Goal: Task Accomplishment & Management: Use online tool/utility

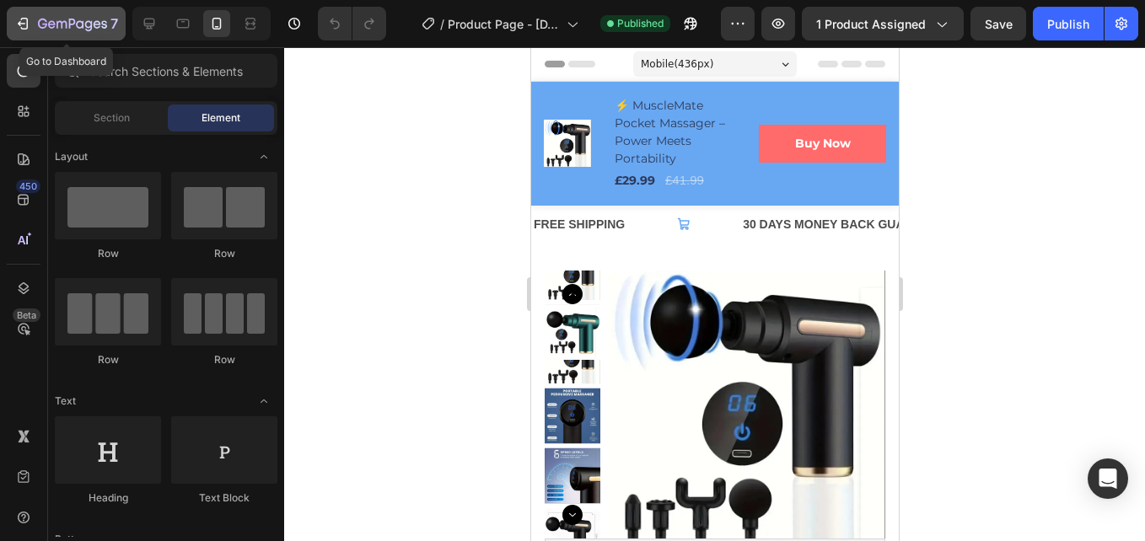
click at [35, 25] on div "7" at bounding box center [66, 23] width 104 height 20
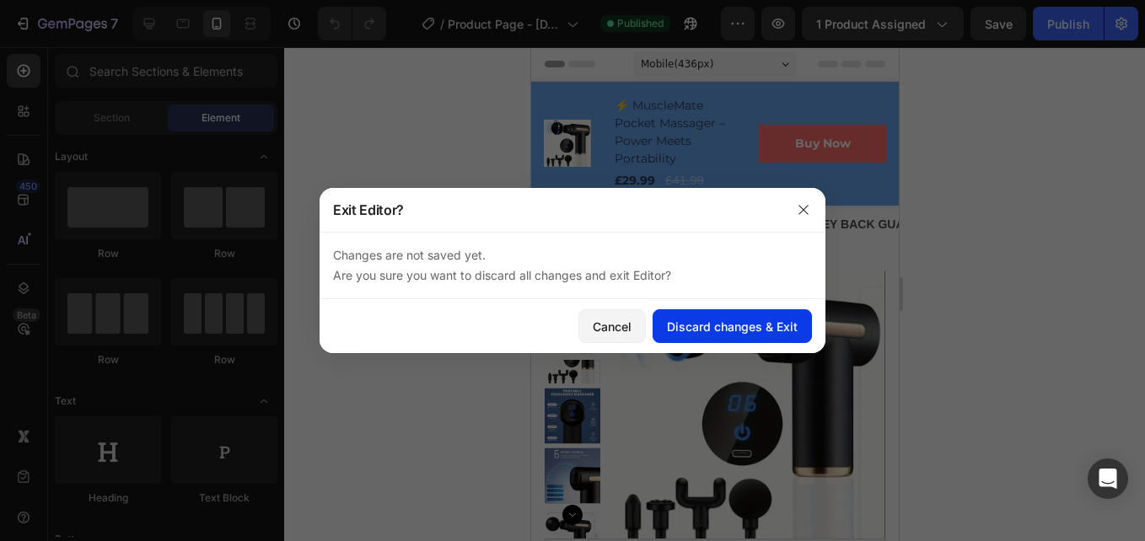
click at [736, 329] on div "Discard changes & Exit" at bounding box center [732, 327] width 131 height 18
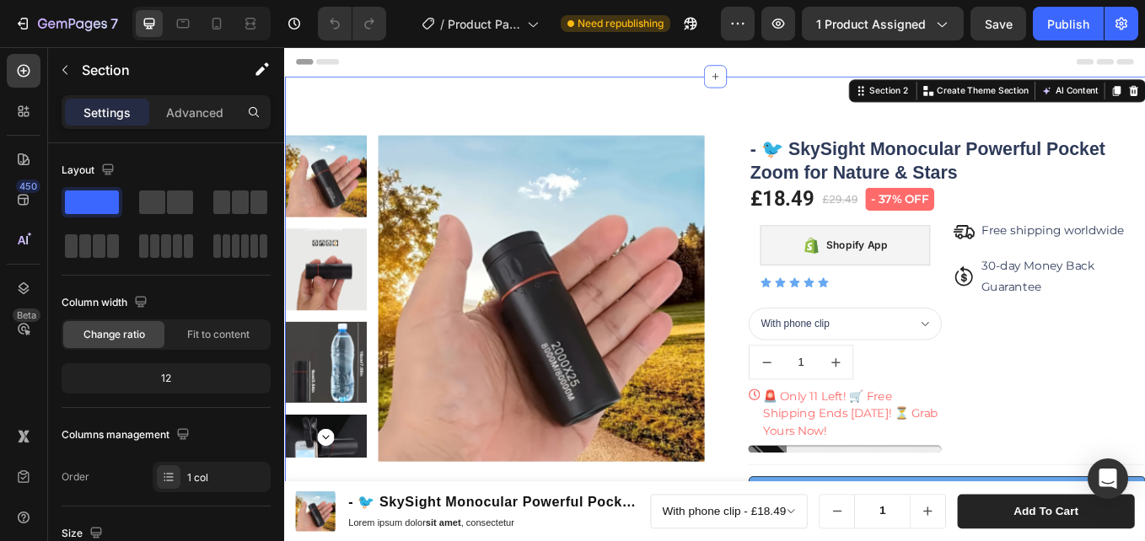
click at [1144, 110] on div "Section 2 Create Theme Section AI Content Write with GemAI What would you like …" at bounding box center [1121, 98] width 349 height 27
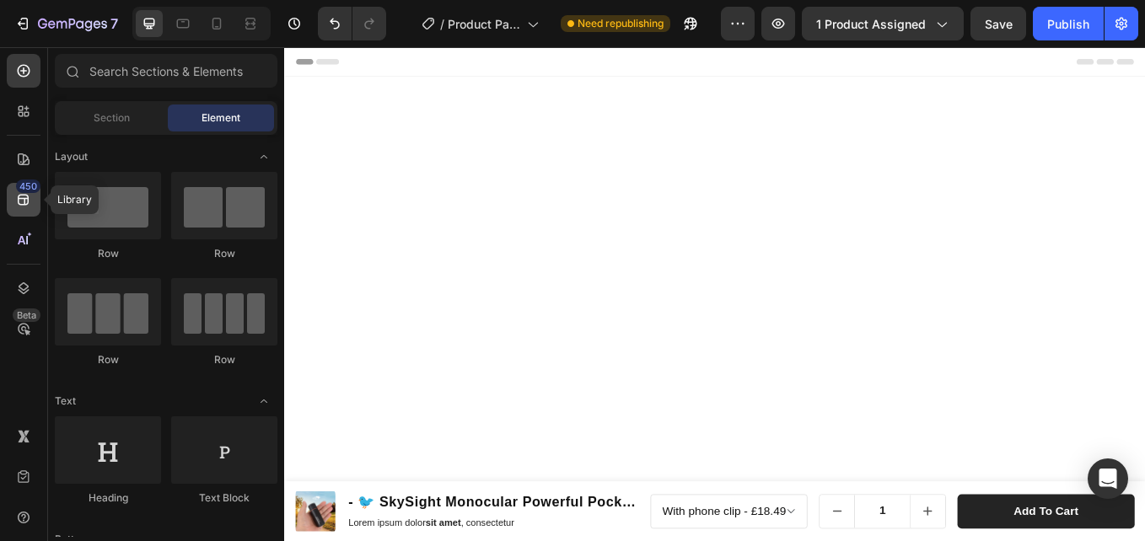
click at [27, 188] on div "450" at bounding box center [28, 186] width 24 height 13
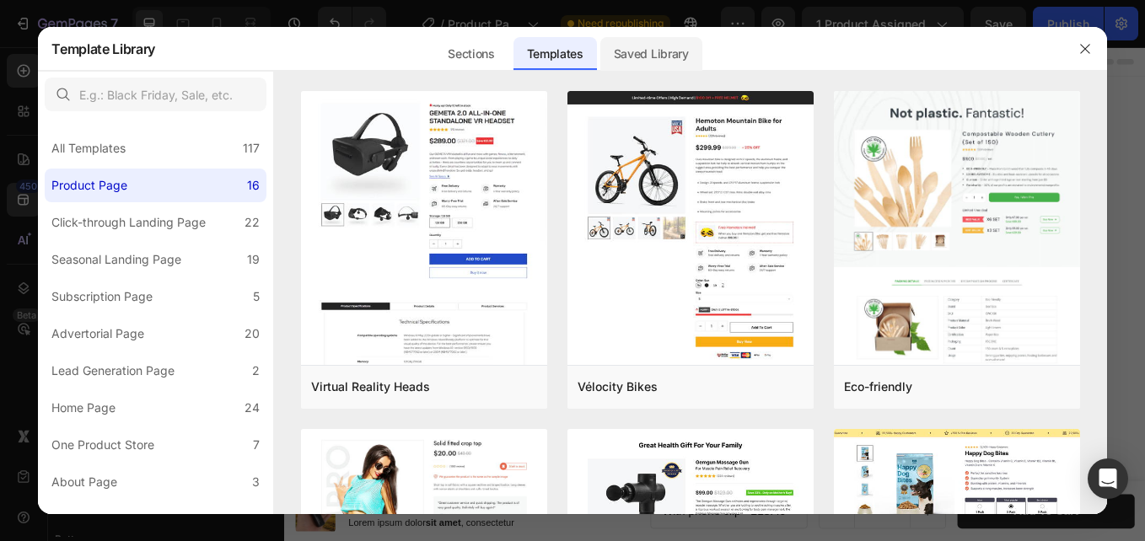
click at [666, 62] on div "Saved Library" at bounding box center [651, 54] width 102 height 34
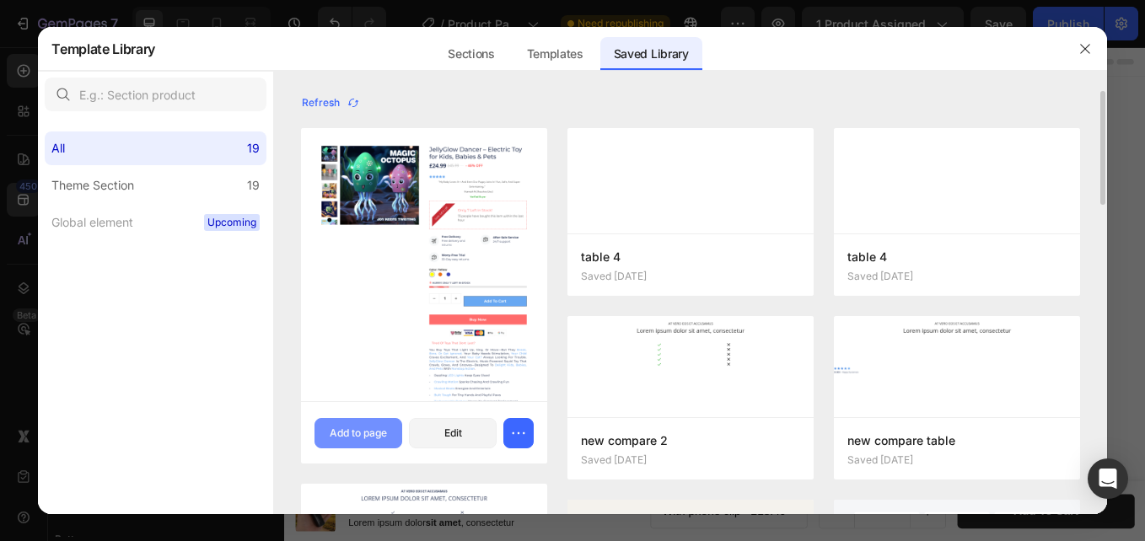
click at [351, 427] on div "Add to page" at bounding box center [358, 433] width 57 height 15
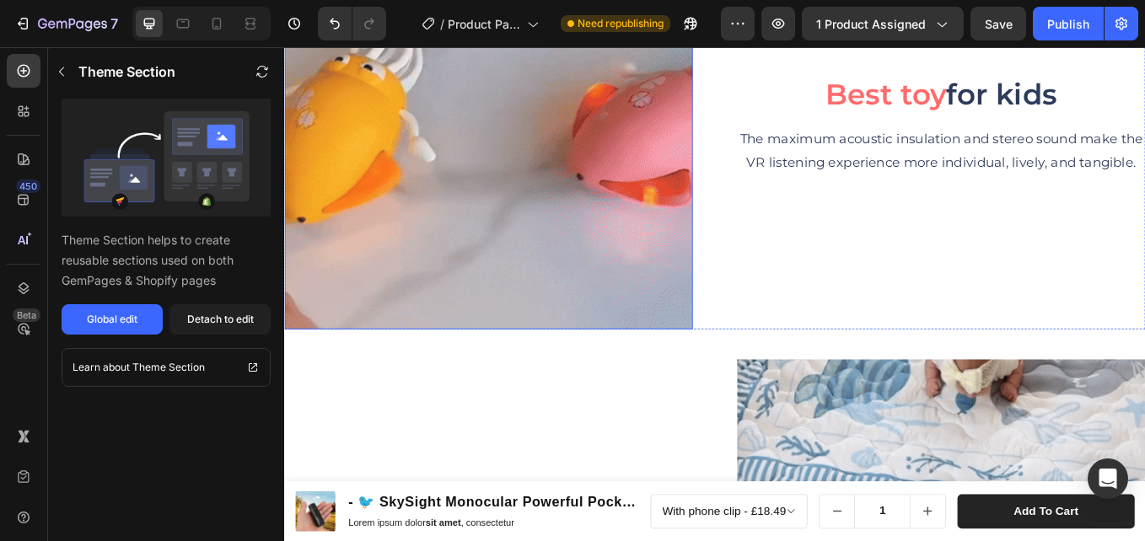
scroll to position [1305, 0]
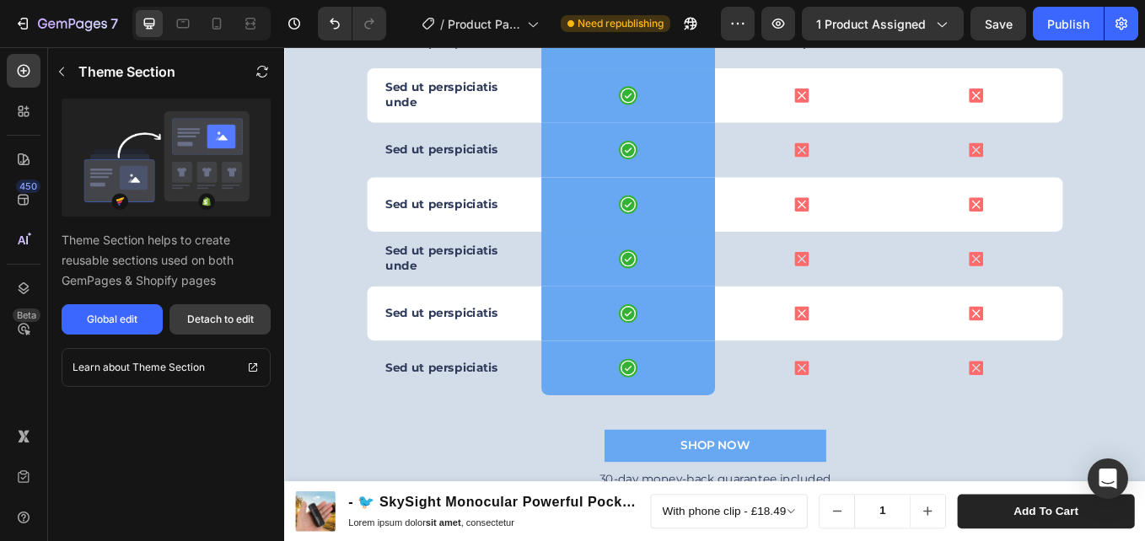
click at [224, 317] on div "Detach to edit" at bounding box center [220, 319] width 67 height 15
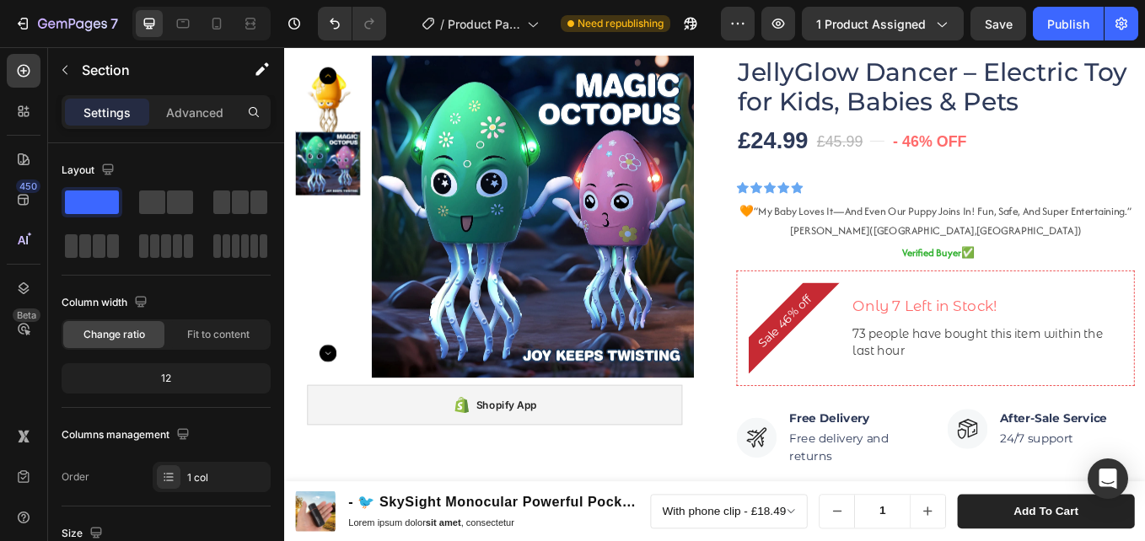
scroll to position [3687, 0]
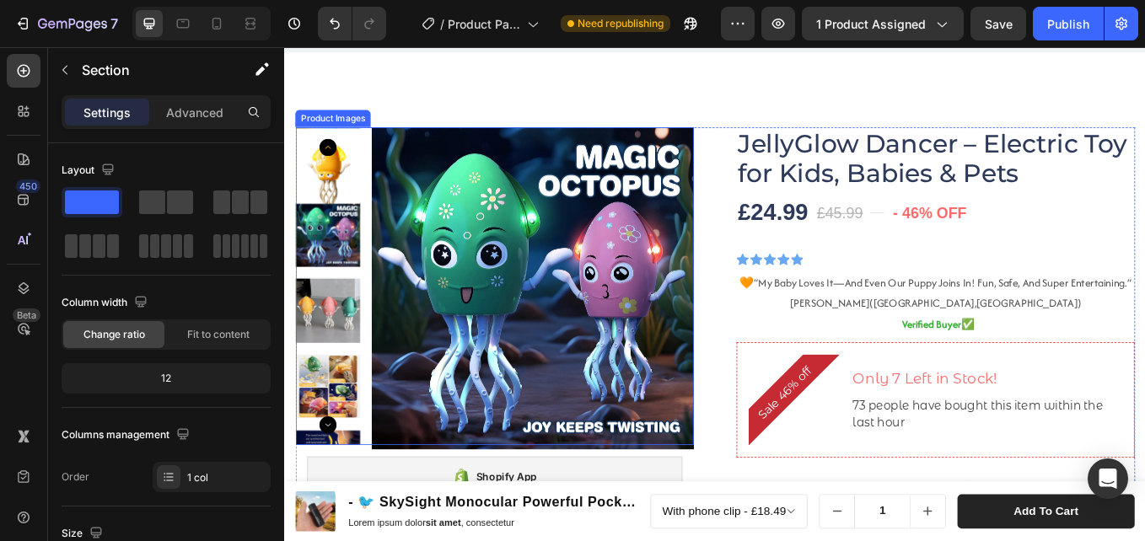
click at [563, 325] on img at bounding box center [575, 330] width 379 height 379
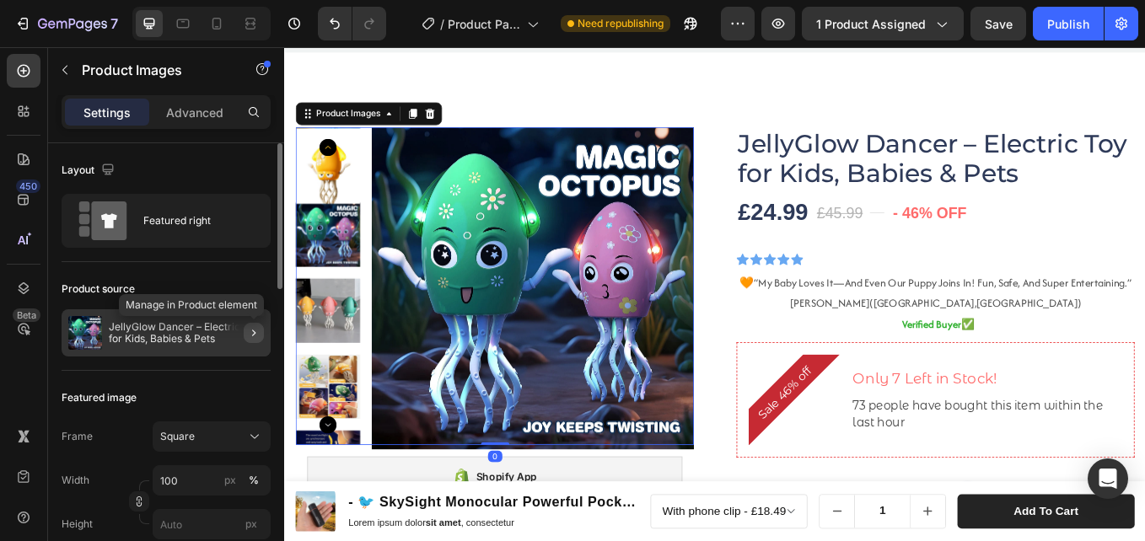
click at [254, 329] on icon "button" at bounding box center [253, 332] width 13 height 13
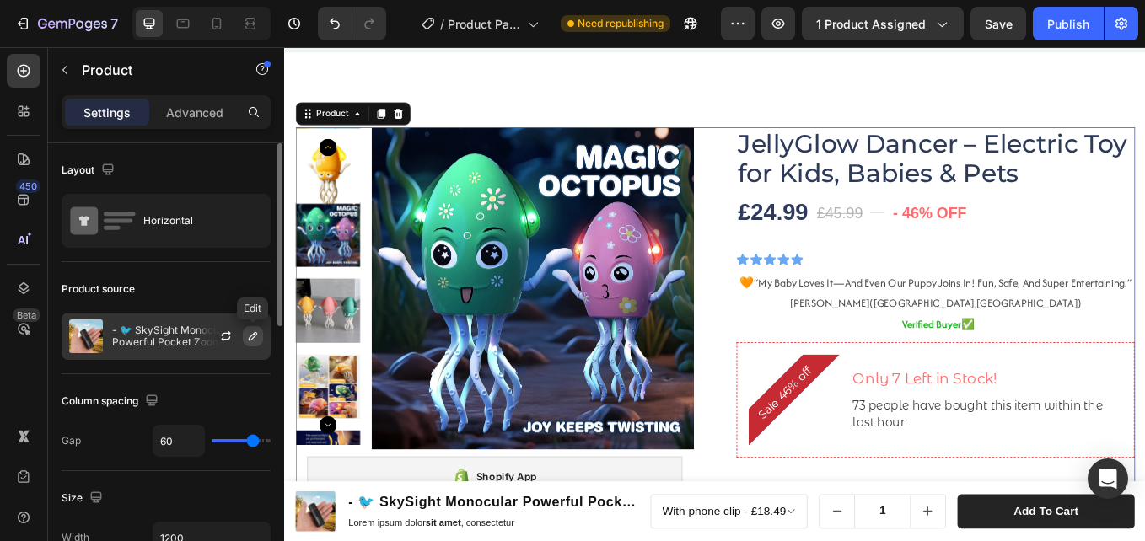
click at [252, 332] on icon "button" at bounding box center [252, 336] width 13 height 13
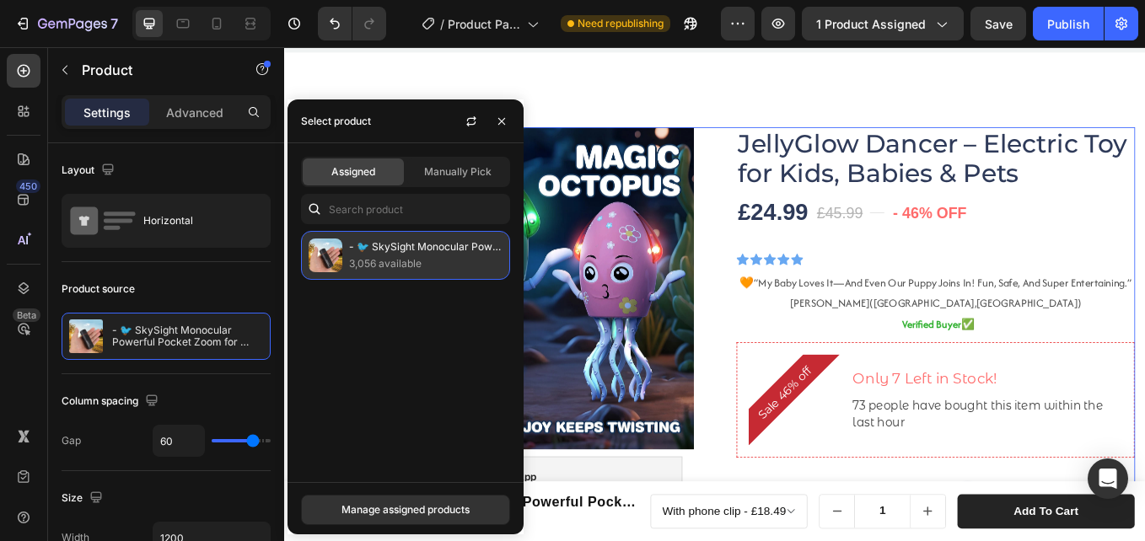
click at [391, 248] on p "- 🐦 SkySight Monocular Powerful Pocket Zoom for Nature & Stars" at bounding box center [425, 247] width 153 height 17
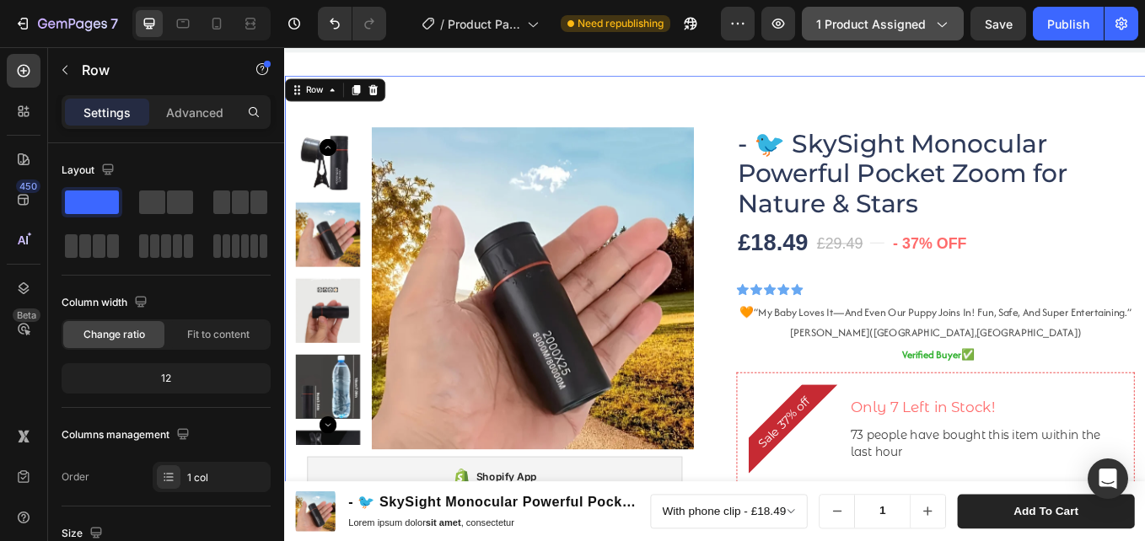
click at [932, 28] on div "1 product assigned" at bounding box center [882, 24] width 133 height 18
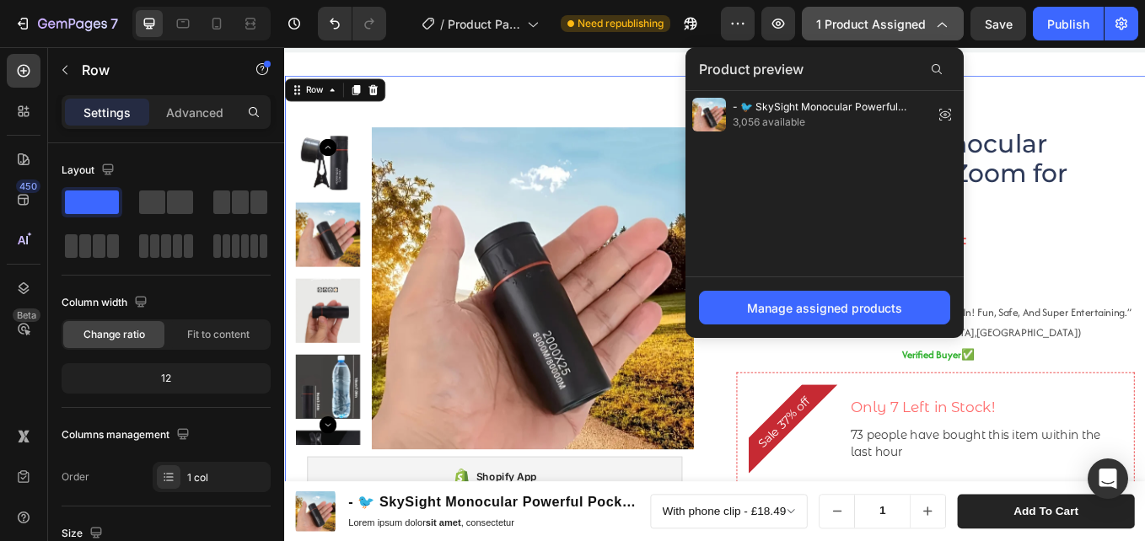
click at [927, 23] on div "1 product assigned" at bounding box center [882, 24] width 133 height 18
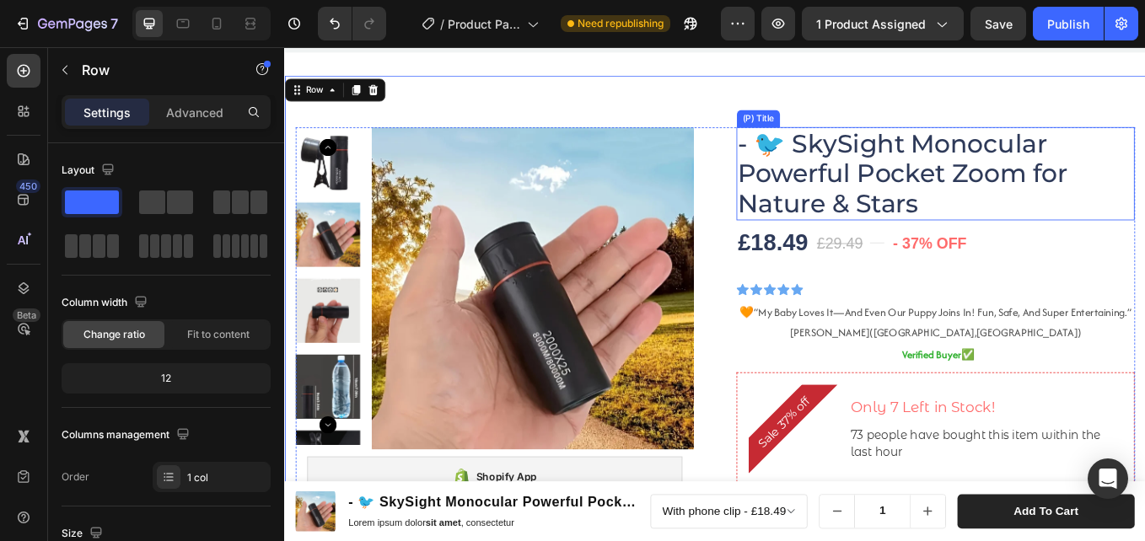
scroll to position [3771, 0]
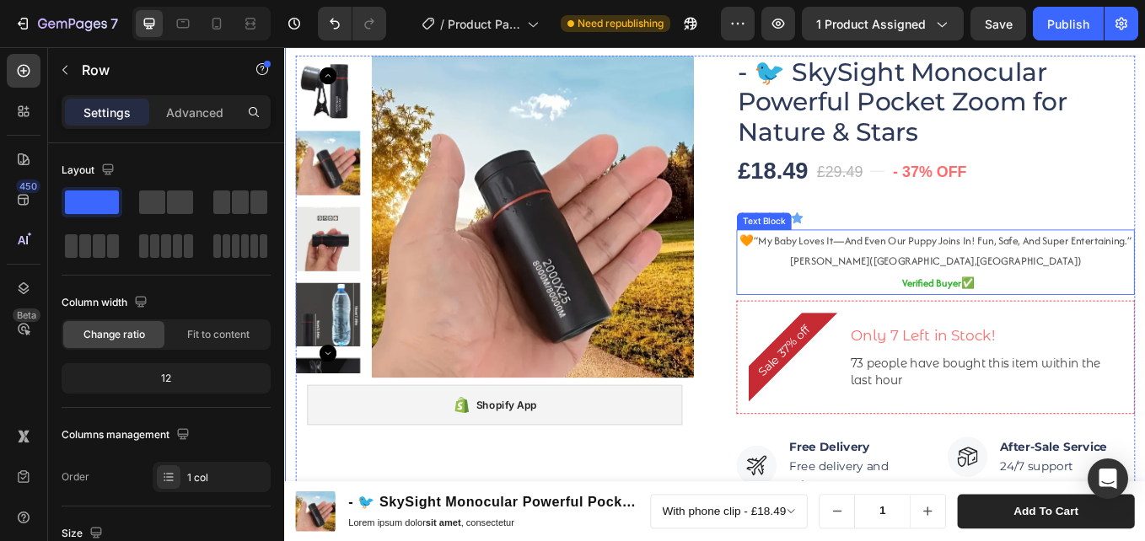
click at [938, 266] on span "“my baby loves it—and even our puppy joins in! fun, safe, and super entertainin…" at bounding box center [1057, 275] width 443 height 18
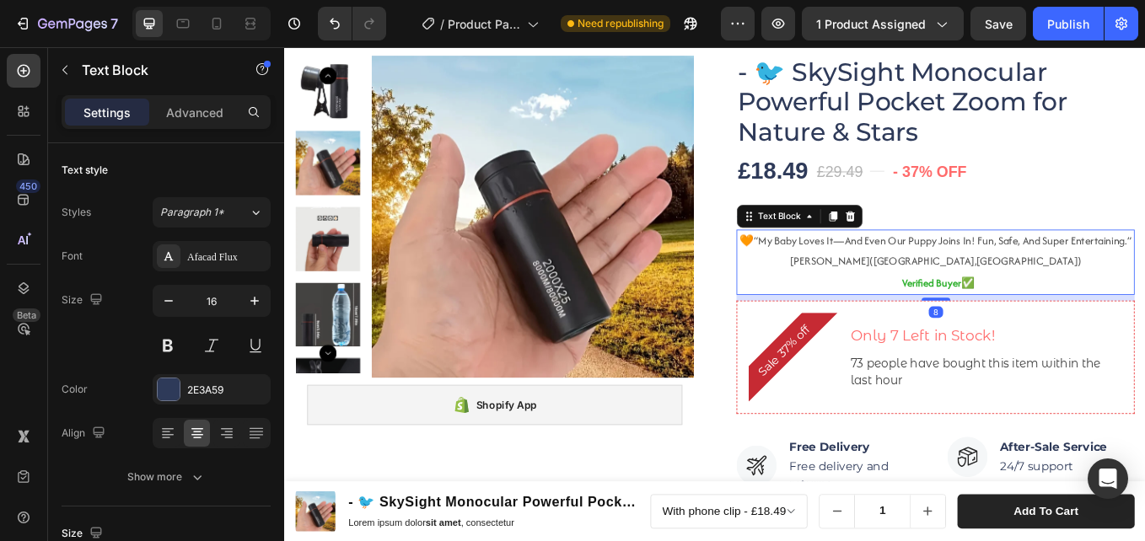
click at [1078, 288] on p "🧡 “my baby loves it—and even our puppy joins in! fun, safe, and super entertain…" at bounding box center [1049, 275] width 465 height 24
click at [1076, 283] on span "“my baby loves it—and even our puppy joins in! fun, safe, and super entertainin…" at bounding box center [1057, 275] width 443 height 18
click at [1035, 303] on span "hannah n.(houston,usa)" at bounding box center [1050, 298] width 342 height 18
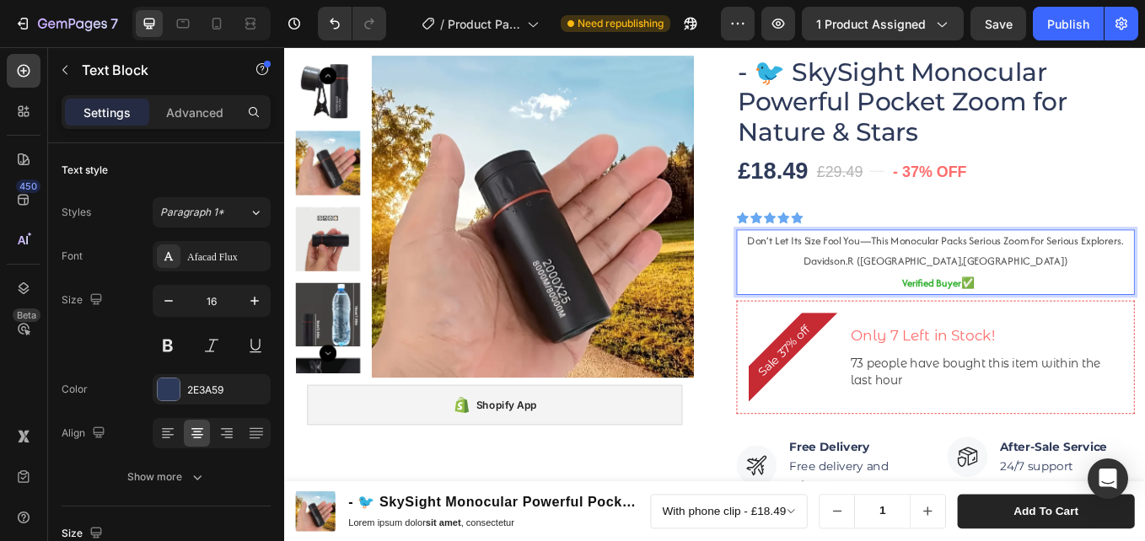
click at [1084, 304] on span "davidson.r (houston,usa)" at bounding box center [1049, 298] width 311 height 18
click at [1083, 304] on span "davidson.r (houston,usa)" at bounding box center [1049, 298] width 311 height 18
click at [1049, 304] on span "davidson.r new ,usa)" at bounding box center [1050, 298] width 216 height 18
click at [1073, 308] on p "davidson.r (new ,usa)" at bounding box center [1049, 299] width 465 height 24
click at [1094, 304] on span "davidson.r (new jersey ,usa)" at bounding box center [1049, 298] width 255 height 18
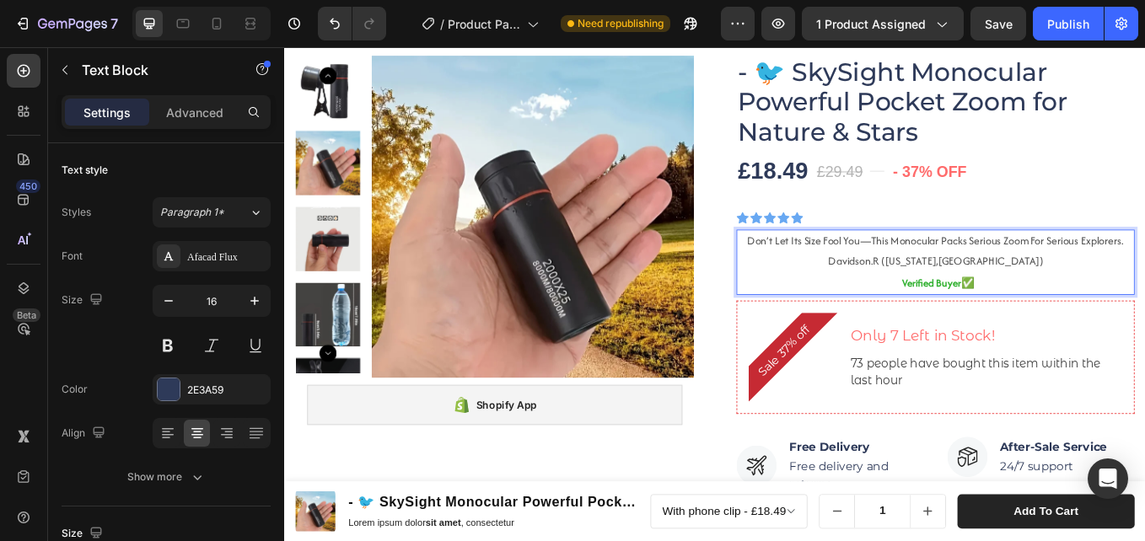
click at [1108, 319] on p "verified buyer✅" at bounding box center [1049, 323] width 465 height 25
click at [971, 316] on p "verified buyer✅" at bounding box center [1049, 323] width 465 height 25
click at [223, 24] on icon at bounding box center [216, 23] width 17 height 17
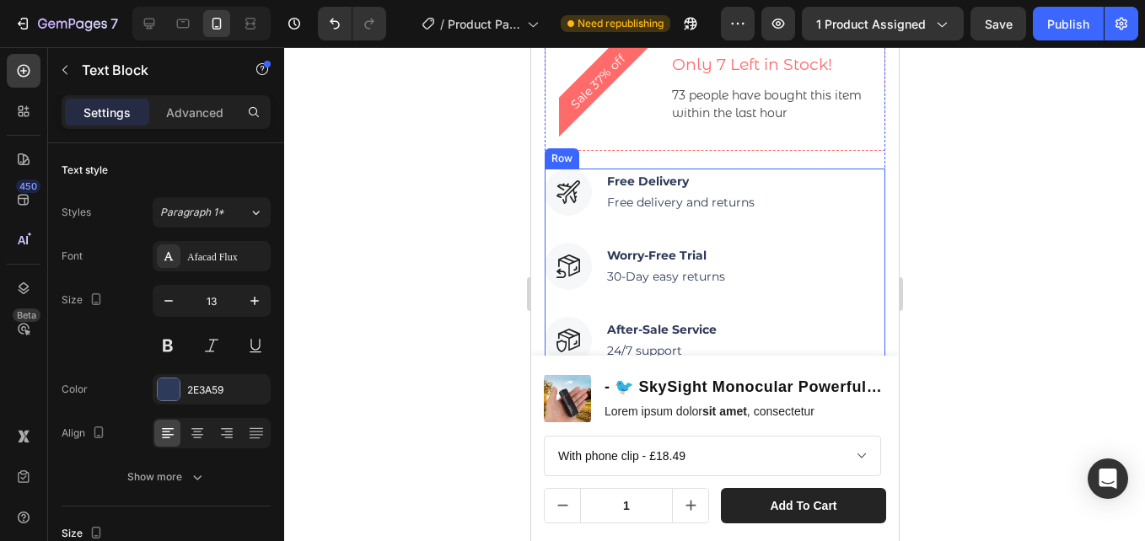
scroll to position [3842, 0]
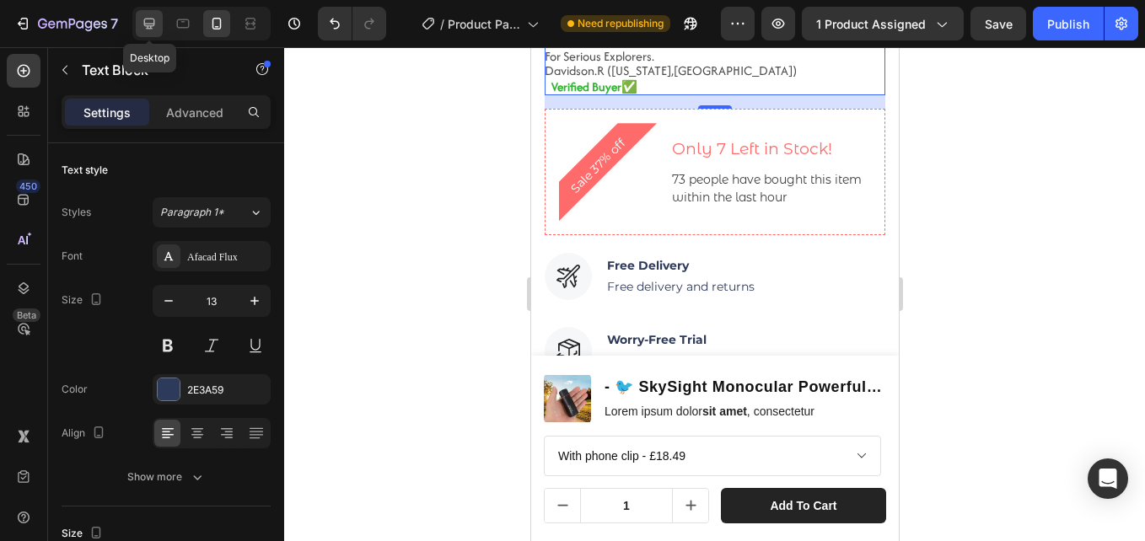
click at [136, 24] on div at bounding box center [149, 23] width 27 height 27
type input "16"
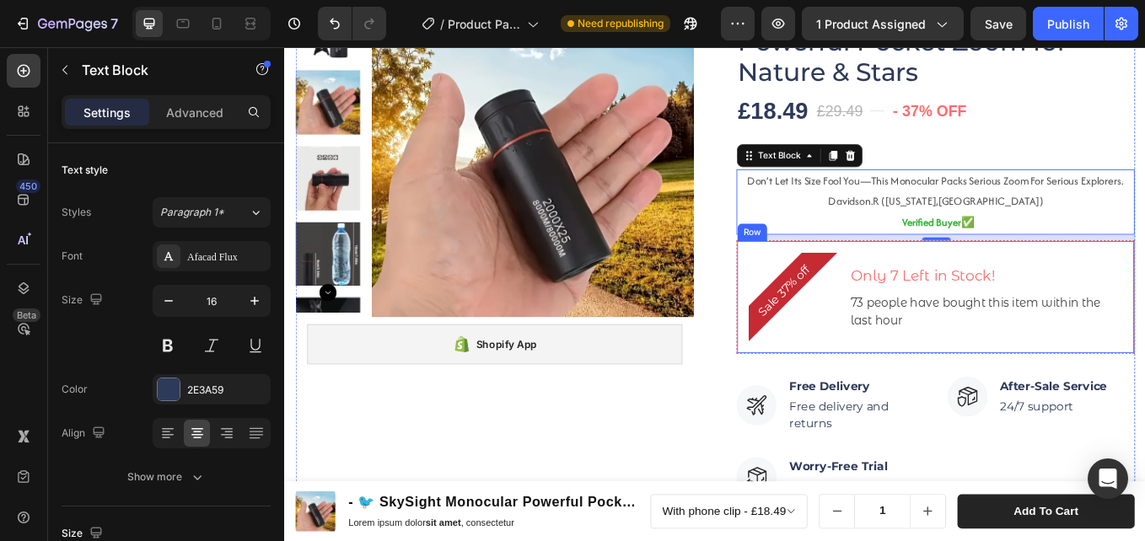
scroll to position [3926, 0]
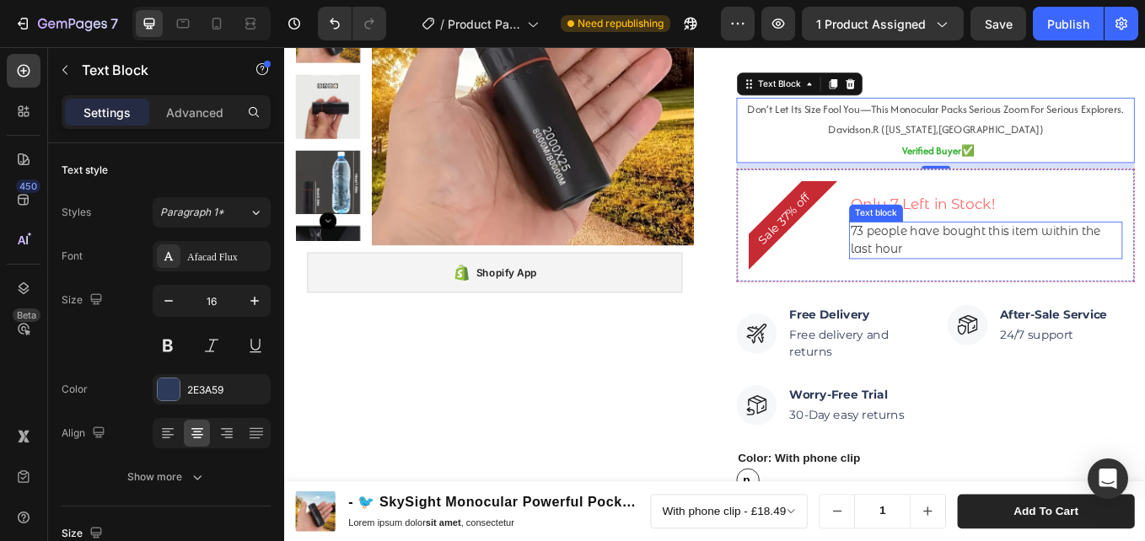
click at [961, 271] on p "73 people have bought this item within the last hour" at bounding box center [1108, 274] width 318 height 40
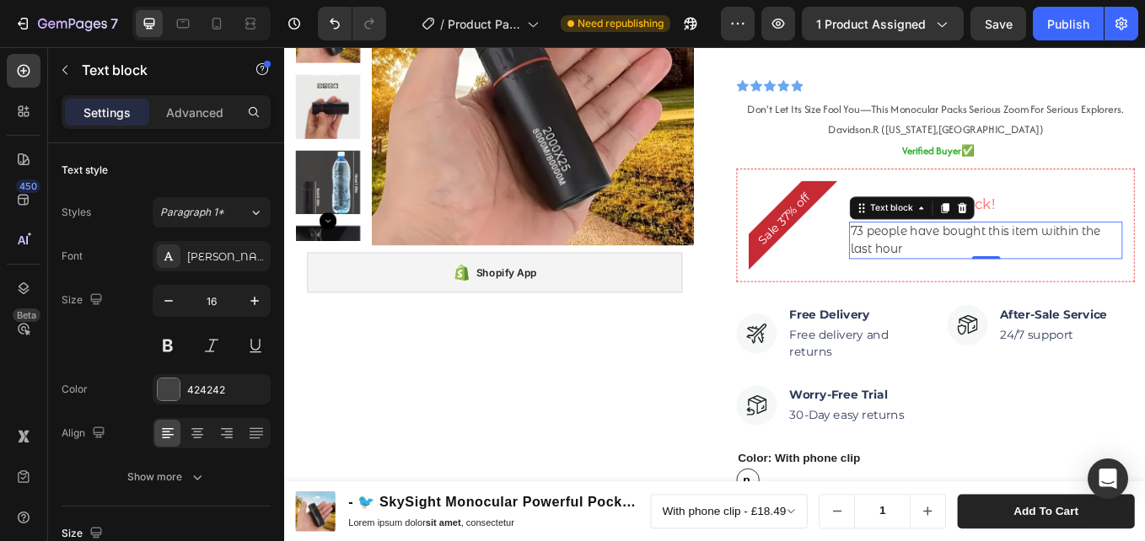
click at [959, 266] on p "73 people have bought this item within the last hour" at bounding box center [1108, 274] width 318 height 40
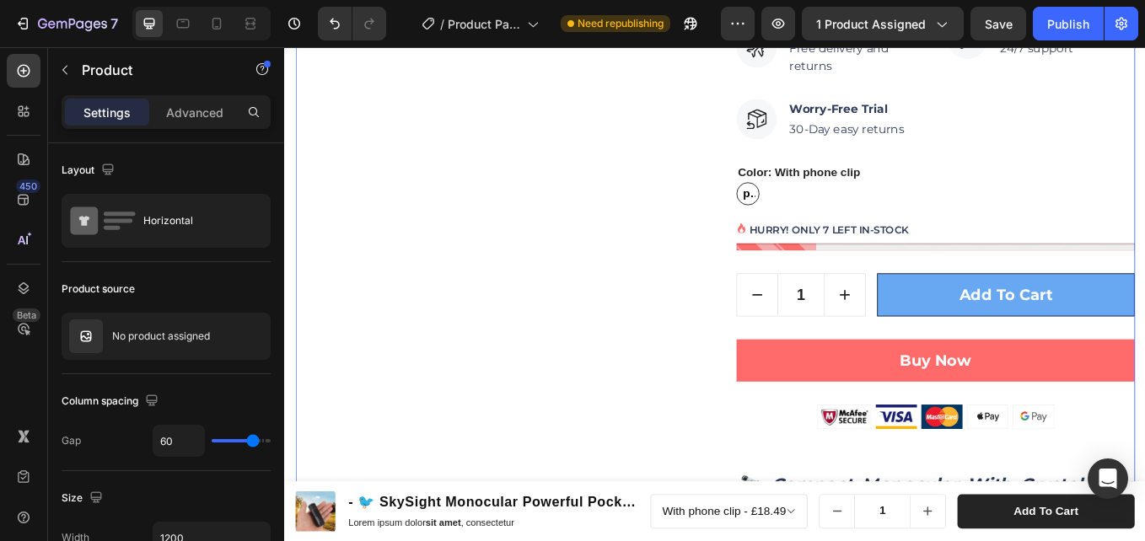
scroll to position [4264, 0]
click at [830, 218] on span "With phone clip" at bounding box center [829, 218] width 19 height 61
click at [815, 205] on input "With phone clip With phone clip With phone clip" at bounding box center [814, 204] width 1 height 1
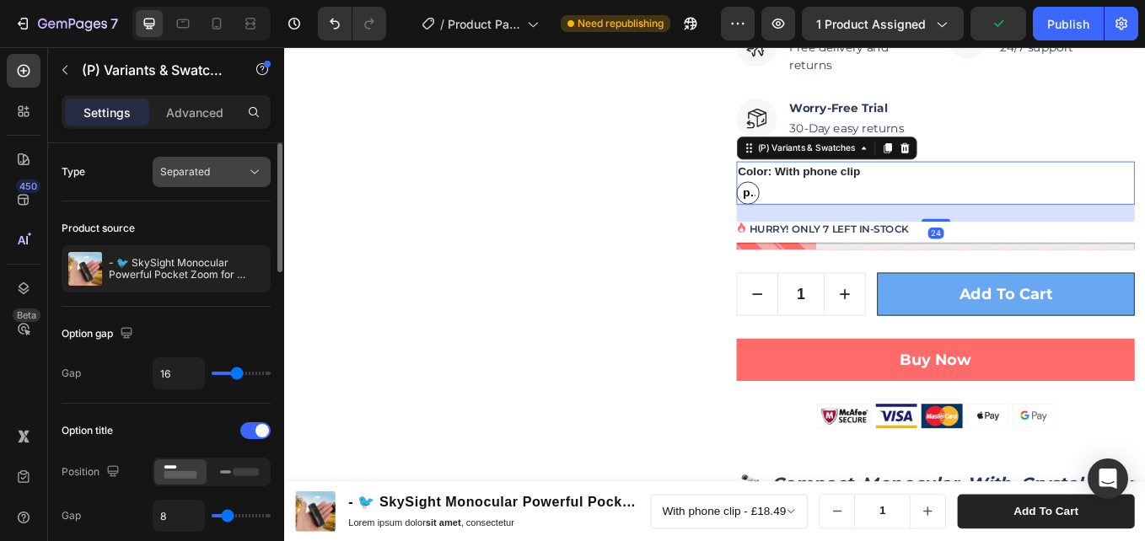
click at [230, 172] on div "Separated" at bounding box center [203, 171] width 86 height 15
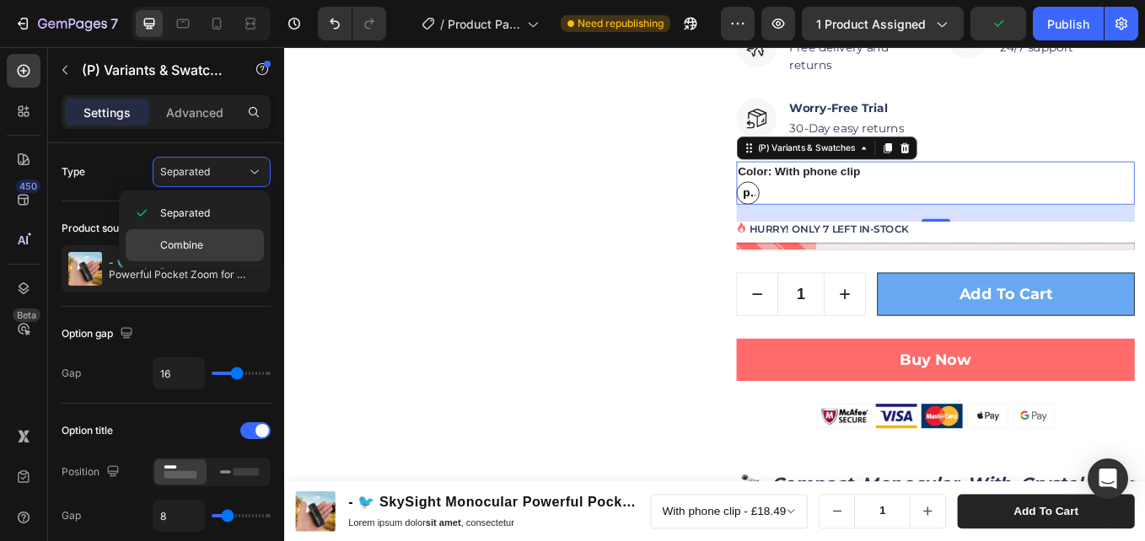
click at [215, 244] on p "Combine" at bounding box center [208, 245] width 96 height 15
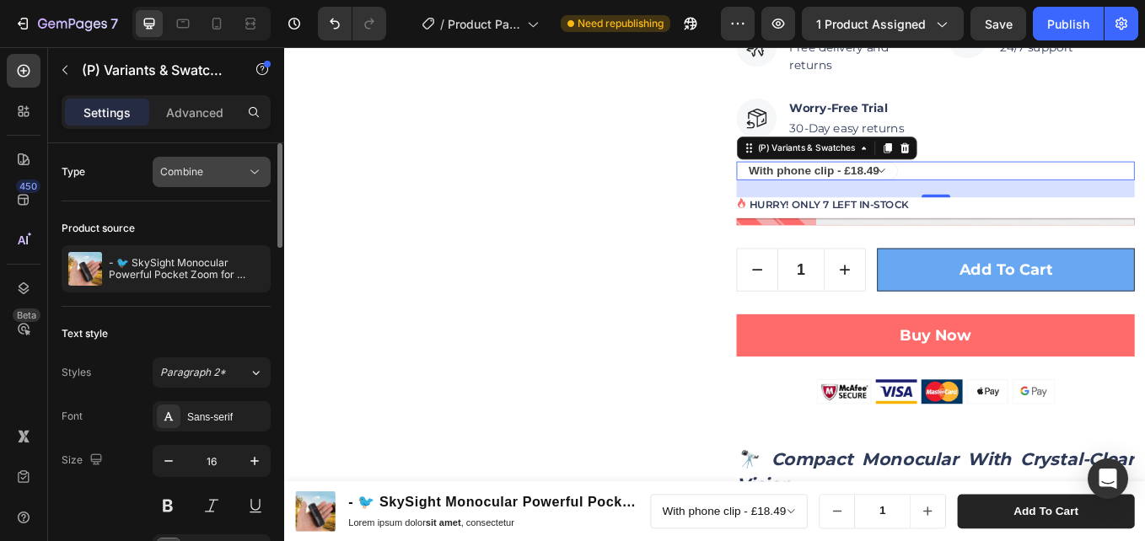
click at [234, 176] on div "Combine" at bounding box center [203, 171] width 86 height 15
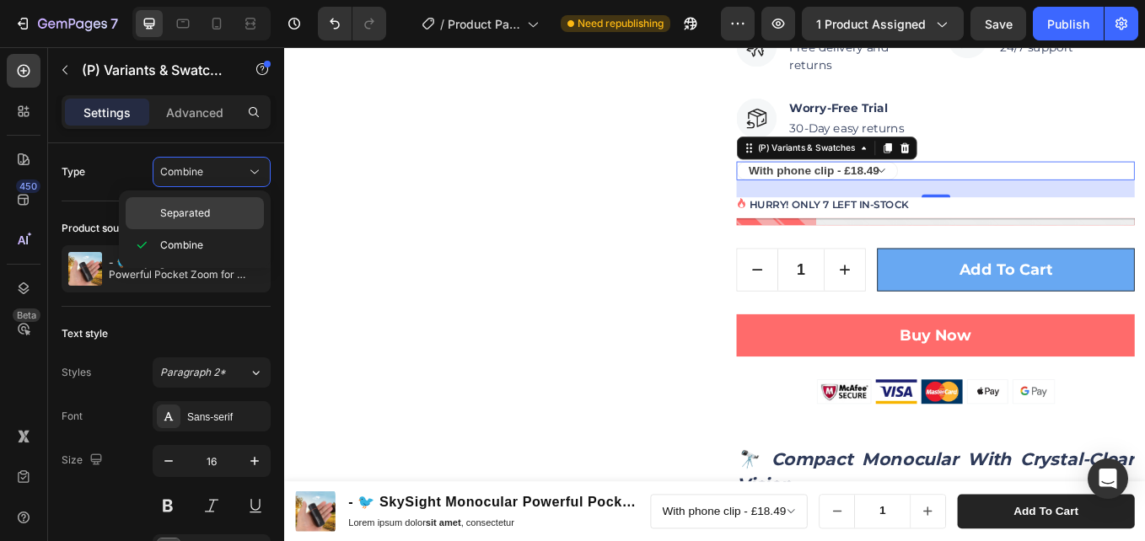
click at [228, 208] on p "Separated" at bounding box center [208, 213] width 96 height 15
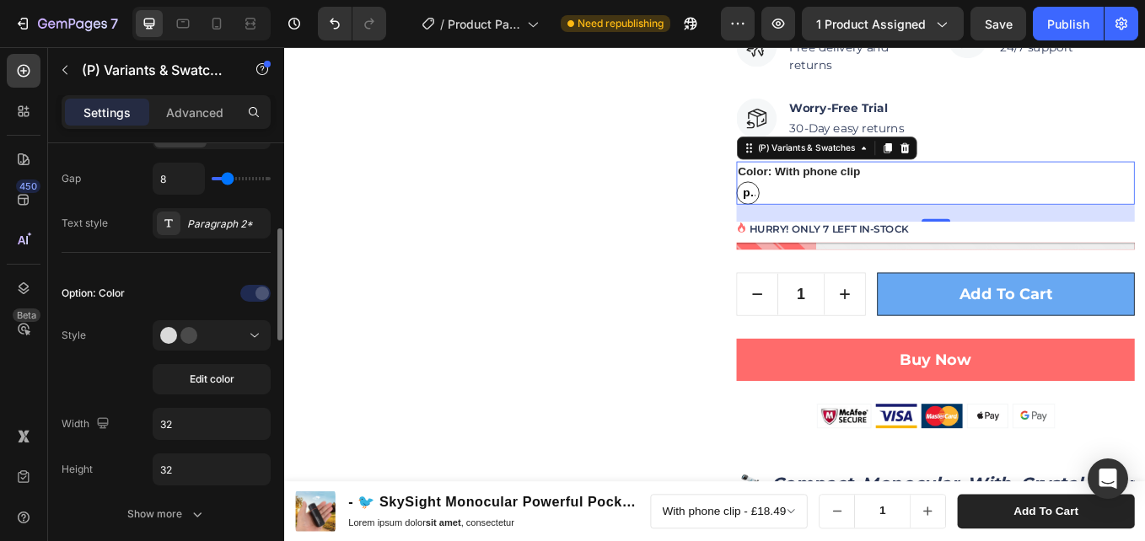
scroll to position [506, 0]
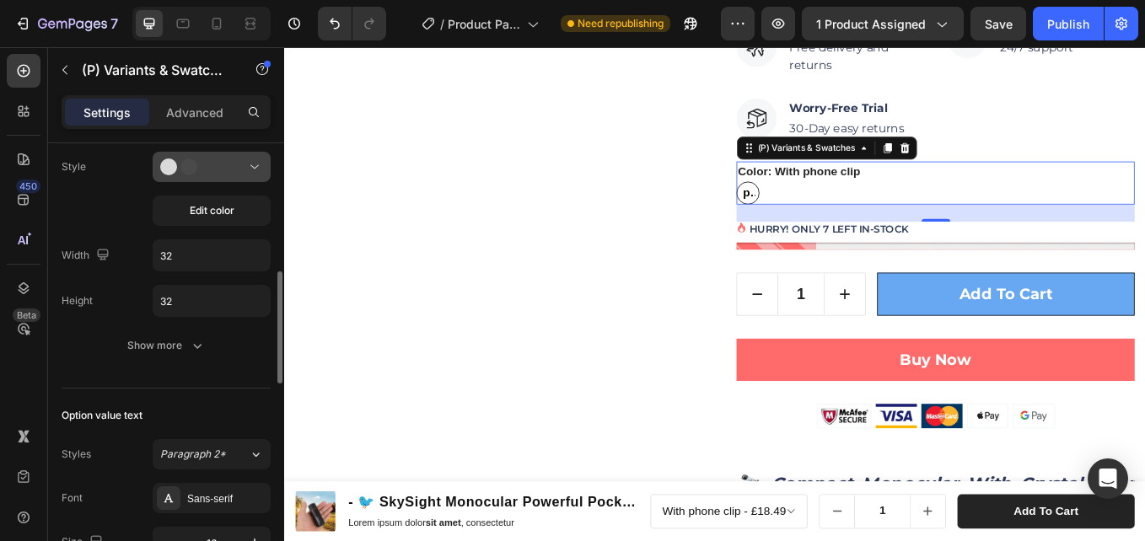
click at [237, 164] on div at bounding box center [211, 167] width 103 height 17
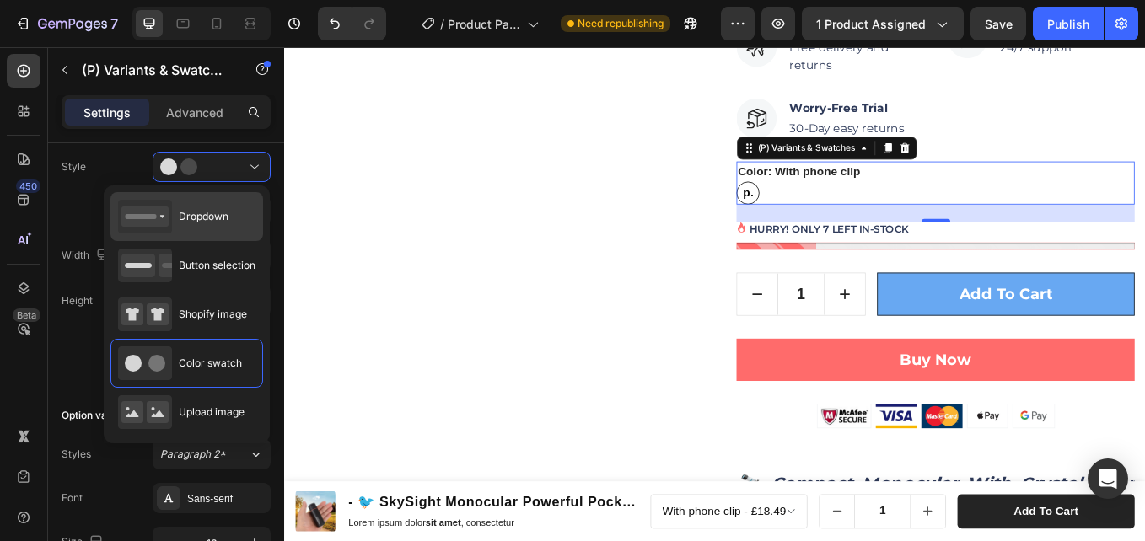
click at [216, 217] on span "Dropdown" at bounding box center [204, 216] width 50 height 15
type input "100%"
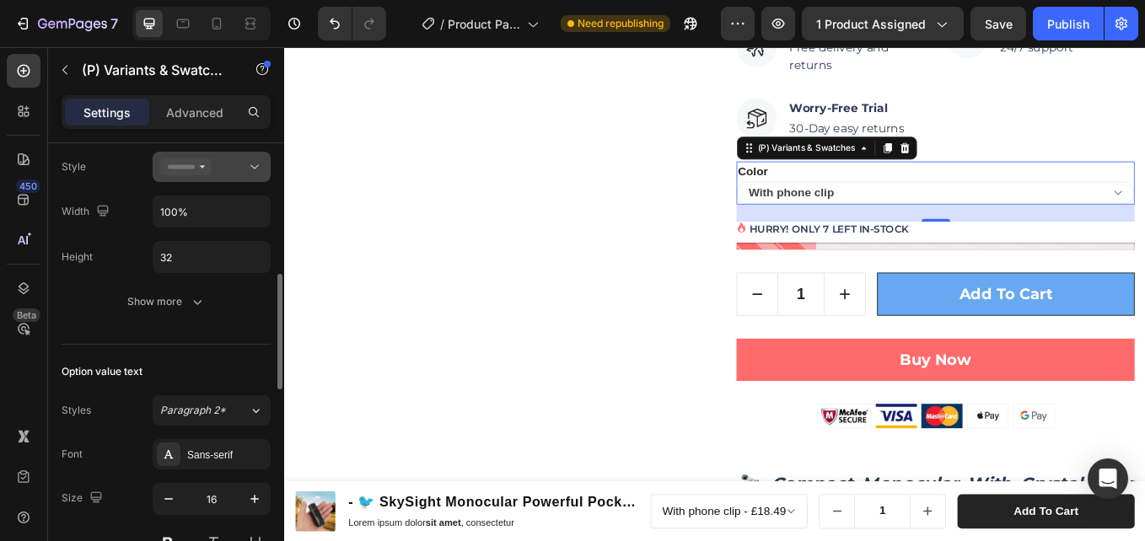
click at [239, 166] on div at bounding box center [211, 167] width 103 height 17
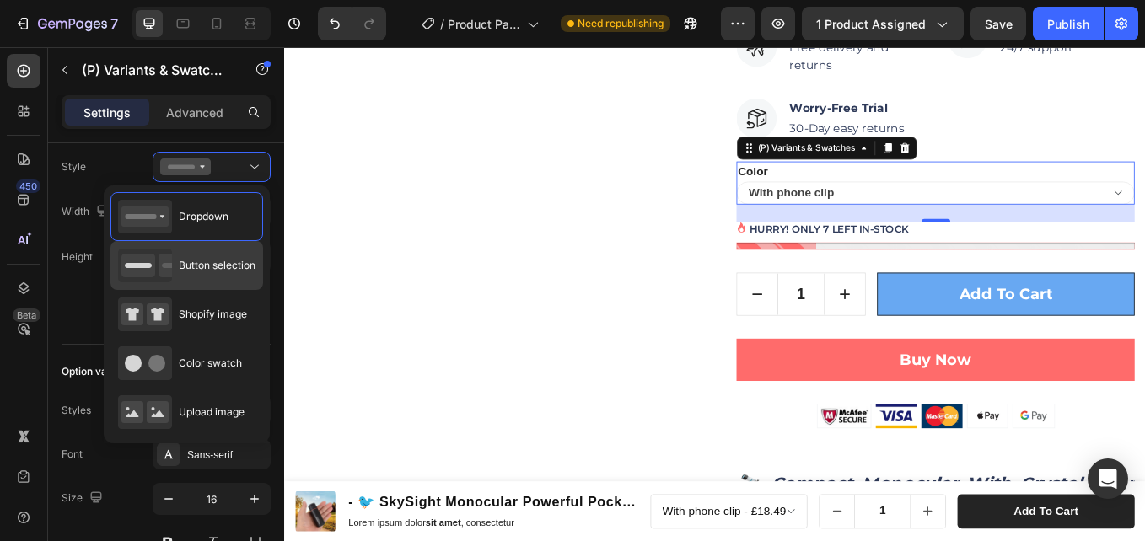
click at [211, 266] on span "Button selection" at bounding box center [217, 265] width 77 height 15
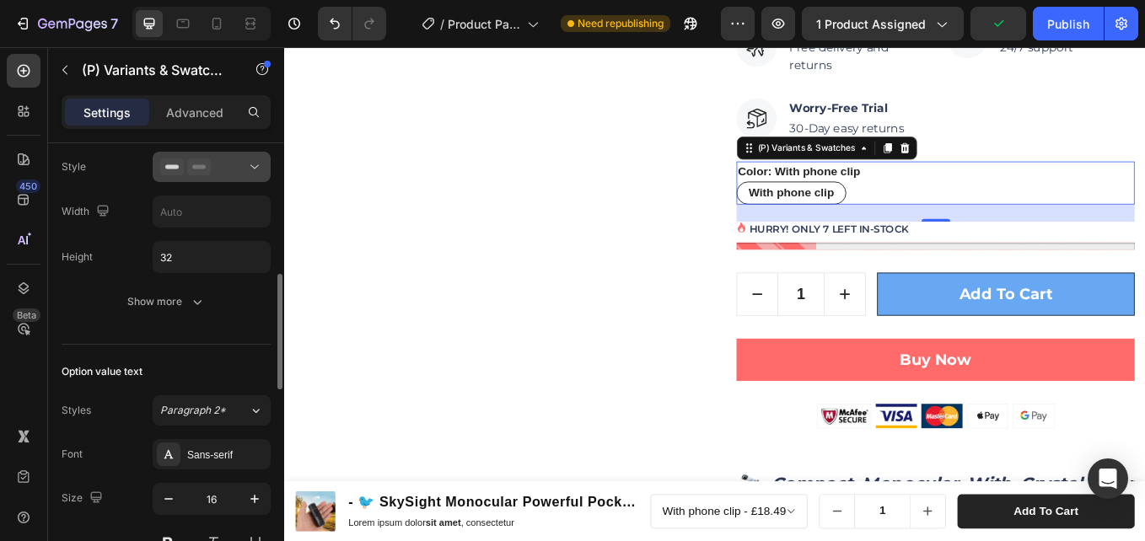
click at [239, 174] on div at bounding box center [211, 167] width 103 height 17
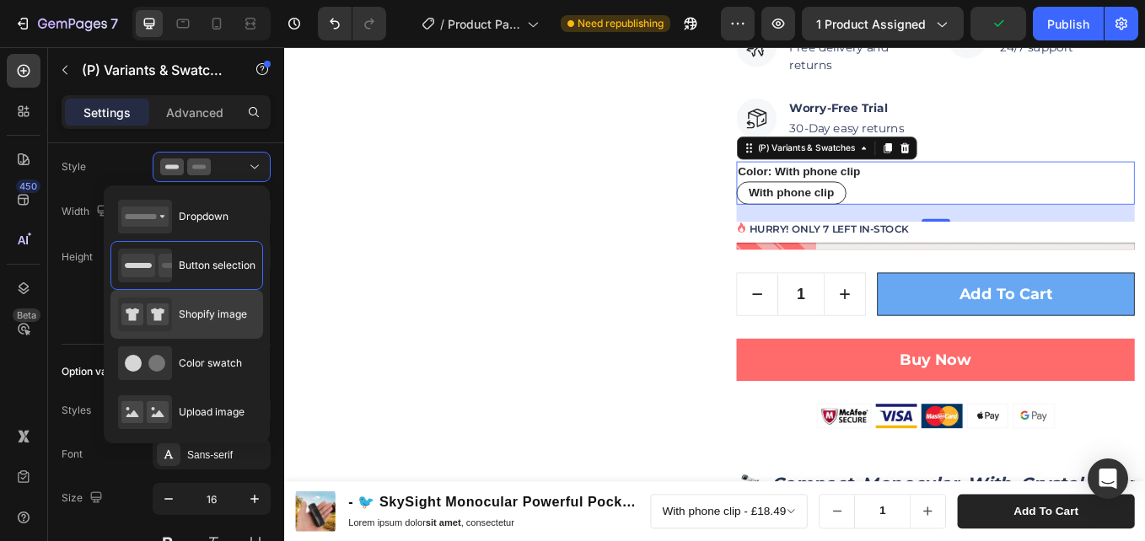
click at [213, 320] on span "Shopify image" at bounding box center [213, 314] width 68 height 15
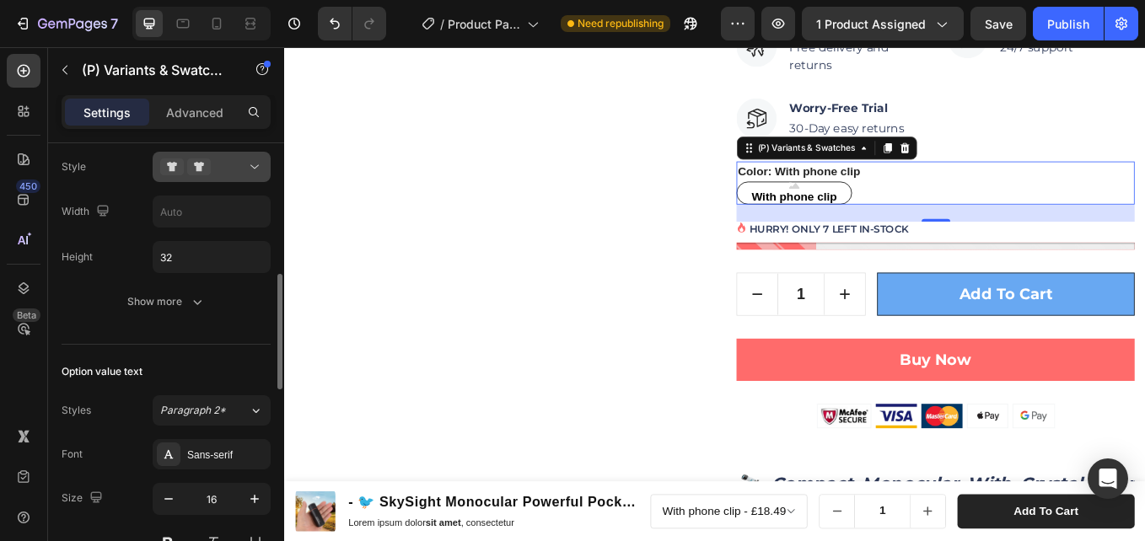
click at [250, 178] on button at bounding box center [212, 167] width 118 height 30
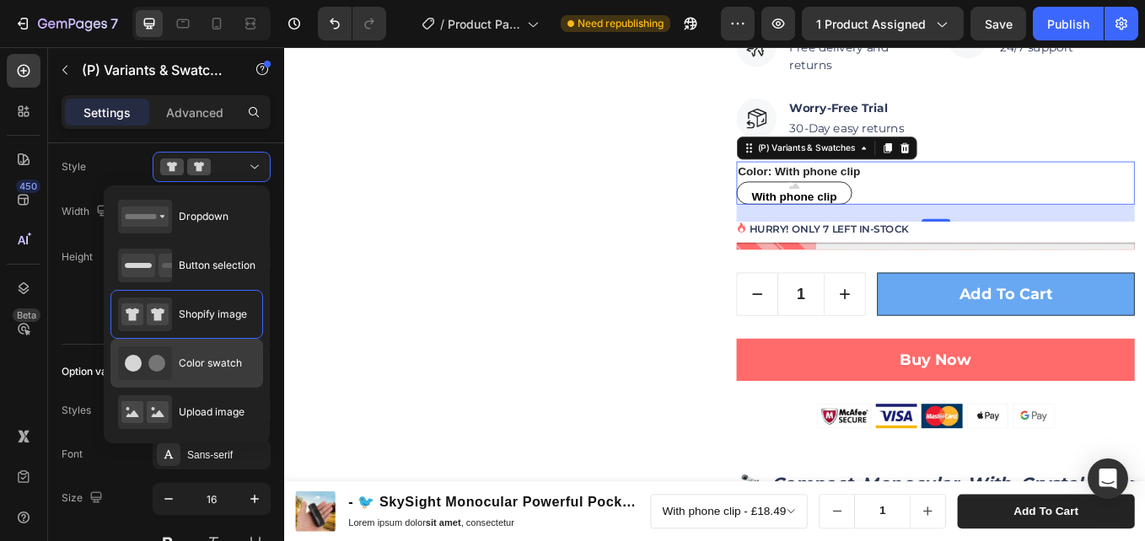
click at [218, 366] on span "Color swatch" at bounding box center [210, 363] width 63 height 15
type input "32"
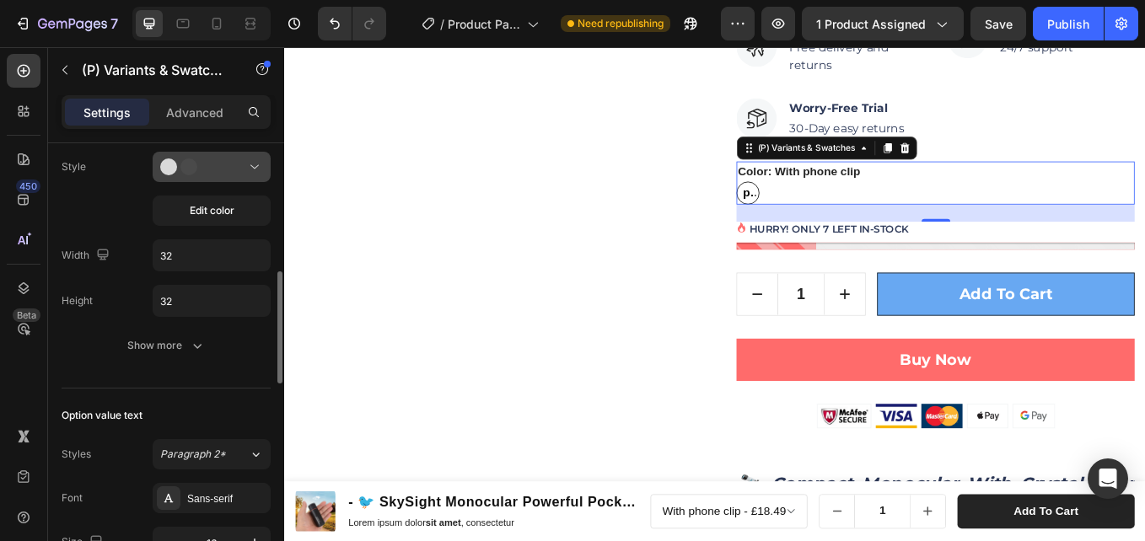
click at [247, 170] on icon at bounding box center [254, 167] width 17 height 17
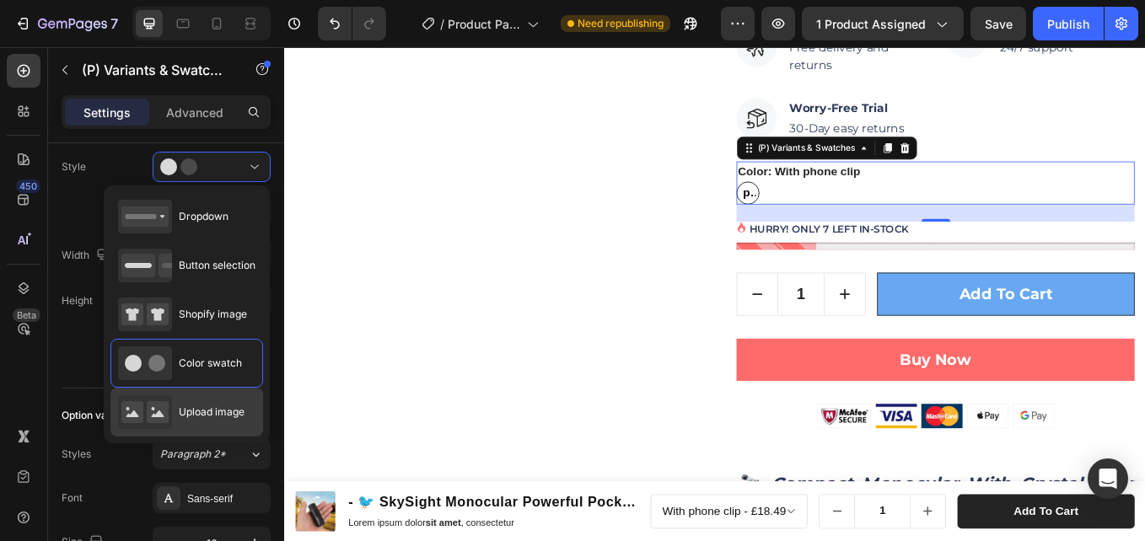
click at [206, 403] on div "Upload image" at bounding box center [181, 412] width 126 height 34
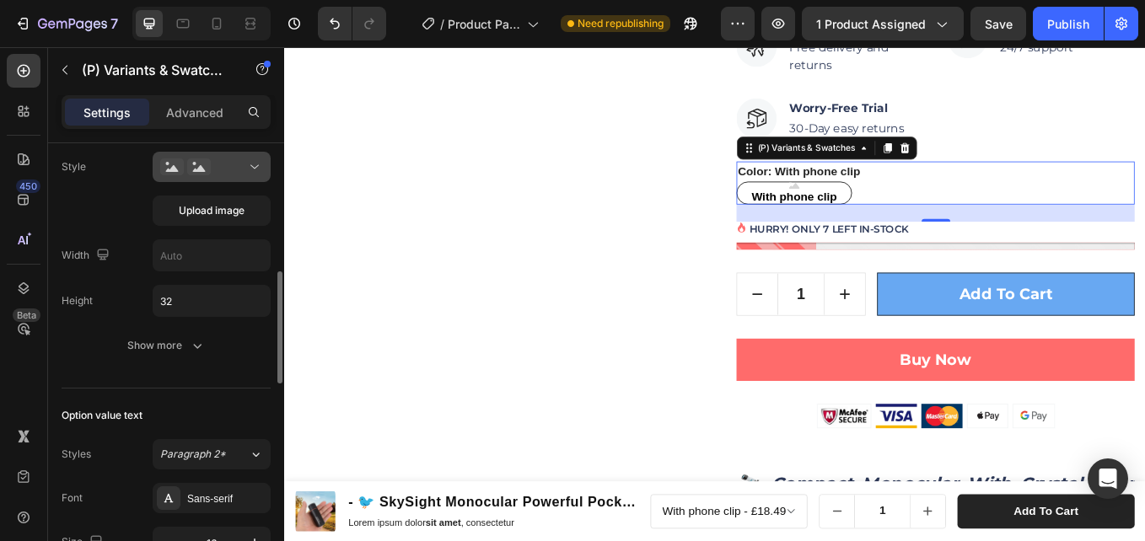
click at [250, 175] on icon at bounding box center [254, 167] width 17 height 17
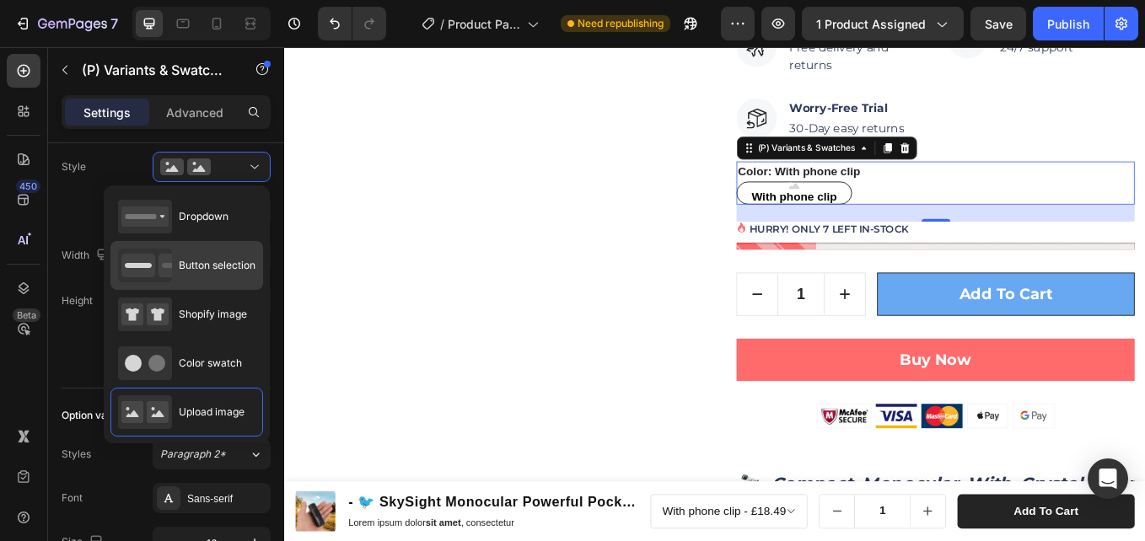
click at [247, 290] on div "Button selection" at bounding box center [186, 314] width 153 height 49
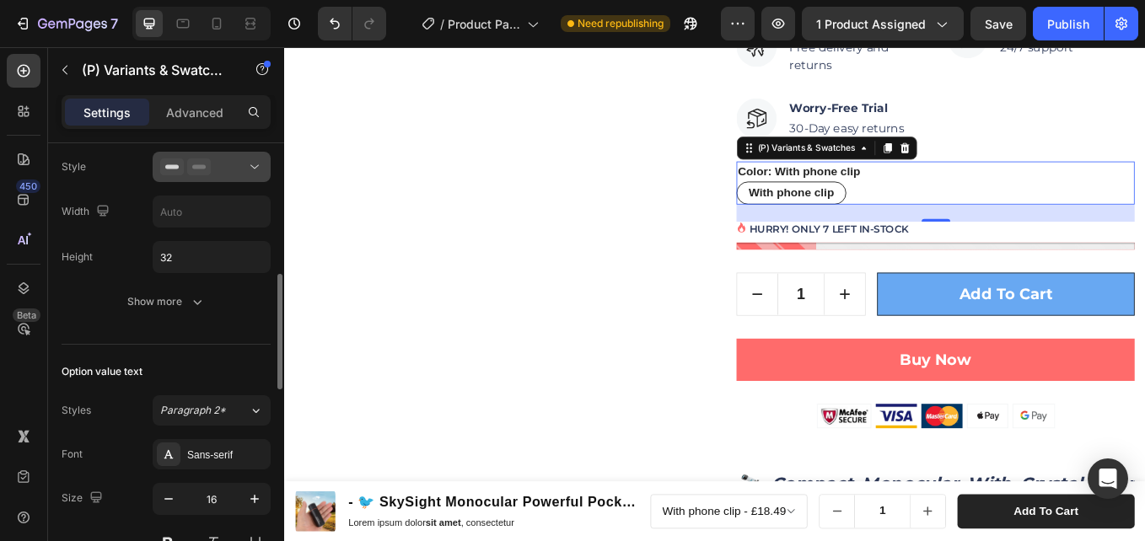
click at [237, 170] on div at bounding box center [211, 167] width 103 height 17
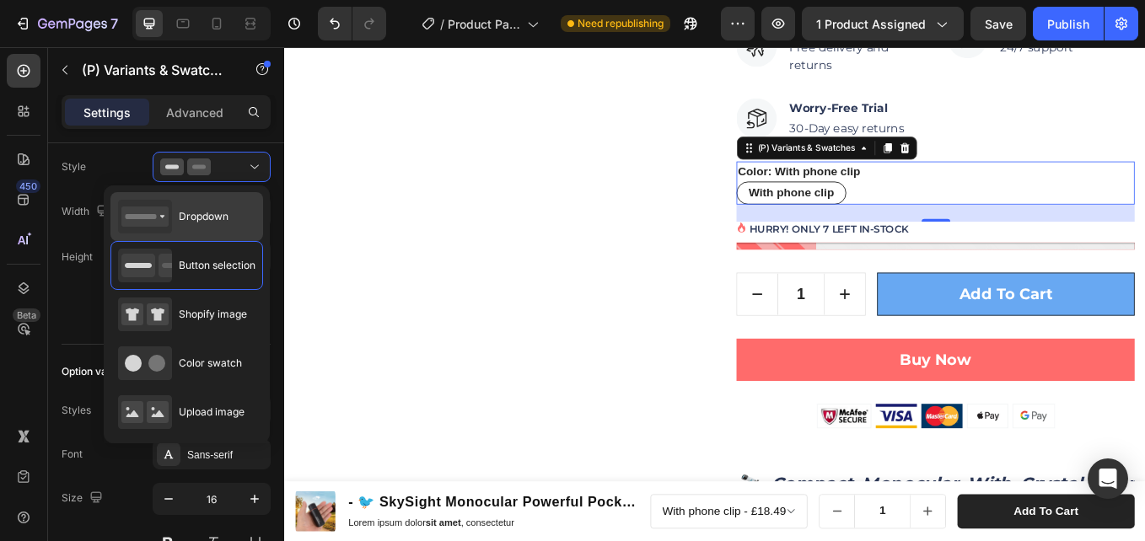
click at [0, 0] on div "Dropdown" at bounding box center [0, 0] width 0 height 0
type input "100%"
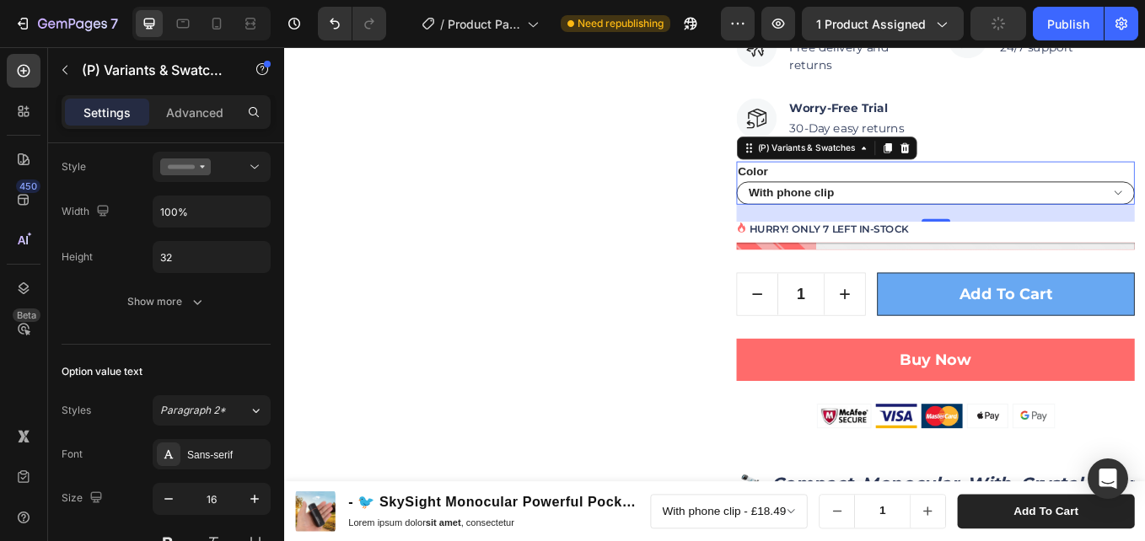
click at [1144, 226] on select "With phone clip" at bounding box center [1049, 218] width 468 height 27
click at [1144, 219] on select "With phone clip" at bounding box center [1049, 218] width 468 height 27
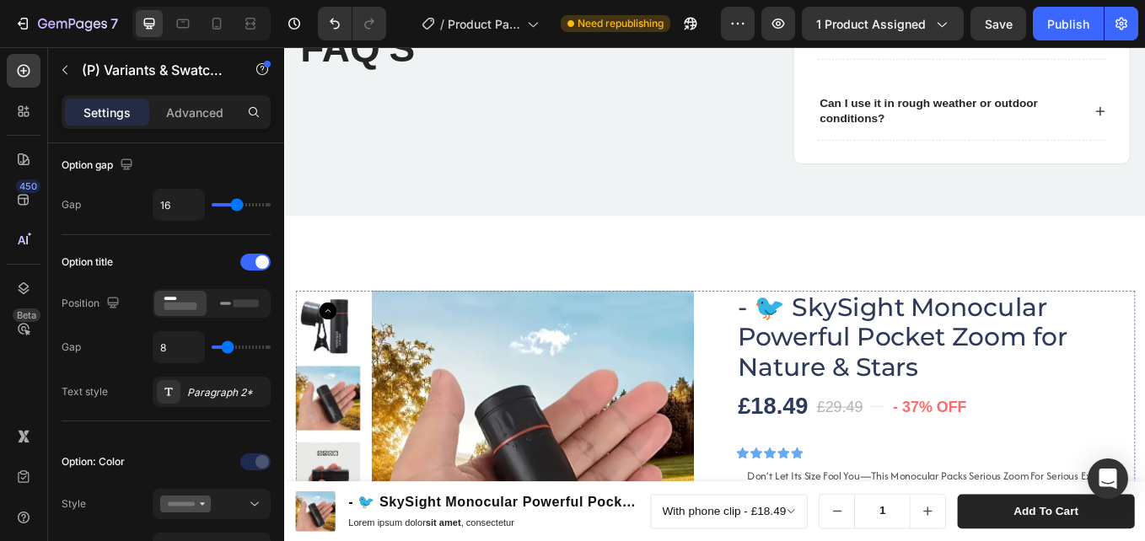
scroll to position [3482, 0]
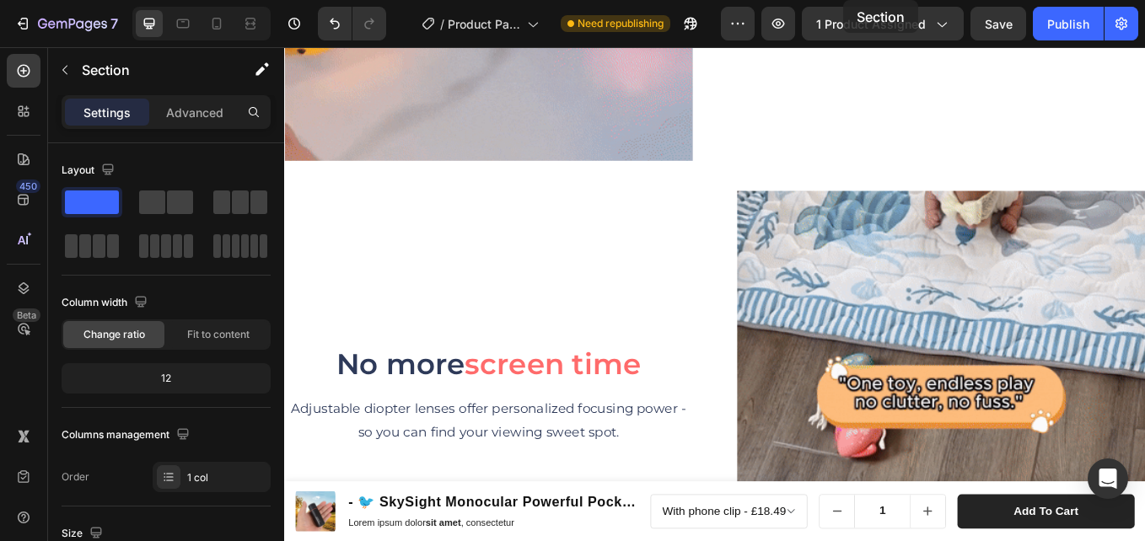
scroll to position [0, 0]
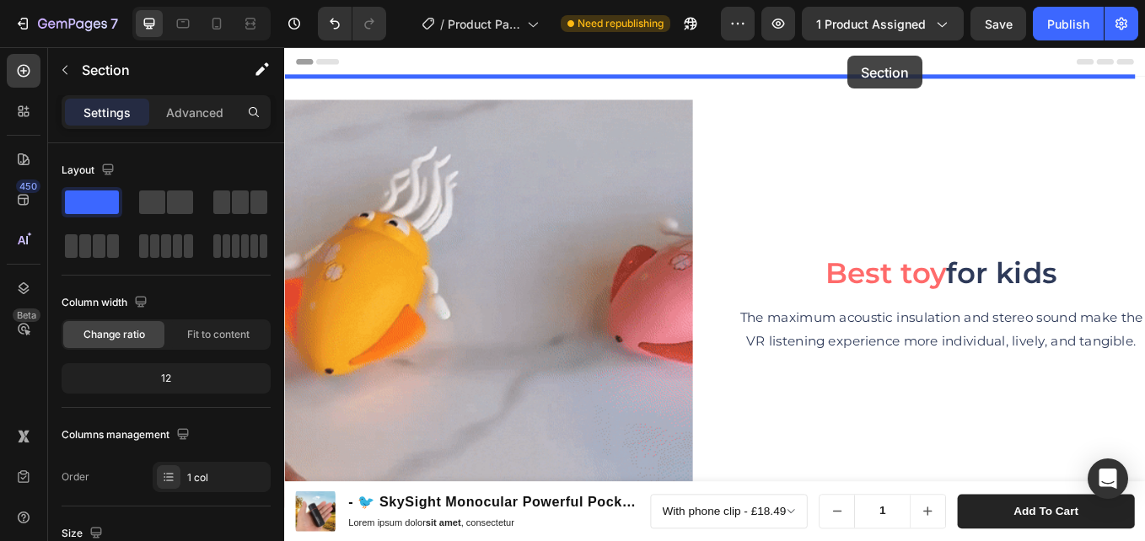
drag, startPoint x: 974, startPoint y: 239, endPoint x: 946, endPoint y: 57, distance: 184.2
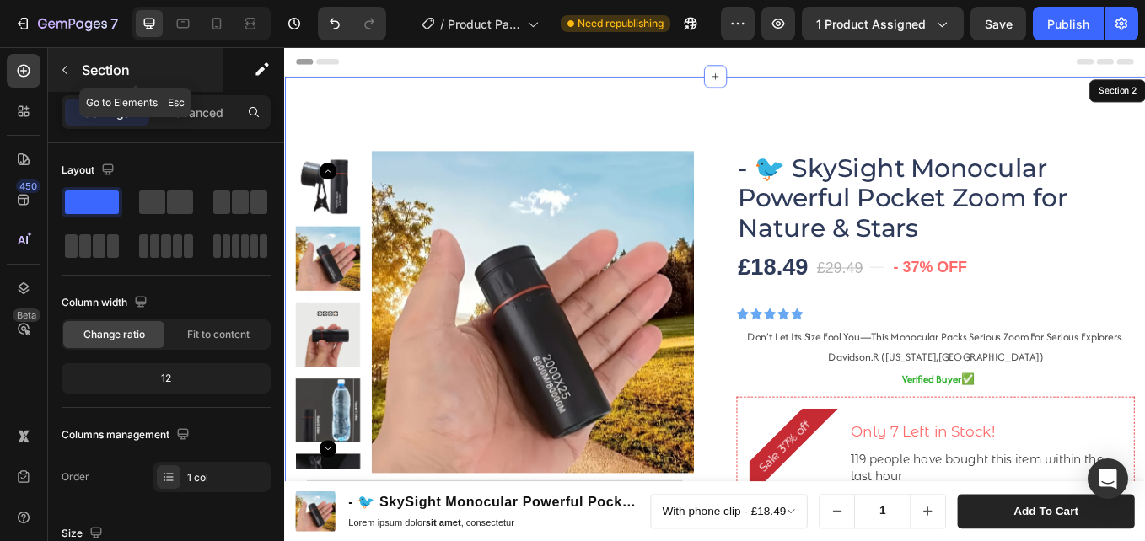
click at [58, 59] on button "button" at bounding box center [64, 69] width 27 height 27
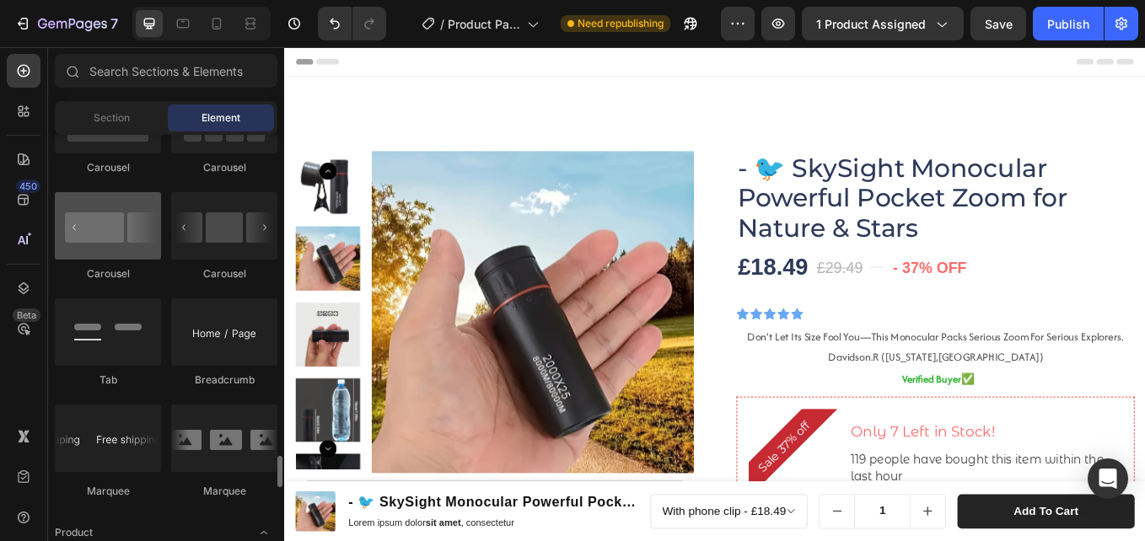
scroll to position [1939, 0]
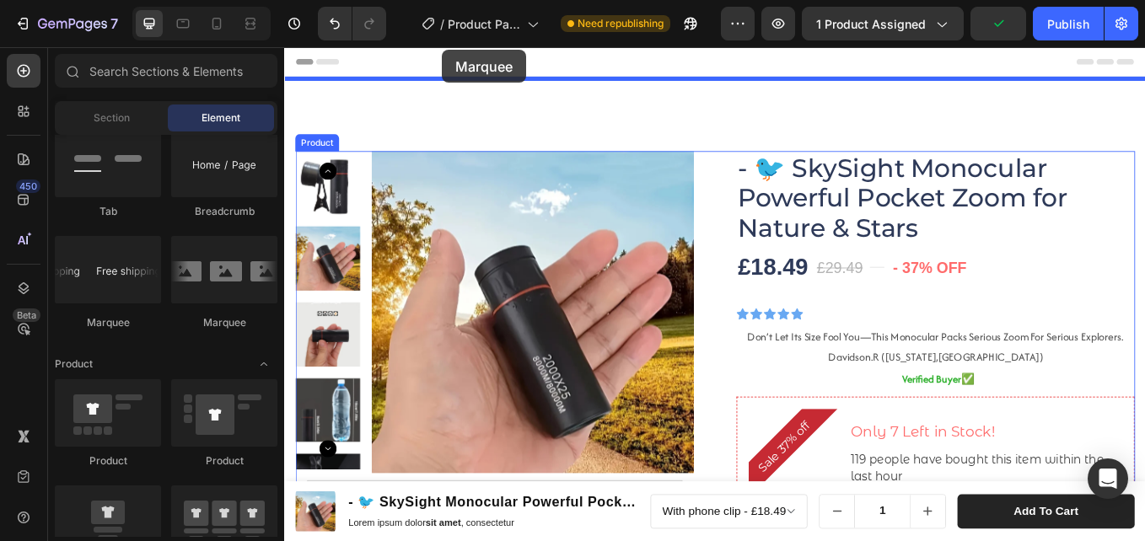
drag, startPoint x: 403, startPoint y: 322, endPoint x: 470, endPoint y: 51, distance: 279.5
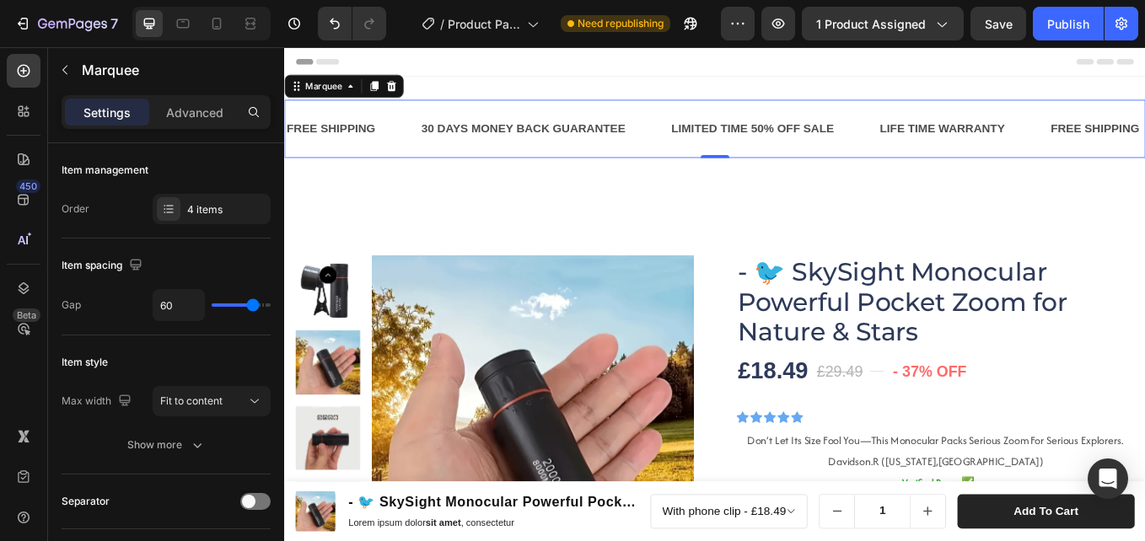
click at [413, 118] on div "FREE SHIPPING Text Block 30 DAYS MONEY BACK GUARANTEE Text Block LIMITED TIME 5…" at bounding box center [790, 143] width 1012 height 68
click at [222, 24] on icon at bounding box center [216, 23] width 17 height 17
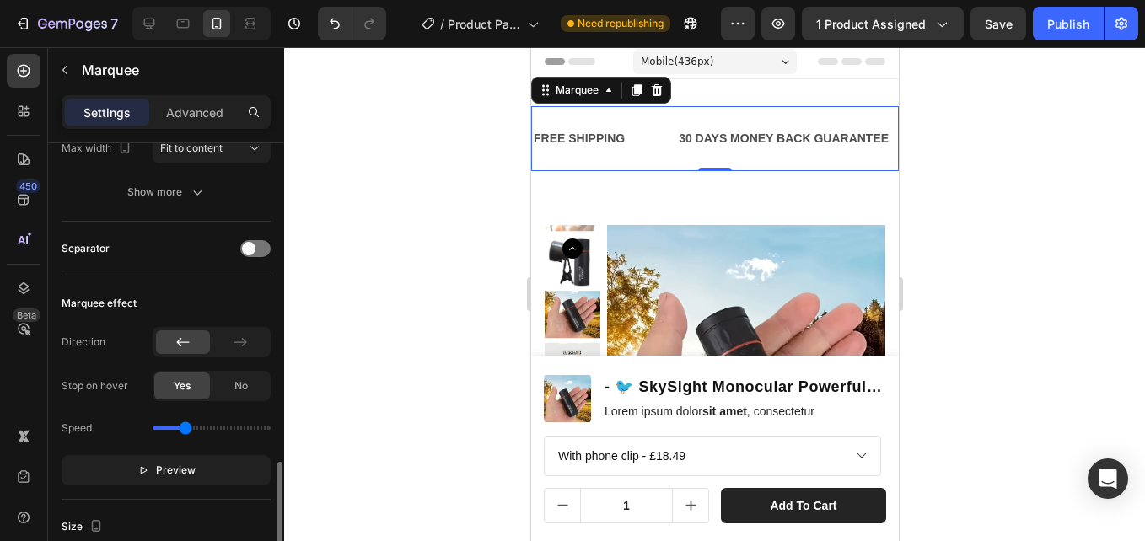
scroll to position [675, 0]
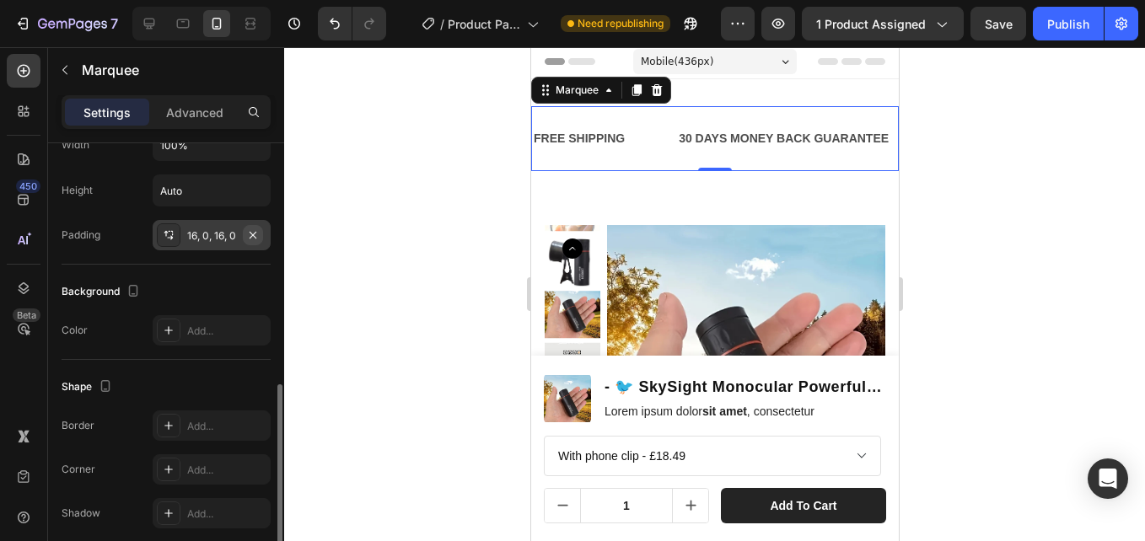
click at [255, 237] on icon "button" at bounding box center [252, 234] width 13 height 13
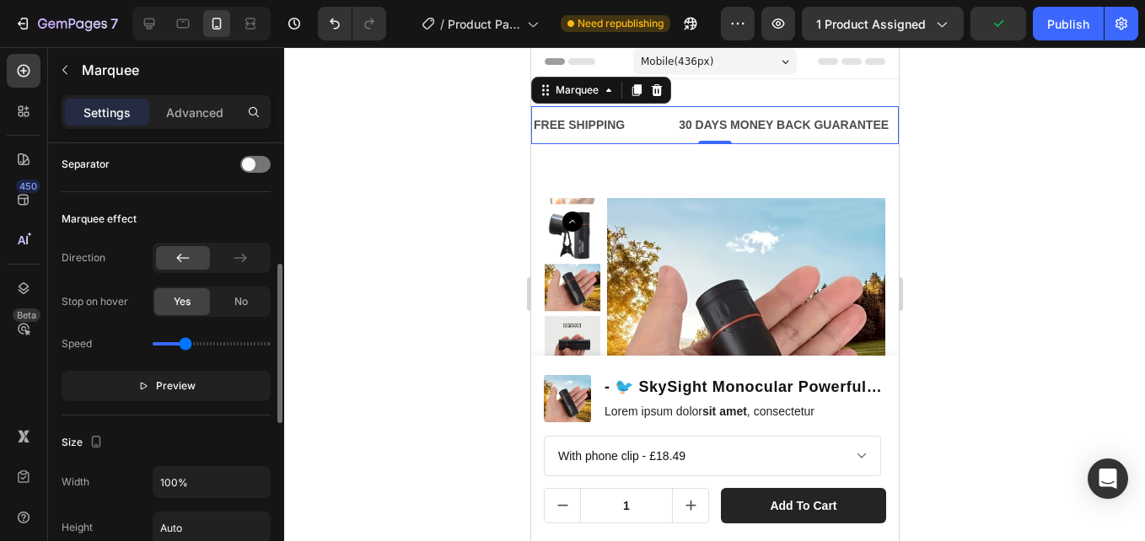
scroll to position [253, 0]
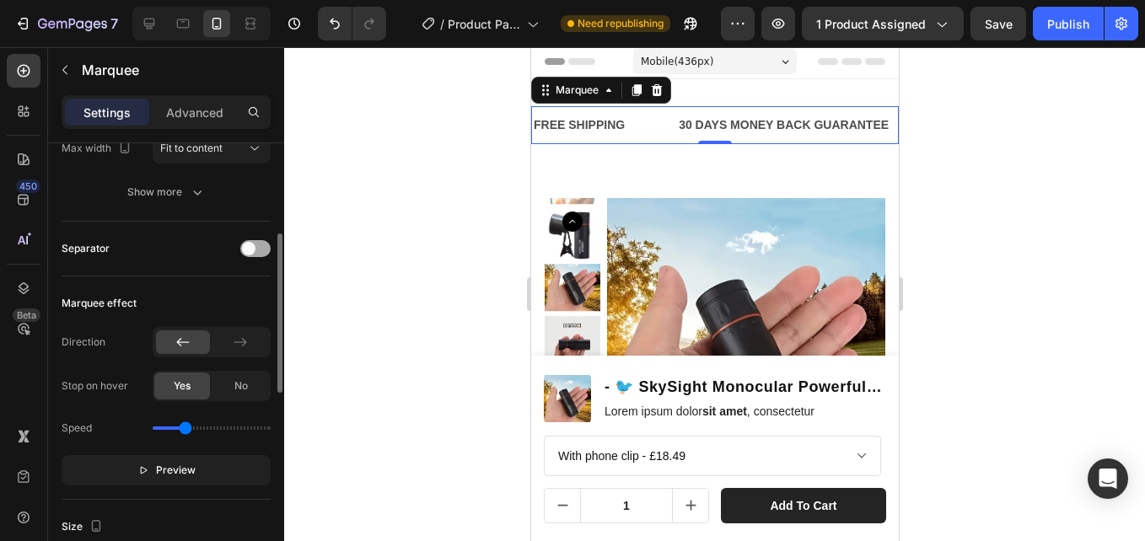
click at [257, 243] on div at bounding box center [255, 248] width 30 height 17
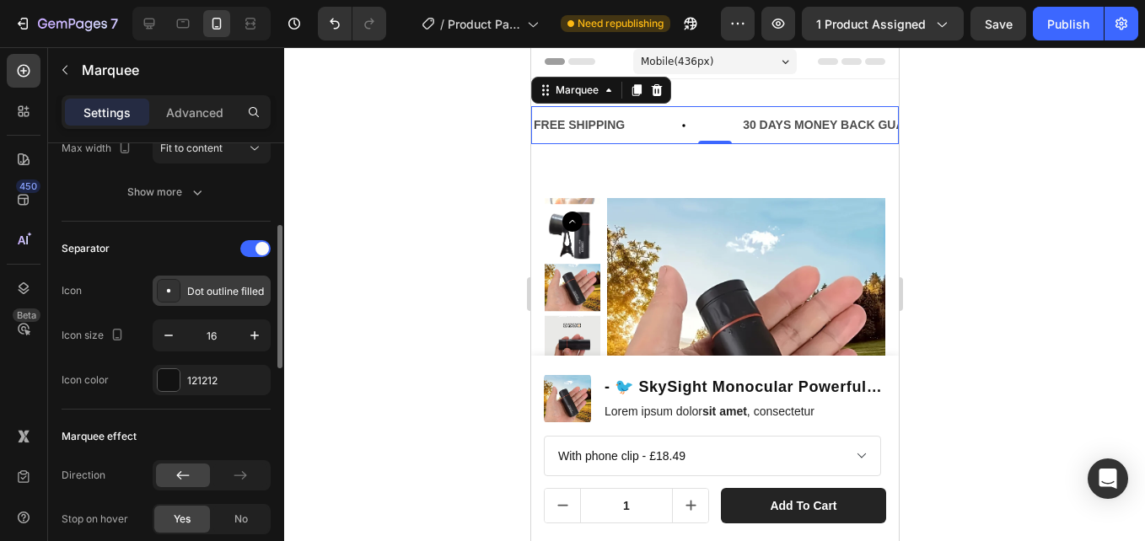
click at [224, 285] on div "Dot outline filled" at bounding box center [226, 291] width 79 height 15
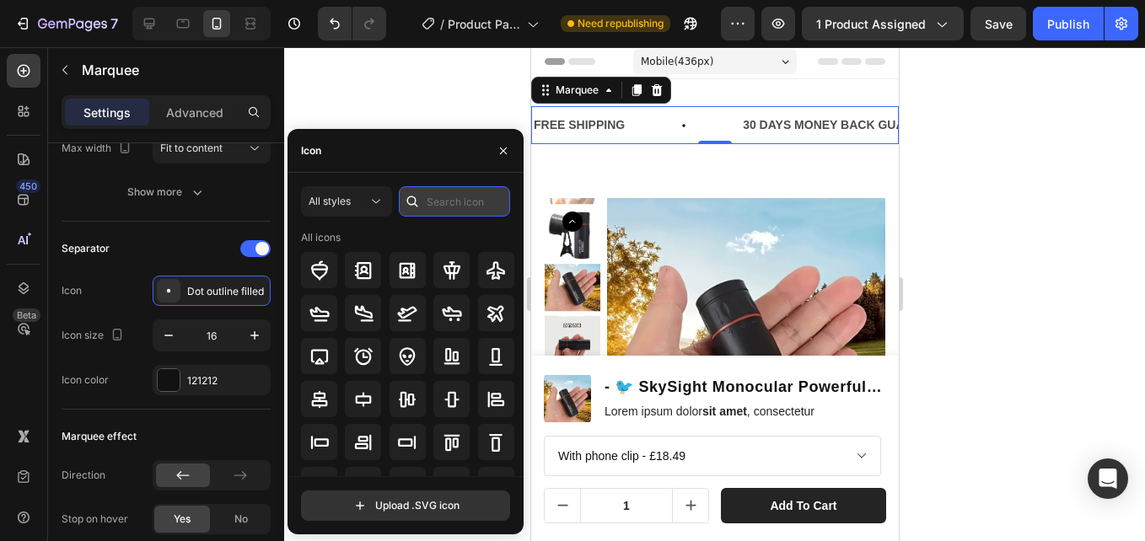
click at [443, 204] on input "text" at bounding box center [454, 201] width 111 height 30
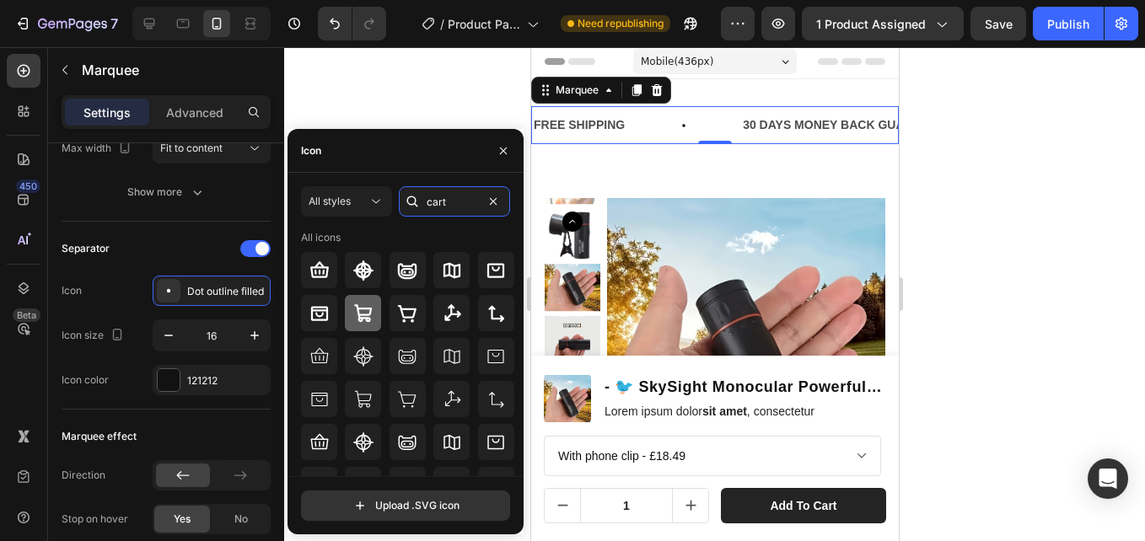
type input "cart"
click at [357, 314] on icon at bounding box center [363, 313] width 18 height 18
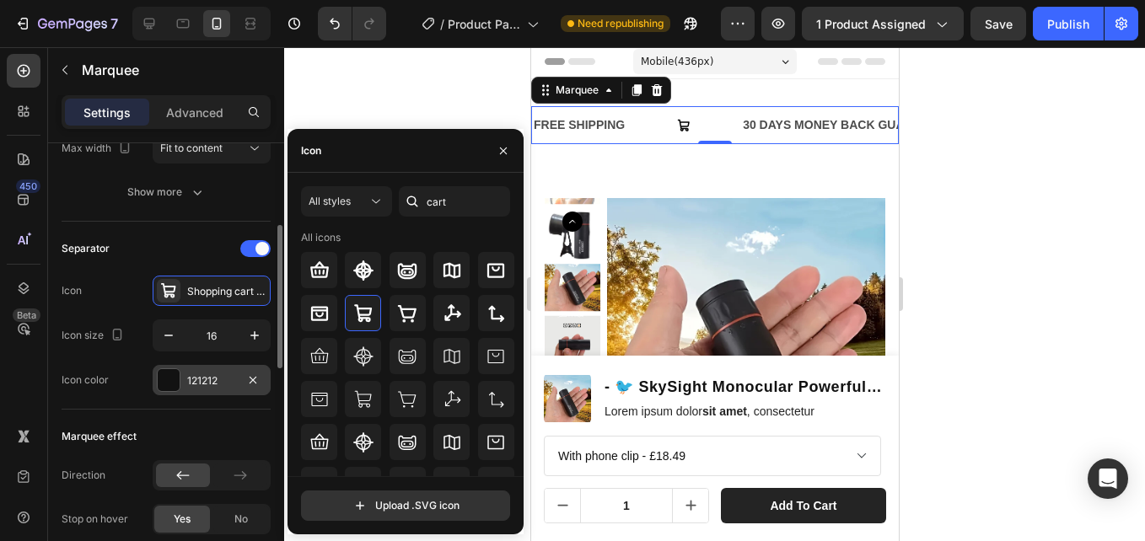
click at [189, 374] on div "121212" at bounding box center [211, 381] width 49 height 15
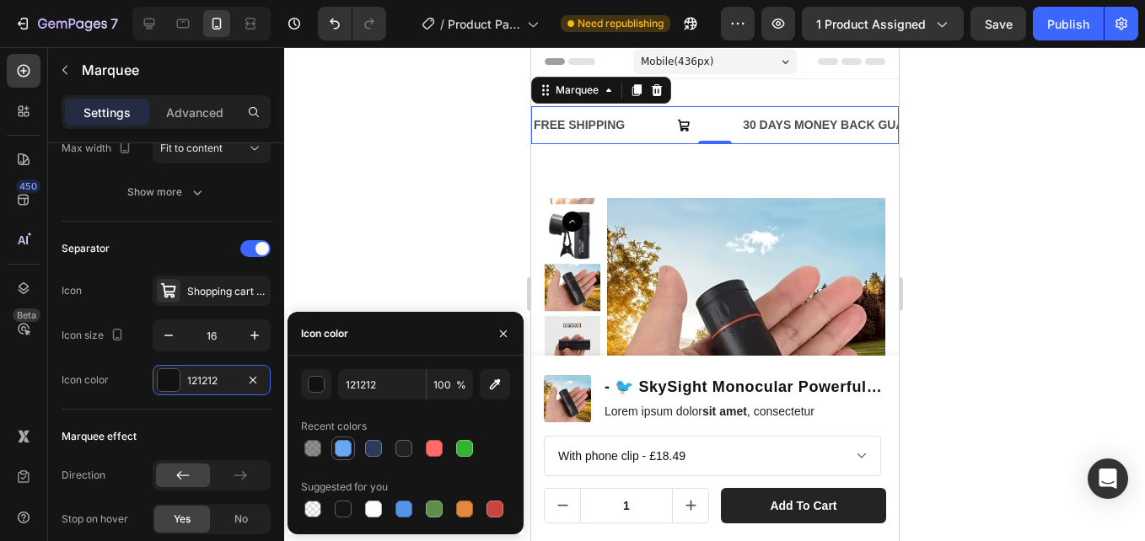
click at [349, 449] on div at bounding box center [343, 448] width 17 height 17
type input "68A8F2"
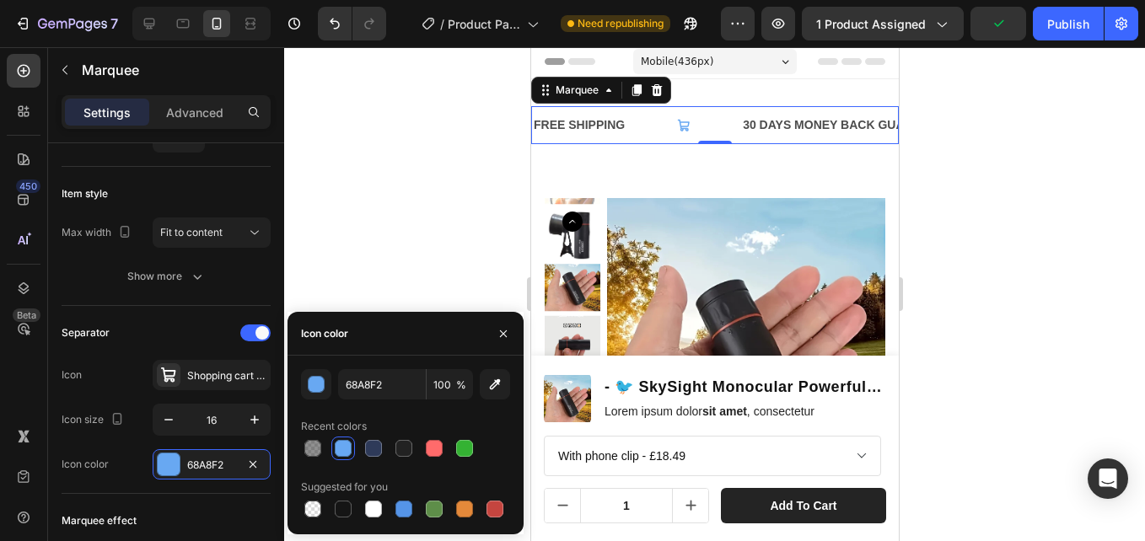
click at [644, 119] on div "FREE SHIPPING Text Block" at bounding box center [635, 125] width 209 height 38
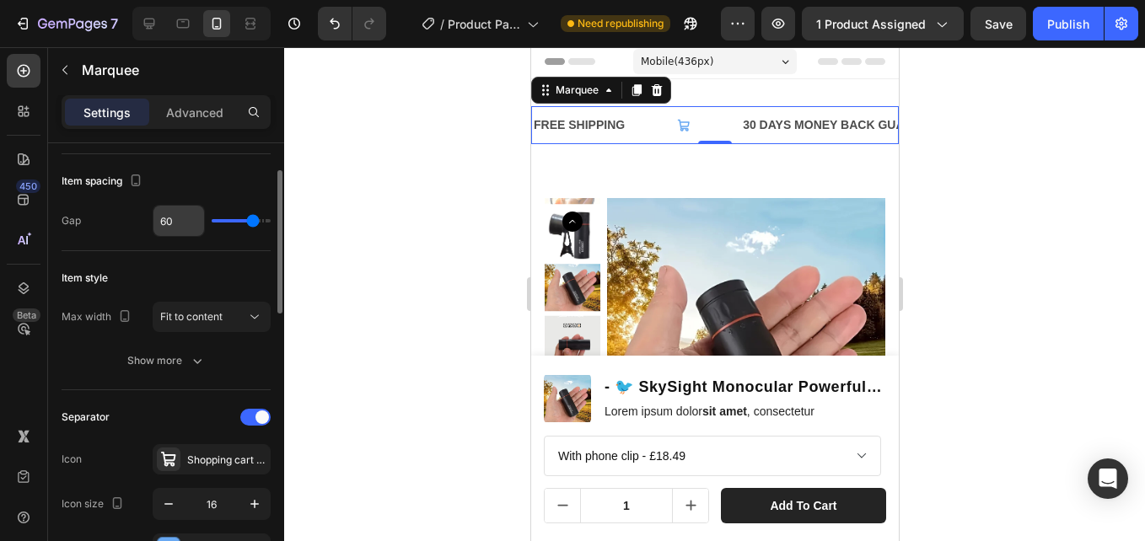
scroll to position [0, 0]
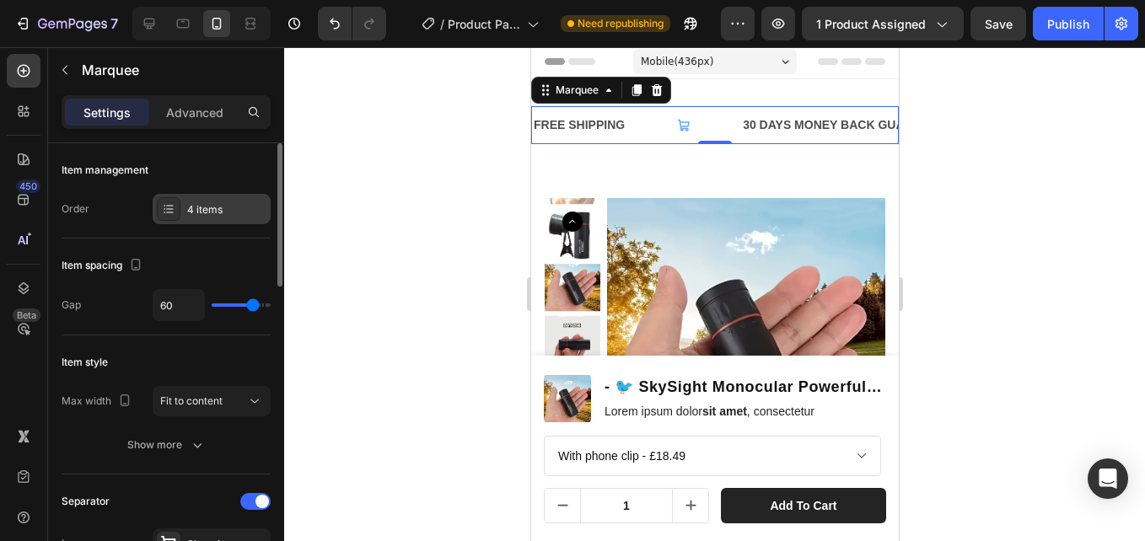
click at [202, 213] on div "4 items" at bounding box center [226, 209] width 79 height 15
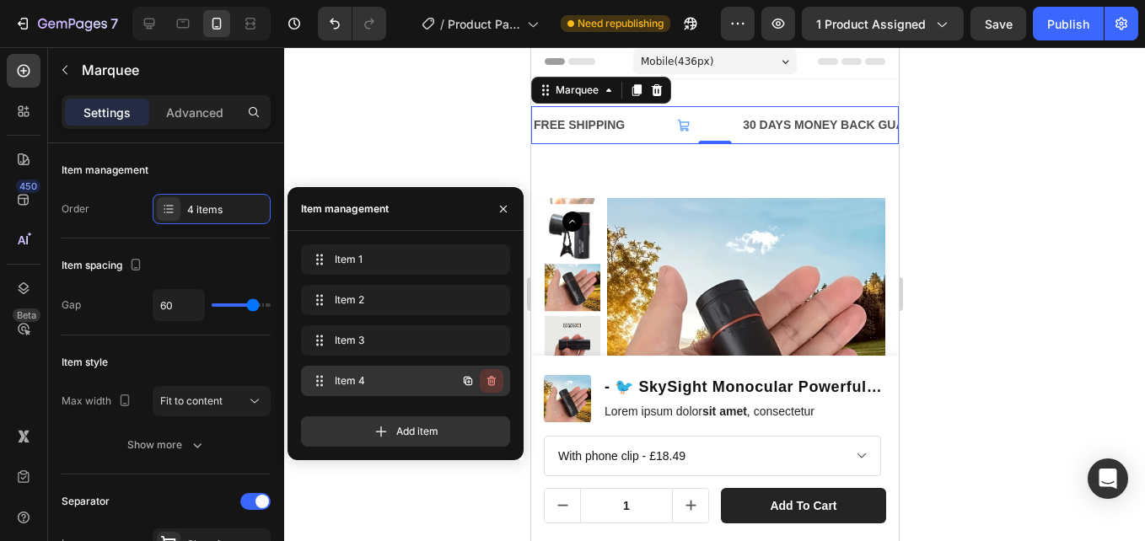
click at [488, 384] on icon "button" at bounding box center [491, 380] width 13 height 13
click at [488, 384] on div "Delete" at bounding box center [480, 381] width 31 height 15
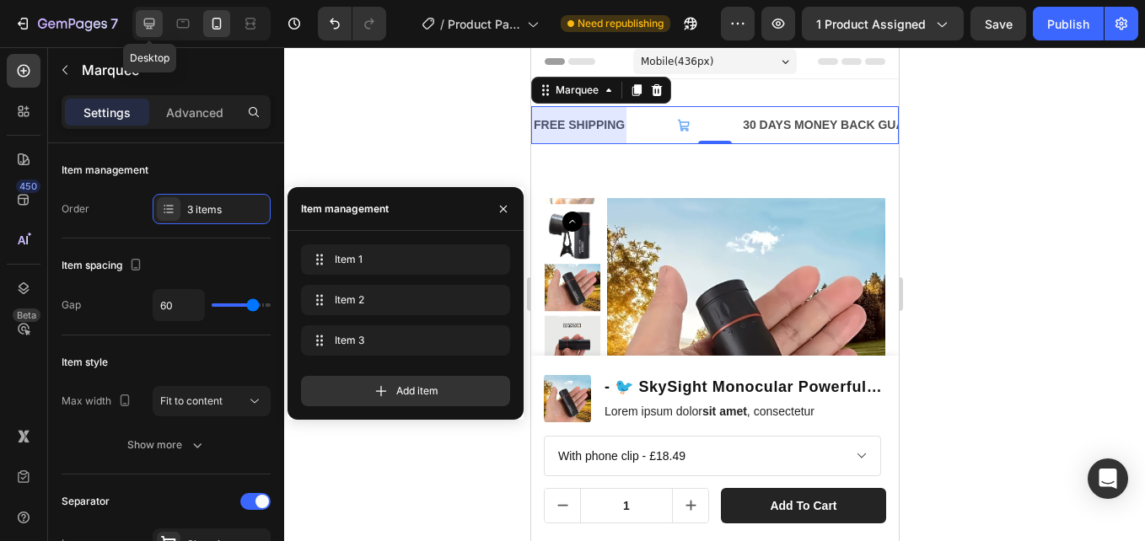
click at [147, 20] on icon at bounding box center [149, 23] width 17 height 17
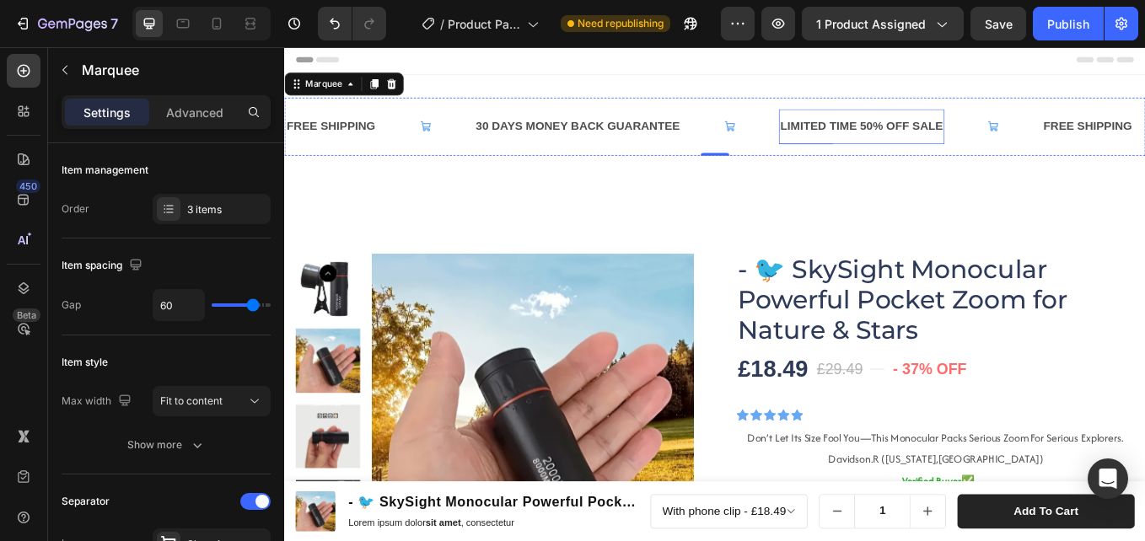
click at [978, 138] on div "LIMITED TIME 50% OFF SALE" at bounding box center [962, 140] width 195 height 28
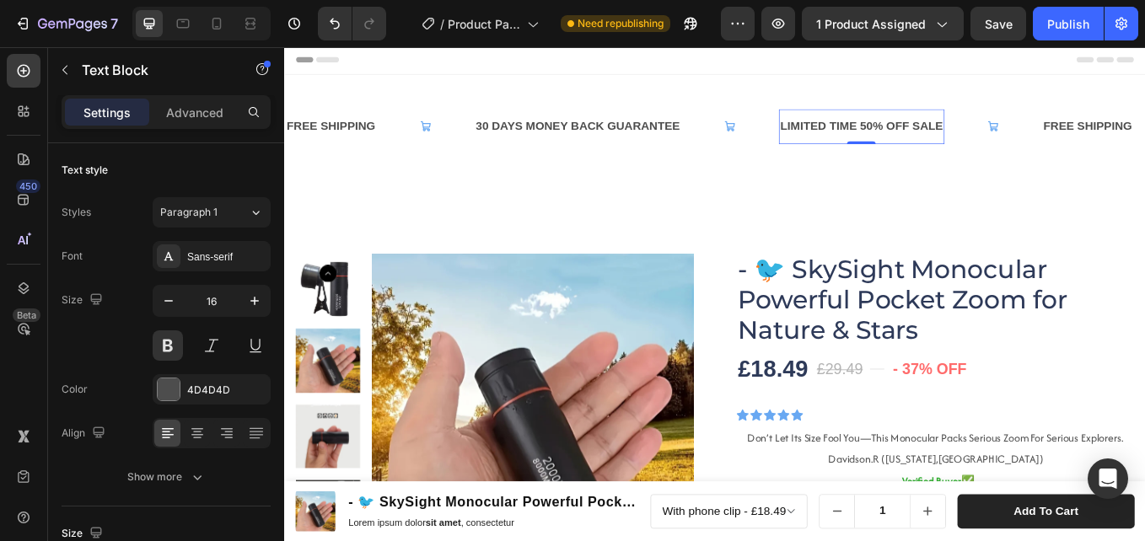
click at [977, 139] on div "LIMITED TIME 50% OFF SALE" at bounding box center [962, 140] width 195 height 28
click at [754, 186] on div "FREE SHIPPING Text Block 30 DAYS MONEY BACK GUARANTEE Text Block LIMITED TIME 3…" at bounding box center [790, 140] width 1012 height 122
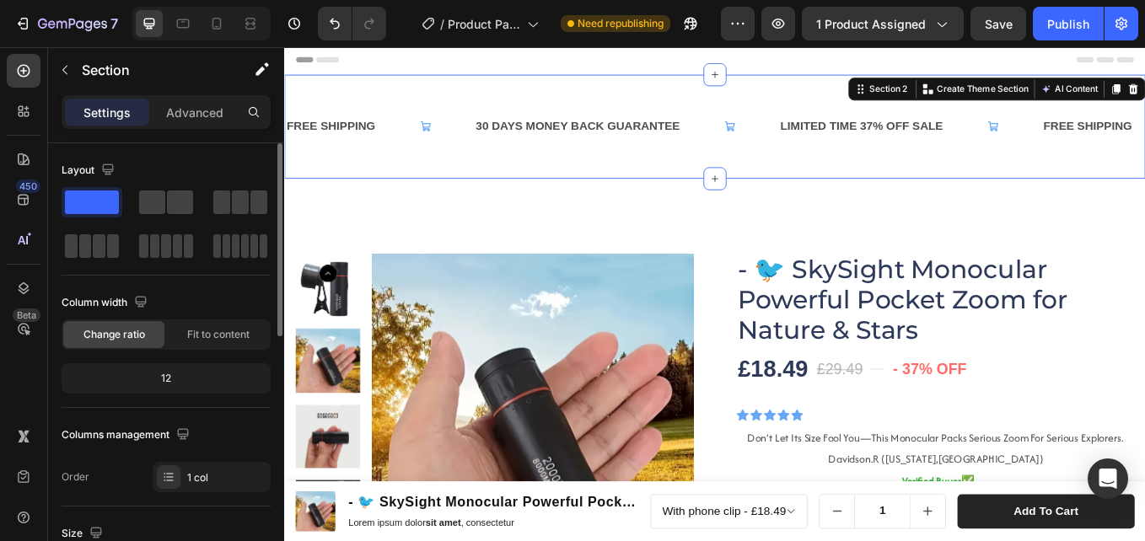
scroll to position [337, 0]
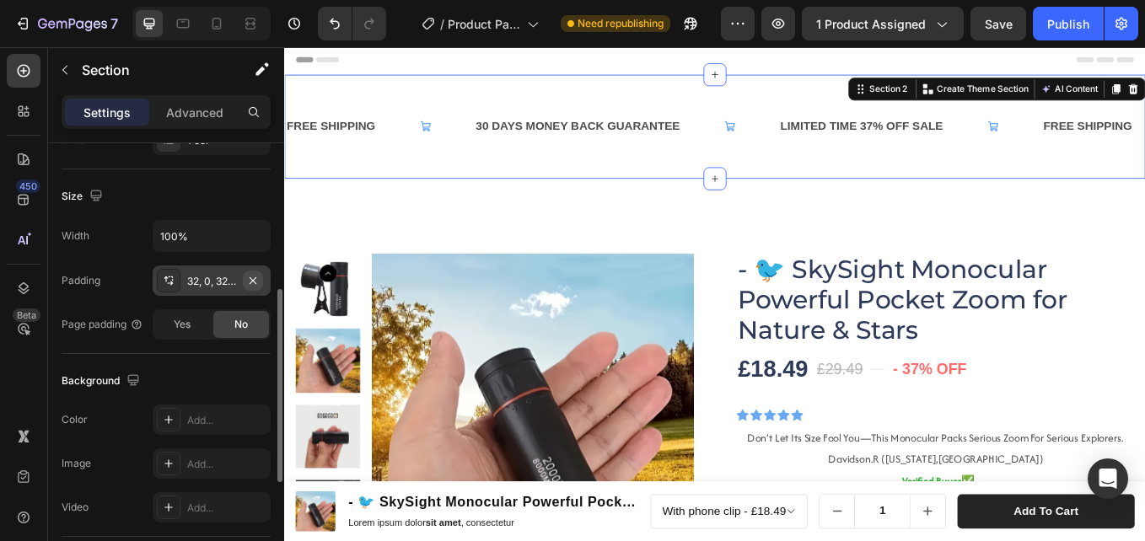
click at [253, 278] on icon "button" at bounding box center [252, 280] width 13 height 13
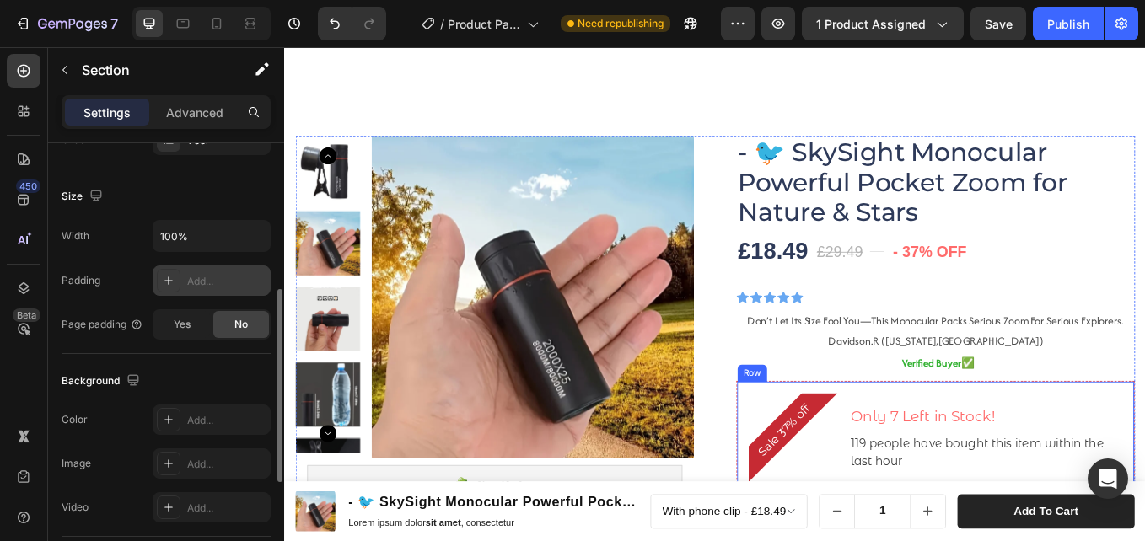
scroll to position [255, 0]
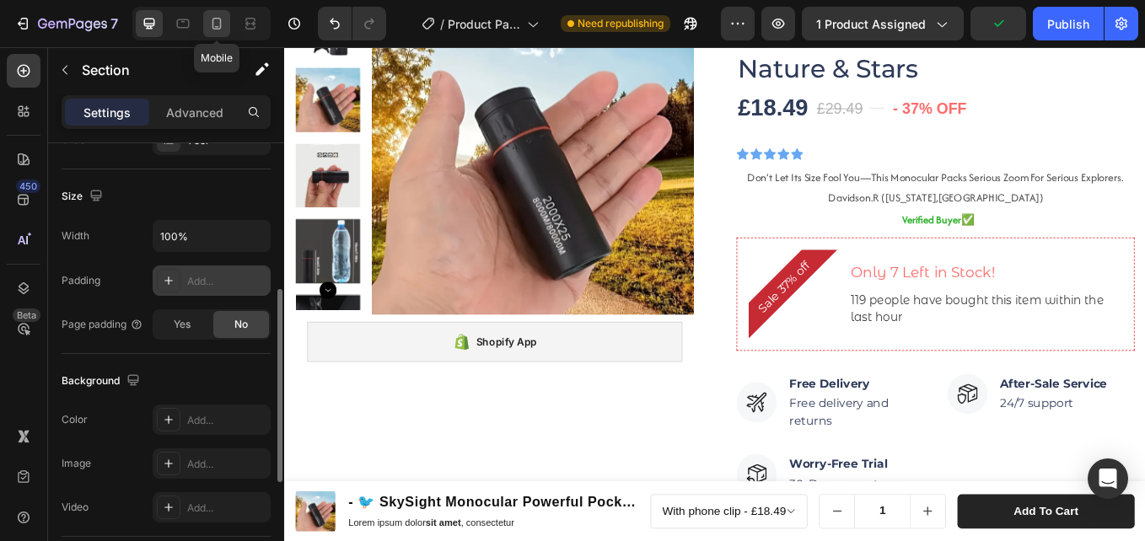
click at [225, 21] on div at bounding box center [216, 23] width 27 height 27
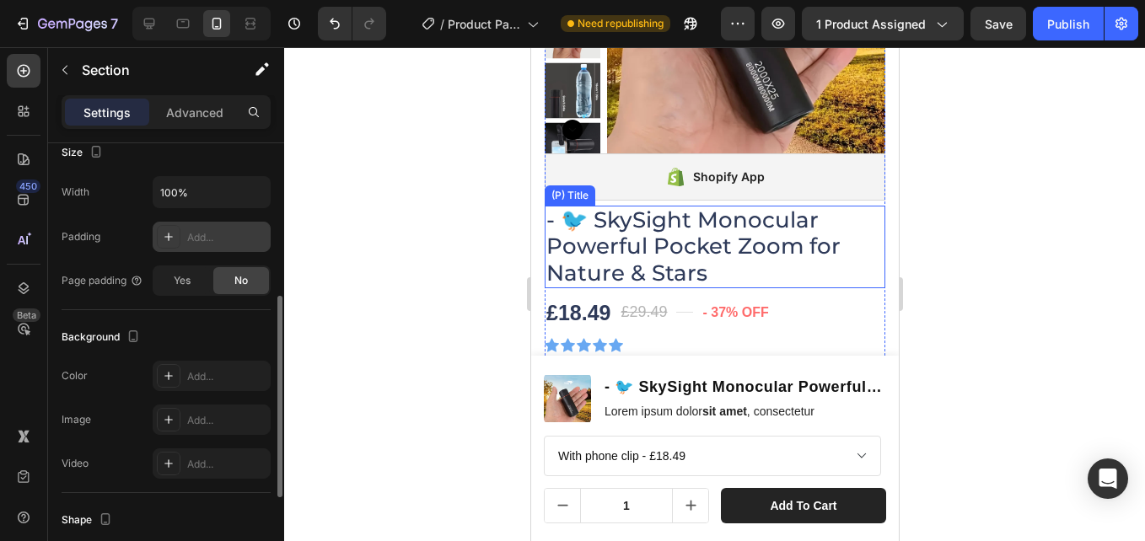
scroll to position [253, 0]
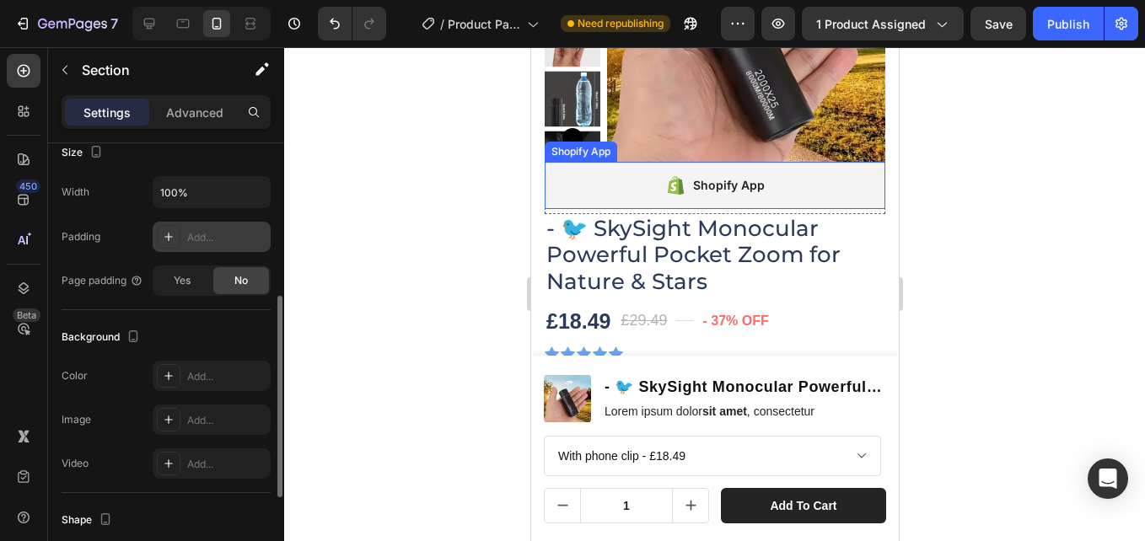
click at [718, 187] on div "Shopify App" at bounding box center [728, 185] width 72 height 20
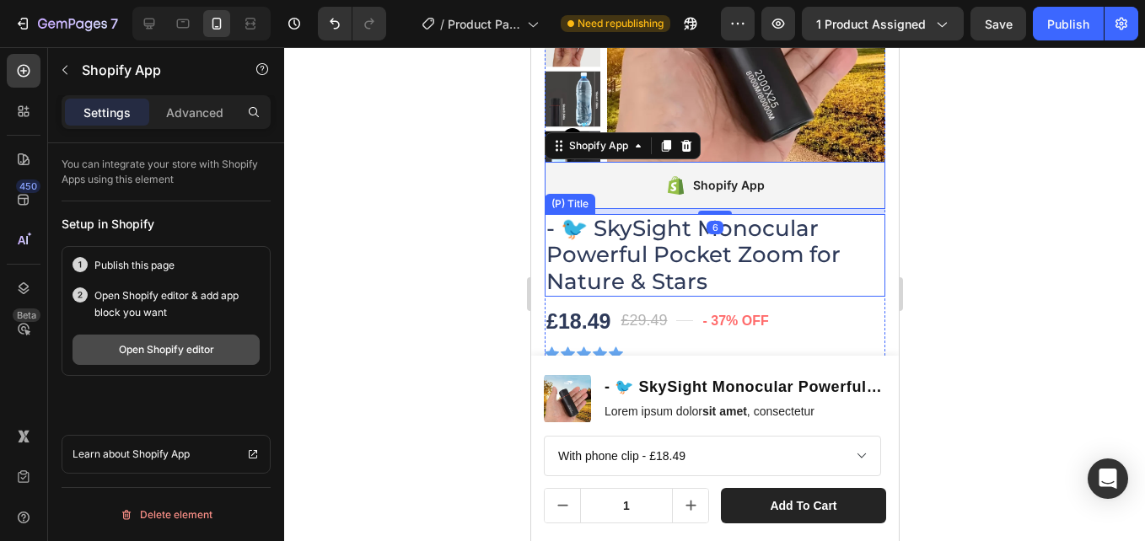
click at [176, 347] on div "Open Shopify editor" at bounding box center [166, 349] width 95 height 15
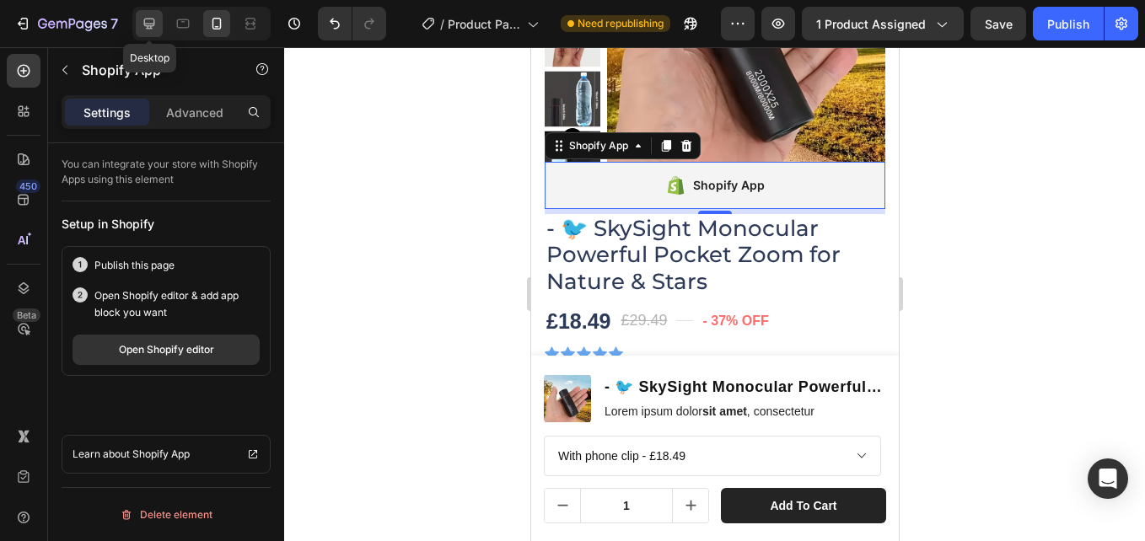
click at [141, 24] on icon at bounding box center [149, 23] width 17 height 17
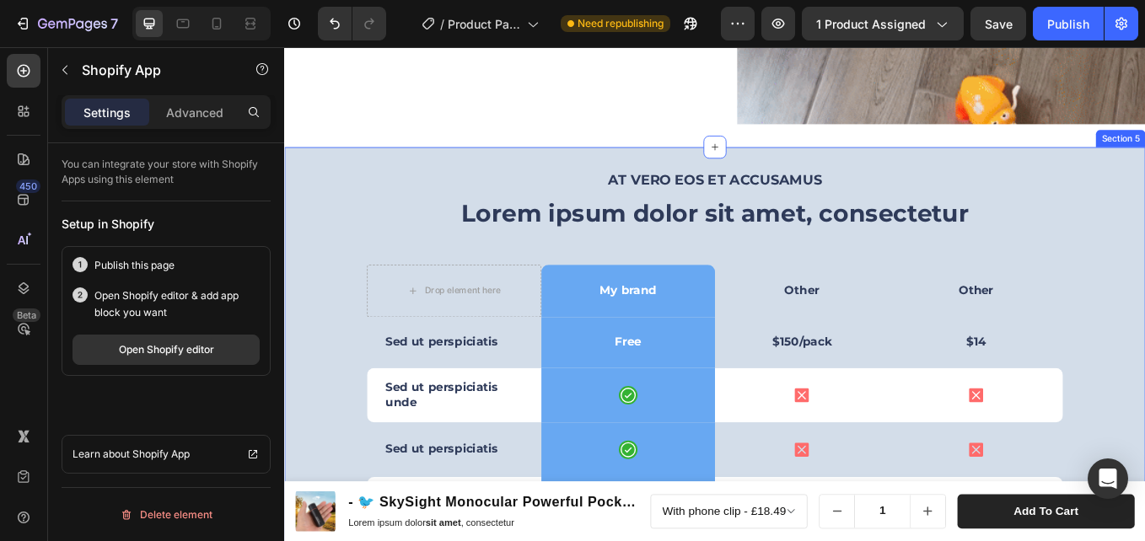
scroll to position [4788, 0]
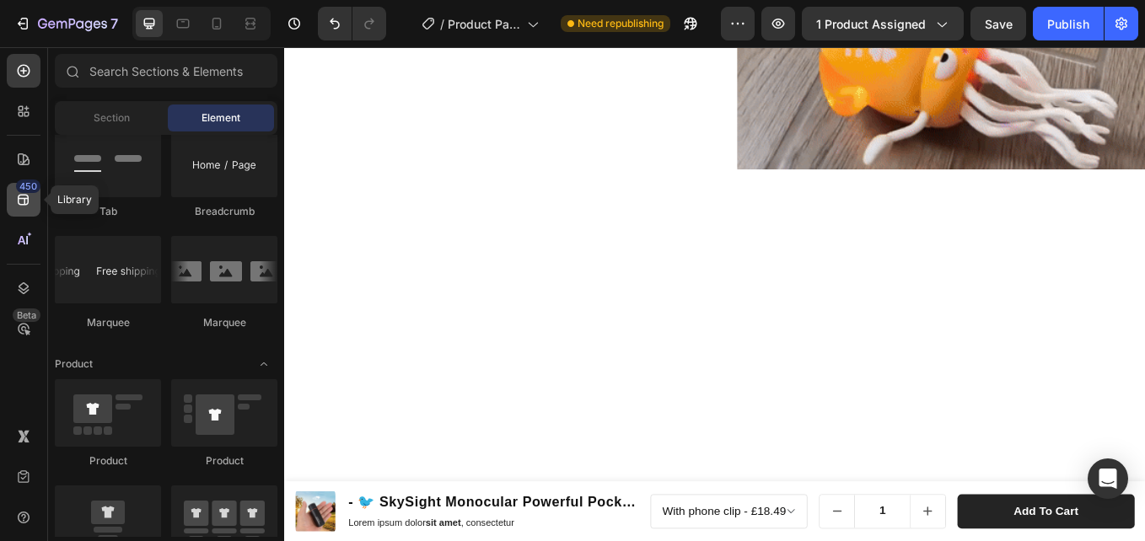
click at [20, 202] on icon at bounding box center [23, 199] width 17 height 17
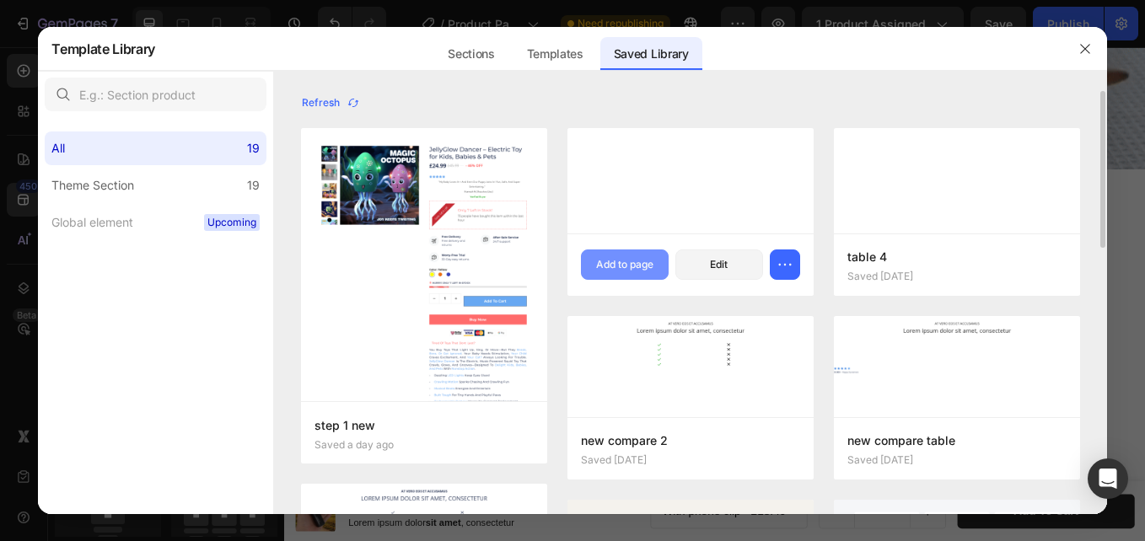
click at [612, 262] on div "Add to page" at bounding box center [624, 264] width 57 height 15
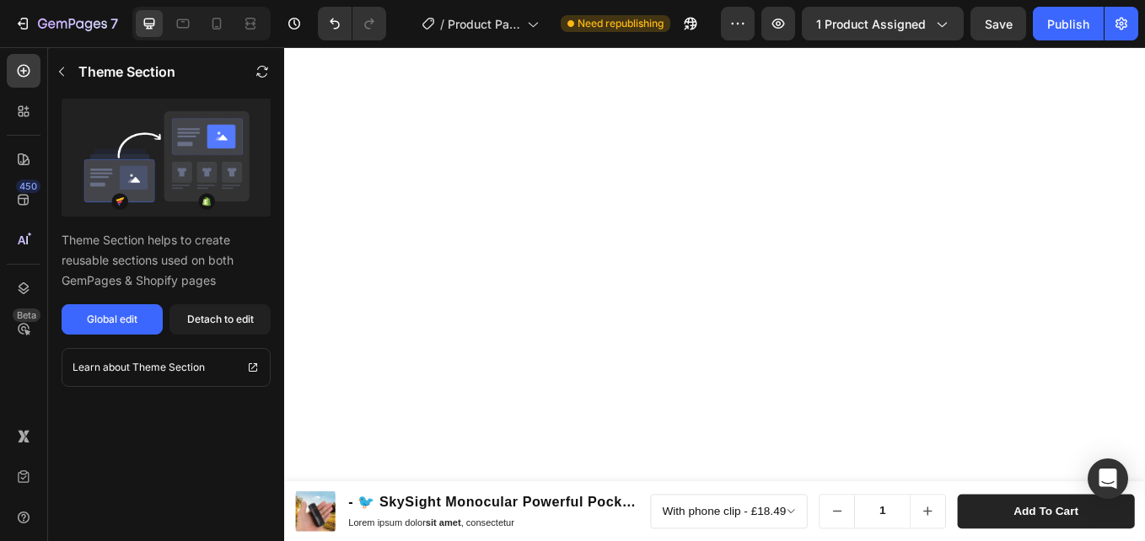
scroll to position [6775, 0]
click at [202, 14] on div at bounding box center [201, 24] width 138 height 34
click at [209, 14] on div at bounding box center [216, 23] width 27 height 27
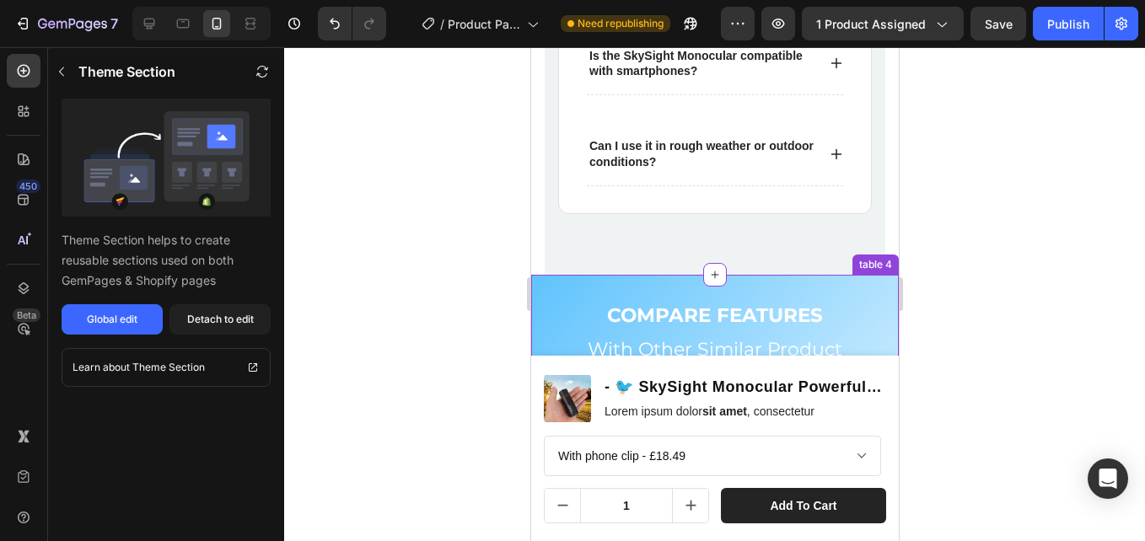
scroll to position [6269, 0]
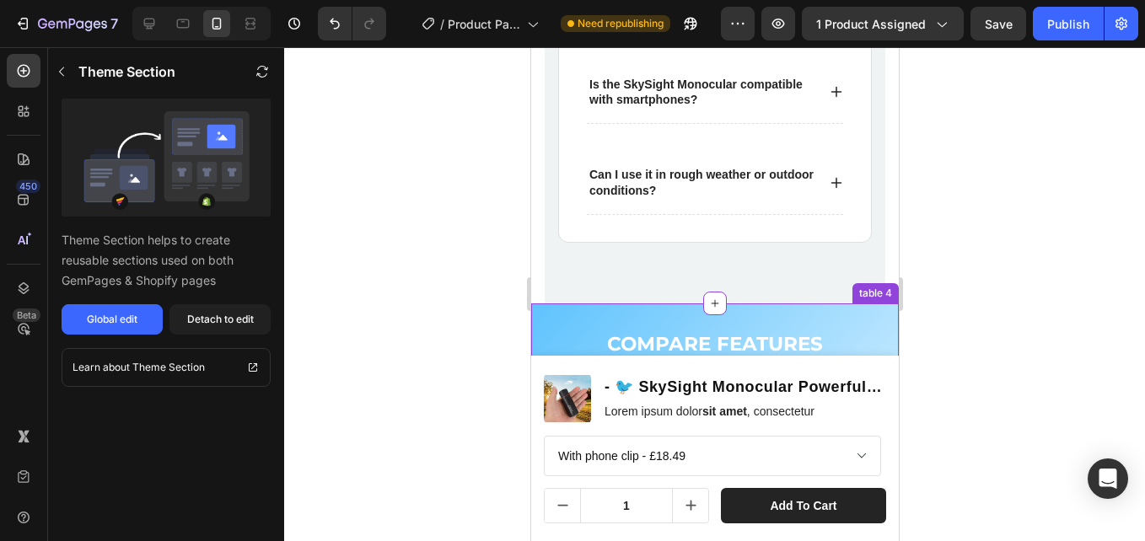
click at [837, 310] on div "COMPARE FEATURES Text Block With Other Similar Product Heading Buster Gloves Ot…" at bounding box center [714, 511] width 368 height 414
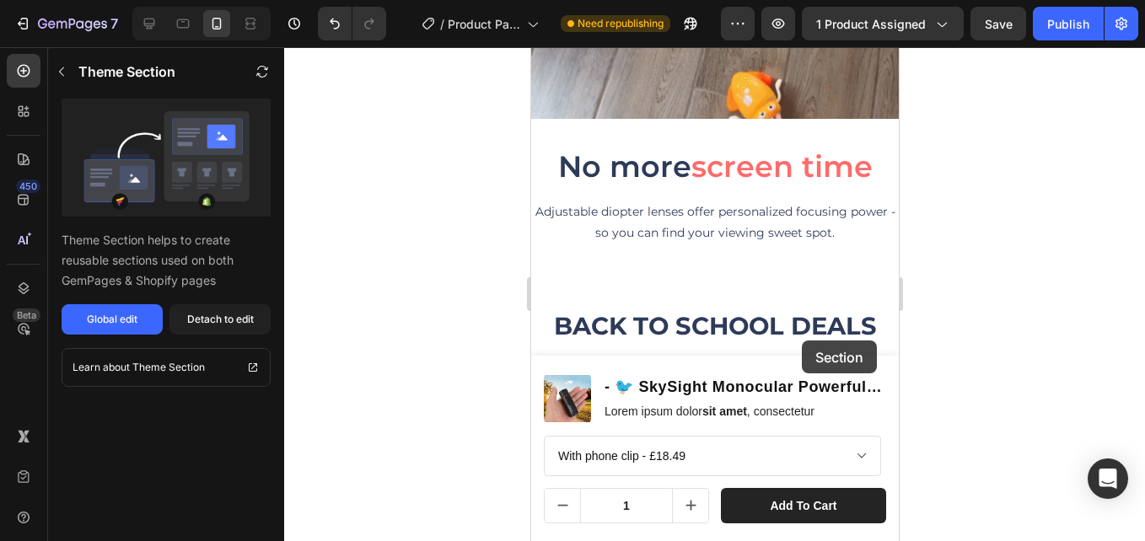
scroll to position [4777, 0]
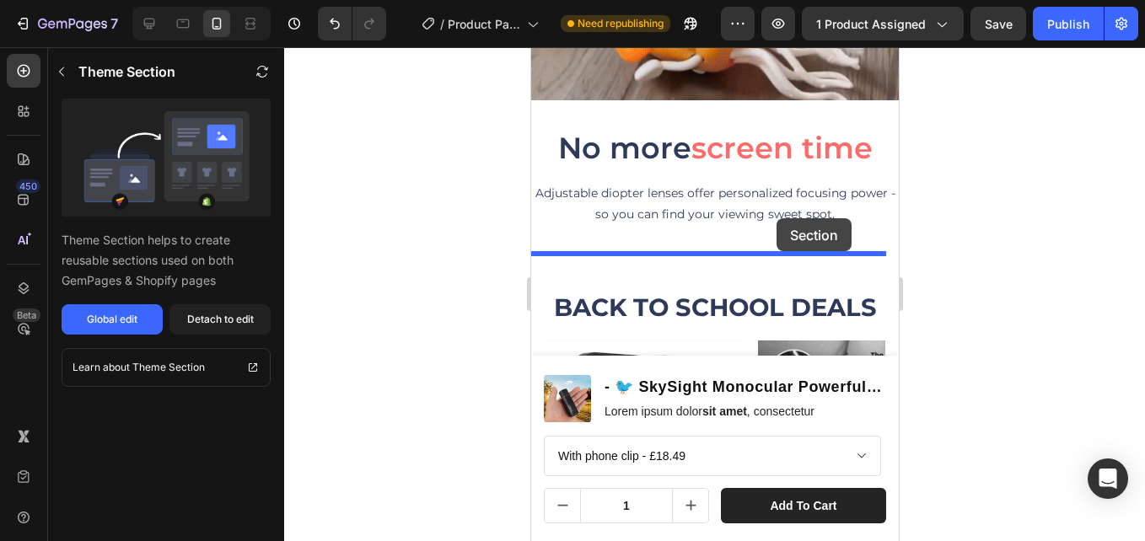
drag, startPoint x: 859, startPoint y: 298, endPoint x: 776, endPoint y: 218, distance: 115.1
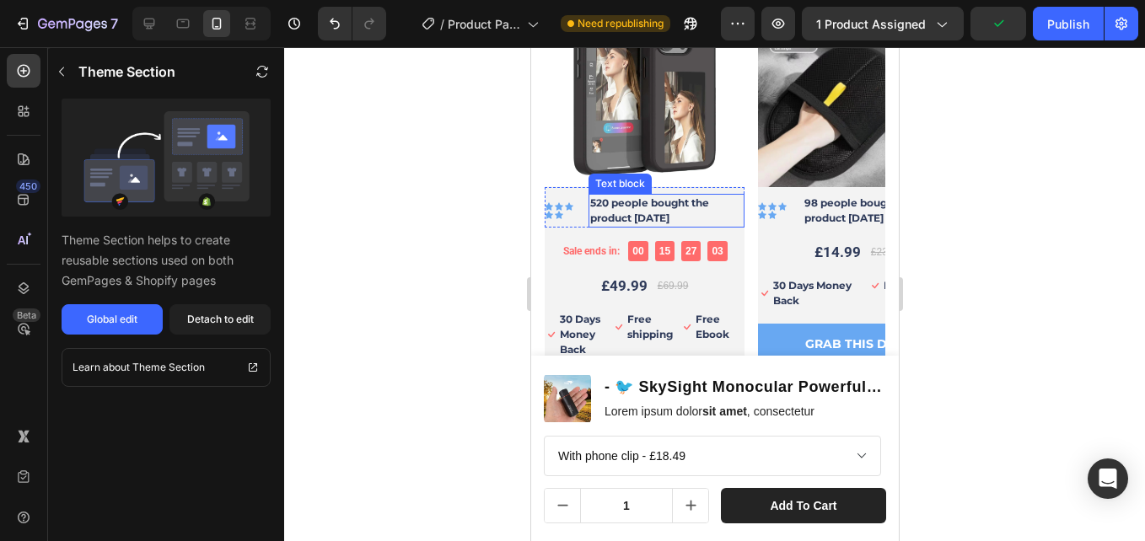
scroll to position [5266, 0]
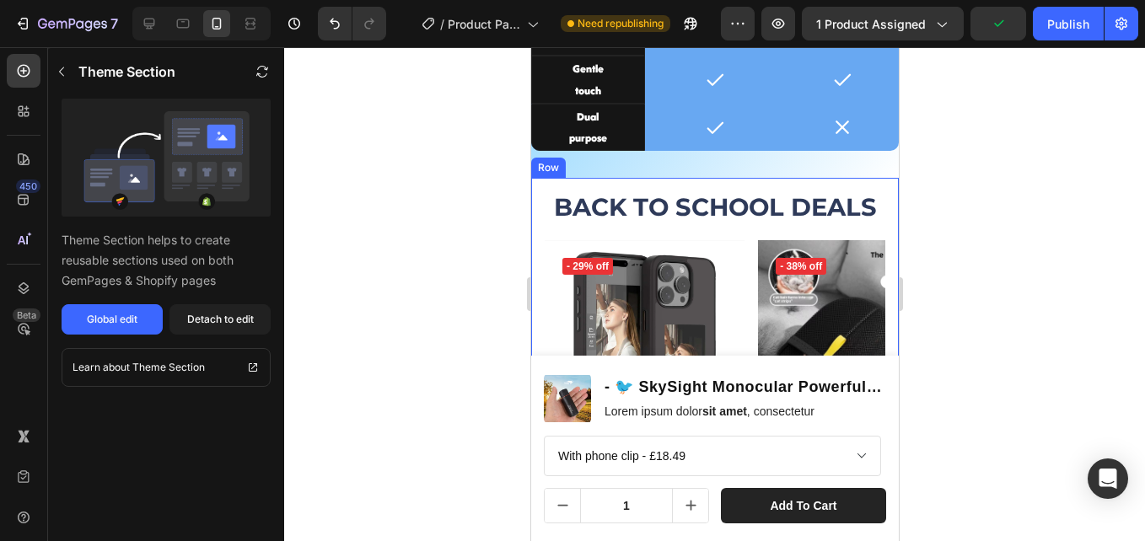
click at [664, 184] on div "BACK TO SCHOOL DEALS Heading (P) Images & Gallery - 29% off Product Badge Row I…" at bounding box center [714, 468] width 368 height 581
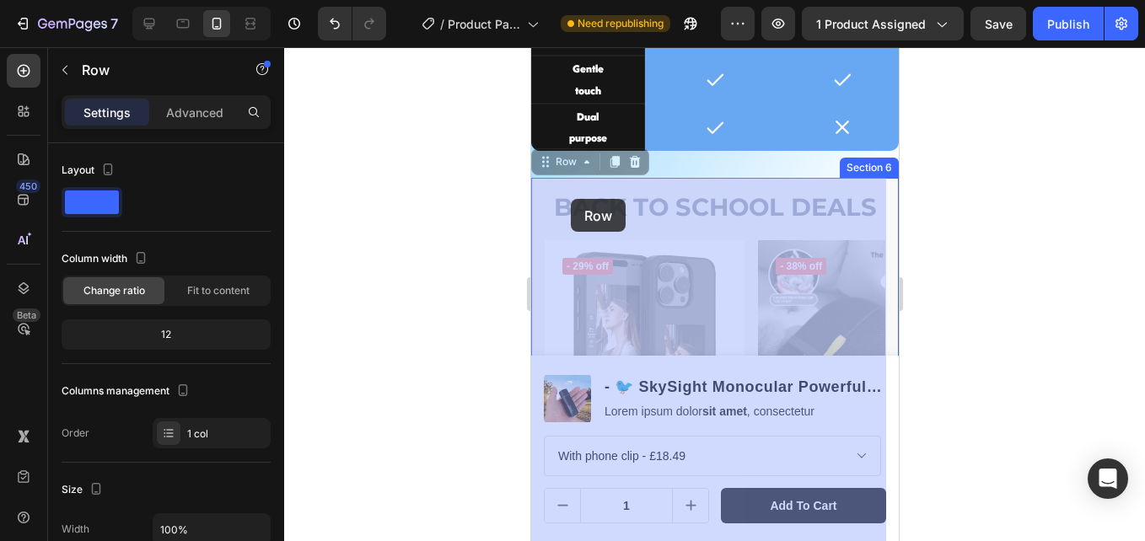
drag, startPoint x: 578, startPoint y: 165, endPoint x: 570, endPoint y: 199, distance: 34.6
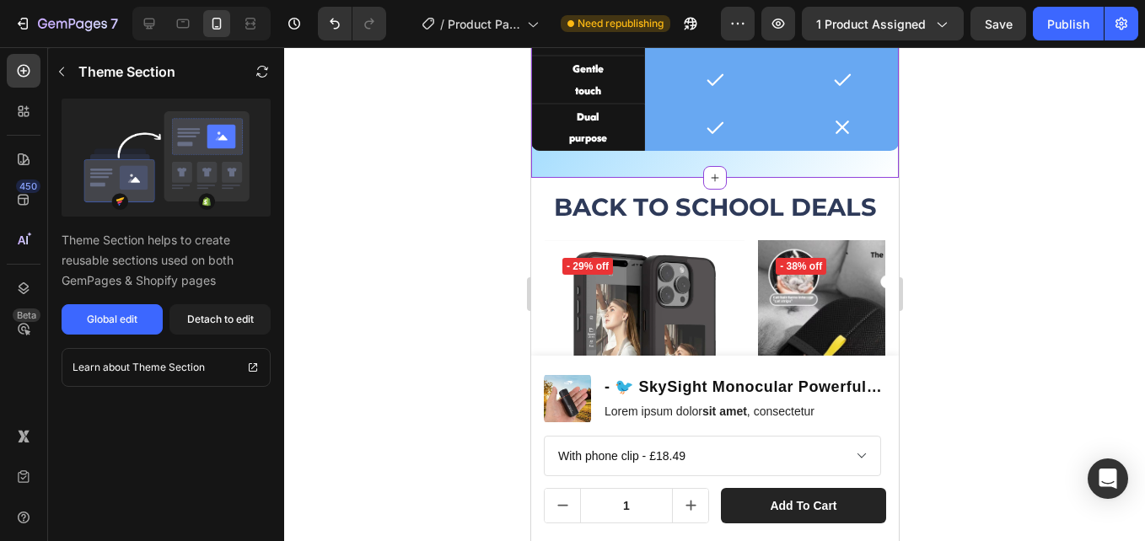
click at [742, 184] on div "BACK TO SCHOOL DEALS Heading (P) Images & Gallery - 29% off Product Badge Row I…" at bounding box center [714, 468] width 368 height 581
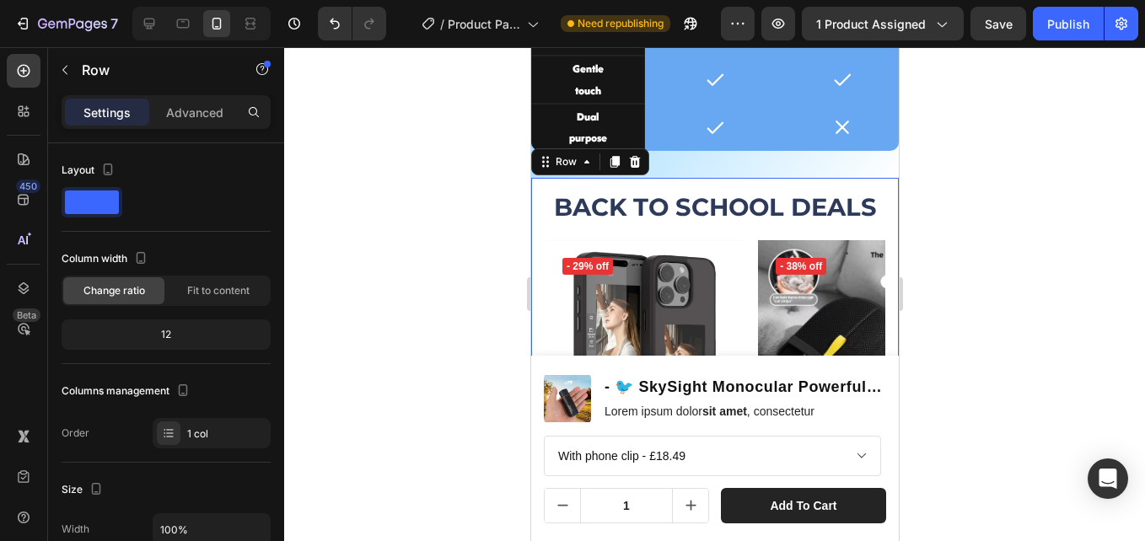
click at [810, 185] on div "BACK TO SCHOOL DEALS Heading (P) Images & Gallery - 29% off Product Badge Row I…" at bounding box center [714, 468] width 368 height 581
click at [877, 239] on div "BACK TO SCHOOL DEALS Heading (P) Images & Gallery - 29% off Product Badge Row I…" at bounding box center [714, 468] width 368 height 581
click at [683, 228] on div "BACK TO SCHOOL DEALS Heading (P) Images & Gallery - 29% off Product Badge Row I…" at bounding box center [714, 468] width 341 height 554
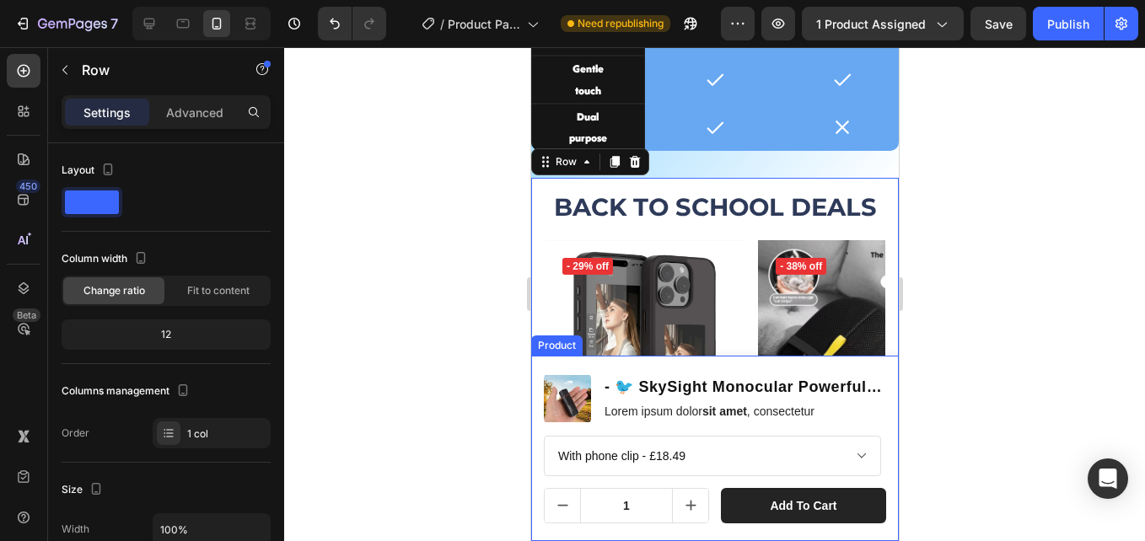
click at [535, 475] on div "Product Images - 🐦 SkySight Monocular Powerful Pocket Zoom for Nature & Stars P…" at bounding box center [714, 448] width 368 height 185
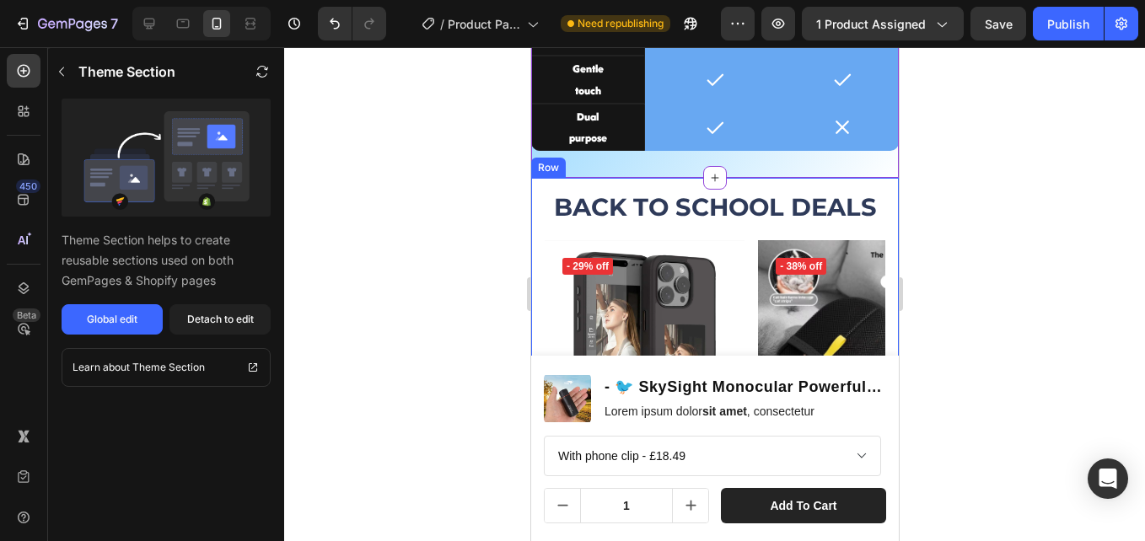
click at [760, 185] on div "BACK TO SCHOOL DEALS Heading (P) Images & Gallery - 29% off Product Badge Row I…" at bounding box center [714, 468] width 368 height 581
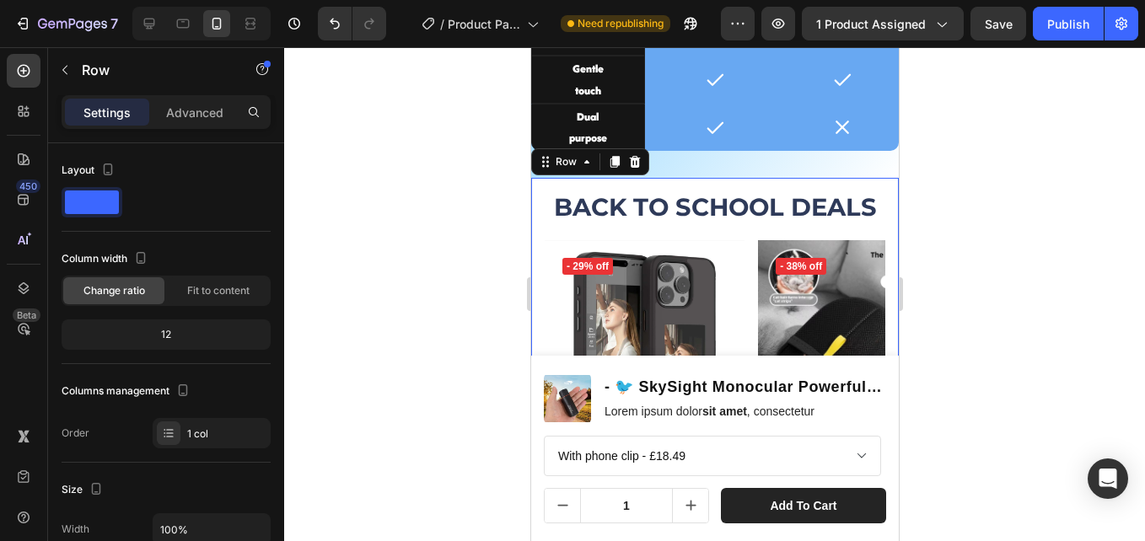
click at [851, 191] on div "BACK TO SCHOOL DEALS Heading (P) Images & Gallery - 29% off Product Badge Row I…" at bounding box center [714, 468] width 368 height 581
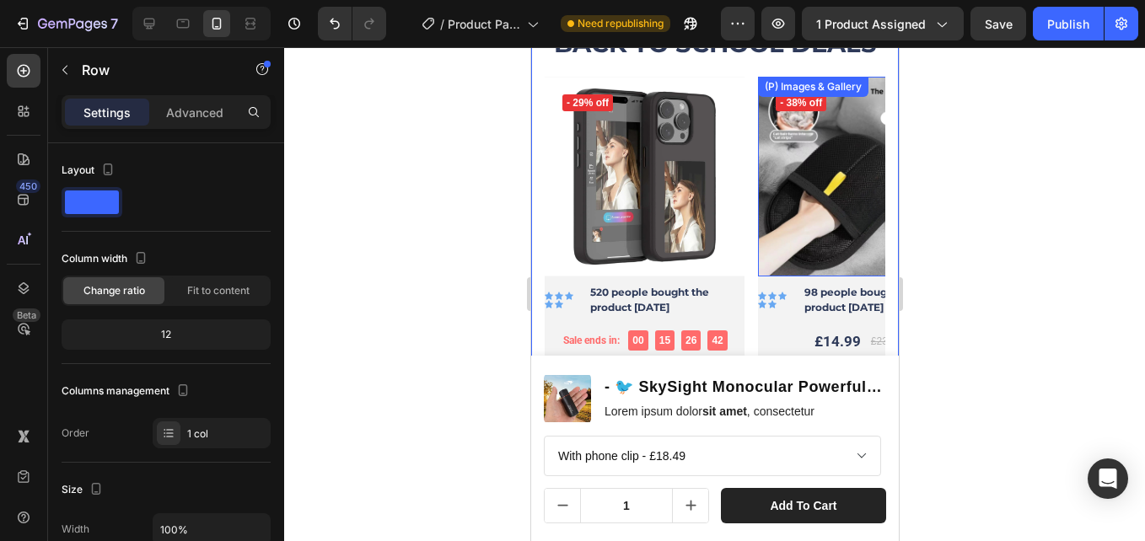
scroll to position [5519, 0]
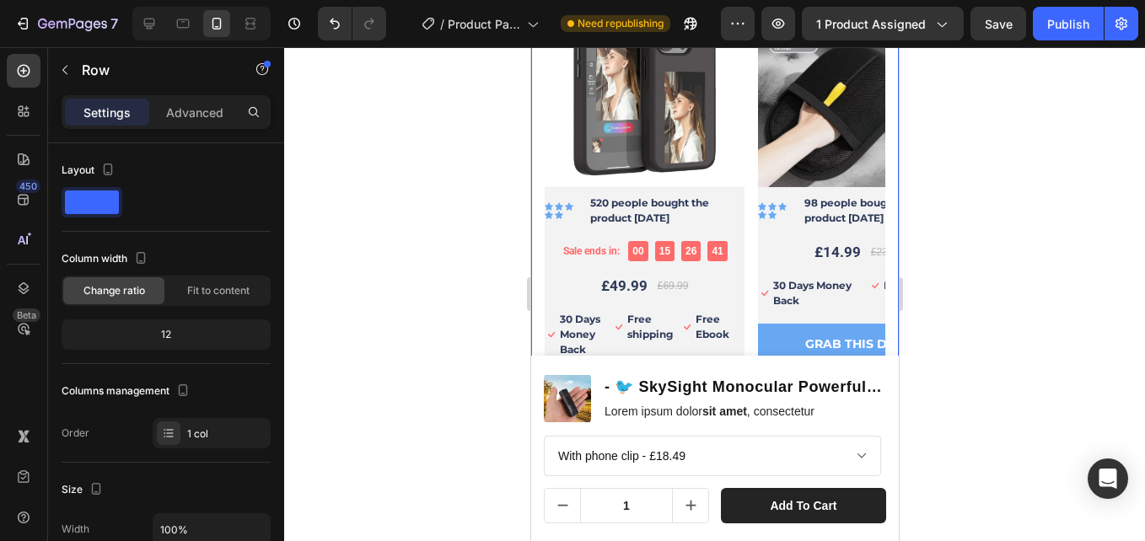
click at [877, 194] on div "BACK TO SCHOOL DEALS Heading (P) Images & Gallery - 29% off Product Badge Row I…" at bounding box center [714, 215] width 368 height 581
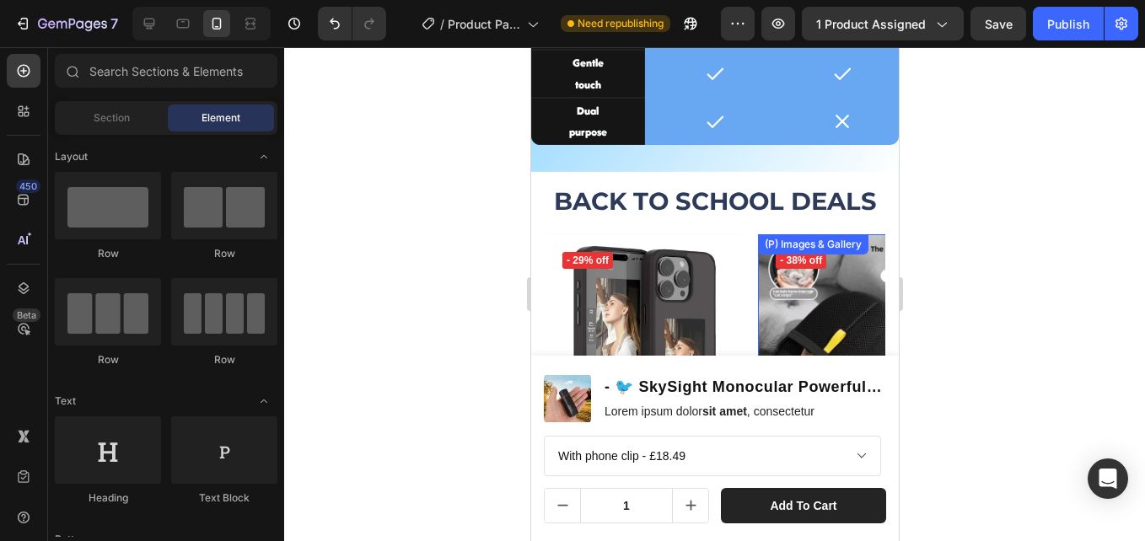
scroll to position [5172, 0]
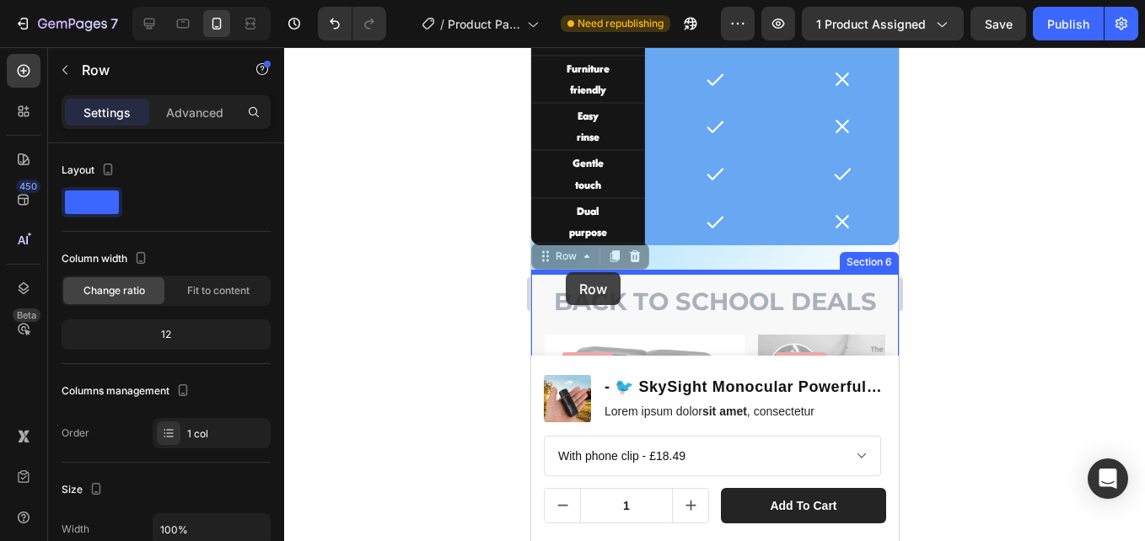
drag, startPoint x: 565, startPoint y: 259, endPoint x: 565, endPoint y: 277, distance: 17.7
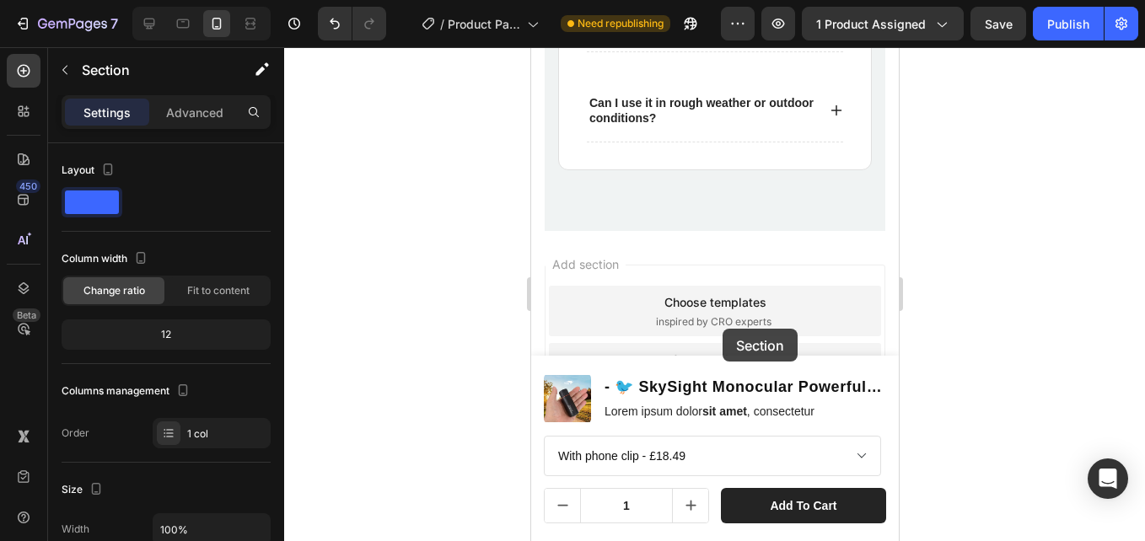
scroll to position [7050, 0]
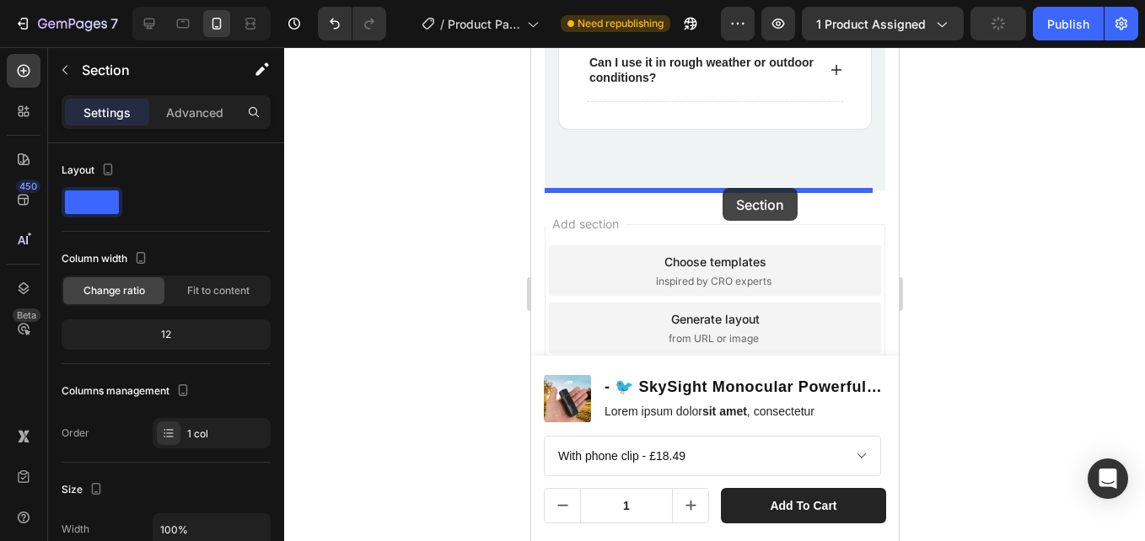
drag, startPoint x: 876, startPoint y: 266, endPoint x: 722, endPoint y: 188, distance: 173.1
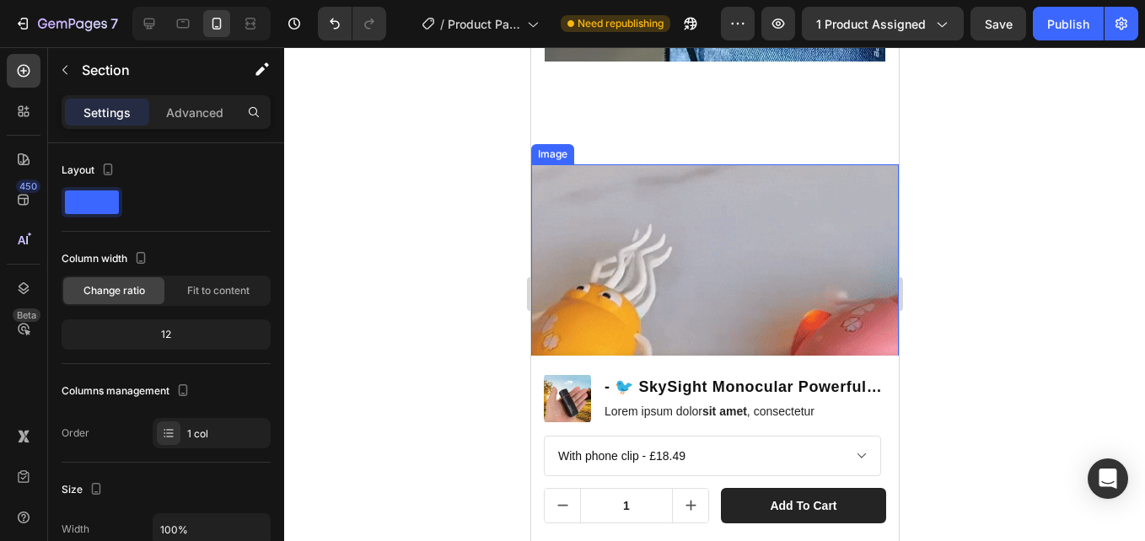
scroll to position [3432, 0]
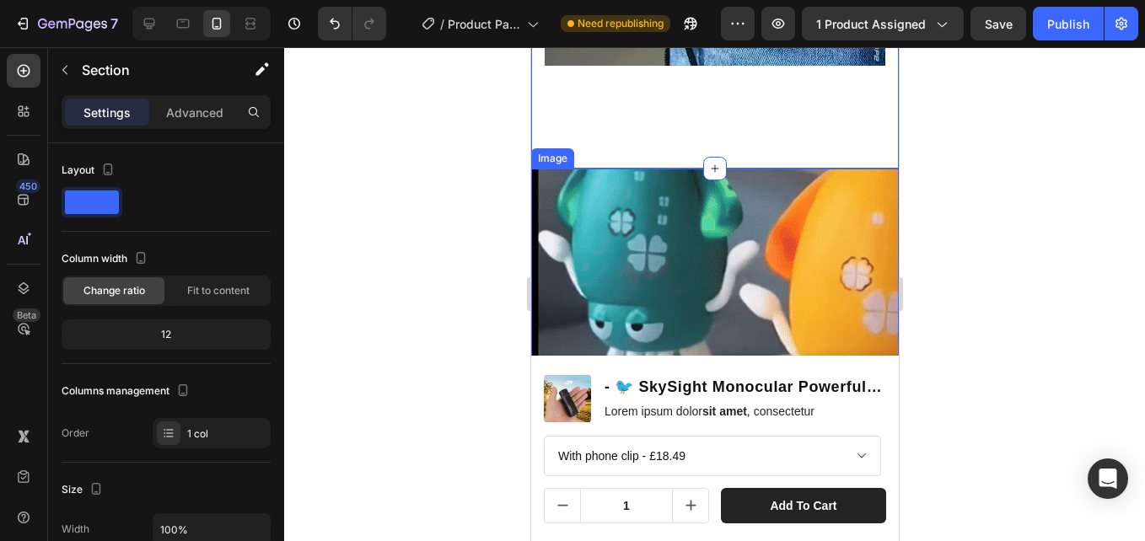
click at [879, 183] on img at bounding box center [714, 353] width 368 height 368
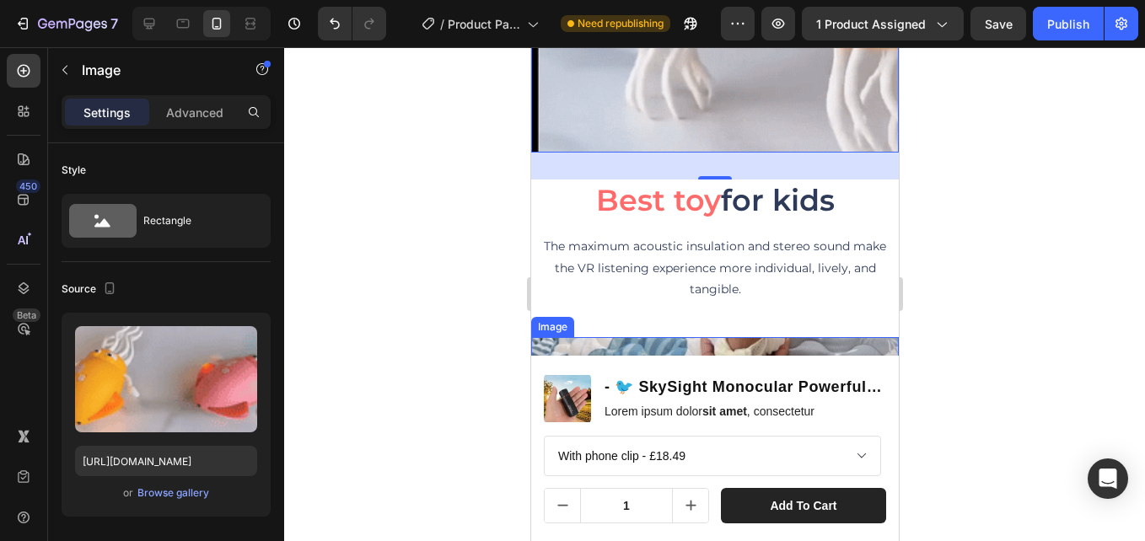
scroll to position [3769, 0]
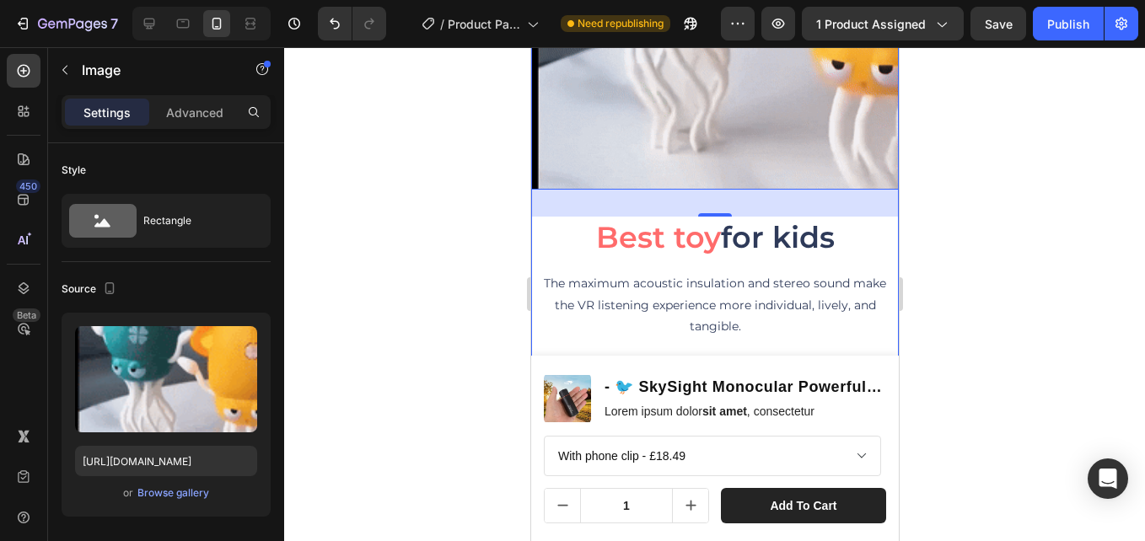
click at [872, 332] on div "Image 32 Best toy for kids Heading The maximum acoustic insulation and stereo s…" at bounding box center [714, 371] width 368 height 1099
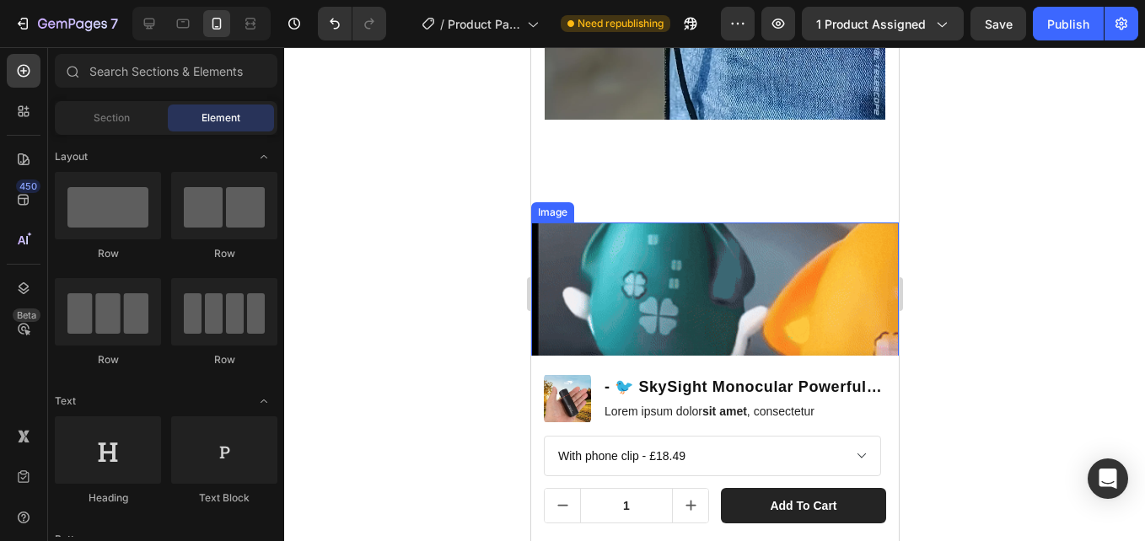
scroll to position [3390, 0]
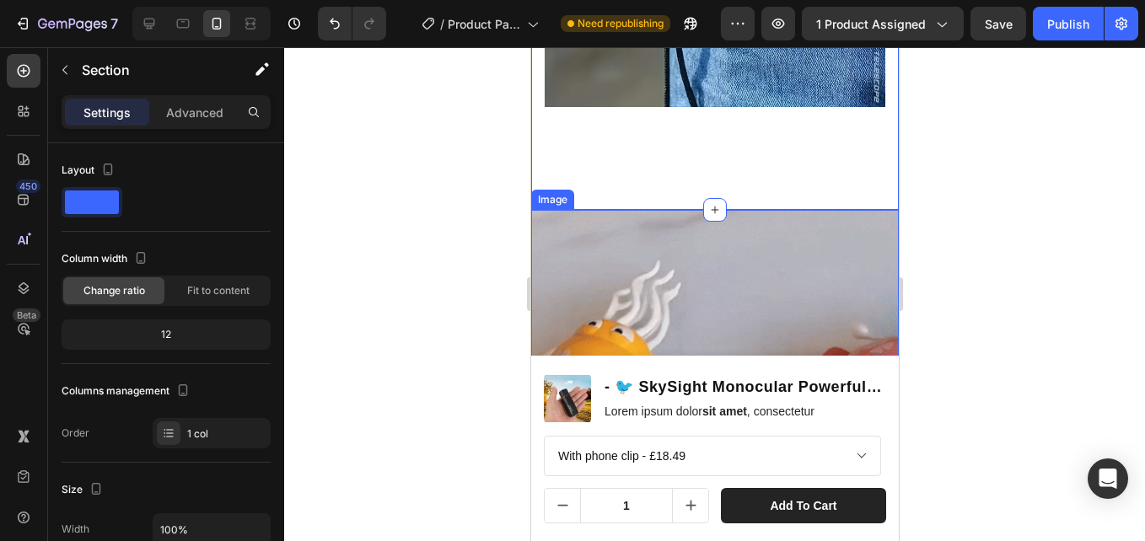
click at [542, 210] on img at bounding box center [714, 394] width 368 height 368
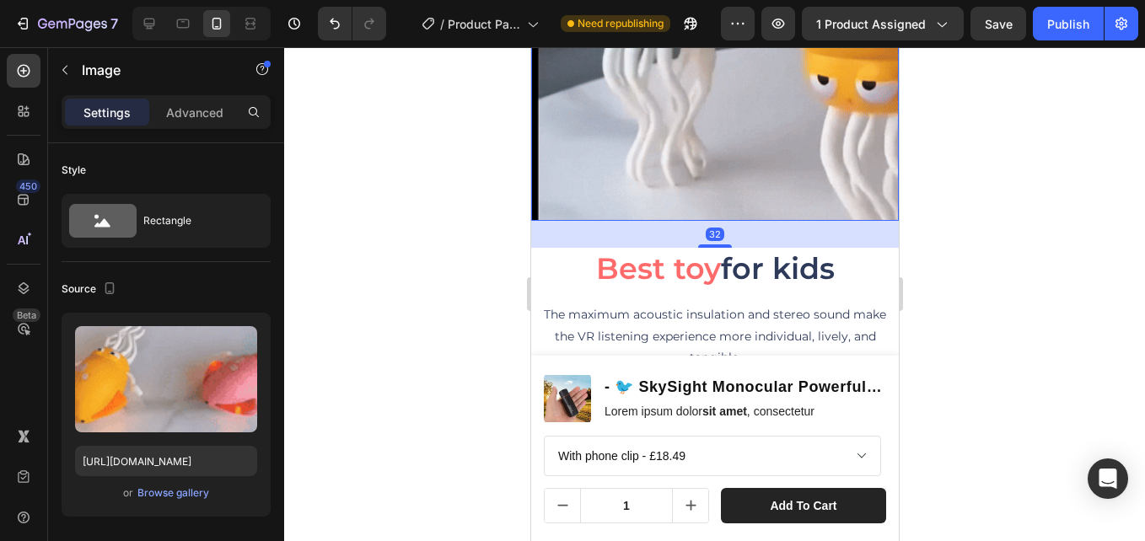
scroll to position [3812, 0]
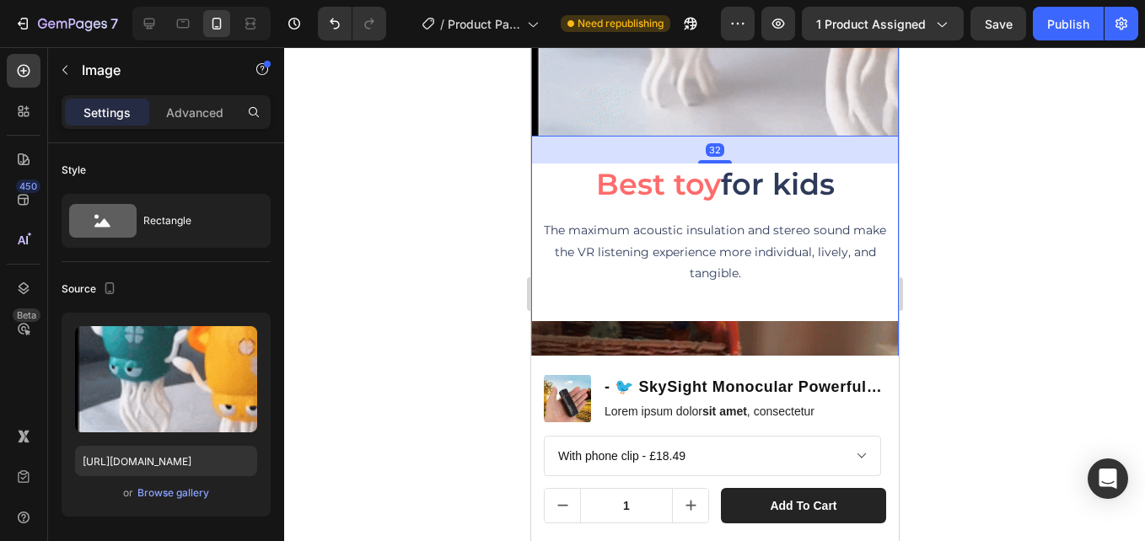
click at [543, 282] on div "Image 32 Best toy for kids Heading The maximum acoustic insulation and stereo s…" at bounding box center [714, 318] width 368 height 1099
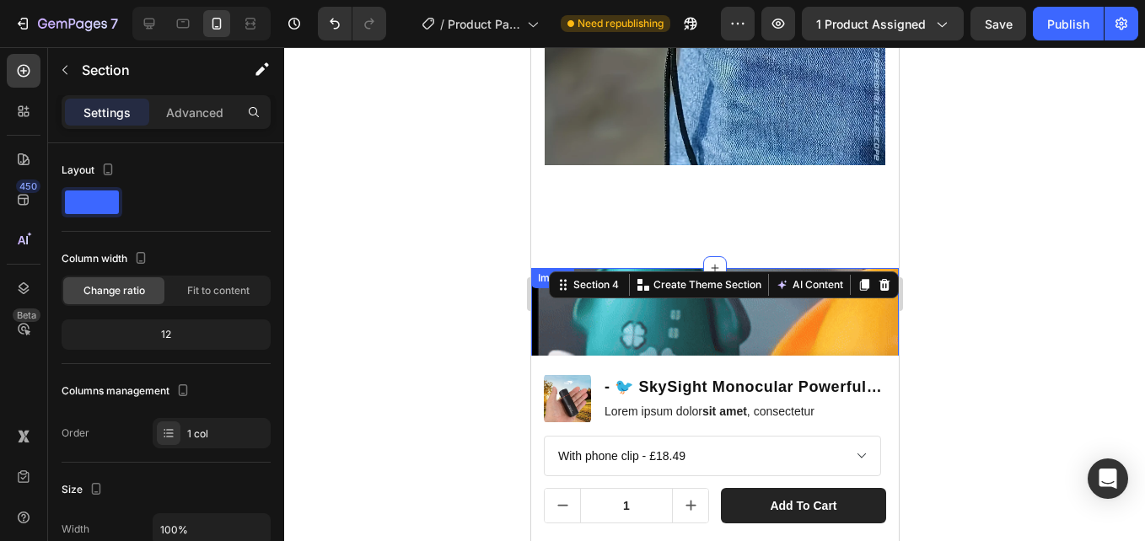
scroll to position [3321, 0]
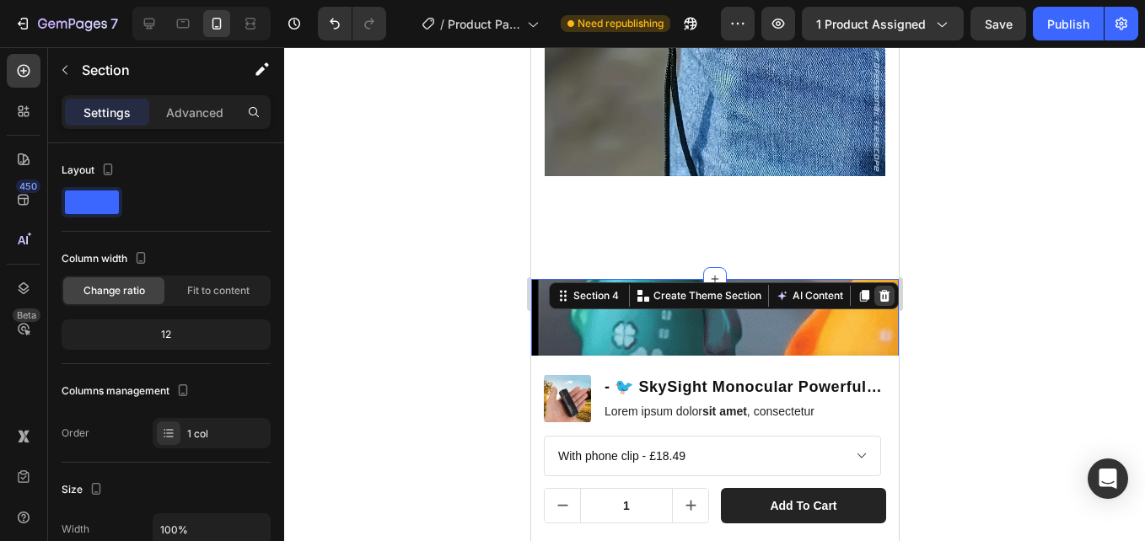
click at [877, 289] on icon at bounding box center [883, 295] width 13 height 13
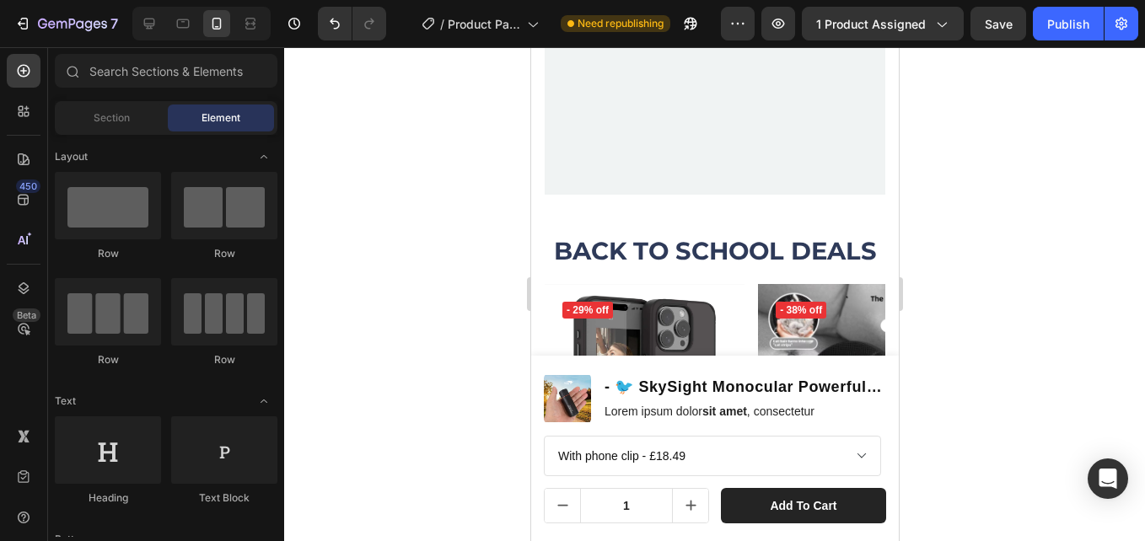
scroll to position [5176, 0]
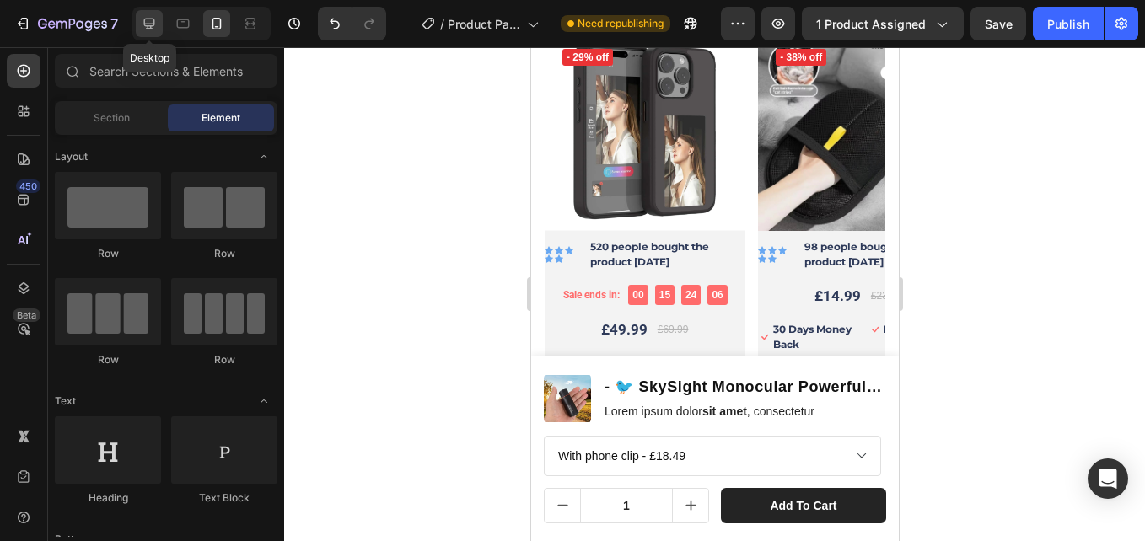
click at [151, 25] on icon at bounding box center [149, 24] width 11 height 11
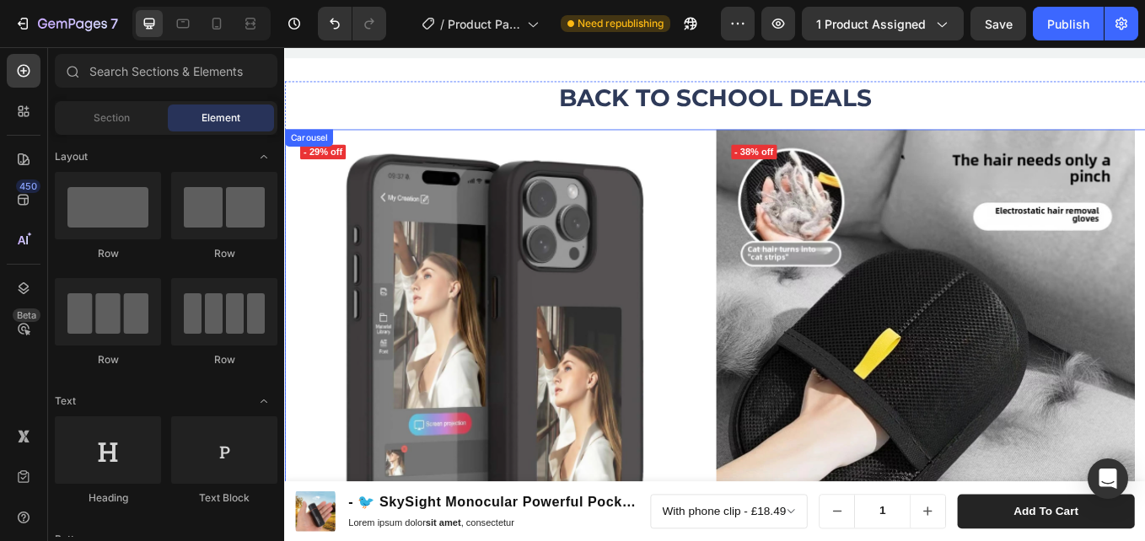
scroll to position [5164, 0]
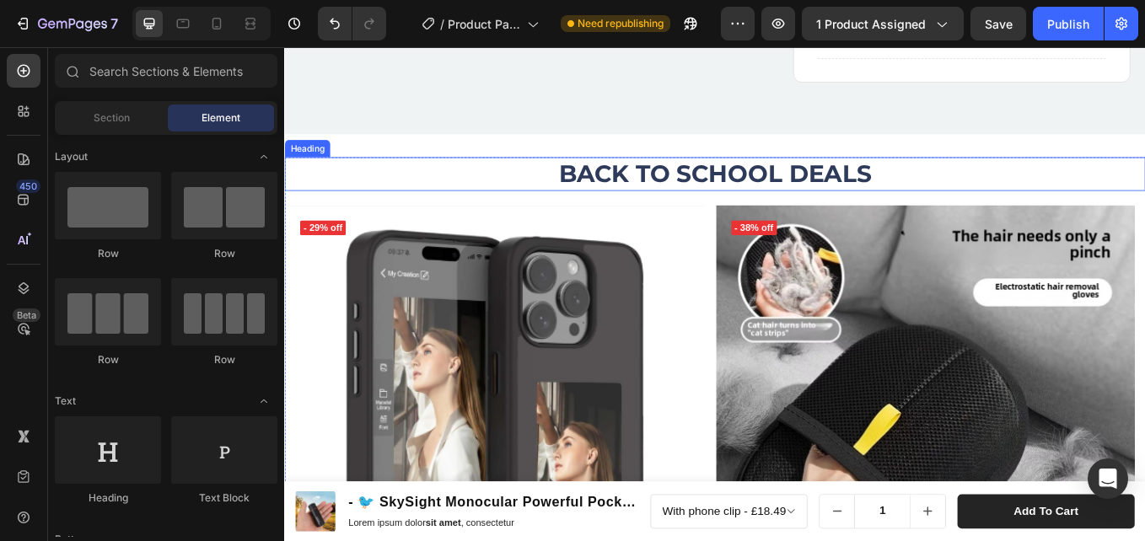
click at [696, 197] on h2 "BACK TO SCHOOL DEALS" at bounding box center [790, 196] width 1012 height 40
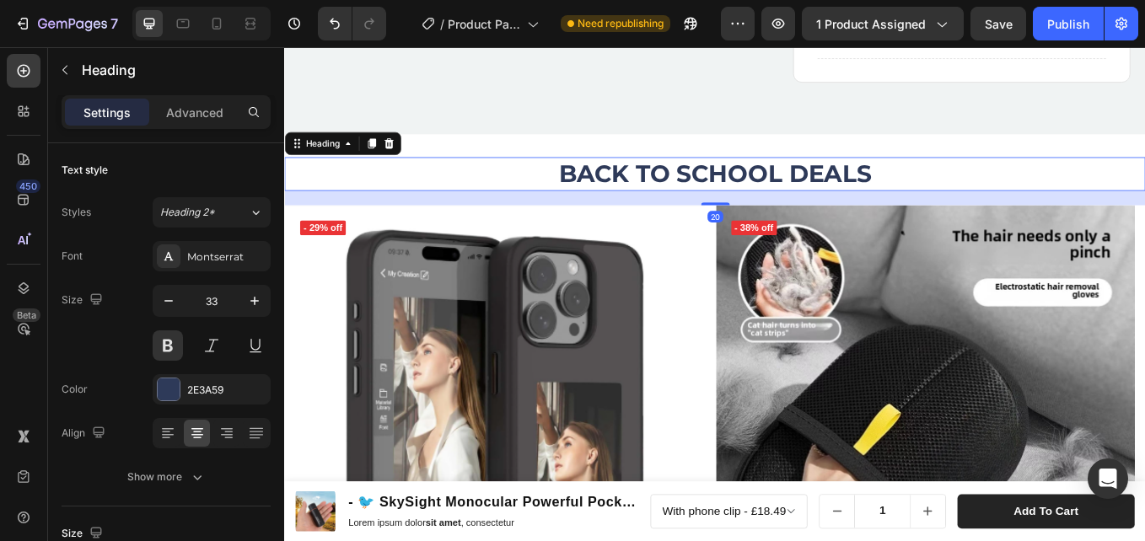
click at [967, 195] on h2 "BACK TO SCHOOL DEALS" at bounding box center [790, 196] width 1012 height 40
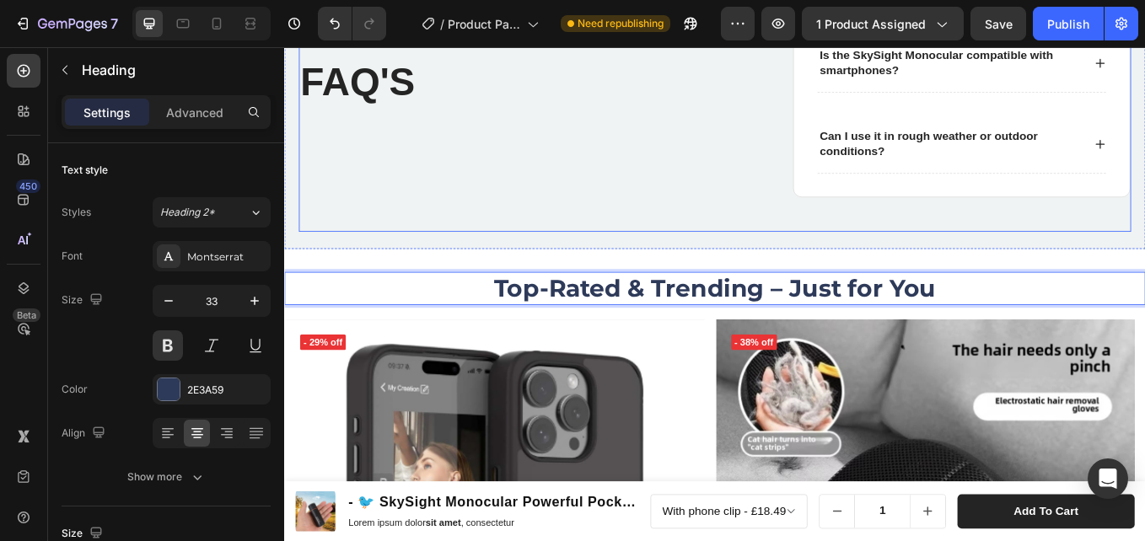
scroll to position [4627, 0]
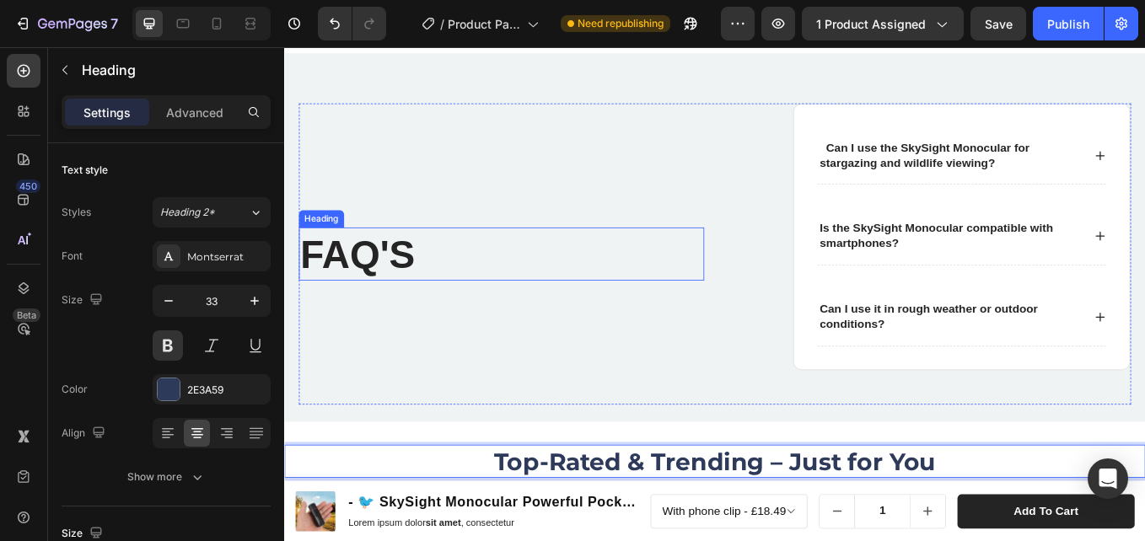
click at [443, 281] on h2 "FAQ'S" at bounding box center [499, 290] width 396 height 62
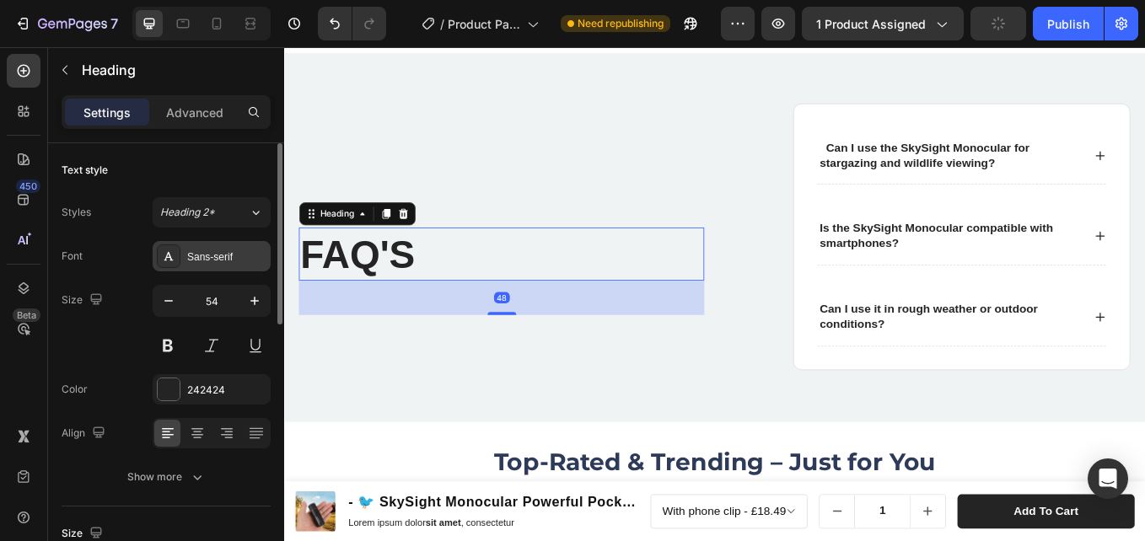
click at [211, 258] on div "Sans-serif" at bounding box center [226, 257] width 79 height 15
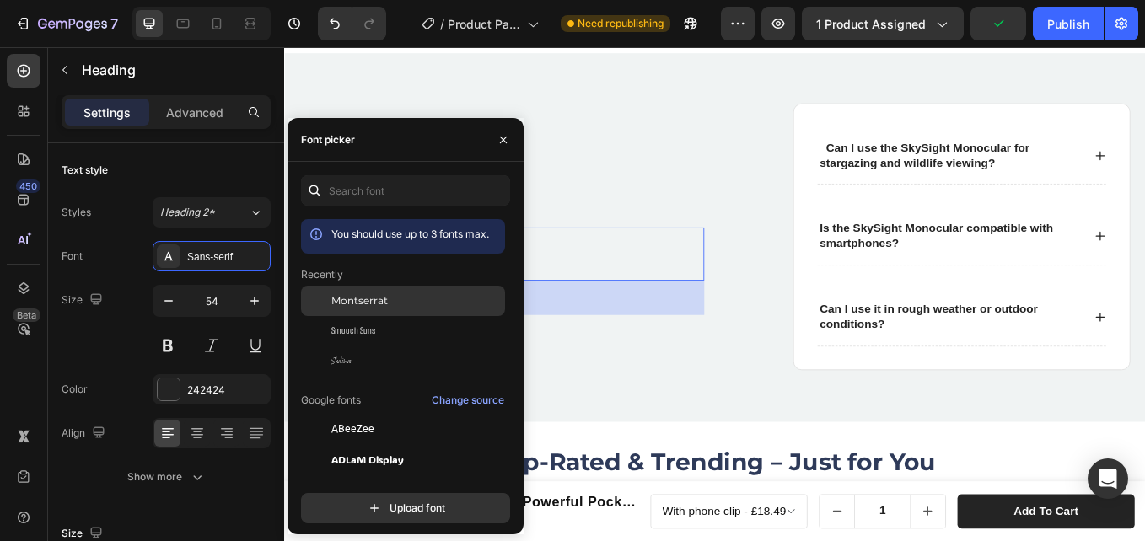
click at [352, 298] on span "Montserrat" at bounding box center [359, 300] width 56 height 15
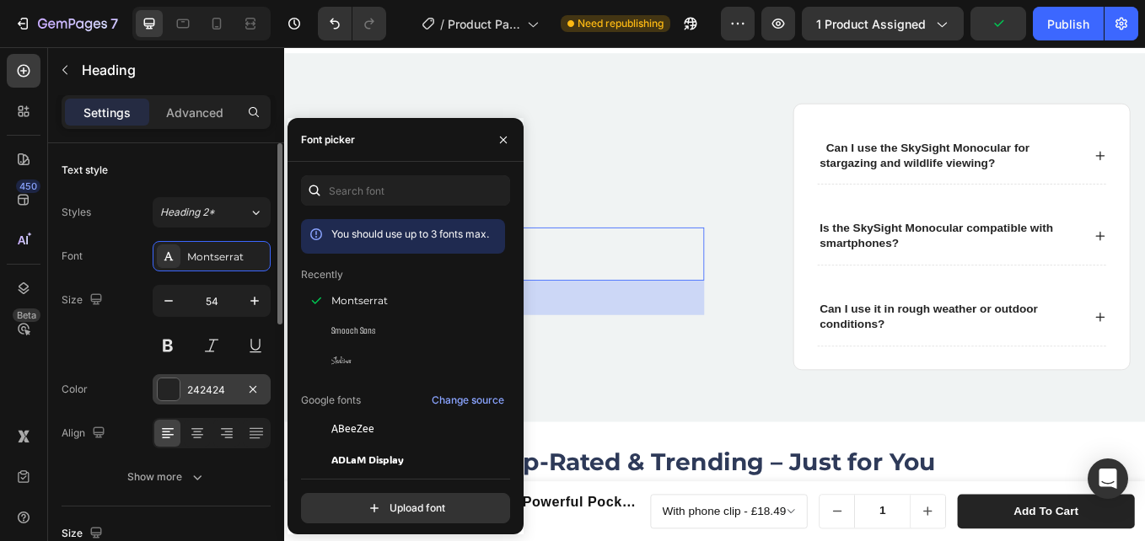
click at [204, 387] on div "242424" at bounding box center [211, 390] width 49 height 15
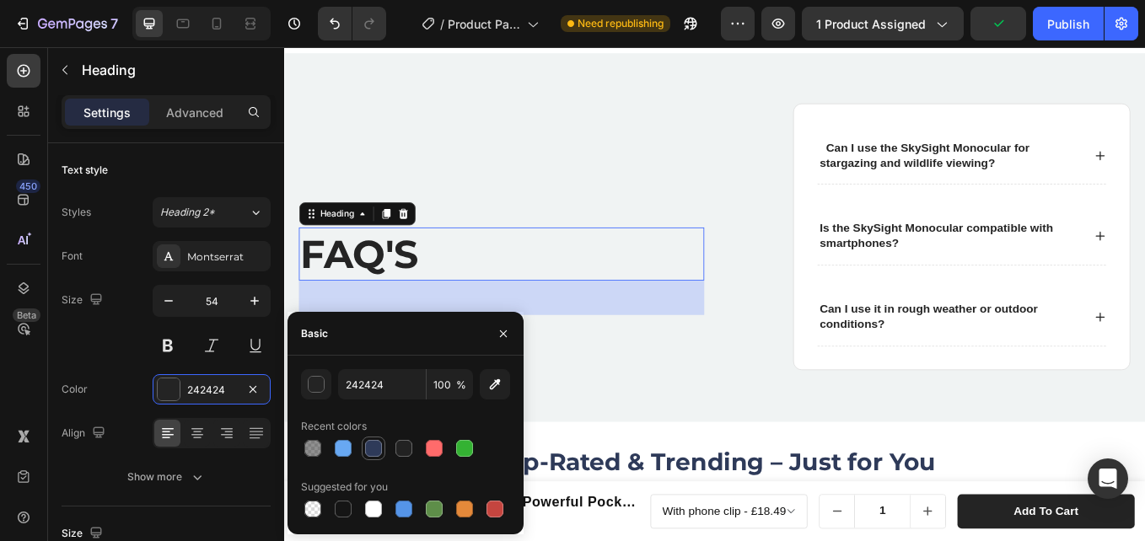
drag, startPoint x: 368, startPoint y: 456, endPoint x: 319, endPoint y: 338, distance: 127.8
click at [368, 456] on div at bounding box center [373, 448] width 17 height 17
type input "2E3A59"
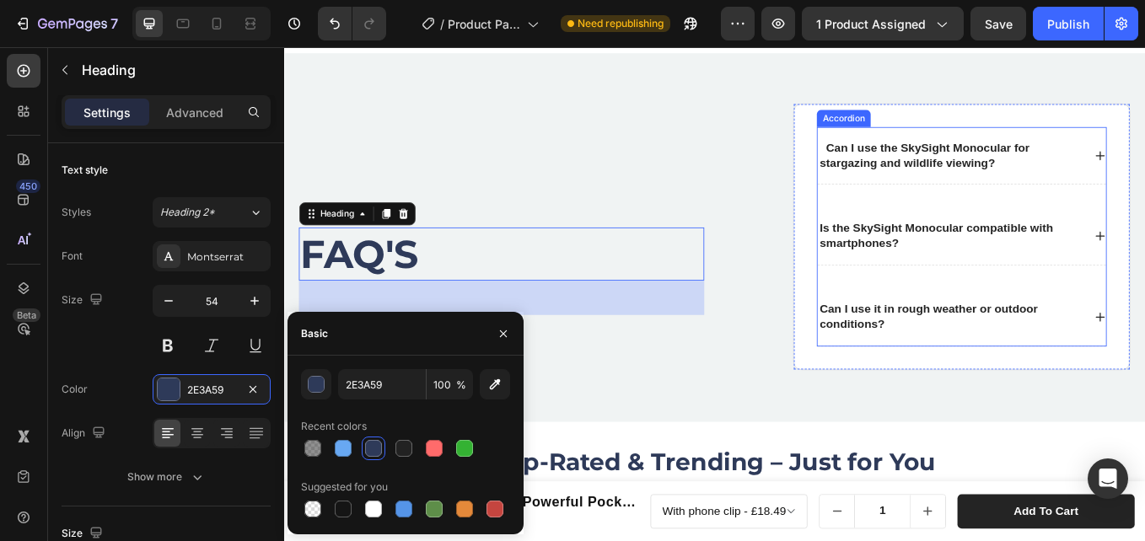
click at [1144, 173] on p "Can I use the SkySight Monocular for stargazing and wildlife viewing?" at bounding box center [1066, 174] width 307 height 35
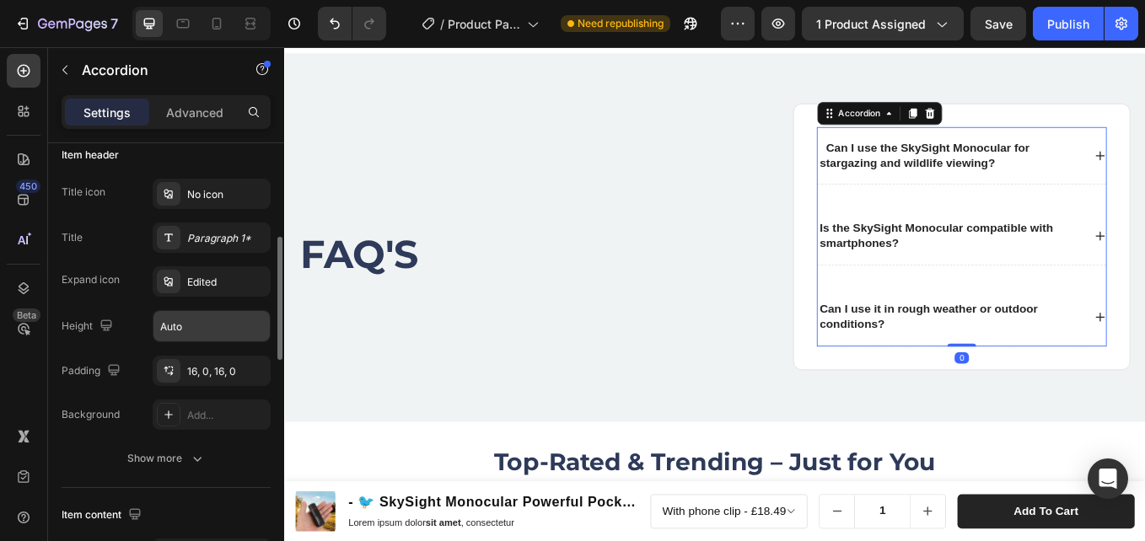
scroll to position [422, 0]
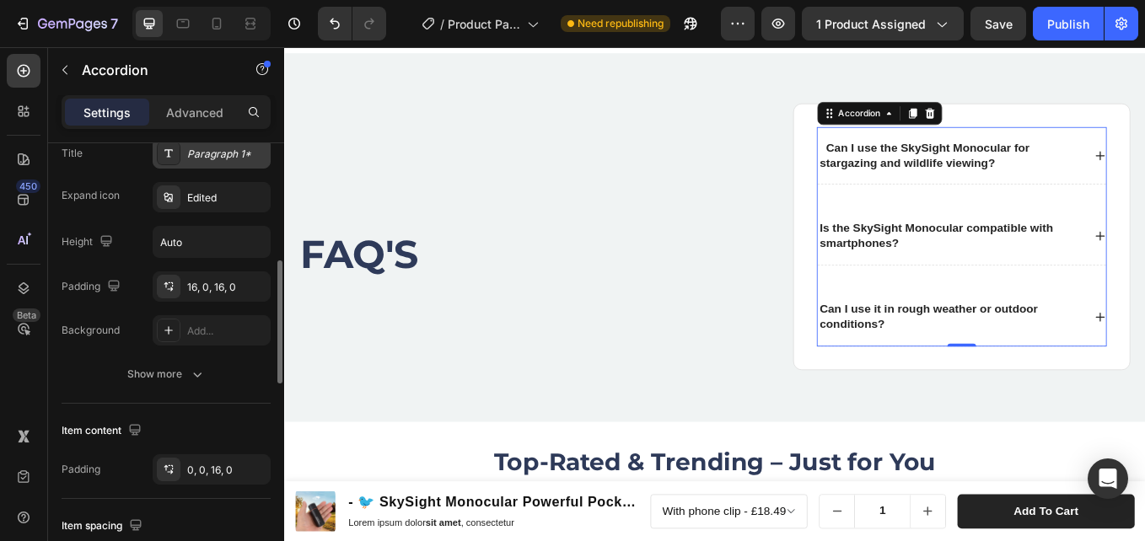
click at [225, 160] on div "Paragraph 1*" at bounding box center [226, 154] width 79 height 15
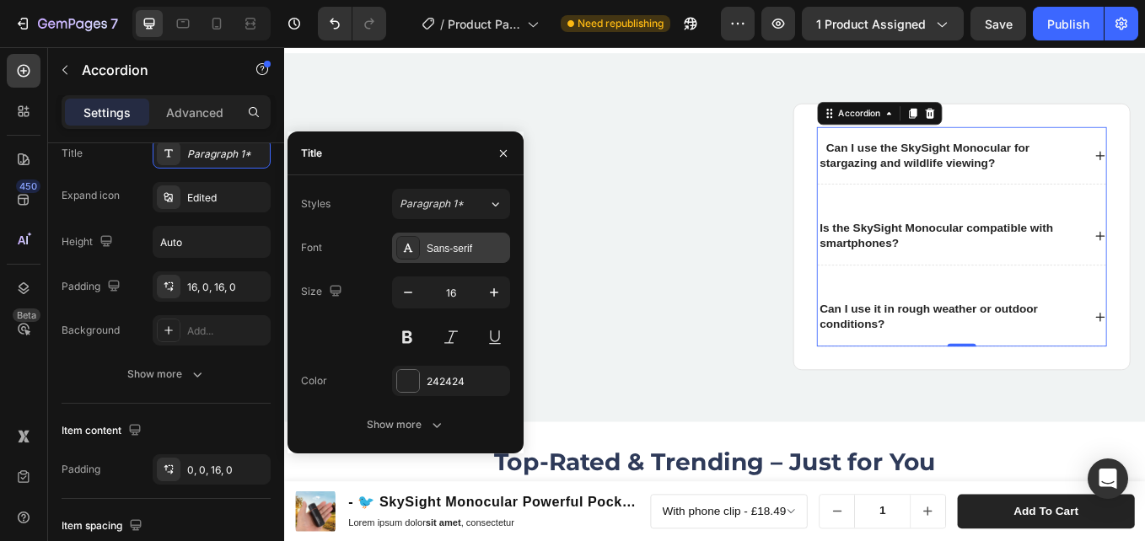
click at [473, 242] on div "Sans-serif" at bounding box center [466, 248] width 79 height 15
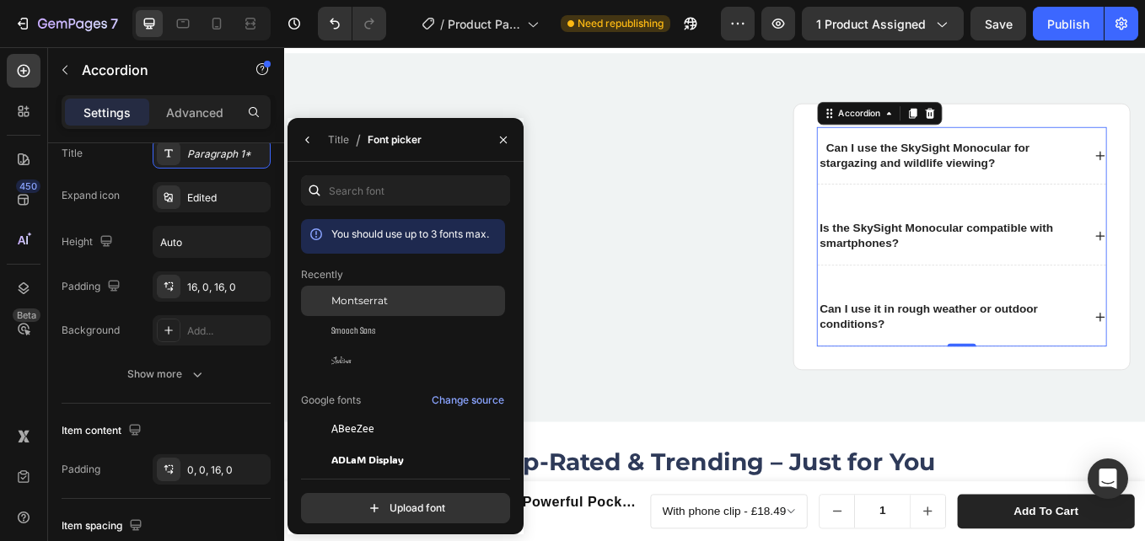
click at [368, 304] on span "Montserrat" at bounding box center [359, 300] width 56 height 15
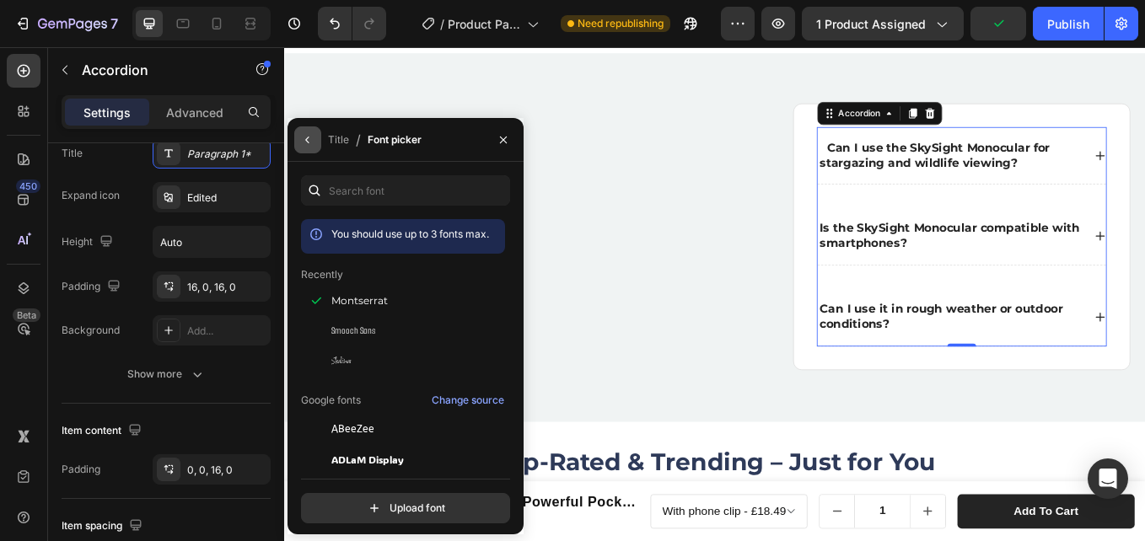
click at [315, 137] on button "button" at bounding box center [307, 139] width 27 height 27
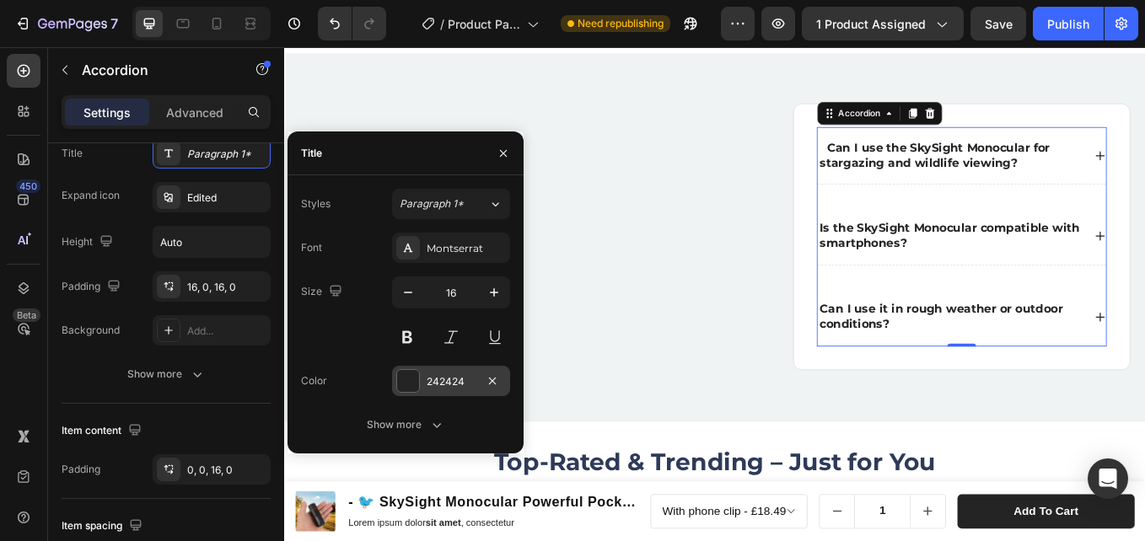
click at [448, 376] on div "242424" at bounding box center [451, 381] width 49 height 15
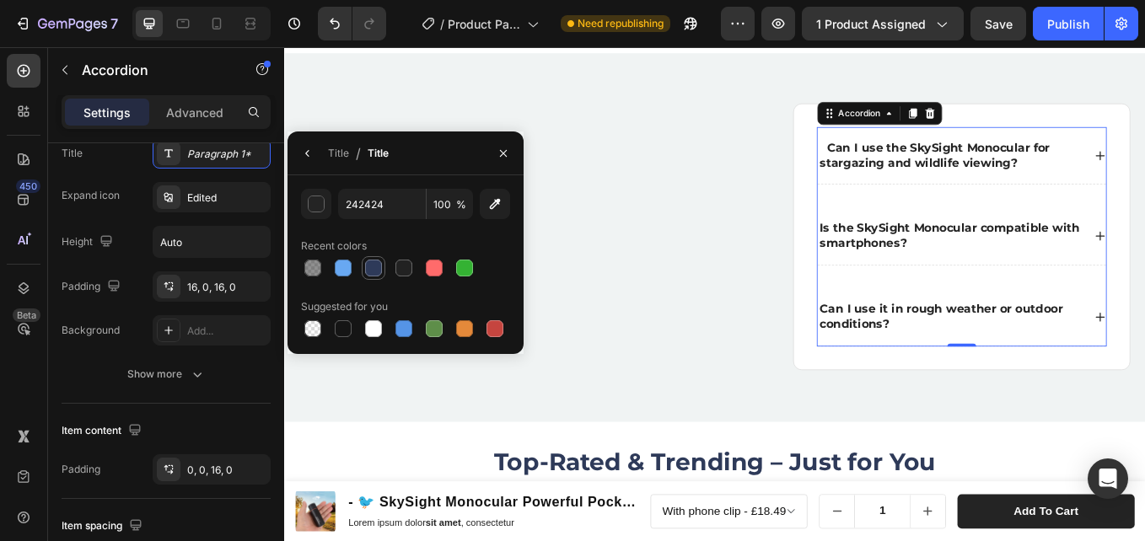
click at [374, 269] on div at bounding box center [373, 268] width 17 height 17
type input "2E3A59"
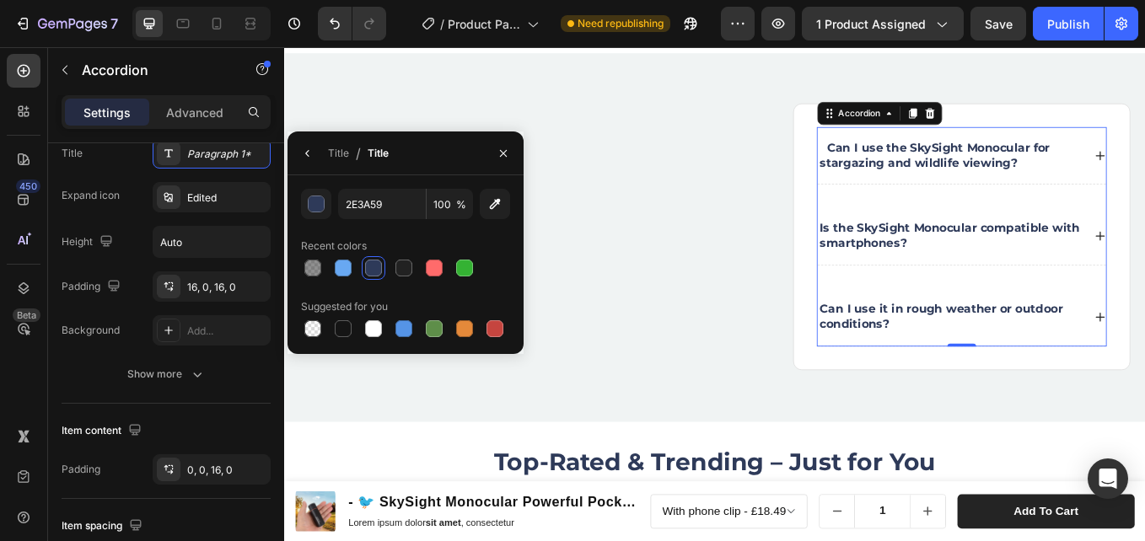
click at [1144, 169] on div "Can I use the SkySight Monocular for stargazing and wildlife viewing?" at bounding box center [1080, 174] width 339 height 67
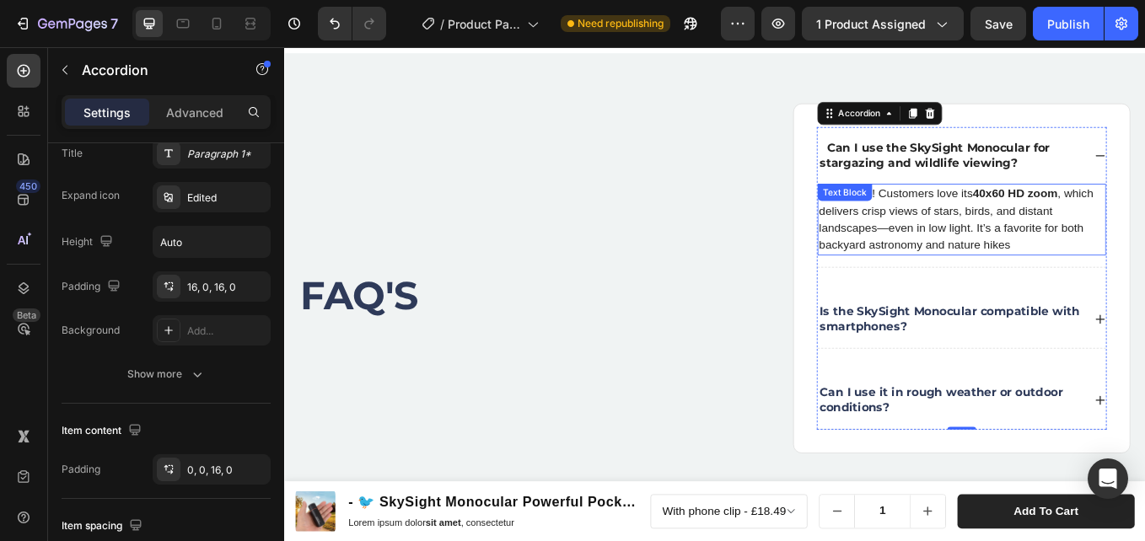
click at [1057, 247] on p "Absolutely! Customers love its 40x60 HD zoom , which delivers crisp views of st…" at bounding box center [1080, 249] width 336 height 81
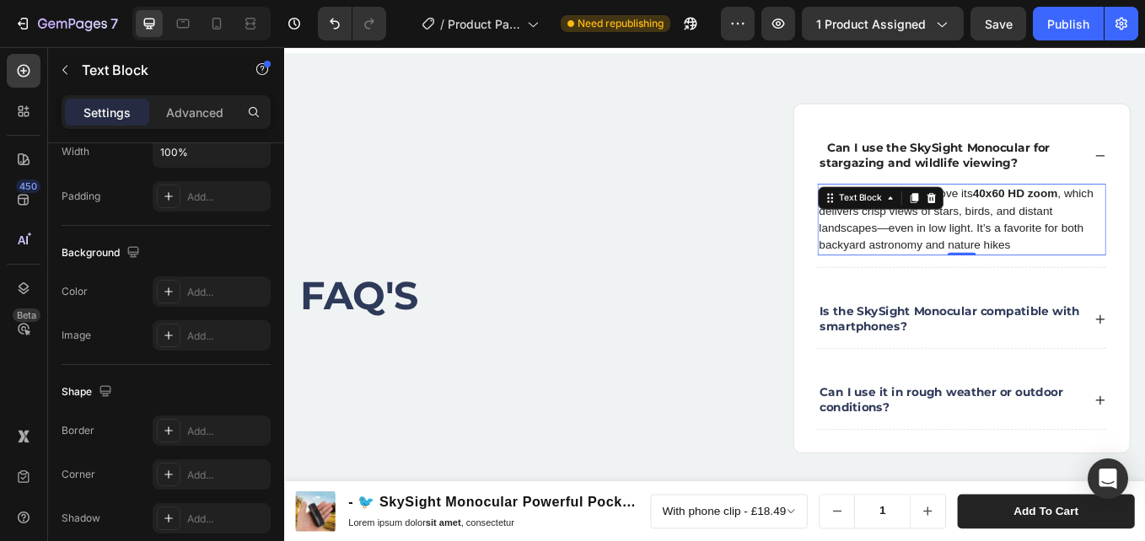
scroll to position [0, 0]
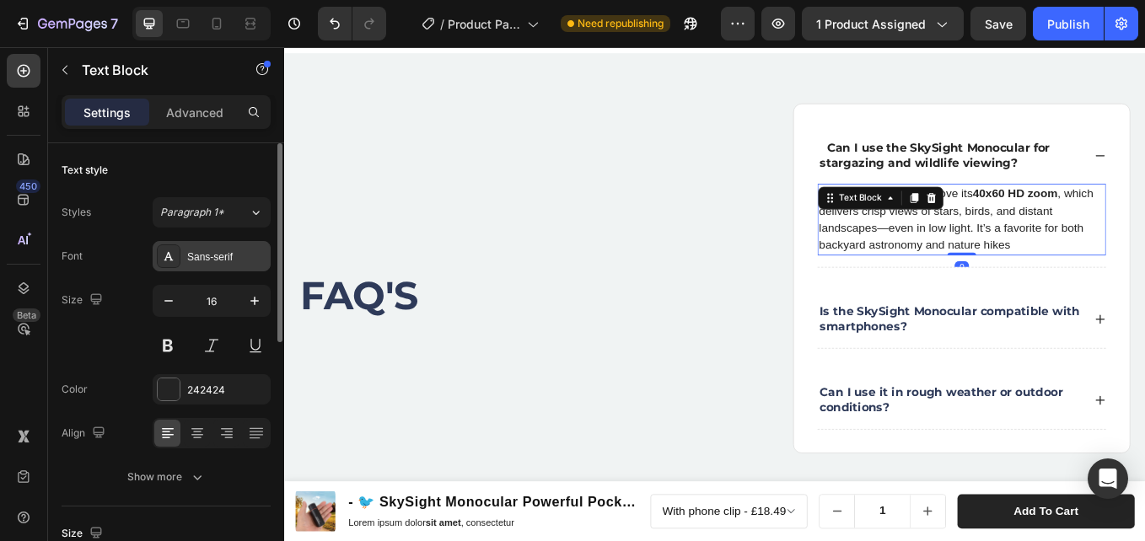
click at [234, 243] on div "Sans-serif" at bounding box center [212, 256] width 118 height 30
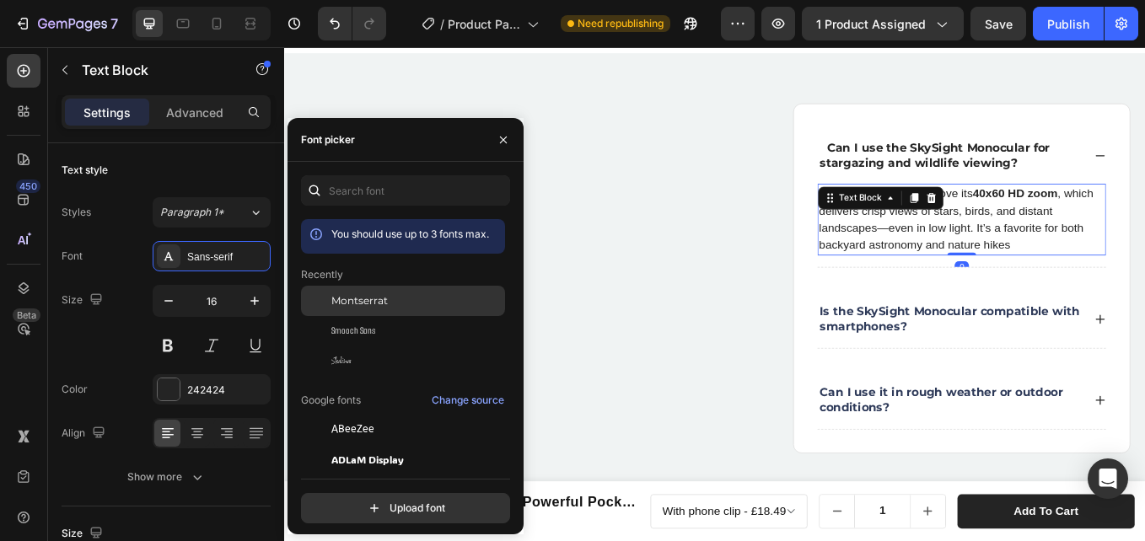
click at [380, 293] on span "Montserrat" at bounding box center [359, 300] width 56 height 15
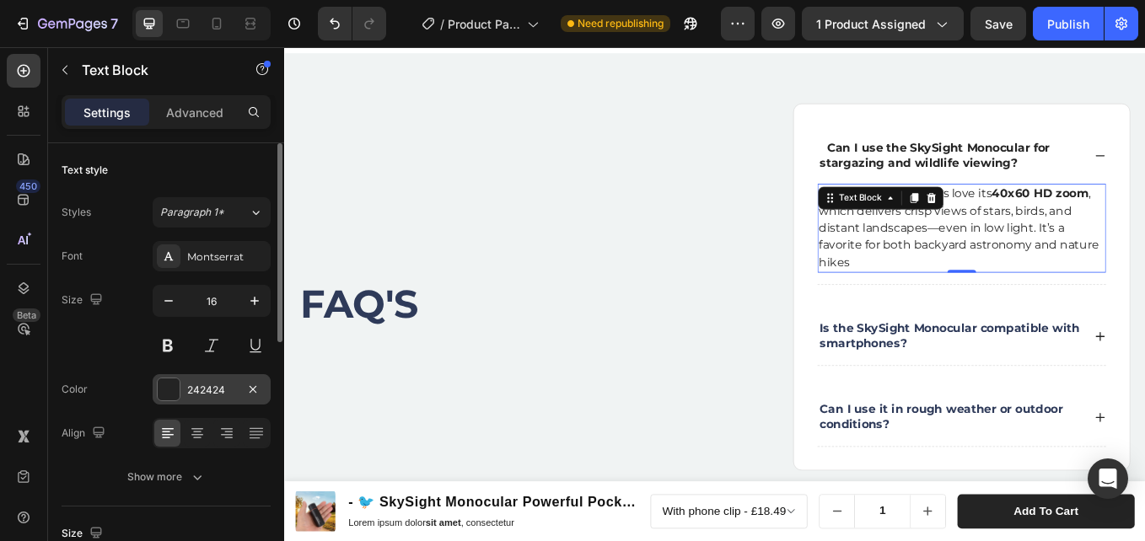
click at [175, 382] on div at bounding box center [169, 390] width 22 height 22
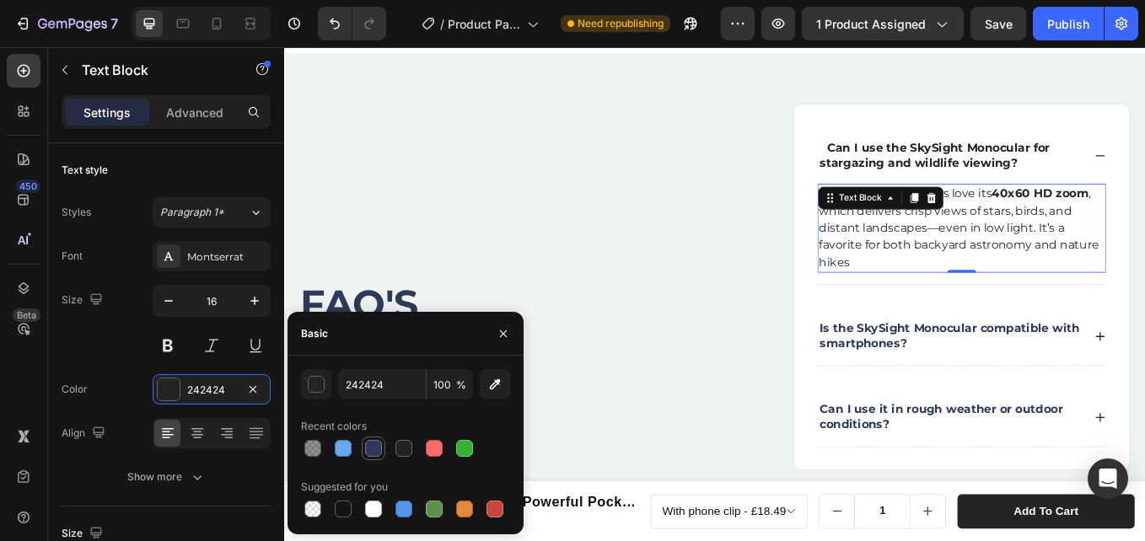
click at [374, 454] on div at bounding box center [373, 448] width 17 height 17
type input "2E3A59"
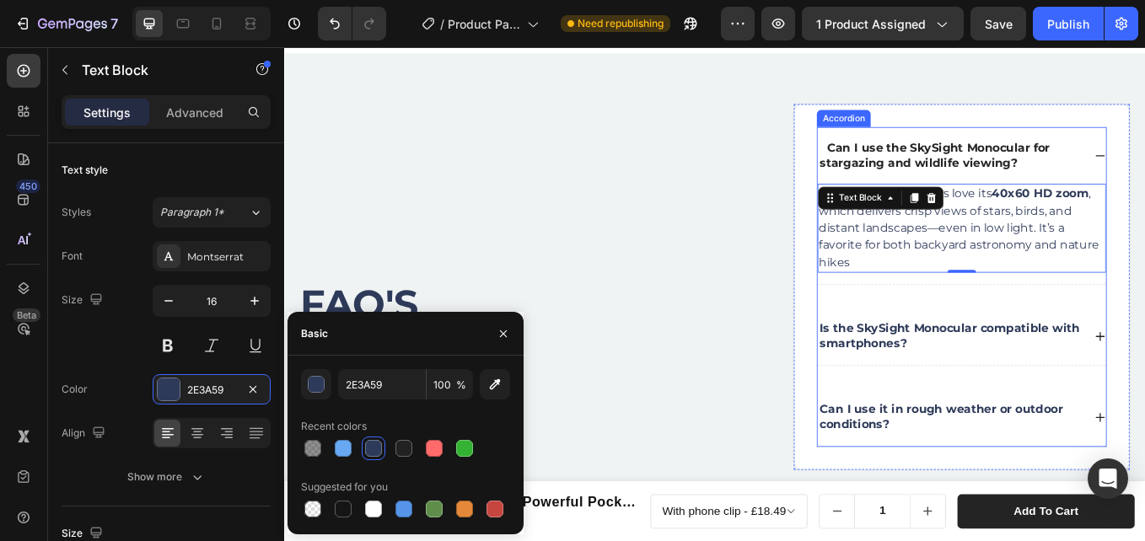
click at [1056, 383] on strong "Is the SkySight Monocular compatible with smartphones?" at bounding box center [1065, 386] width 305 height 34
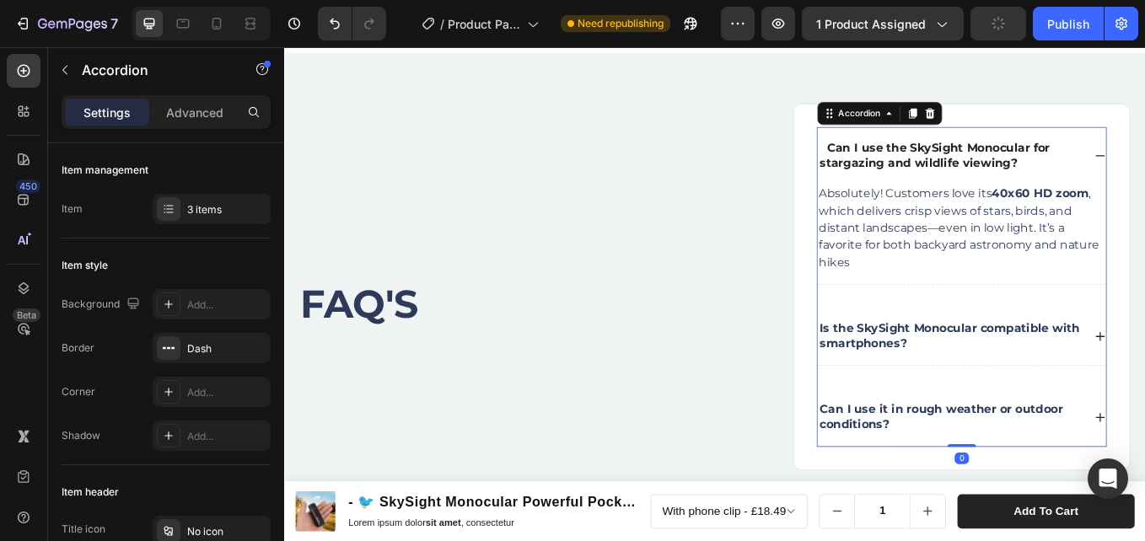
click at [1144, 384] on strong "Is the SkySight Monocular compatible with smartphones?" at bounding box center [1065, 386] width 305 height 34
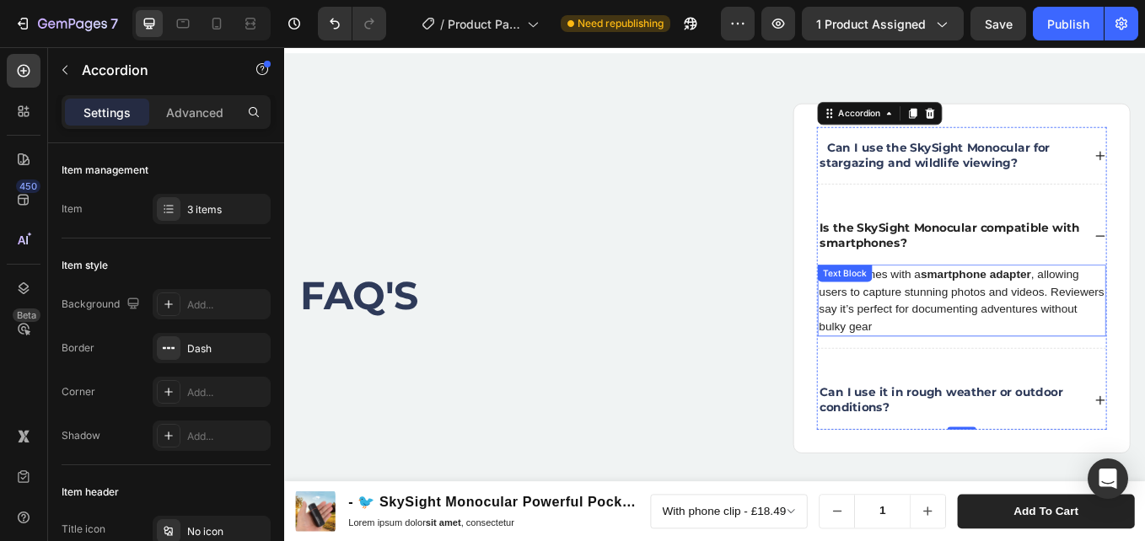
click at [971, 317] on div "Yes! It comes with a smartphone adapter , allowing users to capture stunning ph…" at bounding box center [1080, 345] width 339 height 84
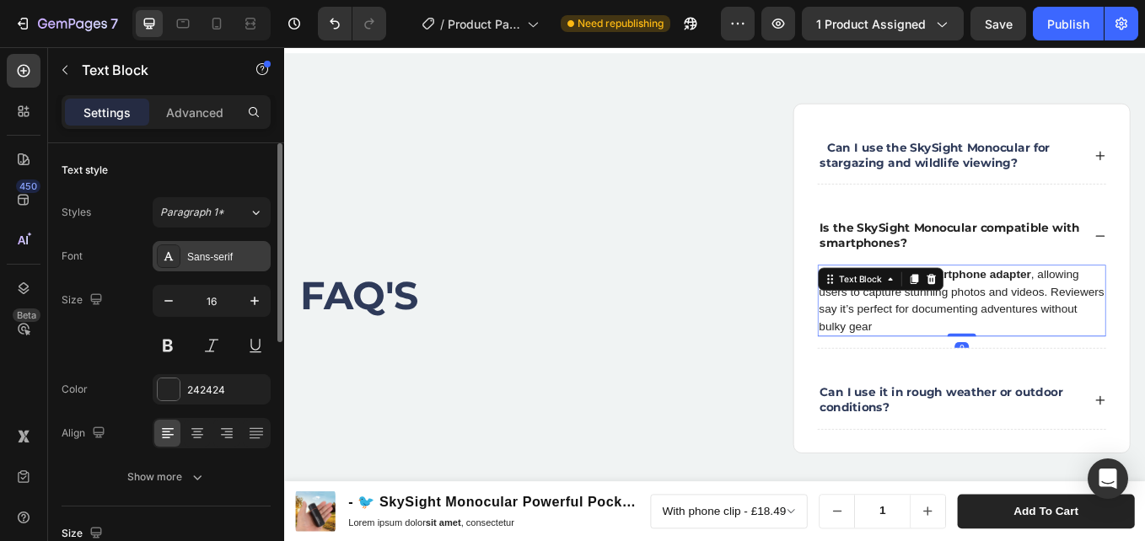
drag, startPoint x: 207, startPoint y: 247, endPoint x: 228, endPoint y: 261, distance: 25.0
click at [207, 246] on div "Sans-serif" at bounding box center [212, 256] width 118 height 30
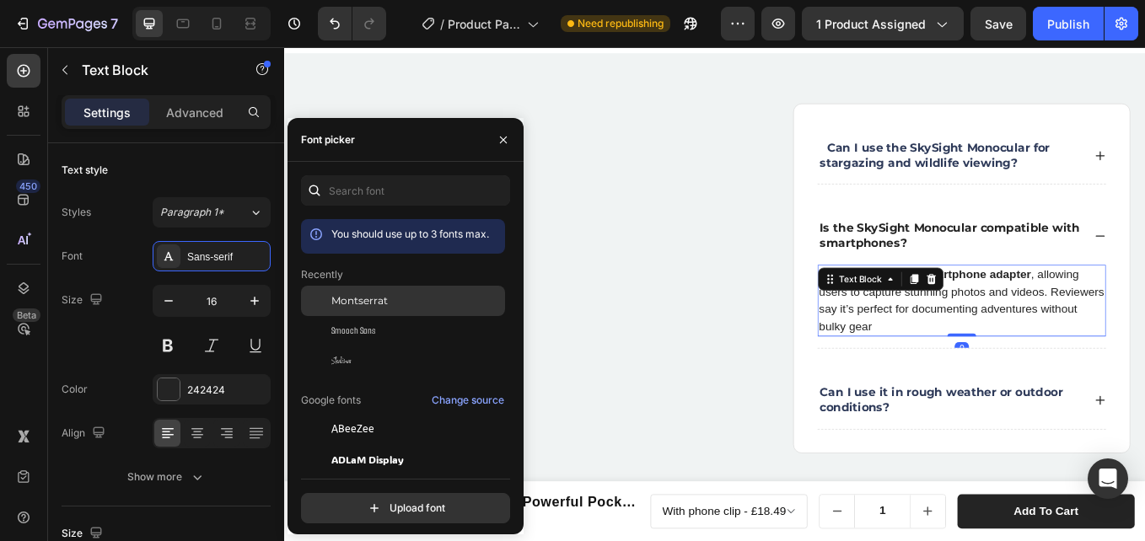
click at [362, 299] on span "Montserrat" at bounding box center [359, 300] width 56 height 15
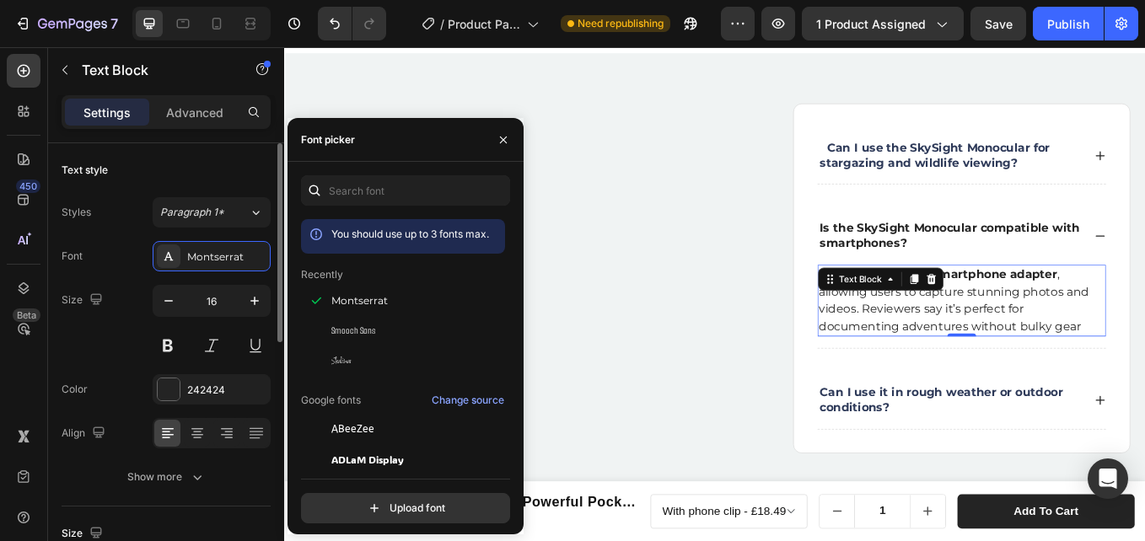
click at [207, 374] on div "Font Montserrat Size 16 Color 242424 Align Show more" at bounding box center [166, 366] width 209 height 251
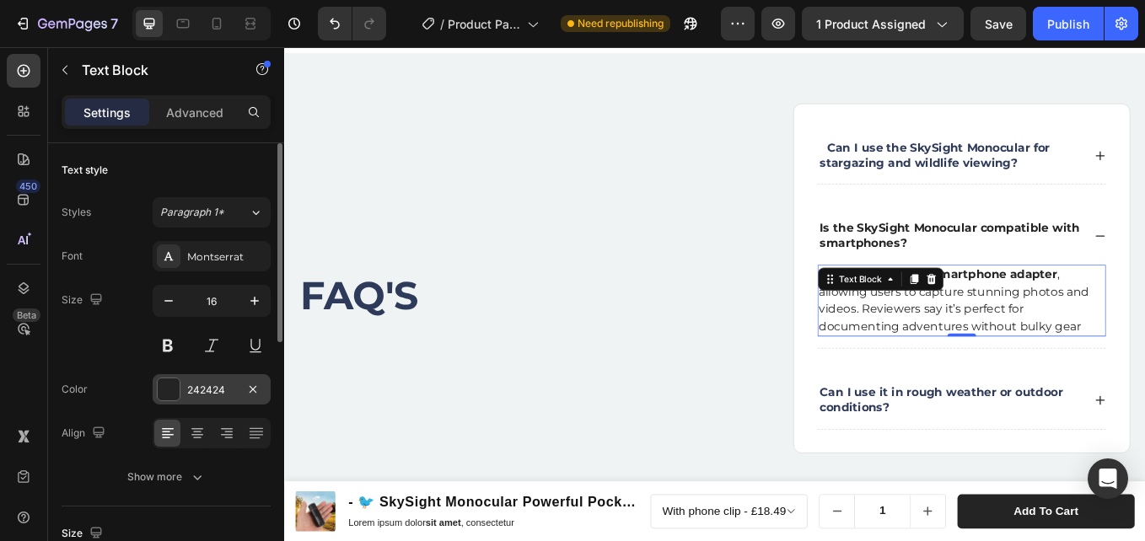
click at [213, 381] on div "242424" at bounding box center [212, 389] width 118 height 30
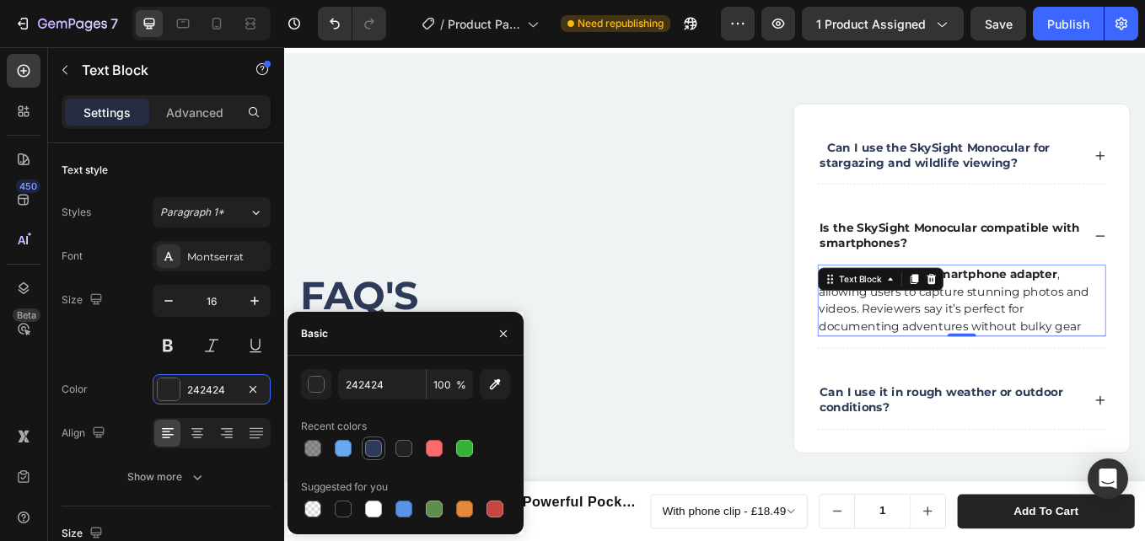
click at [368, 451] on div at bounding box center [373, 448] width 17 height 17
type input "2E3A59"
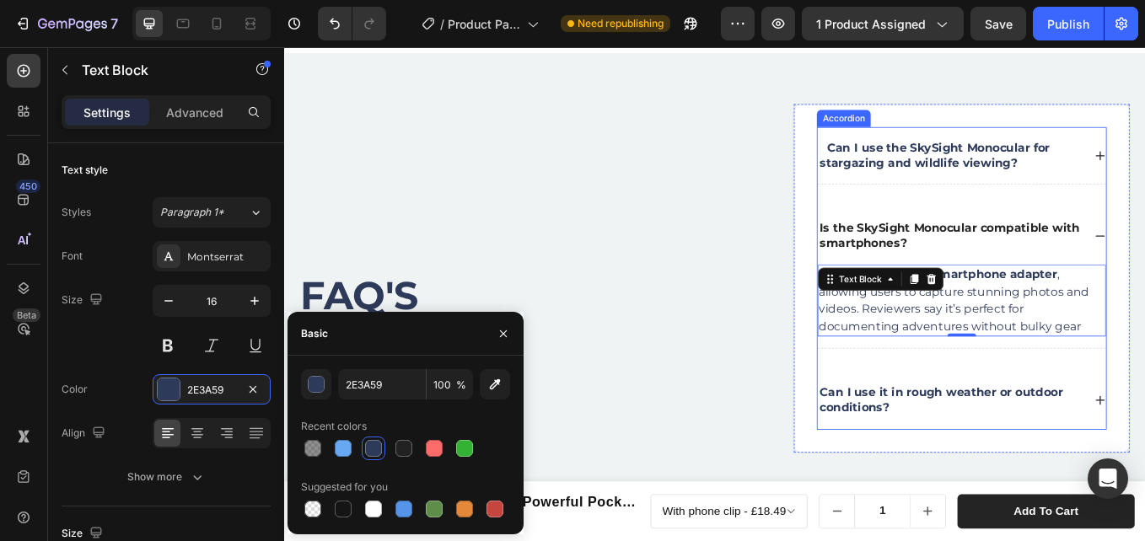
click at [1144, 462] on p "Can I use it in rough weather or outdoor conditions?" at bounding box center [1066, 461] width 307 height 35
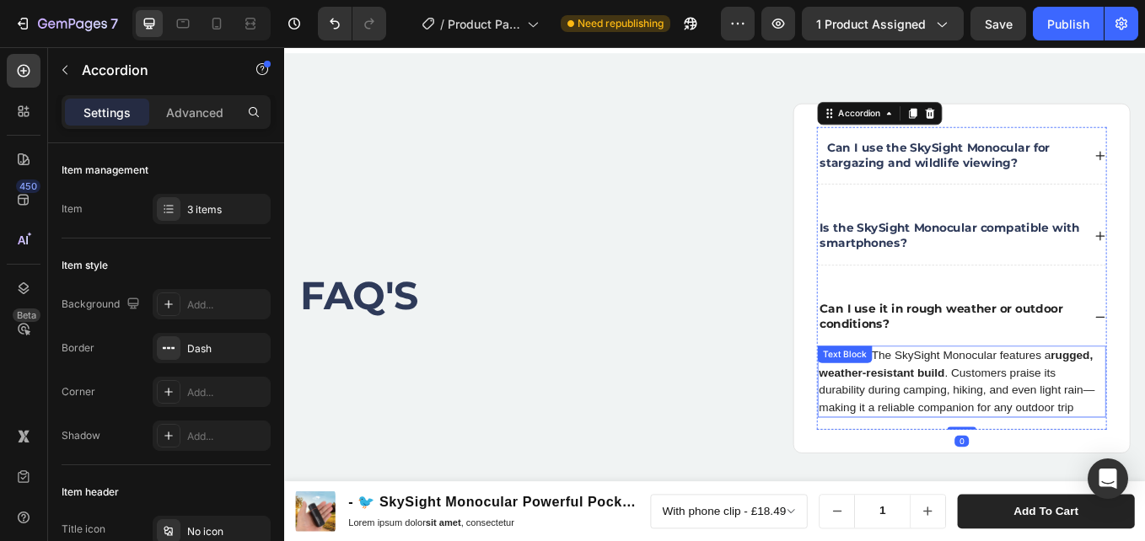
click at [1043, 438] on p "Definitely. The SkySight Monocular features a rugged, weather-resistant build .…" at bounding box center [1080, 440] width 336 height 81
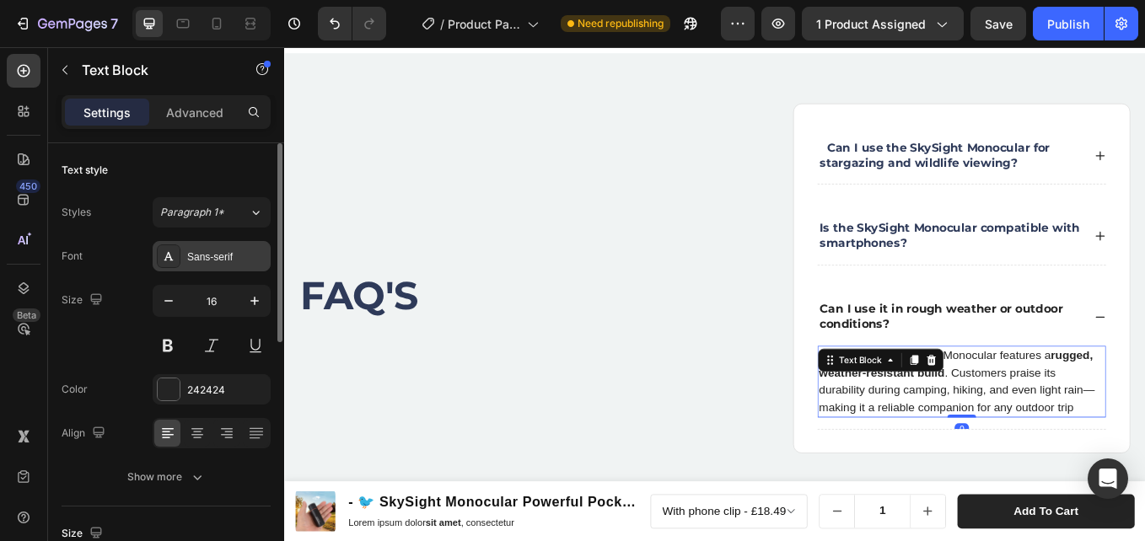
click at [167, 261] on icon at bounding box center [168, 256] width 13 height 13
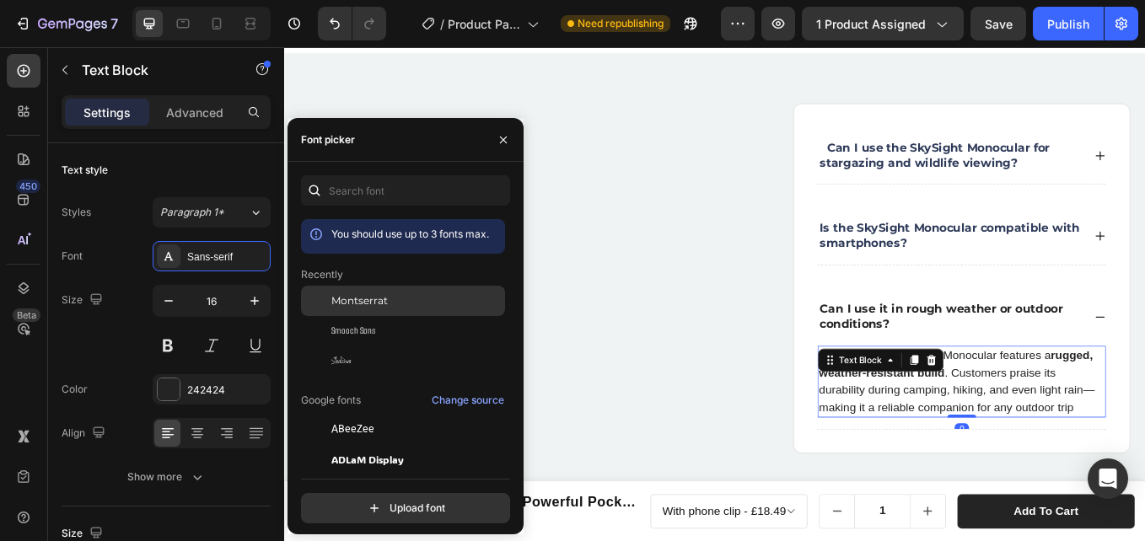
click at [355, 301] on span "Montserrat" at bounding box center [359, 300] width 56 height 15
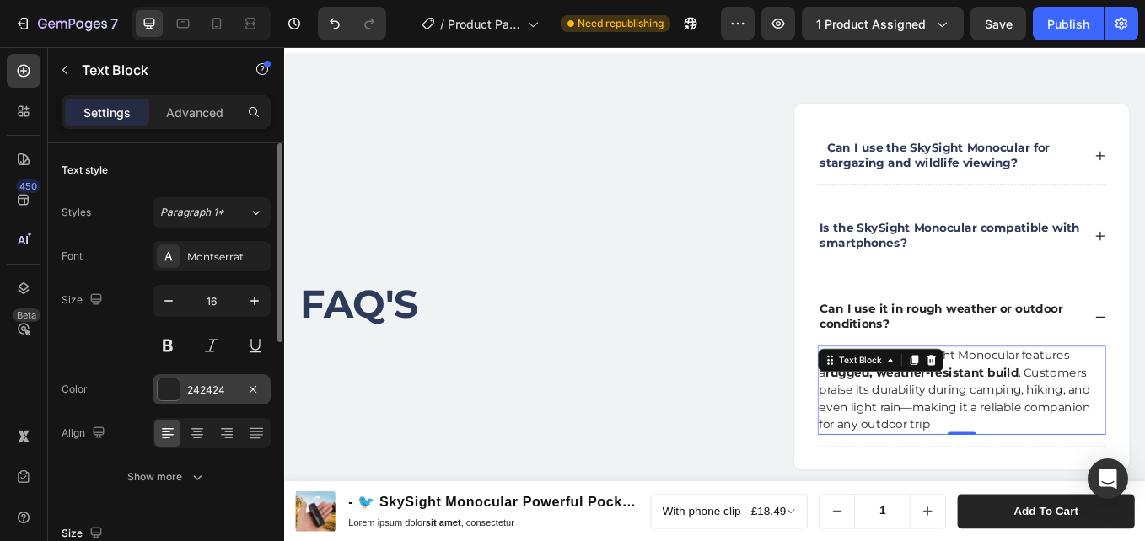
click at [190, 388] on div "242424" at bounding box center [211, 390] width 49 height 15
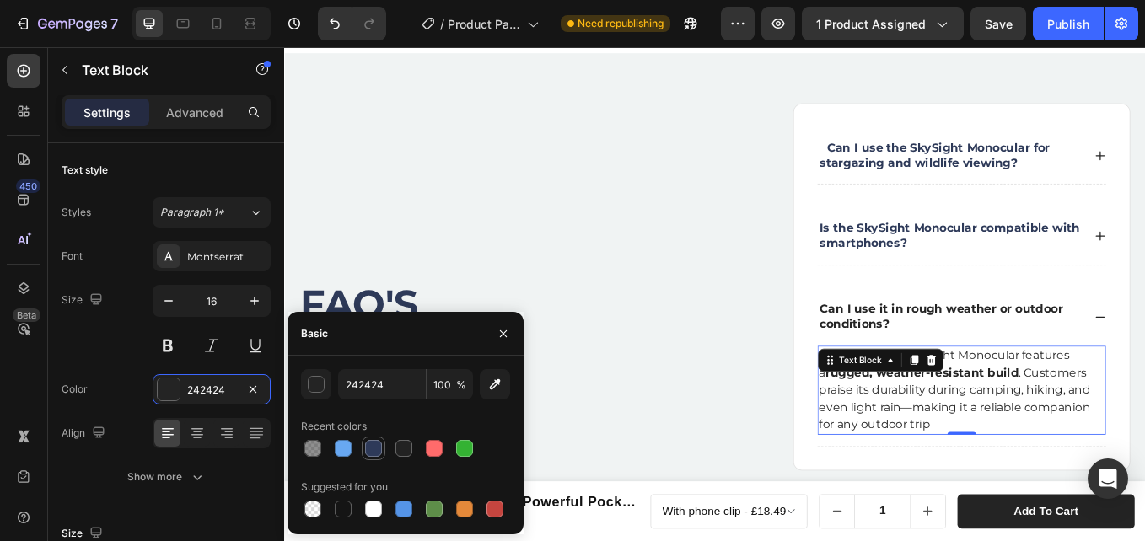
click at [363, 452] on div at bounding box center [374, 449] width 24 height 24
type input "2E3A59"
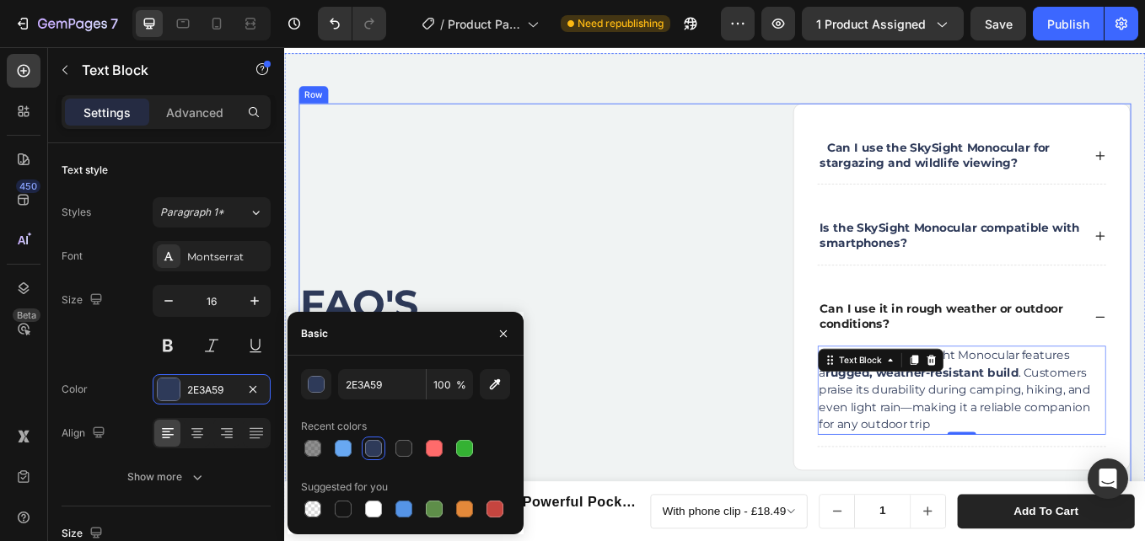
click at [817, 383] on div "Can I use the SkySight Monocular for stargazing and wildlife viewing? Is the Sk…" at bounding box center [1041, 349] width 476 height 472
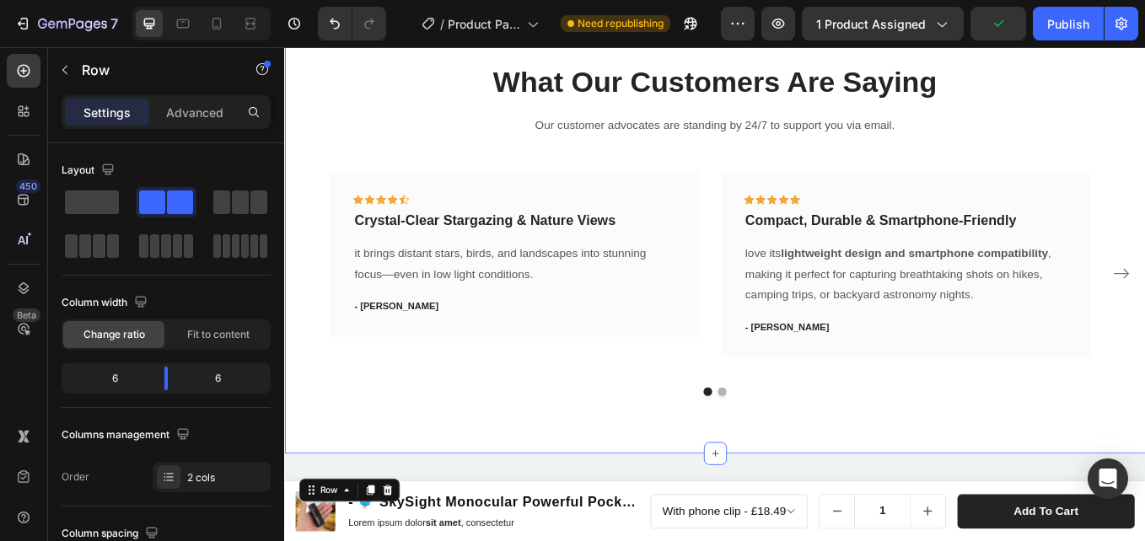
scroll to position [4121, 0]
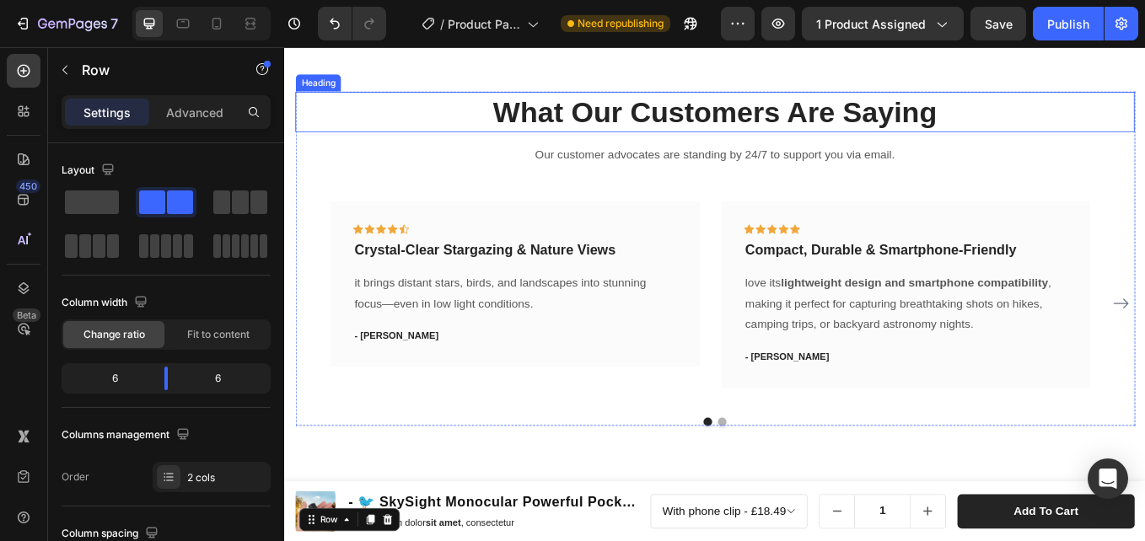
click at [672, 117] on p "What Our Customers Are Saying" at bounding box center [789, 123] width 983 height 44
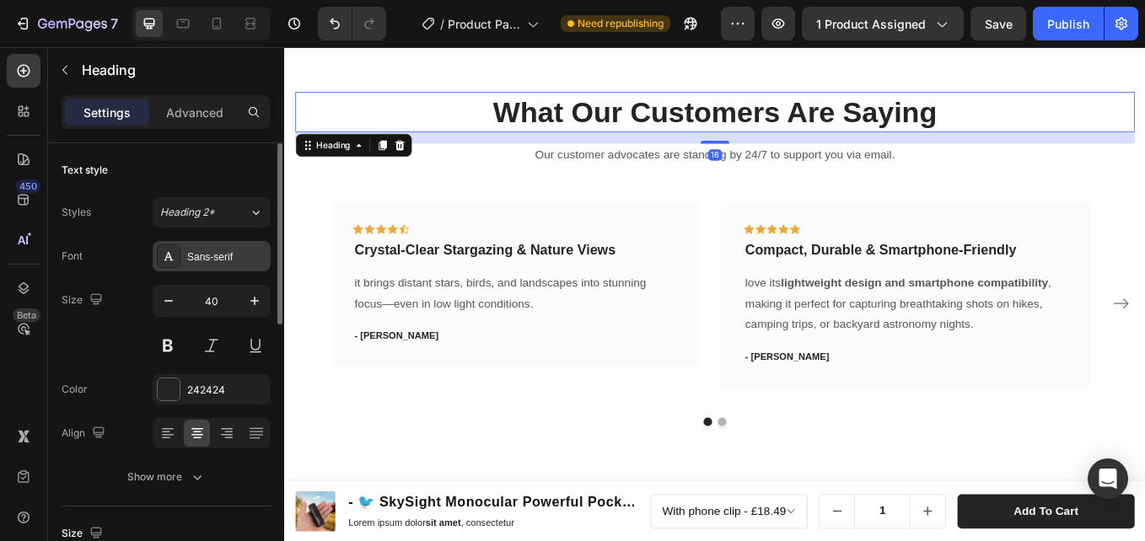
click at [198, 266] on div "Sans-serif" at bounding box center [212, 256] width 118 height 30
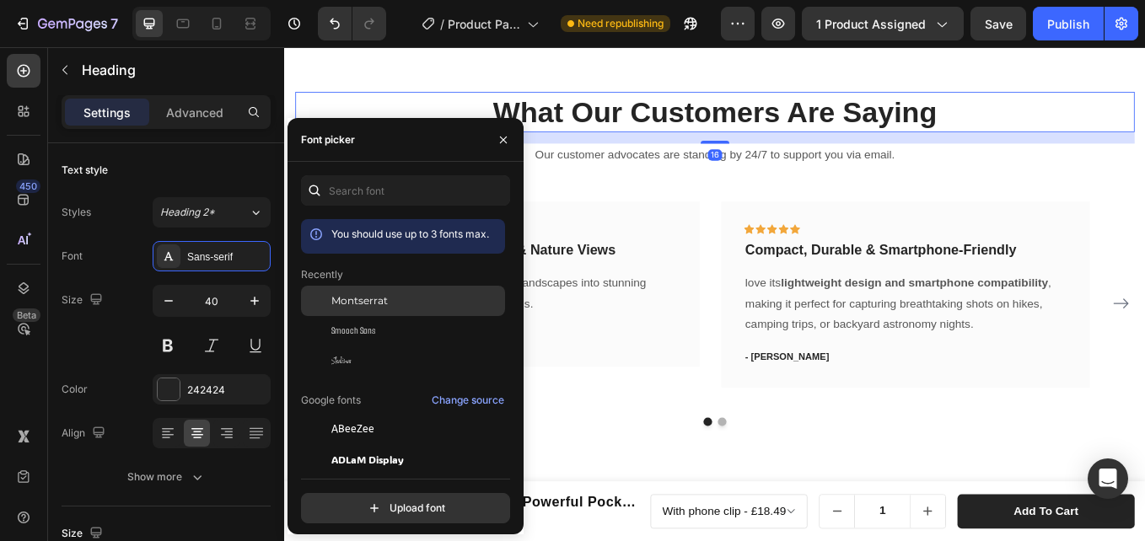
click at [355, 302] on span "Montserrat" at bounding box center [359, 300] width 56 height 15
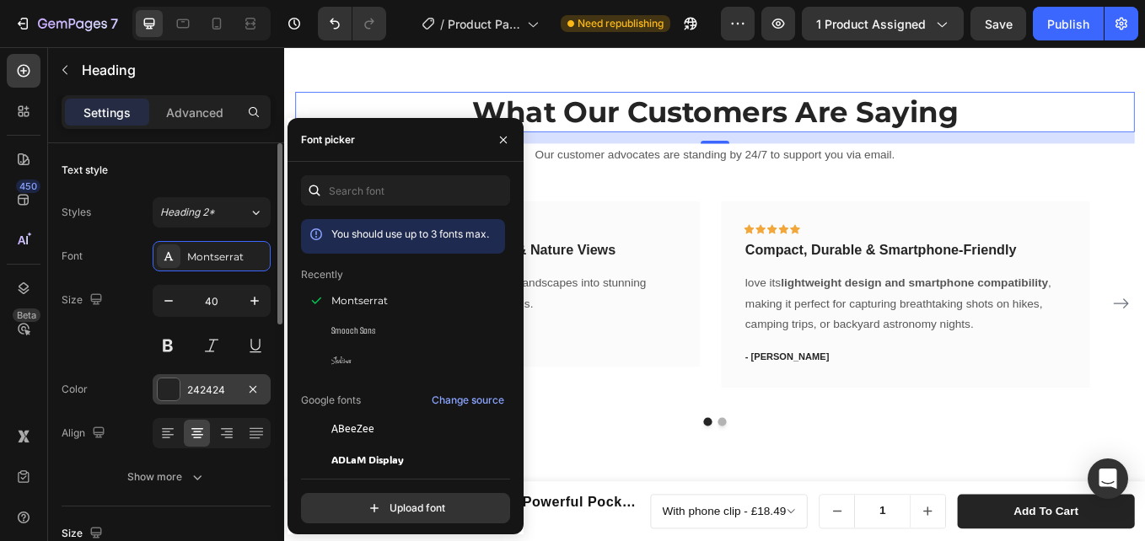
click at [194, 376] on div "242424" at bounding box center [212, 389] width 118 height 30
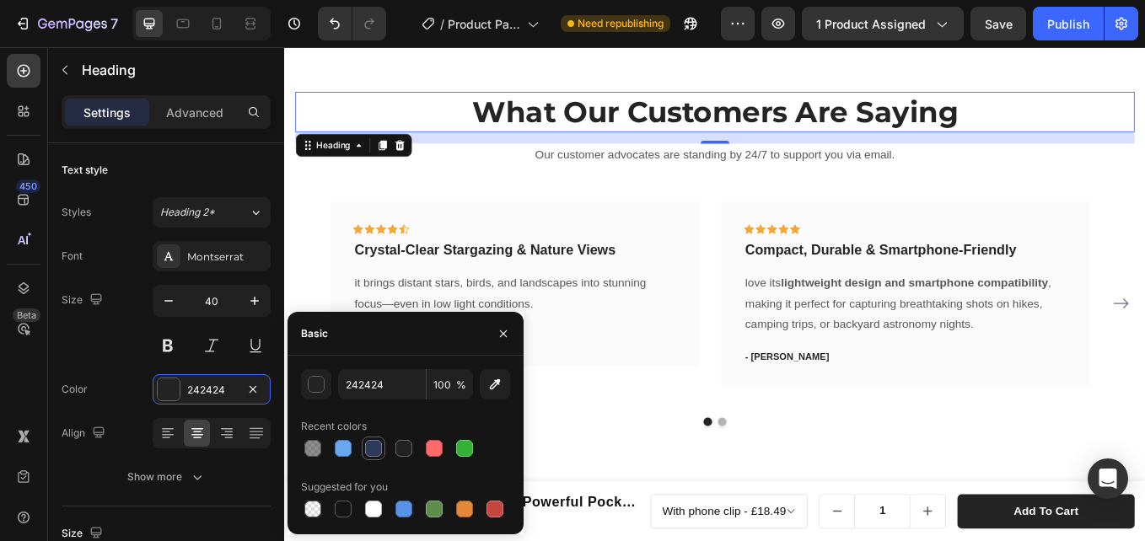
click at [374, 443] on div at bounding box center [373, 448] width 17 height 17
type input "2E3A59"
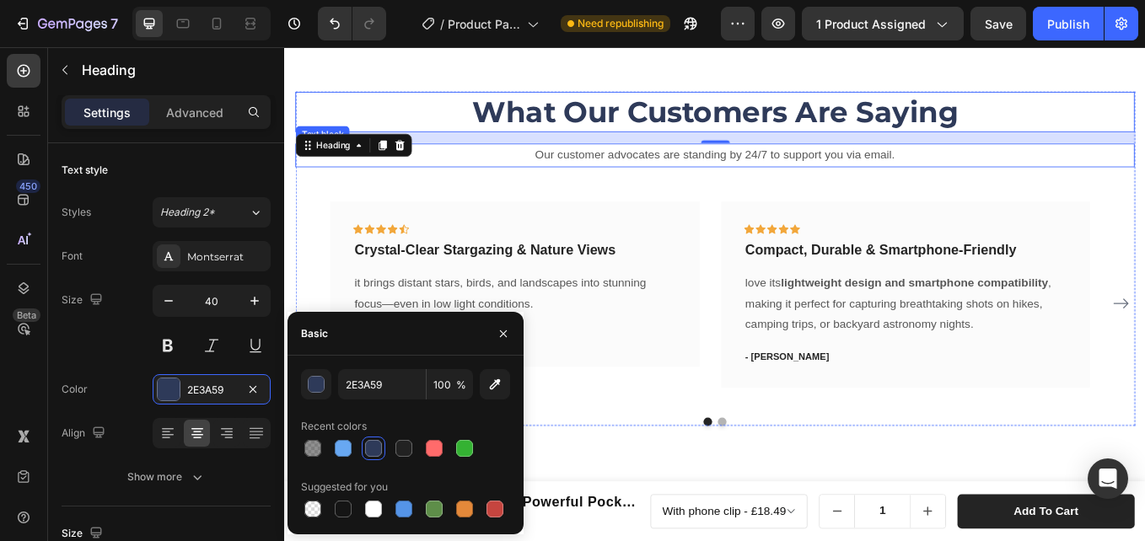
click at [641, 173] on p "Our customer advocates are standing by 24/7 to support you via email." at bounding box center [789, 174] width 983 height 24
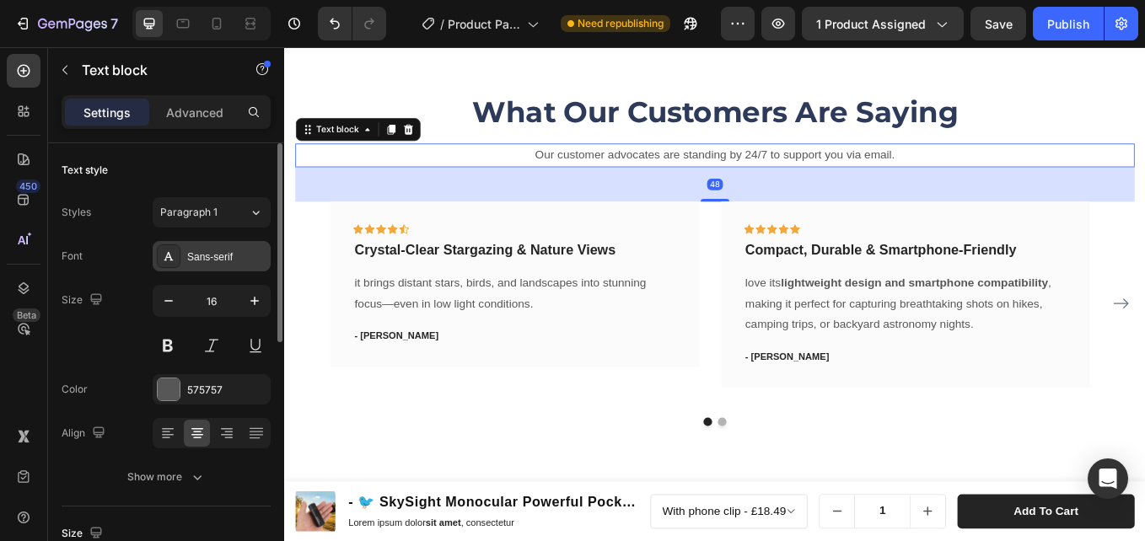
click at [207, 261] on div "Sans-serif" at bounding box center [226, 257] width 79 height 15
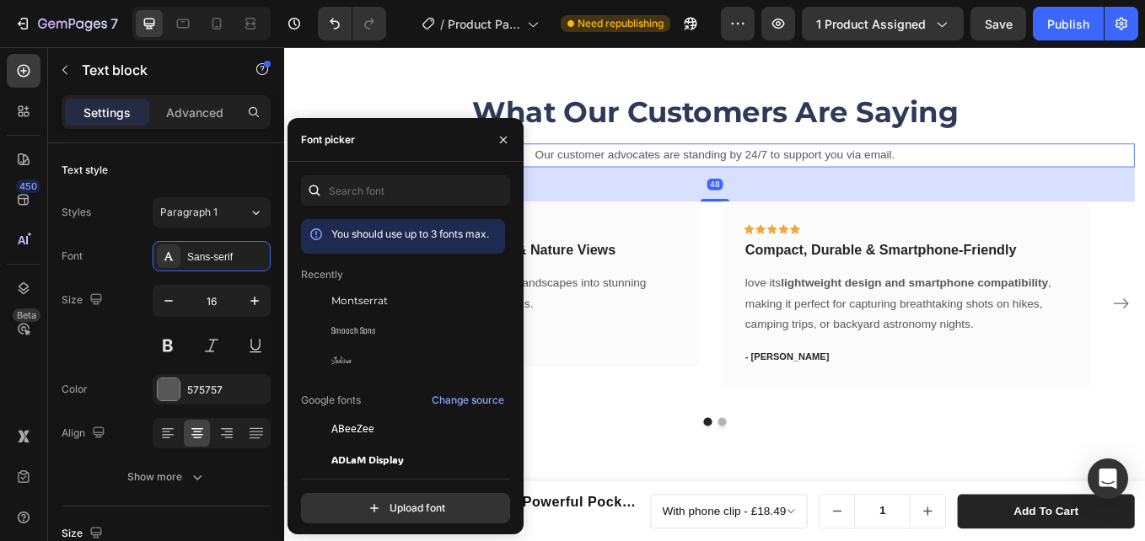
drag, startPoint x: 370, startPoint y: 302, endPoint x: 293, endPoint y: 358, distance: 96.0
click at [367, 298] on span "Montserrat" at bounding box center [359, 300] width 56 height 15
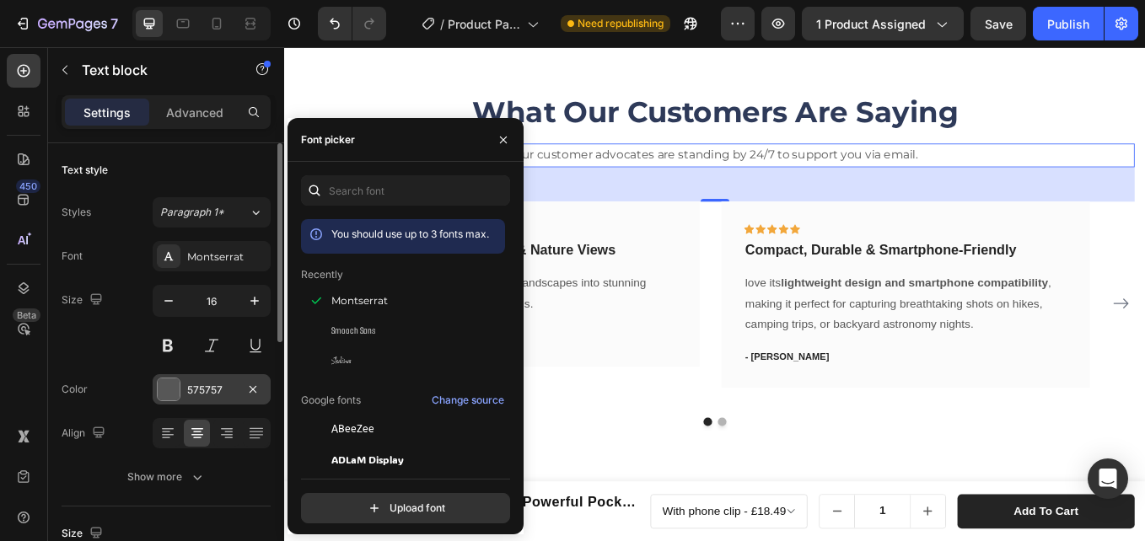
click at [205, 383] on div "575757" at bounding box center [211, 390] width 49 height 15
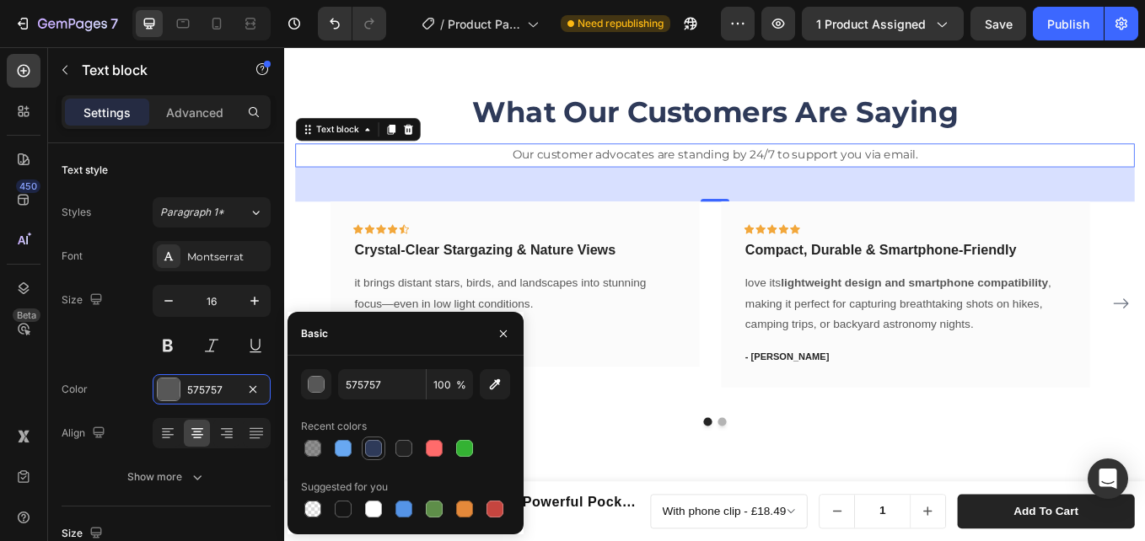
click at [368, 454] on div at bounding box center [373, 448] width 17 height 17
type input "2E3A59"
click at [524, 289] on strong "Crystal-Clear Stargazing & Nature Views" at bounding box center [519, 286] width 307 height 18
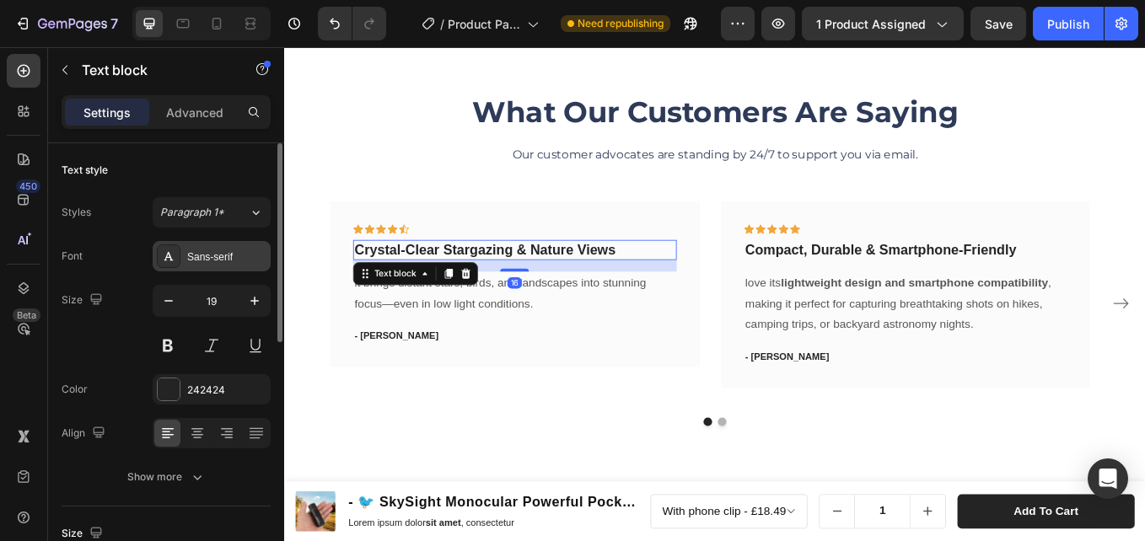
click at [202, 264] on div "Sans-serif" at bounding box center [226, 257] width 79 height 15
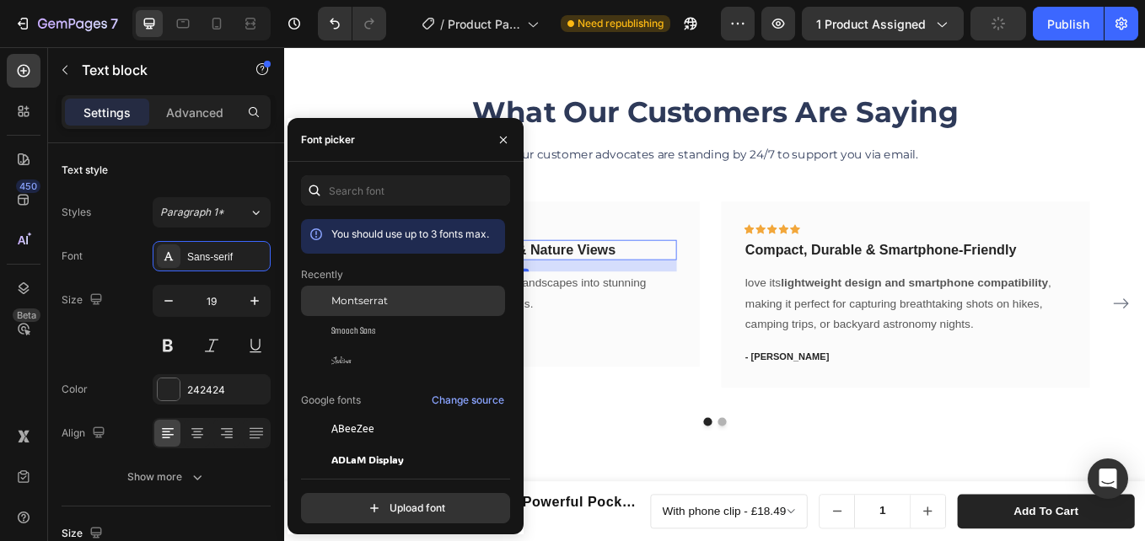
click at [351, 306] on span "Montserrat" at bounding box center [359, 300] width 56 height 15
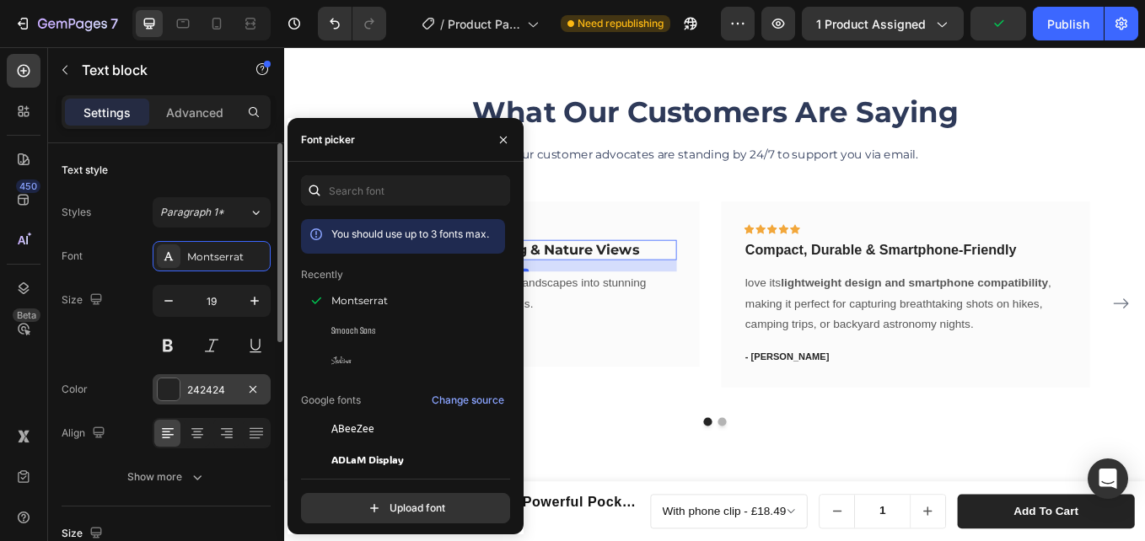
click at [188, 383] on div "242424" at bounding box center [211, 390] width 49 height 15
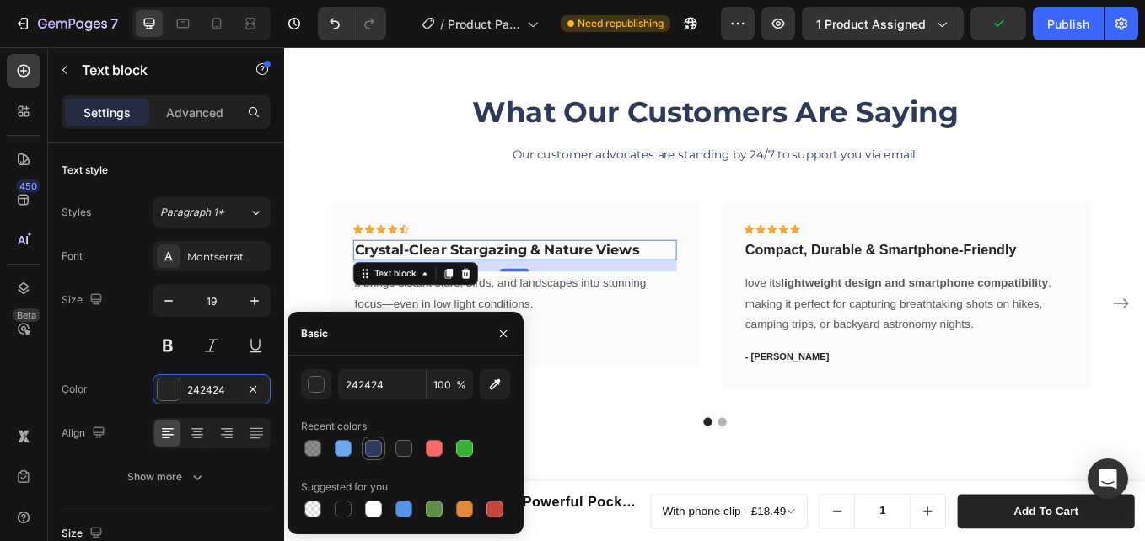
click at [381, 447] on div at bounding box center [373, 448] width 17 height 17
type input "2E3A59"
drag, startPoint x: 629, startPoint y: 328, endPoint x: 513, endPoint y: 350, distance: 118.4
click at [629, 327] on p "it brings distant stars, birds, and landscapes into stunning focus—even in low …" at bounding box center [554, 337] width 377 height 49
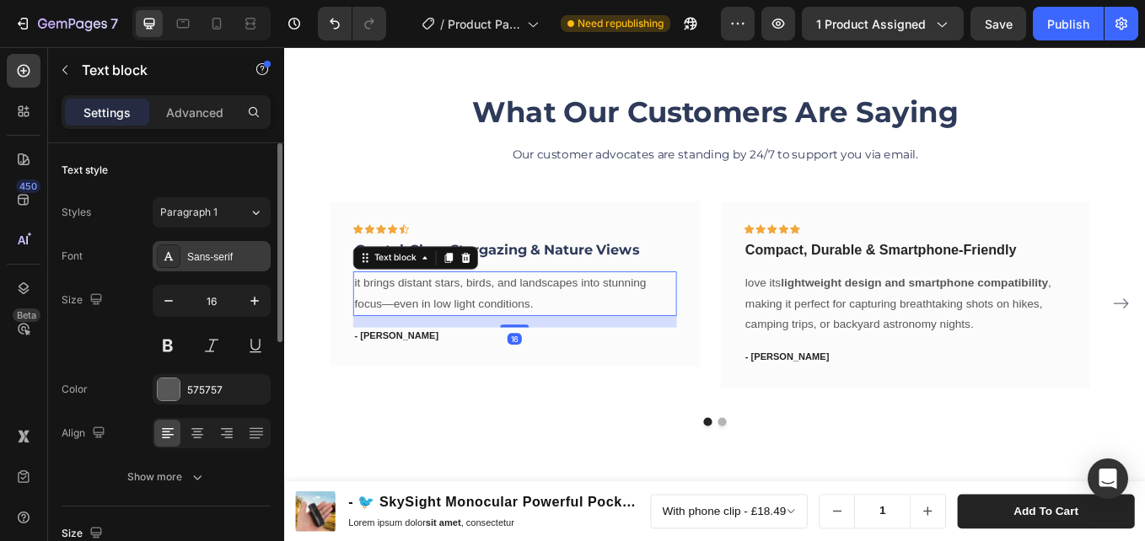
click at [208, 250] on div "Sans-serif" at bounding box center [226, 257] width 79 height 15
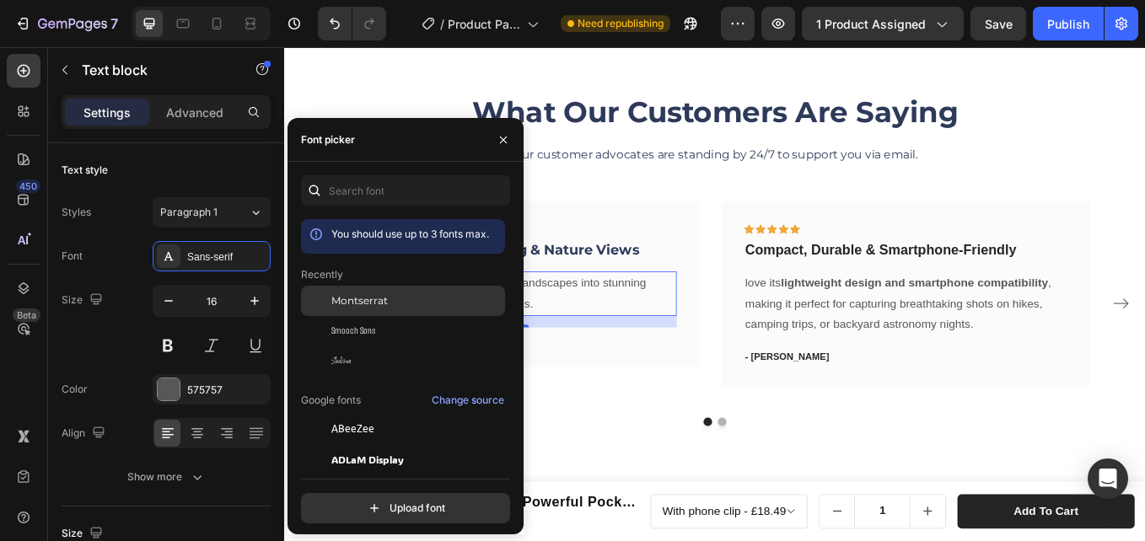
click at [352, 414] on div "Montserrat" at bounding box center [403, 429] width 204 height 30
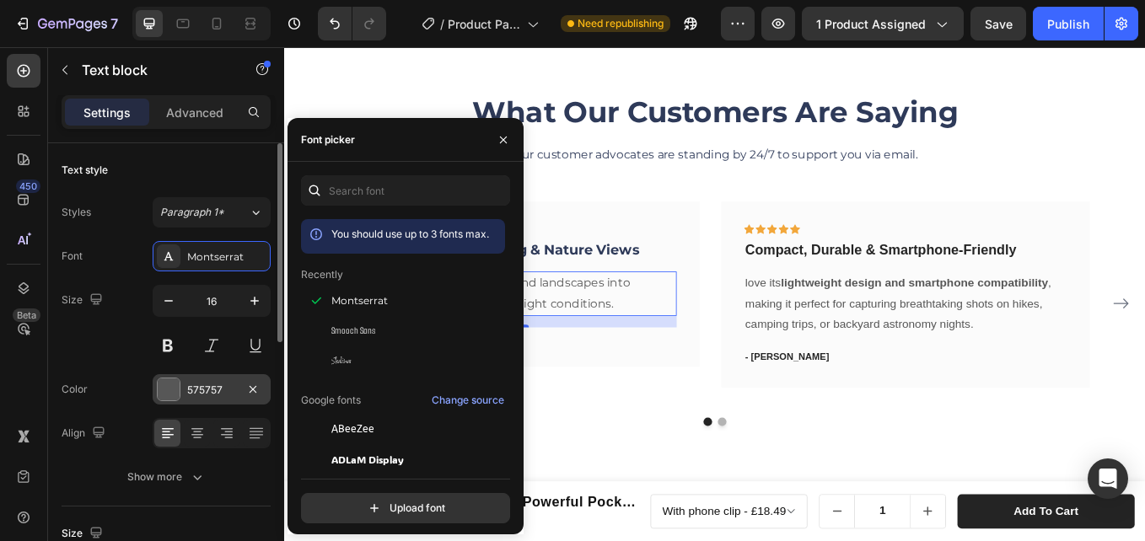
click at [224, 384] on div "575757" at bounding box center [211, 390] width 49 height 15
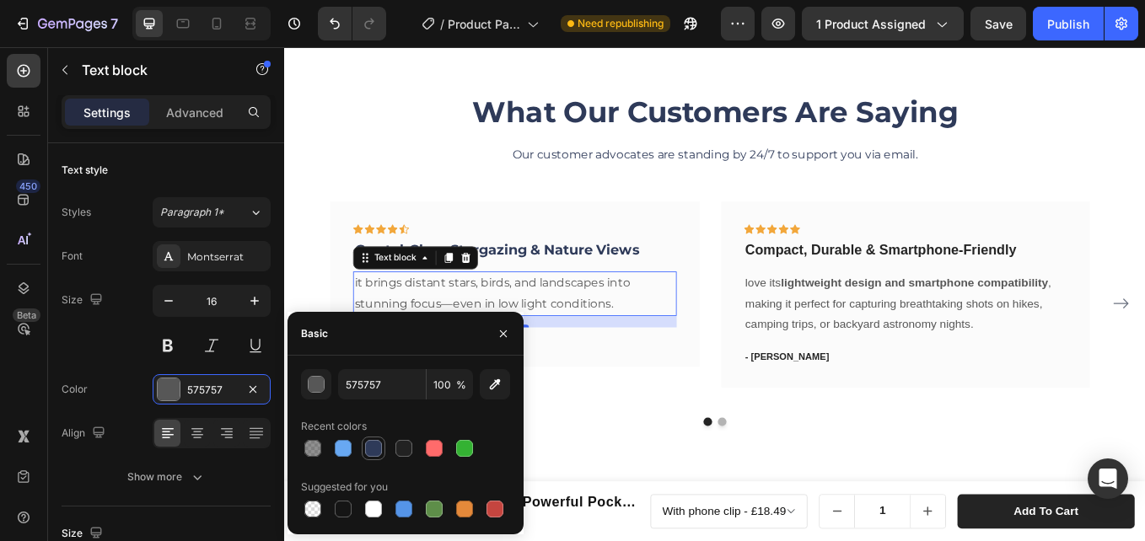
click at [378, 444] on div at bounding box center [373, 448] width 17 height 17
type input "2E3A59"
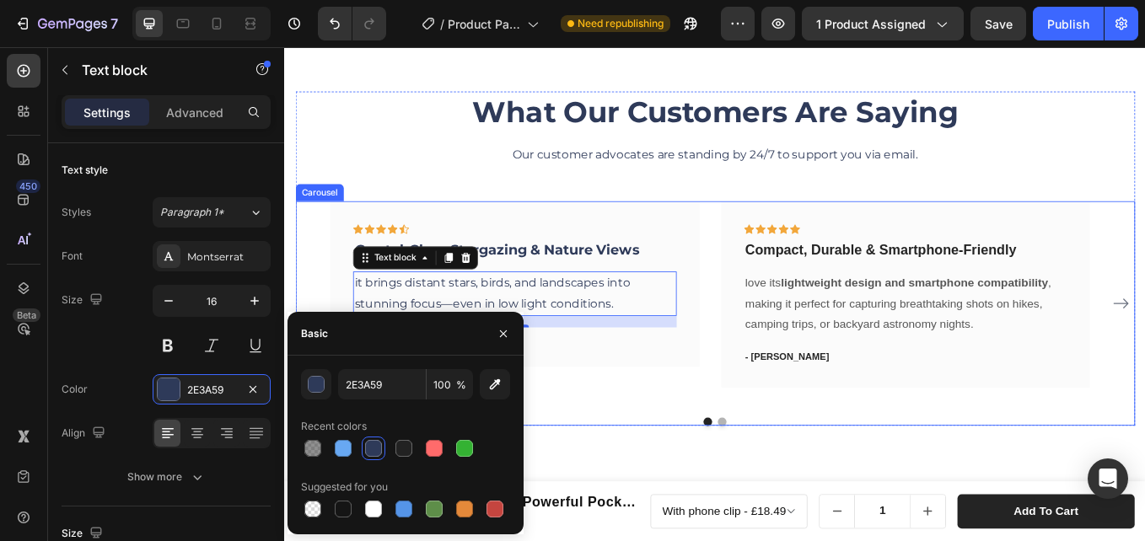
click at [684, 451] on div "Icon Icon Icon Icon Icon Row Crystal-Clear Stargazing & Nature Views Text block…" at bounding box center [554, 348] width 434 height 240
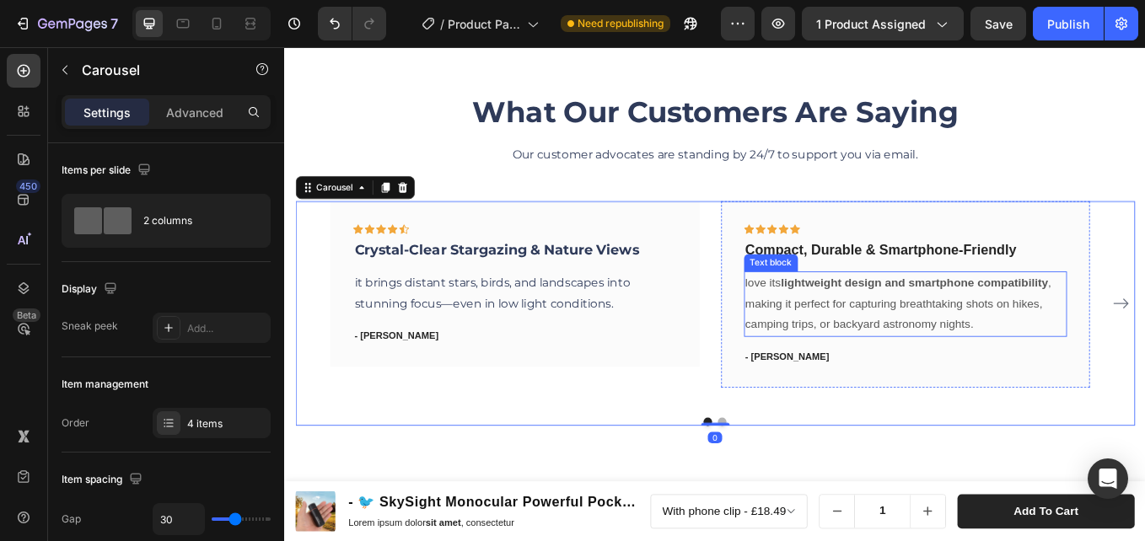
click at [879, 292] on div "Text block" at bounding box center [855, 301] width 63 height 20
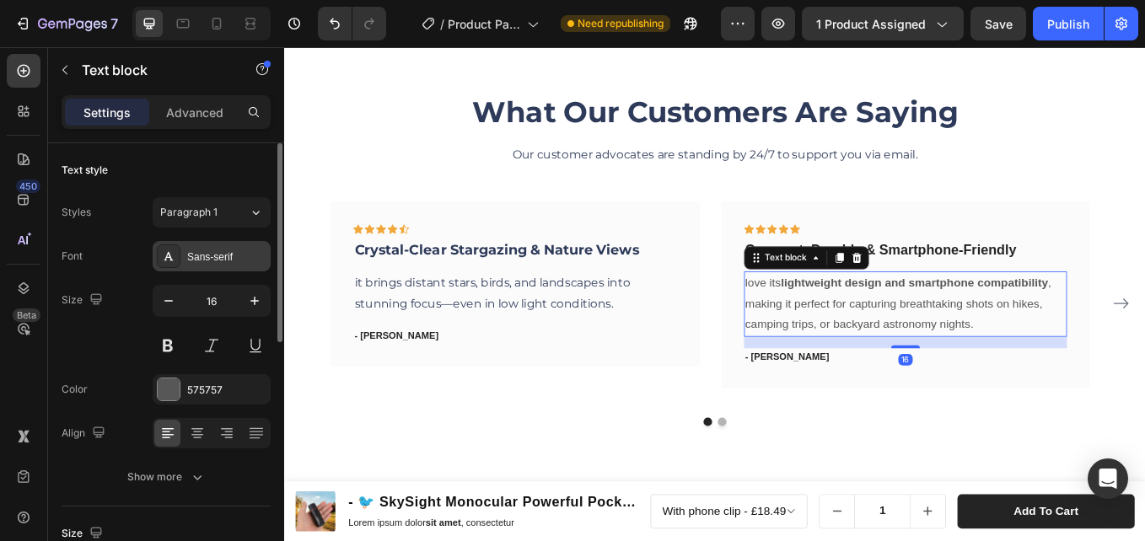
click at [158, 241] on div "Sans-serif" at bounding box center [212, 256] width 118 height 30
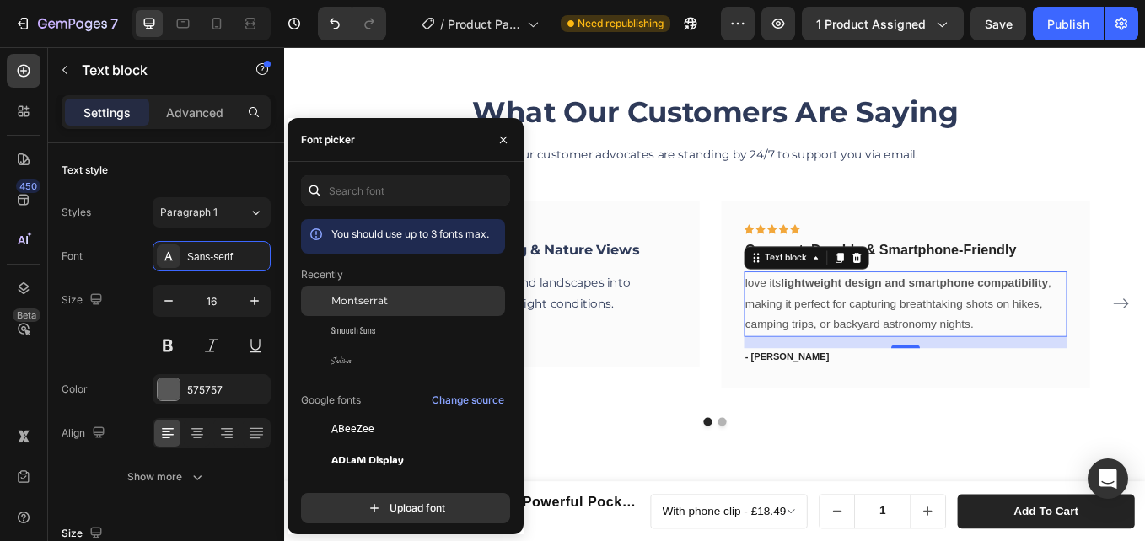
click at [331, 296] on span "Montserrat" at bounding box center [359, 300] width 56 height 15
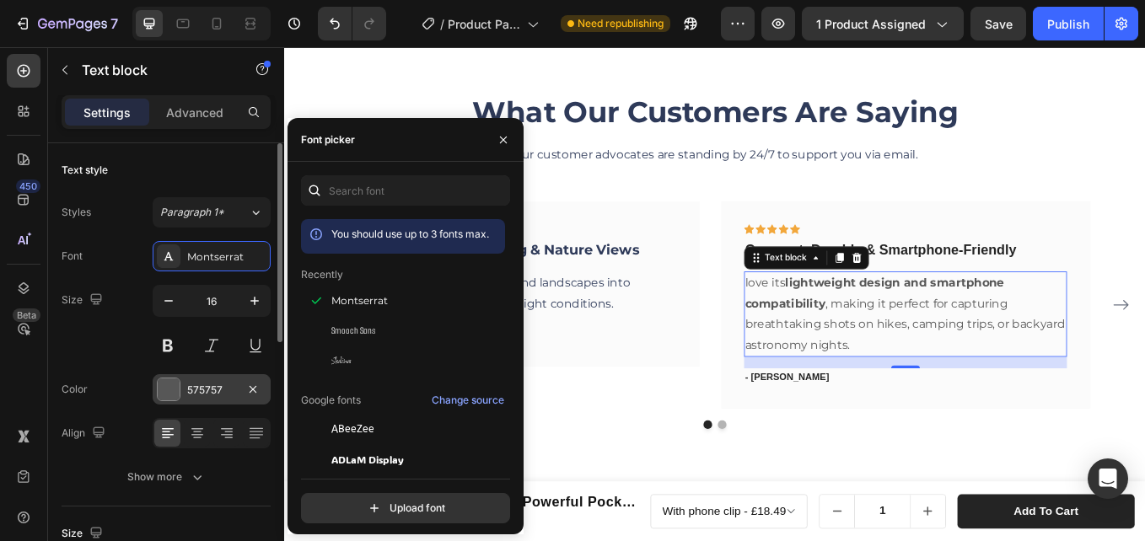
drag, startPoint x: 180, startPoint y: 388, endPoint x: 232, endPoint y: 395, distance: 52.8
click at [180, 387] on div at bounding box center [169, 390] width 24 height 24
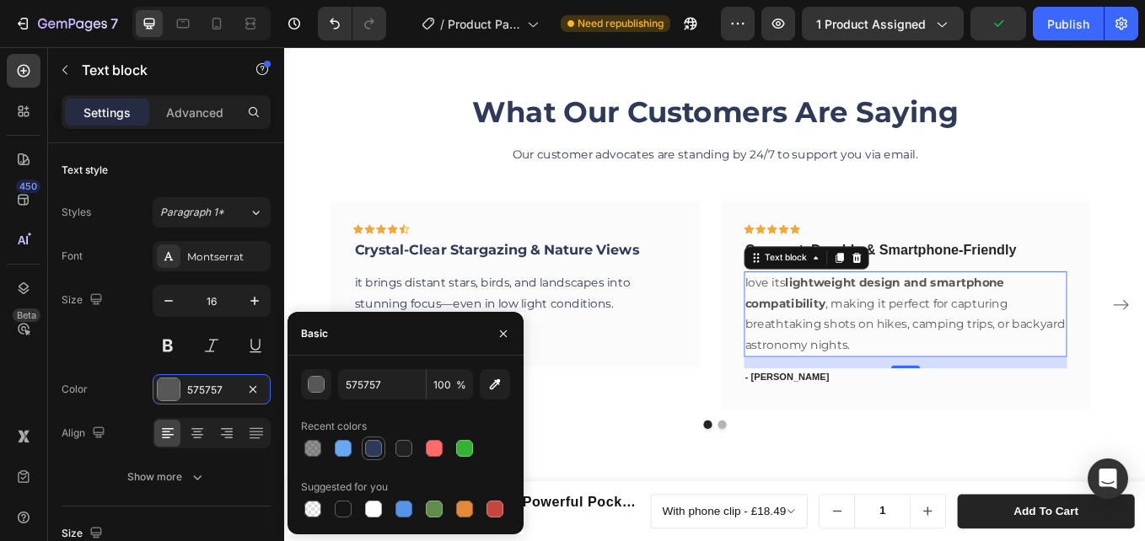
click at [383, 454] on div at bounding box center [373, 448] width 20 height 20
type input "2E3A59"
click at [1043, 288] on strong "Compact, Durable & Smartphone-Friendly" at bounding box center [984, 286] width 319 height 18
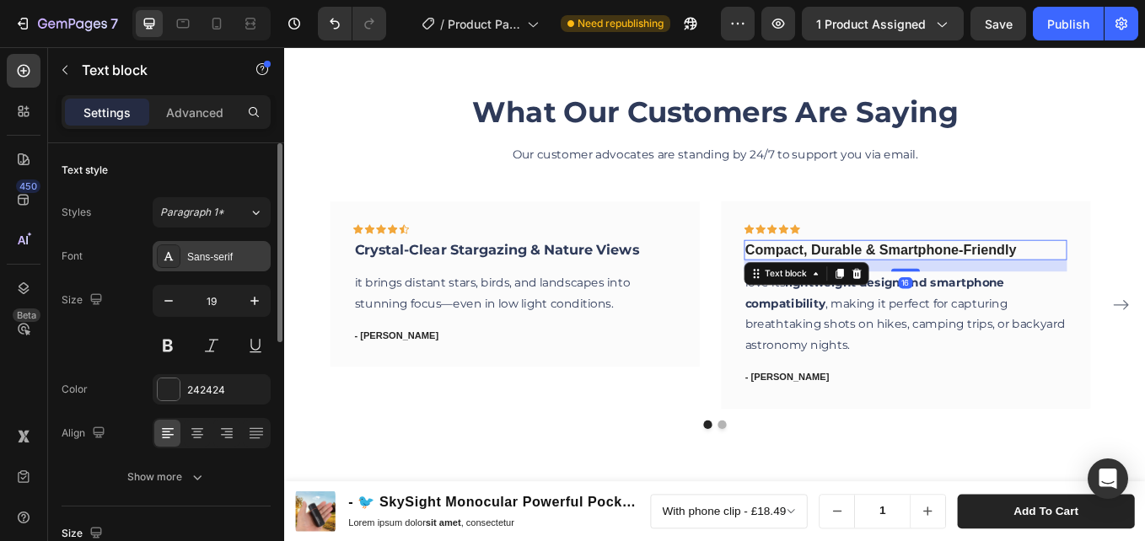
click at [207, 263] on div "Sans-serif" at bounding box center [226, 257] width 79 height 15
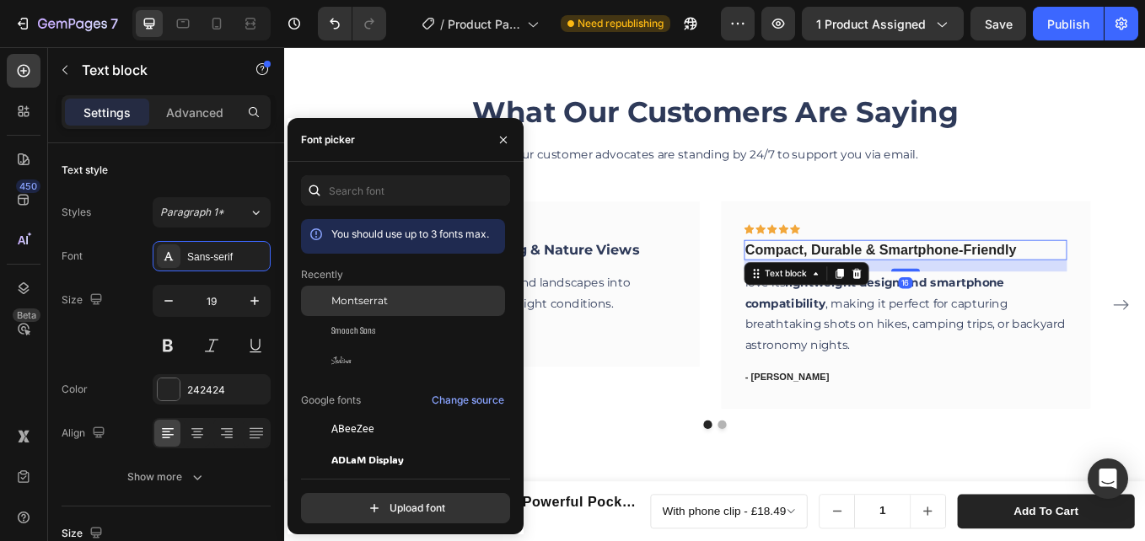
click at [332, 308] on span "Montserrat" at bounding box center [359, 300] width 56 height 15
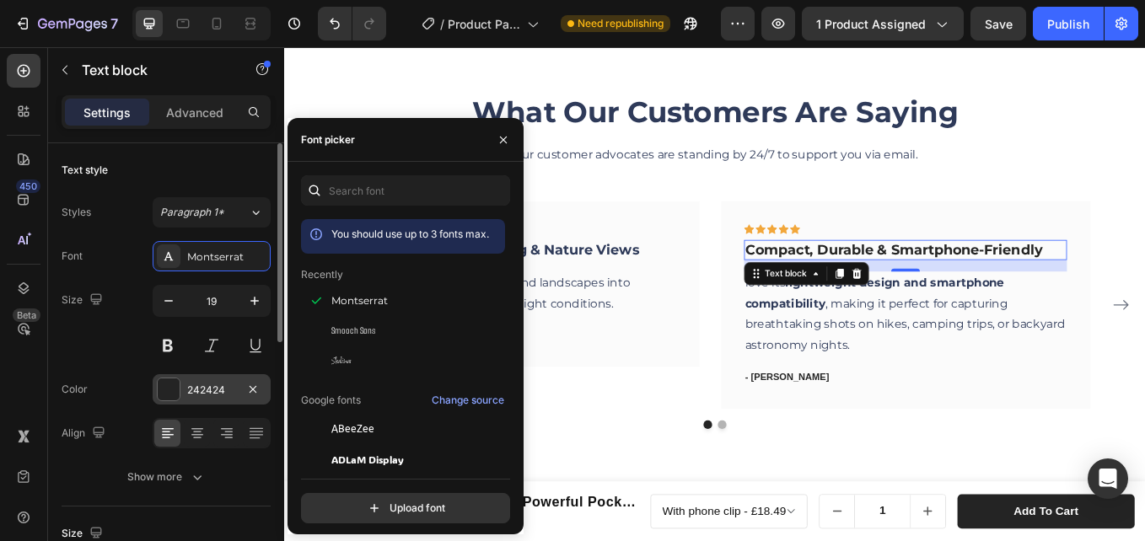
click at [206, 387] on div "242424" at bounding box center [211, 390] width 49 height 15
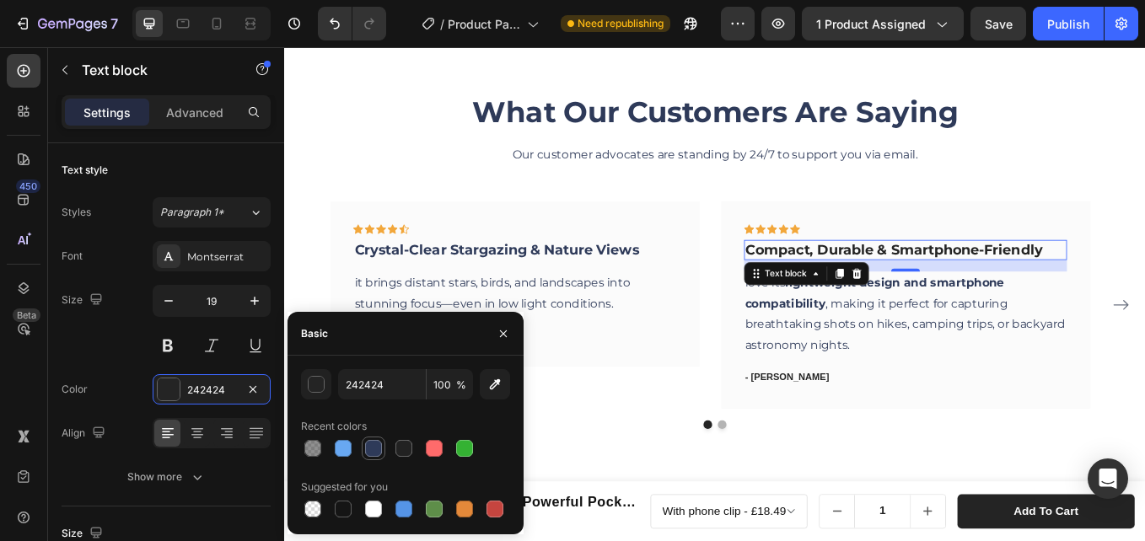
click at [366, 449] on div at bounding box center [373, 448] width 17 height 17
type input "2E3A59"
click at [373, 257] on icon at bounding box center [370, 261] width 12 height 12
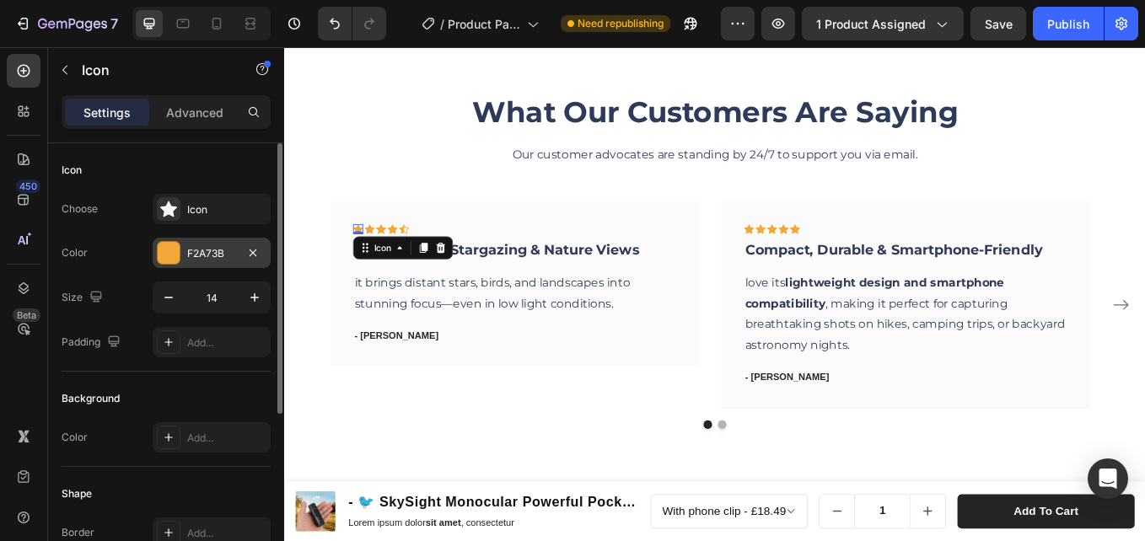
click at [176, 255] on div at bounding box center [169, 253] width 22 height 22
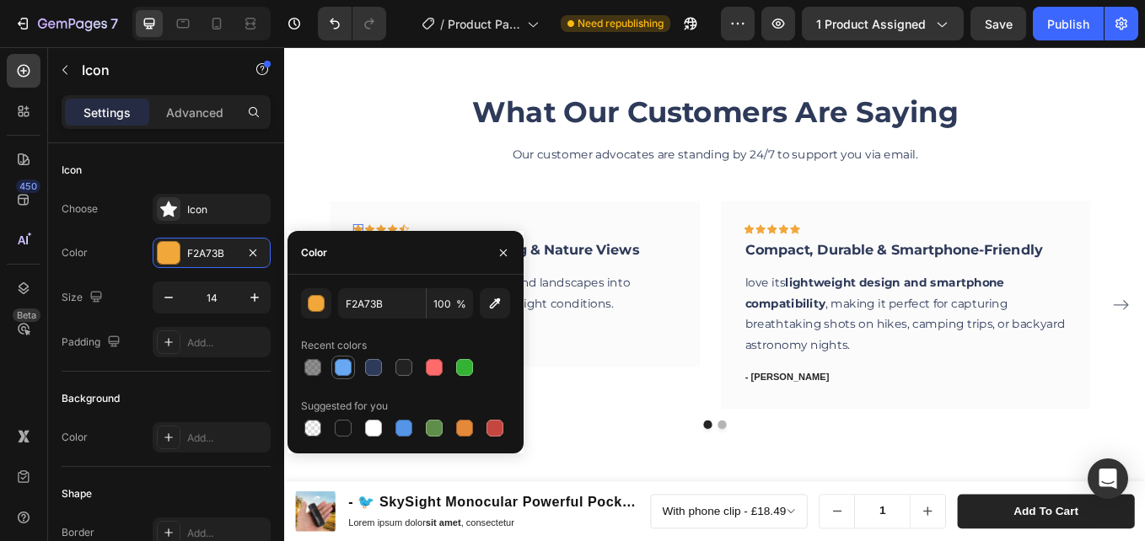
click at [336, 366] on div at bounding box center [343, 367] width 17 height 17
type input "68A8F2"
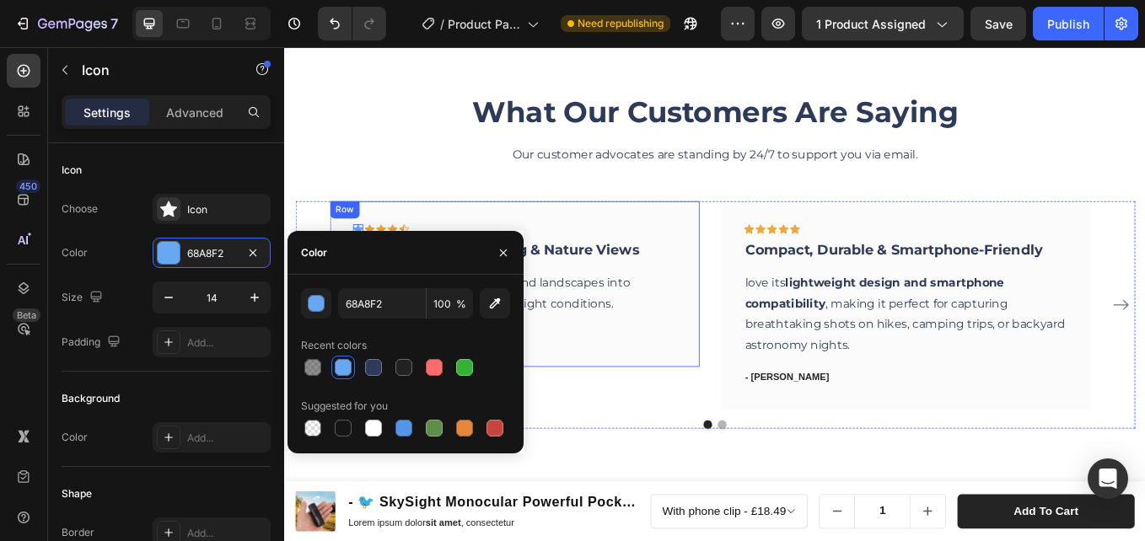
click at [536, 237] on div "Icon 0 Icon Icon Icon Icon Row Crystal-Clear Stargazing & Nature Views Text blo…" at bounding box center [554, 326] width 434 height 196
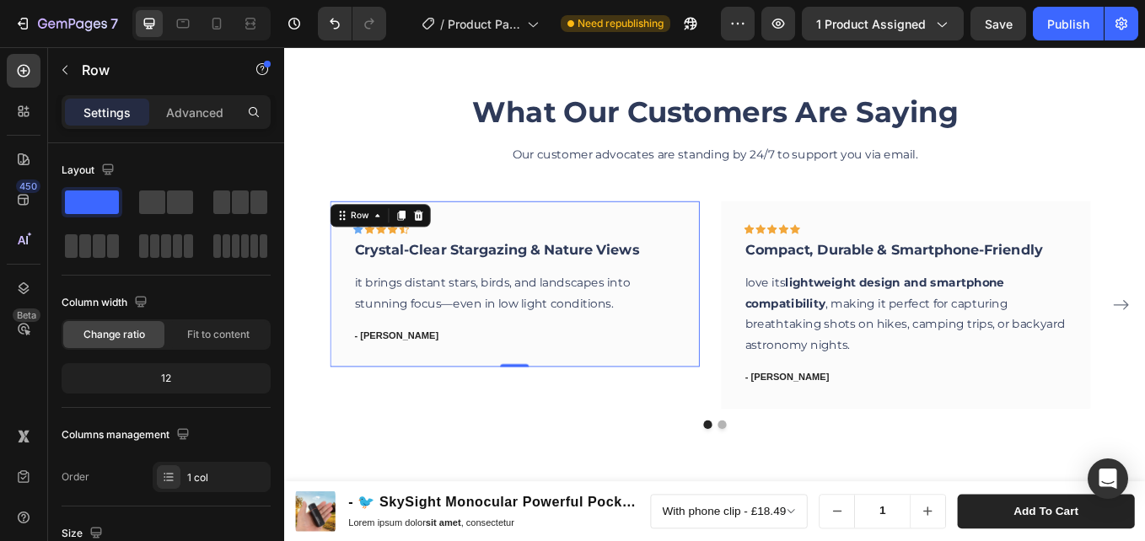
click at [382, 259] on icon at bounding box center [384, 260] width 12 height 11
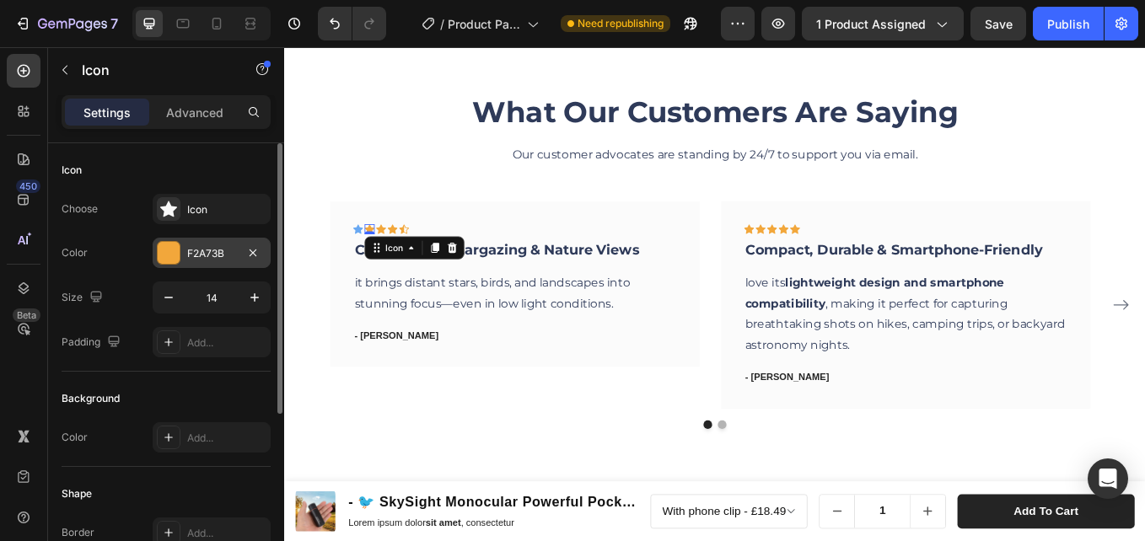
drag, startPoint x: 239, startPoint y: 251, endPoint x: 185, endPoint y: 251, distance: 54.0
click at [236, 251] on div "F2A73B" at bounding box center [212, 253] width 118 height 30
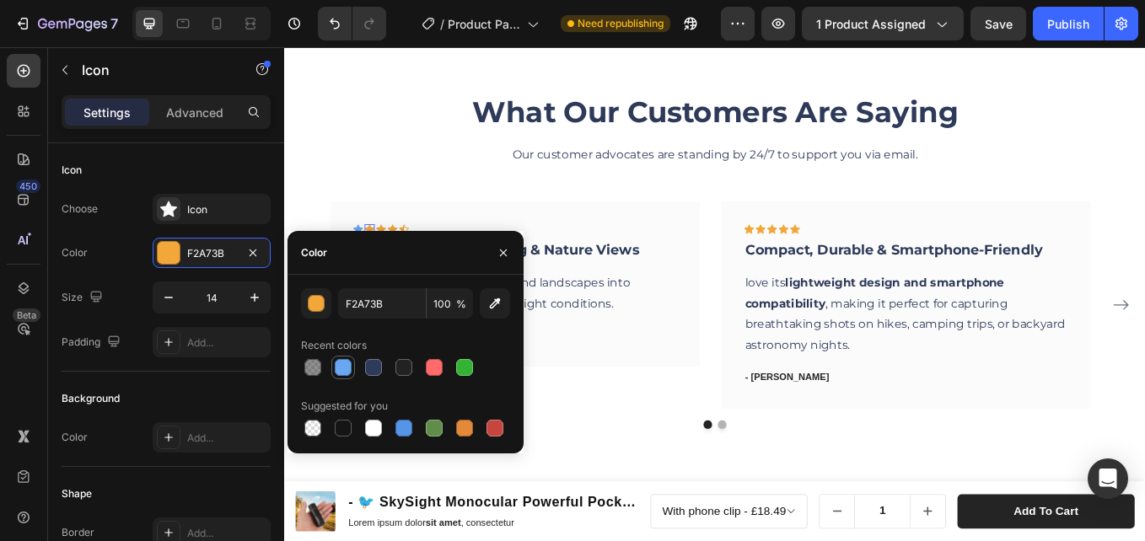
click at [349, 368] on div at bounding box center [343, 367] width 17 height 17
type input "68A8F2"
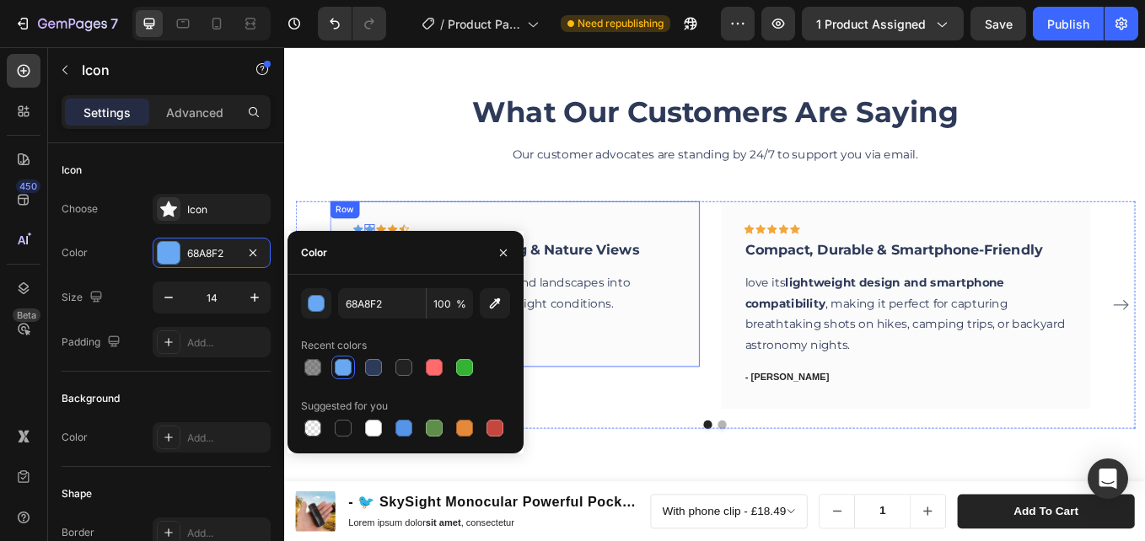
click at [537, 235] on div "Icon Icon 0 Icon Icon Icon Row Crystal-Clear Stargazing & Nature Views Text blo…" at bounding box center [554, 326] width 434 height 196
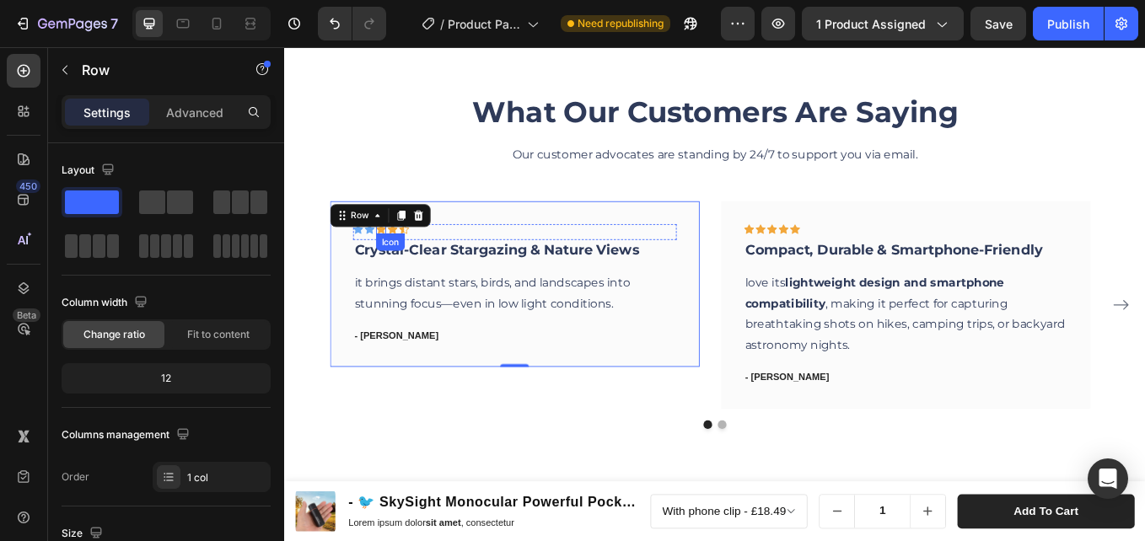
click at [398, 262] on icon at bounding box center [397, 260] width 12 height 11
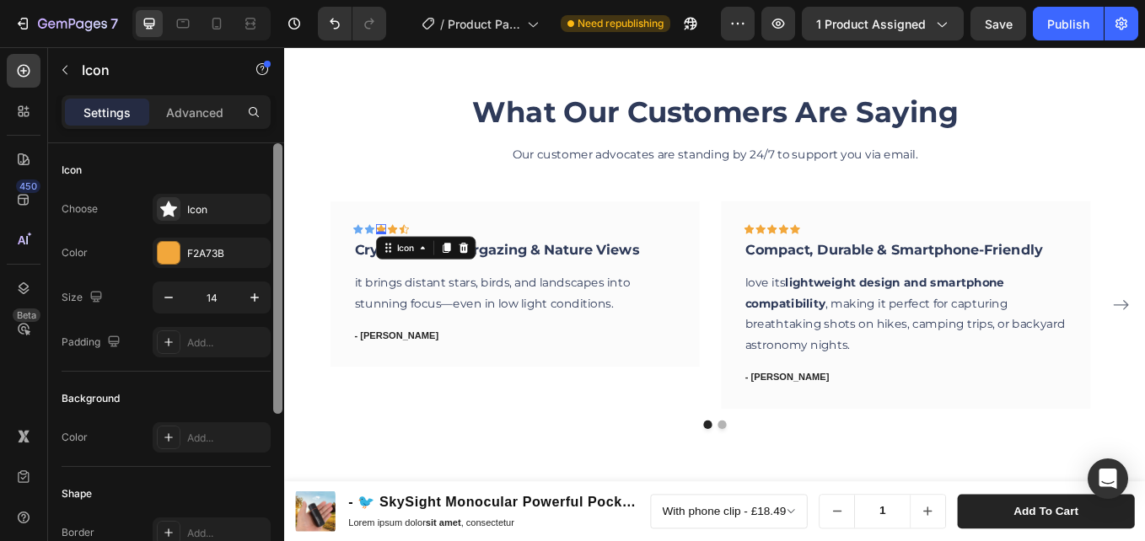
drag, startPoint x: 217, startPoint y: 244, endPoint x: 271, endPoint y: 282, distance: 67.1
click at [217, 242] on div "F2A73B" at bounding box center [212, 253] width 118 height 30
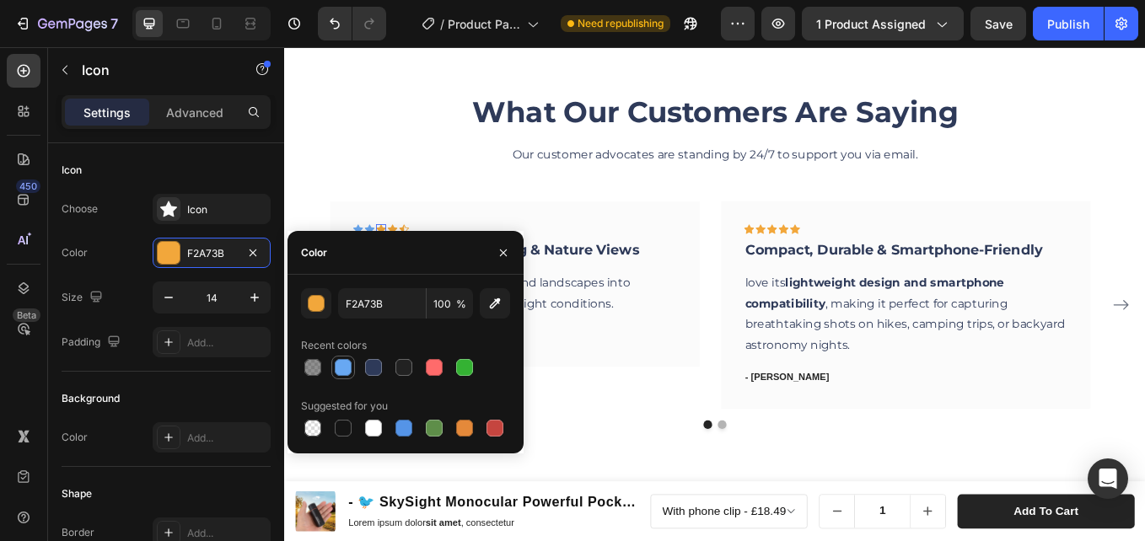
click at [342, 375] on div at bounding box center [343, 367] width 17 height 17
type input "68A8F2"
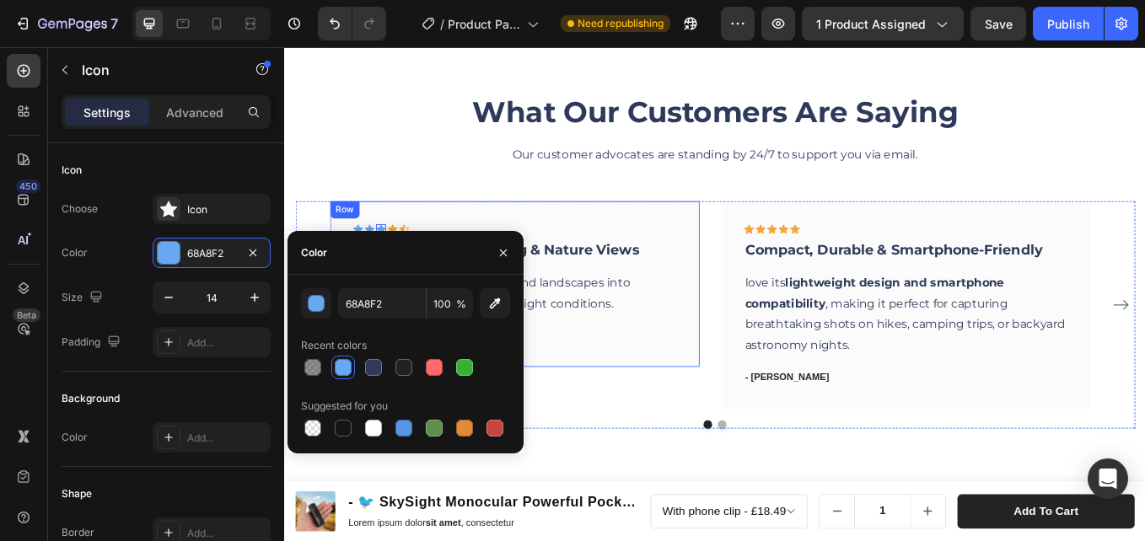
click at [365, 212] on div "What Our Customers Are Saying Heading Our customer advocates are standing by 24…" at bounding box center [790, 297] width 986 height 396
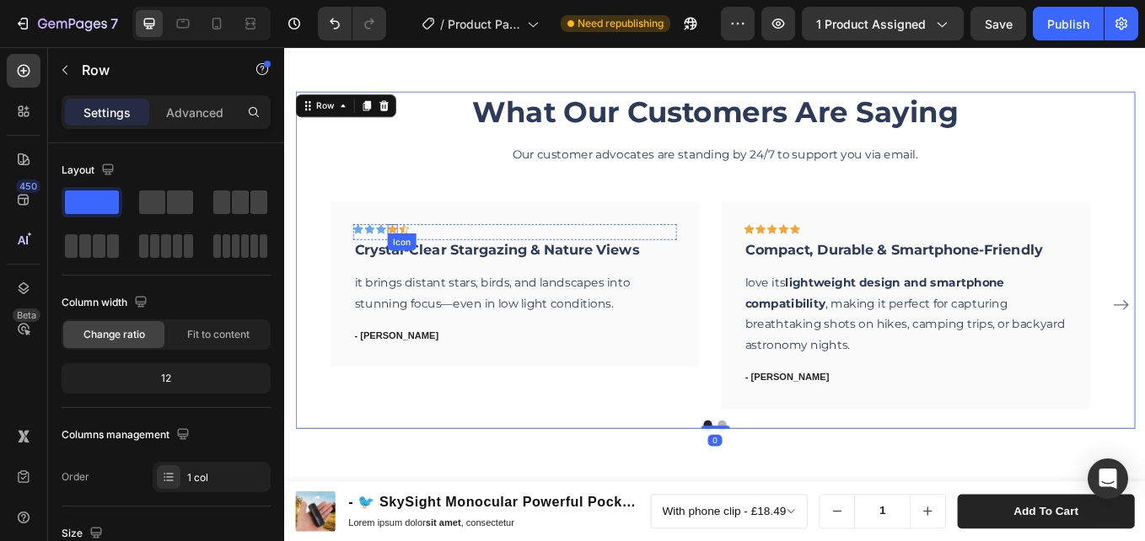
click at [413, 260] on icon at bounding box center [411, 260] width 12 height 11
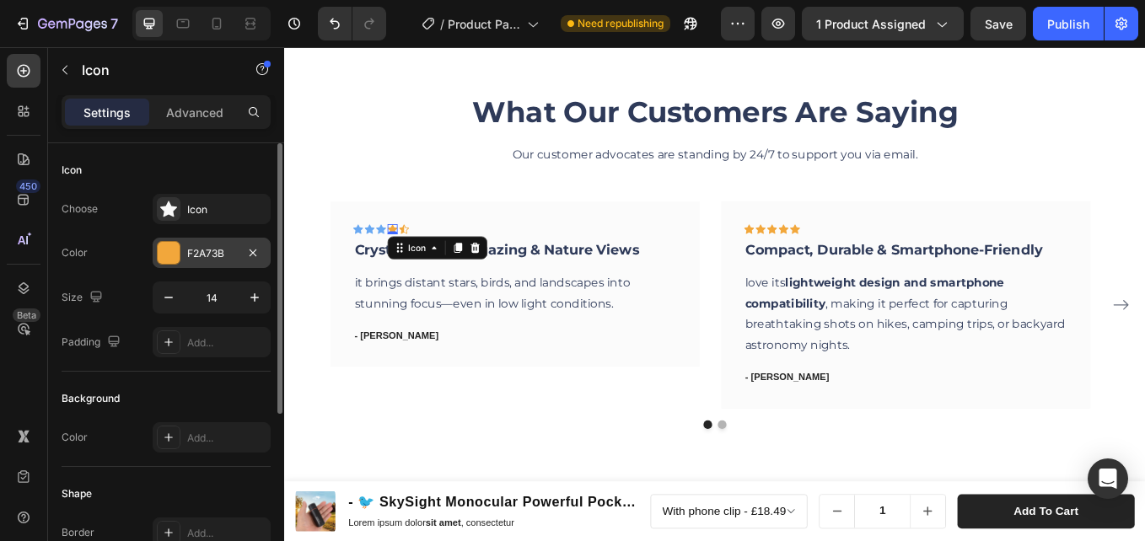
click at [187, 253] on div "F2A73B" at bounding box center [212, 253] width 118 height 30
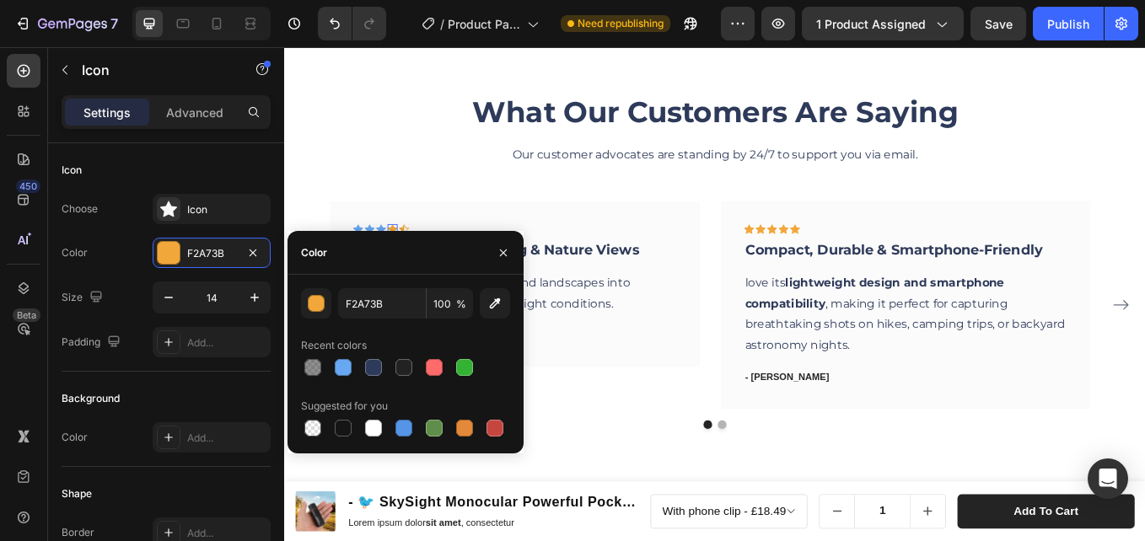
drag, startPoint x: 341, startPoint y: 371, endPoint x: 341, endPoint y: 250, distance: 120.6
click at [341, 369] on div at bounding box center [343, 367] width 17 height 17
type input "68A8F2"
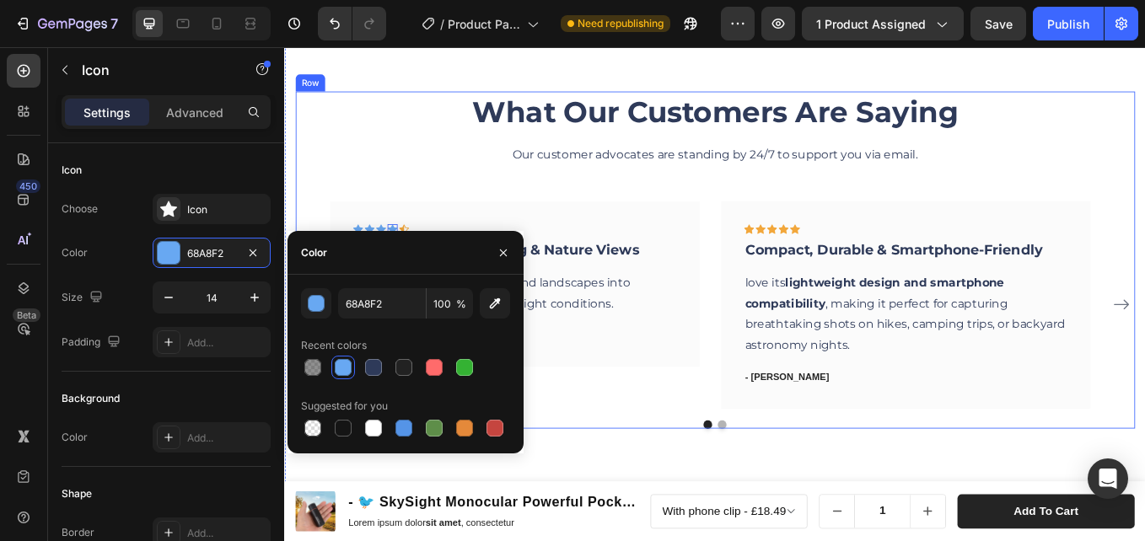
click at [317, 160] on div "Our customer advocates are standing by 24/7 to support you via email." at bounding box center [790, 174] width 986 height 28
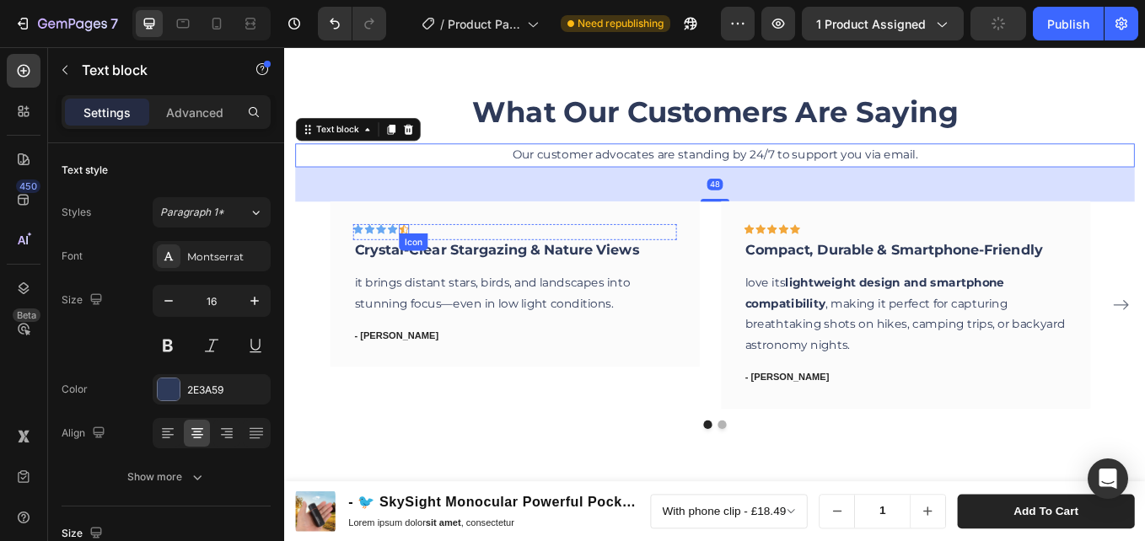
click at [422, 257] on icon at bounding box center [424, 261] width 12 height 12
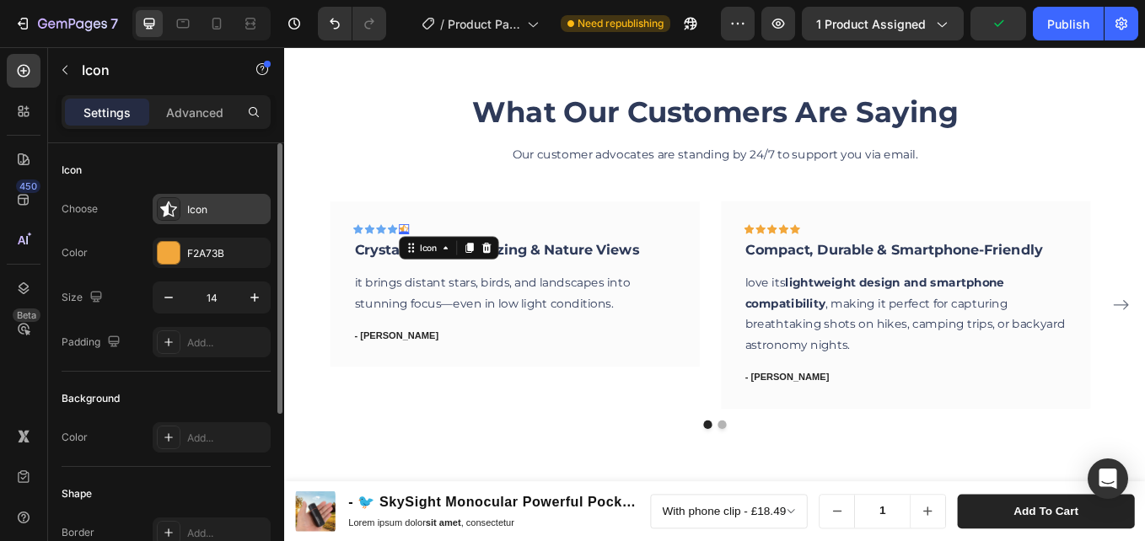
click at [216, 207] on div "Icon" at bounding box center [226, 209] width 79 height 15
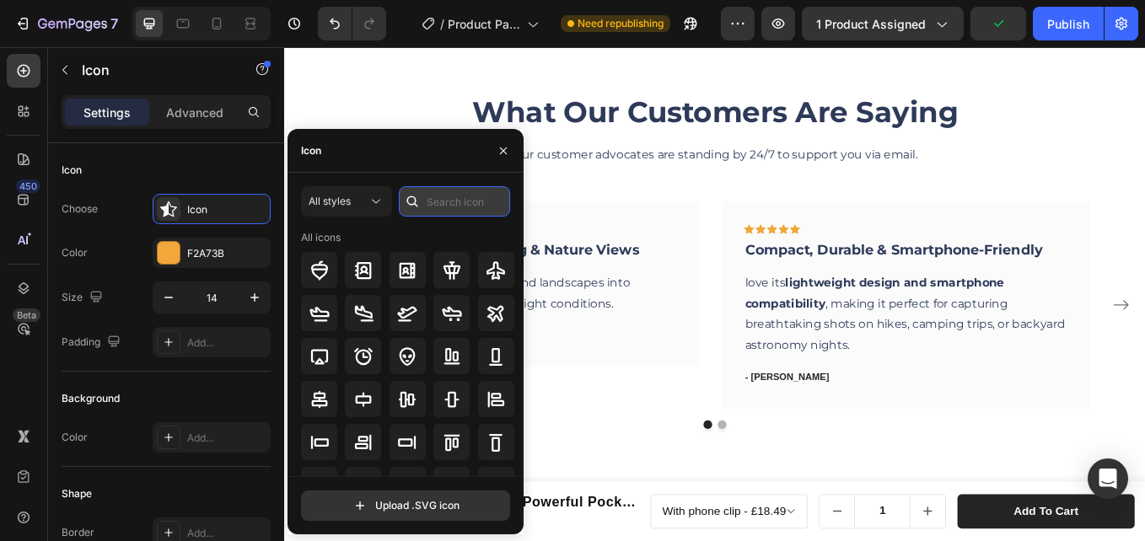
click at [437, 201] on input "text" at bounding box center [454, 201] width 111 height 30
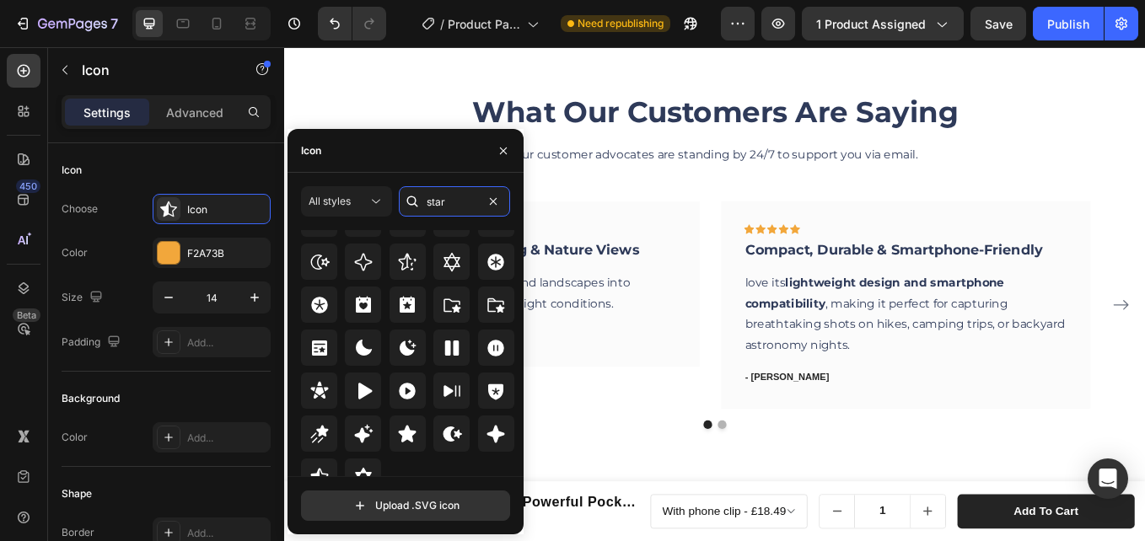
scroll to position [519, 0]
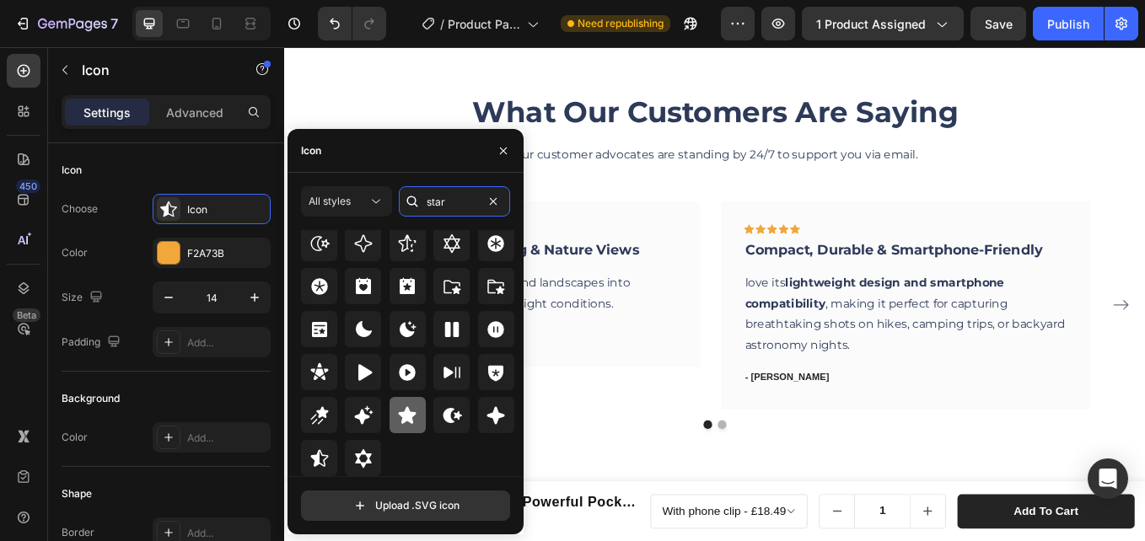
type input "star"
click at [397, 408] on icon at bounding box center [407, 416] width 20 height 20
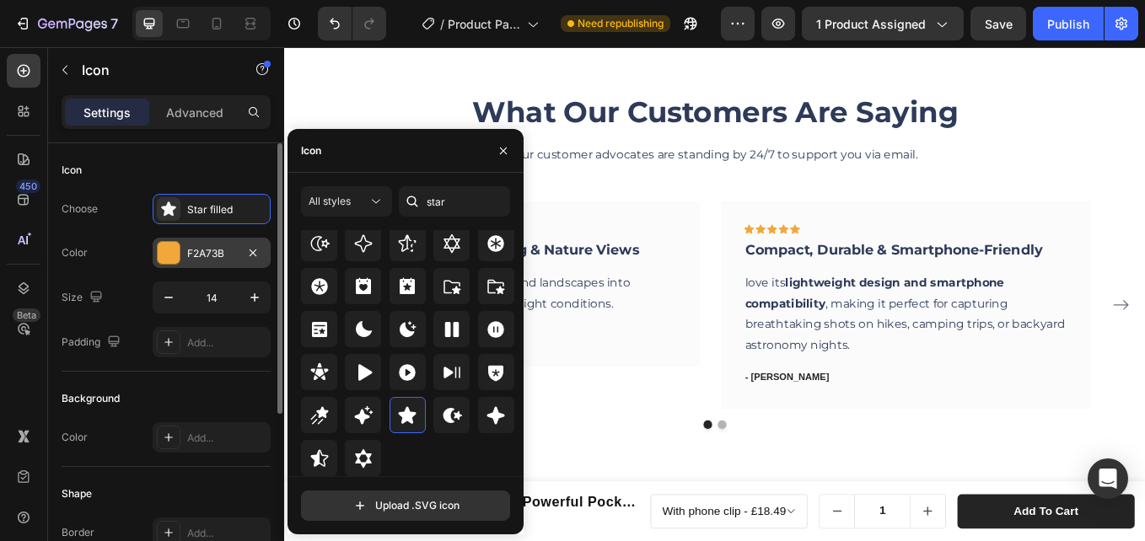
click at [191, 250] on div "F2A73B" at bounding box center [211, 253] width 49 height 15
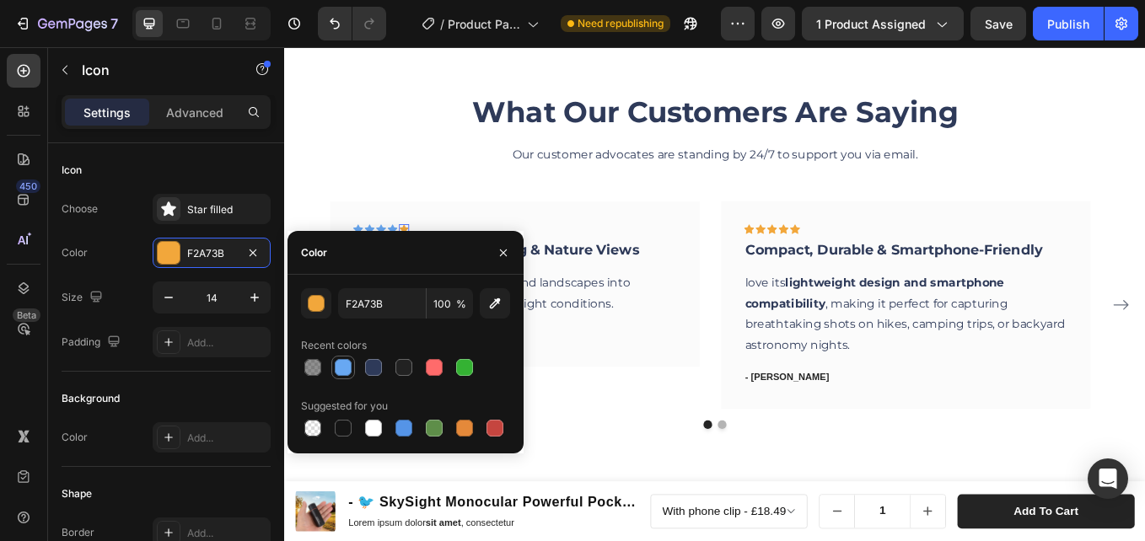
click at [351, 363] on div at bounding box center [343, 367] width 17 height 17
type input "68A8F2"
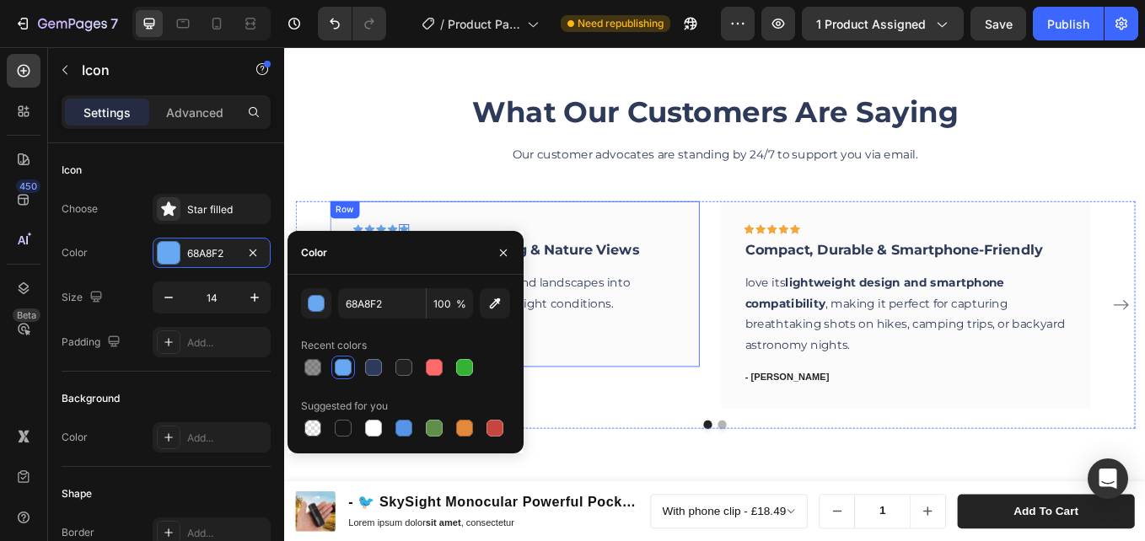
click at [457, 221] on div "What Our Customers Are Saying Heading Our customer advocates are standing by 24…" at bounding box center [790, 297] width 986 height 396
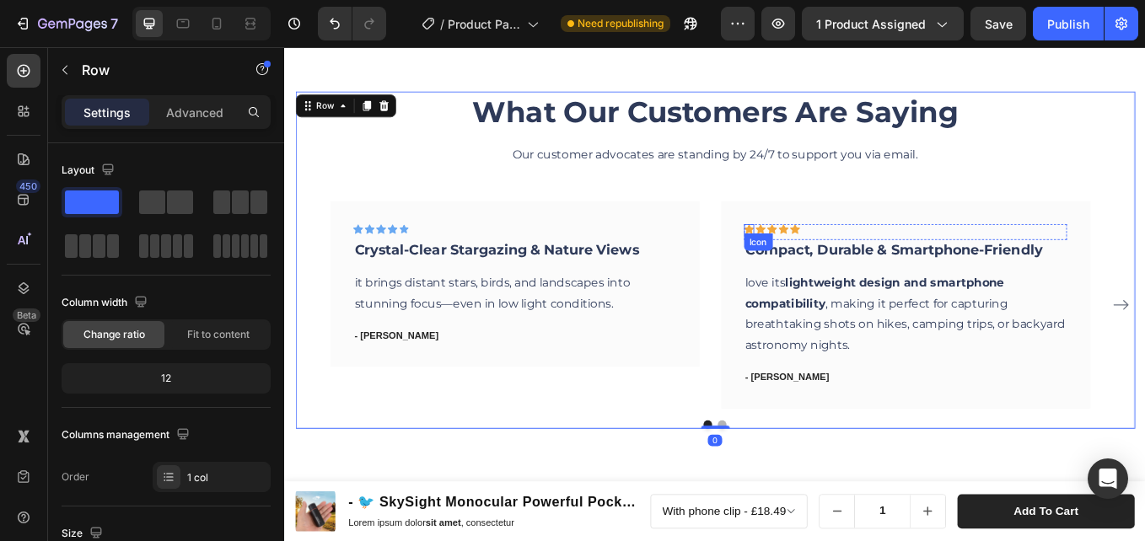
click at [828, 258] on icon at bounding box center [830, 260] width 12 height 11
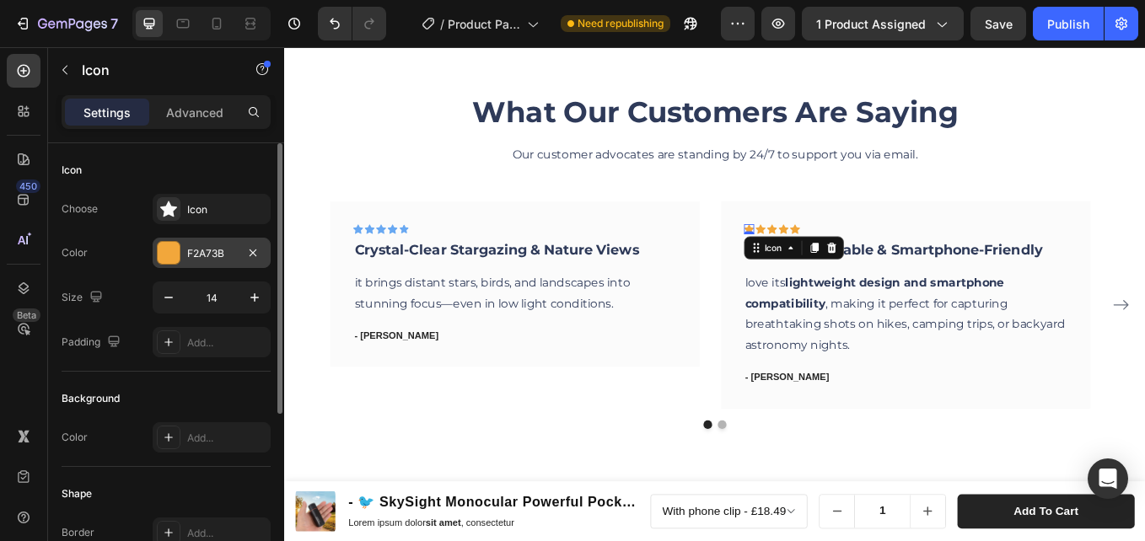
click at [185, 245] on div "F2A73B" at bounding box center [212, 253] width 118 height 30
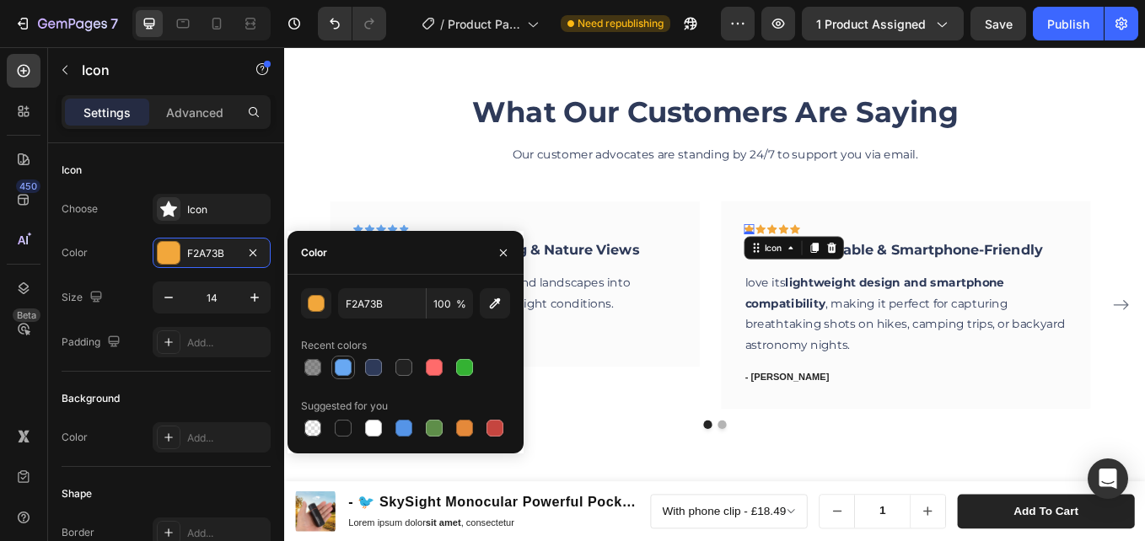
drag, startPoint x: 341, startPoint y: 366, endPoint x: 522, endPoint y: 270, distance: 205.2
click at [341, 366] on div at bounding box center [343, 367] width 17 height 17
type input "68A8F2"
click at [844, 265] on div "Icon" at bounding box center [843, 261] width 12 height 12
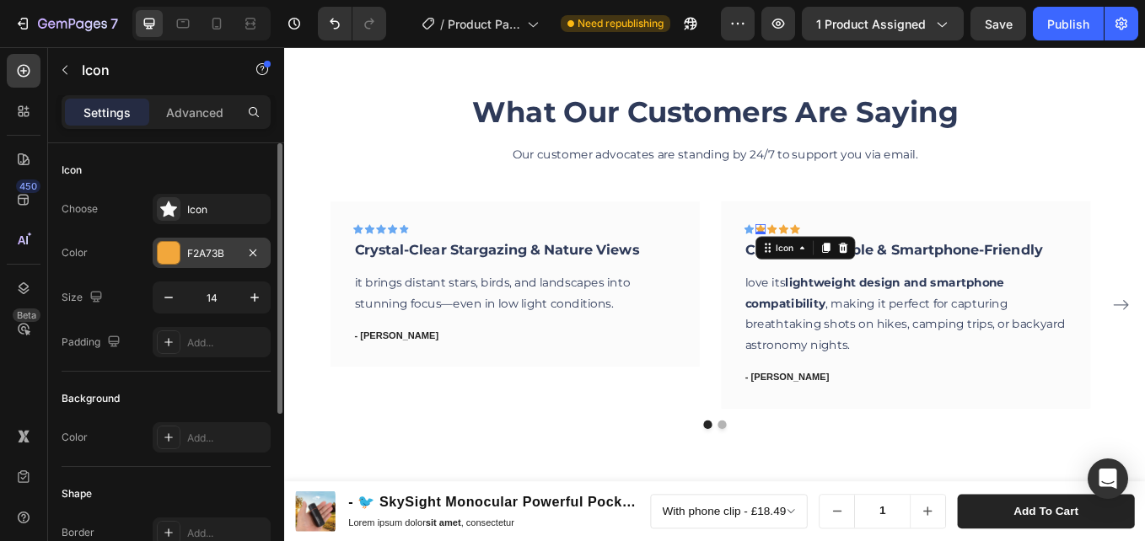
click at [214, 251] on div "F2A73B" at bounding box center [211, 253] width 49 height 15
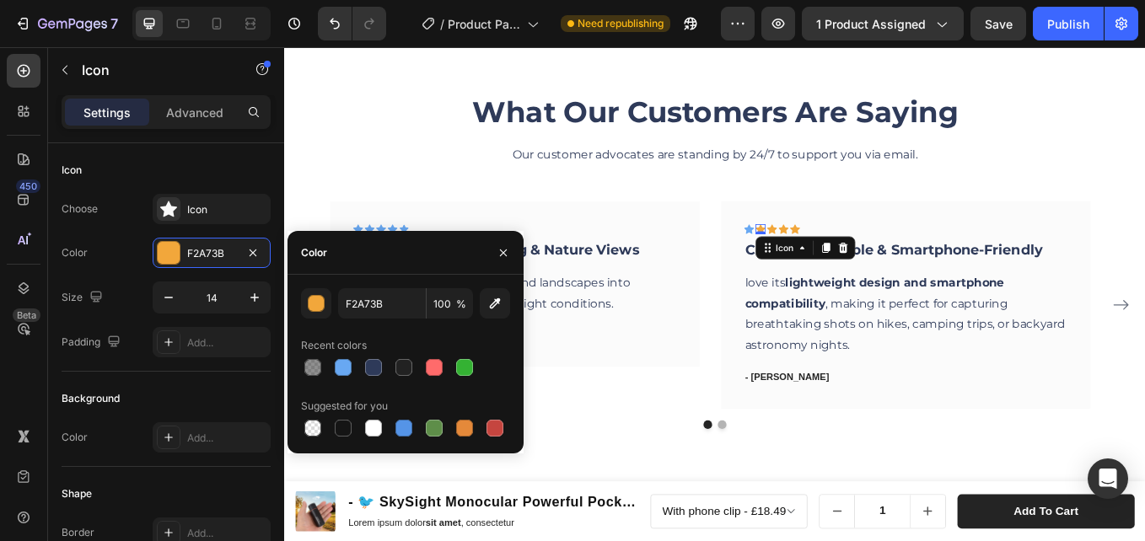
drag, startPoint x: 335, startPoint y: 362, endPoint x: 368, endPoint y: 353, distance: 33.9
click at [335, 360] on div at bounding box center [343, 367] width 20 height 20
type input "68A8F2"
click at [857, 263] on icon at bounding box center [857, 260] width 12 height 11
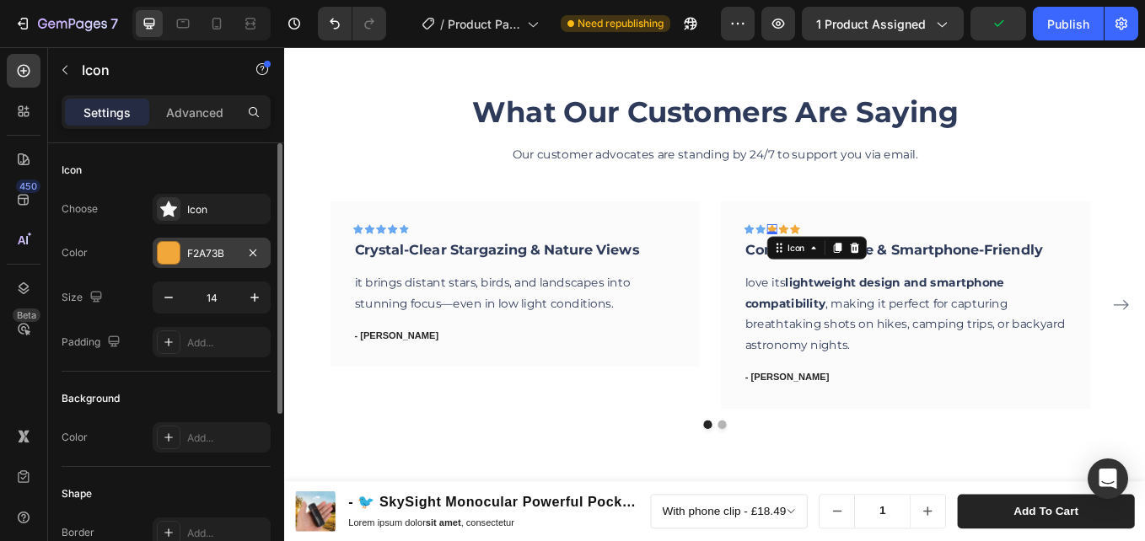
click at [204, 253] on div "F2A73B" at bounding box center [211, 253] width 49 height 15
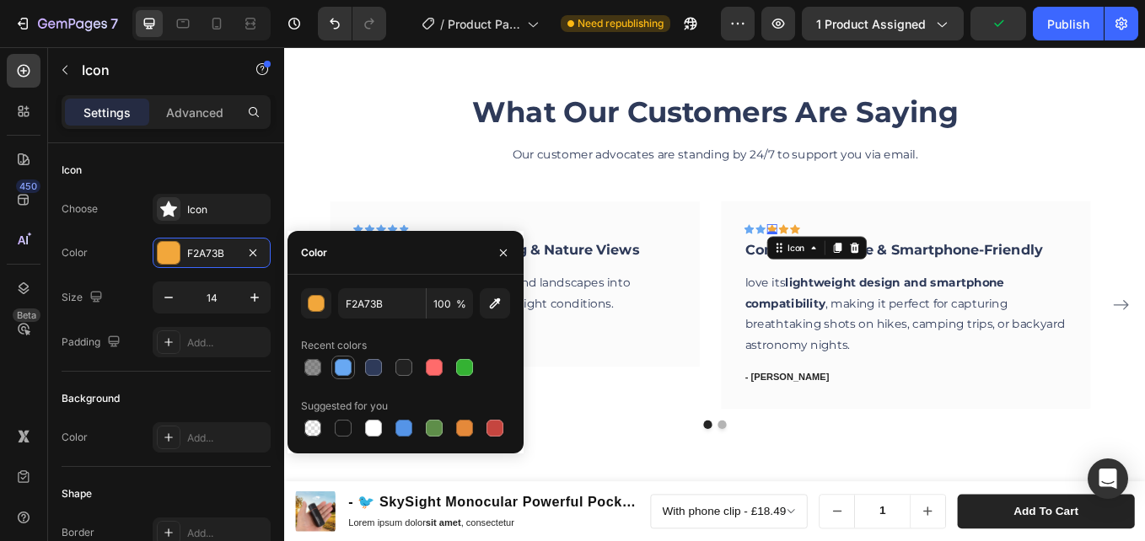
drag, startPoint x: 345, startPoint y: 369, endPoint x: 651, endPoint y: 189, distance: 355.3
click at [345, 369] on div at bounding box center [343, 367] width 17 height 17
type input "68A8F2"
click at [870, 261] on icon at bounding box center [870, 260] width 12 height 11
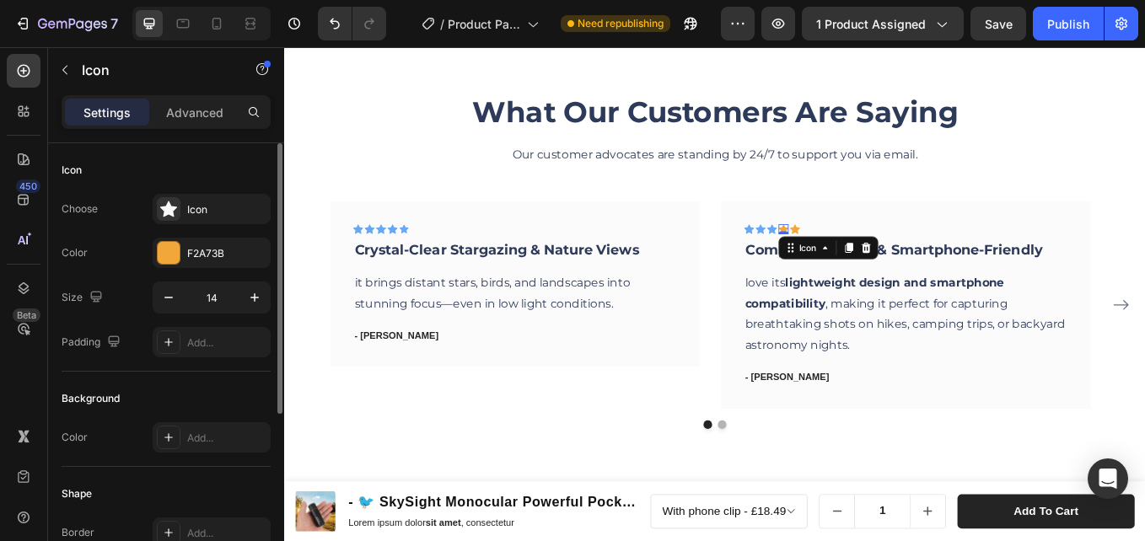
click at [147, 241] on div "Color F2A73B" at bounding box center [166, 253] width 209 height 30
click at [185, 256] on div "F2A73B" at bounding box center [212, 253] width 118 height 30
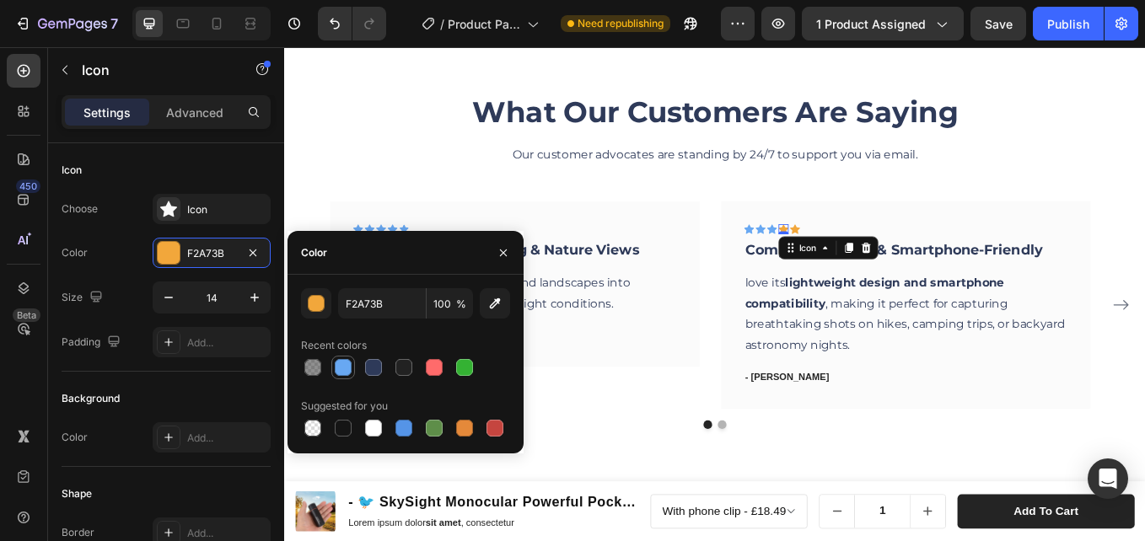
drag, startPoint x: 333, startPoint y: 367, endPoint x: 364, endPoint y: 357, distance: 32.8
click at [334, 366] on div at bounding box center [343, 367] width 20 height 20
type input "68A8F2"
click at [884, 261] on icon at bounding box center [884, 260] width 12 height 11
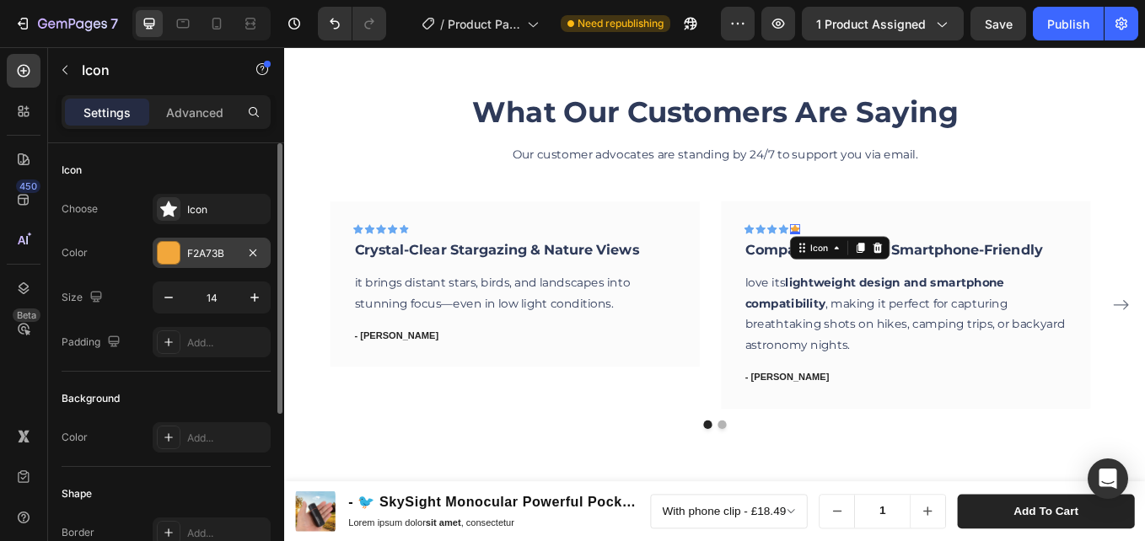
click at [178, 250] on div at bounding box center [169, 253] width 22 height 22
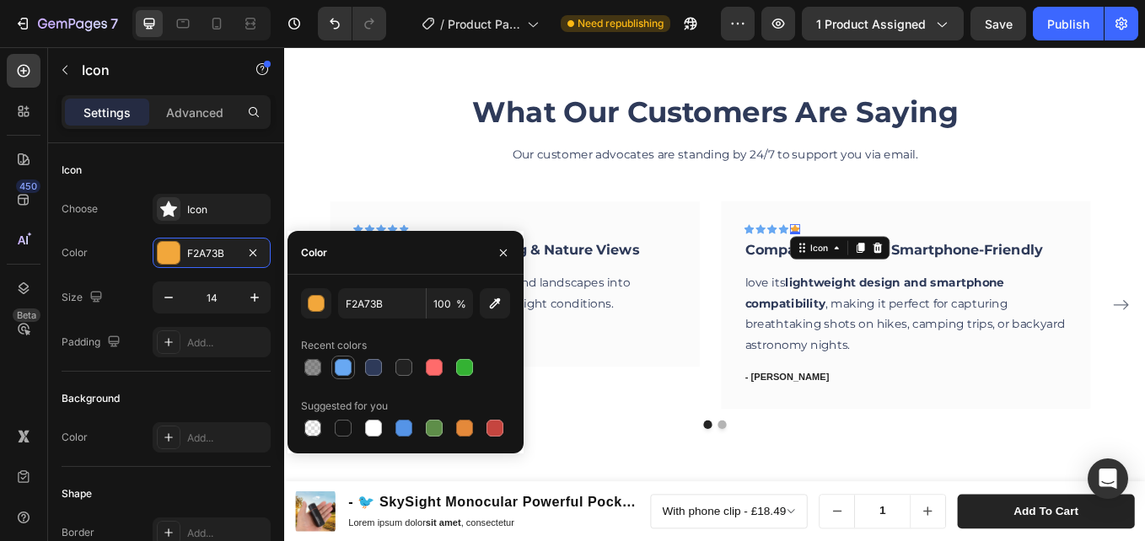
click at [336, 358] on div at bounding box center [343, 368] width 24 height 24
type input "68A8F2"
drag, startPoint x: 794, startPoint y: 492, endPoint x: 782, endPoint y: 494, distance: 11.9
click at [793, 492] on button "Dot" at bounding box center [798, 491] width 10 height 10
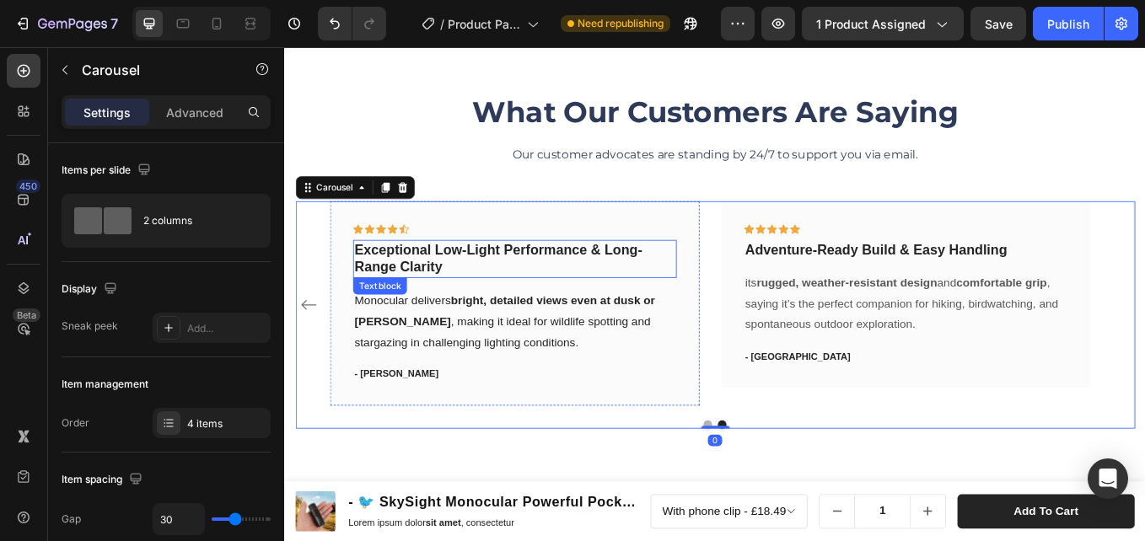
click at [549, 292] on strong "Exceptional Low-Light Performance & Long-Range Clarity" at bounding box center [535, 296] width 338 height 39
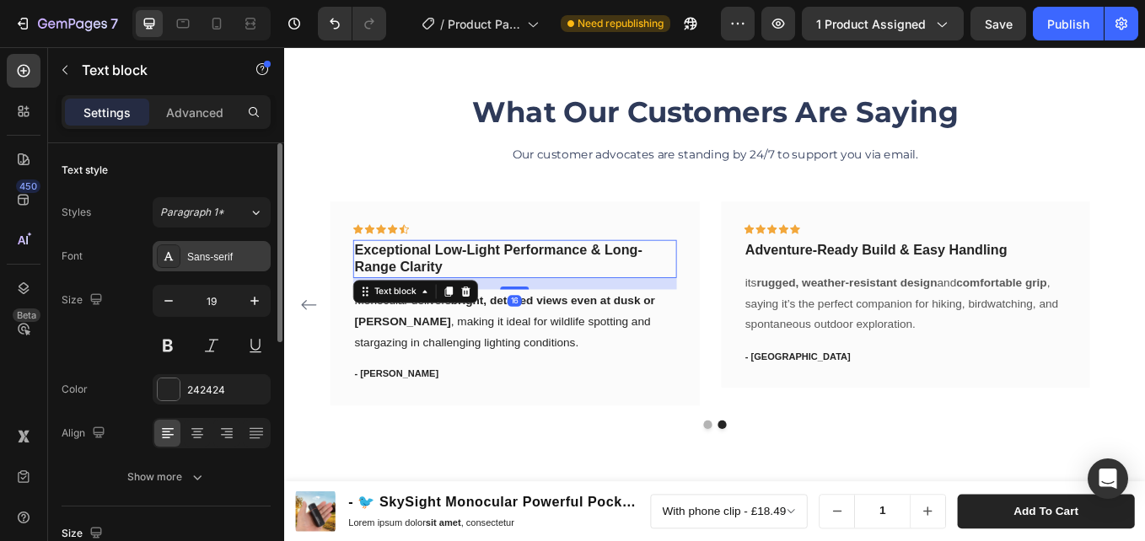
click at [179, 253] on div at bounding box center [169, 257] width 24 height 24
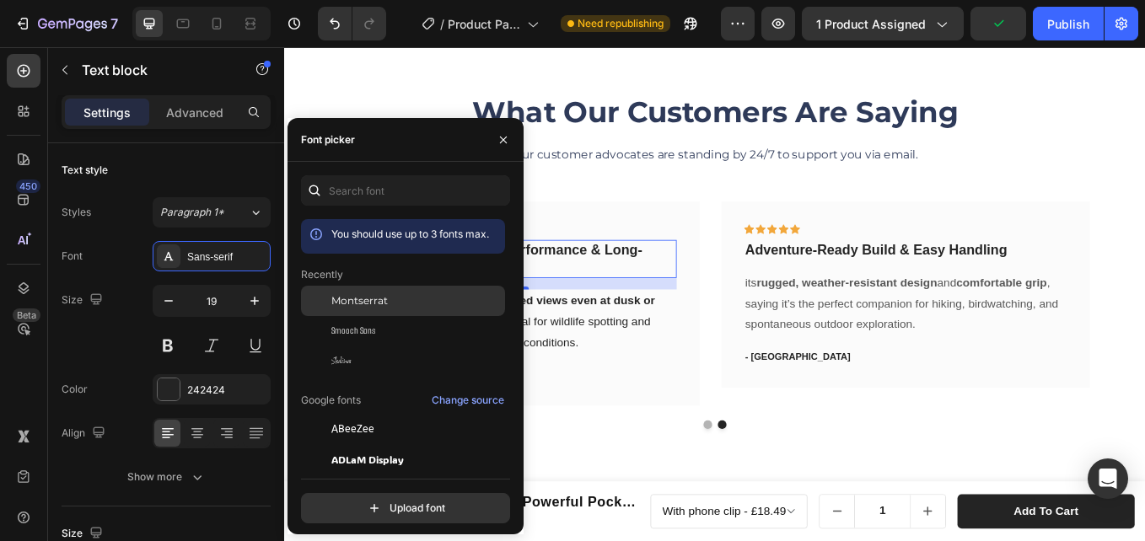
click at [345, 414] on div "Montserrat" at bounding box center [403, 429] width 204 height 30
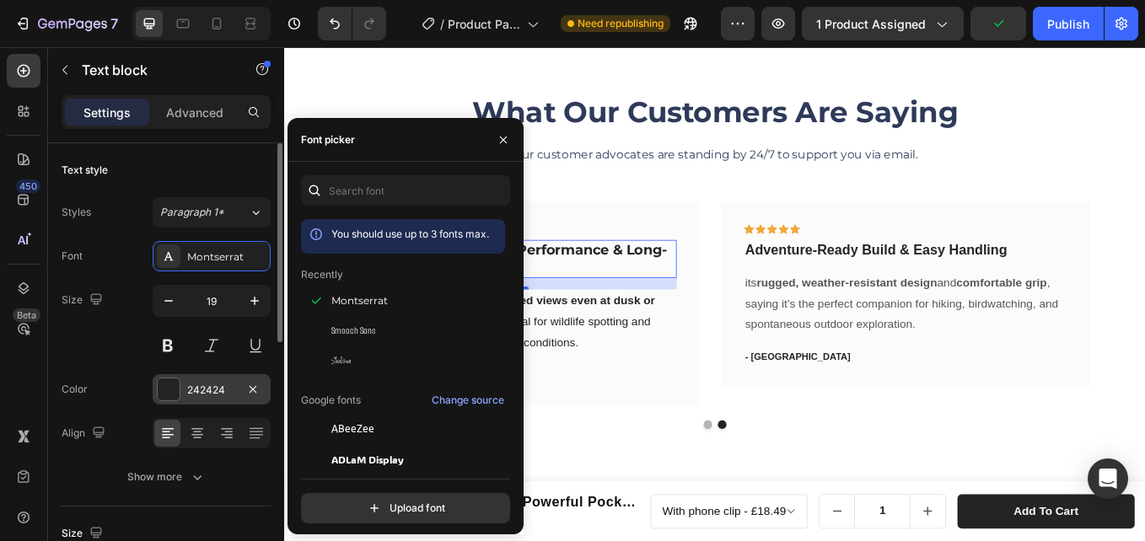
click at [207, 384] on div "242424" at bounding box center [211, 390] width 49 height 15
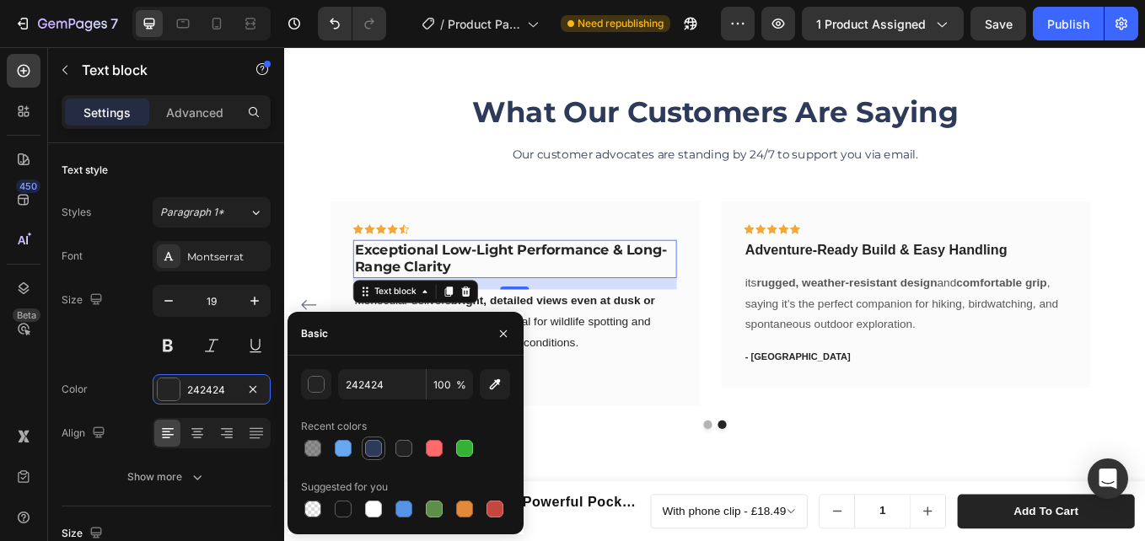
click at [370, 448] on div at bounding box center [373, 448] width 17 height 17
type input "2E3A59"
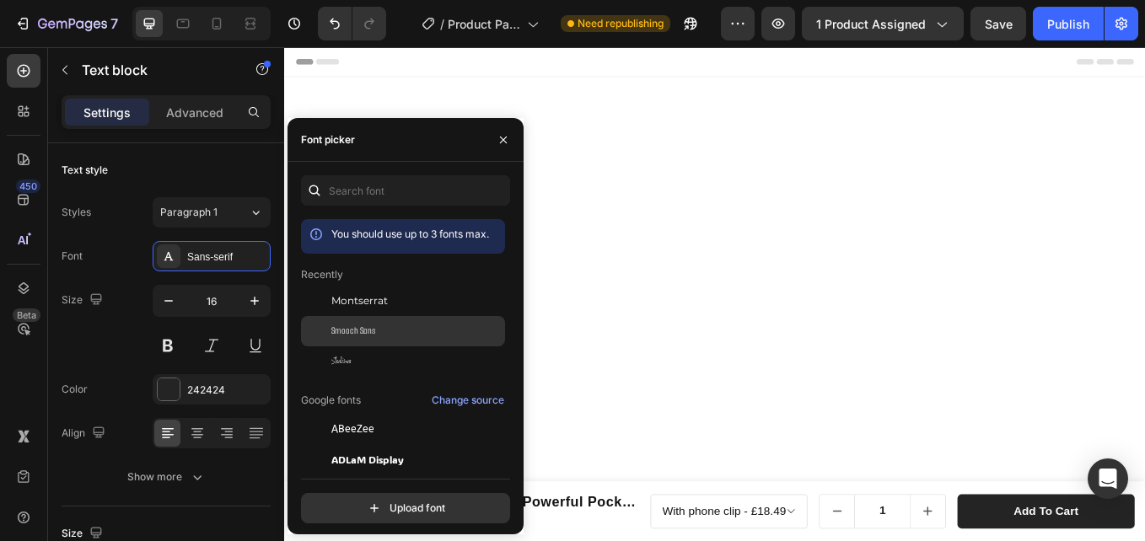
scroll to position [4121, 0]
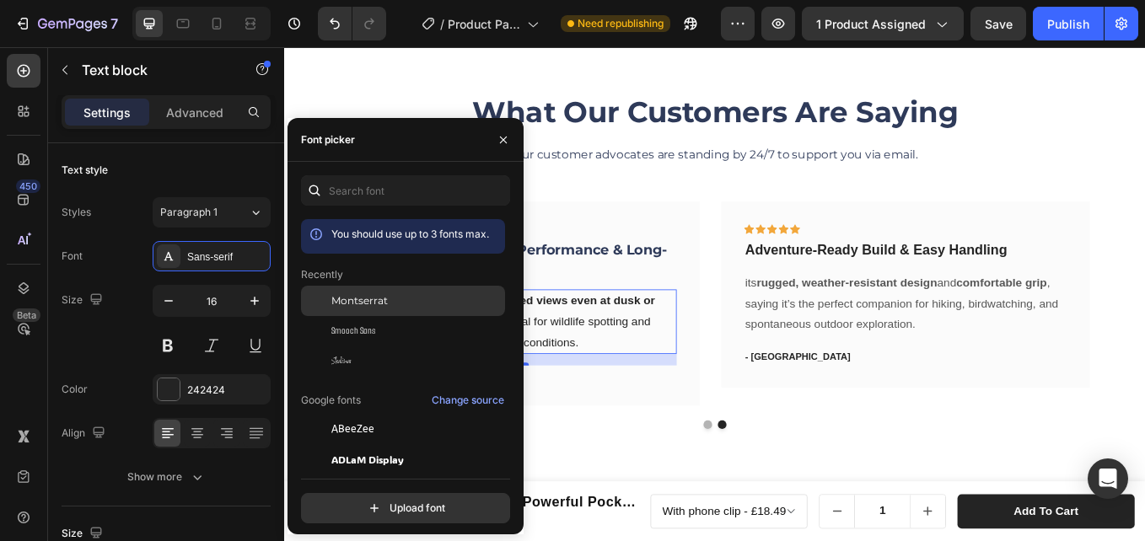
click at [356, 306] on span "Montserrat" at bounding box center [359, 300] width 56 height 15
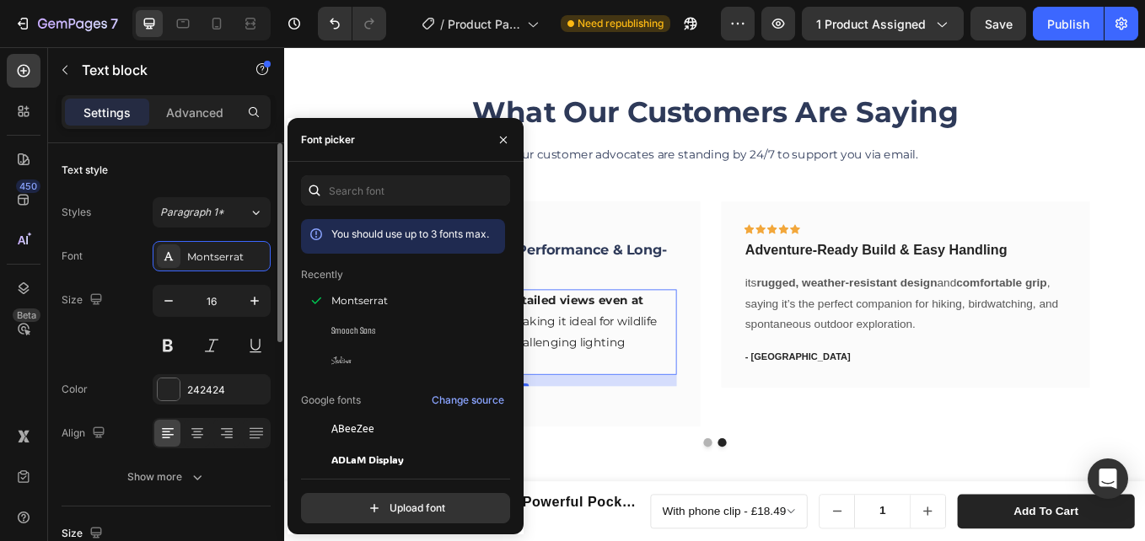
drag, startPoint x: 202, startPoint y: 390, endPoint x: 266, endPoint y: 417, distance: 69.2
click at [204, 390] on div "242424" at bounding box center [226, 390] width 79 height 15
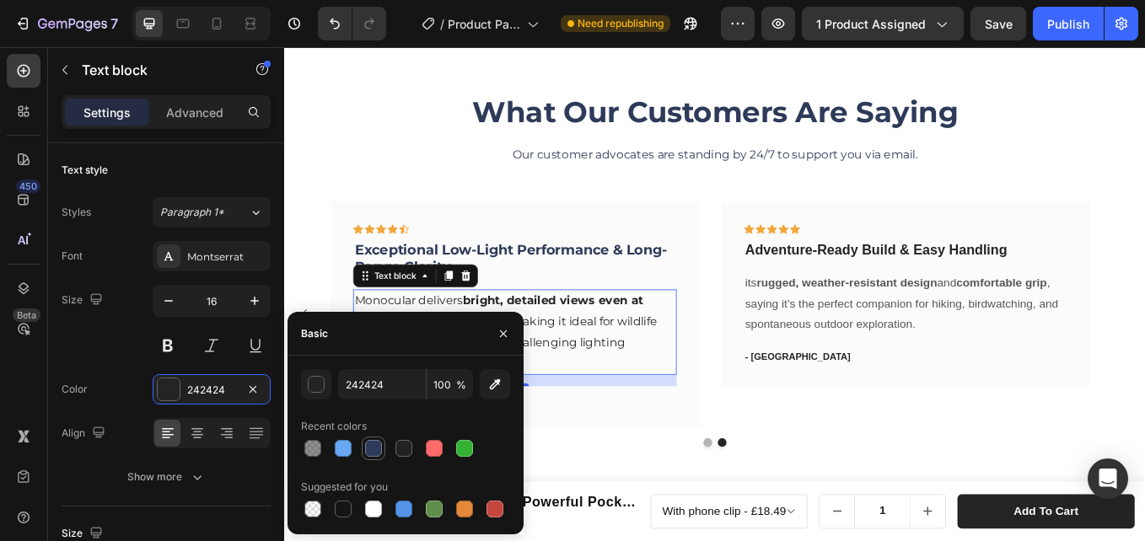
click at [363, 448] on div at bounding box center [373, 448] width 20 height 20
type input "2E3A59"
click at [854, 286] on strong "Adventure-Ready Build & Easy Handling" at bounding box center [979, 286] width 308 height 18
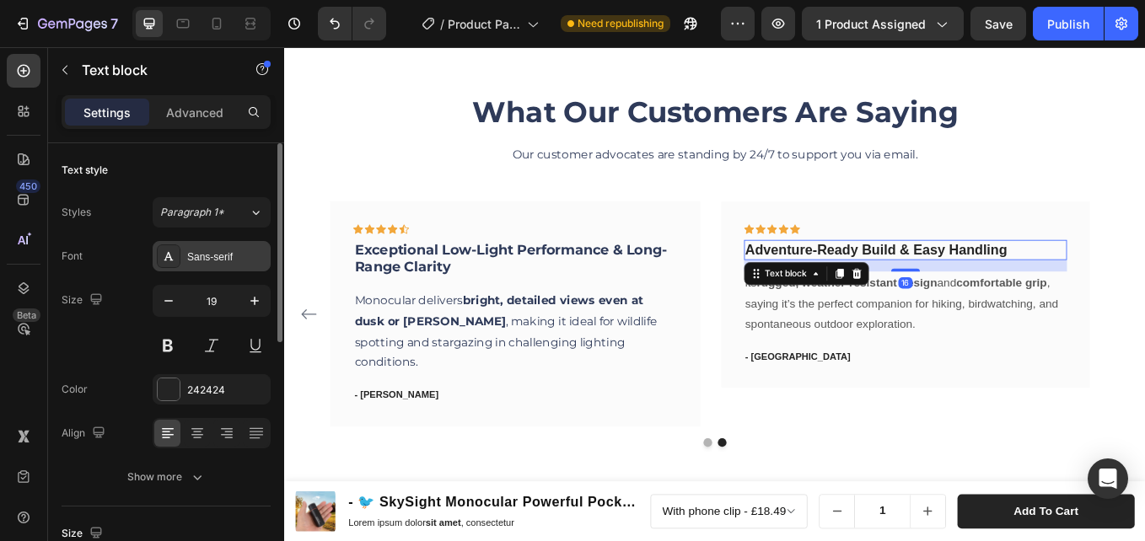
click at [181, 245] on div "Sans-serif" at bounding box center [212, 256] width 118 height 30
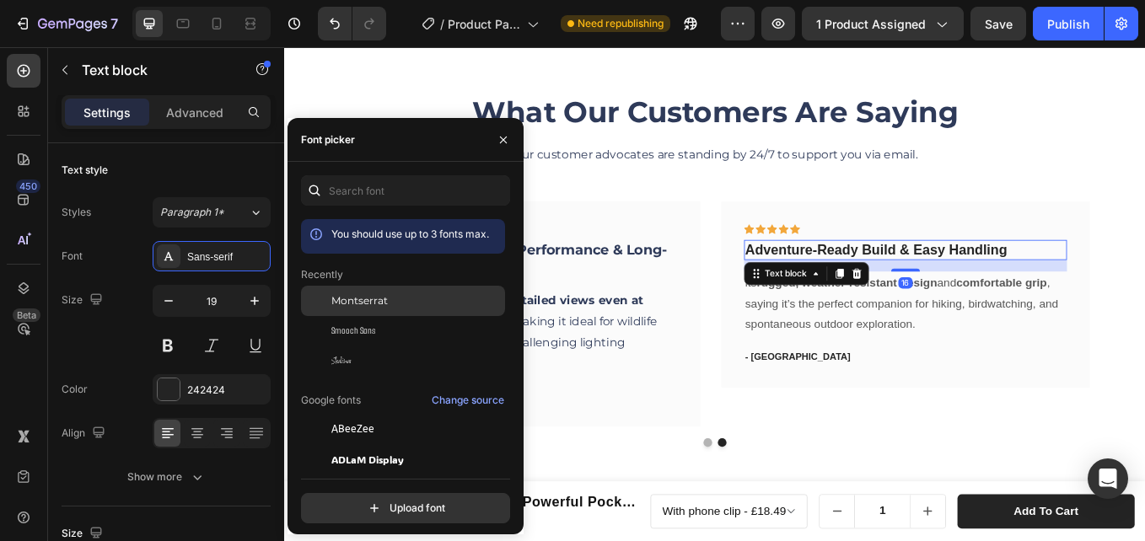
click at [359, 414] on div "Montserrat" at bounding box center [403, 429] width 204 height 30
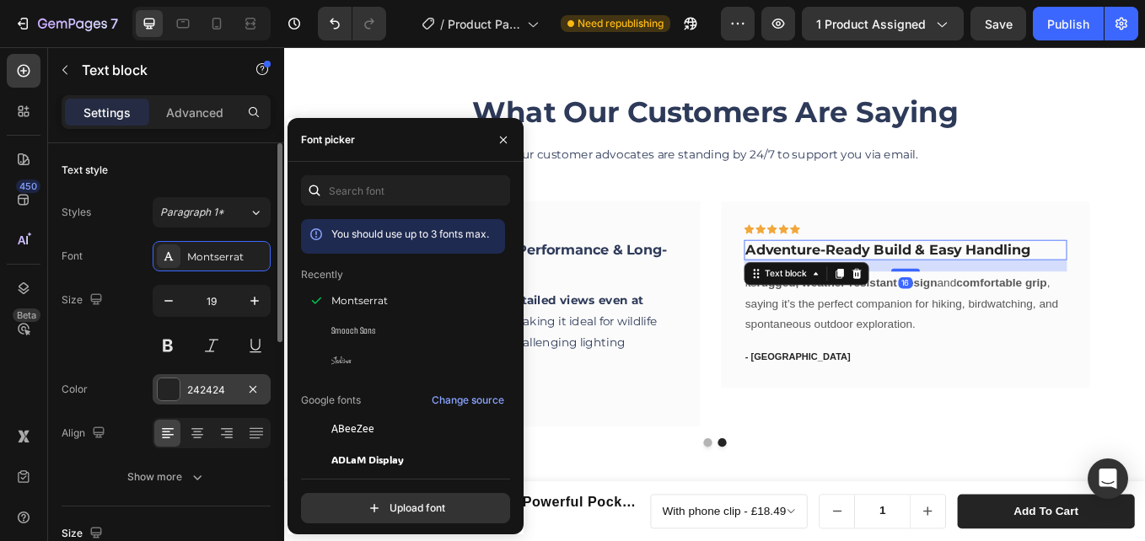
click at [184, 395] on div "242424" at bounding box center [212, 389] width 118 height 30
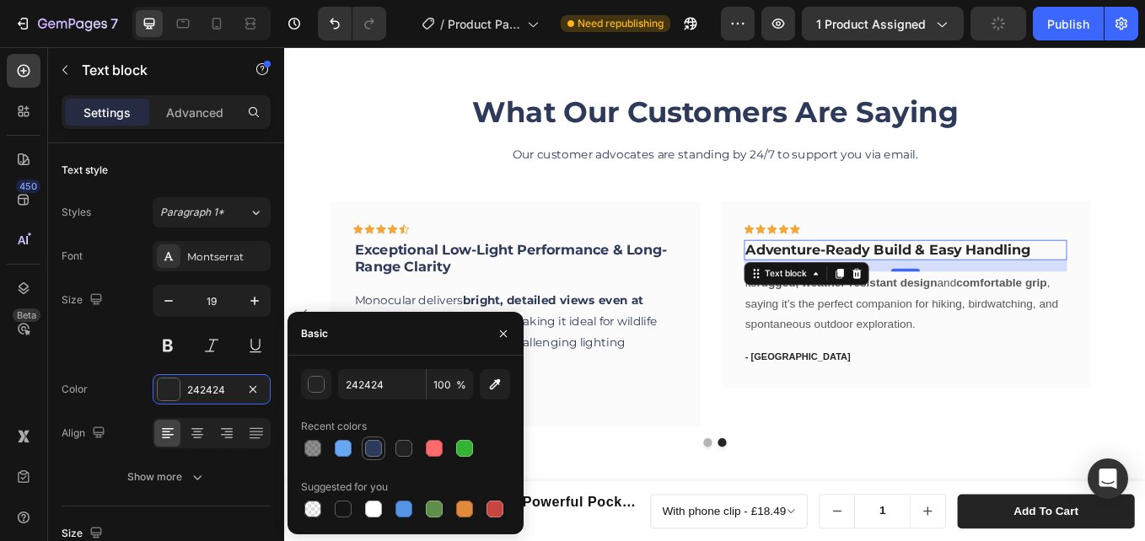
click at [371, 453] on div at bounding box center [373, 448] width 17 height 17
type input "2E3A59"
click at [884, 361] on p "its rugged, weather-resistant design and comfortable grip , saying it’s the per…" at bounding box center [1013, 349] width 377 height 73
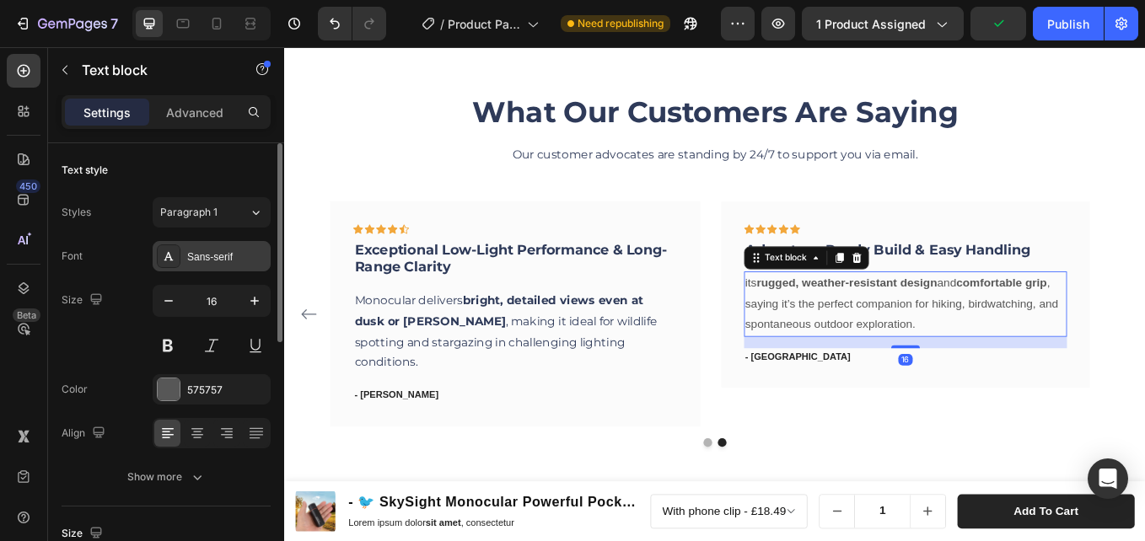
click at [202, 264] on div "Sans-serif" at bounding box center [226, 257] width 79 height 15
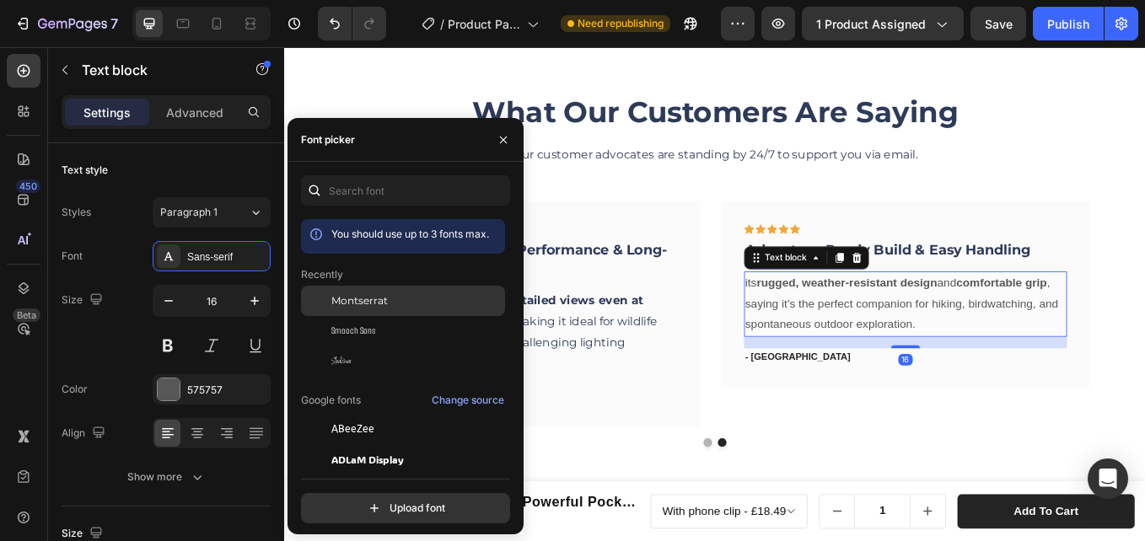
click at [380, 304] on span "Montserrat" at bounding box center [359, 300] width 56 height 15
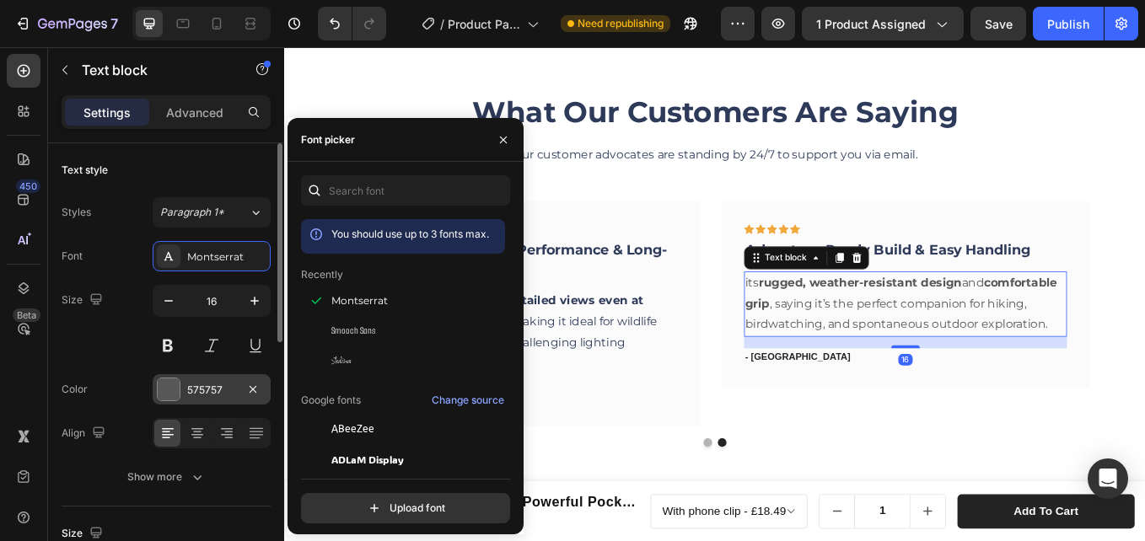
click at [206, 380] on div "575757" at bounding box center [212, 389] width 118 height 30
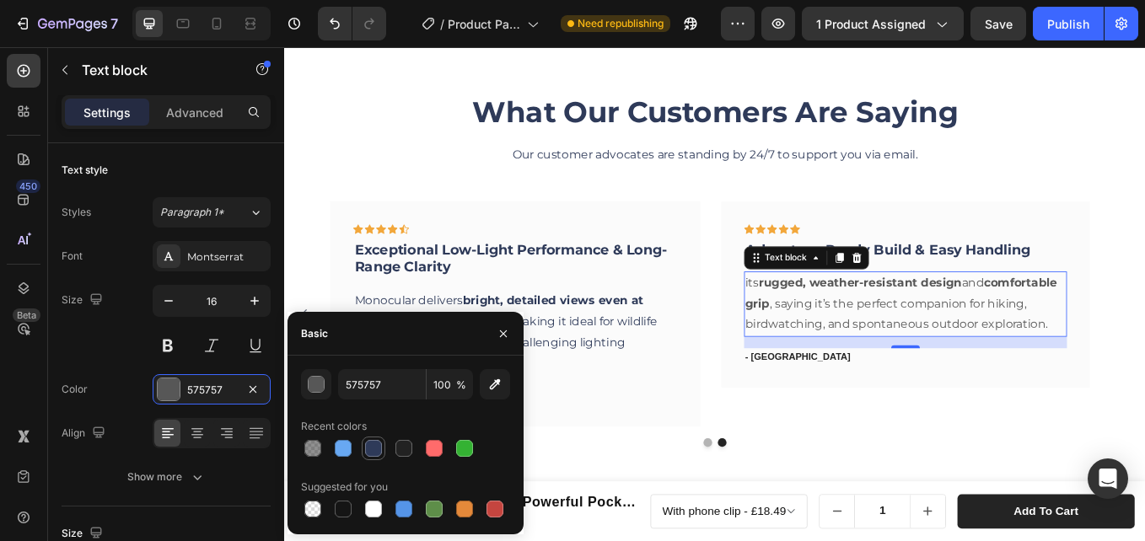
click at [373, 452] on div at bounding box center [373, 448] width 17 height 17
type input "2E3A59"
click at [422, 262] on icon at bounding box center [424, 260] width 12 height 11
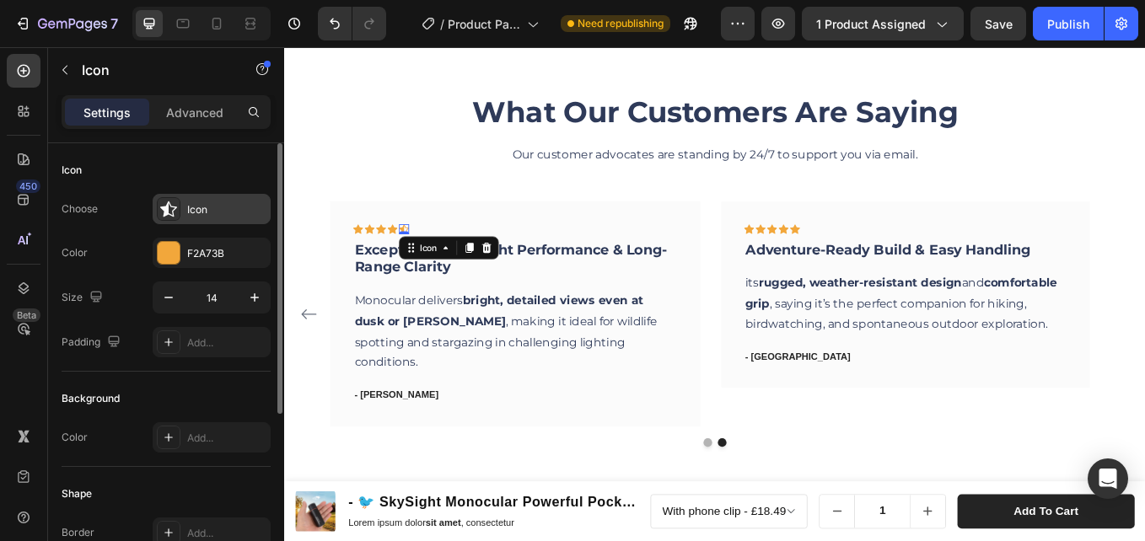
click at [174, 208] on icon at bounding box center [168, 209] width 17 height 17
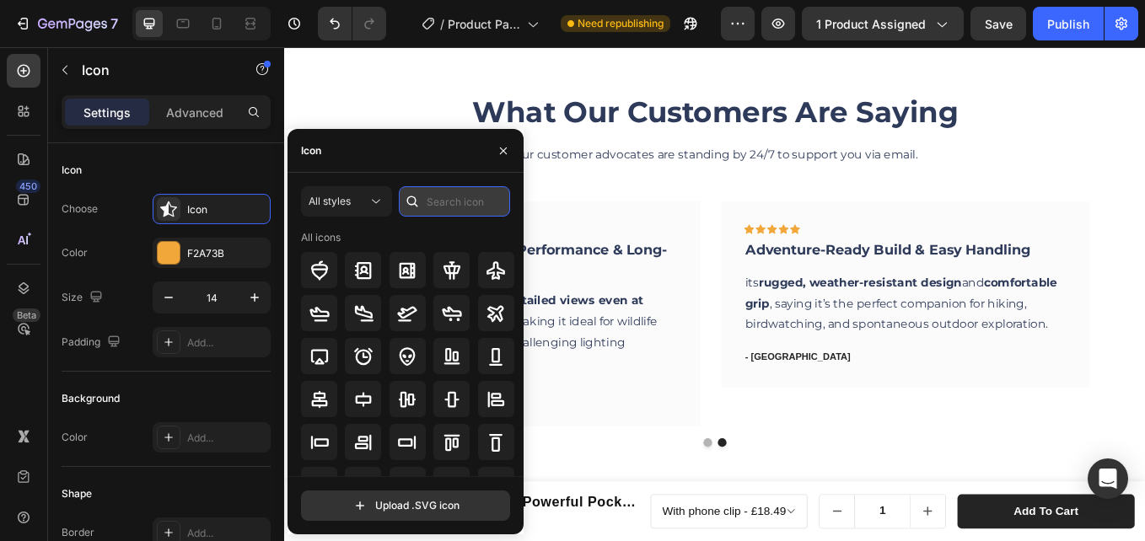
click at [461, 207] on input "text" at bounding box center [454, 201] width 111 height 30
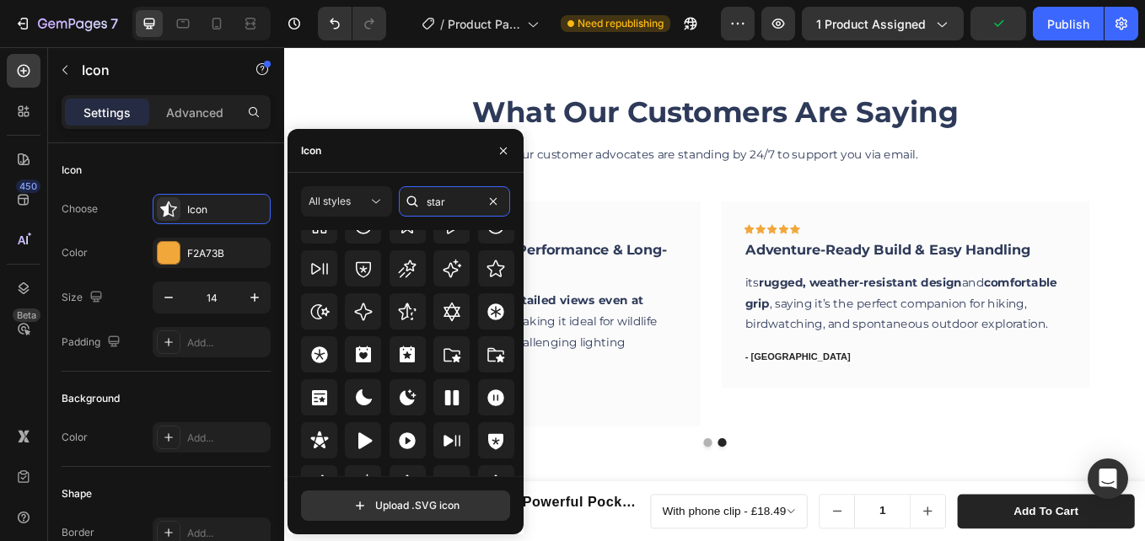
scroll to position [519, 0]
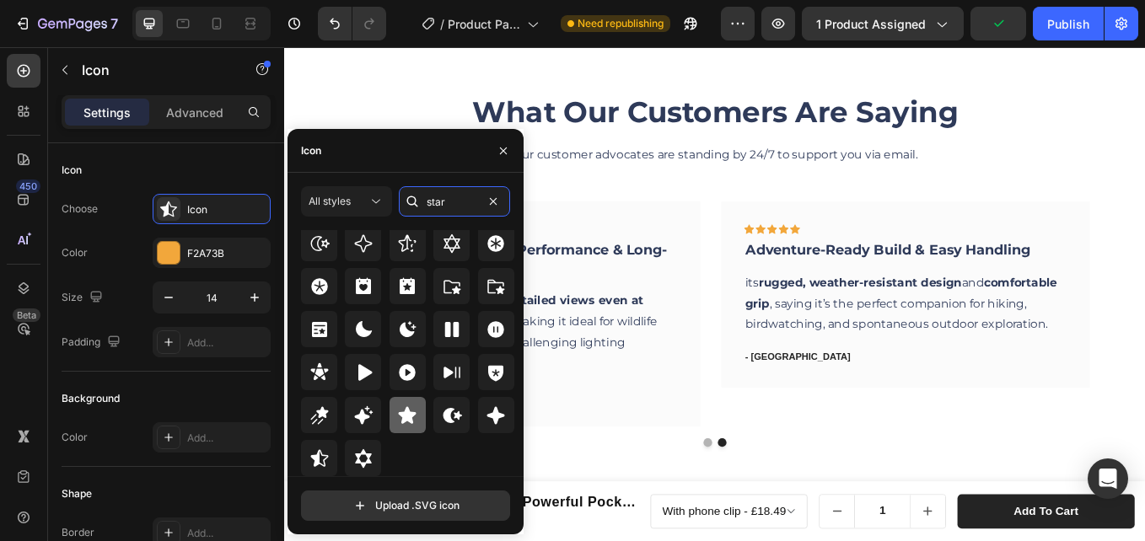
type input "star"
click at [410, 419] on icon at bounding box center [408, 414] width 18 height 17
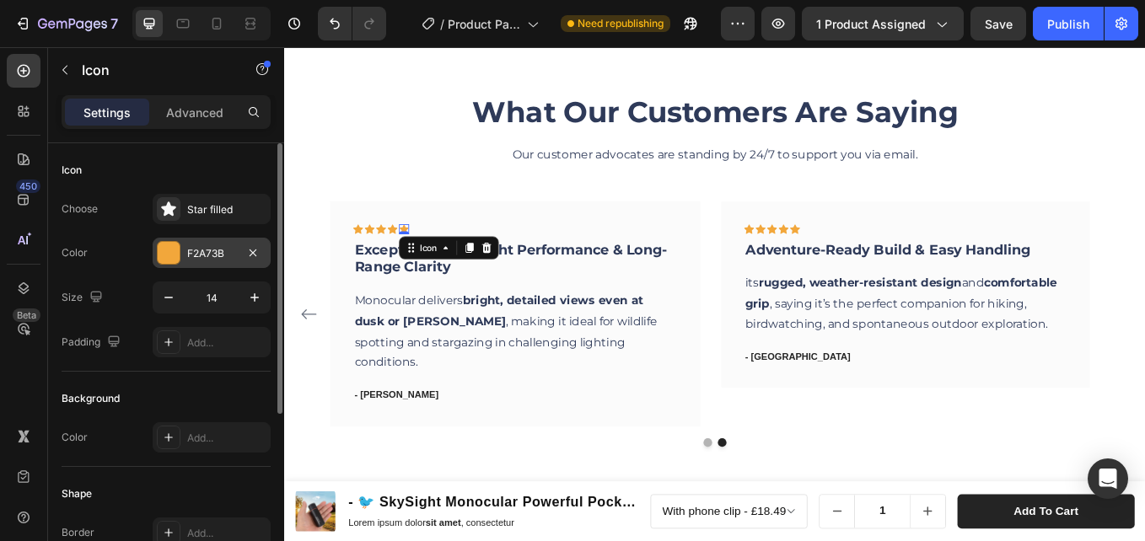
drag, startPoint x: 205, startPoint y: 271, endPoint x: 204, endPoint y: 256, distance: 15.2
click at [205, 270] on div "Choose Star filled Color F2A73B Size 14 Padding Add..." at bounding box center [166, 276] width 209 height 164
click at [204, 256] on div "F2A73B" at bounding box center [211, 253] width 49 height 15
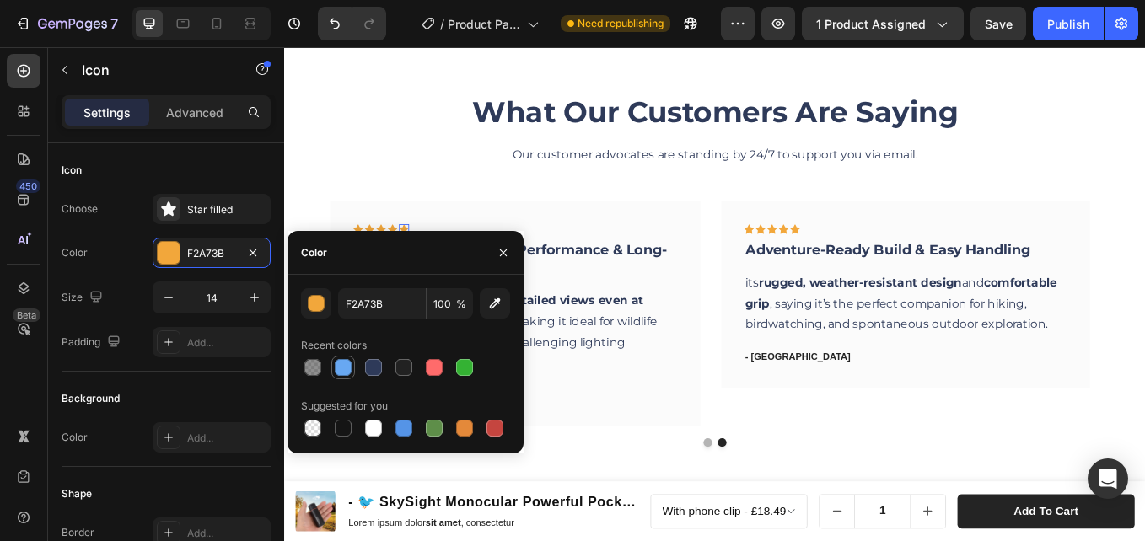
click at [347, 369] on div at bounding box center [343, 367] width 17 height 17
type input "68A8F2"
click at [407, 260] on icon at bounding box center [411, 260] width 12 height 11
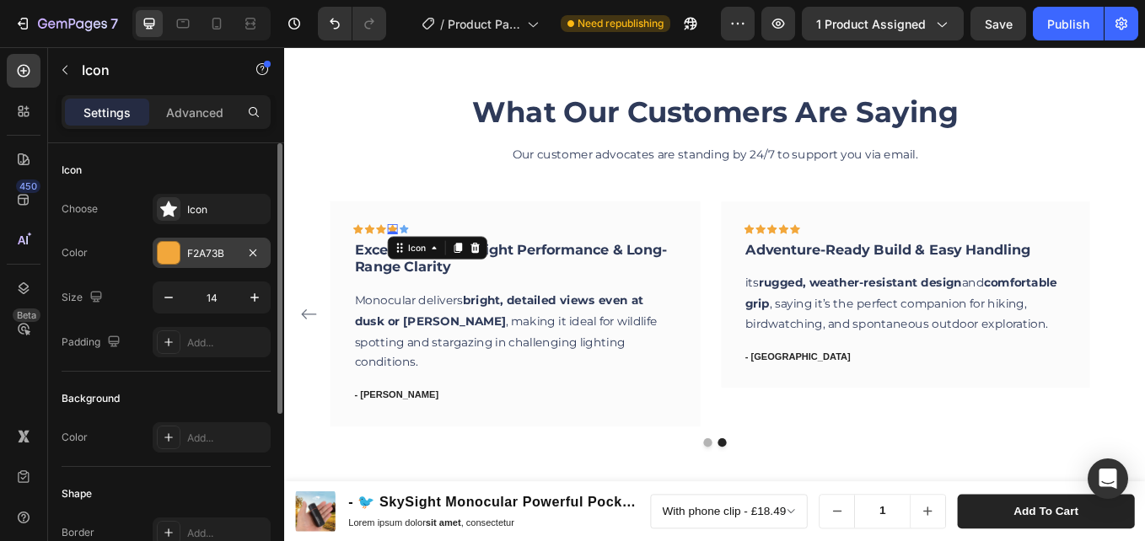
click at [189, 259] on div "F2A73B" at bounding box center [211, 253] width 49 height 15
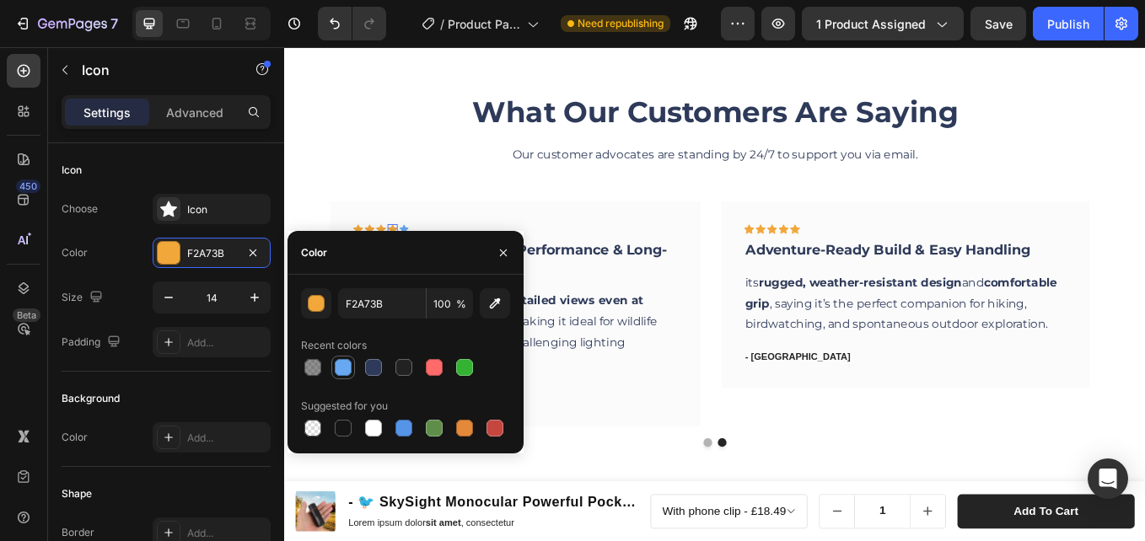
click at [341, 360] on div at bounding box center [343, 367] width 17 height 17
type input "68A8F2"
click at [398, 259] on icon at bounding box center [397, 260] width 12 height 11
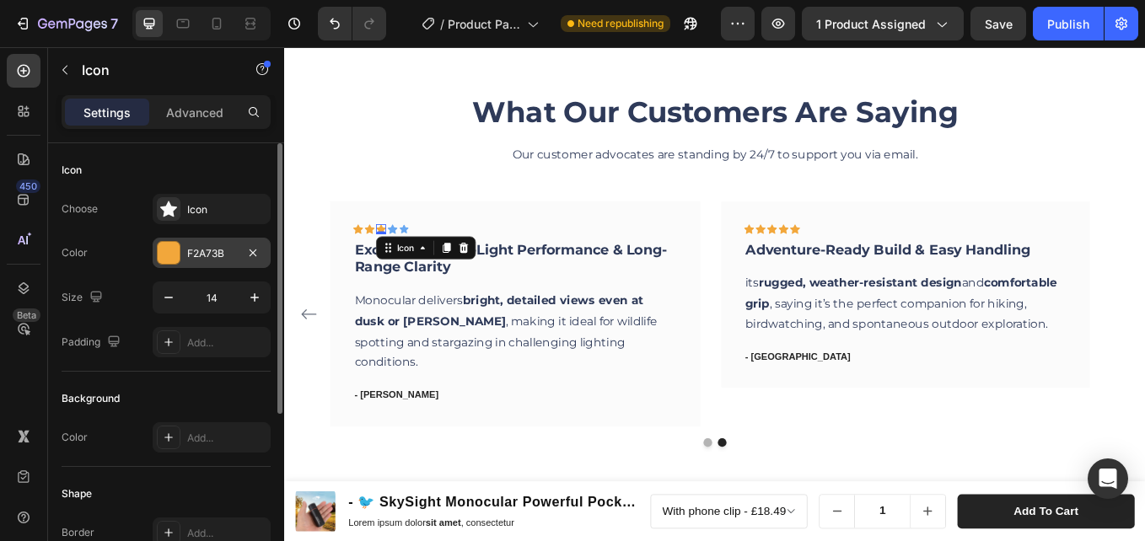
drag, startPoint x: 191, startPoint y: 251, endPoint x: 212, endPoint y: 256, distance: 21.7
click at [191, 250] on div "F2A73B" at bounding box center [211, 253] width 49 height 15
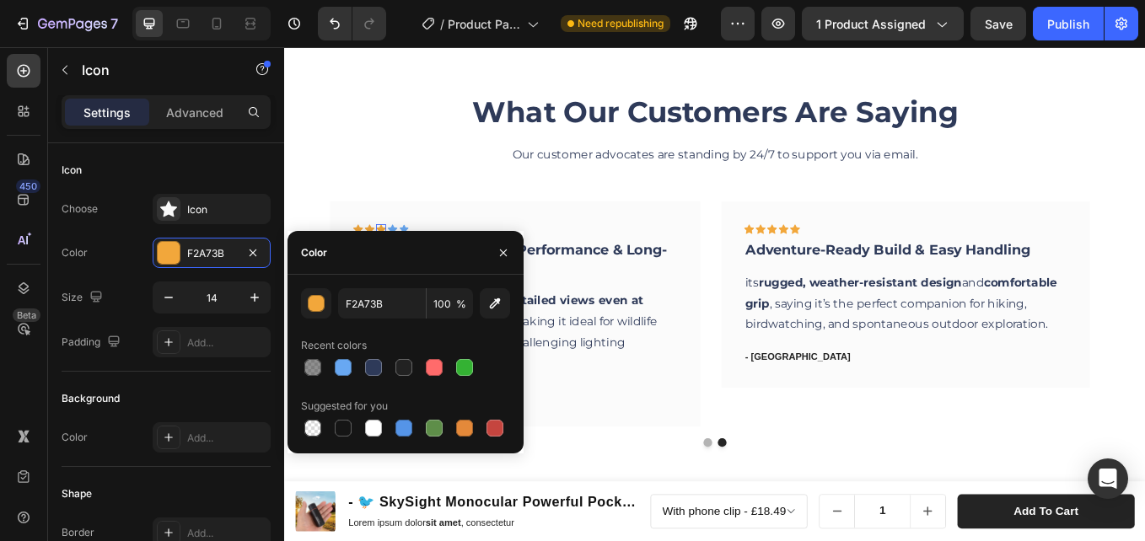
click at [344, 373] on div at bounding box center [343, 367] width 17 height 17
type input "68A8F2"
click at [381, 257] on icon at bounding box center [384, 261] width 12 height 12
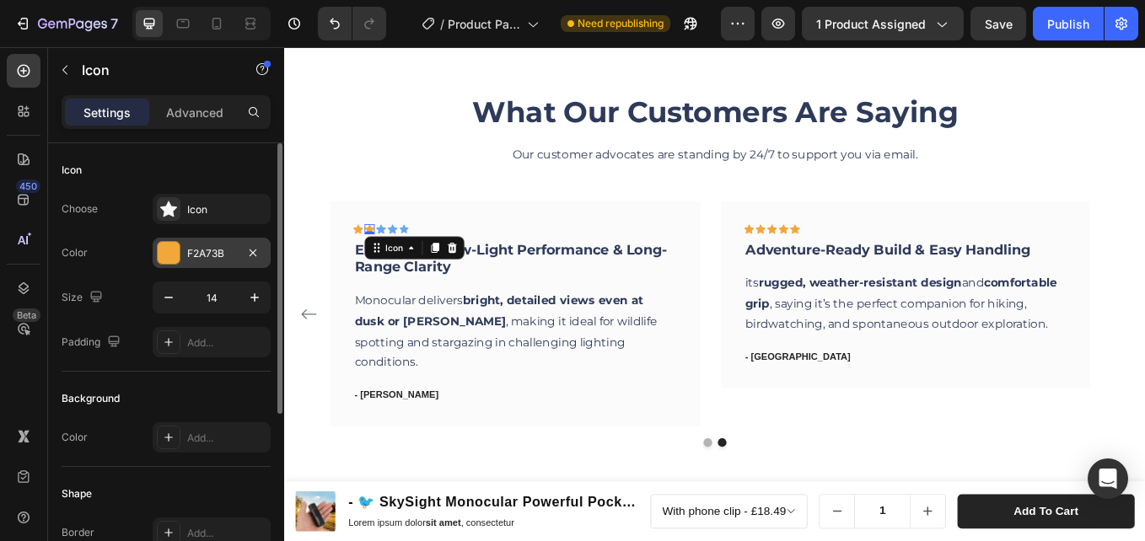
click at [212, 259] on div "F2A73B" at bounding box center [211, 253] width 49 height 15
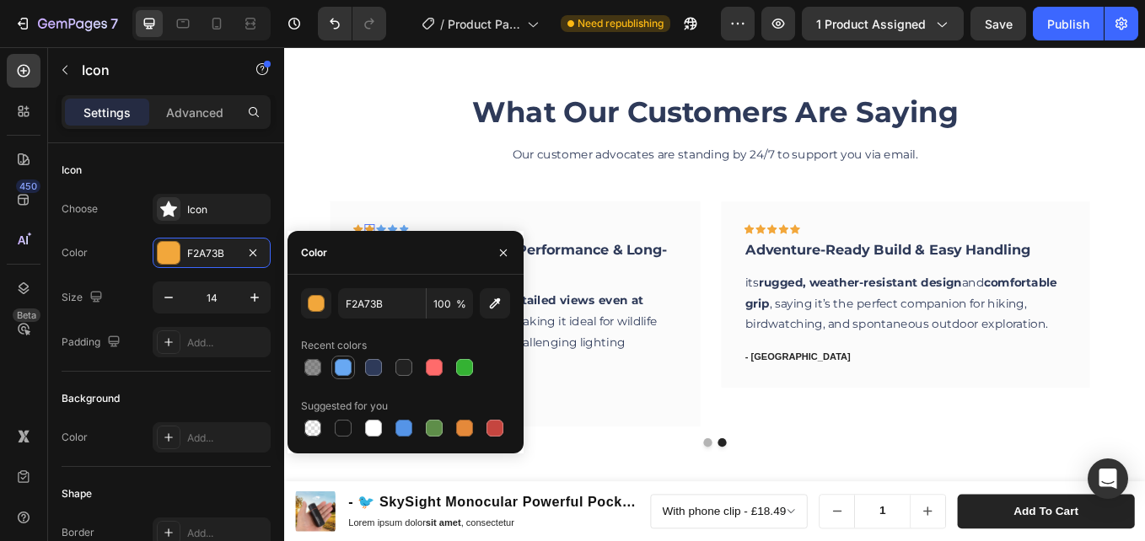
click at [349, 370] on div at bounding box center [343, 367] width 17 height 17
type input "68A8F2"
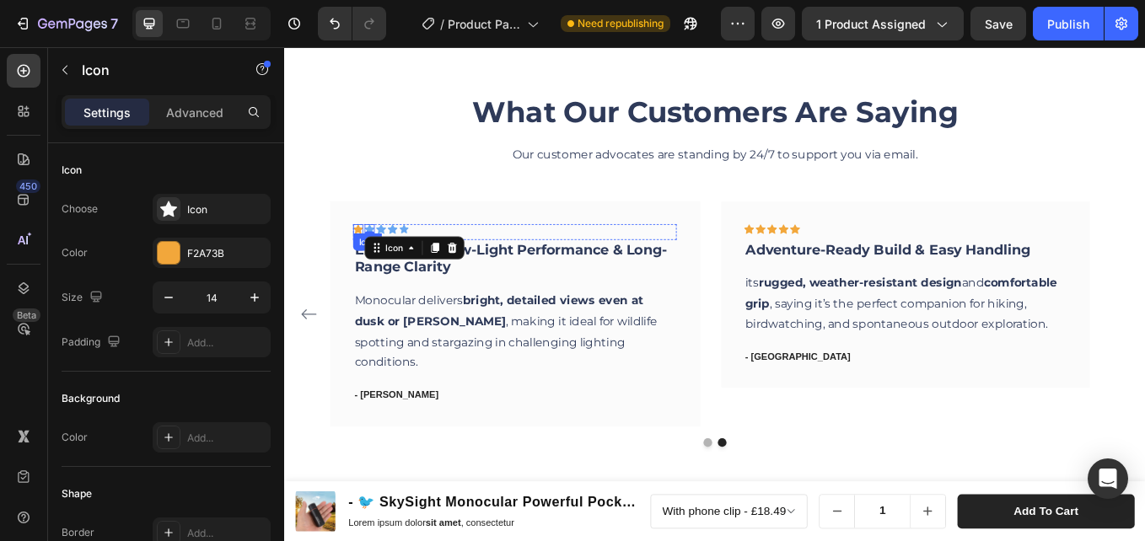
click at [366, 261] on div "Icon" at bounding box center [370, 261] width 12 height 12
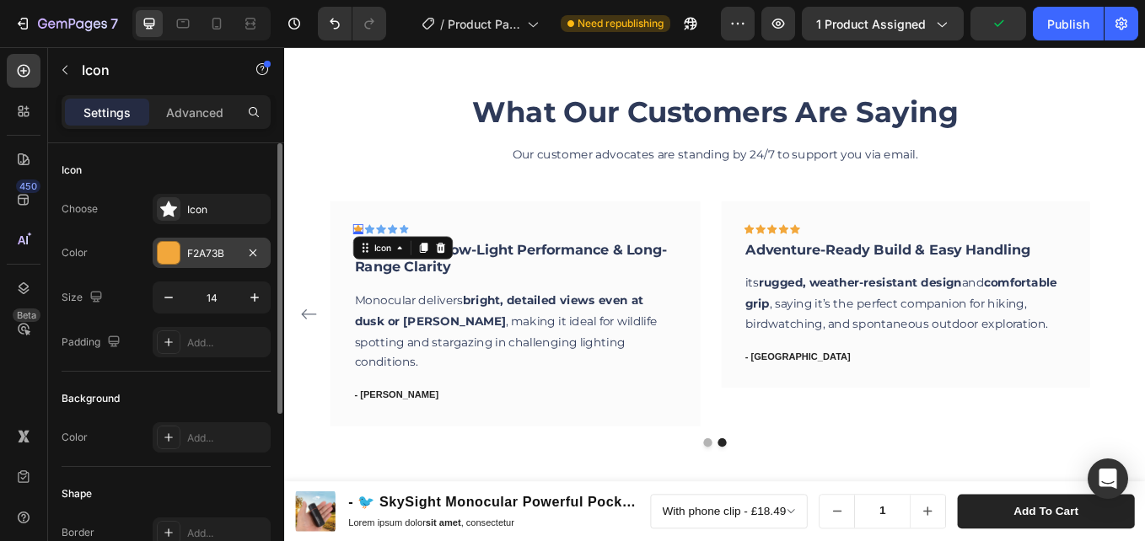
click at [214, 257] on div "F2A73B" at bounding box center [211, 253] width 49 height 15
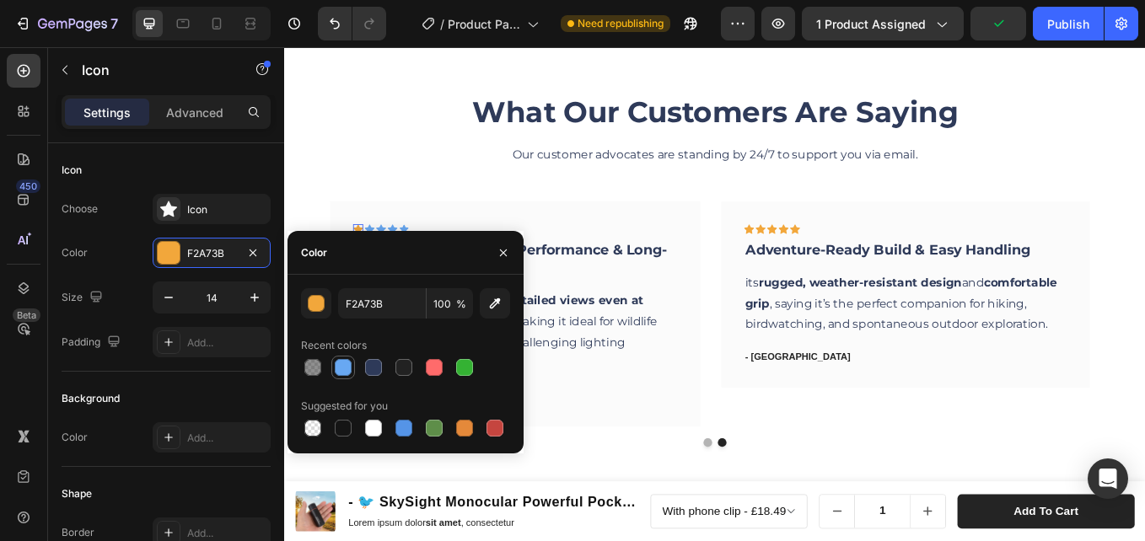
click at [351, 366] on div at bounding box center [343, 367] width 17 height 17
type input "68A8F2"
click at [887, 263] on icon at bounding box center [884, 261] width 12 height 12
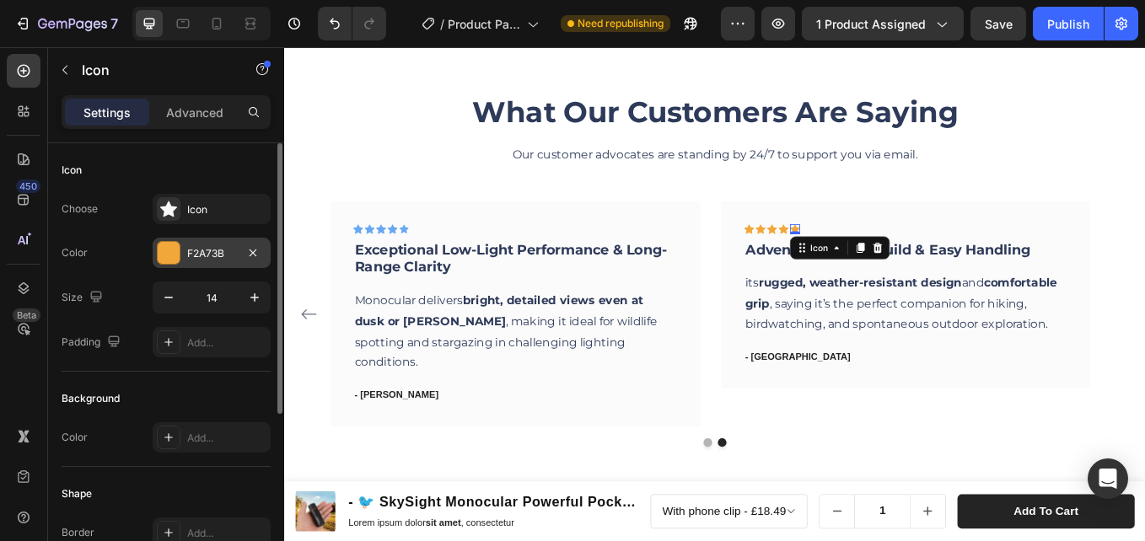
click at [202, 257] on div "F2A73B" at bounding box center [211, 253] width 49 height 15
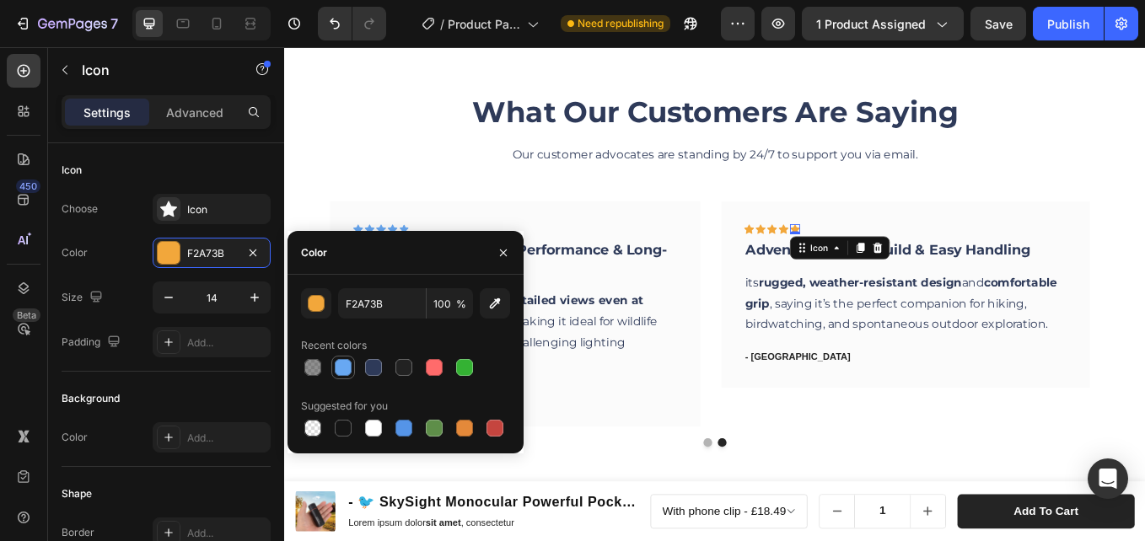
click at [341, 359] on div at bounding box center [343, 367] width 17 height 17
type input "68A8F2"
drag, startPoint x: 874, startPoint y: 260, endPoint x: 575, endPoint y: 269, distance: 299.5
click at [873, 260] on icon at bounding box center [870, 260] width 12 height 11
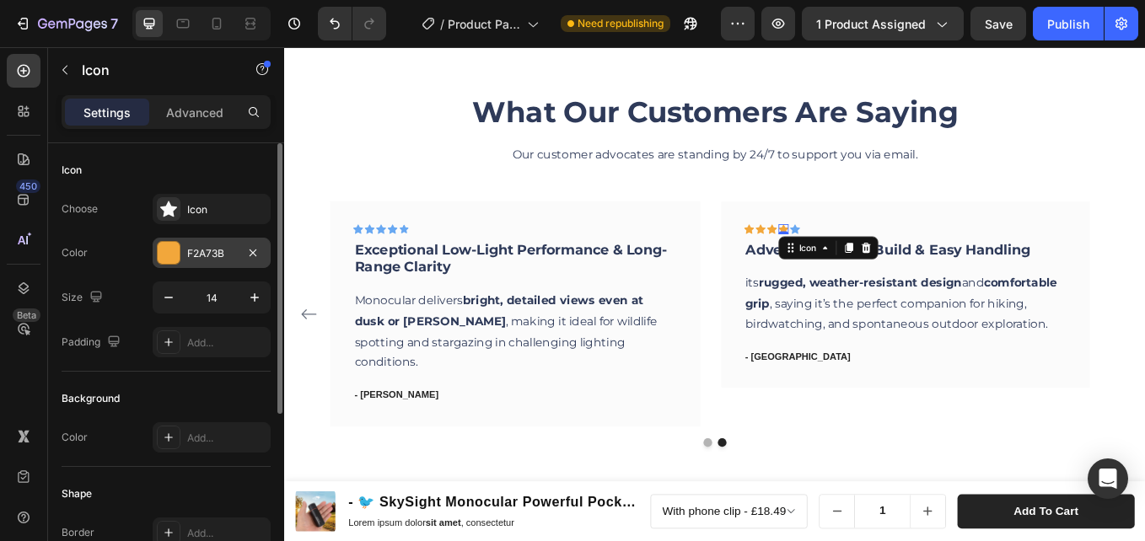
click at [235, 242] on div "F2A73B" at bounding box center [212, 253] width 118 height 30
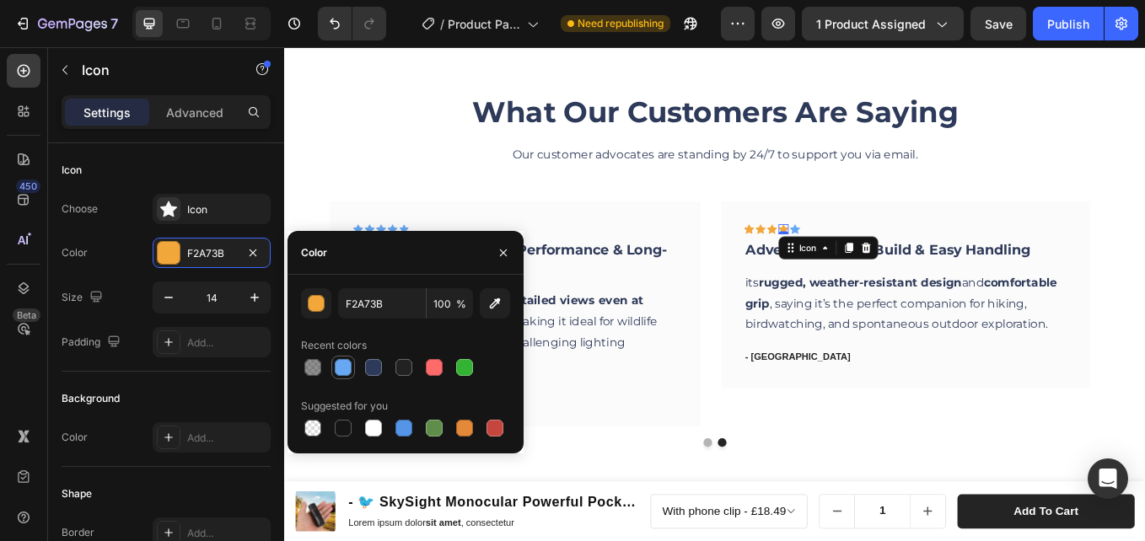
click at [344, 365] on div at bounding box center [343, 367] width 17 height 17
type input "68A8F2"
click at [862, 265] on div "0" at bounding box center [870, 267] width 17 height 13
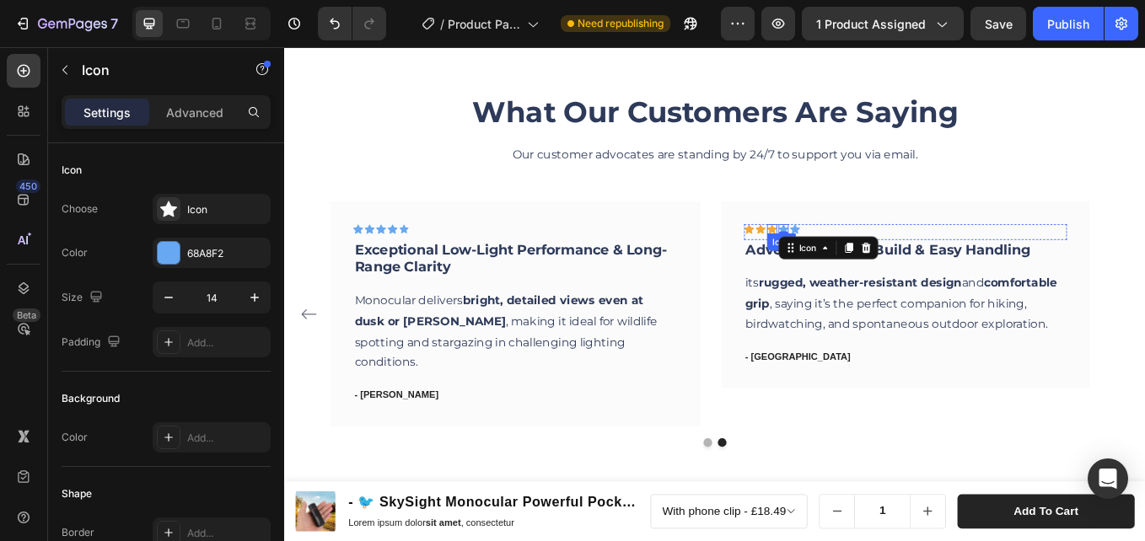
click at [857, 263] on icon at bounding box center [857, 260] width 12 height 11
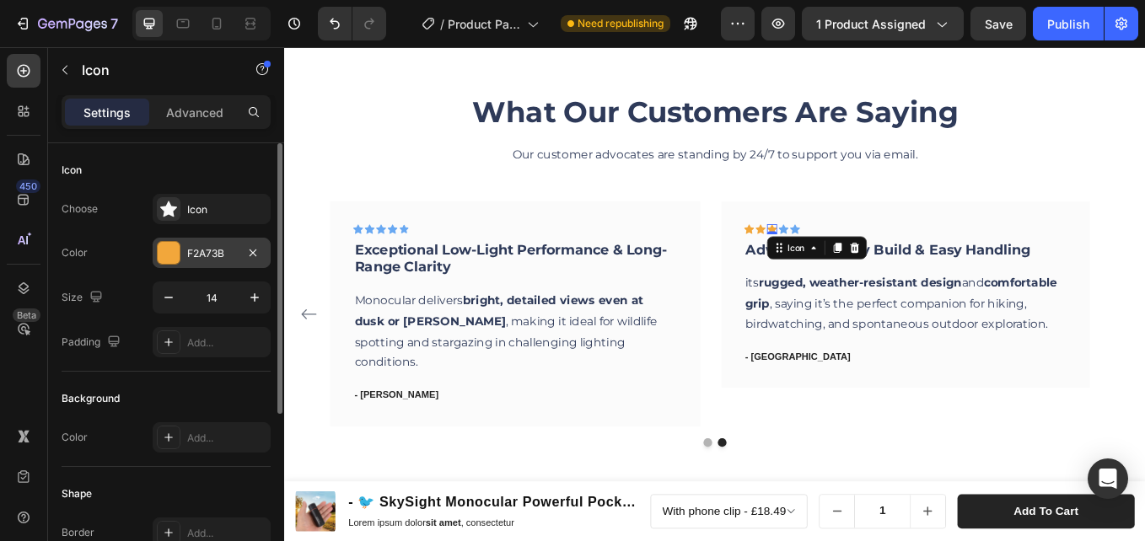
click at [172, 242] on div at bounding box center [169, 253] width 22 height 22
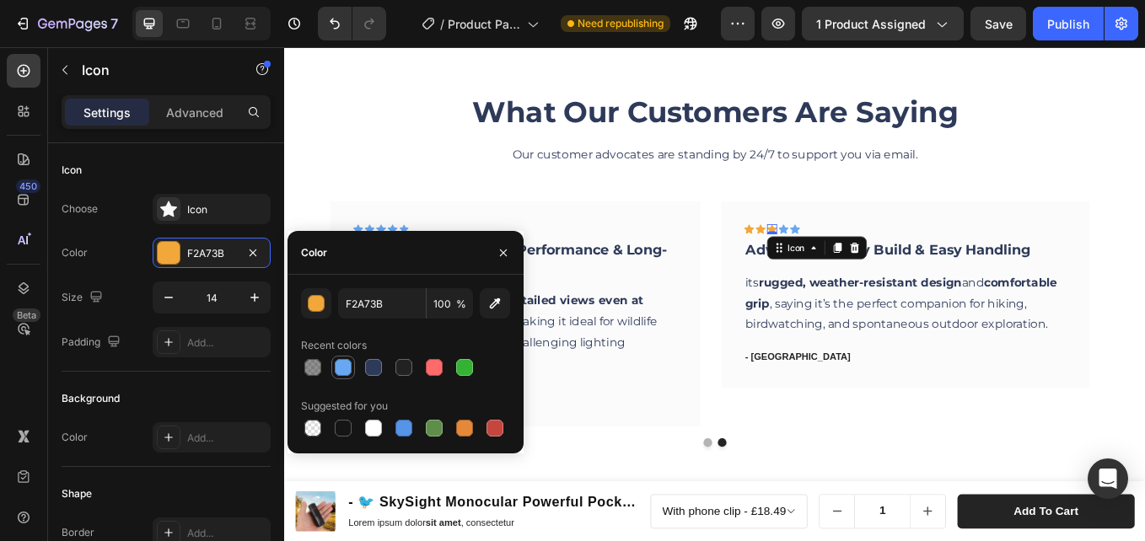
click at [343, 366] on div at bounding box center [343, 367] width 17 height 17
type input "68A8F2"
click at [841, 265] on div "Icon" at bounding box center [843, 261] width 12 height 12
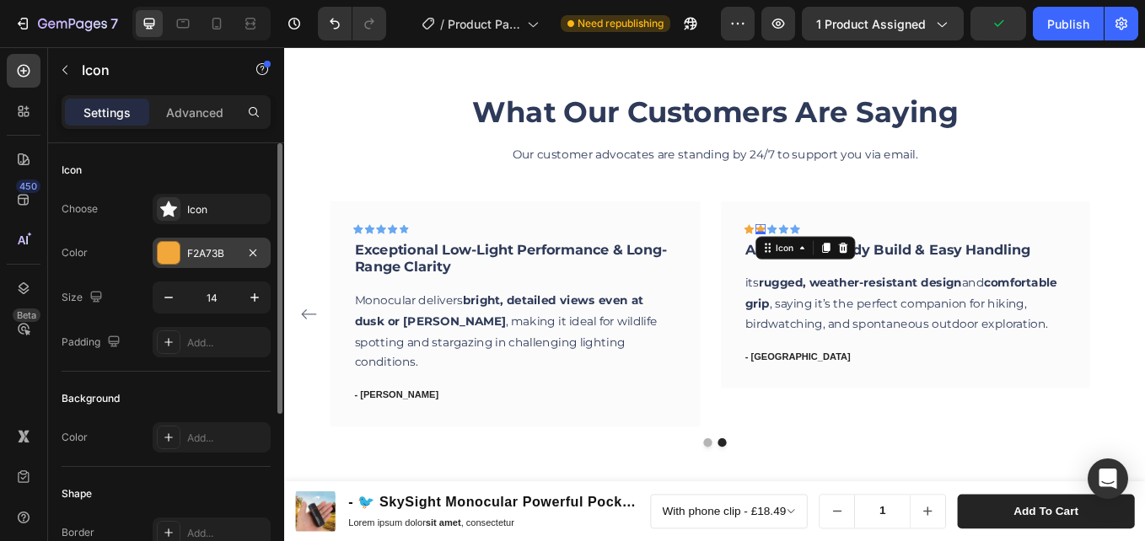
click at [190, 239] on div "F2A73B" at bounding box center [212, 253] width 118 height 30
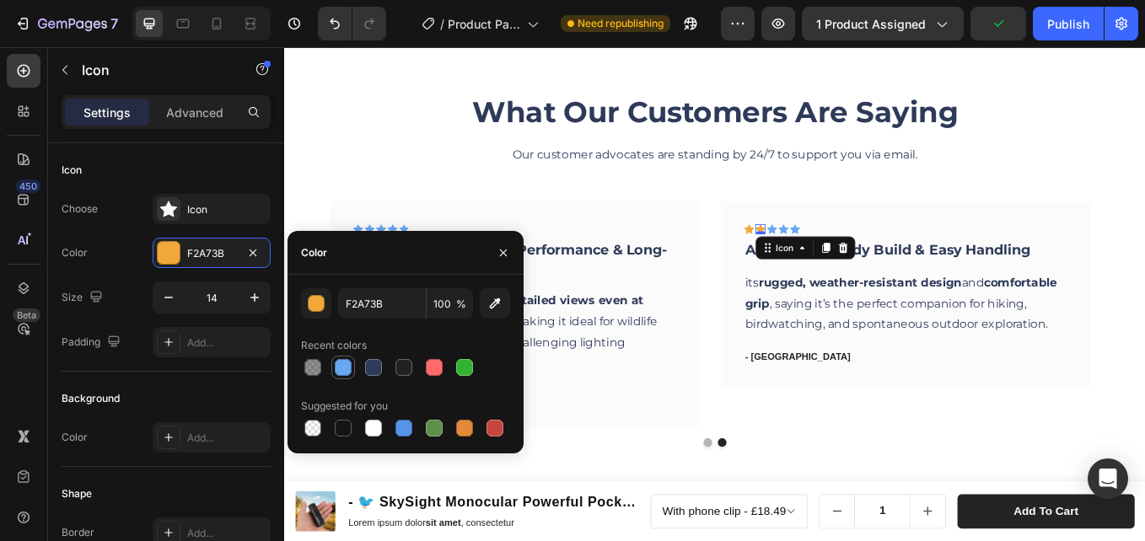
drag, startPoint x: 364, startPoint y: 358, endPoint x: 348, endPoint y: 364, distance: 17.1
click at [363, 358] on div at bounding box center [374, 368] width 24 height 24
click at [348, 364] on div at bounding box center [343, 367] width 17 height 17
type input "68A8F2"
click at [825, 260] on icon at bounding box center [830, 260] width 12 height 11
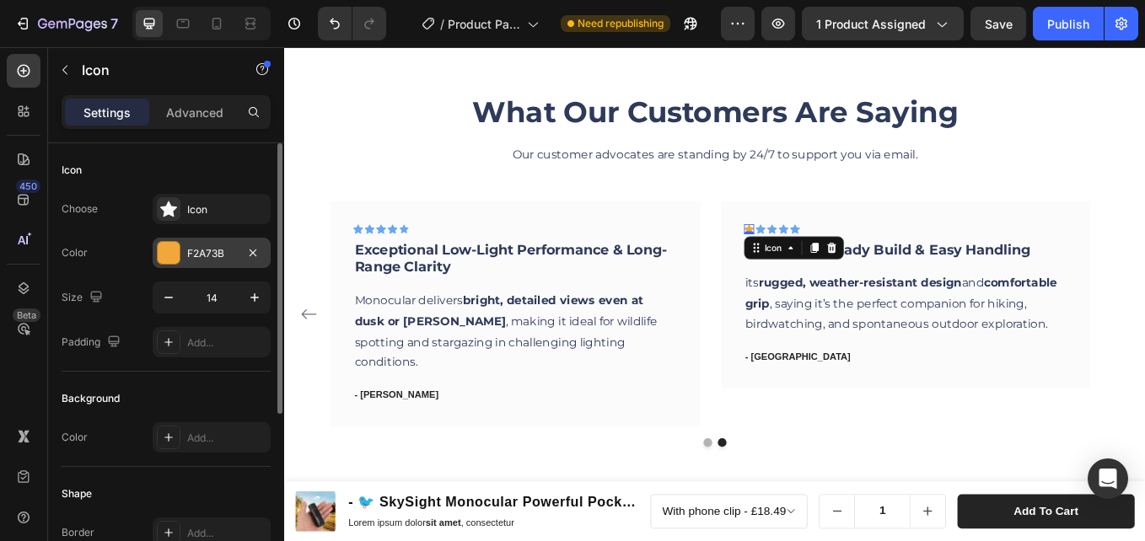
click at [184, 242] on div "F2A73B" at bounding box center [212, 253] width 118 height 30
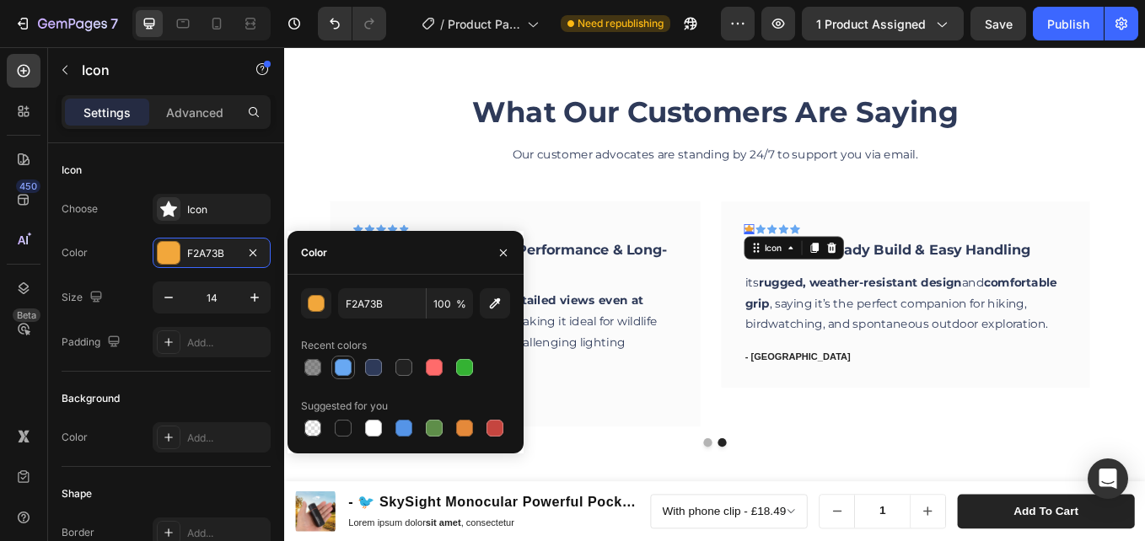
click at [342, 367] on div at bounding box center [343, 367] width 17 height 17
type input "68A8F2"
click at [379, 176] on p "Our customer advocates are standing by 24/7 to support you via email." at bounding box center [789, 174] width 983 height 24
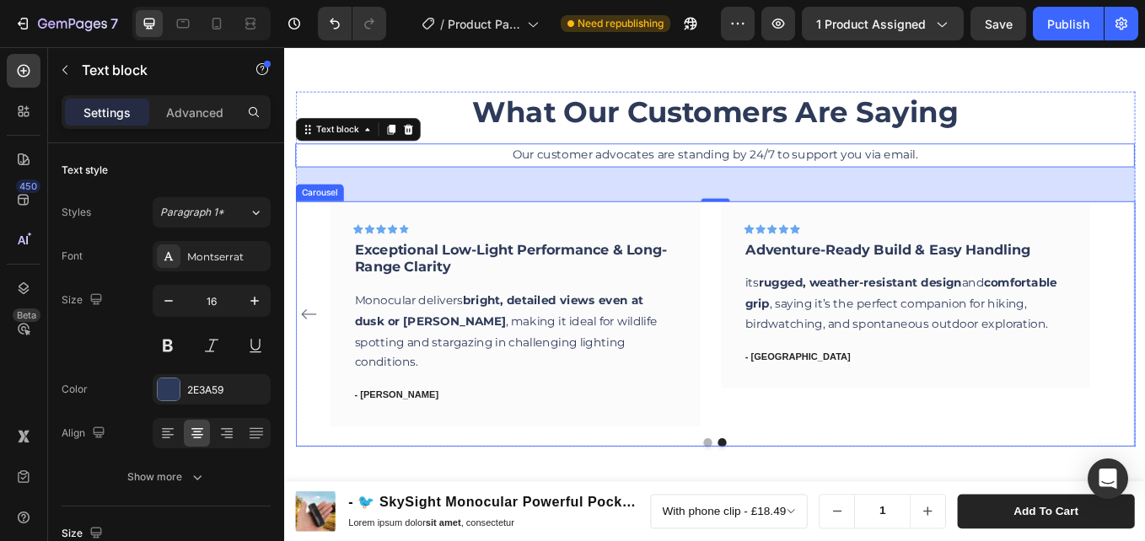
click at [777, 507] on button "Dot" at bounding box center [782, 512] width 10 height 10
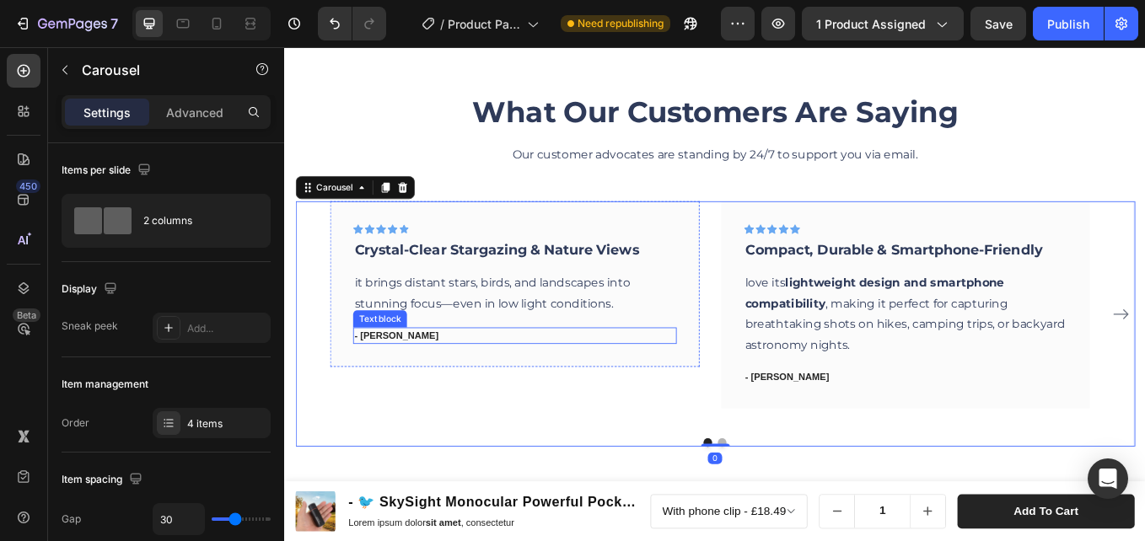
click at [403, 385] on p "- Ryan S." at bounding box center [554, 387] width 377 height 17
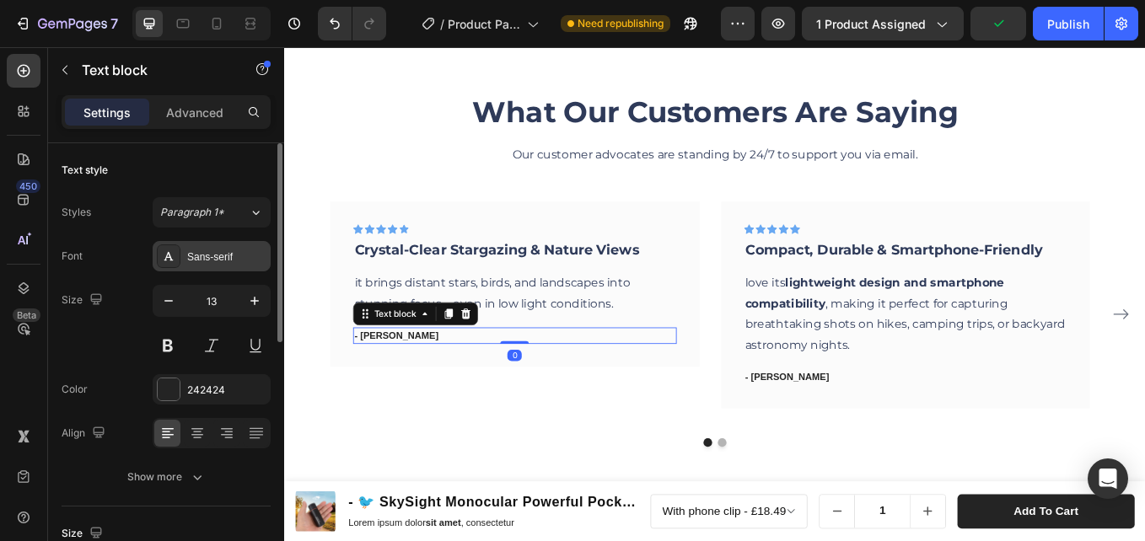
click at [196, 252] on div "Sans-serif" at bounding box center [226, 257] width 79 height 15
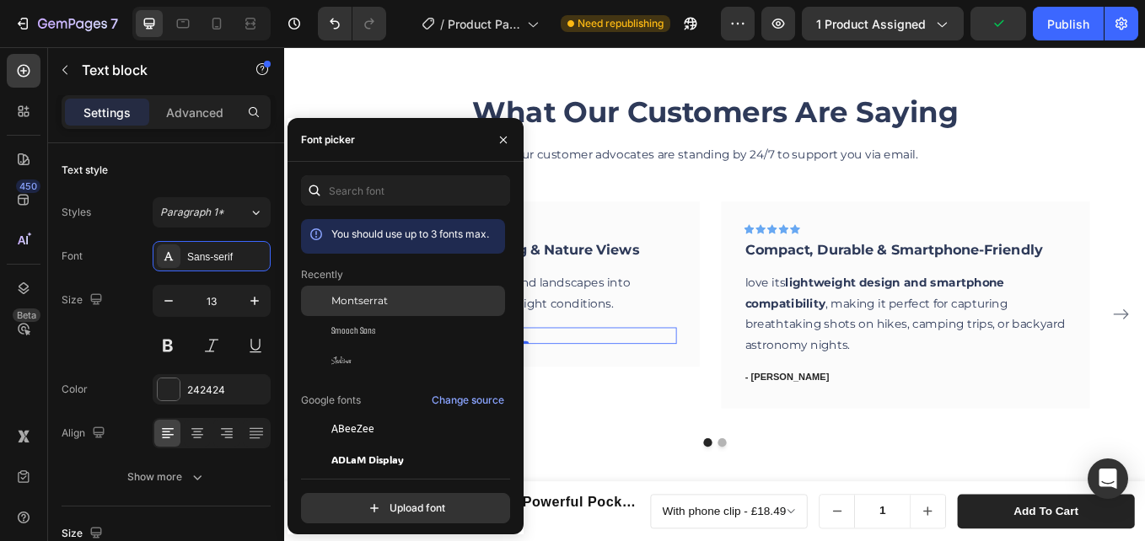
click at [379, 308] on span "Montserrat" at bounding box center [359, 300] width 56 height 15
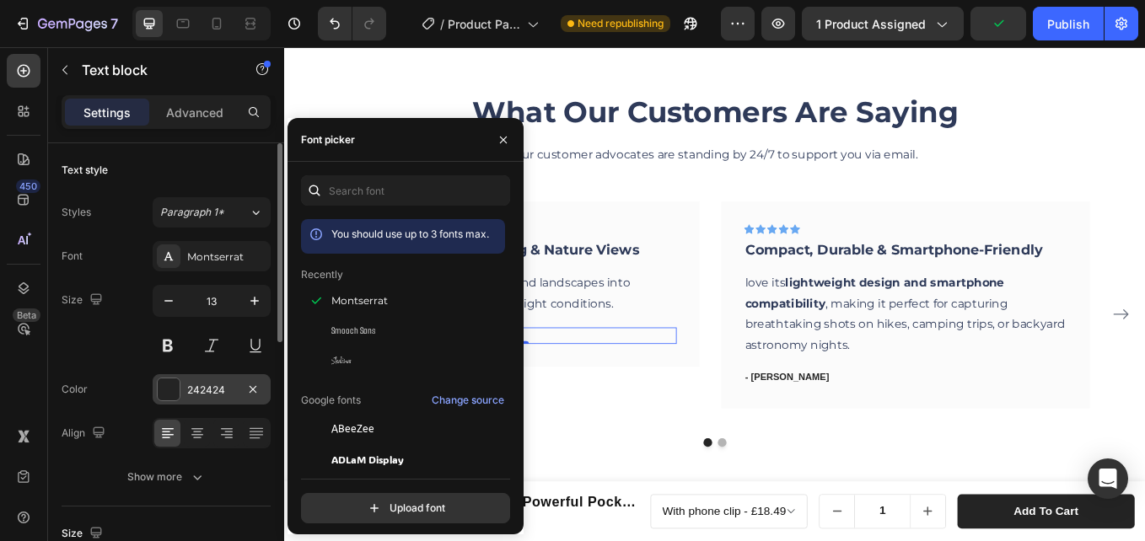
click at [209, 388] on div "242424" at bounding box center [211, 390] width 49 height 15
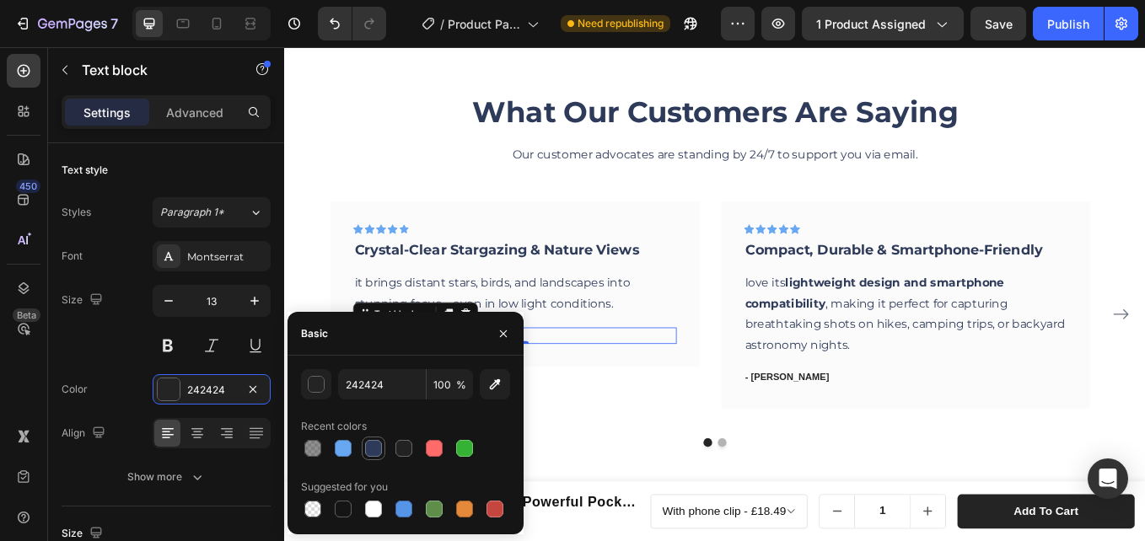
click at [373, 447] on div at bounding box center [373, 448] width 17 height 17
type input "2E3A59"
click at [868, 425] on div "- Travis J." at bounding box center [1014, 435] width 380 height 20
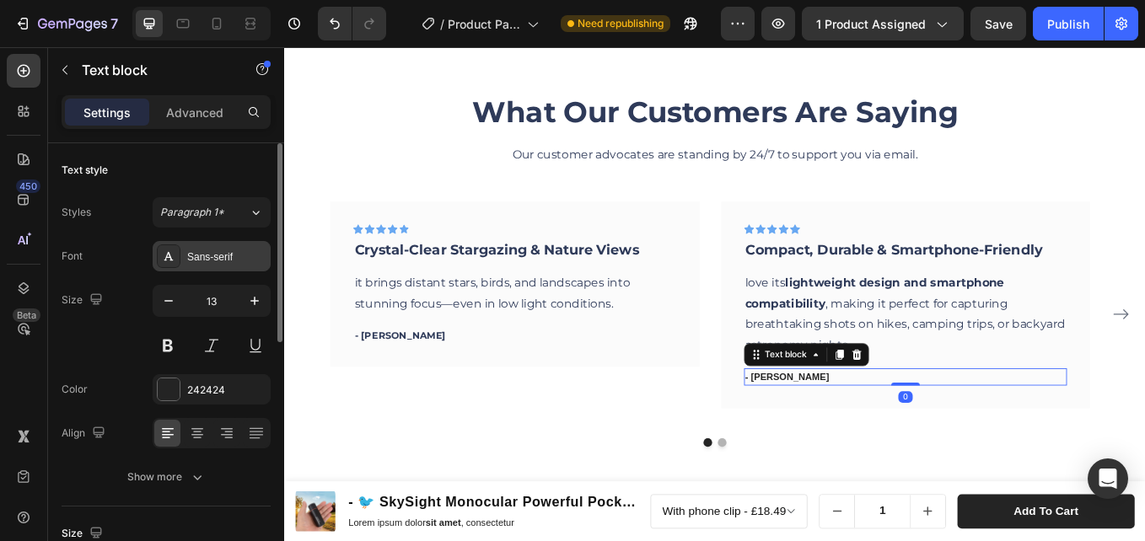
click at [202, 247] on div "Sans-serif" at bounding box center [212, 256] width 118 height 30
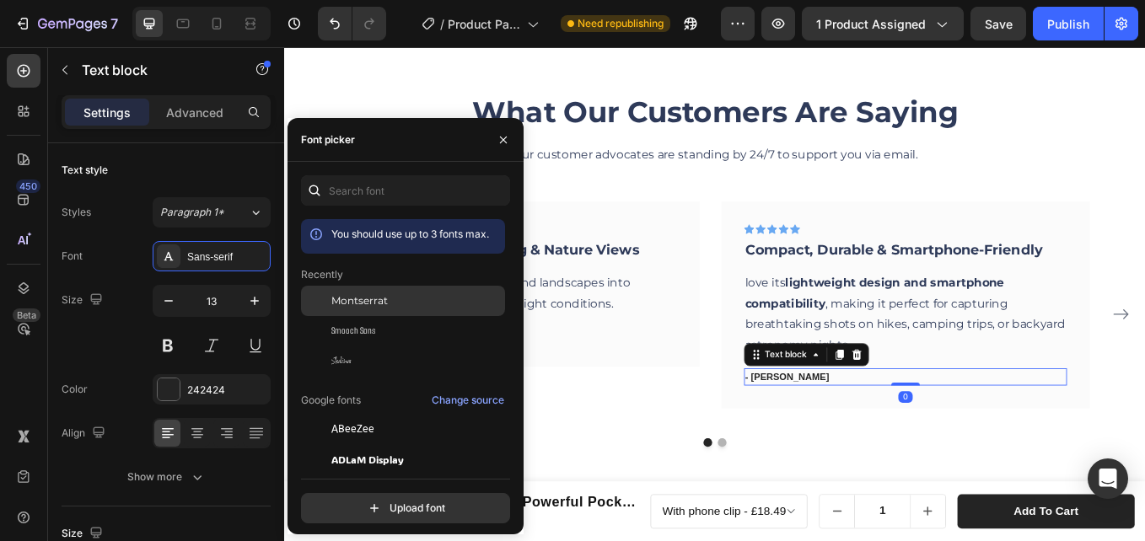
click at [348, 294] on span "Montserrat" at bounding box center [359, 300] width 56 height 15
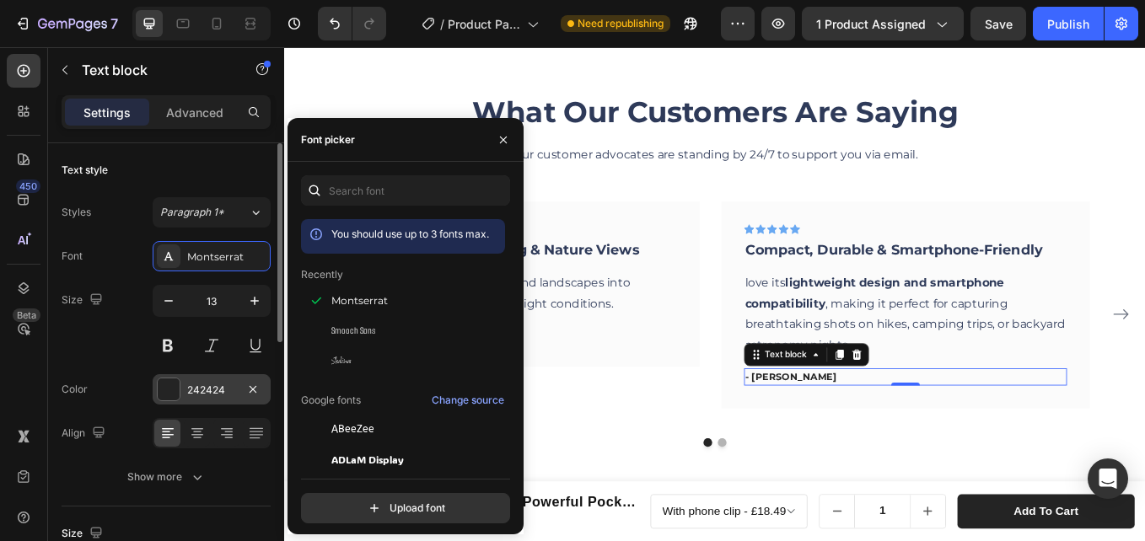
click at [214, 390] on div "242424" at bounding box center [211, 390] width 49 height 15
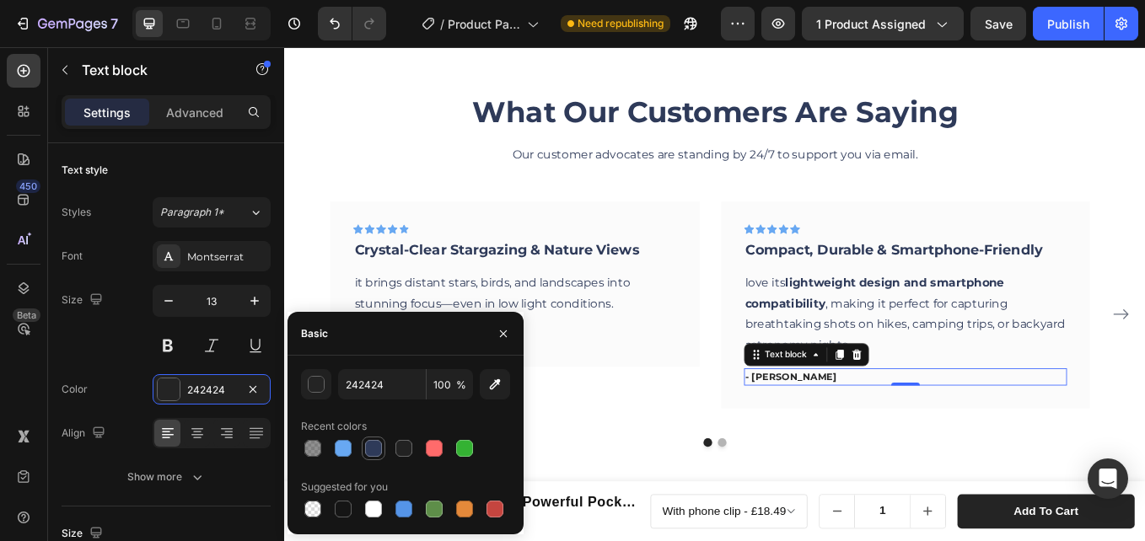
click at [370, 449] on div at bounding box center [373, 448] width 17 height 17
type input "2E3A59"
click at [795, 507] on button "Dot" at bounding box center [798, 512] width 10 height 10
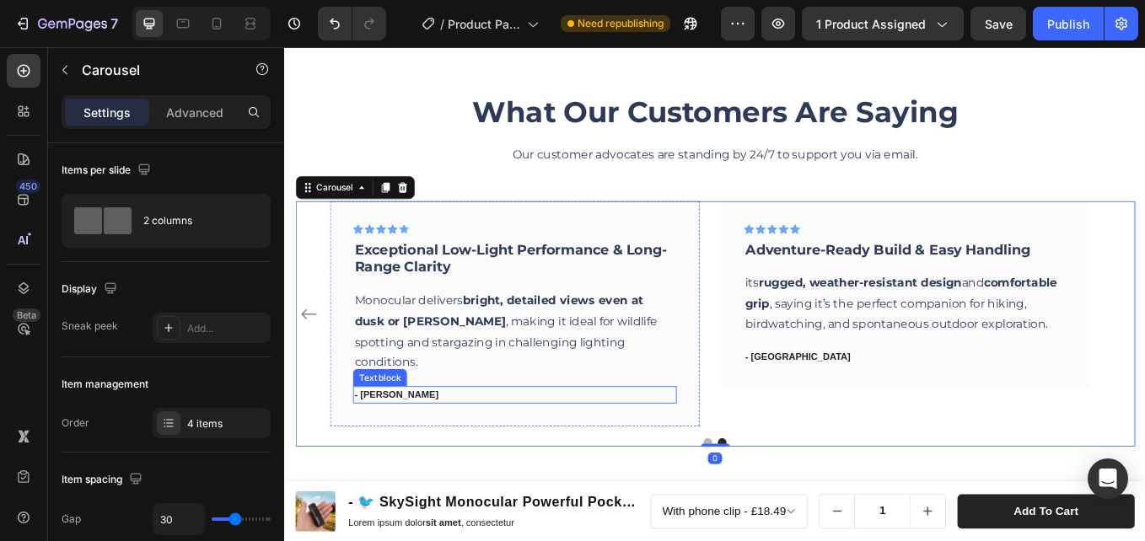
click at [415, 448] on p "- davis" at bounding box center [554, 456] width 377 height 17
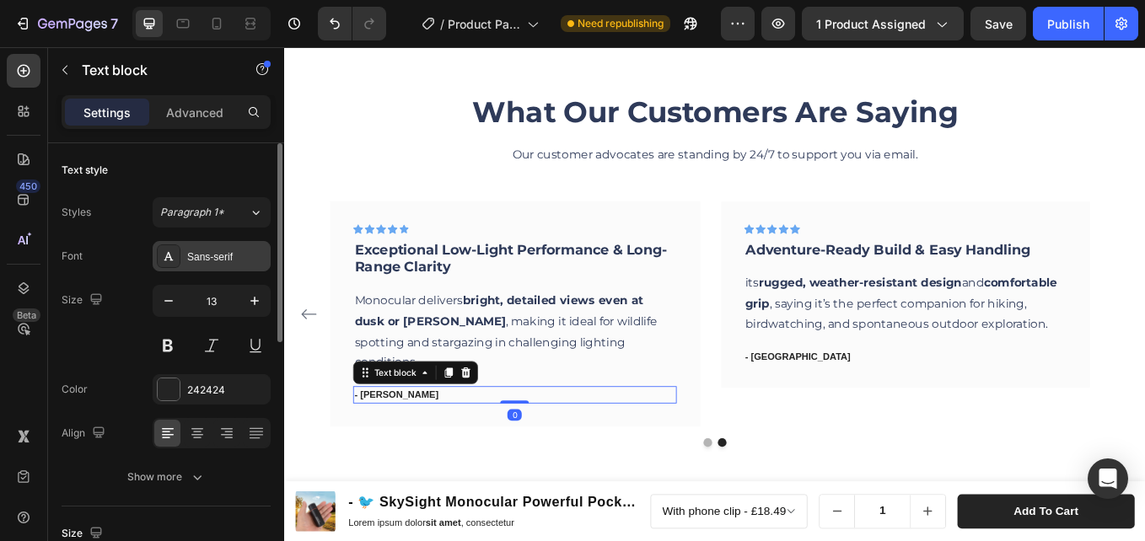
click at [195, 262] on div "Sans-serif" at bounding box center [226, 257] width 79 height 15
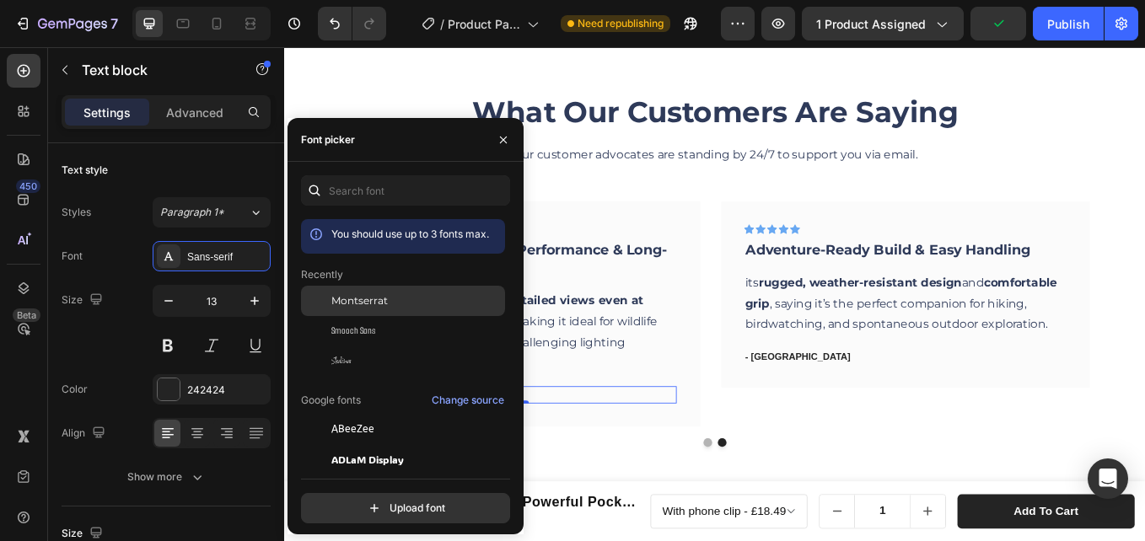
click at [341, 301] on span "Montserrat" at bounding box center [359, 300] width 56 height 15
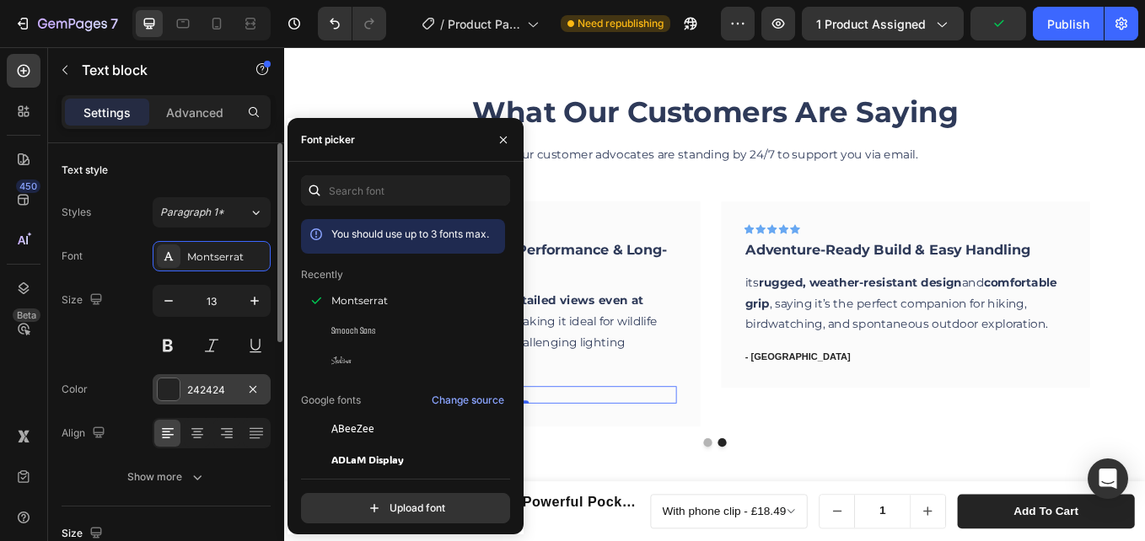
click at [180, 390] on div at bounding box center [169, 390] width 24 height 24
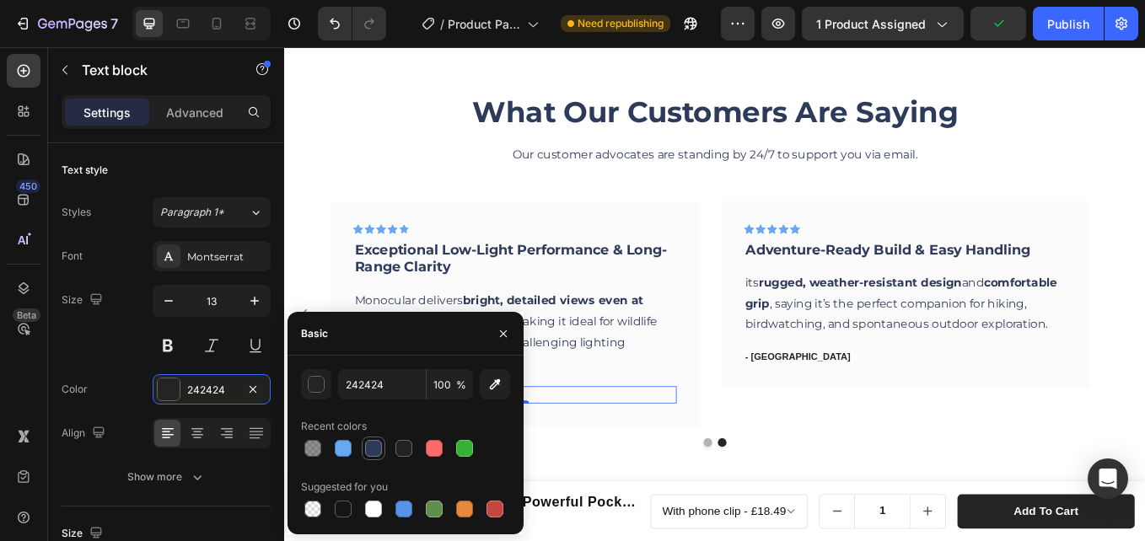
click at [375, 450] on div at bounding box center [373, 448] width 17 height 17
type input "2E3A59"
click at [846, 406] on p "- britania" at bounding box center [1013, 411] width 377 height 17
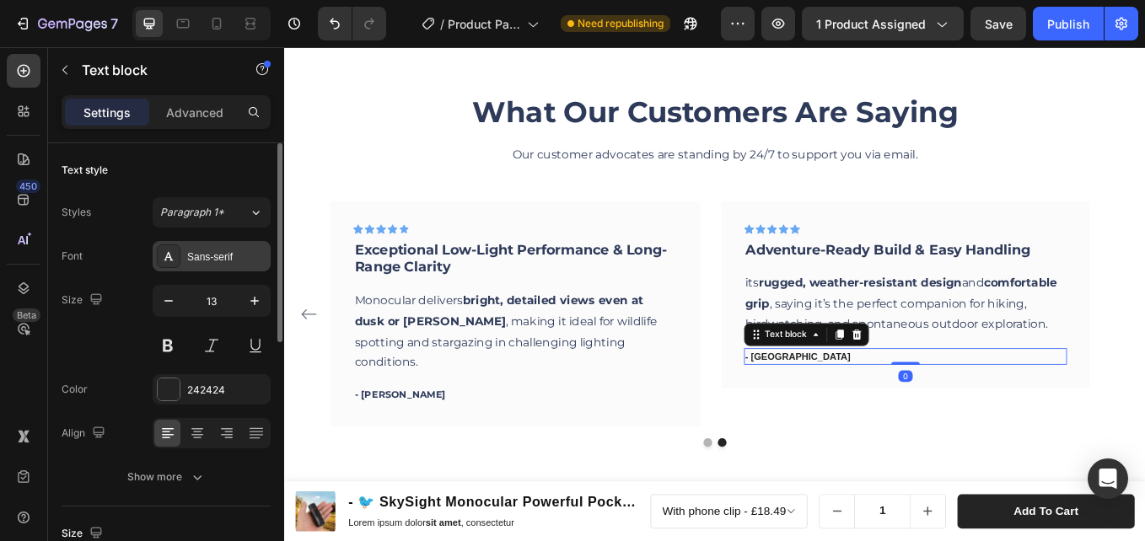
click at [203, 261] on div "Sans-serif" at bounding box center [226, 257] width 79 height 15
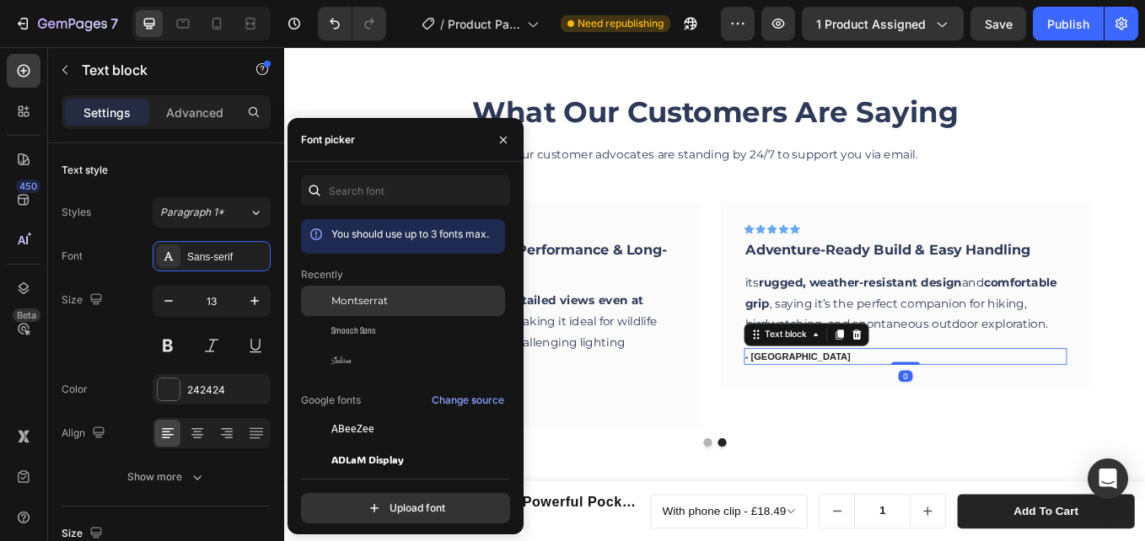
click at [329, 298] on div at bounding box center [316, 301] width 30 height 30
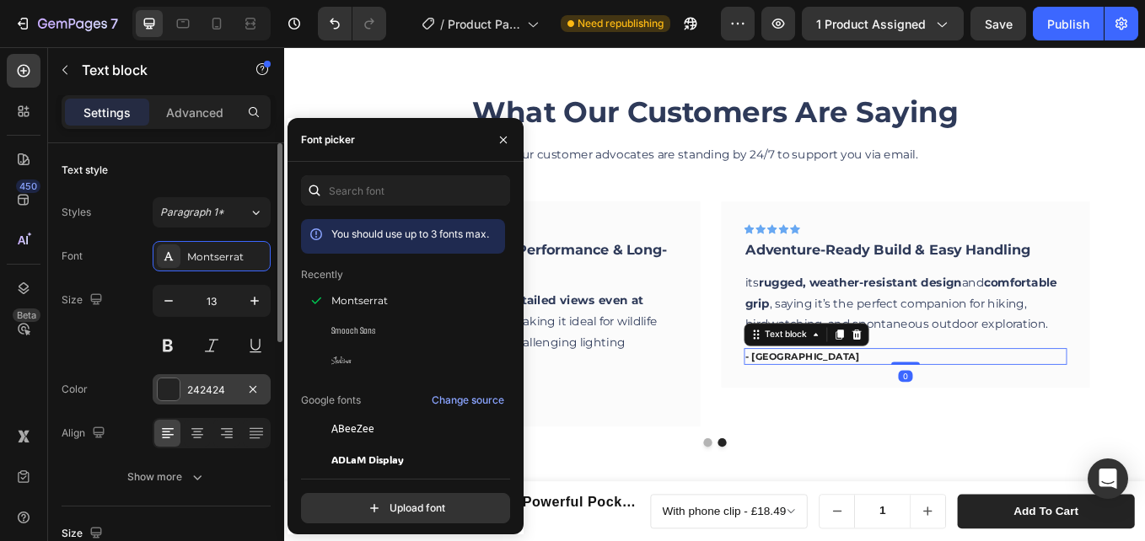
click at [203, 379] on div "242424" at bounding box center [212, 389] width 118 height 30
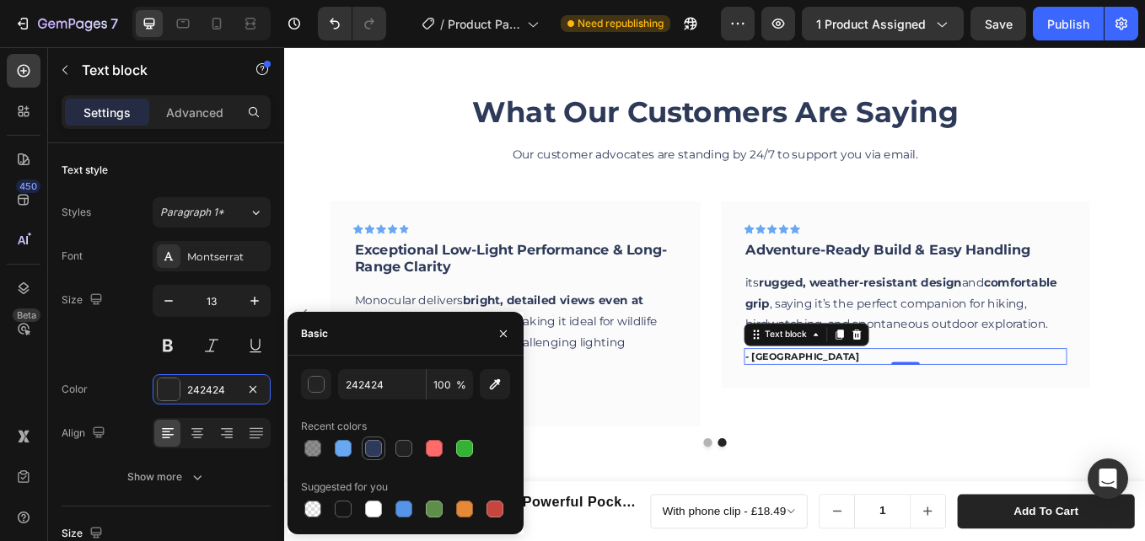
click at [366, 450] on div at bounding box center [373, 448] width 17 height 17
type input "2E3A59"
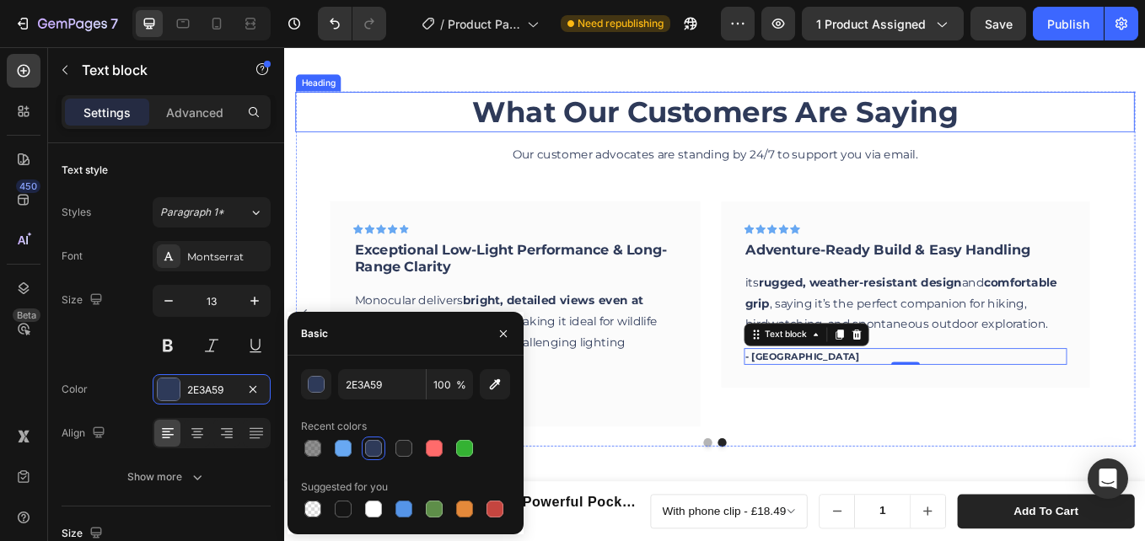
click at [411, 139] on p "What Our Customers Are Saying" at bounding box center [789, 123] width 983 height 44
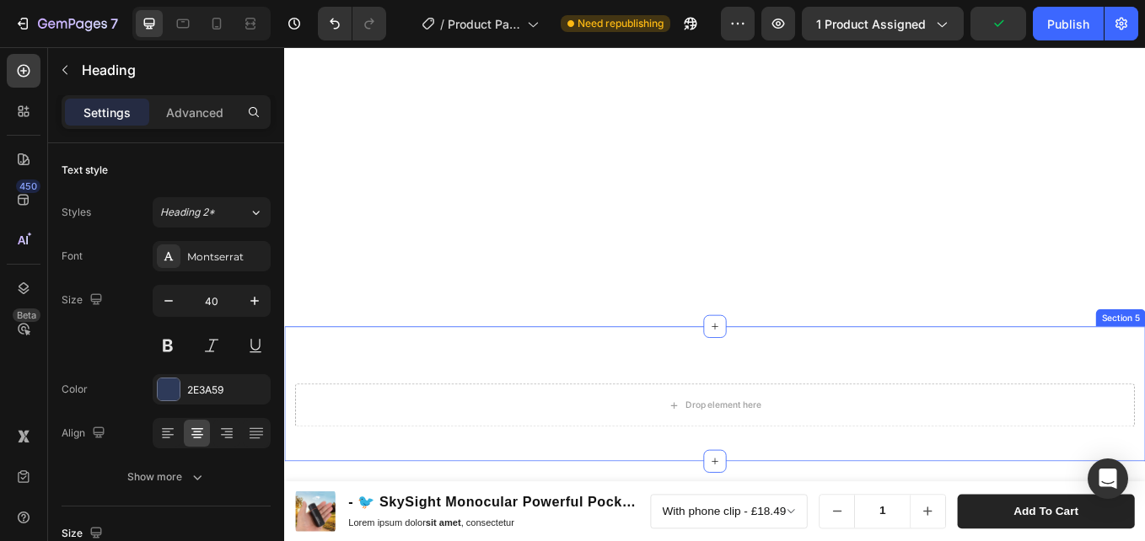
scroll to position [3784, 0]
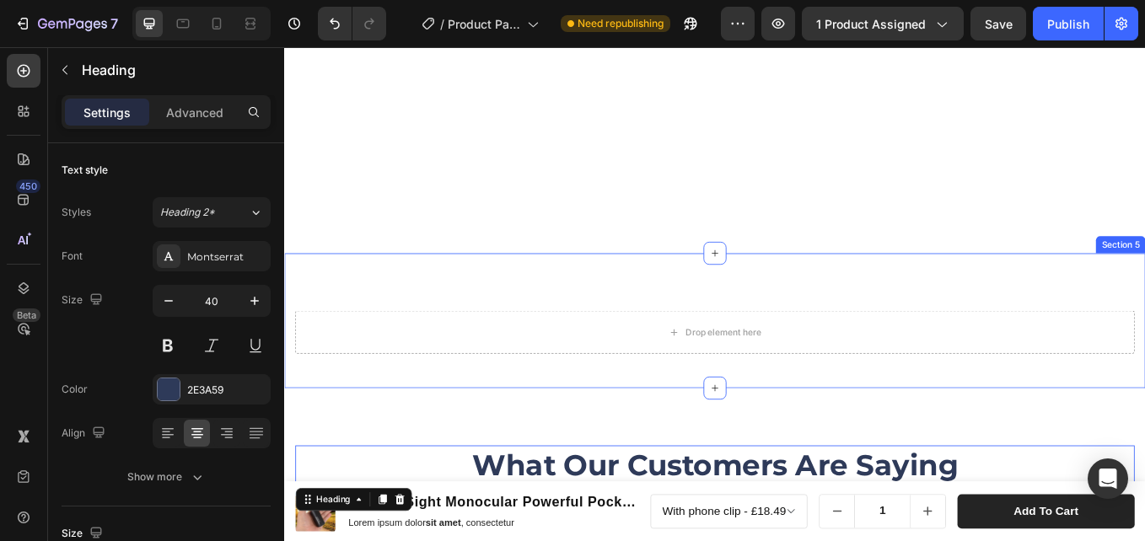
click at [1144, 298] on div "Drop element here Section 5" at bounding box center [790, 368] width 1012 height 159
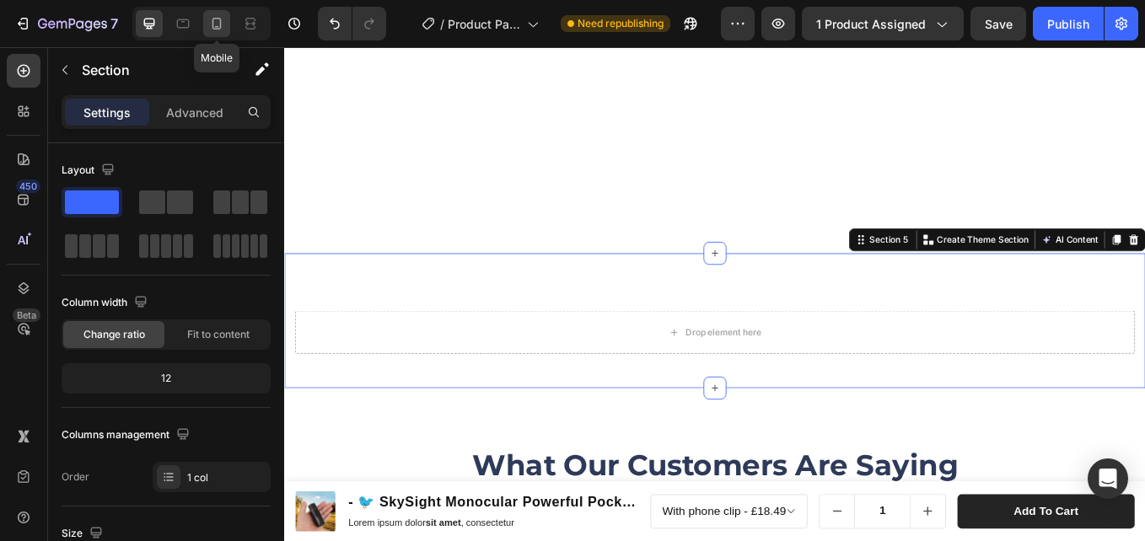
click at [204, 26] on div at bounding box center [216, 23] width 27 height 27
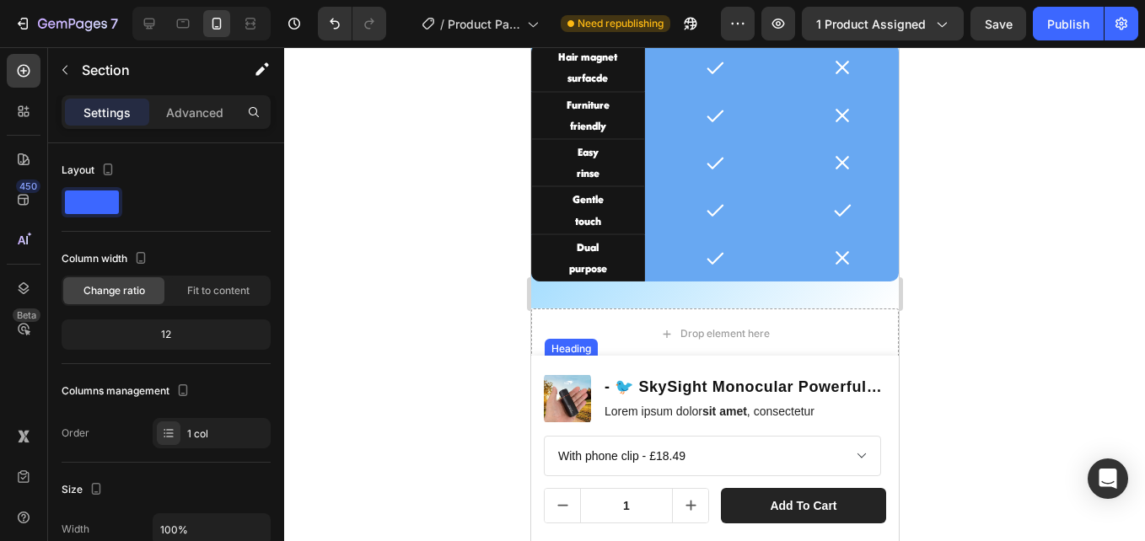
scroll to position [2202, 0]
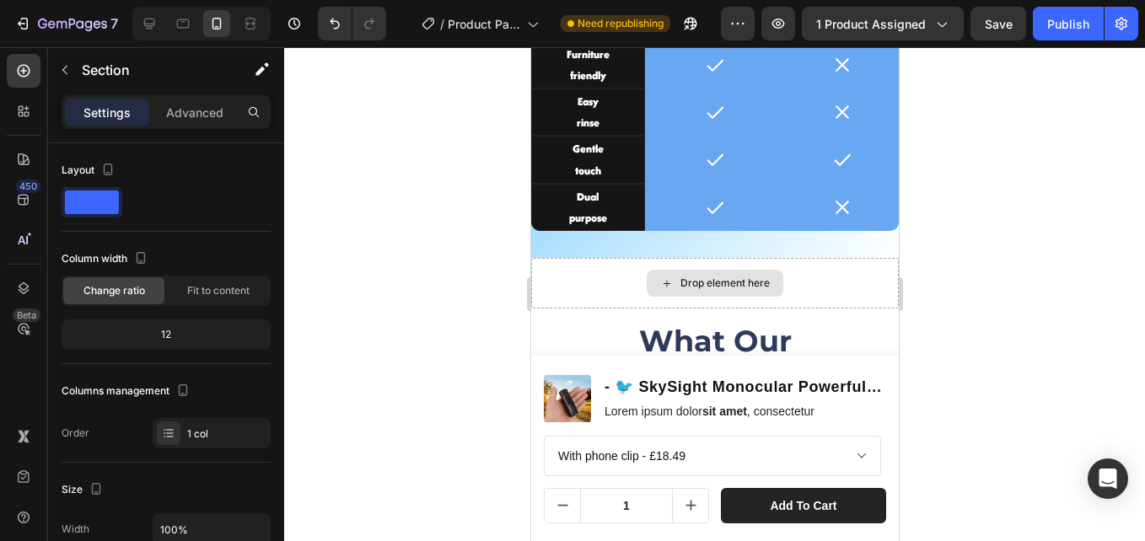
click at [841, 282] on div "Drop element here" at bounding box center [714, 283] width 368 height 51
click at [878, 264] on div "Drop element here" at bounding box center [714, 283] width 368 height 51
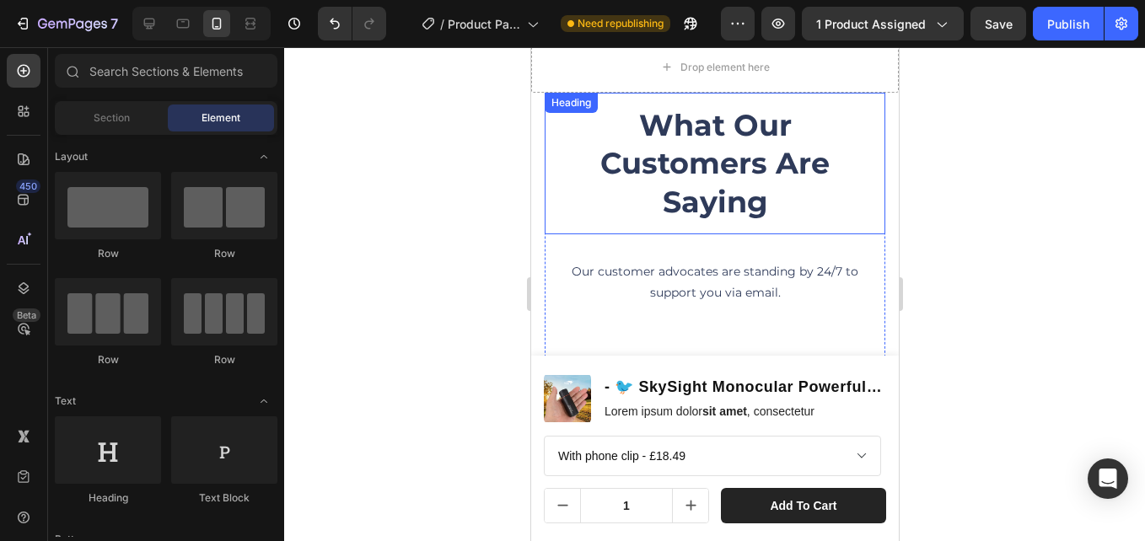
scroll to position [3878, 0]
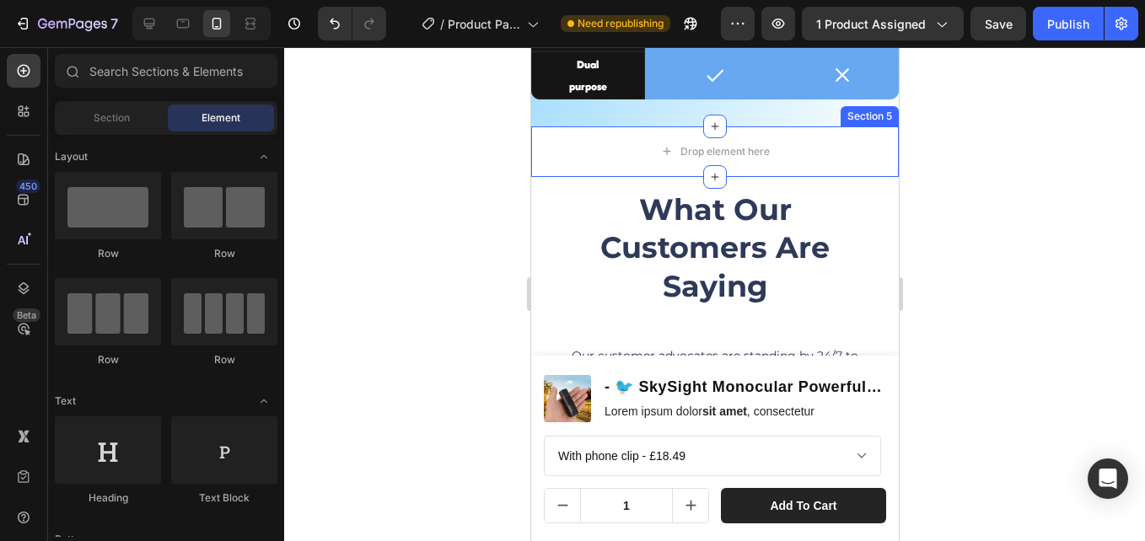
click at [873, 121] on div "Section 5" at bounding box center [869, 116] width 58 height 20
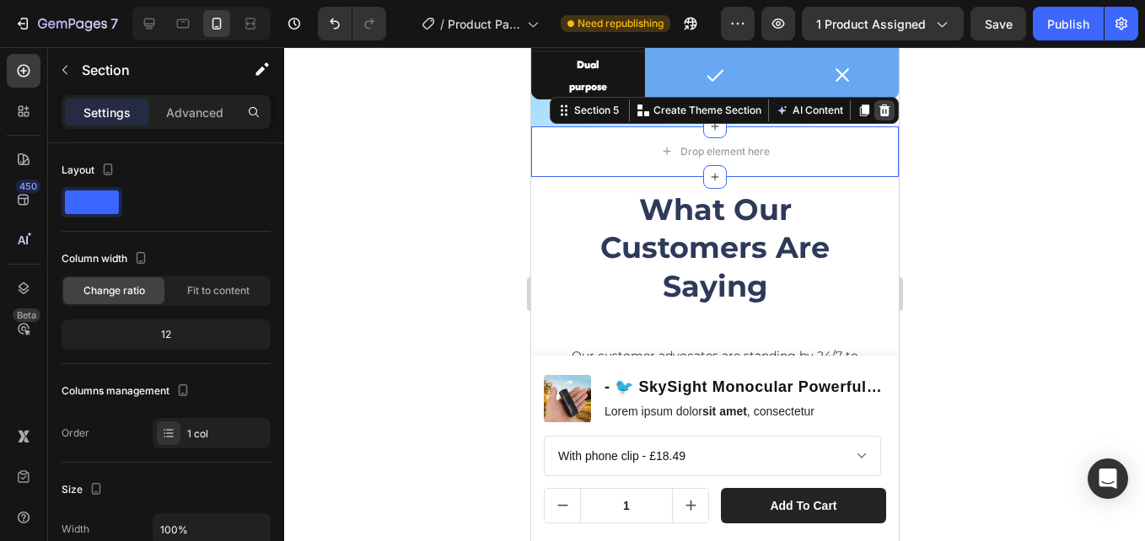
click at [873, 118] on div at bounding box center [883, 110] width 20 height 20
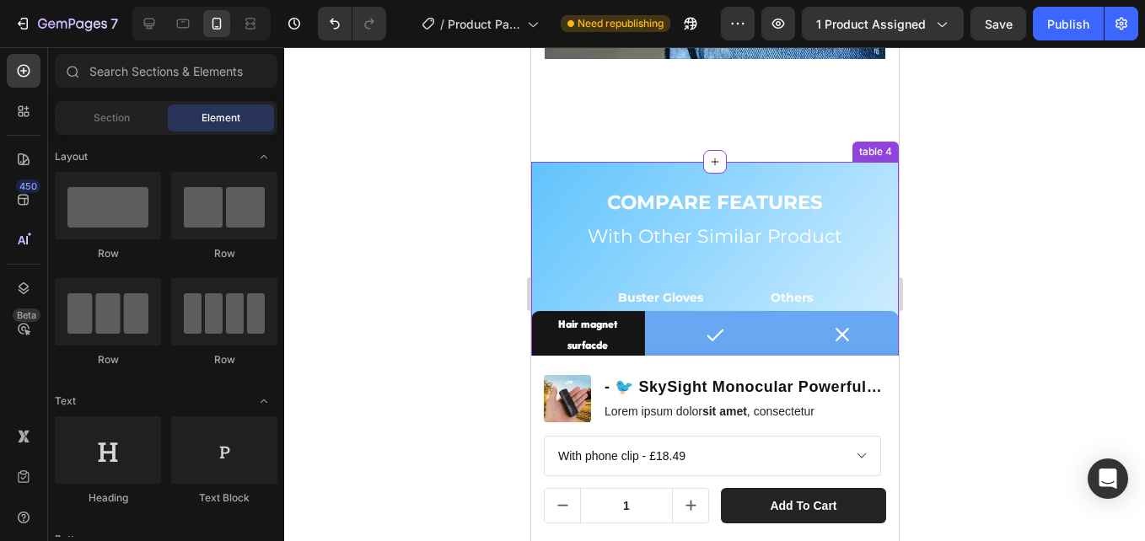
scroll to position [3472, 0]
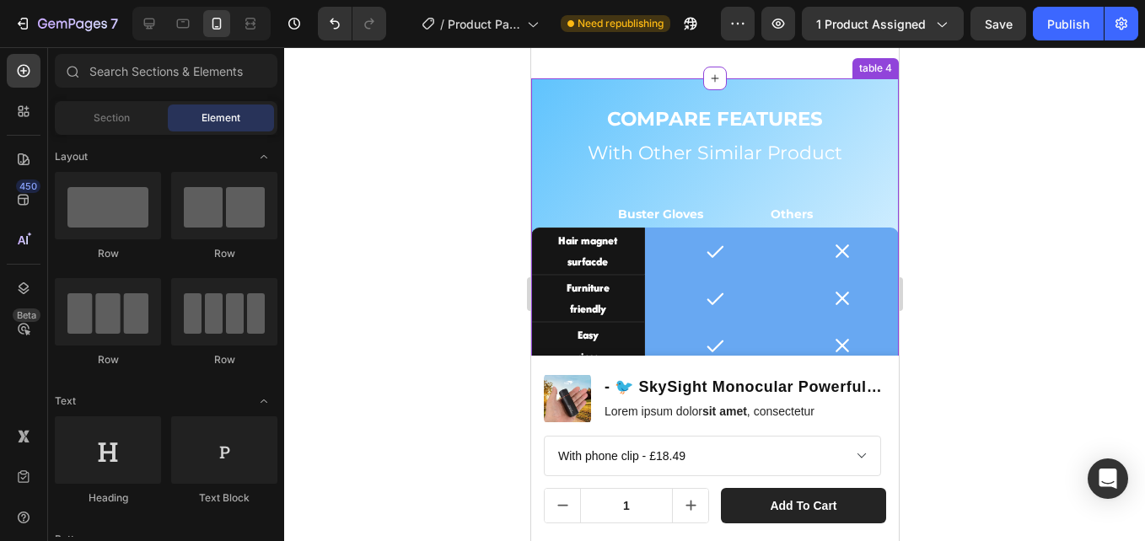
click at [718, 225] on p "Buster Gloves Others" at bounding box center [714, 214] width 195 height 21
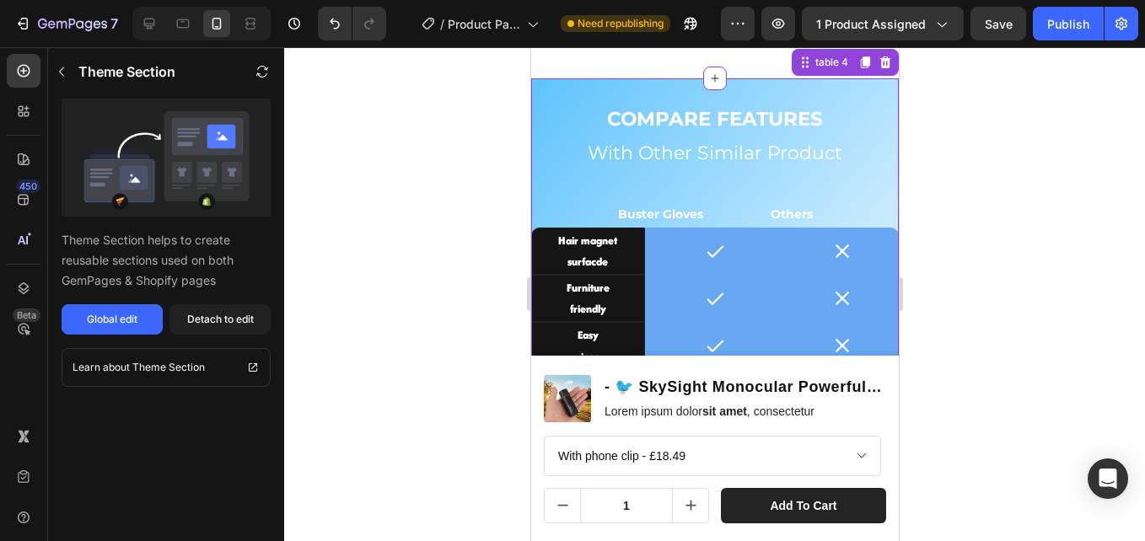
click at [754, 225] on p "Buster Gloves Others" at bounding box center [714, 214] width 195 height 21
click at [202, 314] on div "Detach to edit" at bounding box center [220, 319] width 67 height 15
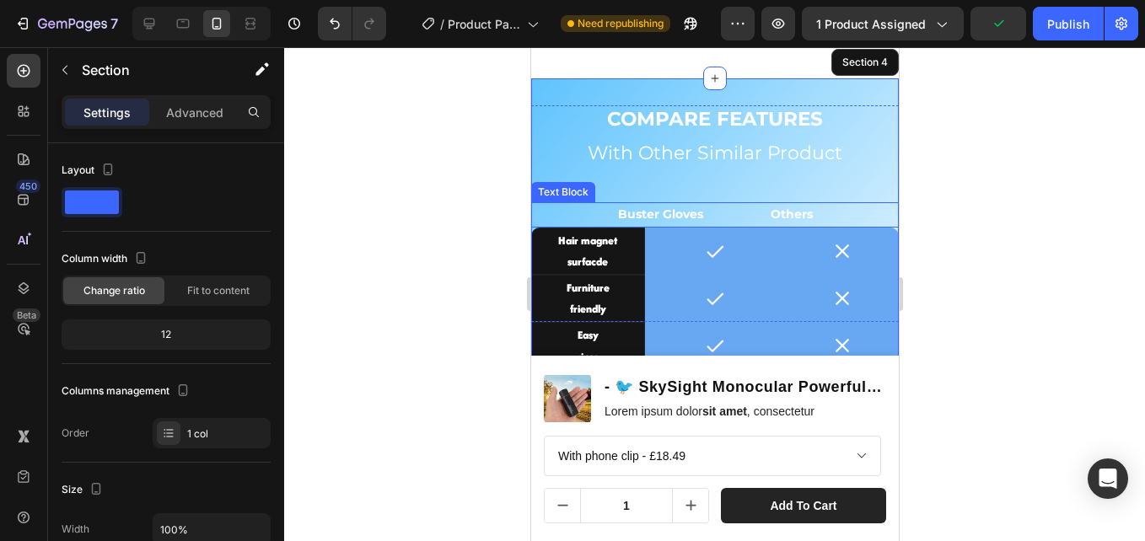
click at [741, 225] on p "Buster Gloves Others" at bounding box center [714, 214] width 195 height 21
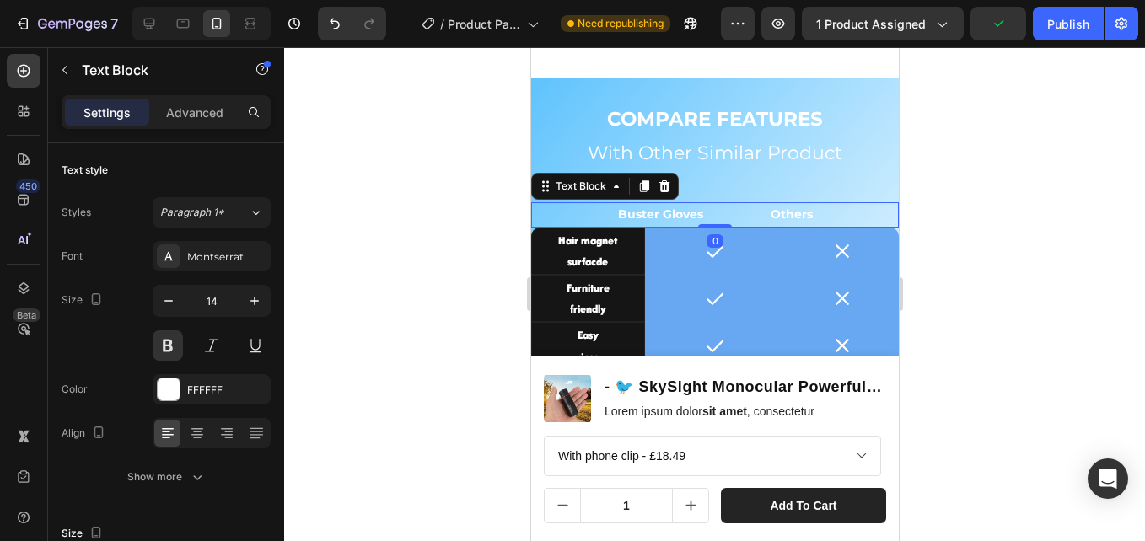
click at [751, 225] on p "Buster Gloves Others" at bounding box center [714, 214] width 195 height 21
click at [830, 225] on p "skysight monocular Others" at bounding box center [715, 214] width 232 height 21
click at [646, 225] on p "skysight monocular Others" at bounding box center [715, 214] width 232 height 21
click at [819, 225] on p "skysight monocular Others" at bounding box center [715, 214] width 232 height 21
click at [641, 225] on p "skysight monocular Others" at bounding box center [715, 214] width 212 height 21
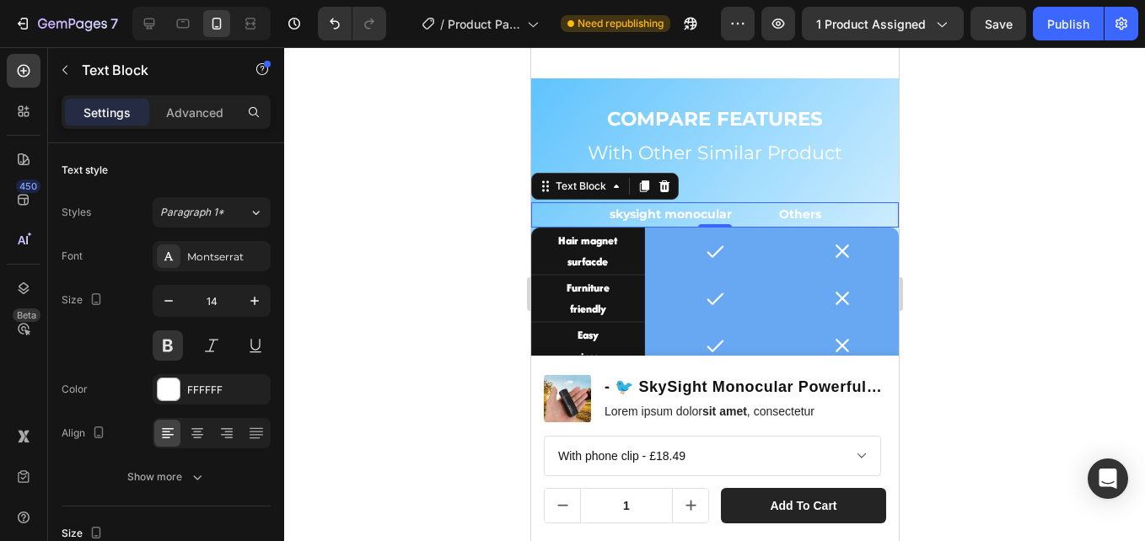
click at [465, 240] on div at bounding box center [714, 294] width 861 height 494
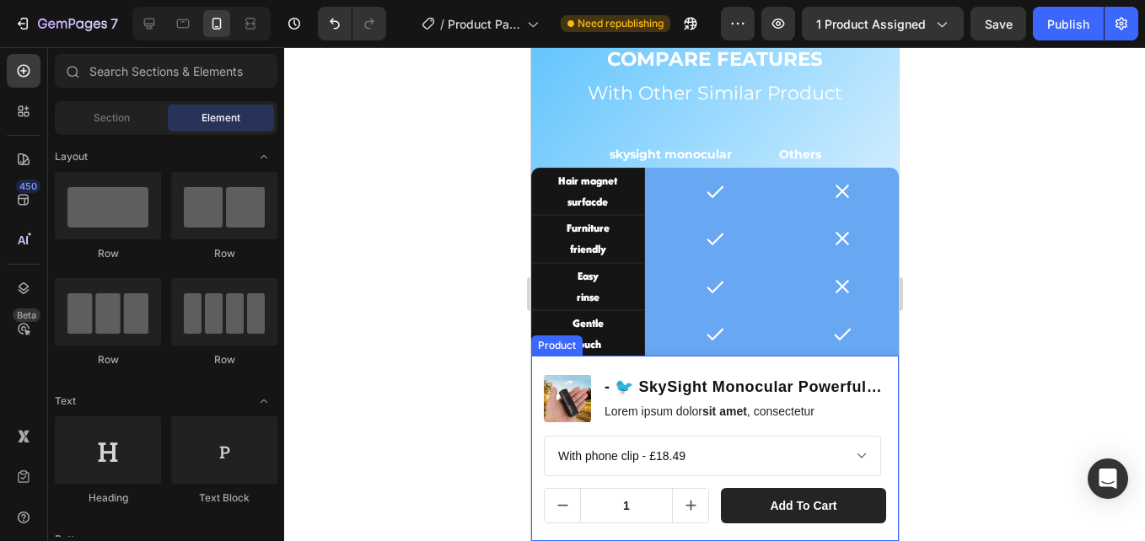
scroll to position [3556, 0]
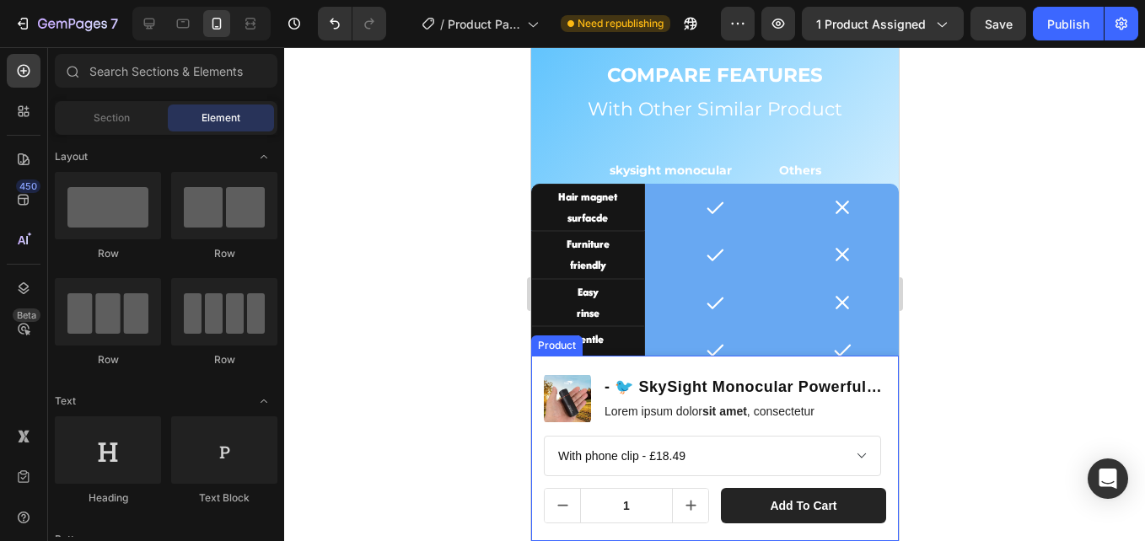
click at [601, 366] on div "Product Images - 🐦 SkySight Monocular Powerful Pocket Zoom for Nature & Stars P…" at bounding box center [714, 448] width 368 height 185
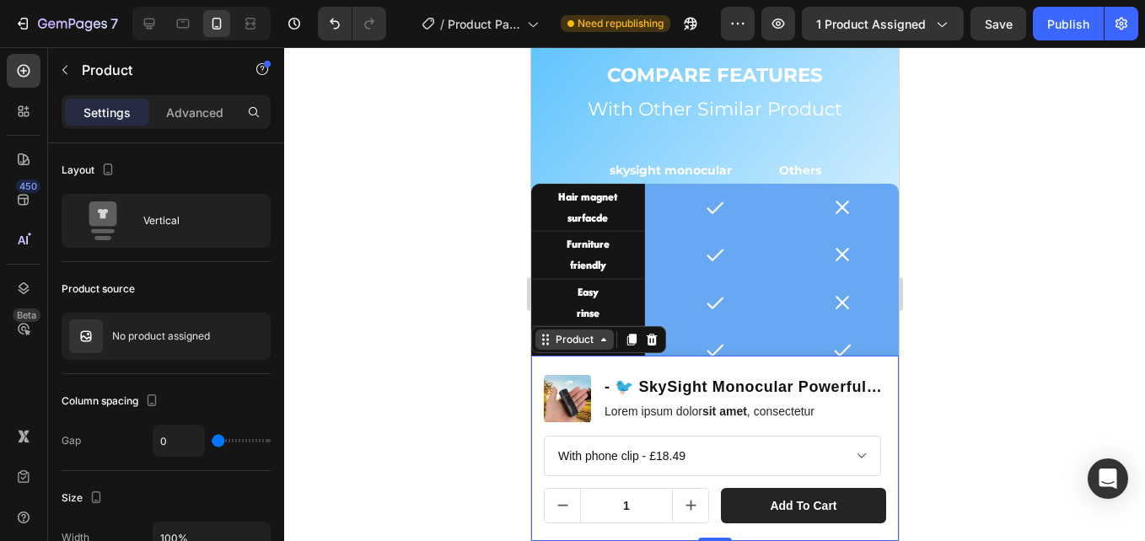
click at [563, 345] on div "Product" at bounding box center [573, 339] width 45 height 15
click at [562, 324] on div "Sticky" at bounding box center [556, 310] width 51 height 27
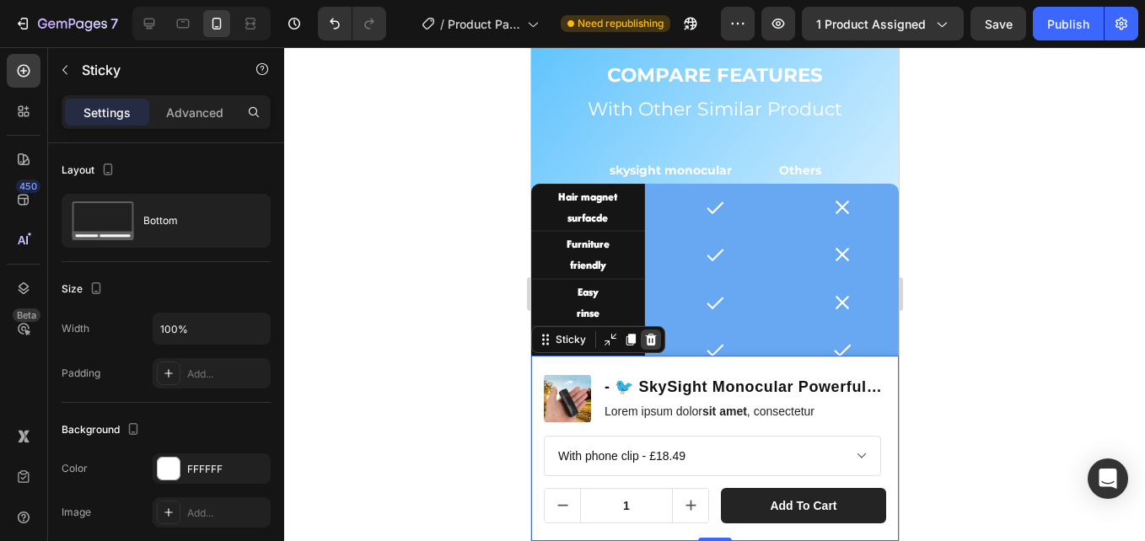
click at [654, 337] on icon at bounding box center [649, 339] width 13 height 13
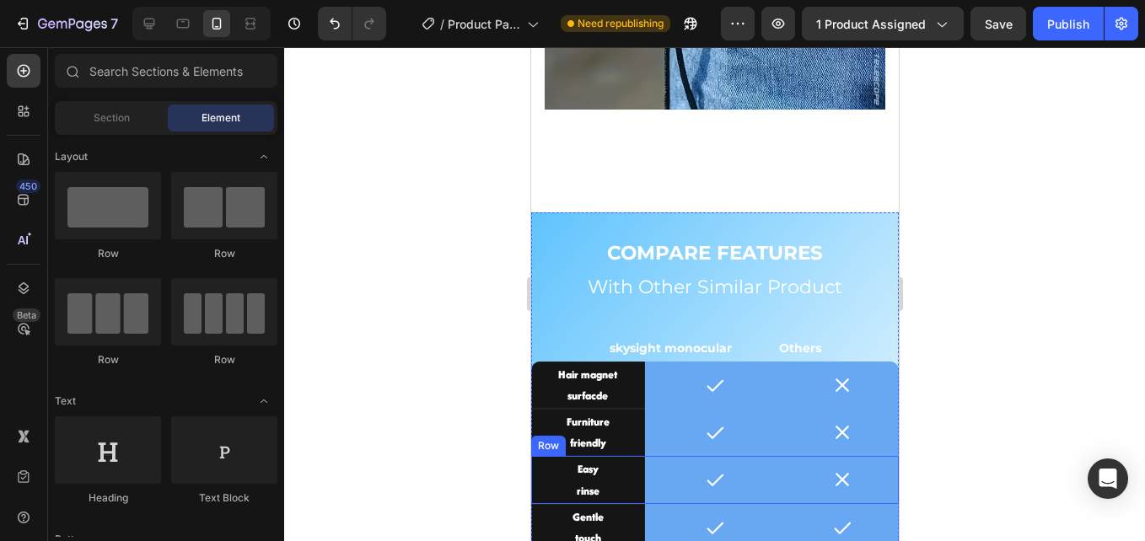
scroll to position [3487, 0]
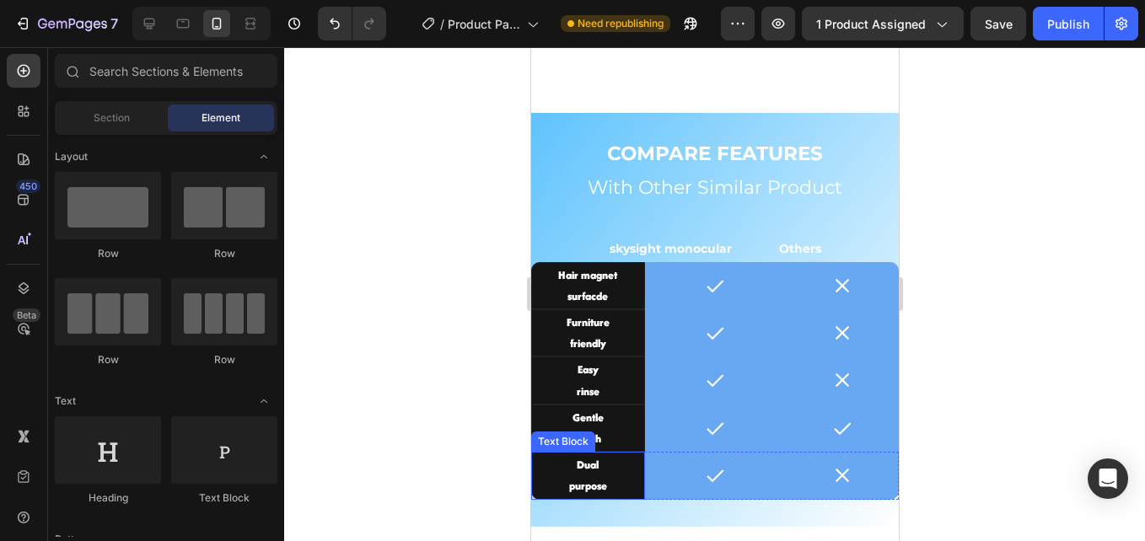
click at [610, 461] on p "Dual" at bounding box center [587, 464] width 109 height 21
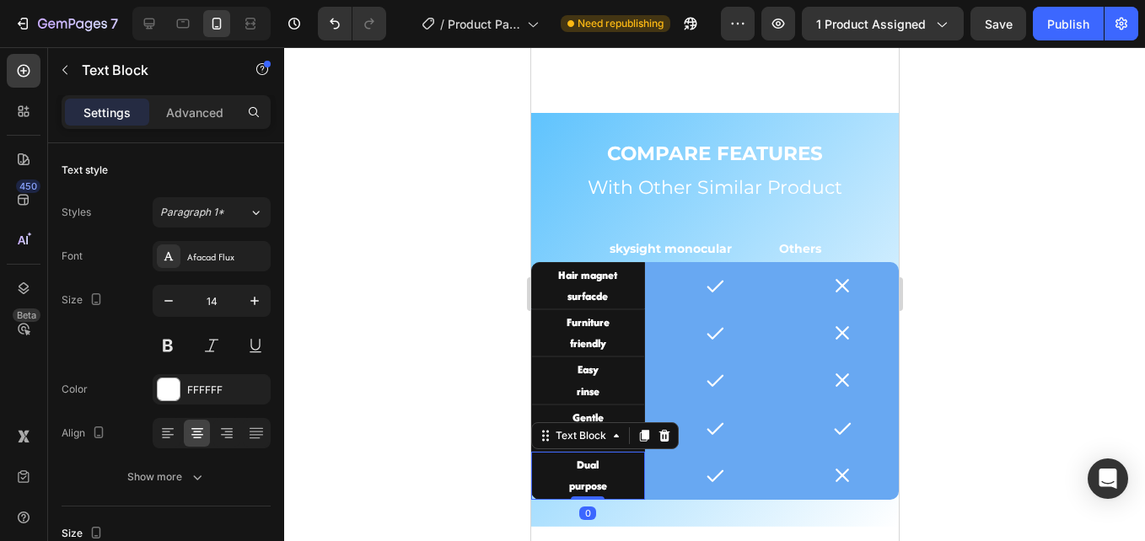
click at [605, 465] on p "Dual" at bounding box center [587, 464] width 109 height 21
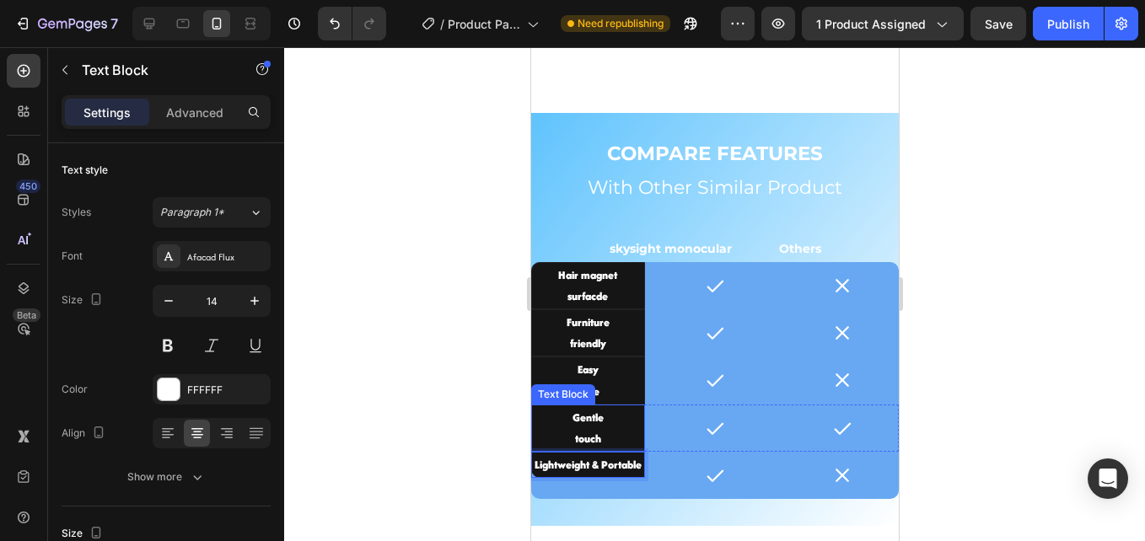
click at [594, 428] on p "touch" at bounding box center [587, 438] width 109 height 21
click at [568, 413] on p "Gentle" at bounding box center [587, 417] width 109 height 21
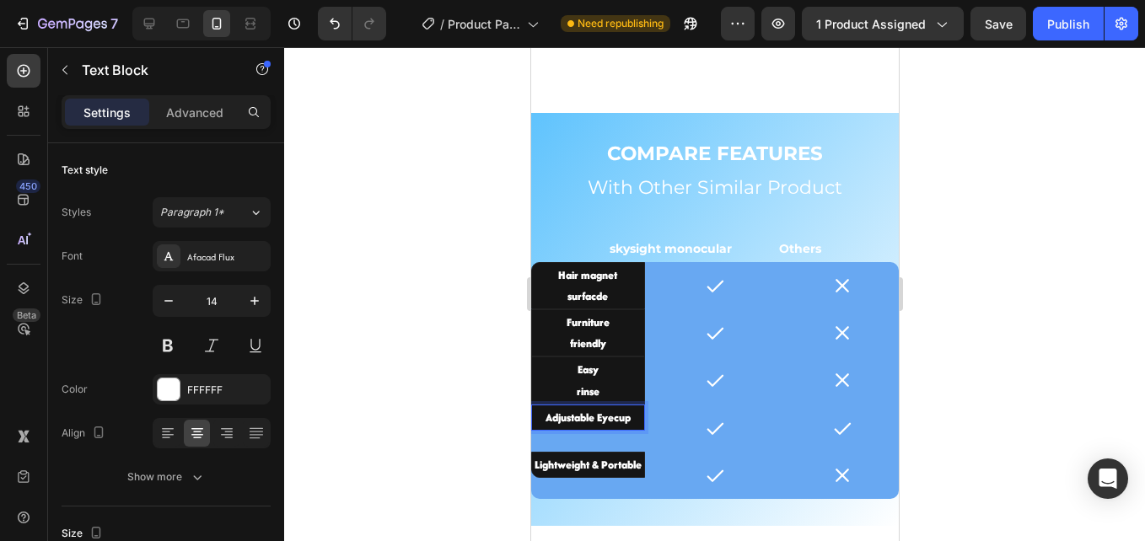
click at [596, 408] on p "Adjustable Eyecup" at bounding box center [587, 417] width 109 height 21
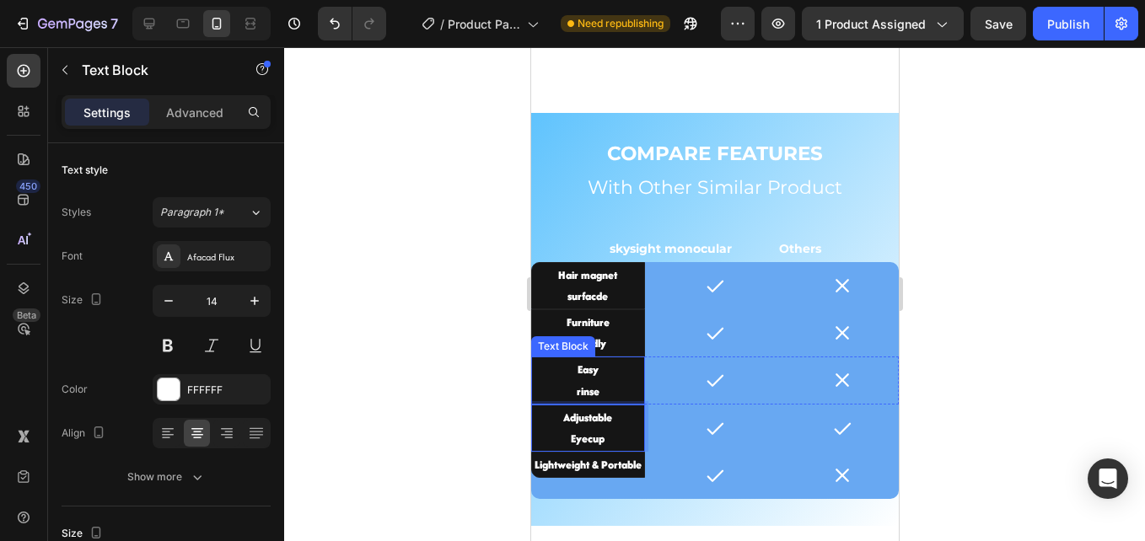
click at [598, 381] on p "rinse" at bounding box center [587, 391] width 109 height 21
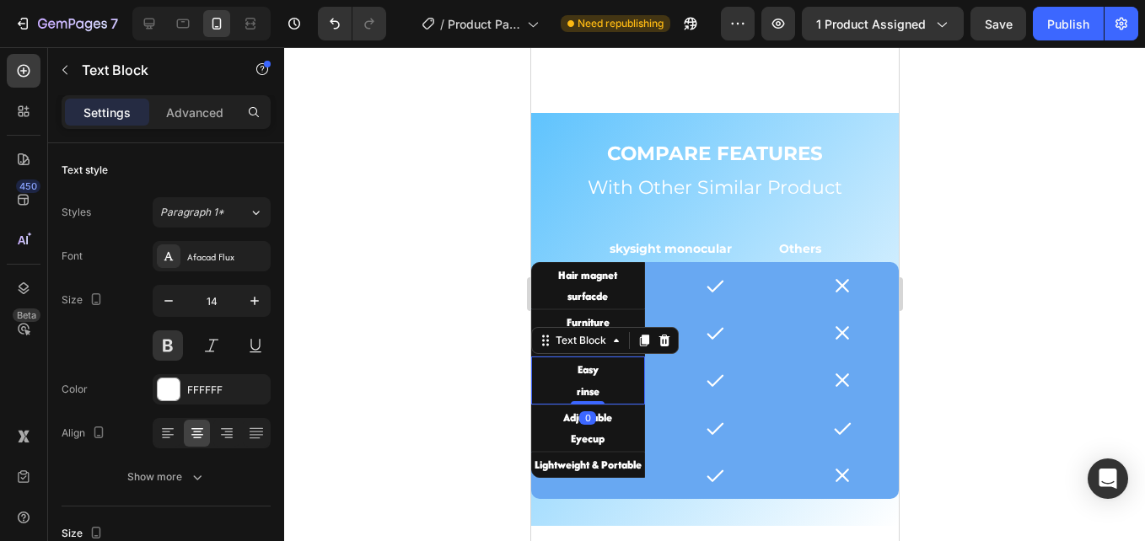
click at [602, 381] on p "rinse" at bounding box center [587, 391] width 109 height 21
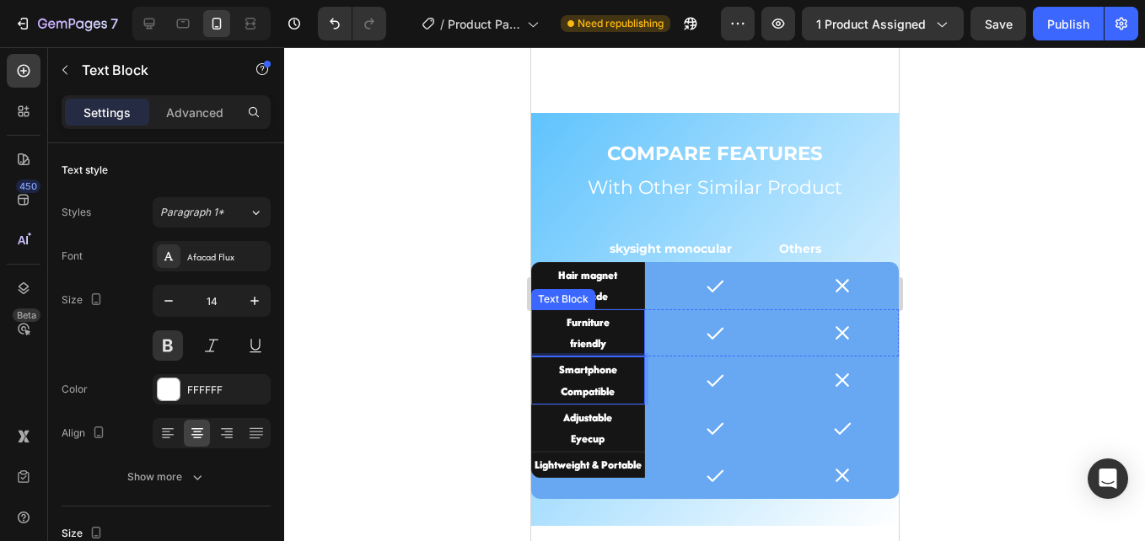
click at [599, 336] on p "friendly" at bounding box center [587, 343] width 109 height 21
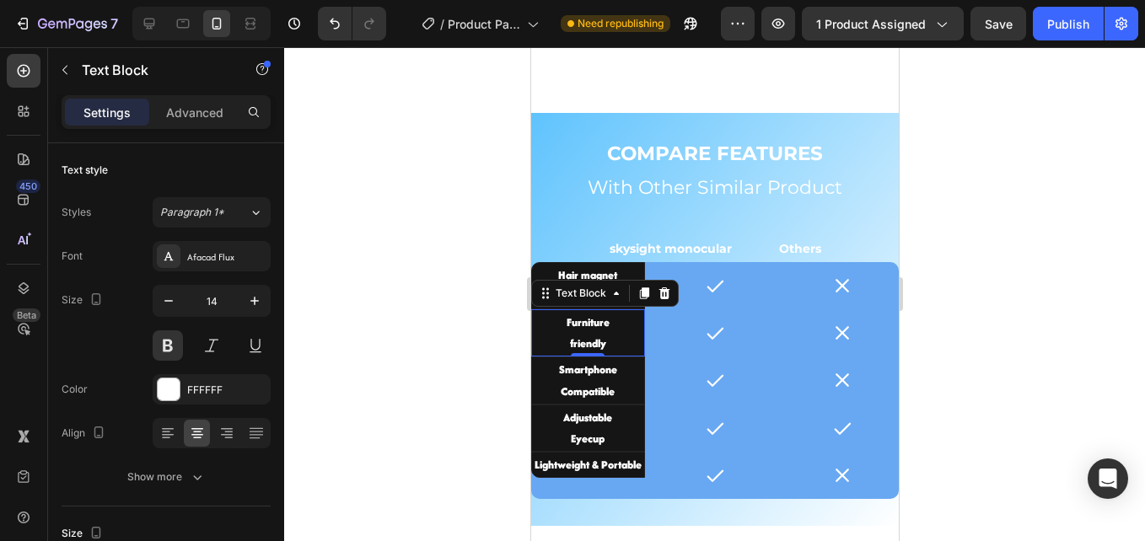
click at [605, 317] on p "Furniture" at bounding box center [587, 322] width 109 height 21
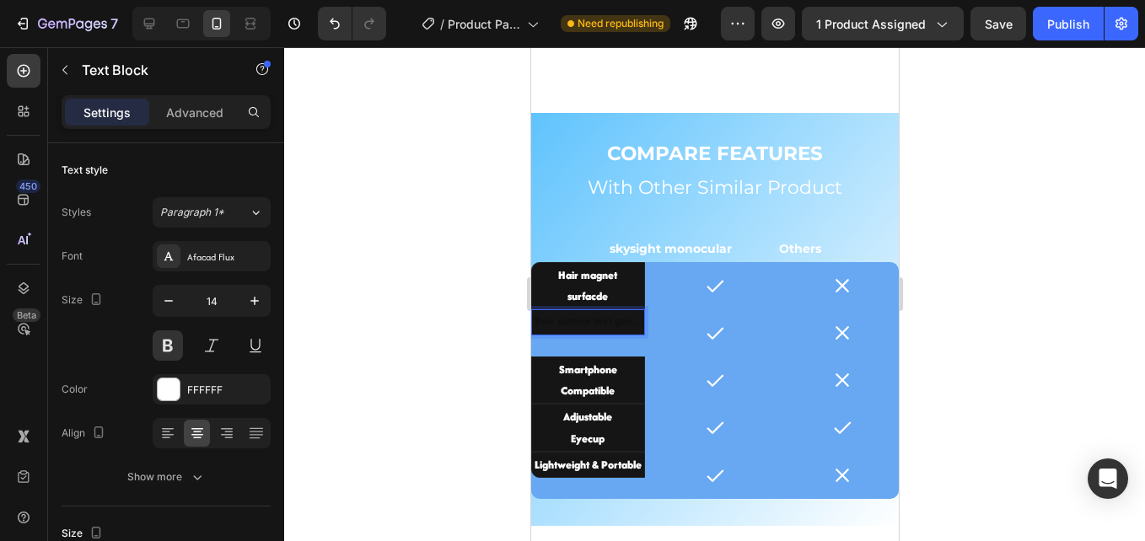
click at [567, 319] on div "Rich Text Editor. Editing area: main" at bounding box center [587, 322] width 114 height 26
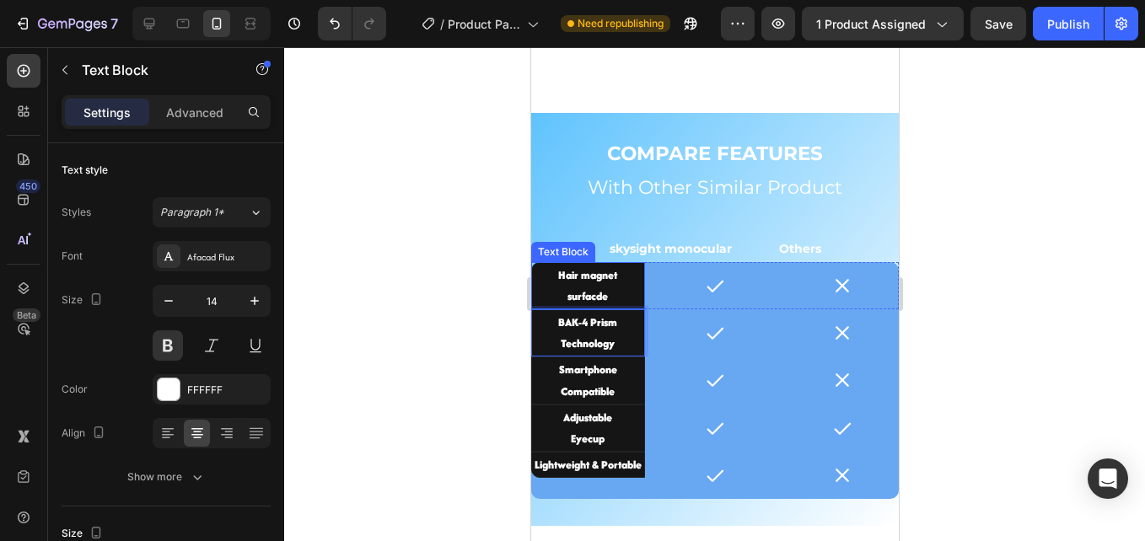
click at [600, 286] on p "surfacde" at bounding box center [587, 296] width 109 height 21
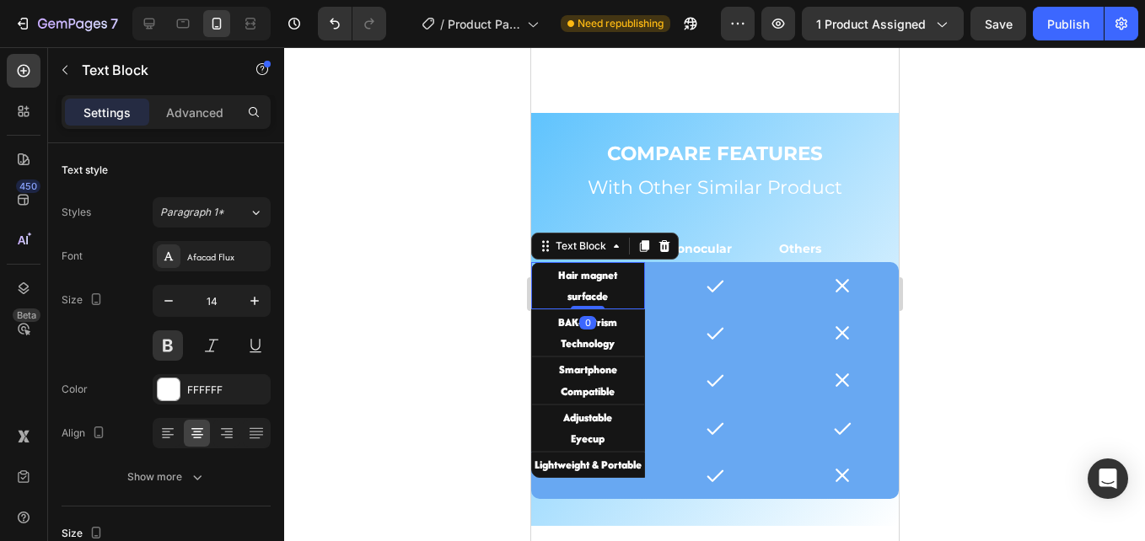
click at [610, 286] on p "surfacde" at bounding box center [587, 296] width 109 height 21
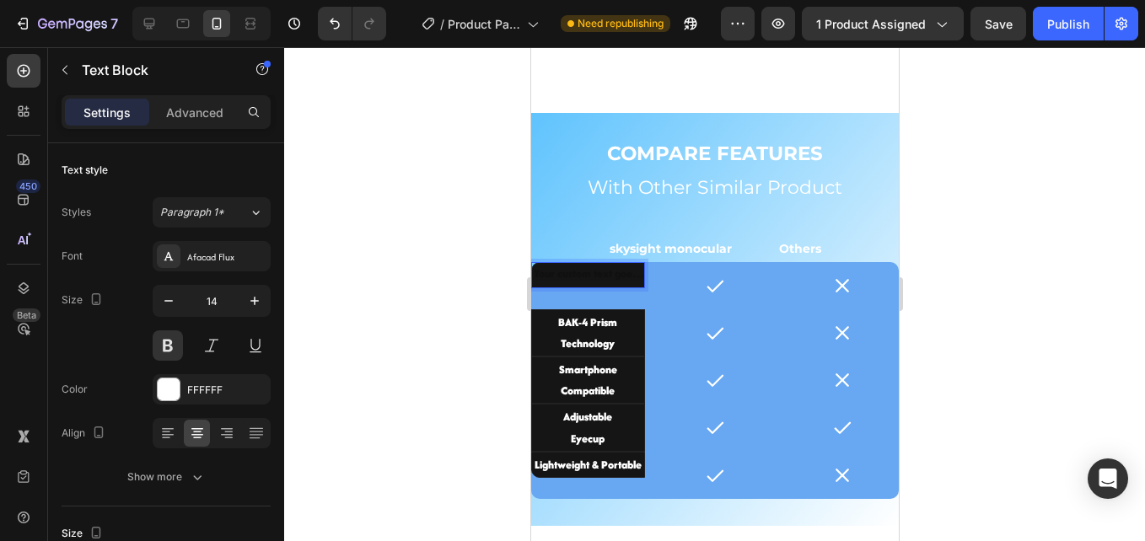
click at [568, 271] on div "Rich Text Editor. Editing area: main" at bounding box center [587, 275] width 114 height 26
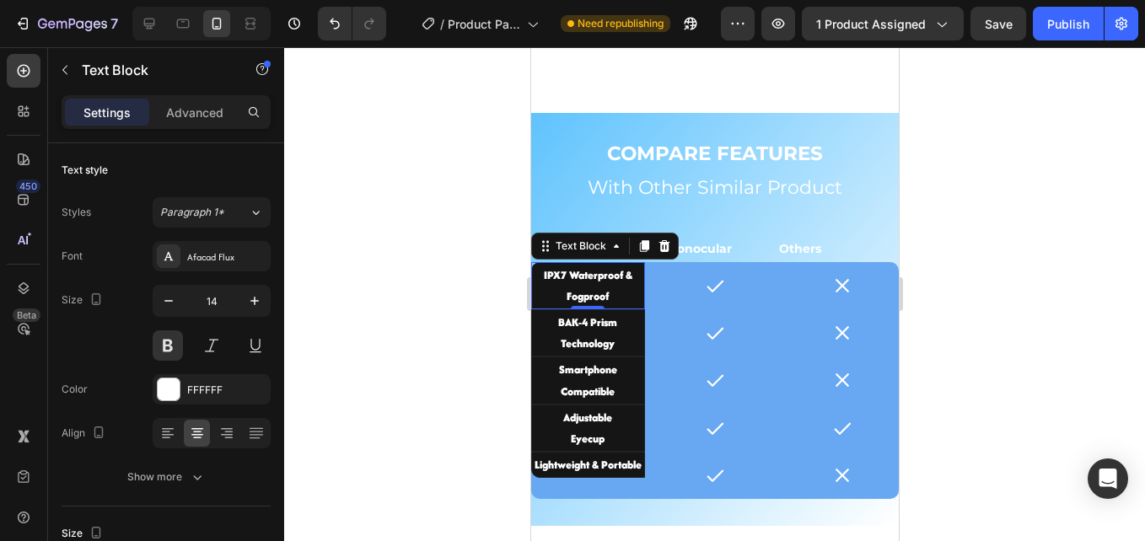
click at [456, 302] on div at bounding box center [714, 294] width 861 height 494
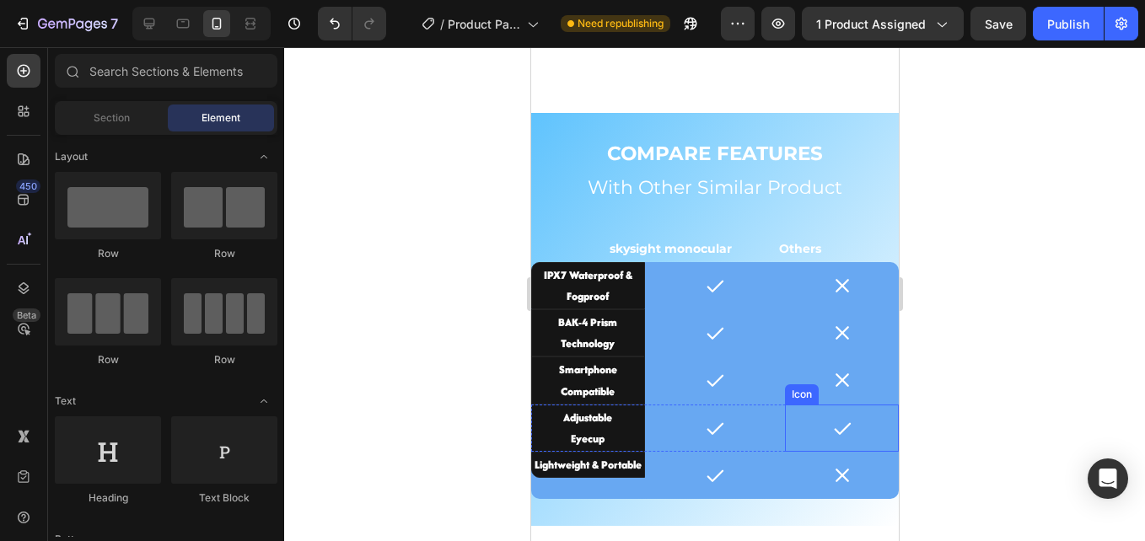
click at [831, 422] on icon at bounding box center [841, 428] width 20 height 20
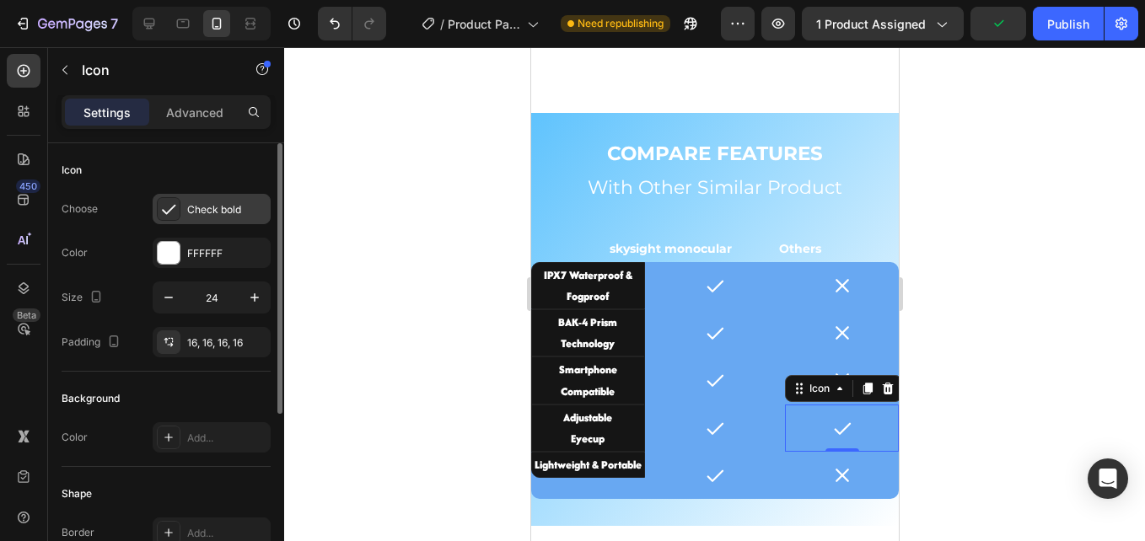
drag, startPoint x: 207, startPoint y: 204, endPoint x: 219, endPoint y: 207, distance: 12.1
click at [207, 203] on div "Check bold" at bounding box center [226, 209] width 79 height 15
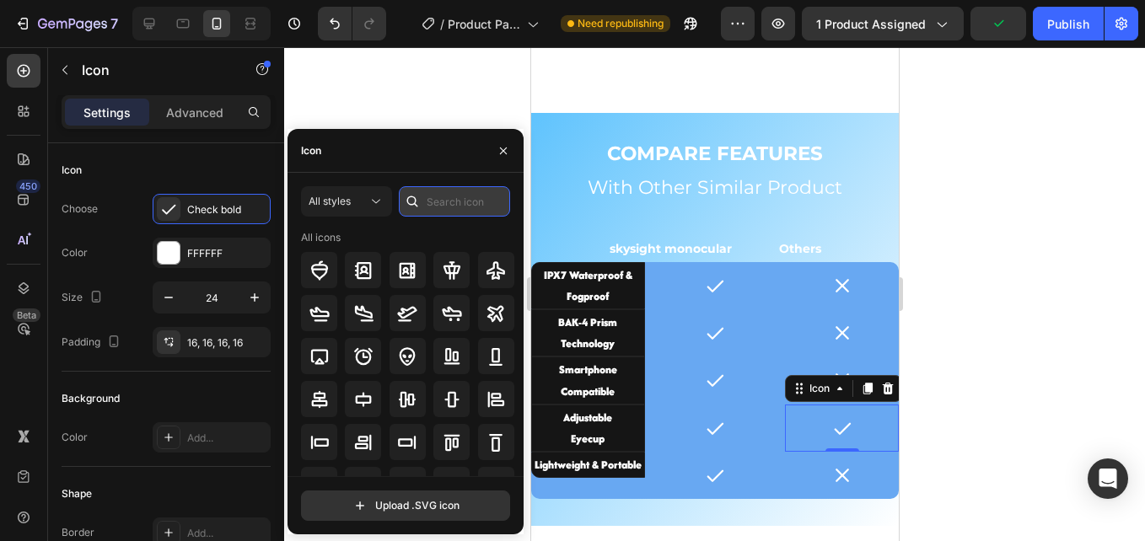
click at [449, 196] on input "text" at bounding box center [454, 201] width 111 height 30
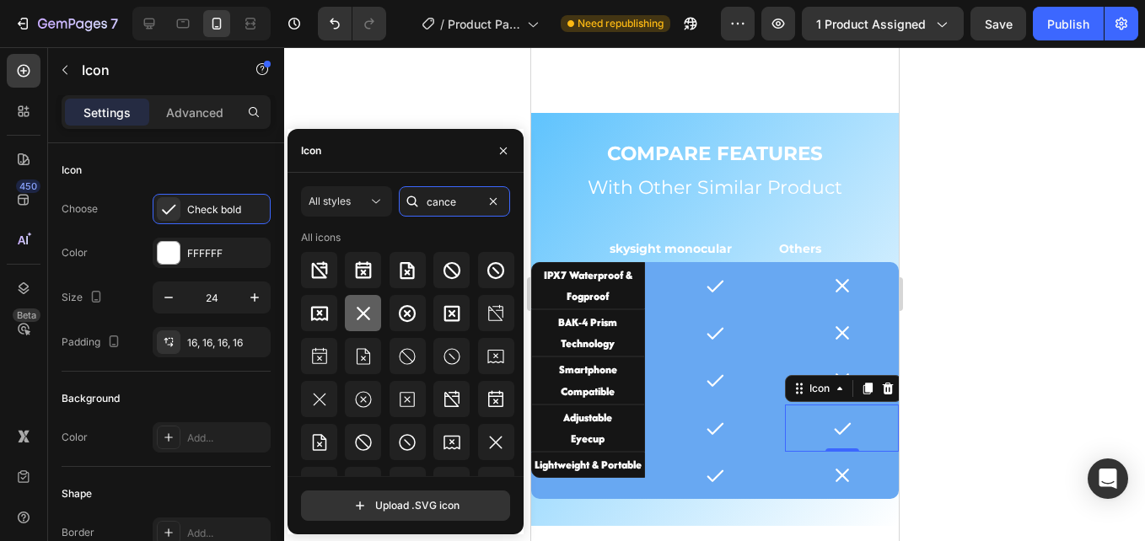
type input "cance"
click at [363, 319] on icon at bounding box center [363, 314] width 20 height 20
click at [839, 357] on div at bounding box center [841, 380] width 47 height 47
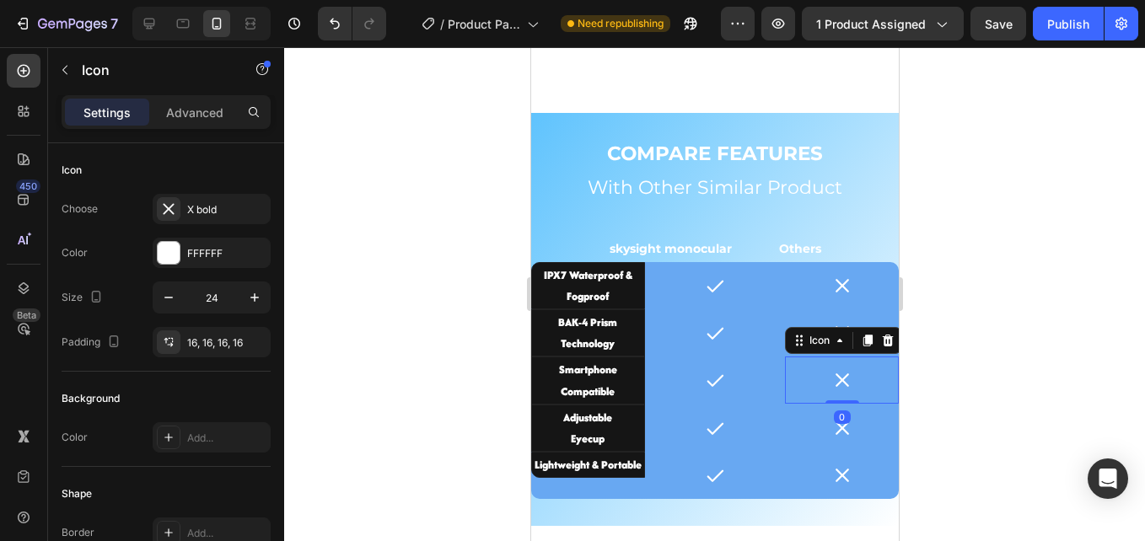
click at [836, 374] on icon at bounding box center [841, 380] width 20 height 20
click at [218, 215] on div "X bold" at bounding box center [226, 209] width 79 height 15
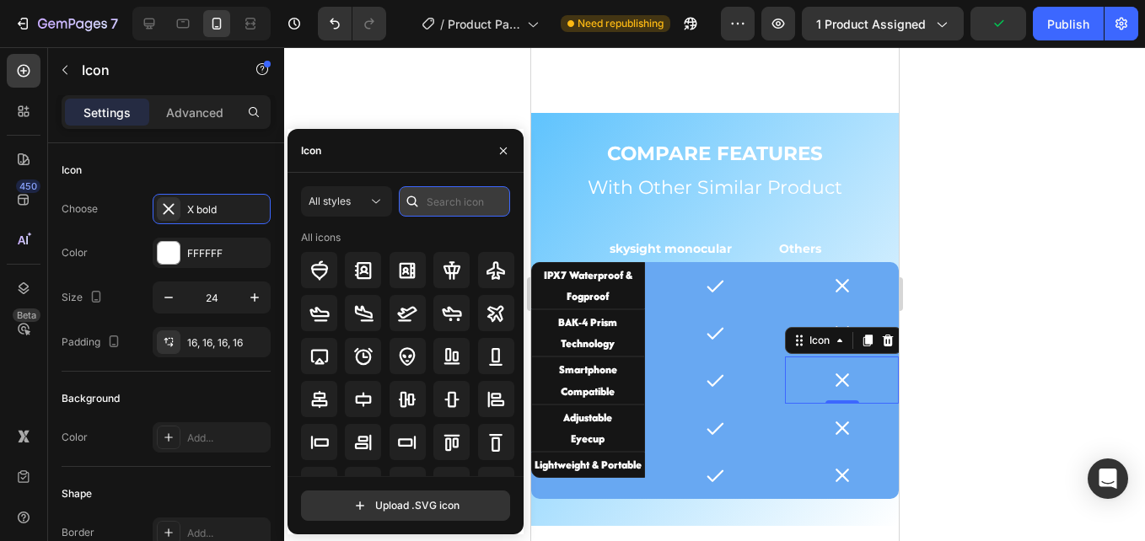
click at [433, 196] on input "text" at bounding box center [454, 201] width 111 height 30
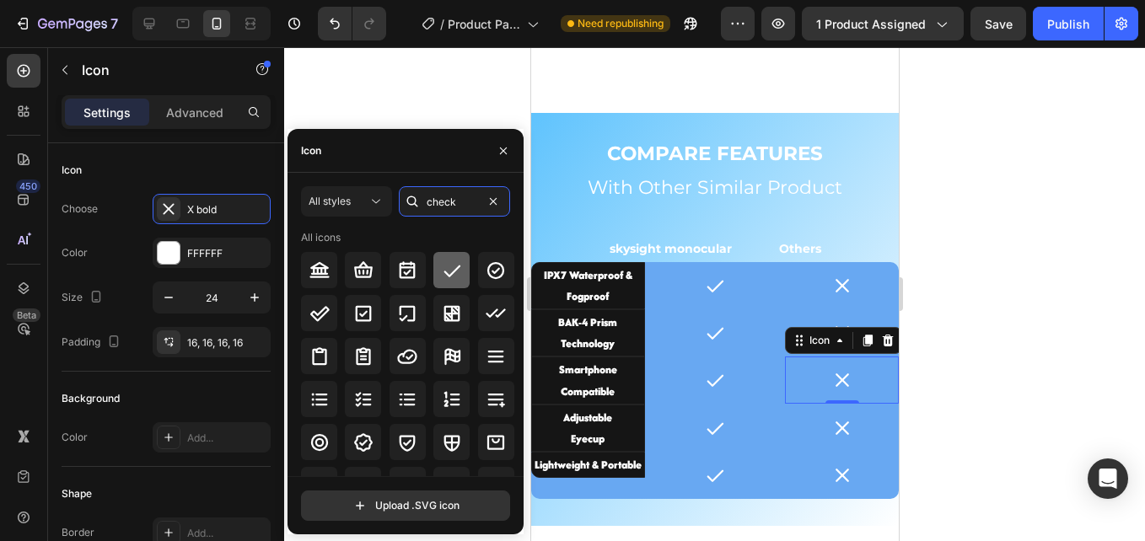
type input "check"
click at [446, 261] on icon at bounding box center [452, 271] width 20 height 20
click at [716, 276] on icon at bounding box center [714, 286] width 20 height 20
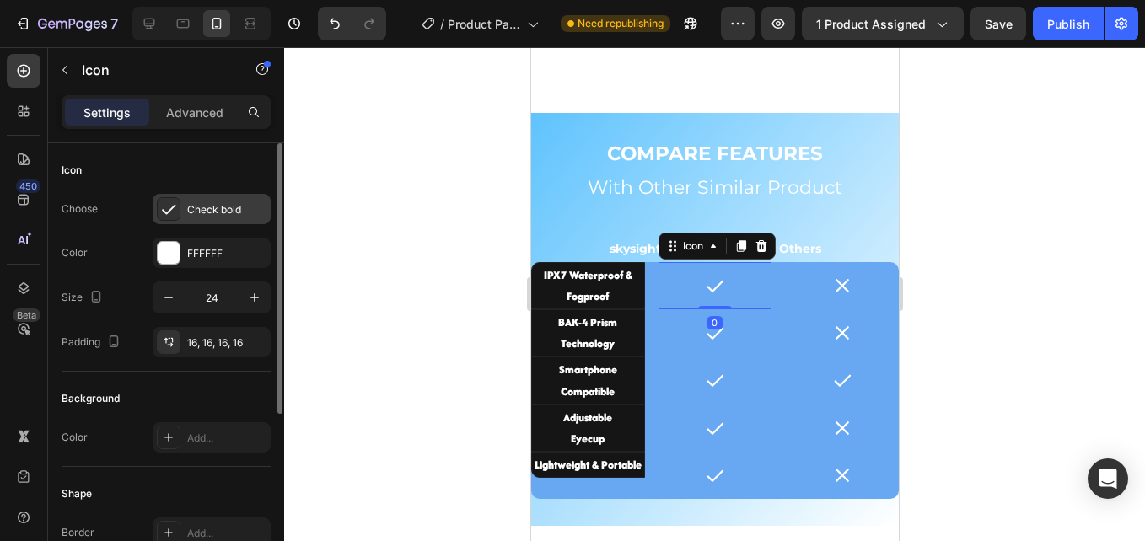
click at [214, 203] on div "Check bold" at bounding box center [226, 209] width 79 height 15
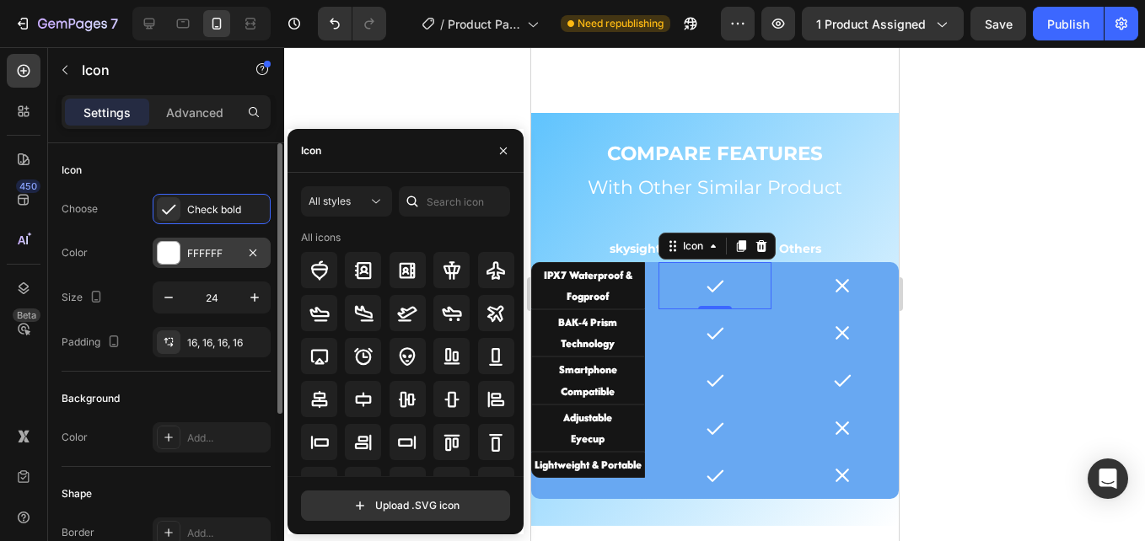
click at [202, 250] on div "FFFFFF" at bounding box center [211, 253] width 49 height 15
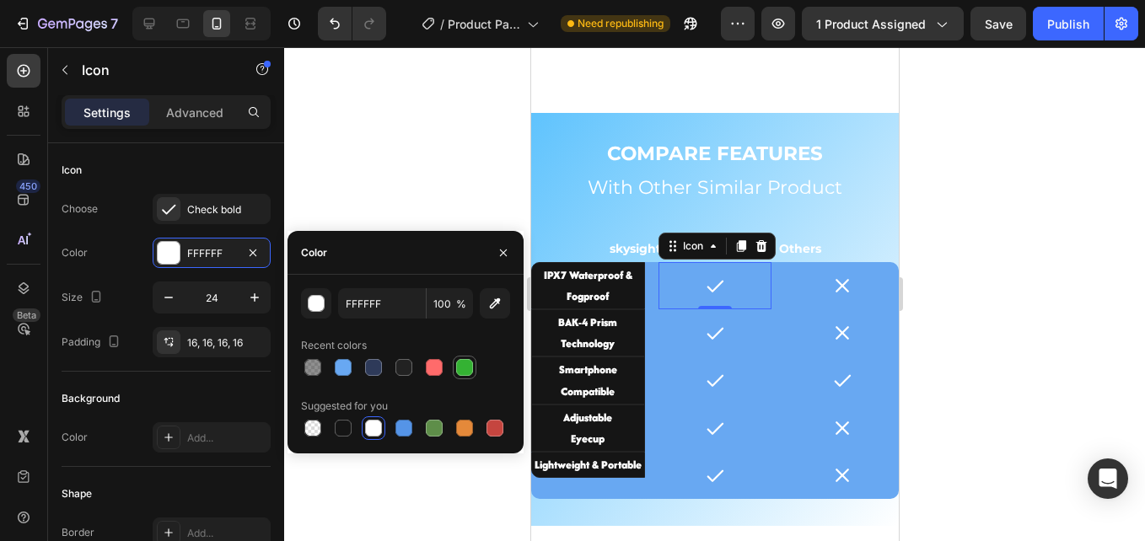
click at [463, 365] on div at bounding box center [464, 367] width 17 height 17
type input "34B233"
click at [712, 328] on icon at bounding box center [715, 334] width 17 height 12
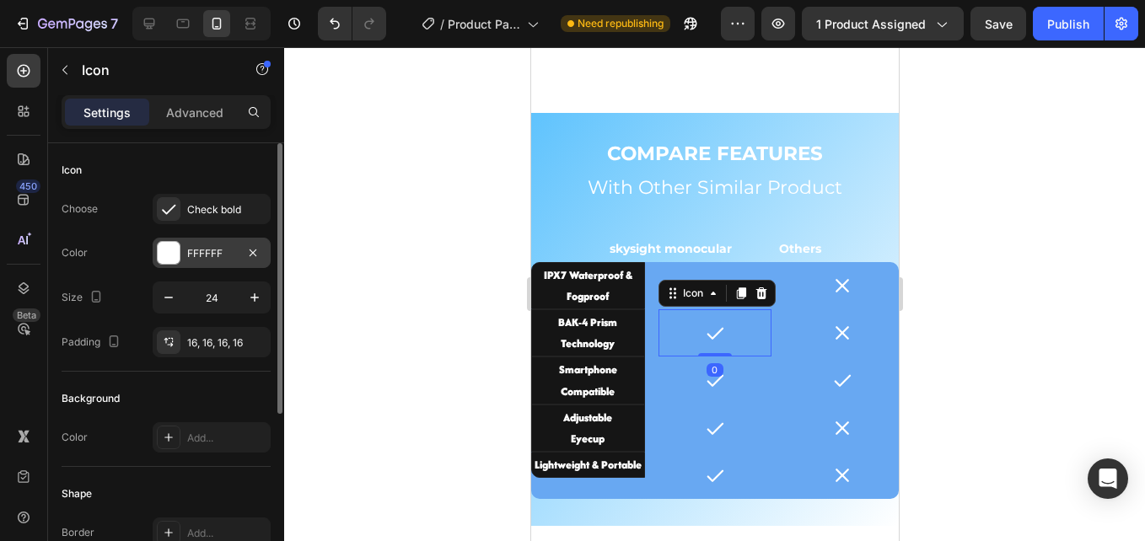
click at [203, 246] on div "FFFFFF" at bounding box center [211, 253] width 49 height 15
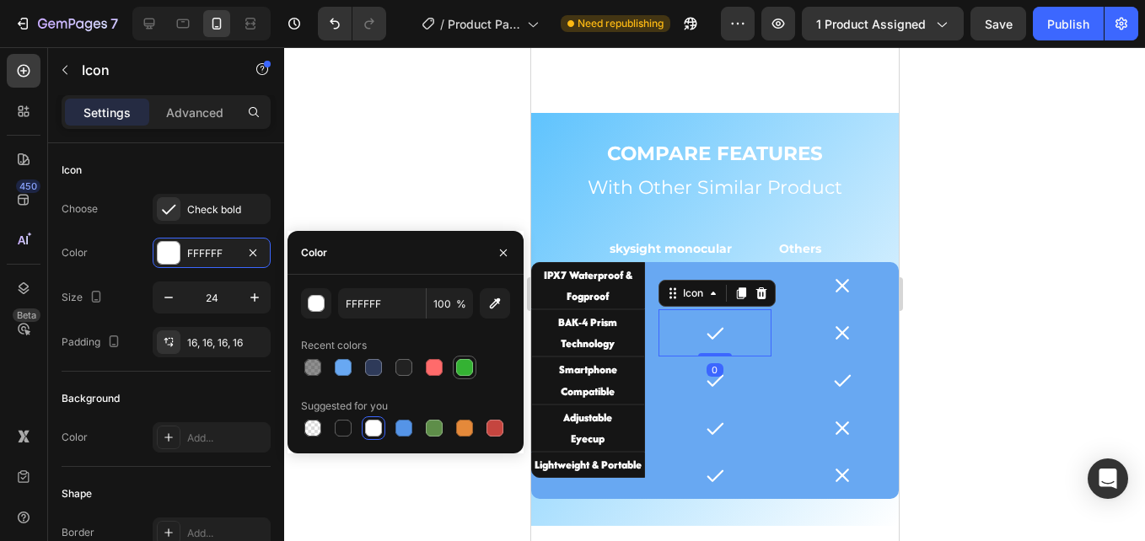
click at [465, 369] on div at bounding box center [464, 367] width 17 height 17
type input "34B233"
click at [707, 376] on icon at bounding box center [714, 380] width 20 height 20
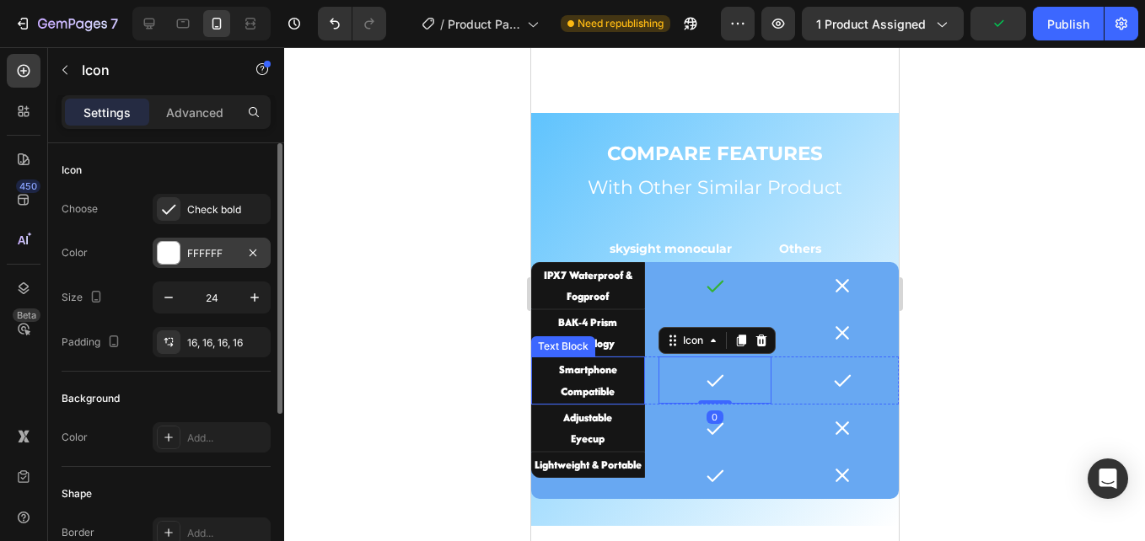
click at [189, 250] on div "FFFFFF" at bounding box center [211, 253] width 49 height 15
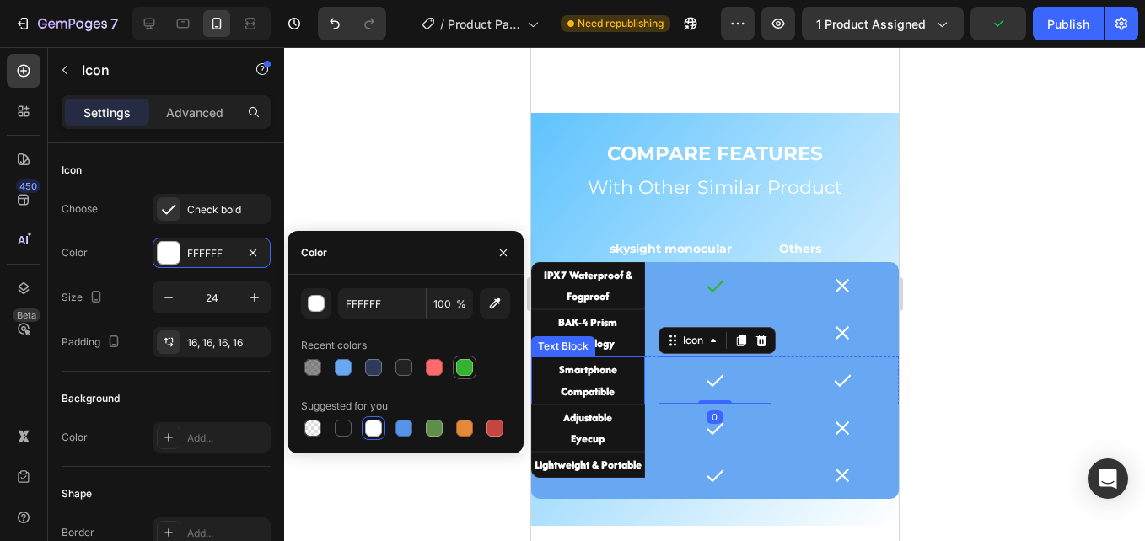
click at [469, 366] on div at bounding box center [464, 367] width 17 height 17
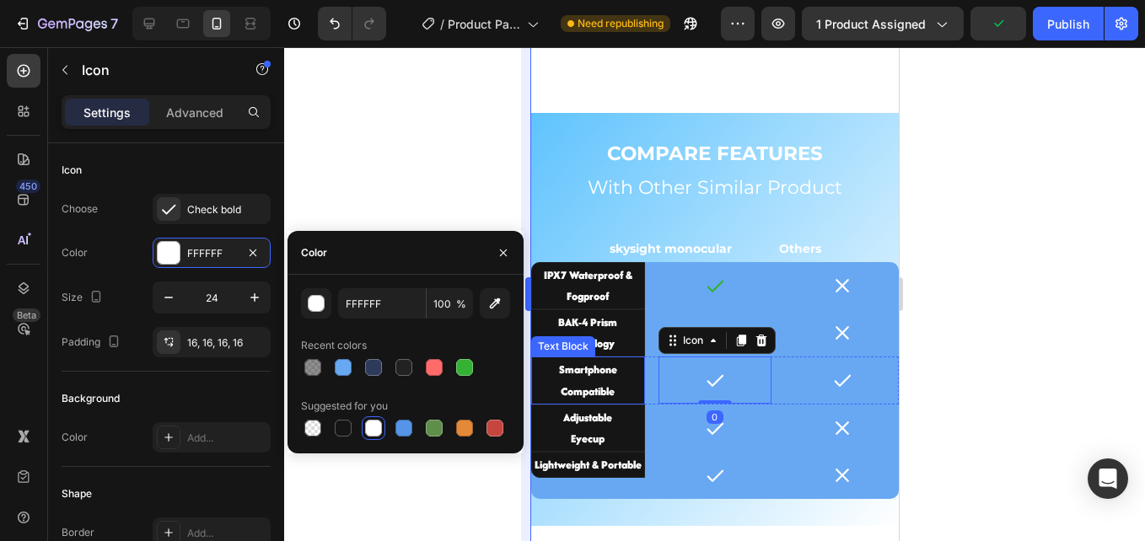
type input "34B233"
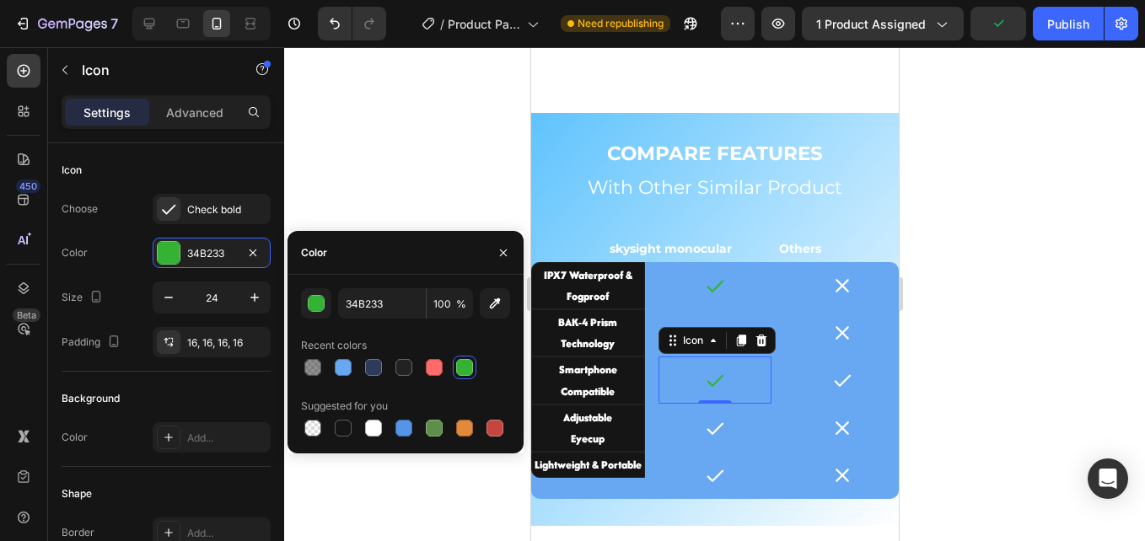
click at [716, 422] on icon at bounding box center [715, 428] width 17 height 12
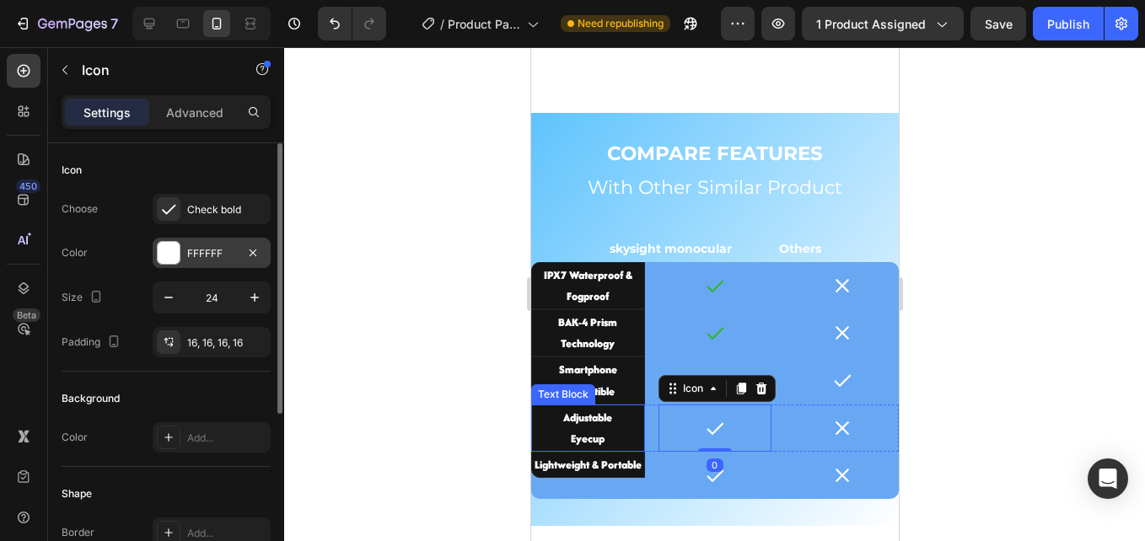
click at [193, 250] on div "FFFFFF" at bounding box center [211, 253] width 49 height 15
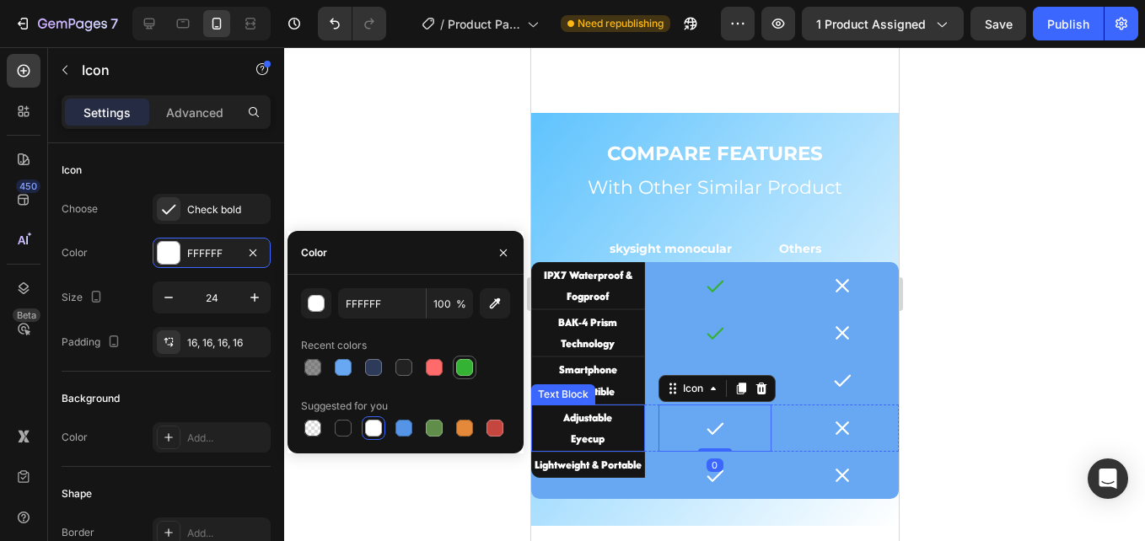
click at [470, 366] on div at bounding box center [464, 367] width 17 height 17
type input "34B233"
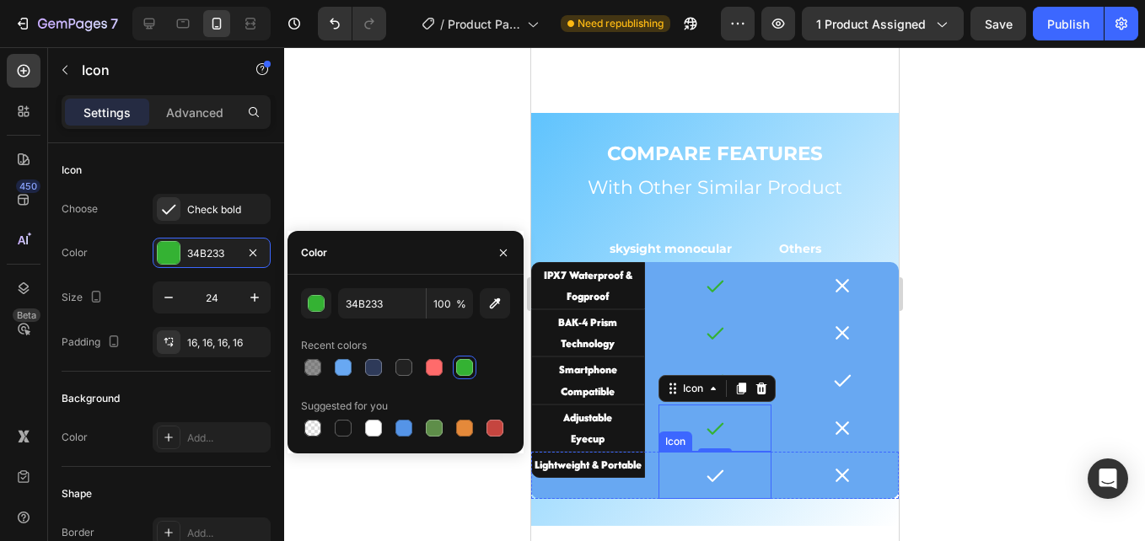
click at [715, 465] on icon at bounding box center [714, 475] width 20 height 20
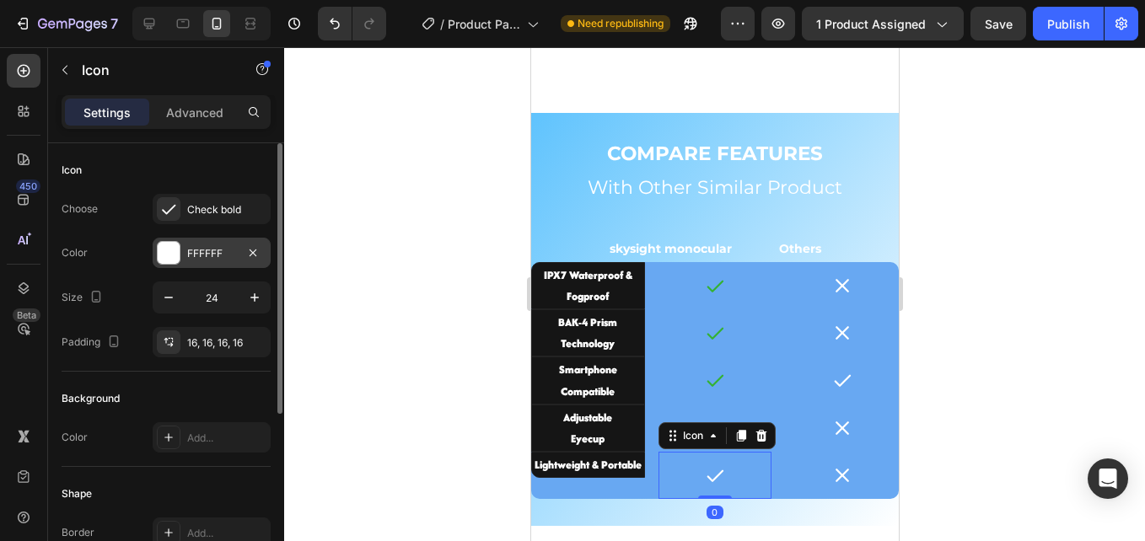
click at [228, 251] on div "FFFFFF" at bounding box center [211, 253] width 49 height 15
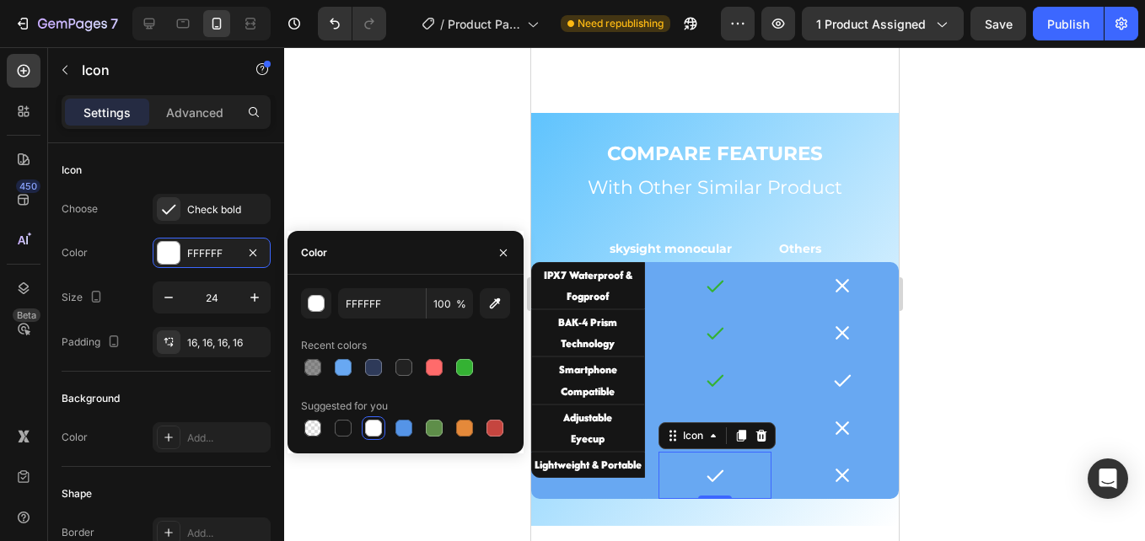
click at [472, 356] on div at bounding box center [465, 368] width 24 height 24
type input "34B233"
click at [834, 375] on icon at bounding box center [841, 381] width 17 height 12
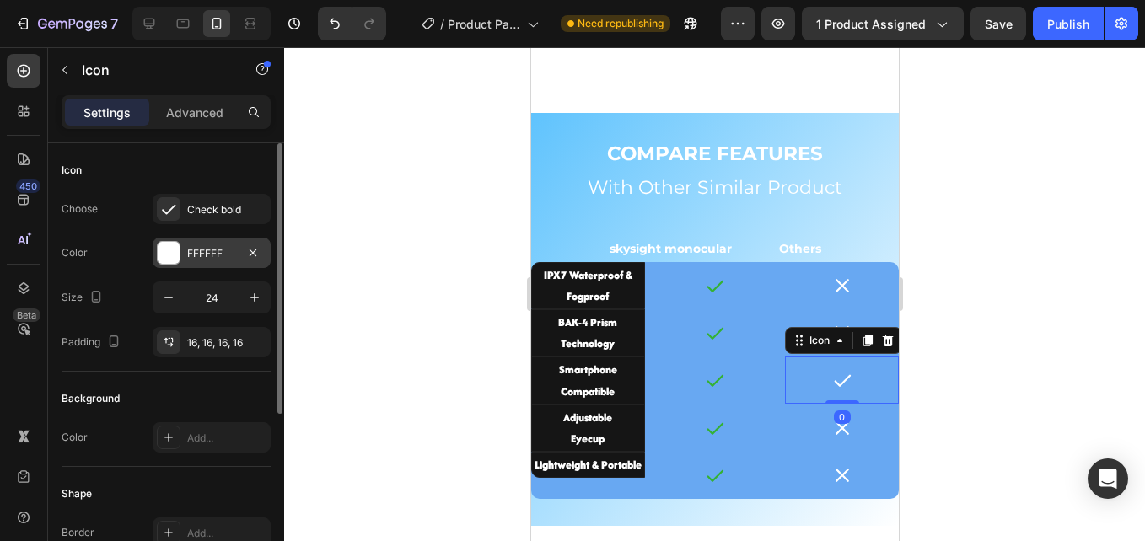
click at [175, 248] on div at bounding box center [169, 253] width 22 height 22
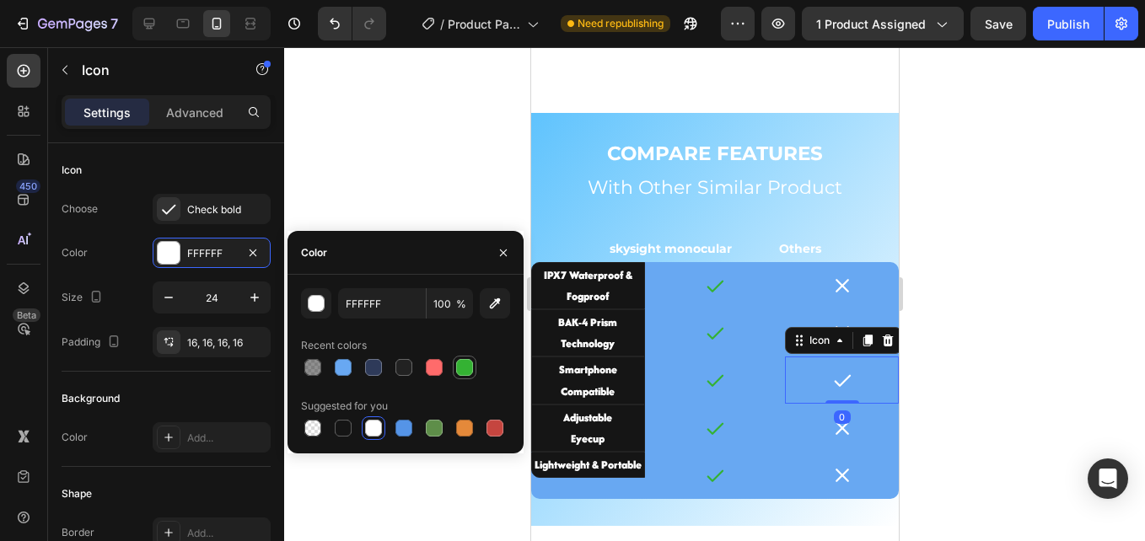
click at [457, 358] on div at bounding box center [464, 367] width 20 height 20
type input "34B233"
click at [831, 281] on icon at bounding box center [841, 286] width 20 height 20
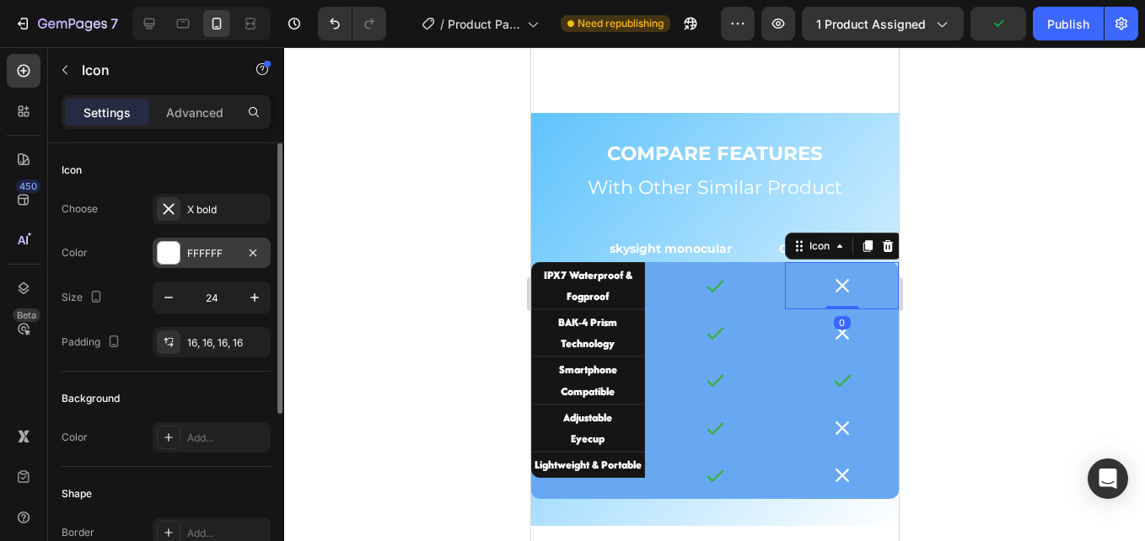
click at [189, 246] on div "FFFFFF" at bounding box center [211, 253] width 49 height 15
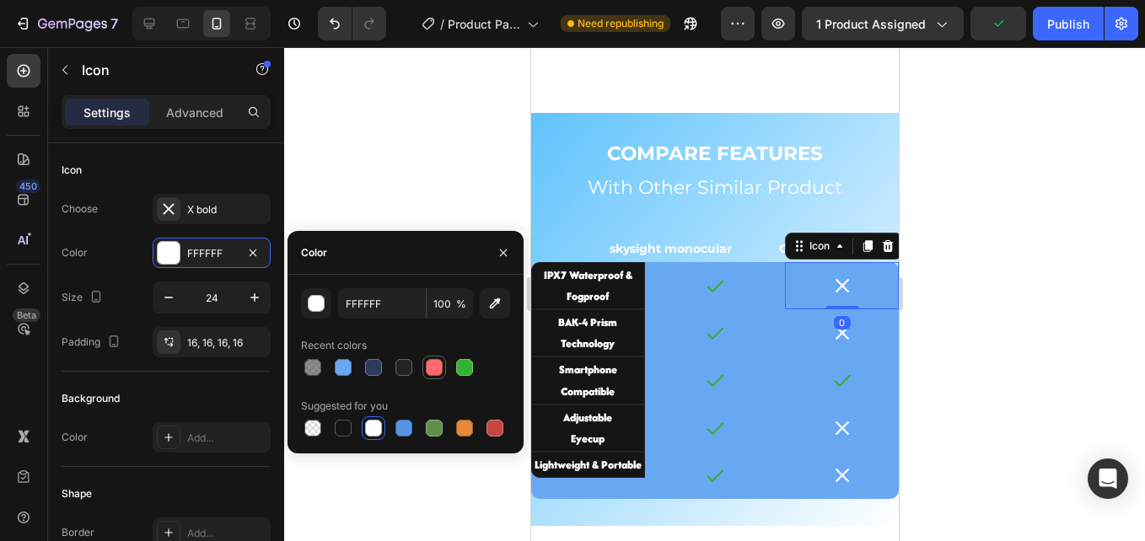
click at [436, 369] on div at bounding box center [434, 367] width 17 height 17
type input "FF6B6B"
click at [842, 326] on div at bounding box center [841, 332] width 47 height 47
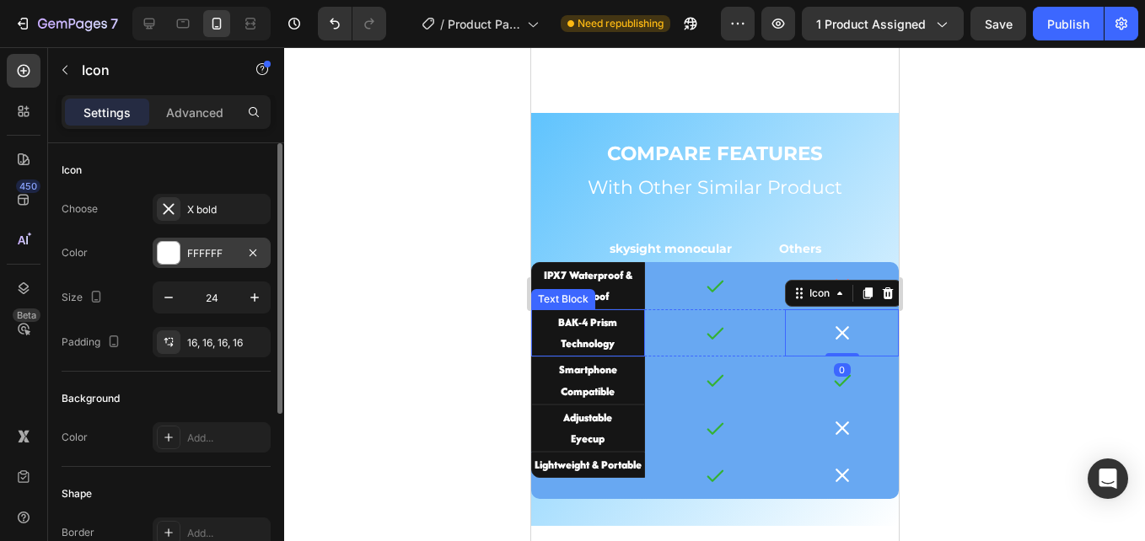
click at [180, 243] on div at bounding box center [169, 253] width 24 height 24
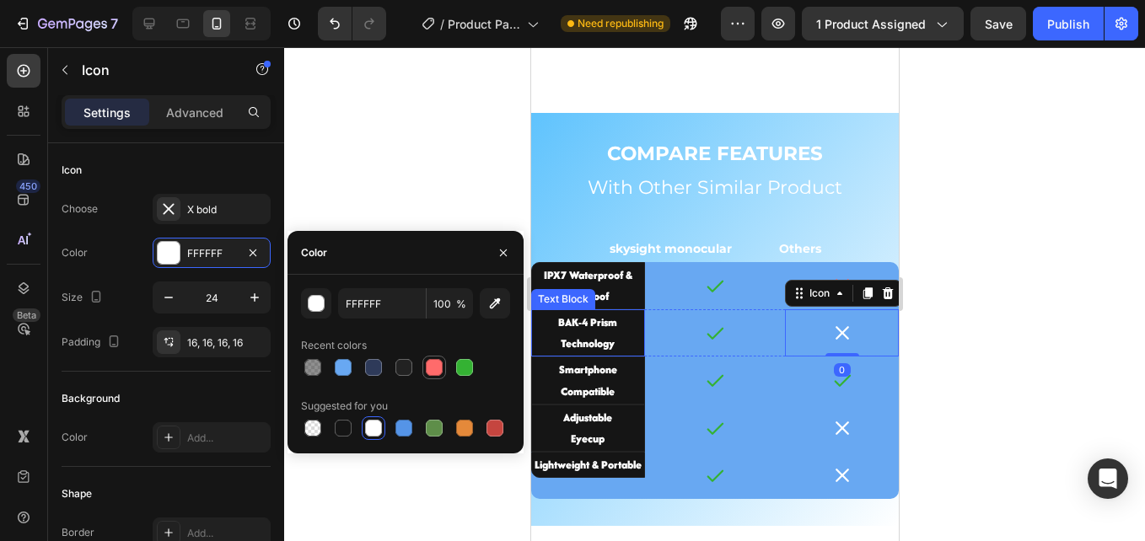
click at [425, 359] on div at bounding box center [434, 367] width 20 height 20
type input "FF6B6B"
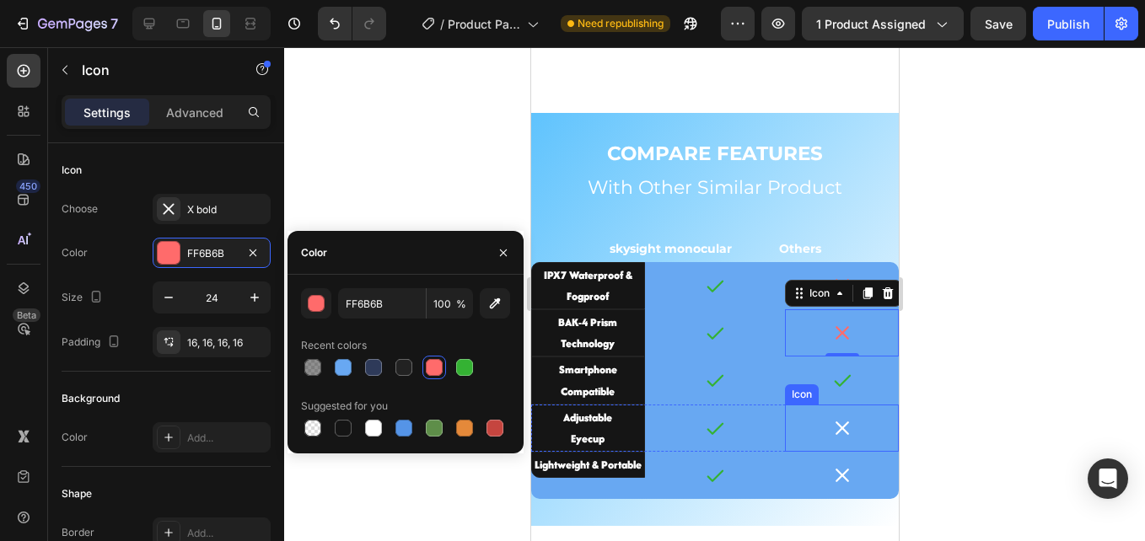
click at [831, 423] on icon at bounding box center [841, 428] width 20 height 20
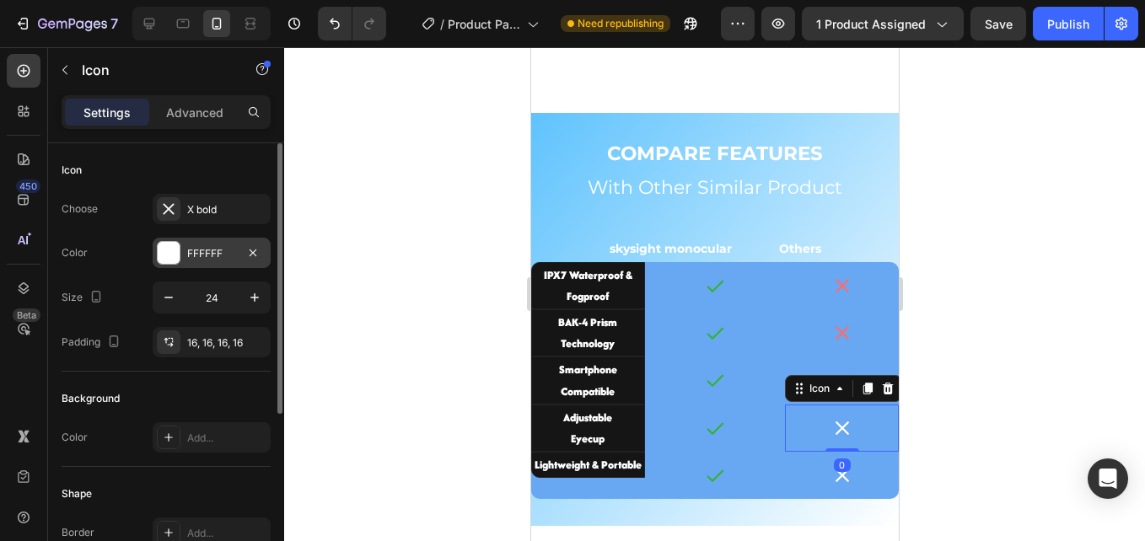
click at [179, 249] on div at bounding box center [169, 253] width 22 height 22
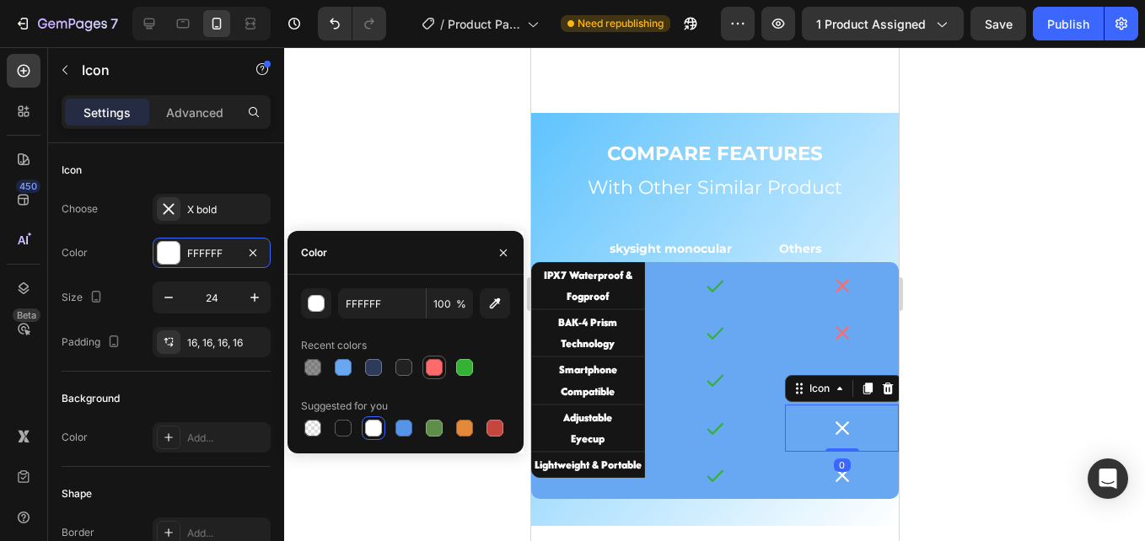
click at [437, 374] on div at bounding box center [434, 367] width 17 height 17
type input "FF6B6B"
click at [835, 473] on icon at bounding box center [841, 475] width 20 height 20
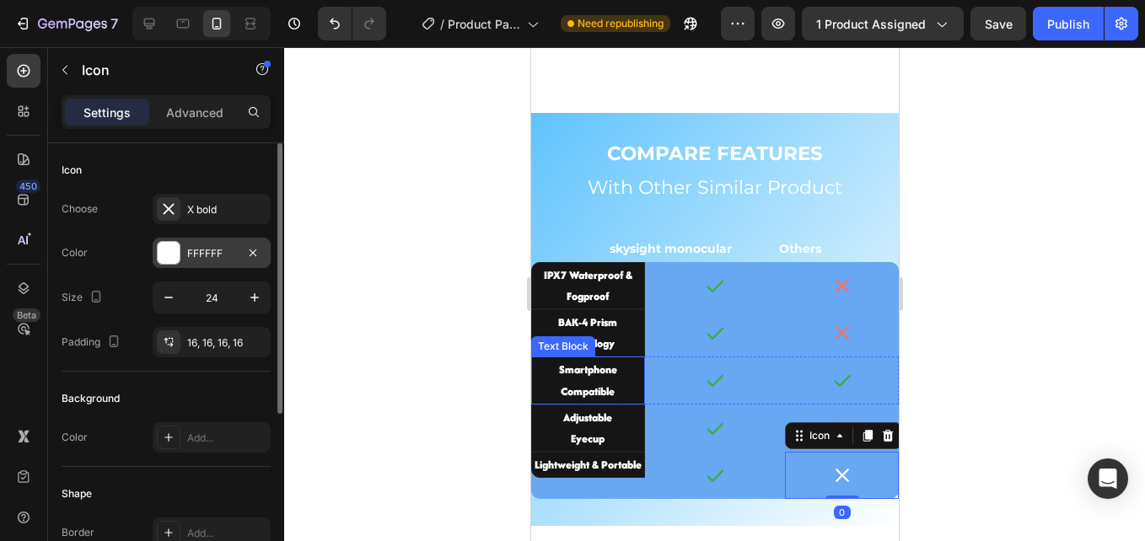
click at [181, 249] on div "FFFFFF" at bounding box center [212, 253] width 118 height 30
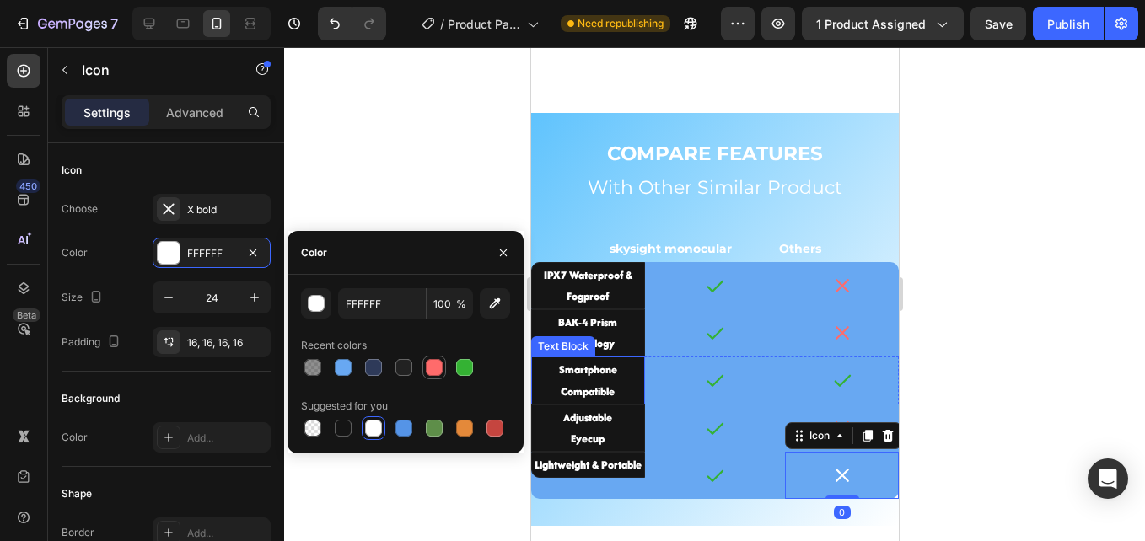
click at [432, 376] on div at bounding box center [434, 367] width 20 height 20
type input "FF6B6B"
click at [417, 185] on div at bounding box center [714, 294] width 861 height 494
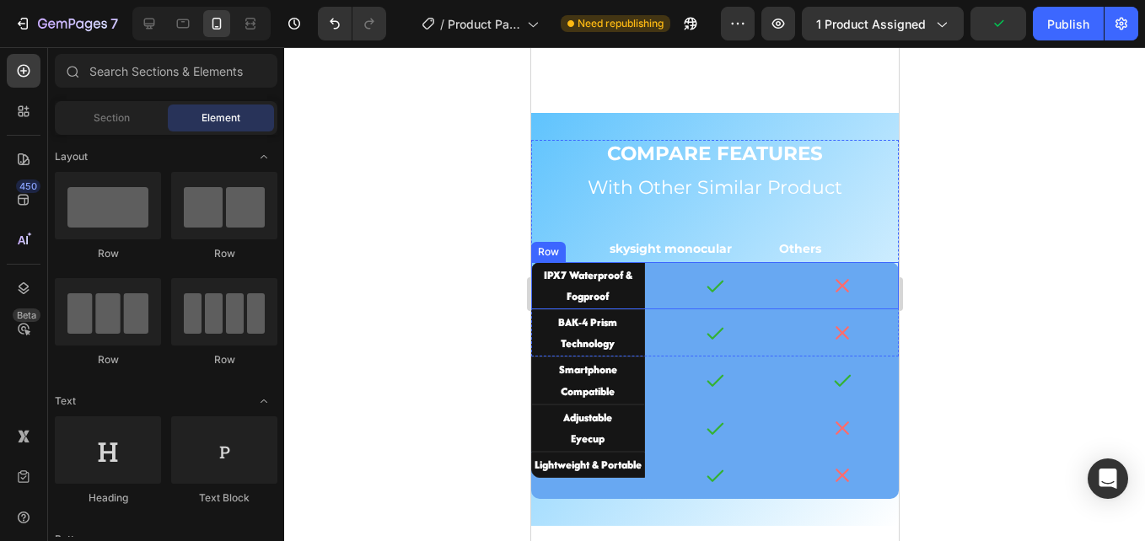
click at [646, 293] on div "IPX7 Waterproof & Fogproof Text Block Icon Icon Row" at bounding box center [714, 285] width 368 height 47
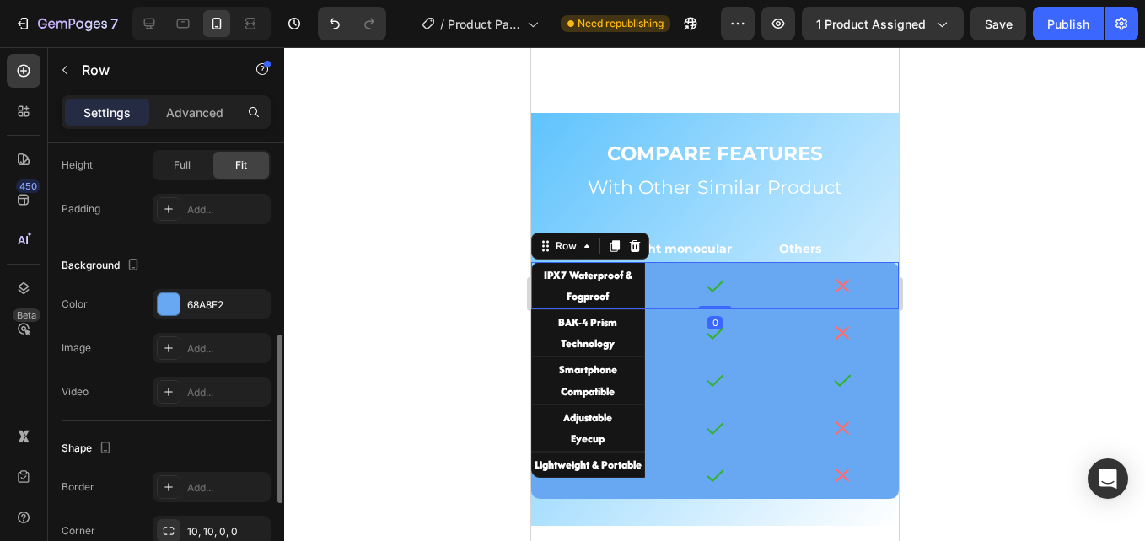
scroll to position [590, 0]
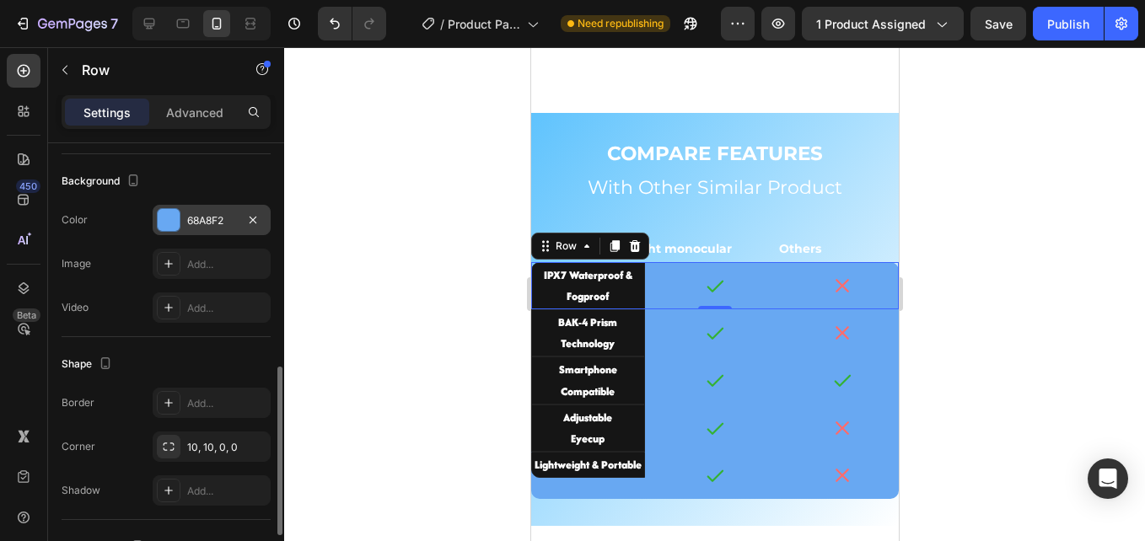
click at [192, 218] on div "68A8F2" at bounding box center [211, 220] width 49 height 15
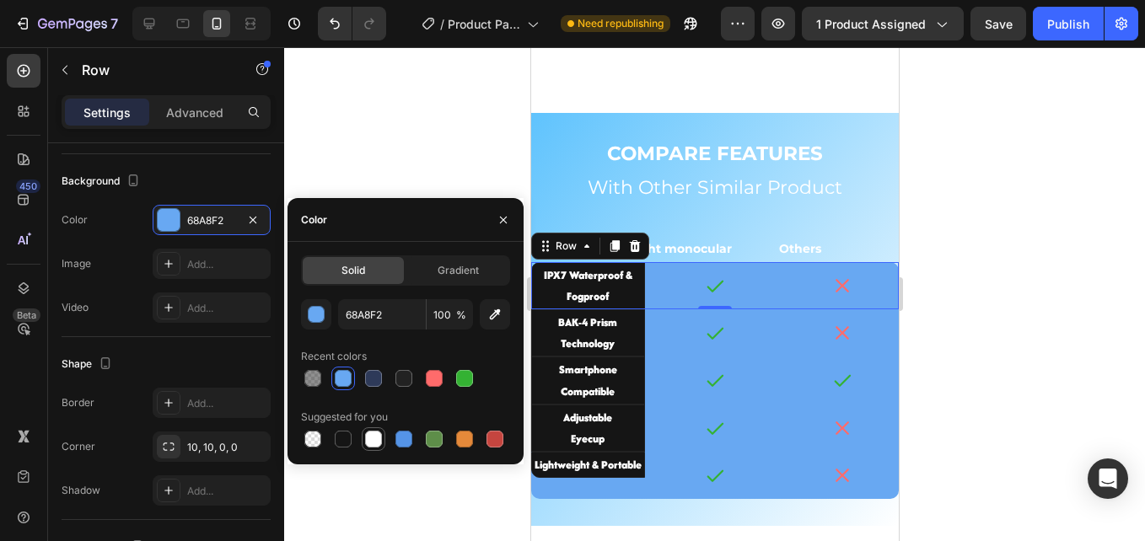
click at [375, 439] on div at bounding box center [373, 439] width 17 height 17
type input "FFFFFF"
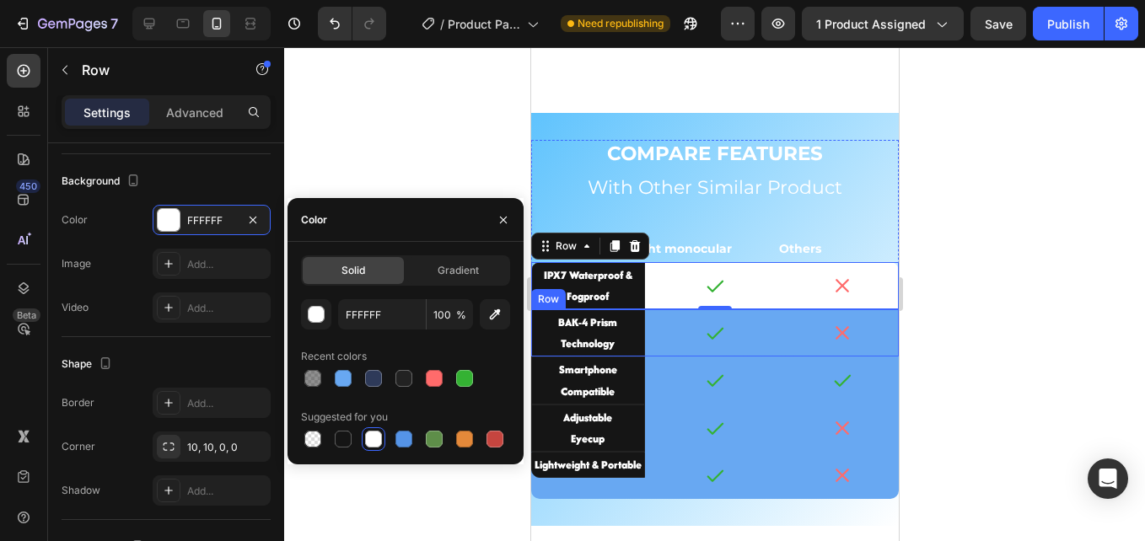
click at [648, 333] on div "BAK-4 Prism Technology Text Block Icon Icon Row" at bounding box center [714, 332] width 368 height 47
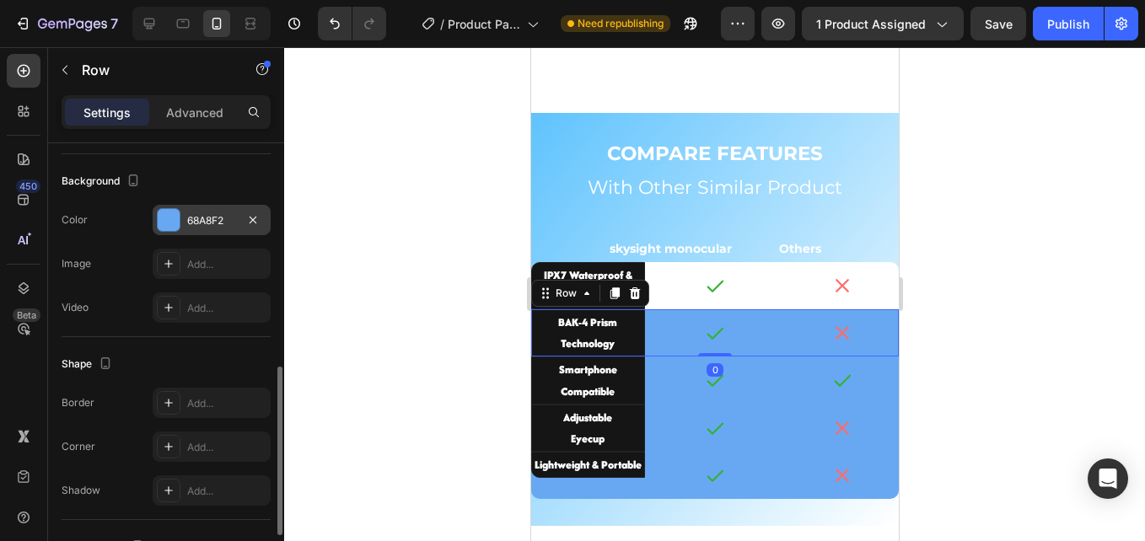
click at [192, 228] on div "68A8F2" at bounding box center [212, 220] width 118 height 30
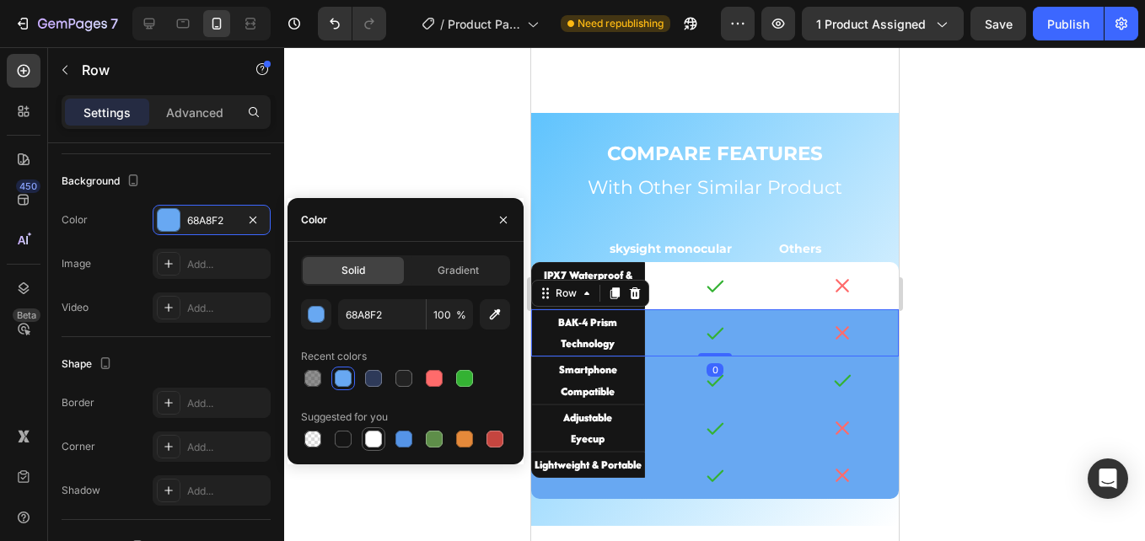
click at [368, 437] on div at bounding box center [373, 439] width 17 height 17
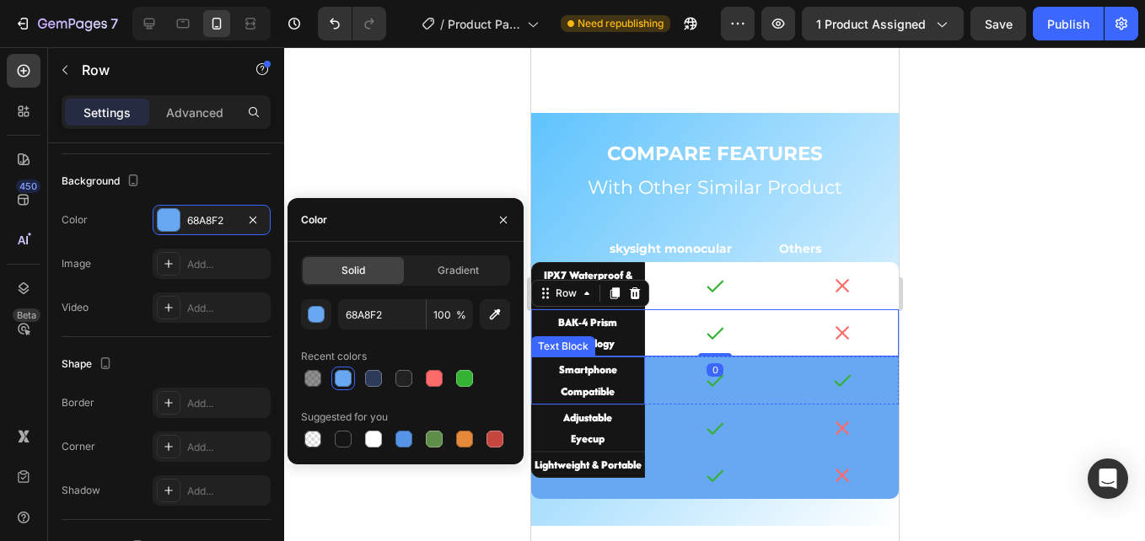
type input "FFFFFF"
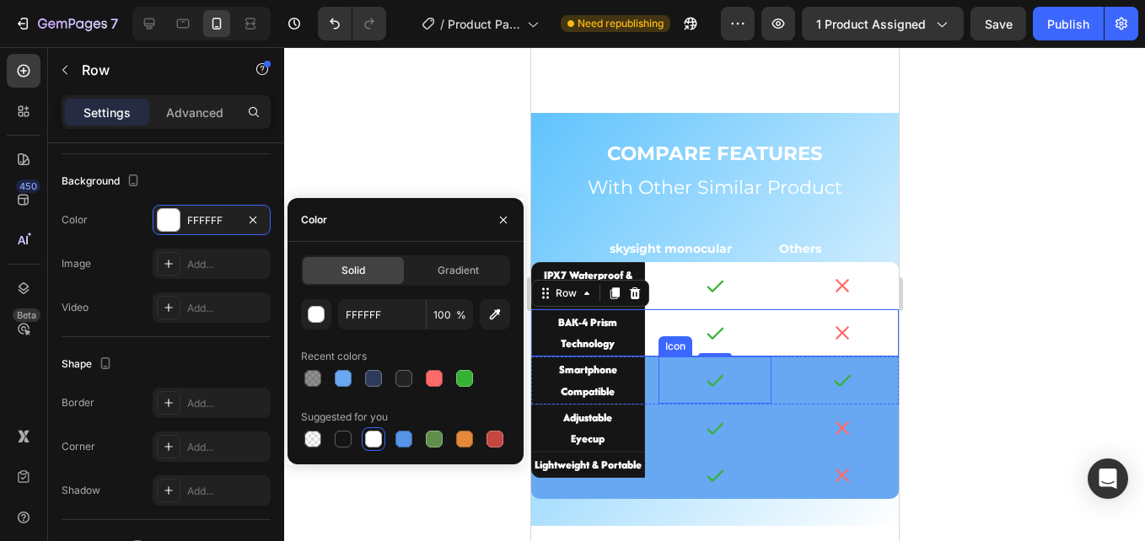
click at [648, 387] on div "Smartphone Compatible Text Block Icon Icon Row" at bounding box center [714, 380] width 368 height 47
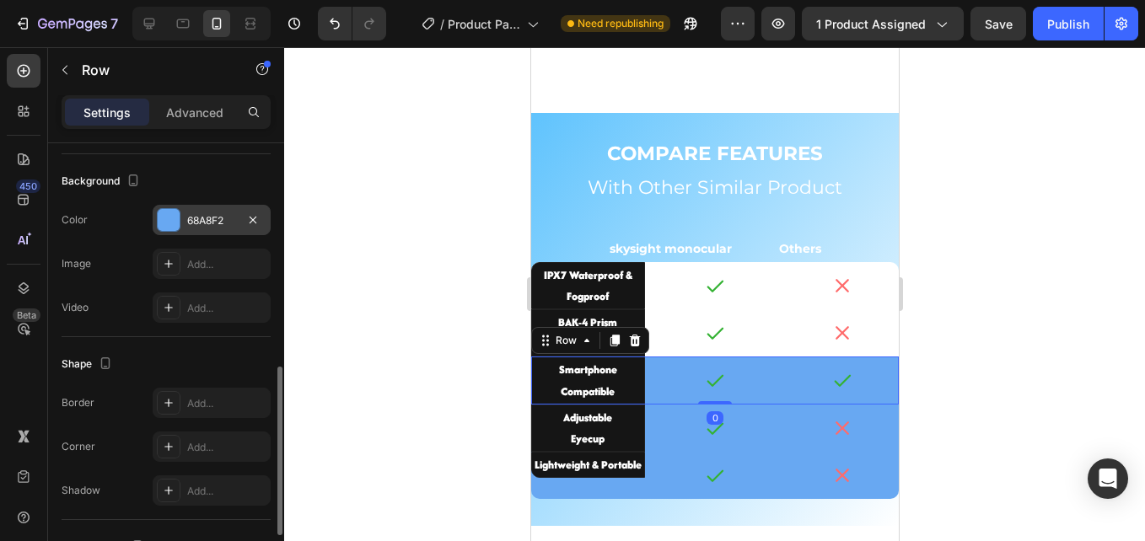
click at [182, 218] on div "68A8F2" at bounding box center [212, 220] width 118 height 30
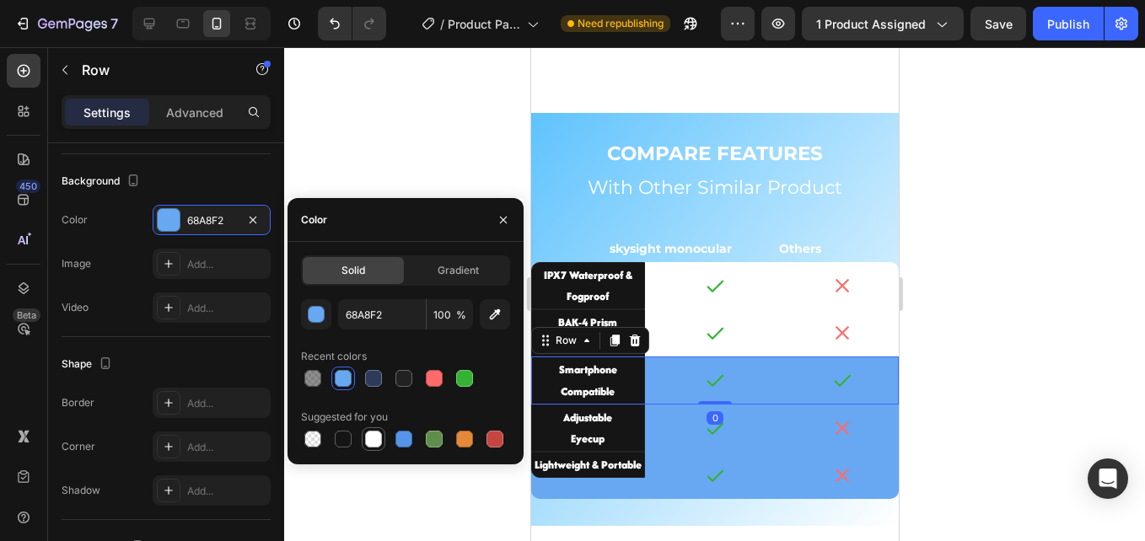
click at [377, 449] on div at bounding box center [374, 439] width 24 height 24
type input "FFFFFF"
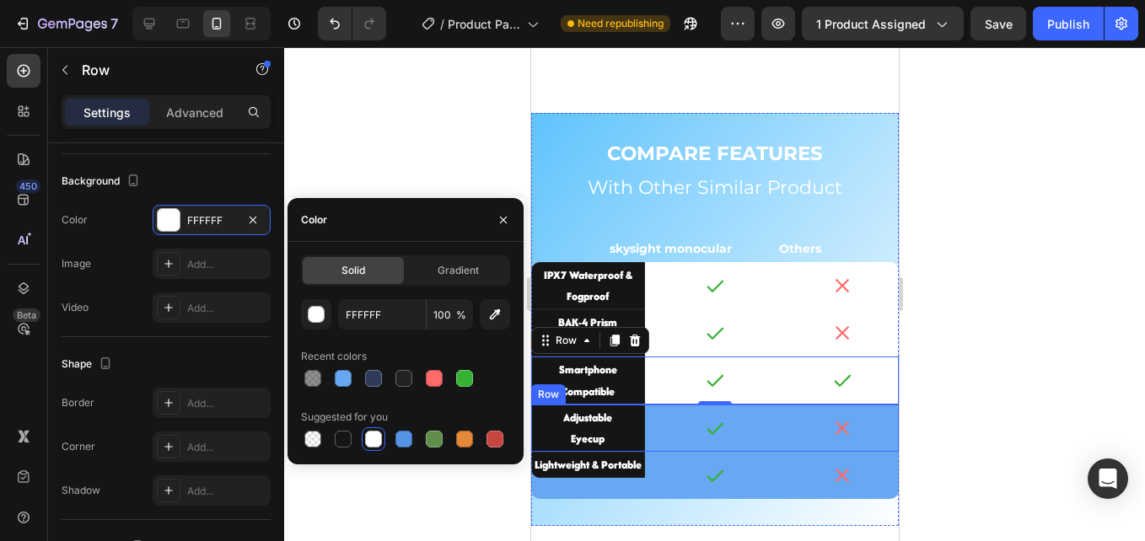
click at [648, 432] on div "Adjustable Eyecup Text Block Icon Icon Row" at bounding box center [714, 428] width 368 height 47
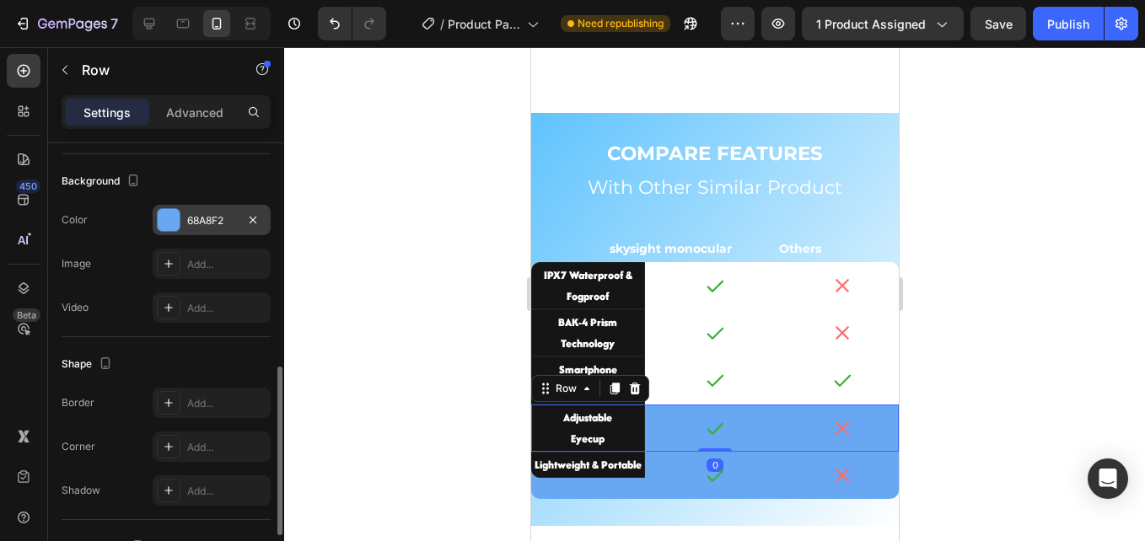
click at [214, 215] on div "68A8F2" at bounding box center [211, 220] width 49 height 15
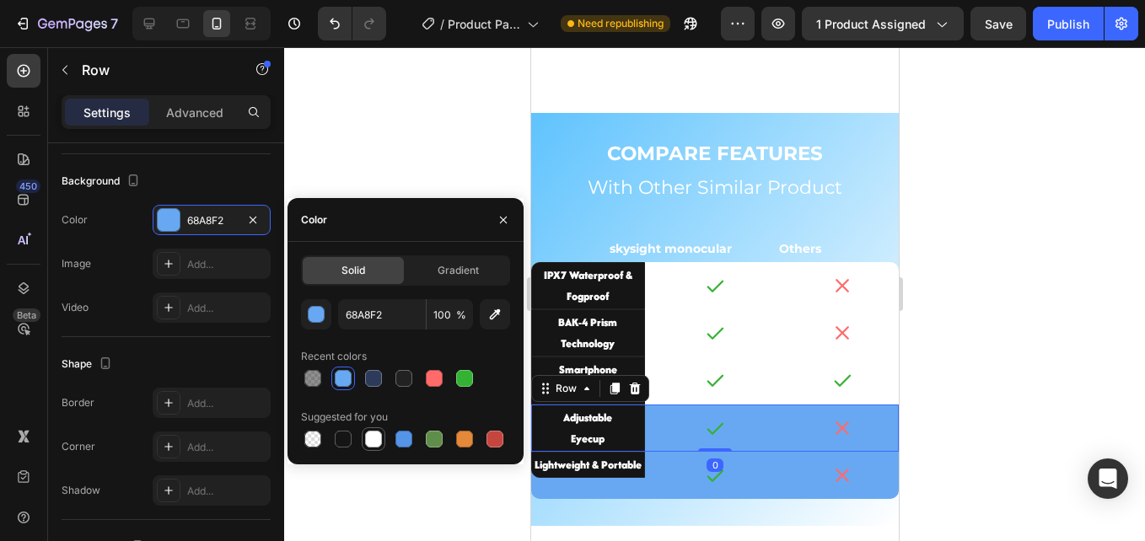
click at [374, 442] on div at bounding box center [373, 439] width 17 height 17
type input "FFFFFF"
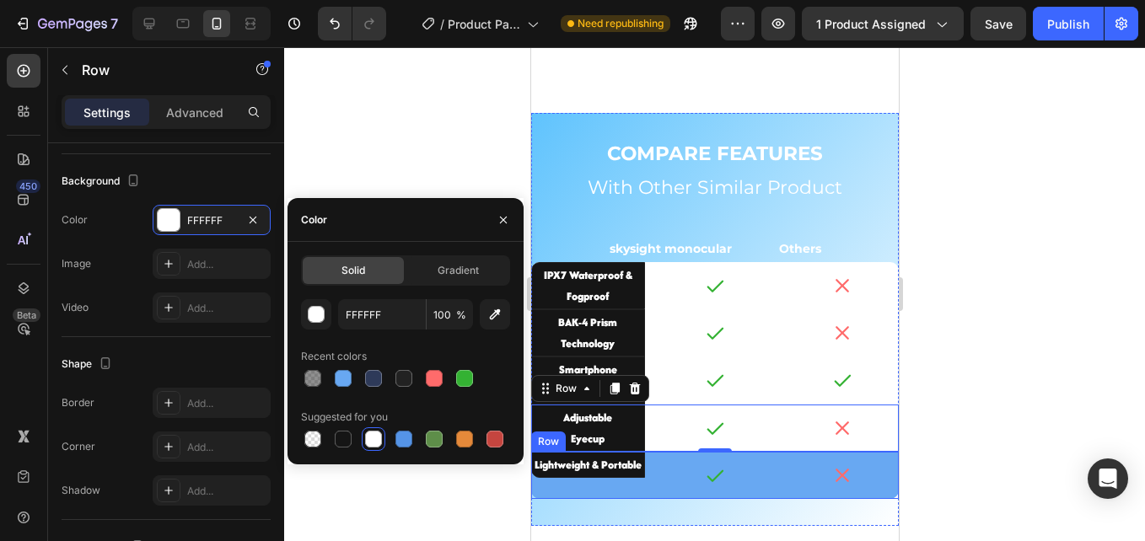
click at [648, 481] on div "Lightweight & Portable Text Block Icon Icon Row" at bounding box center [714, 475] width 368 height 47
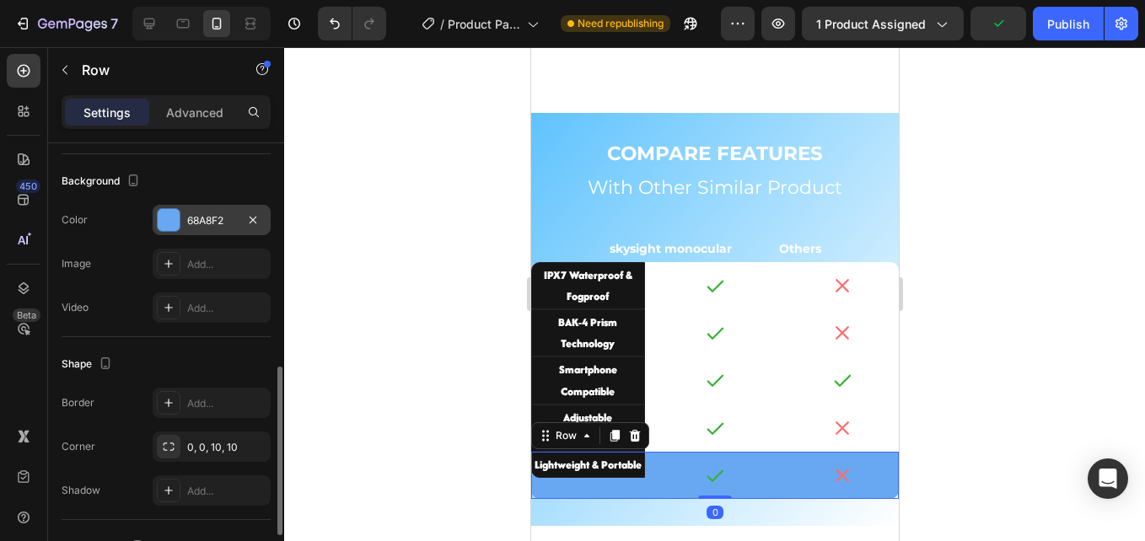
click at [211, 208] on div "68A8F2" at bounding box center [212, 220] width 118 height 30
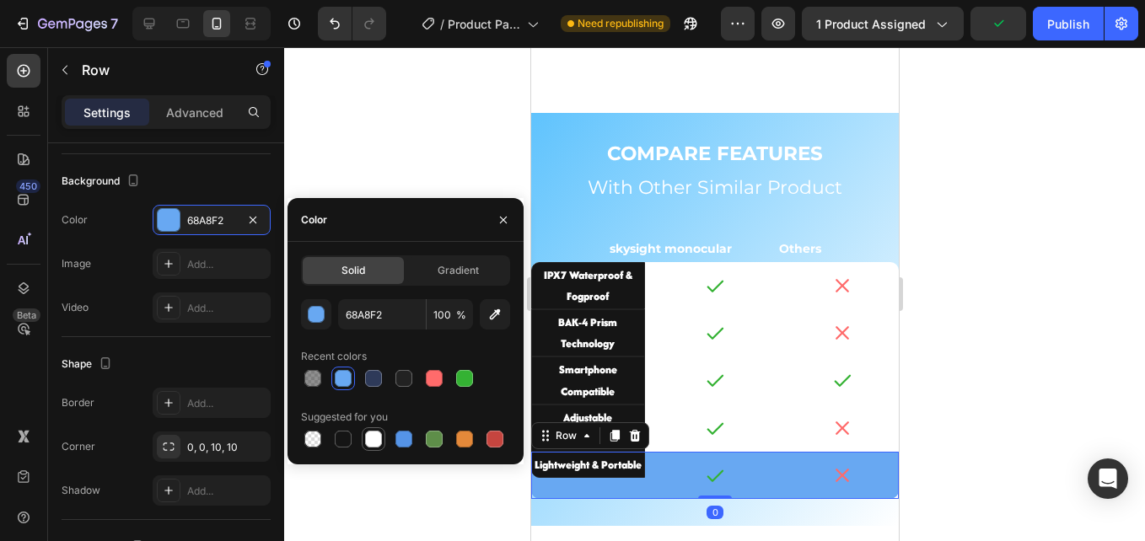
click at [375, 435] on div at bounding box center [373, 439] width 17 height 17
type input "FFFFFF"
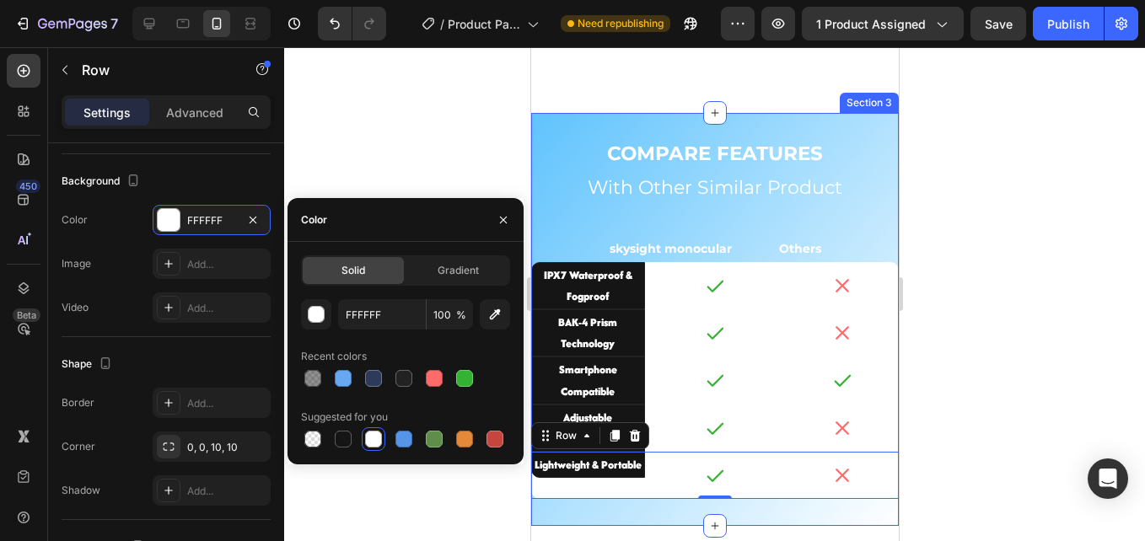
click at [646, 500] on div "COMPARE FEATURES Text Block With Other Similar Product Heading skysight monocul…" at bounding box center [714, 319] width 368 height 413
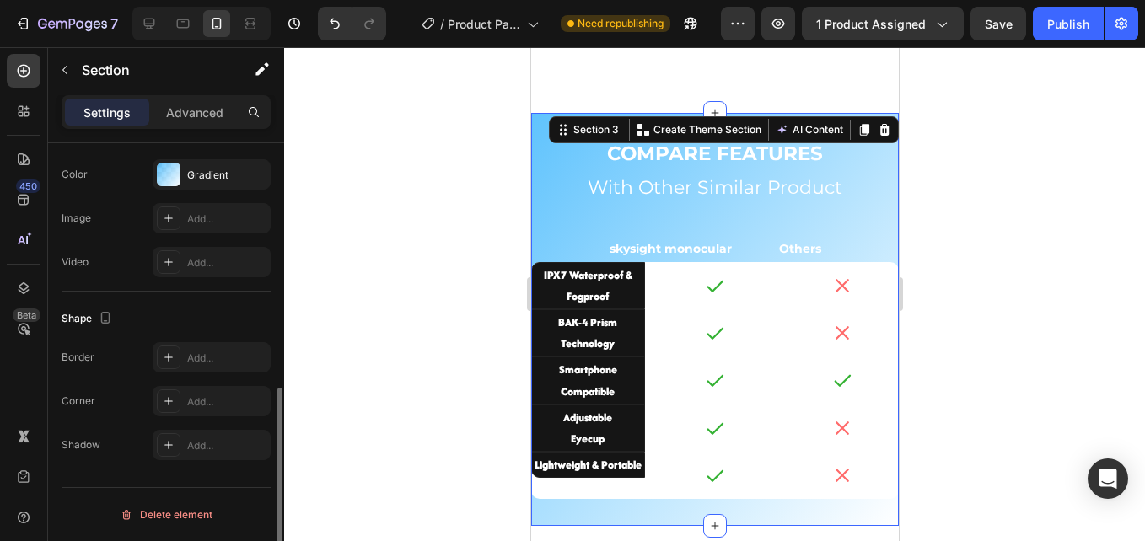
scroll to position [0, 0]
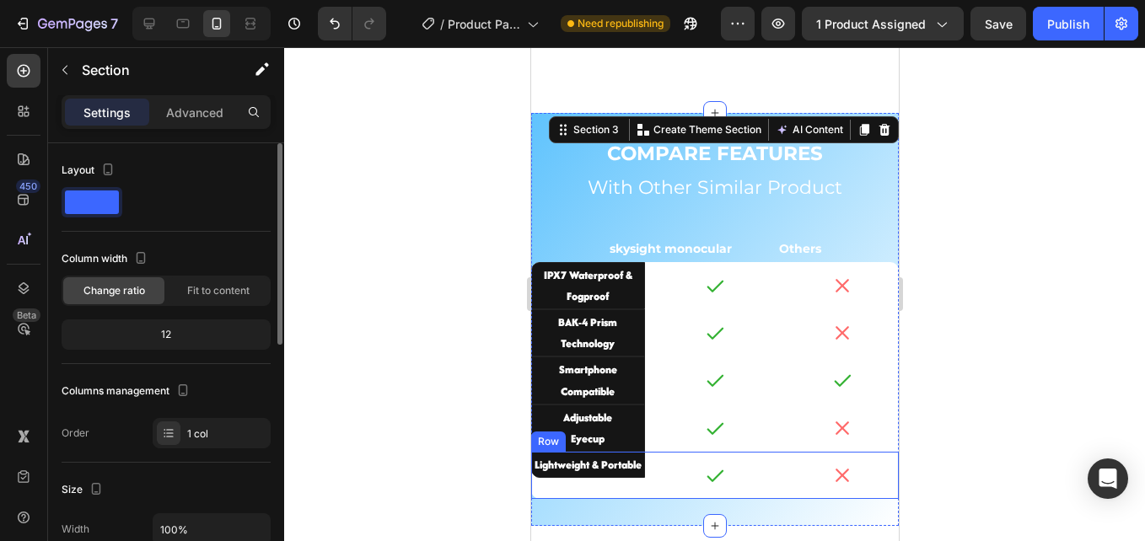
click at [648, 489] on div "Lightweight & Portable Text Block Icon Icon Row" at bounding box center [714, 475] width 368 height 47
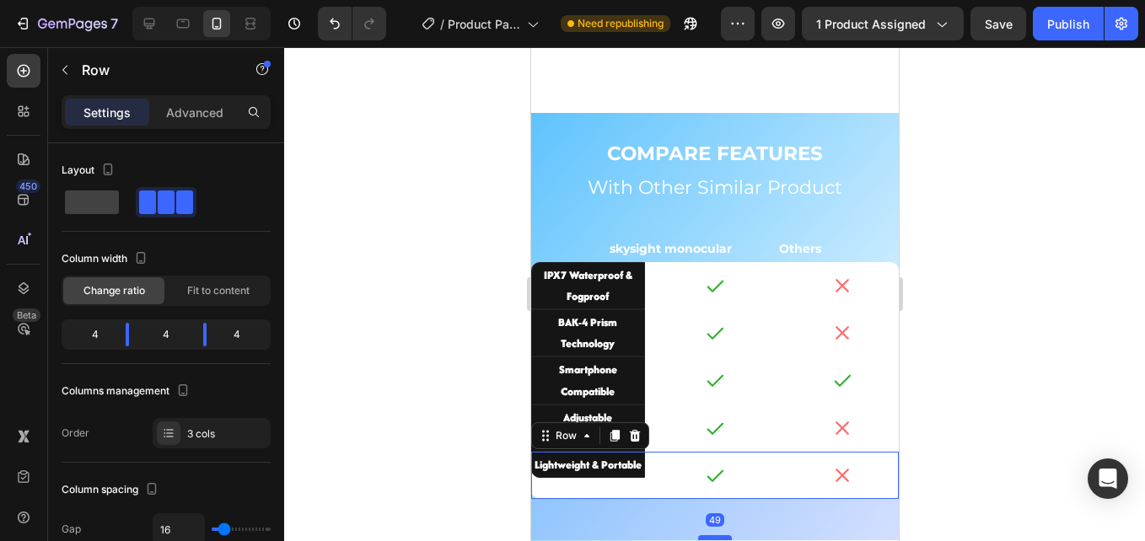
drag, startPoint x: 706, startPoint y: 490, endPoint x: 712, endPoint y: 530, distance: 40.9
click at [712, 535] on div at bounding box center [714, 537] width 34 height 5
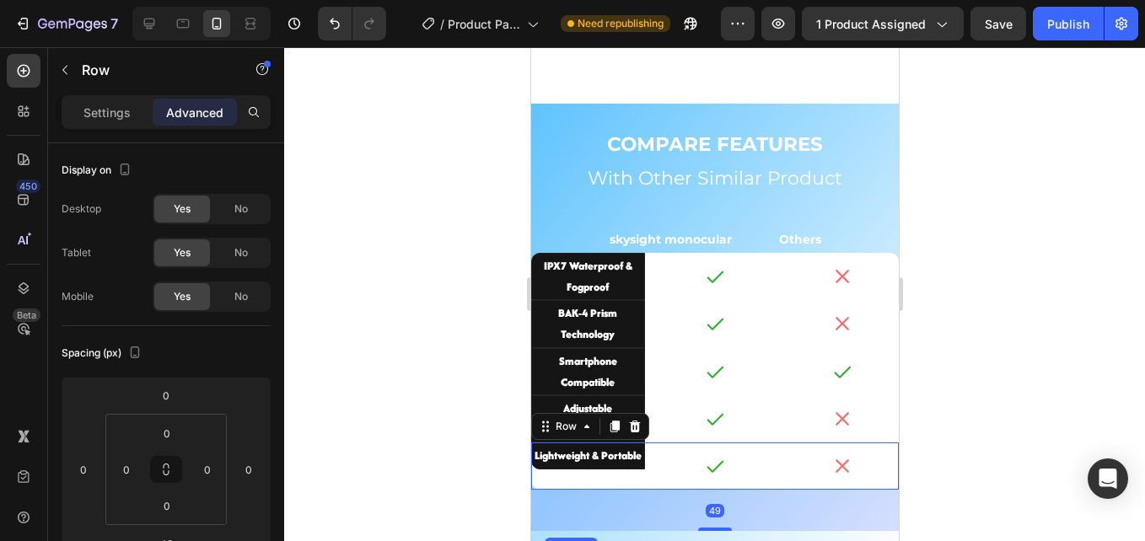
scroll to position [3656, 0]
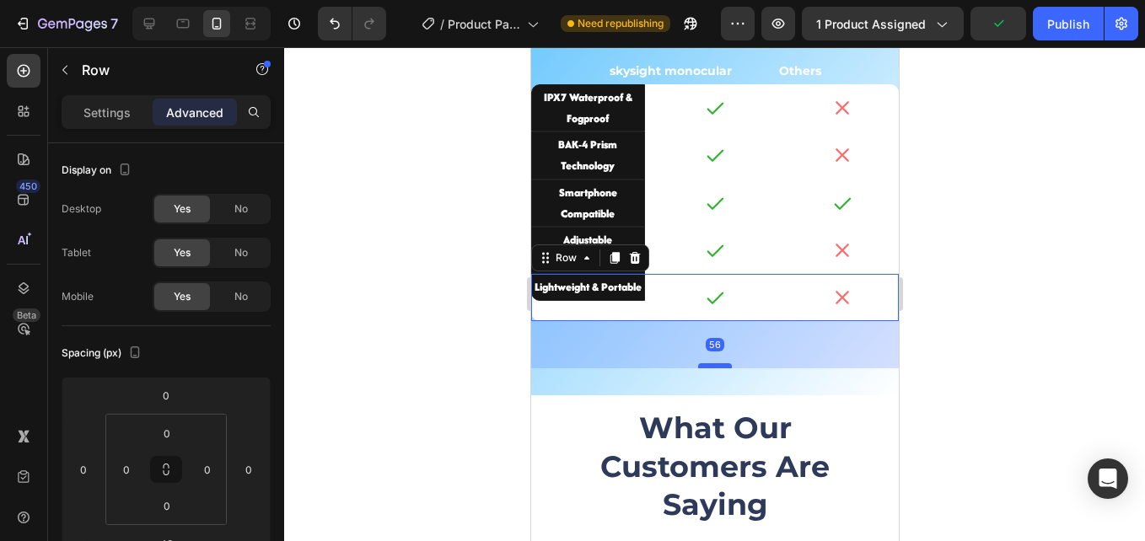
click at [710, 368] on div at bounding box center [714, 365] width 34 height 5
type input "56"
click at [438, 314] on div at bounding box center [714, 294] width 861 height 494
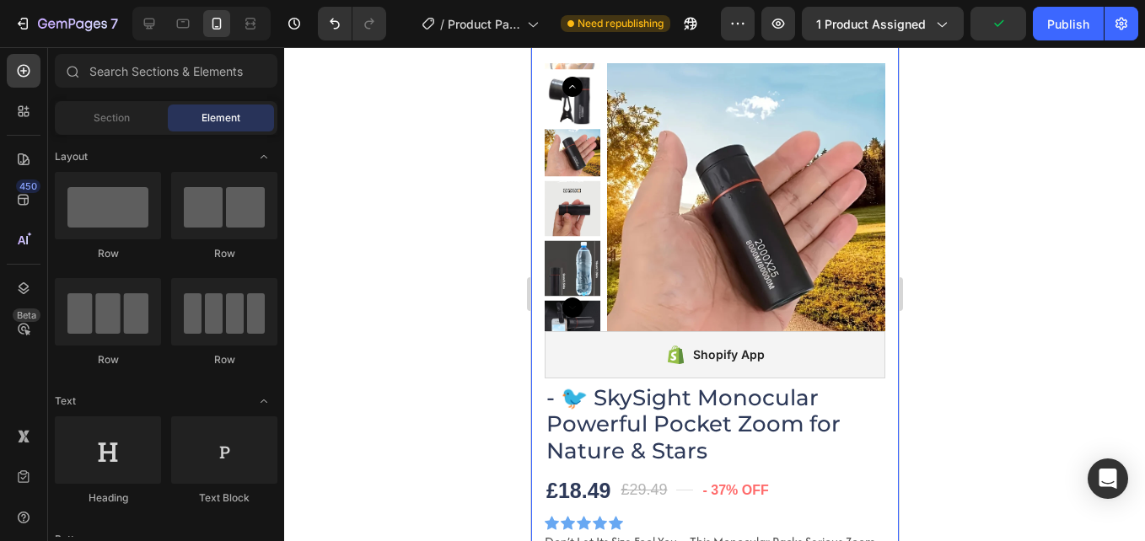
scroll to position [0, 0]
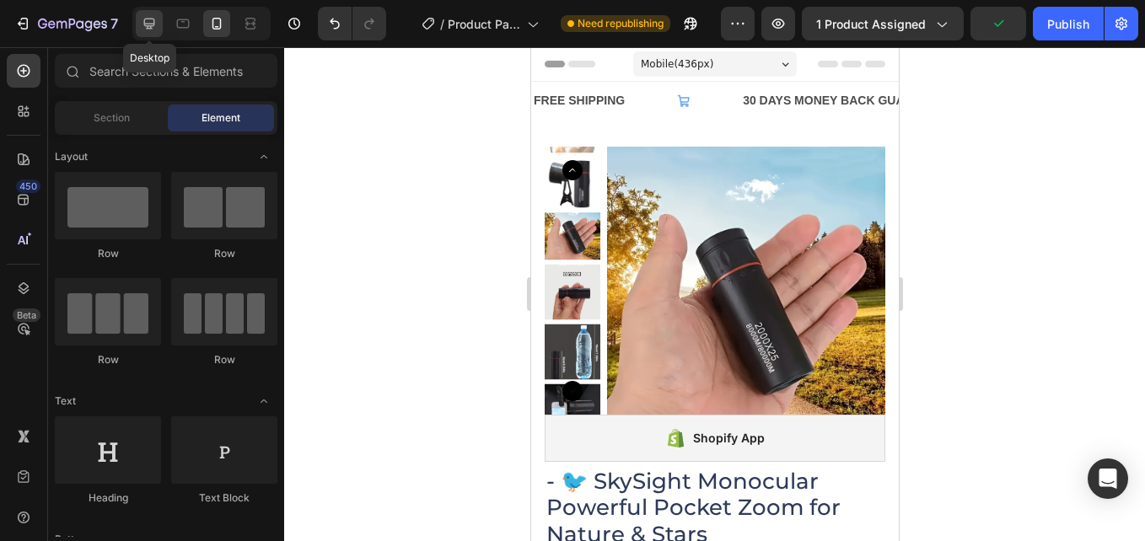
click at [159, 26] on div at bounding box center [149, 23] width 27 height 27
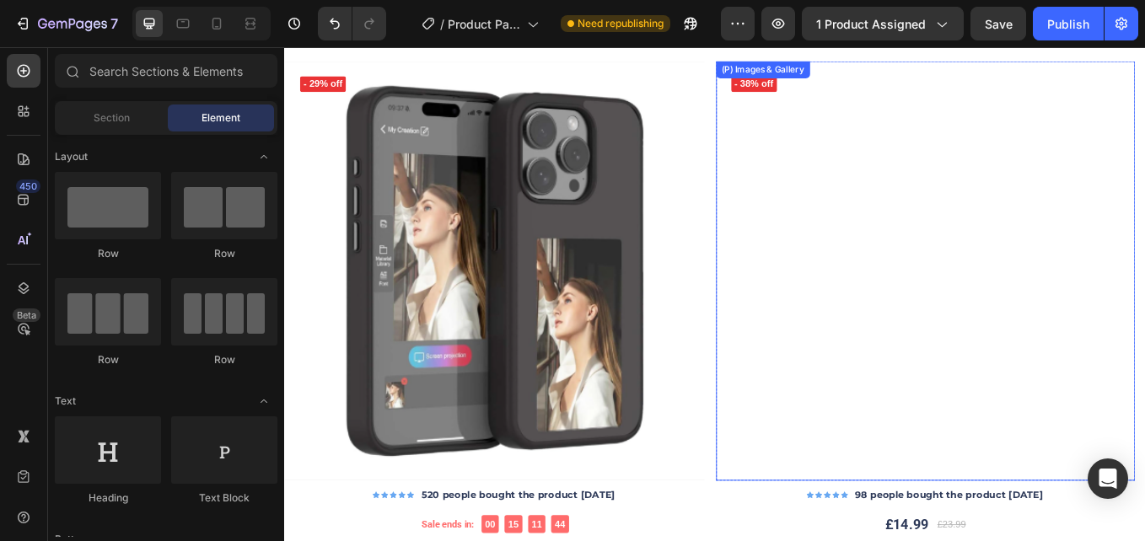
scroll to position [5536, 0]
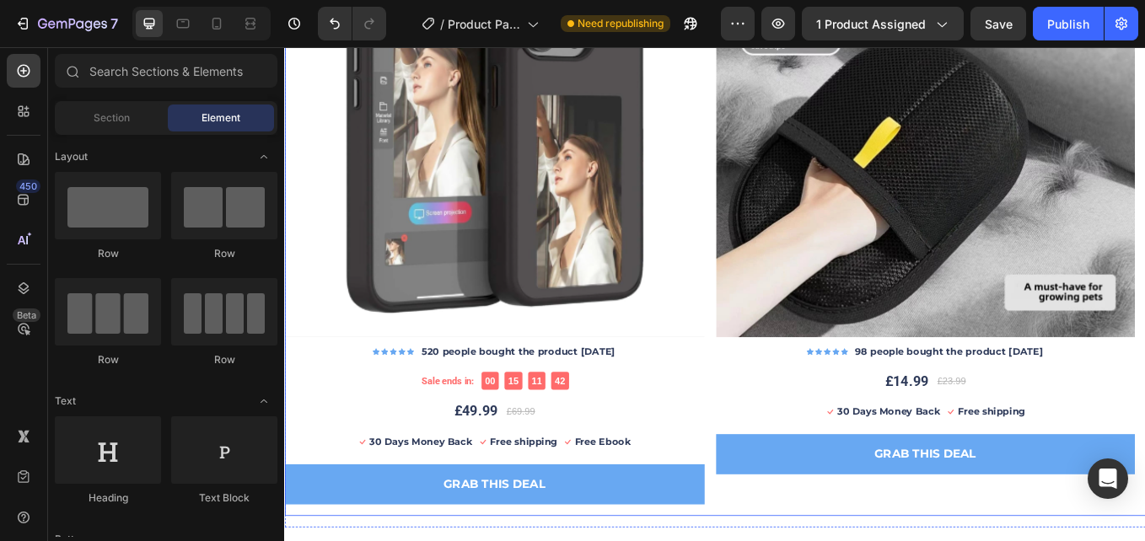
click at [780, 464] on div "(P) Images & Gallery - 29% off Product Badge Row Icon Icon Icon Icon Icon Icon …" at bounding box center [790, 246] width 1012 height 702
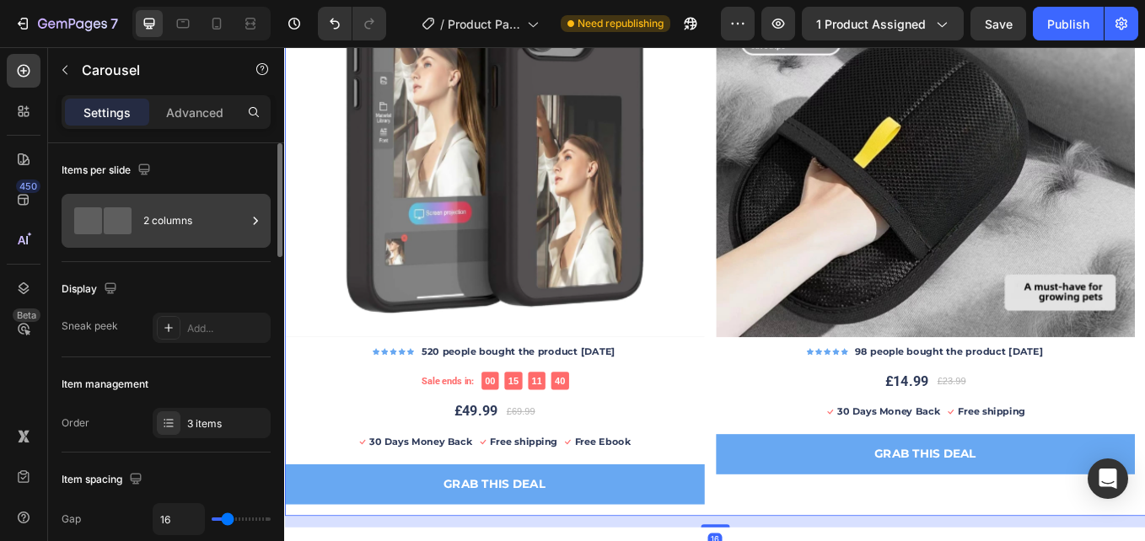
click at [166, 222] on div "2 columns" at bounding box center [194, 221] width 103 height 39
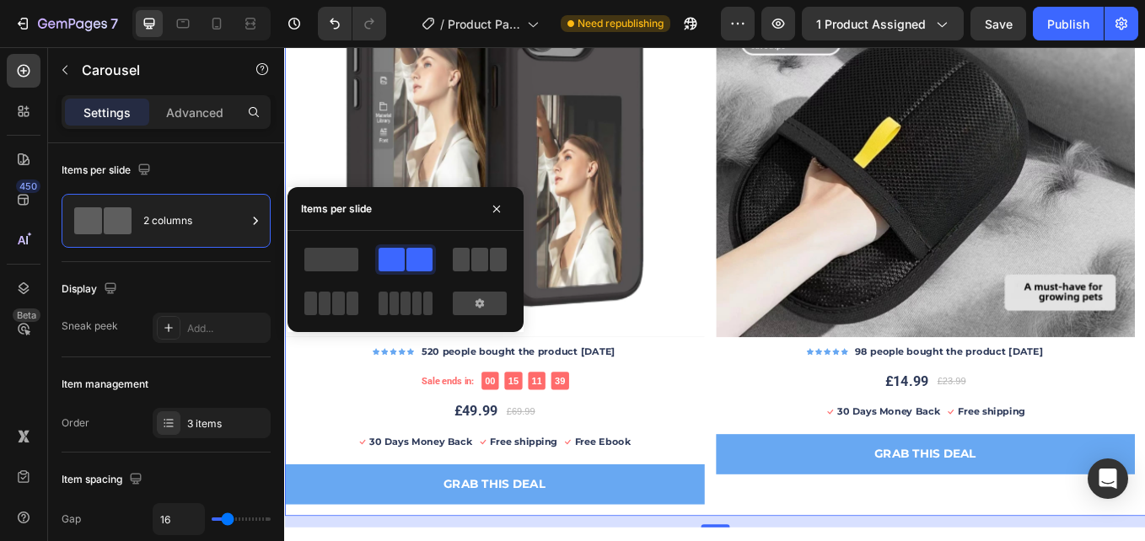
click at [464, 257] on span at bounding box center [461, 260] width 17 height 24
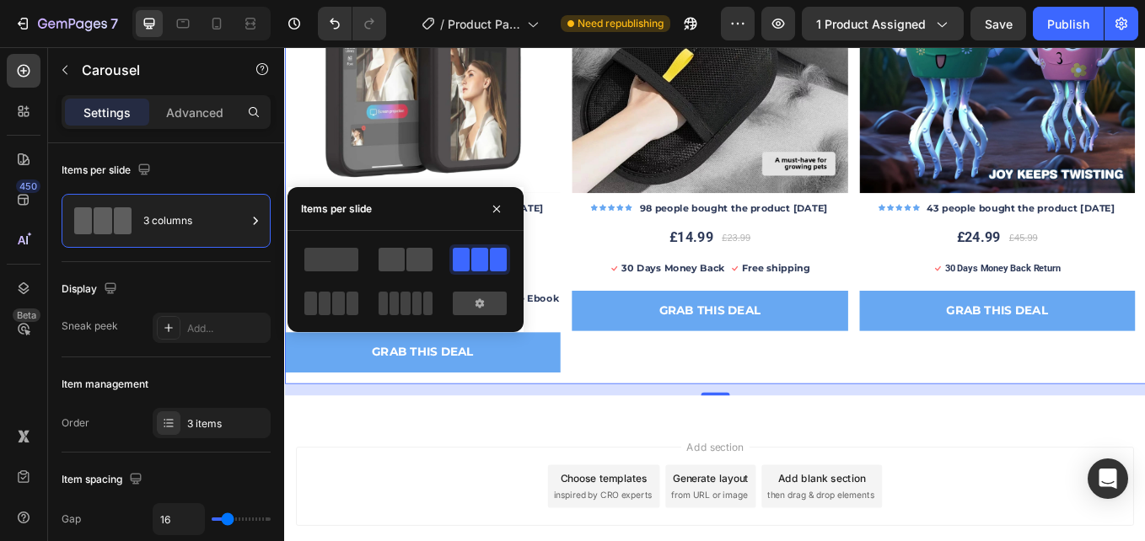
click at [417, 267] on span at bounding box center [419, 260] width 26 height 24
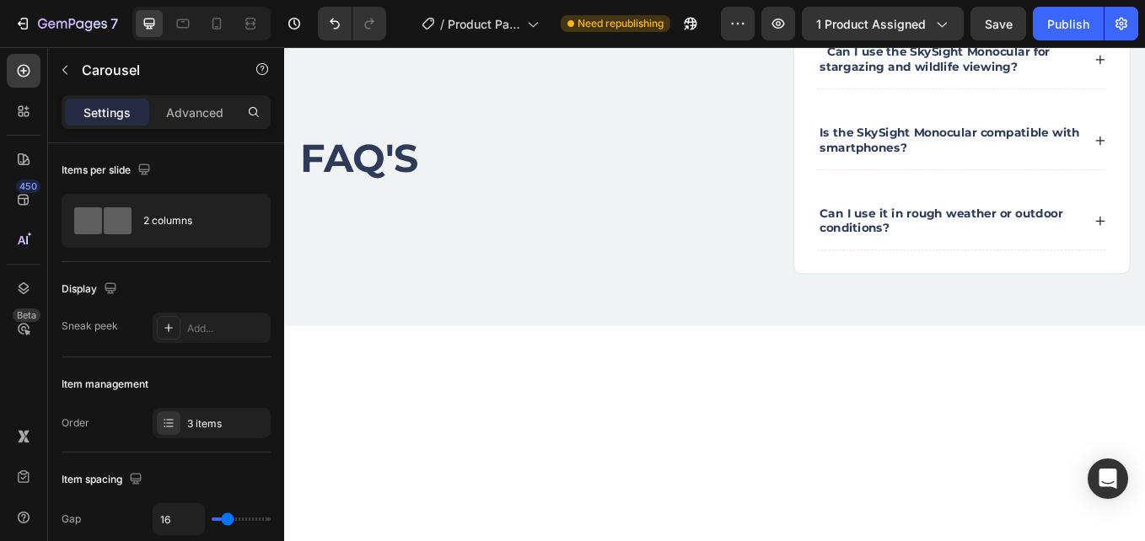
scroll to position [4356, 0]
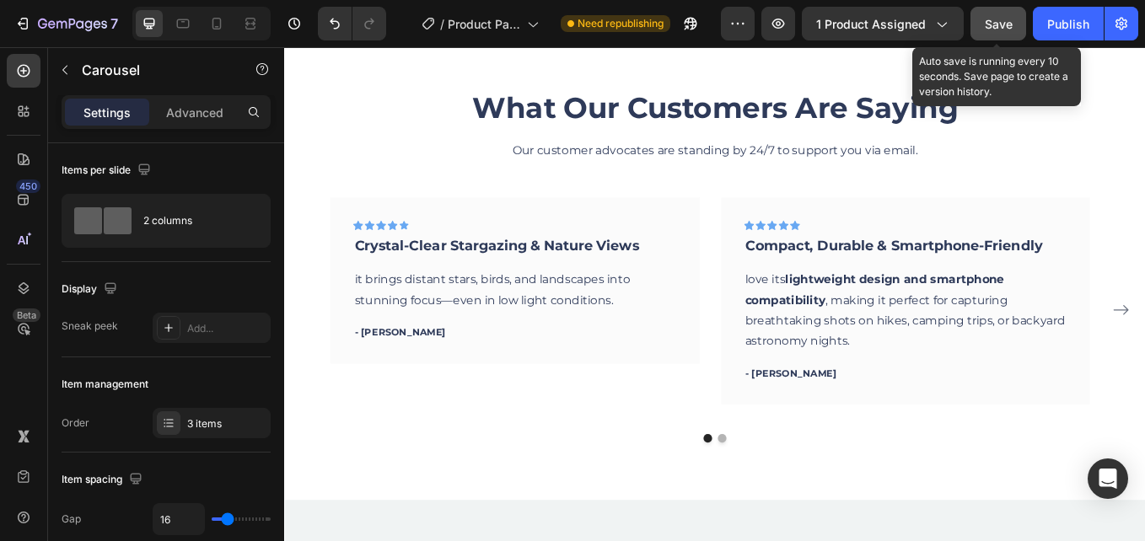
click at [1008, 17] on span "Save" at bounding box center [999, 24] width 28 height 14
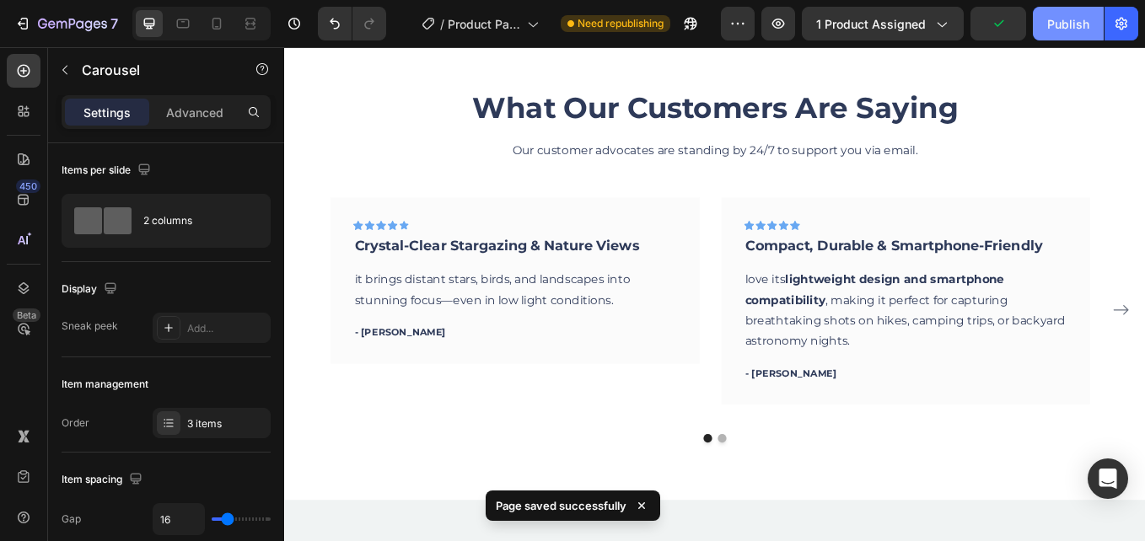
click at [1052, 29] on div "Publish" at bounding box center [1068, 24] width 42 height 18
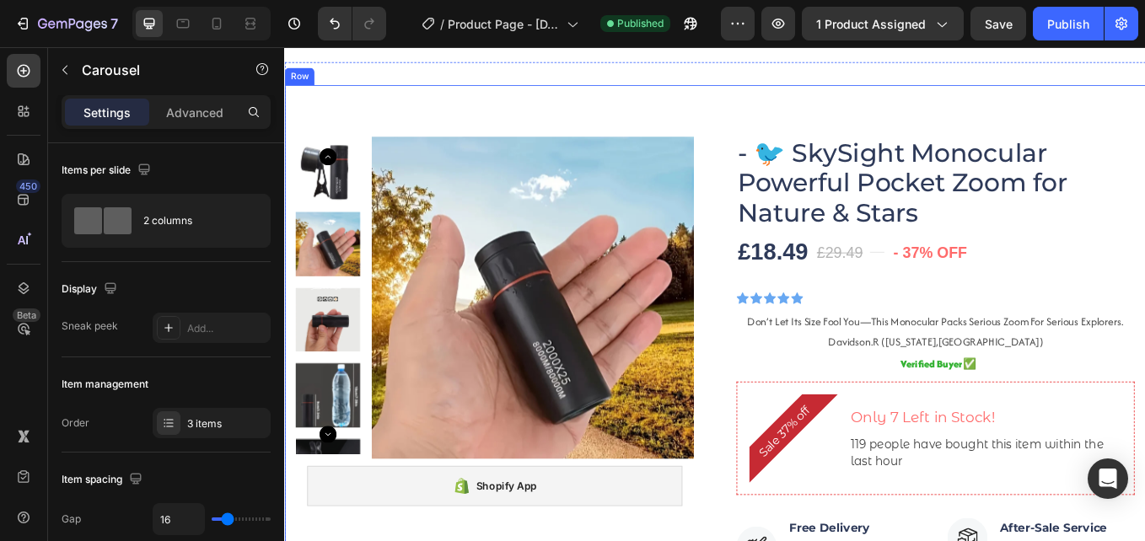
scroll to position [169, 0]
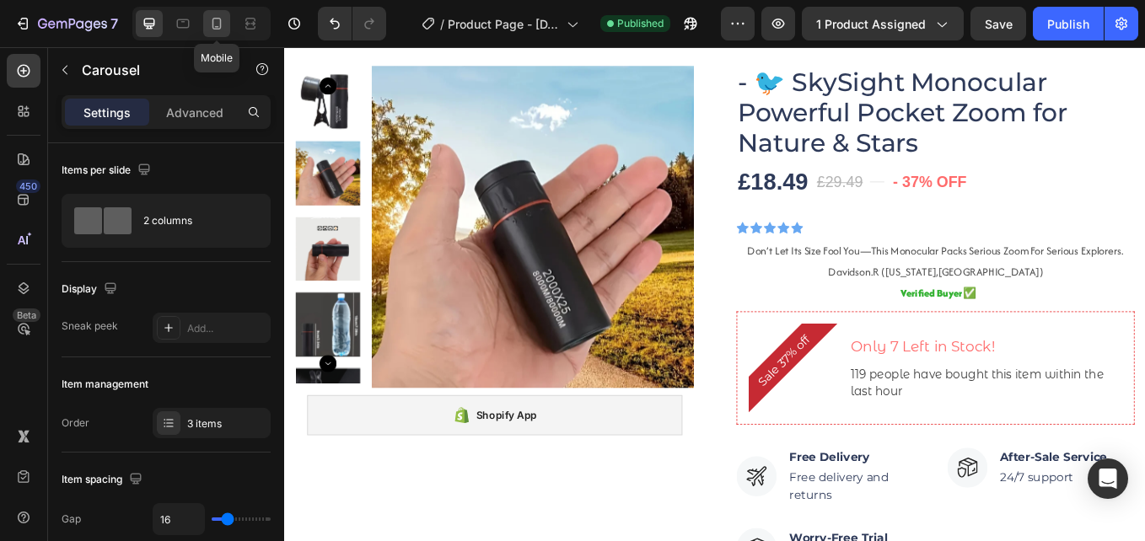
click at [207, 14] on div at bounding box center [216, 23] width 27 height 27
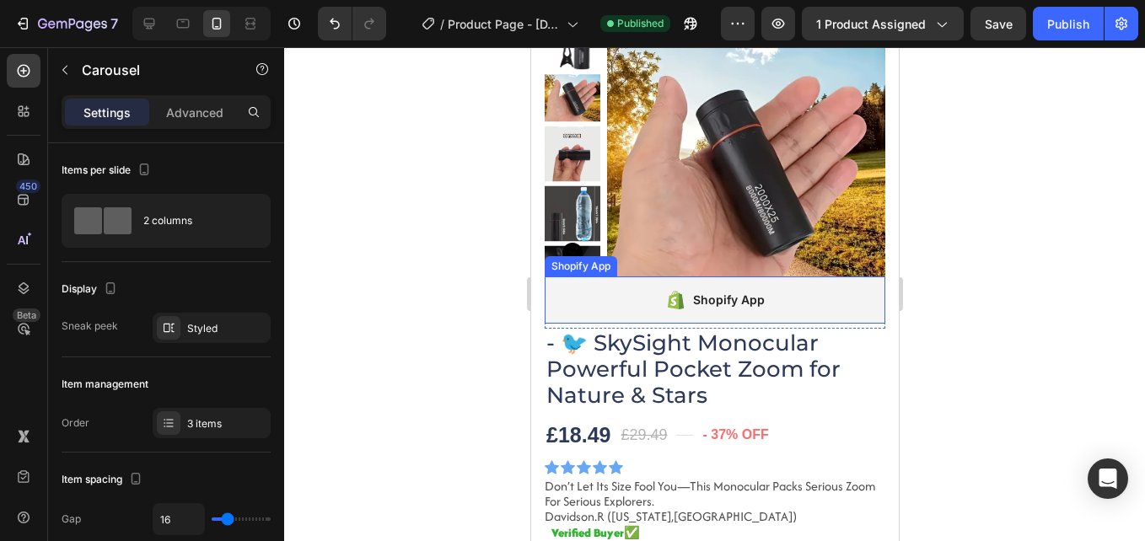
click at [711, 303] on div "Shopify App" at bounding box center [728, 300] width 72 height 20
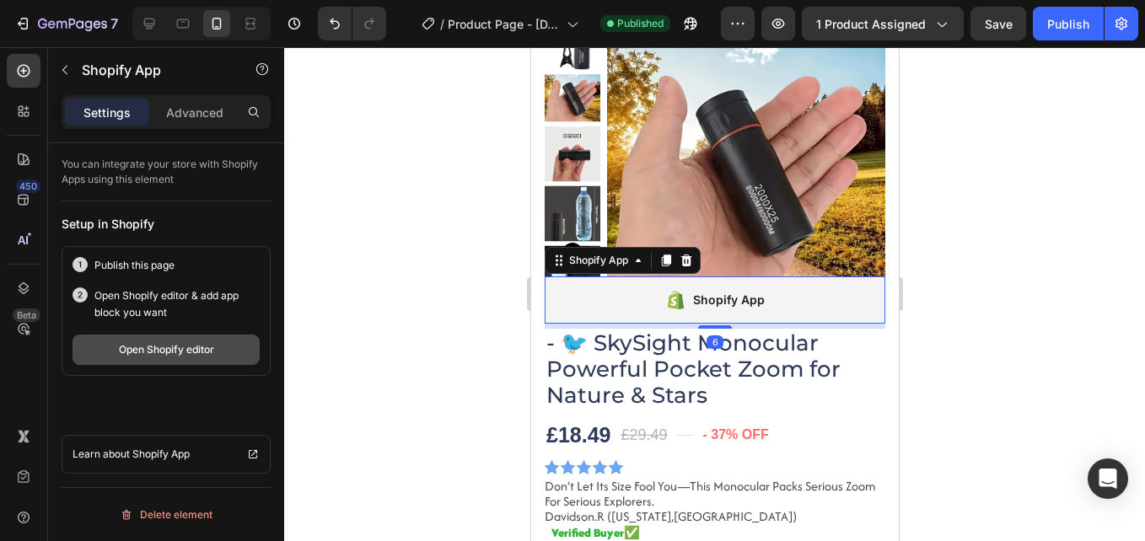
click at [207, 350] on div "Open Shopify editor" at bounding box center [166, 349] width 95 height 15
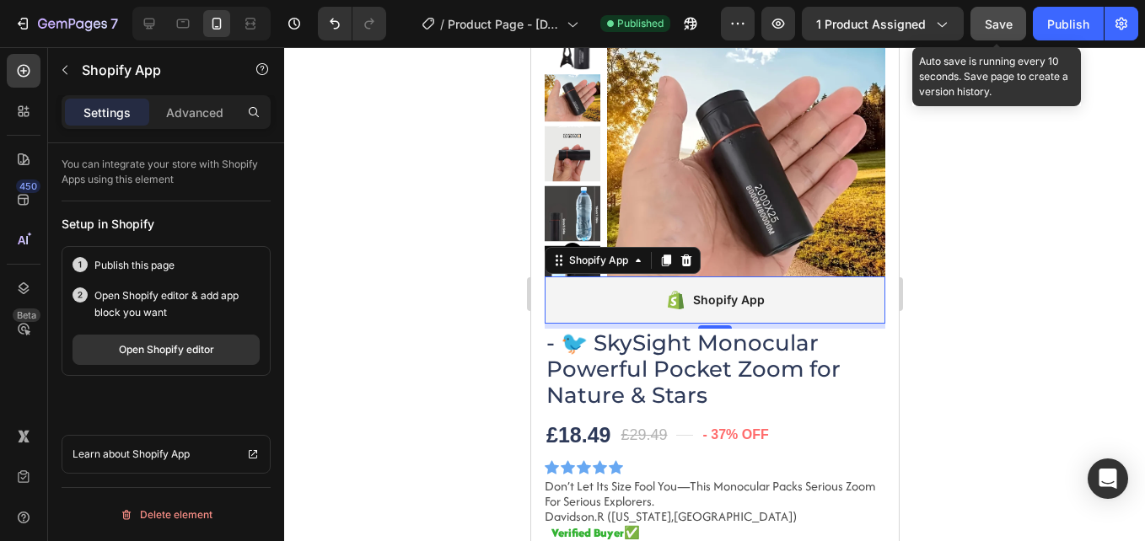
click at [986, 19] on span "Save" at bounding box center [999, 24] width 28 height 14
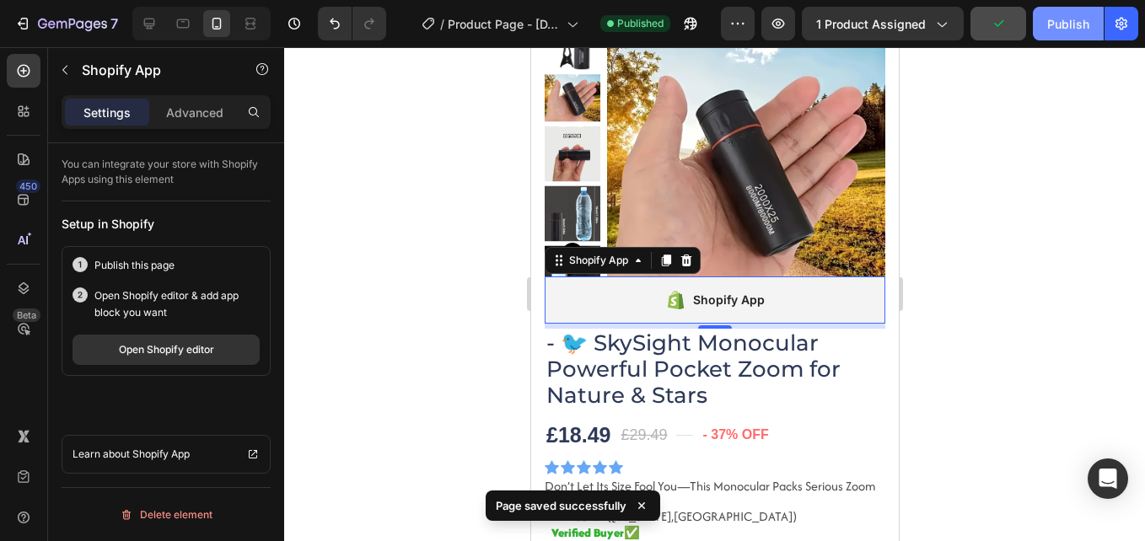
click at [1073, 28] on div "Publish" at bounding box center [1068, 24] width 42 height 18
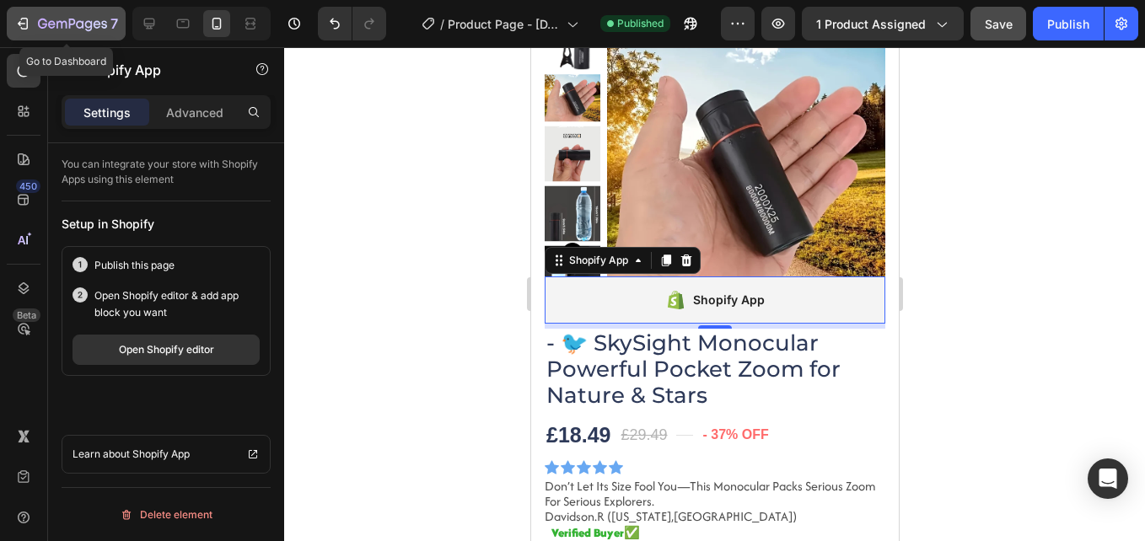
click at [17, 16] on icon "button" at bounding box center [22, 23] width 17 height 17
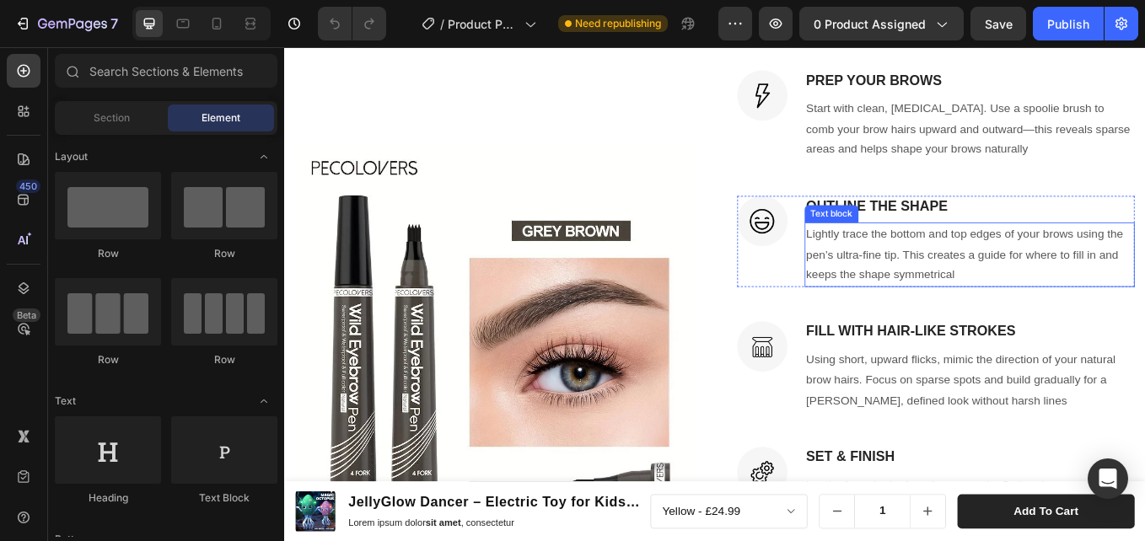
scroll to position [2510, 0]
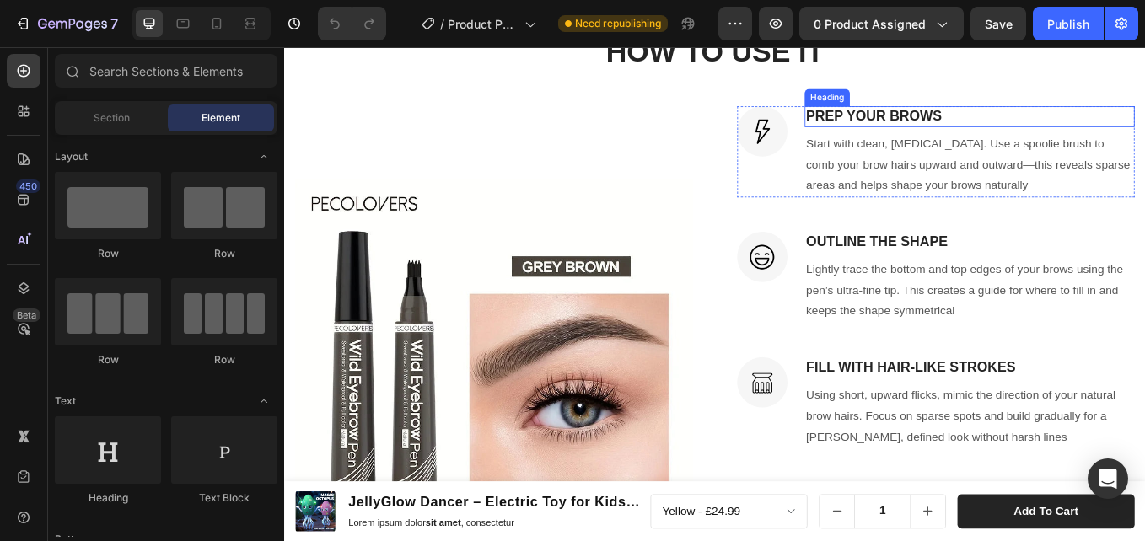
click at [994, 137] on h3 "PREP YOUR BROWS" at bounding box center [1089, 128] width 388 height 24
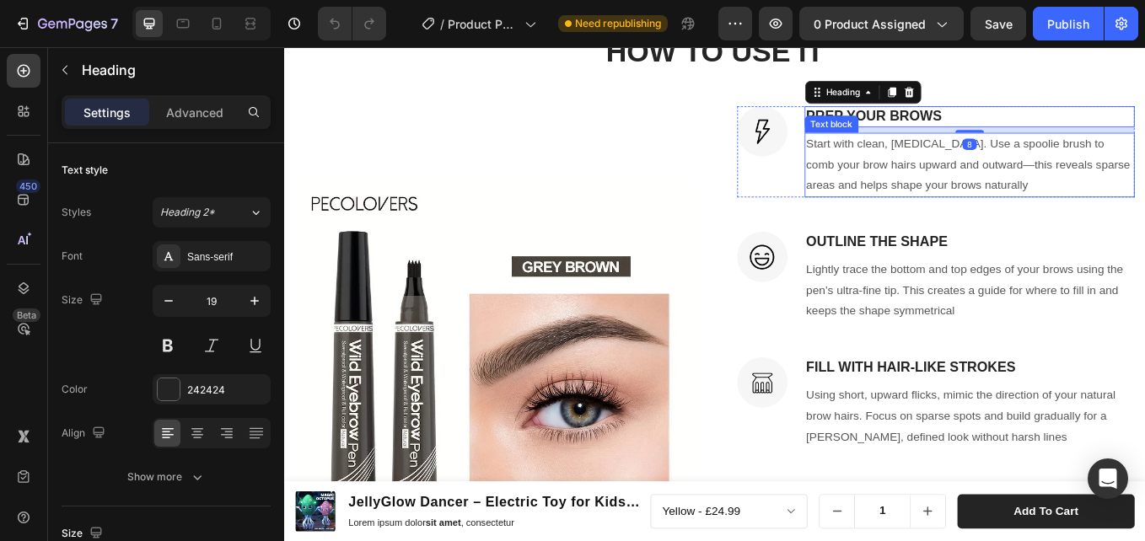
click at [1013, 202] on p "Start with clean, [MEDICAL_DATA]. Use a spoolie brush to comb your brow hairs u…" at bounding box center [1089, 185] width 384 height 73
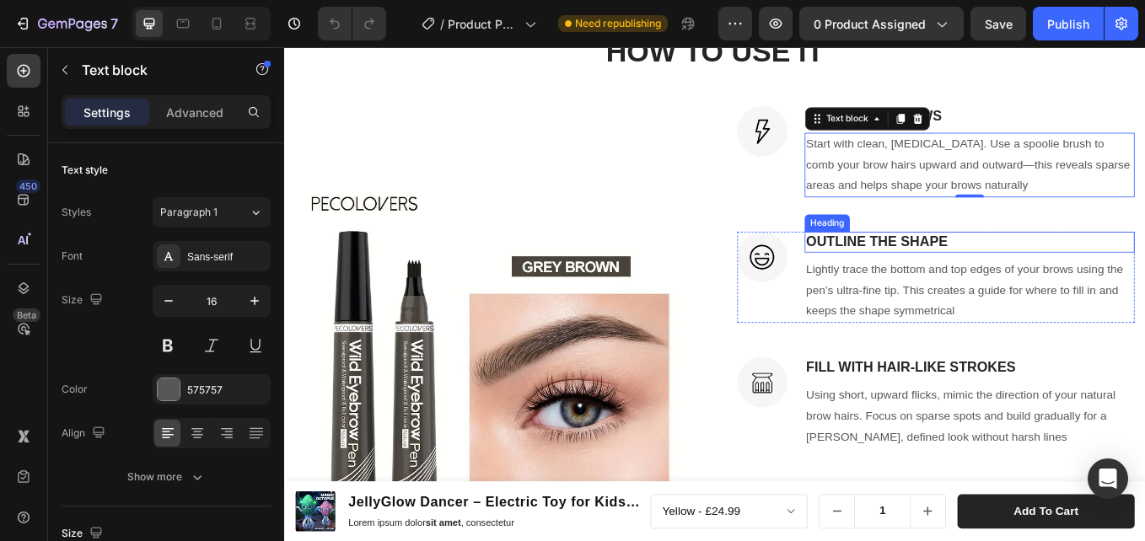
click at [981, 271] on h3 "OUTLINE THE SHAPE" at bounding box center [1089, 276] width 388 height 24
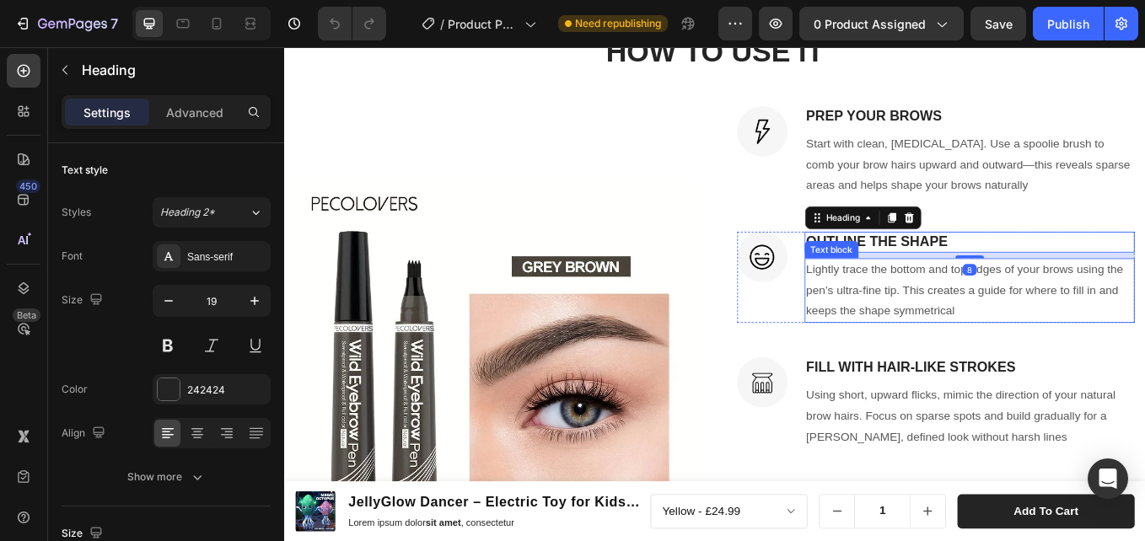
click at [991, 309] on p "Lightly trace the bottom and top edges of your brows using the pen’s ultra-fine…" at bounding box center [1089, 333] width 384 height 73
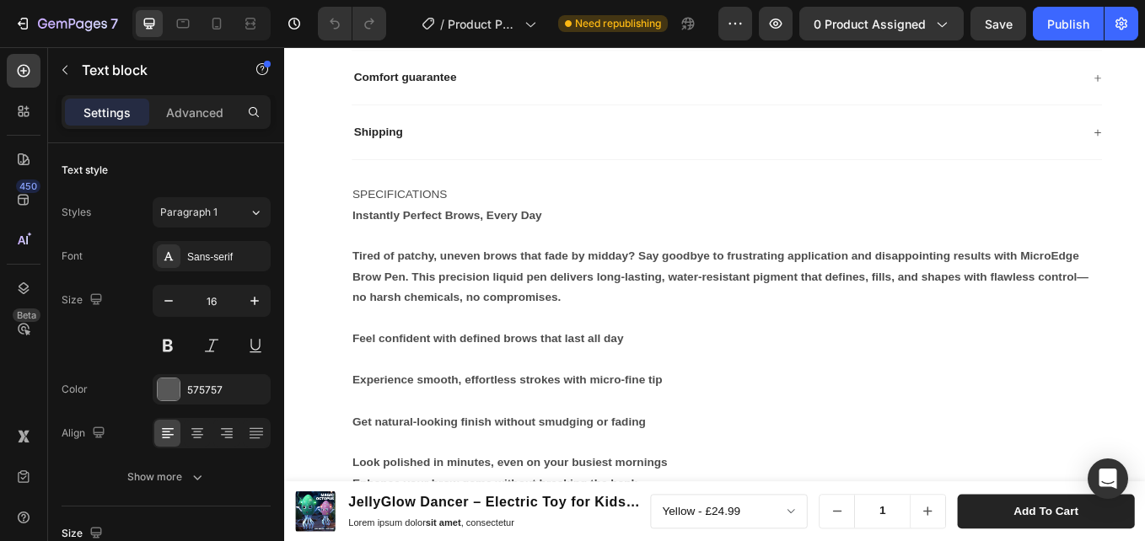
scroll to position [1291, 0]
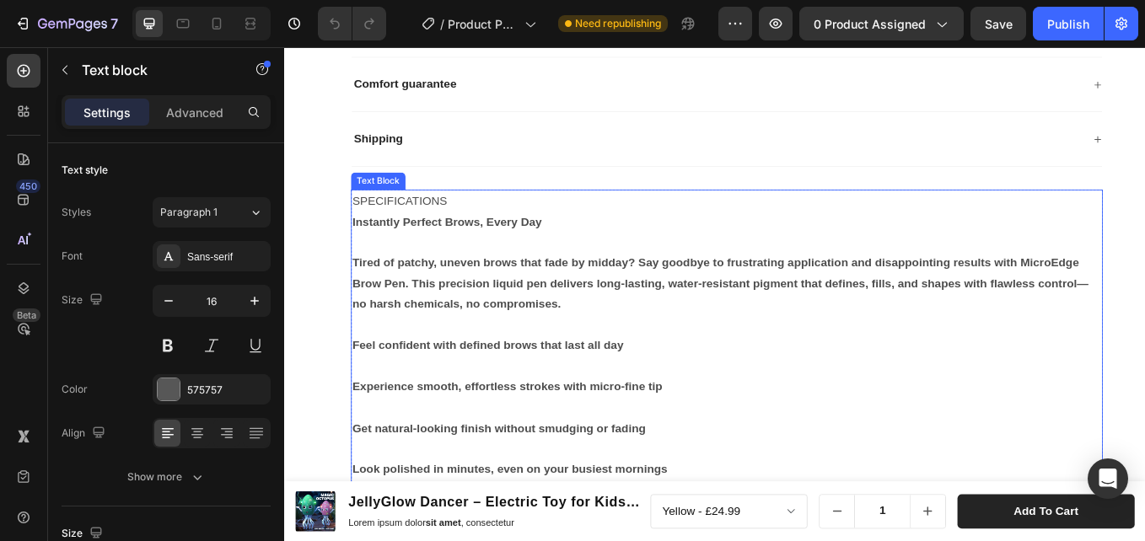
click at [523, 320] on strong "Tired of patchy, uneven brows that fade by midday? Say goodbye to frustrating a…" at bounding box center [795, 324] width 865 height 63
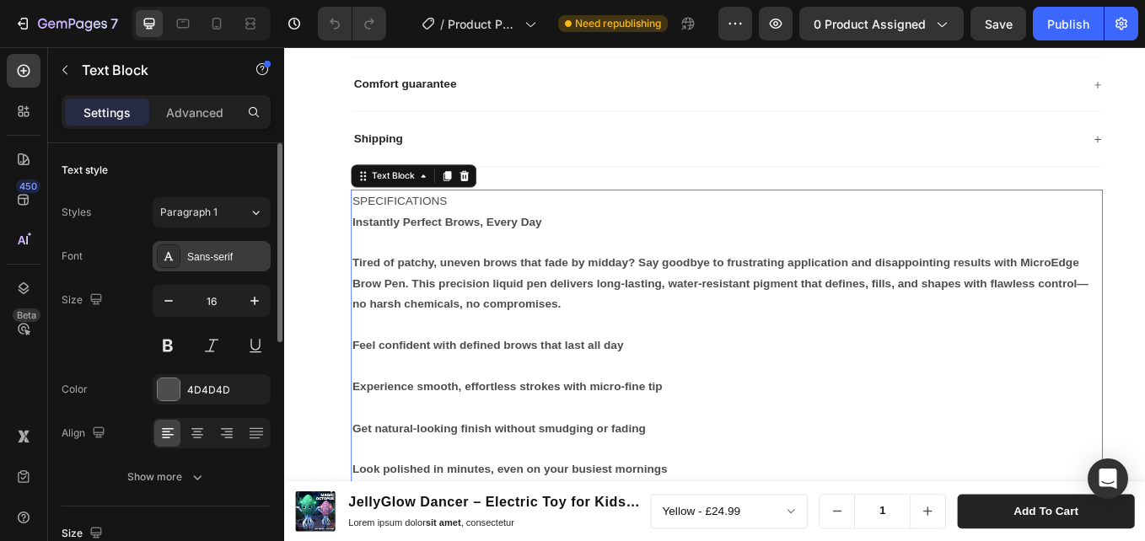
click at [228, 266] on div "Sans-serif" at bounding box center [212, 256] width 118 height 30
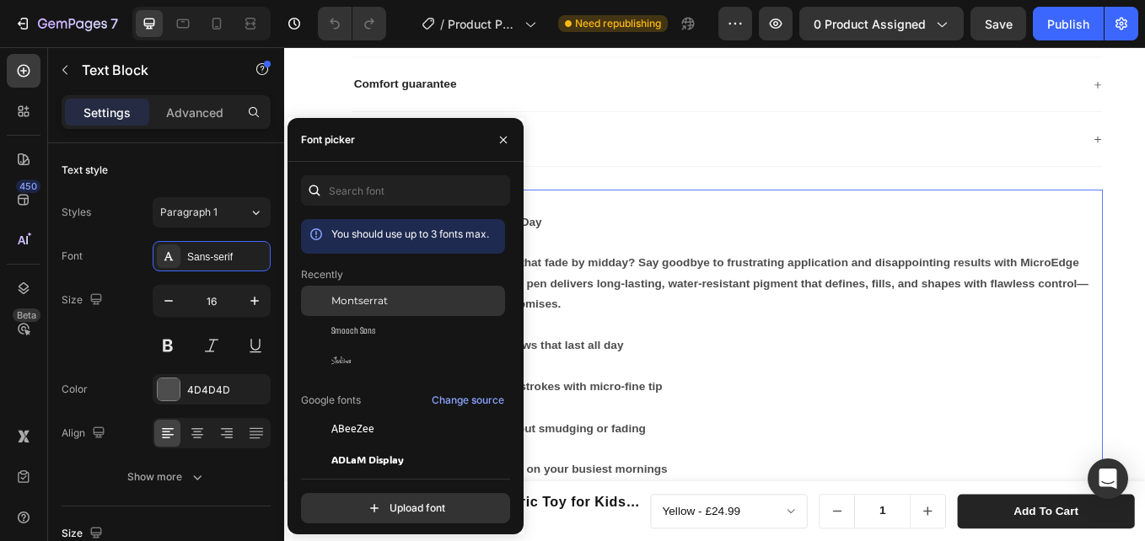
click at [353, 304] on span "Montserrat" at bounding box center [359, 300] width 56 height 15
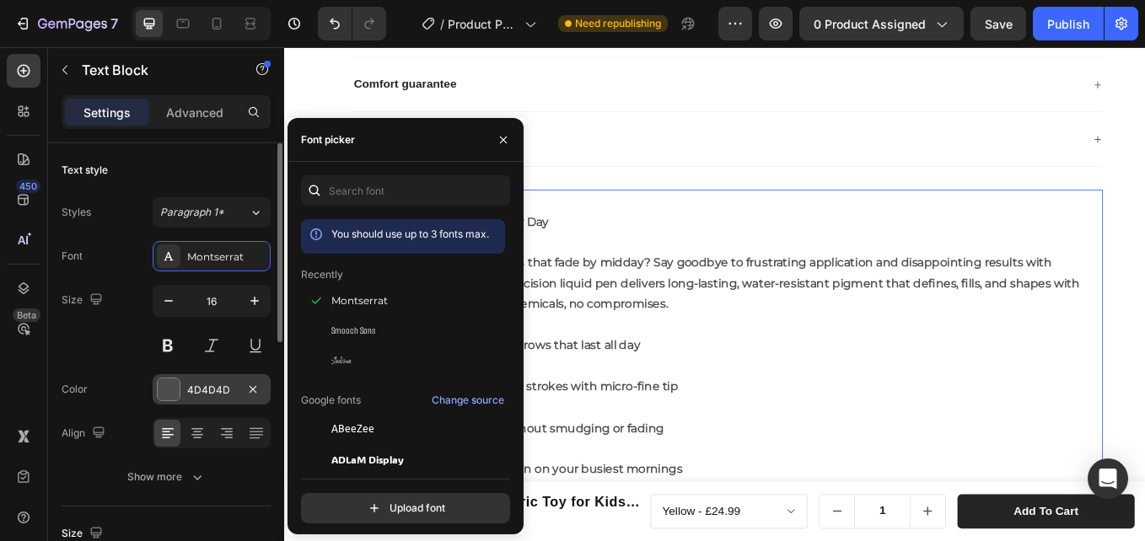
click at [202, 389] on div "4D4D4D" at bounding box center [211, 390] width 49 height 15
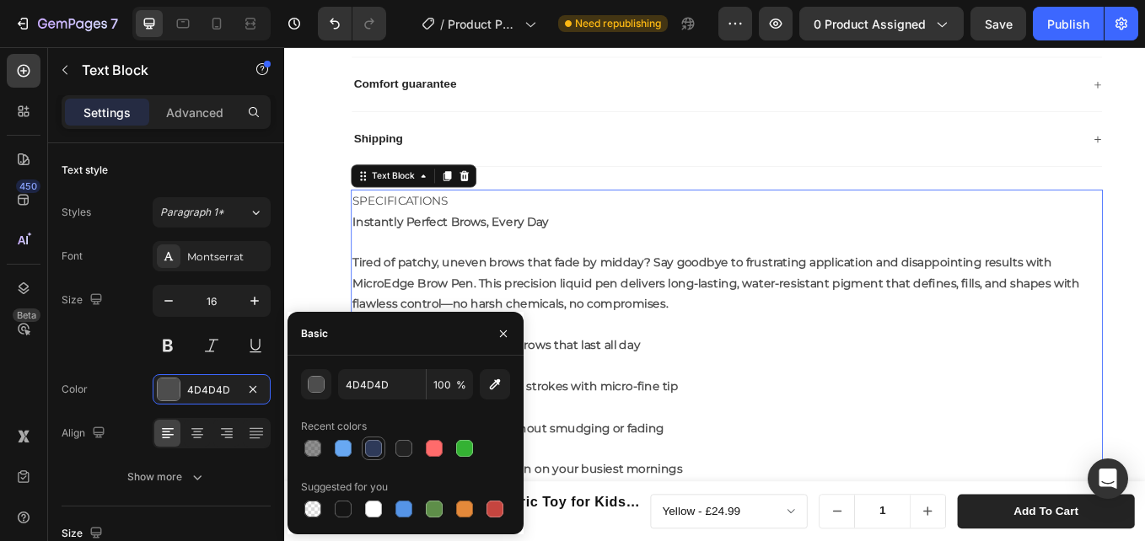
click at [363, 439] on div at bounding box center [374, 449] width 24 height 24
type input "2E3A59"
click at [842, 434] on p "Experience smooth, effortless strokes with micro-fine tip" at bounding box center [803, 446] width 880 height 24
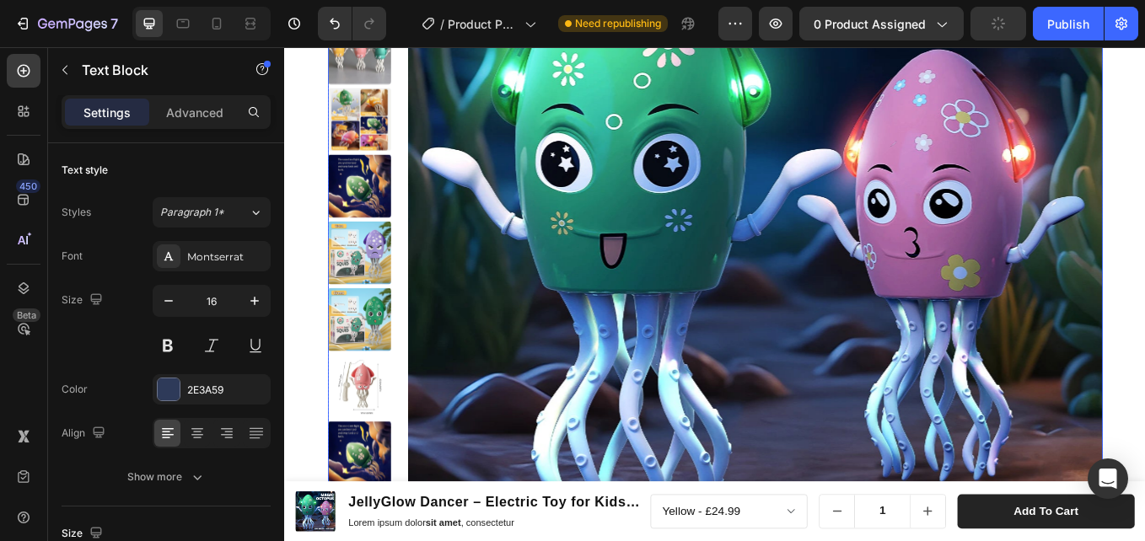
scroll to position [279, 0]
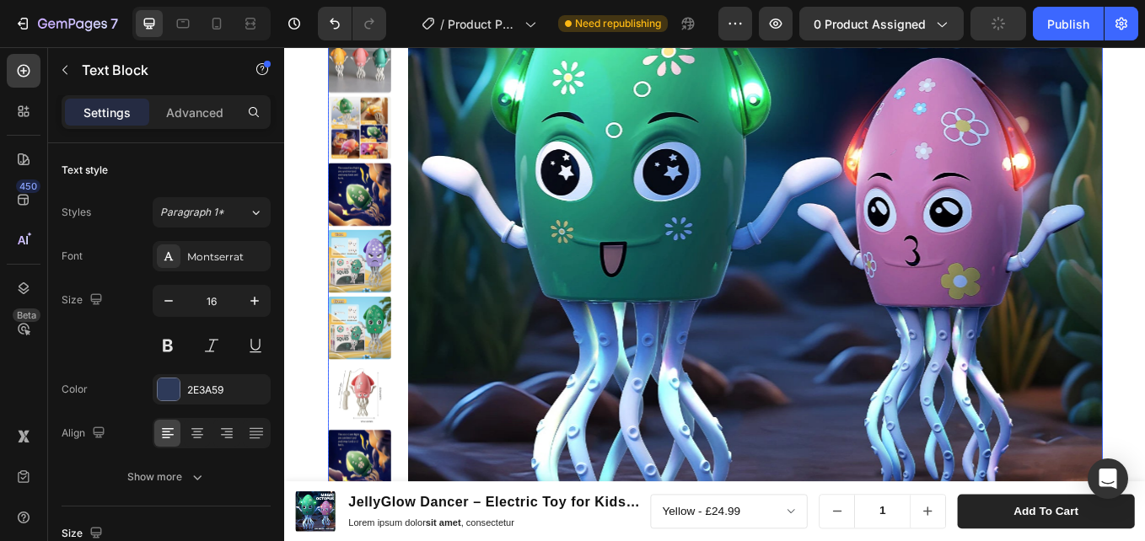
click at [582, 242] on img at bounding box center [837, 278] width 816 height 816
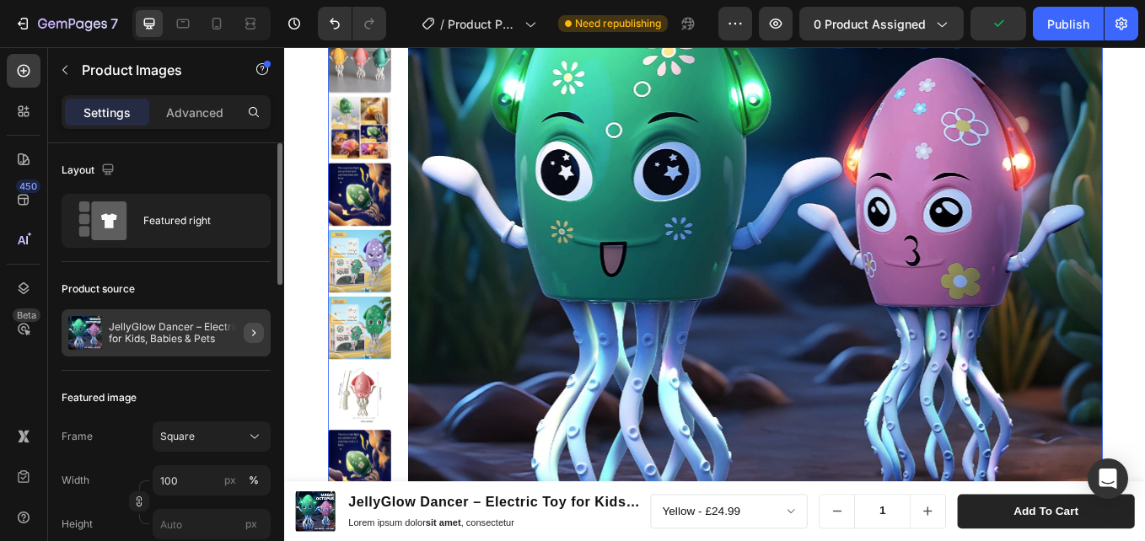
click at [261, 331] on button "button" at bounding box center [254, 333] width 20 height 20
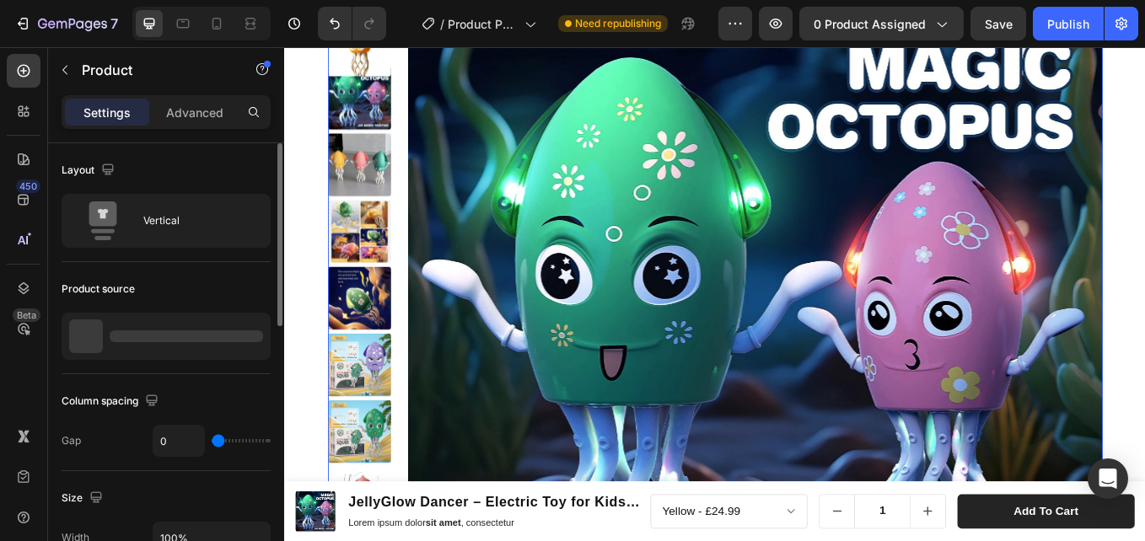
scroll to position [0, 0]
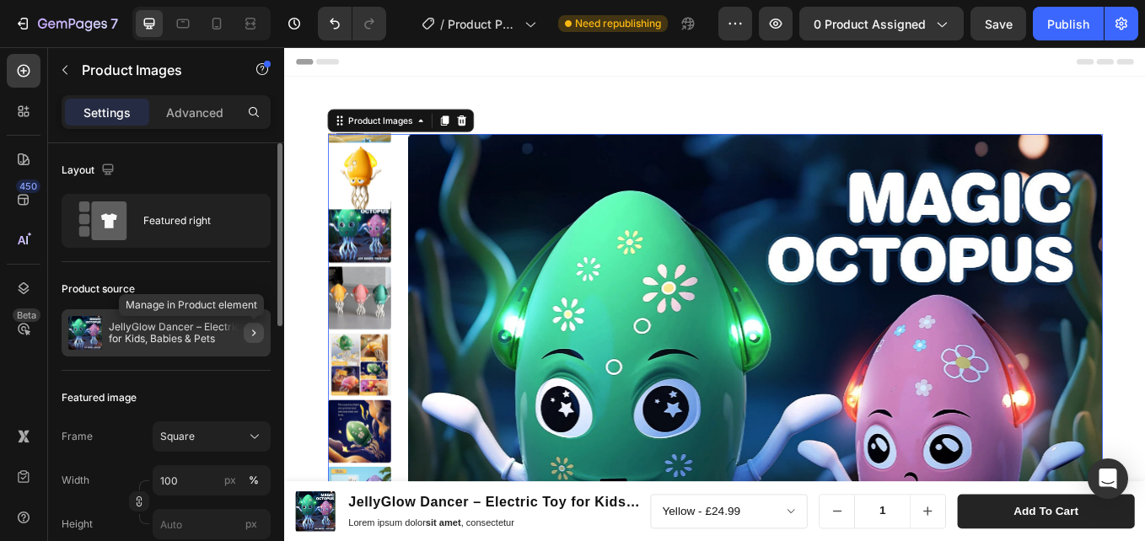
click at [250, 334] on icon "button" at bounding box center [253, 332] width 13 height 13
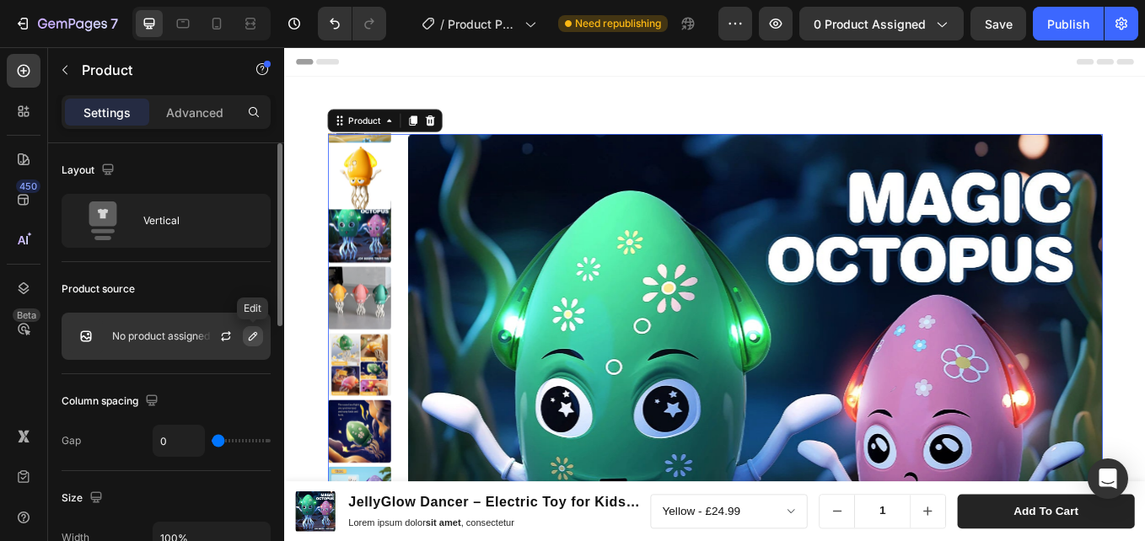
click at [252, 339] on icon "button" at bounding box center [253, 336] width 8 height 8
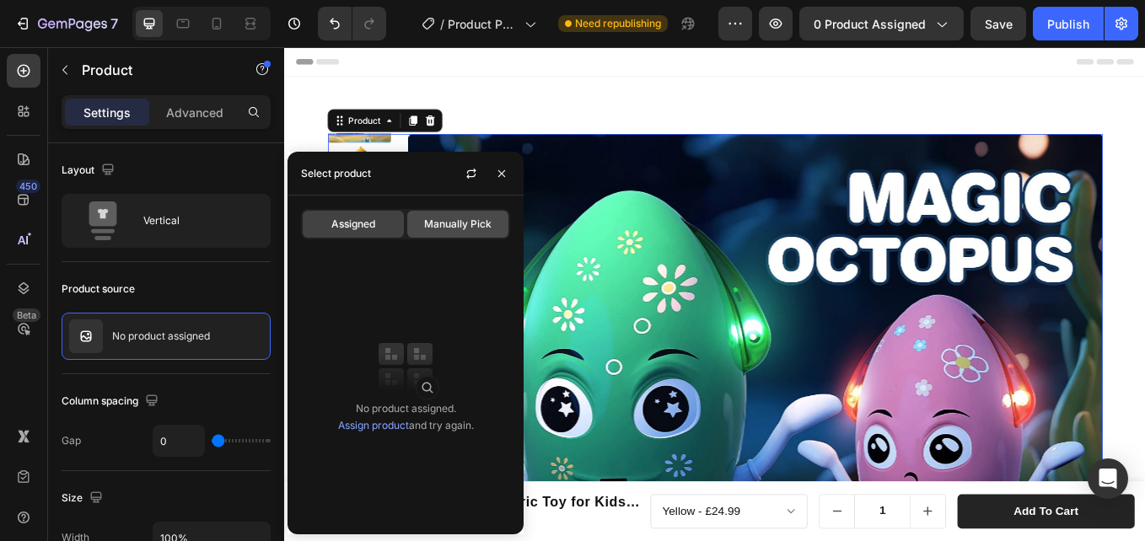
click at [434, 225] on span "Manually Pick" at bounding box center [457, 224] width 67 height 15
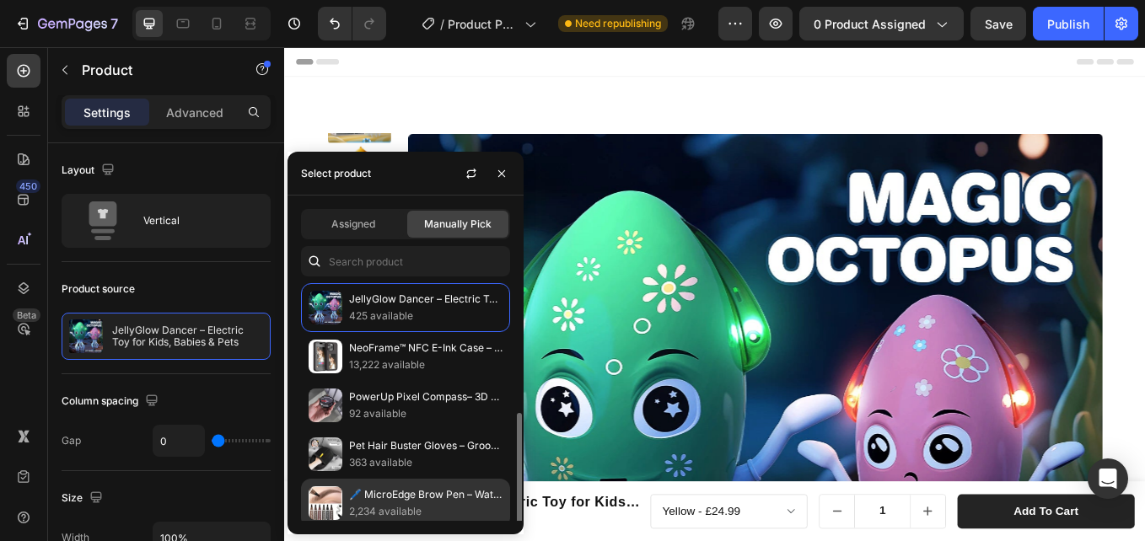
scroll to position [84, 0]
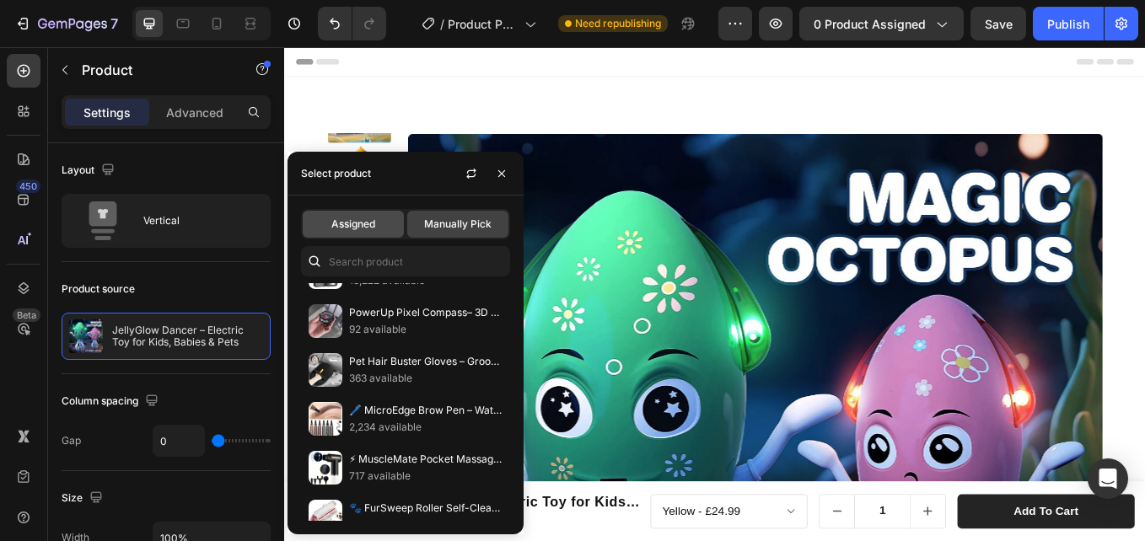
click at [367, 223] on span "Assigned" at bounding box center [353, 224] width 44 height 15
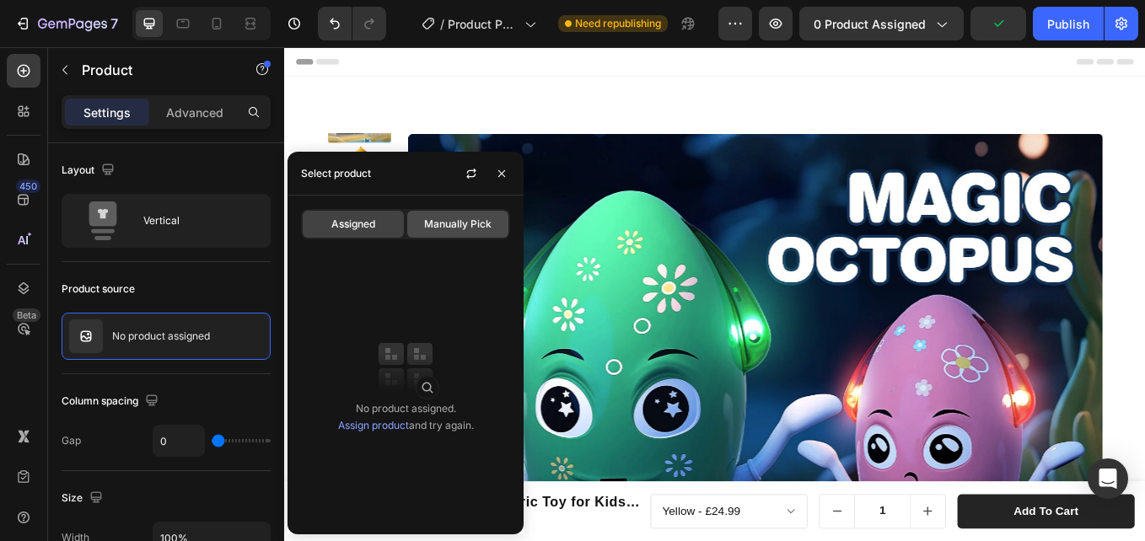
click at [447, 231] on span "Manually Pick" at bounding box center [457, 224] width 67 height 15
click at [358, 227] on span "Assigned" at bounding box center [353, 224] width 44 height 15
click at [374, 427] on link "Assign product" at bounding box center [373, 425] width 71 height 13
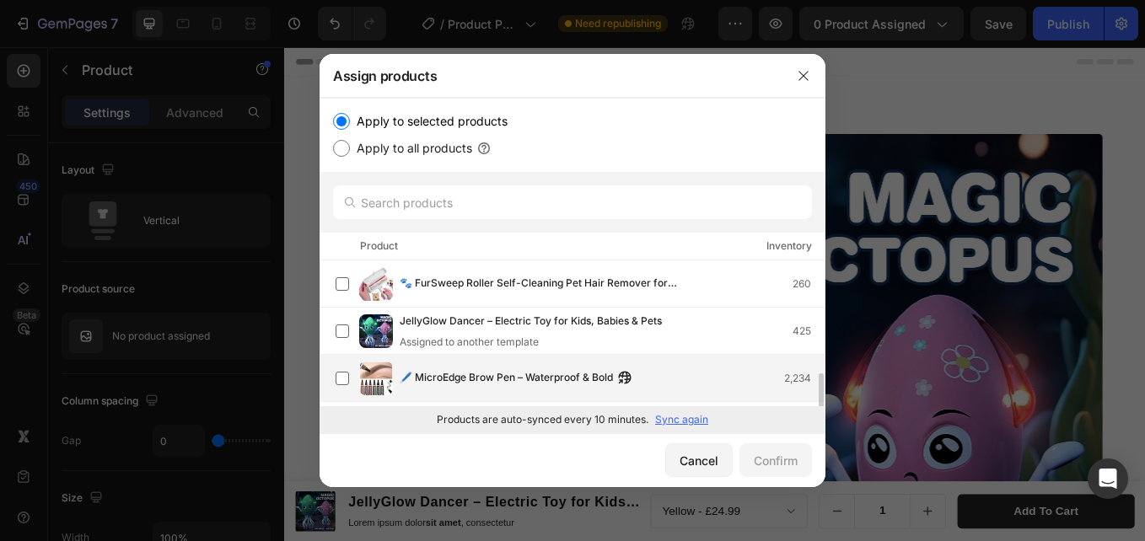
scroll to position [0, 0]
click at [409, 374] on span "🖊️ MicroEdge Brow Pen – Waterproof & Bold" at bounding box center [506, 378] width 213 height 19
click at [766, 460] on div "Confirm" at bounding box center [776, 461] width 44 height 18
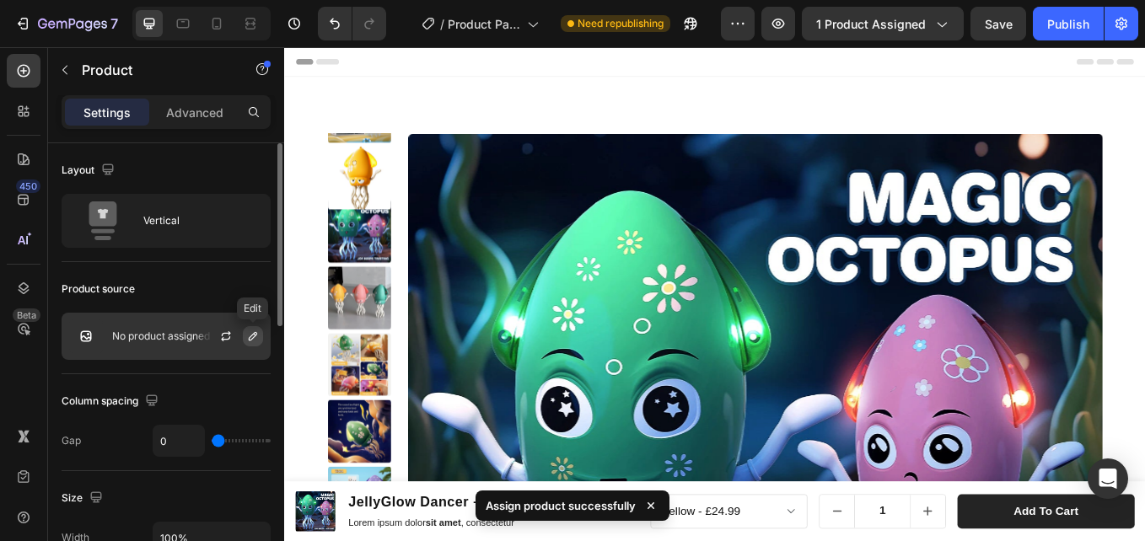
click at [245, 336] on button "button" at bounding box center [253, 336] width 20 height 20
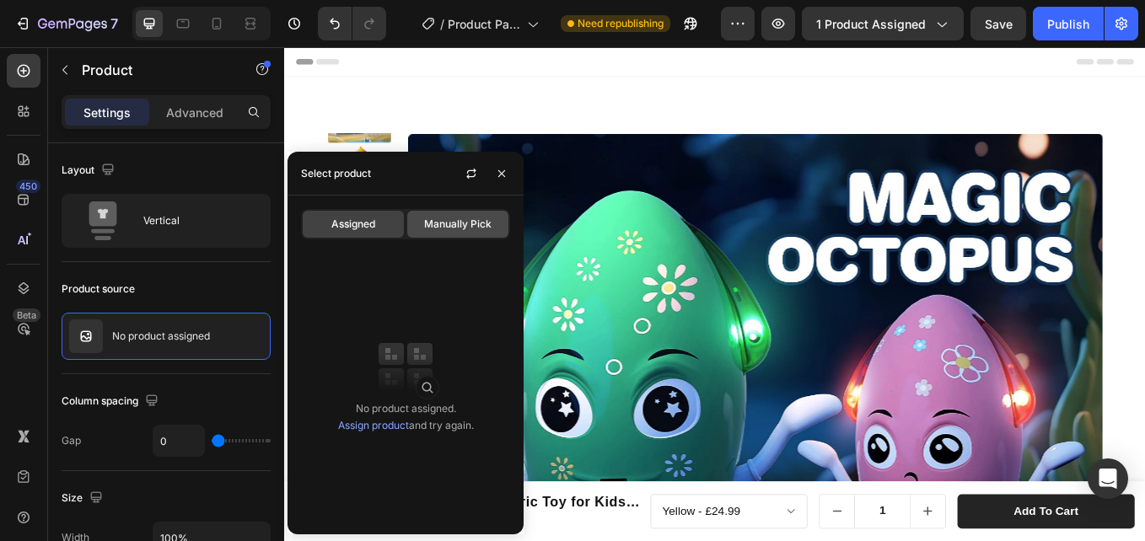
click at [457, 225] on span "Manually Pick" at bounding box center [457, 224] width 67 height 15
click at [368, 227] on span "Assigned" at bounding box center [353, 224] width 44 height 15
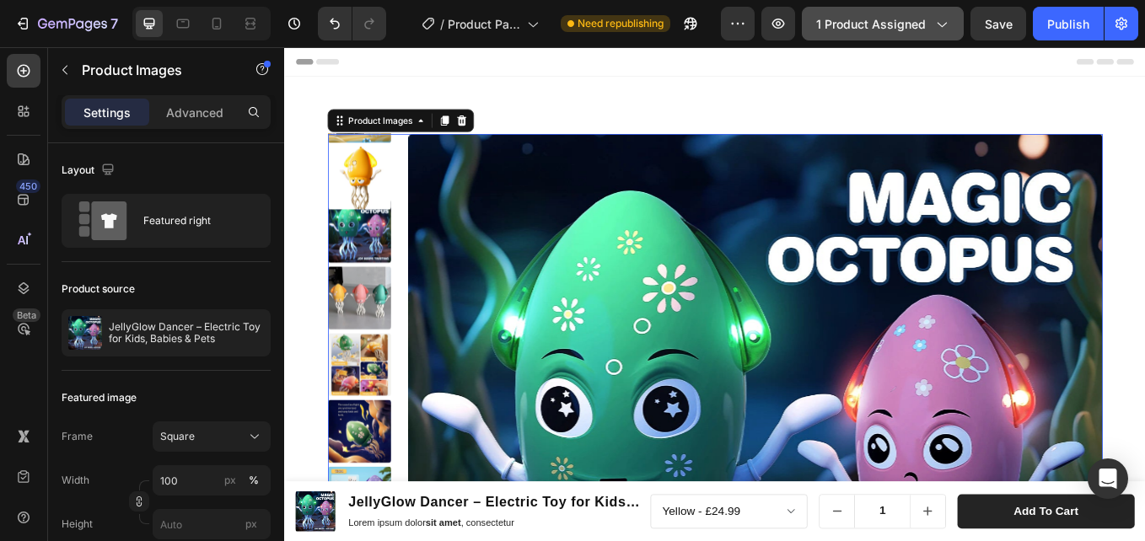
click at [928, 26] on div "1 product assigned" at bounding box center [882, 24] width 133 height 18
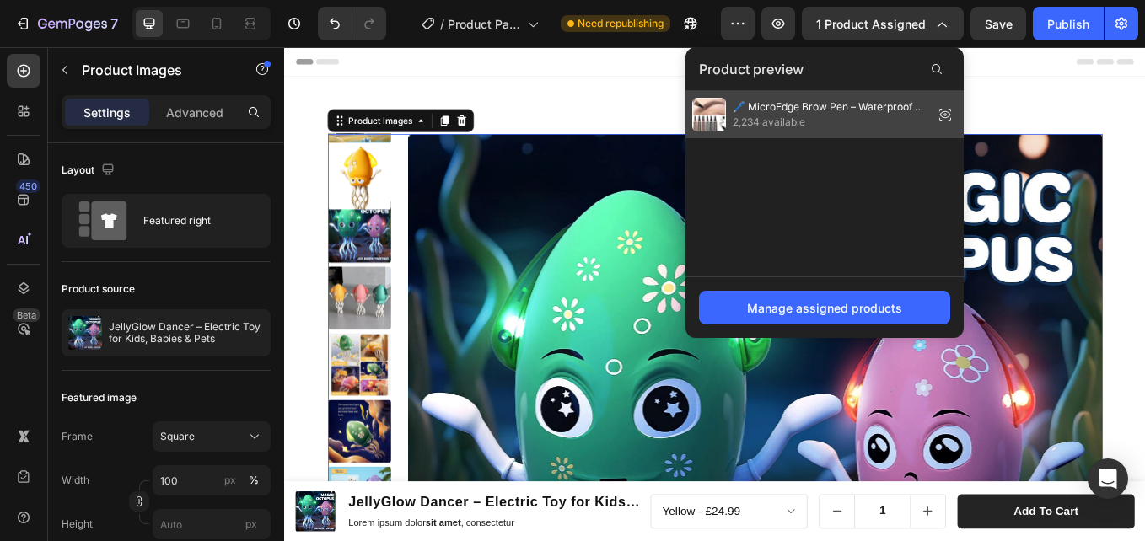
click at [817, 113] on span "🖊️ MicroEdge Brow Pen – Waterproof & Bold" at bounding box center [830, 106] width 194 height 15
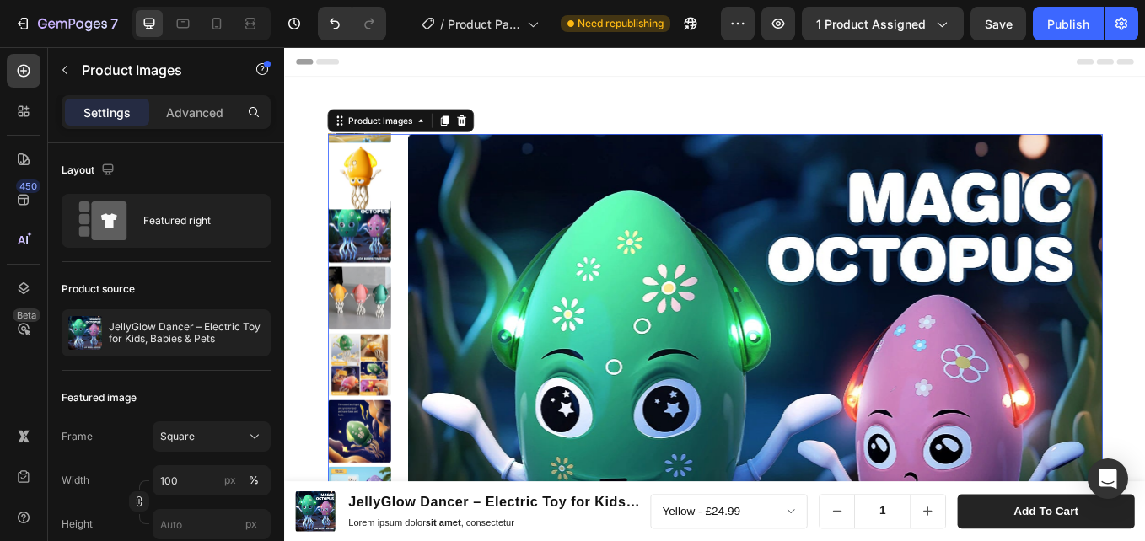
click at [678, 66] on div "Header" at bounding box center [790, 64] width 985 height 34
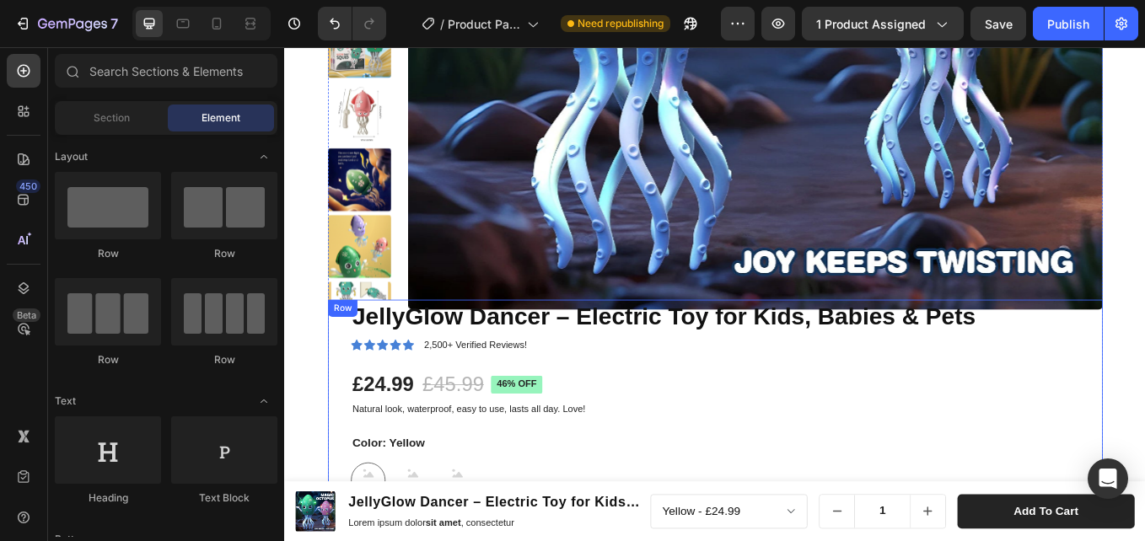
scroll to position [506, 0]
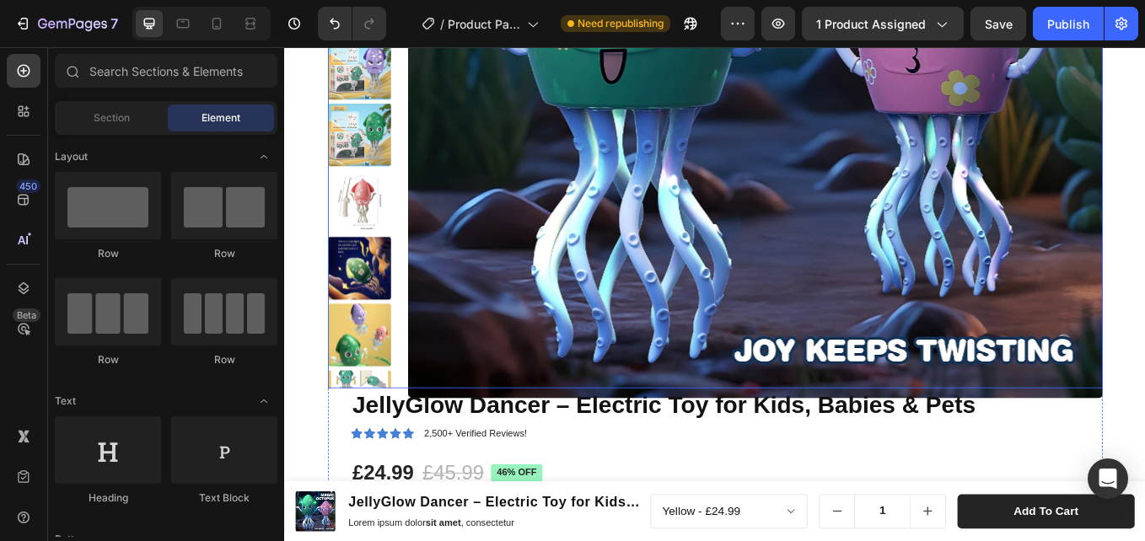
click at [700, 206] on img at bounding box center [837, 51] width 816 height 816
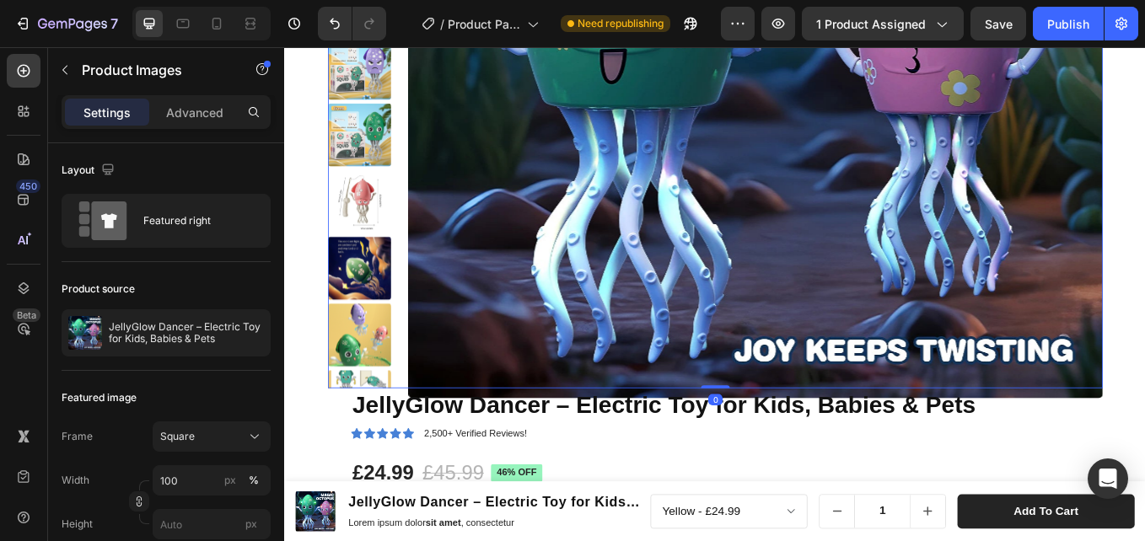
click at [653, 176] on img at bounding box center [837, 51] width 816 height 816
click at [256, 338] on icon "button" at bounding box center [253, 332] width 13 height 13
click at [246, 333] on button "button" at bounding box center [254, 333] width 20 height 20
click at [254, 329] on icon "button" at bounding box center [253, 332] width 13 height 13
click at [144, 331] on p "JellyGlow Dancer – Electric Toy for Kids, Babies & Pets" at bounding box center [186, 333] width 155 height 24
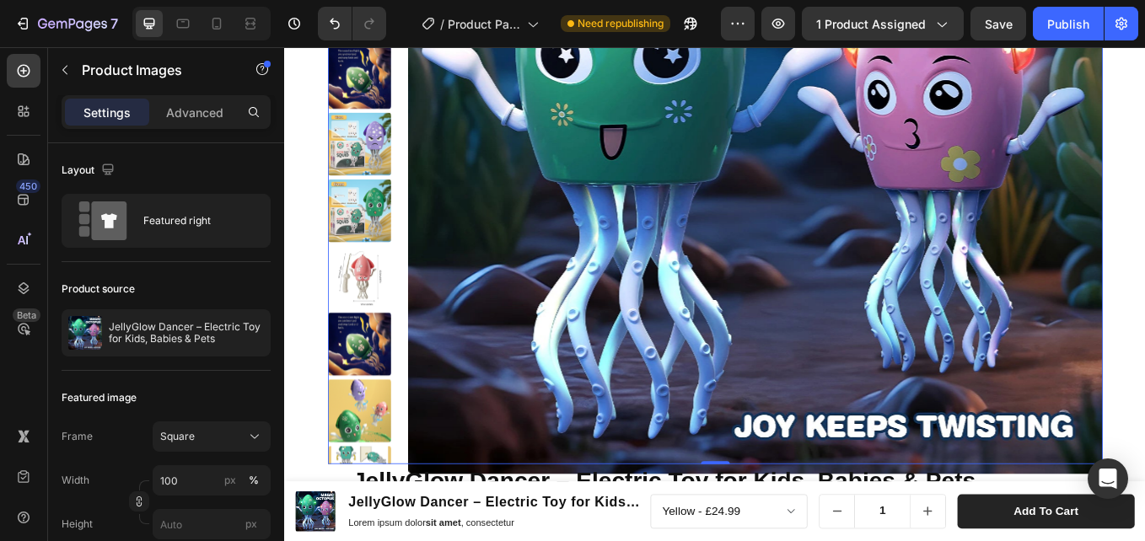
scroll to position [0, 0]
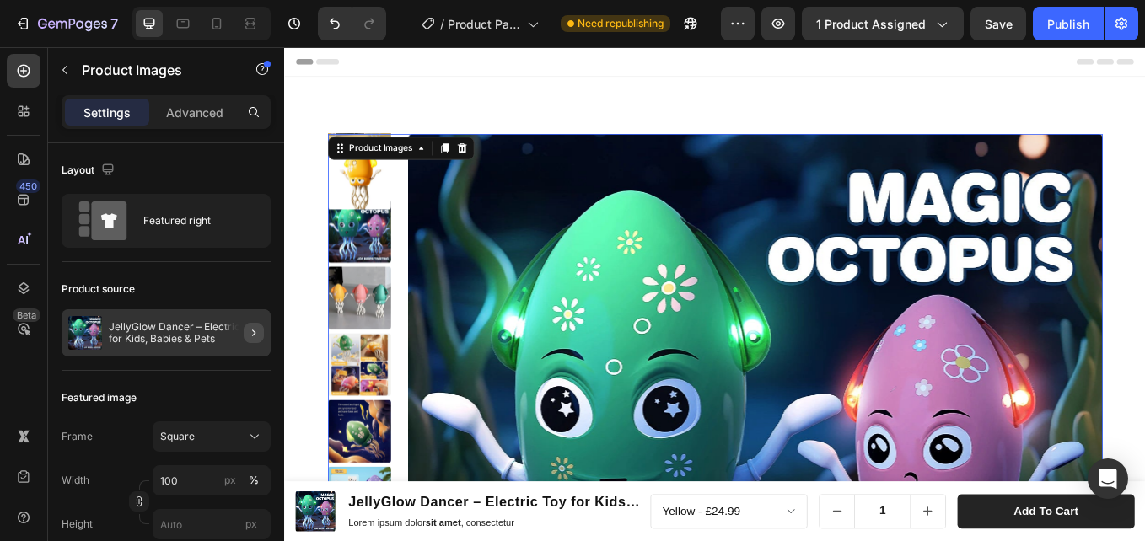
click at [253, 332] on icon "button" at bounding box center [253, 332] width 13 height 13
click at [218, 331] on p "JellyGlow Dancer – Electric Toy for Kids, Babies & Pets" at bounding box center [186, 333] width 155 height 24
drag, startPoint x: 218, startPoint y: 331, endPoint x: 245, endPoint y: 332, distance: 27.0
click at [245, 332] on button "button" at bounding box center [254, 333] width 20 height 20
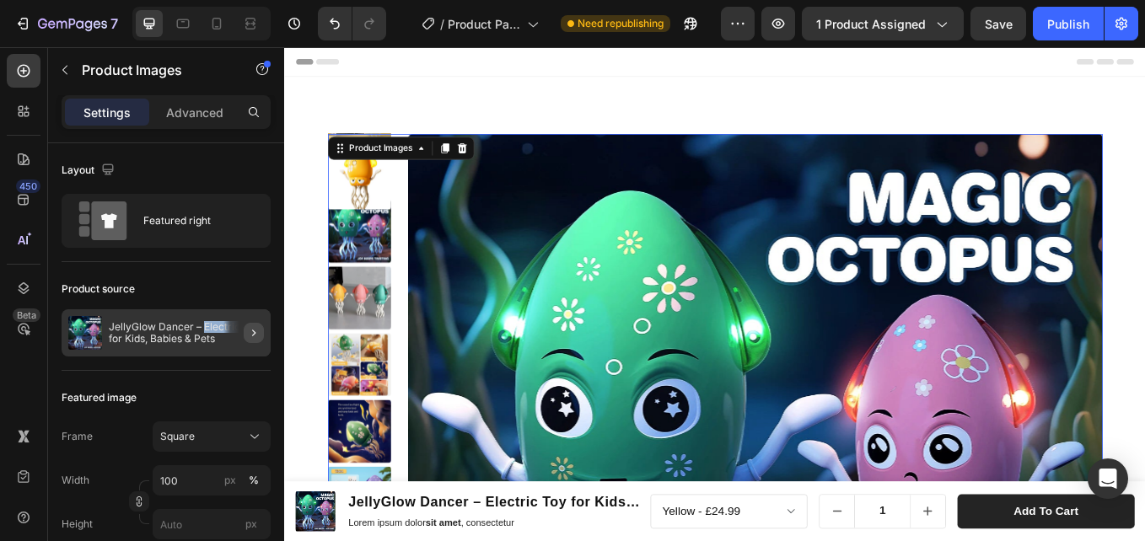
click at [246, 332] on button "button" at bounding box center [254, 333] width 20 height 20
drag, startPoint x: 246, startPoint y: 332, endPoint x: 260, endPoint y: 339, distance: 15.1
click at [260, 339] on icon "button" at bounding box center [253, 332] width 13 height 13
click at [264, 341] on div at bounding box center [246, 332] width 47 height 47
click at [261, 353] on div at bounding box center [246, 332] width 47 height 47
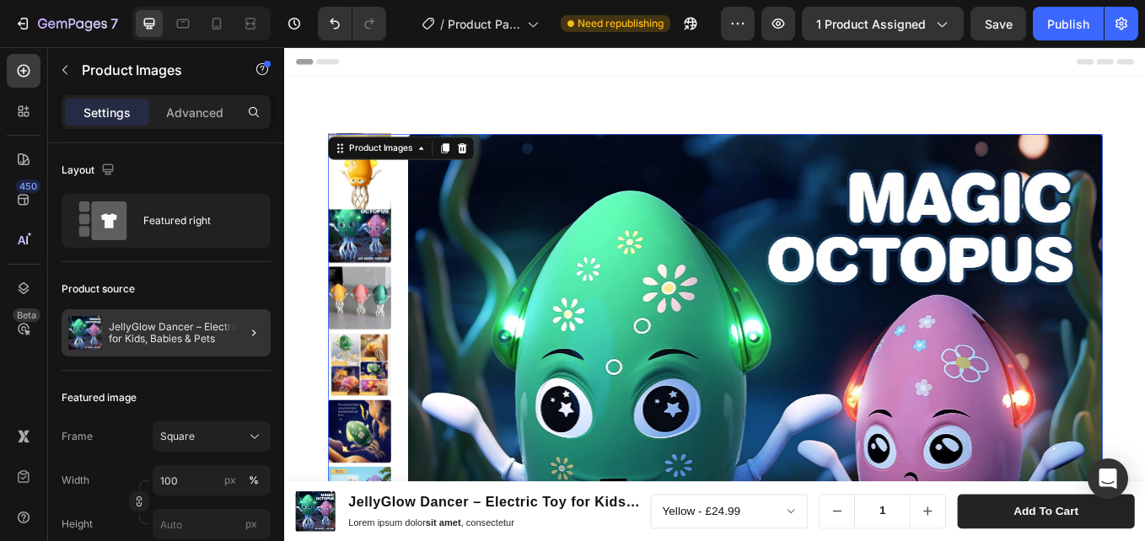
drag, startPoint x: 257, startPoint y: 372, endPoint x: 256, endPoint y: 350, distance: 21.9
click at [256, 334] on icon "button" at bounding box center [253, 332] width 13 height 13
click at [908, 45] on div "7 Version history / Product Page - Jul 19, 23:12:26 Need republishing Preview 1…" at bounding box center [572, 24] width 1145 height 48
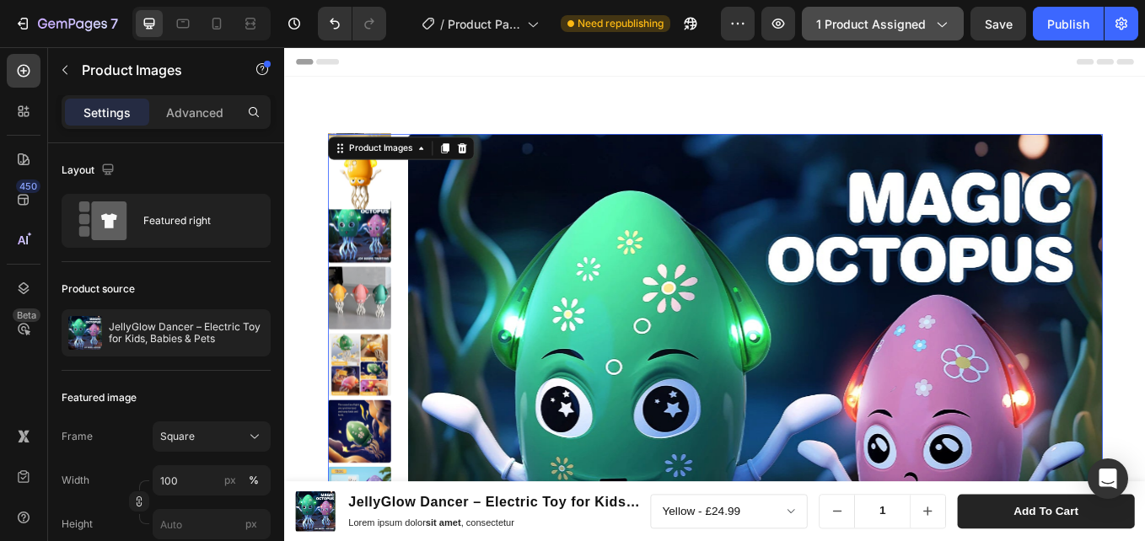
click at [909, 20] on span "1 product assigned" at bounding box center [871, 24] width 110 height 18
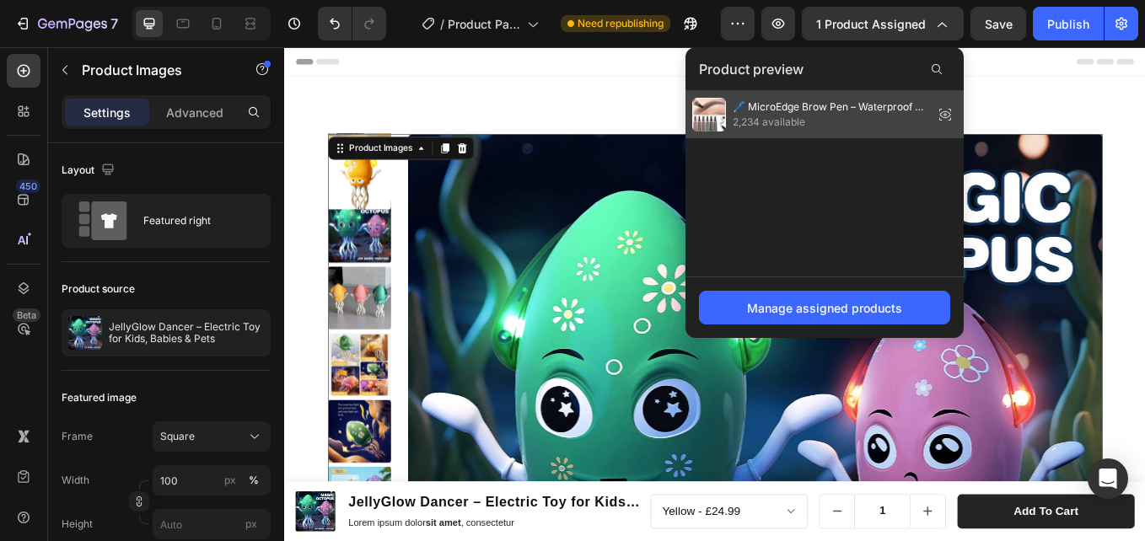
click at [796, 111] on span "🖊️ MicroEdge Brow Pen – Waterproof & Bold" at bounding box center [830, 106] width 194 height 15
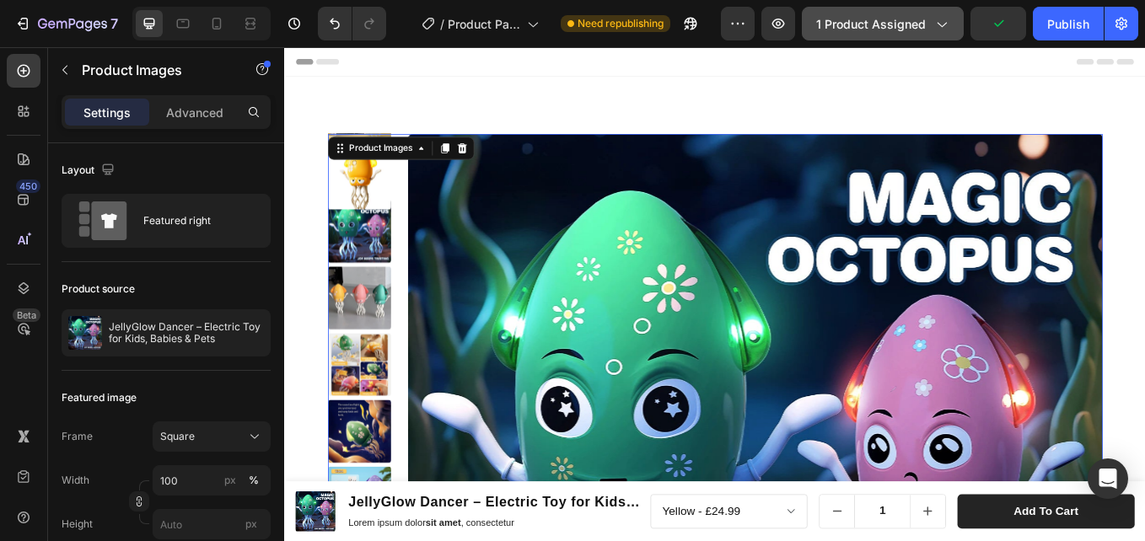
click at [900, 30] on span "1 product assigned" at bounding box center [871, 24] width 110 height 18
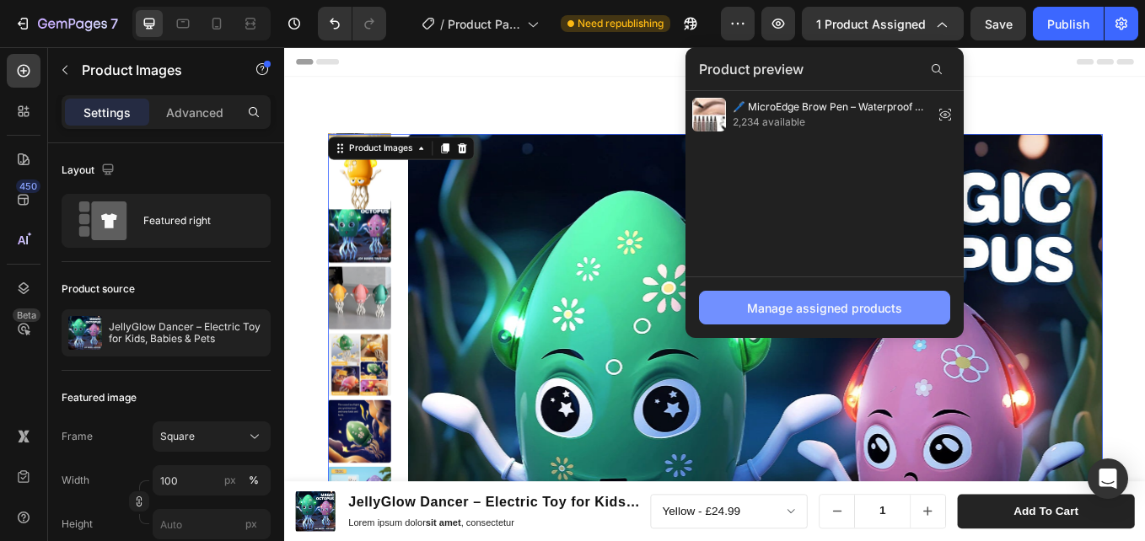
click at [840, 301] on div "Manage assigned products" at bounding box center [824, 308] width 155 height 18
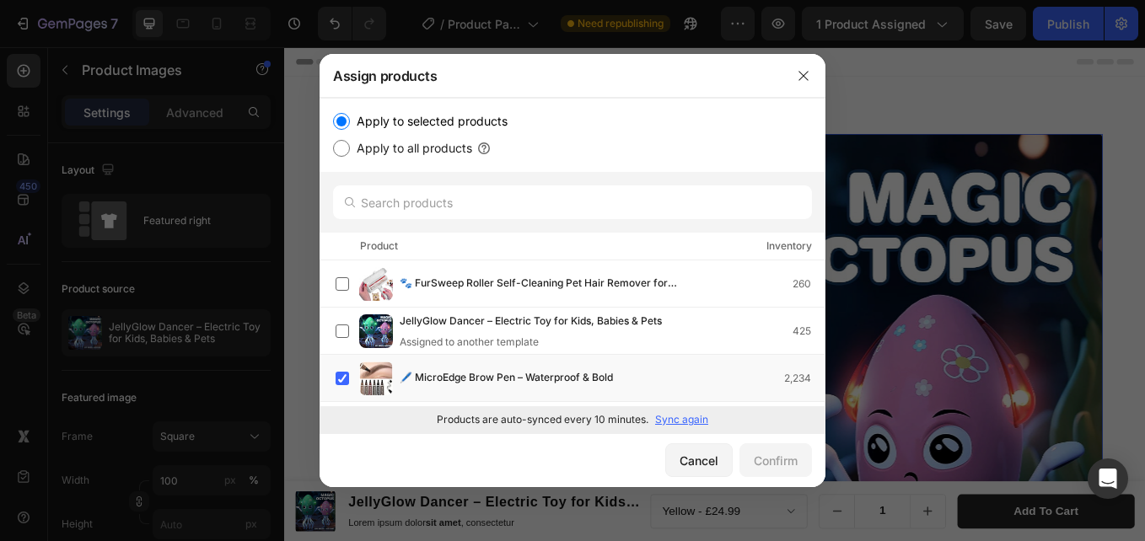
scroll to position [169, 0]
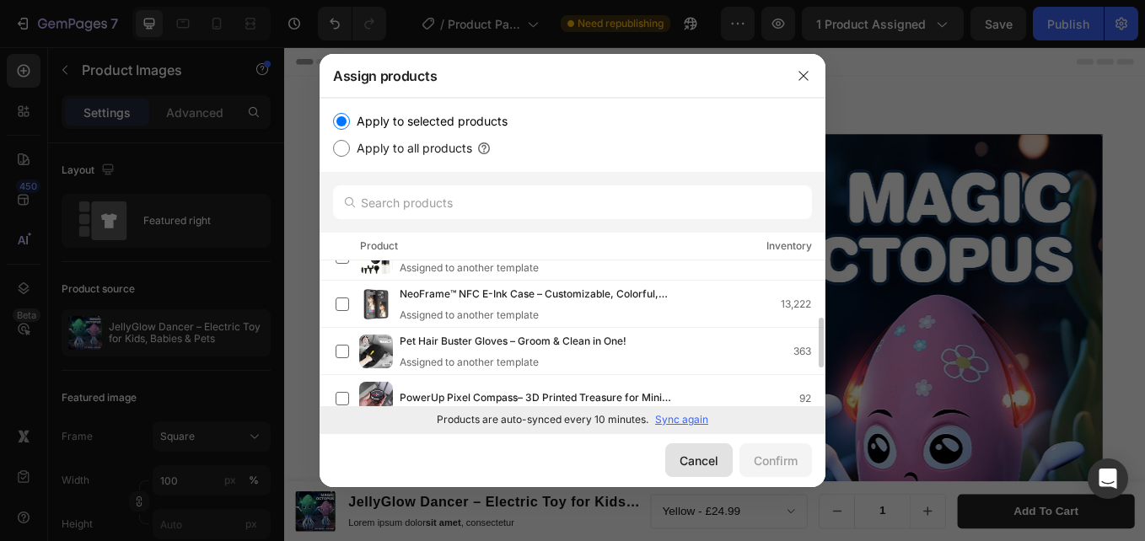
drag, startPoint x: 701, startPoint y: 456, endPoint x: 324, endPoint y: 430, distance: 377.8
click at [701, 456] on div "Cancel" at bounding box center [699, 461] width 39 height 18
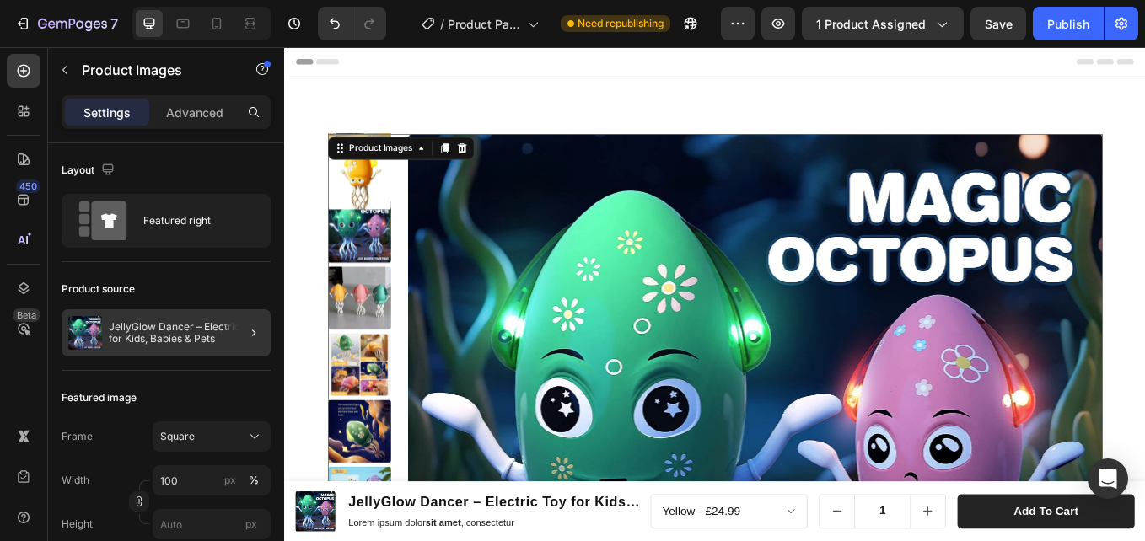
click at [158, 321] on p "JellyGlow Dancer – Electric Toy for Kids, Babies & Pets" at bounding box center [186, 333] width 155 height 24
click at [341, 185] on img at bounding box center [372, 201] width 74 height 74
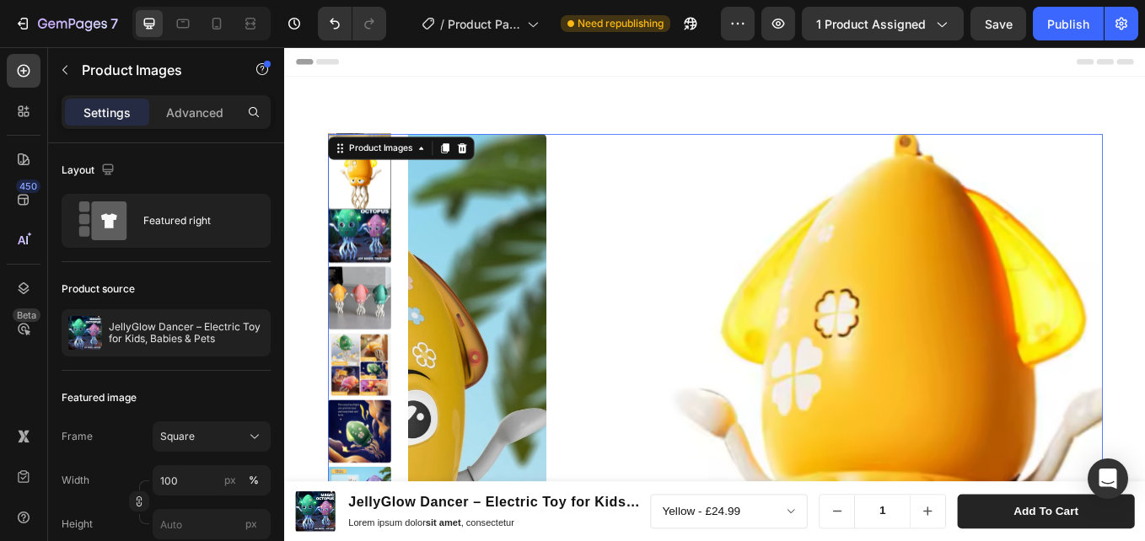
click at [363, 220] on div at bounding box center [372, 201] width 74 height 74
click at [386, 164] on div "Product Images" at bounding box center [397, 166] width 82 height 15
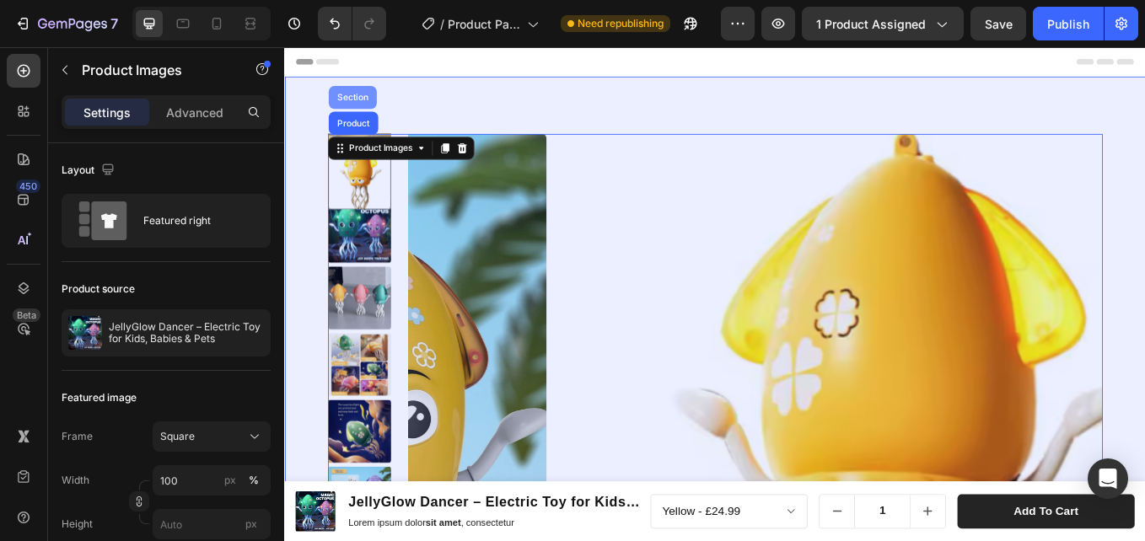
click at [364, 96] on div "Section" at bounding box center [364, 106] width 56 height 27
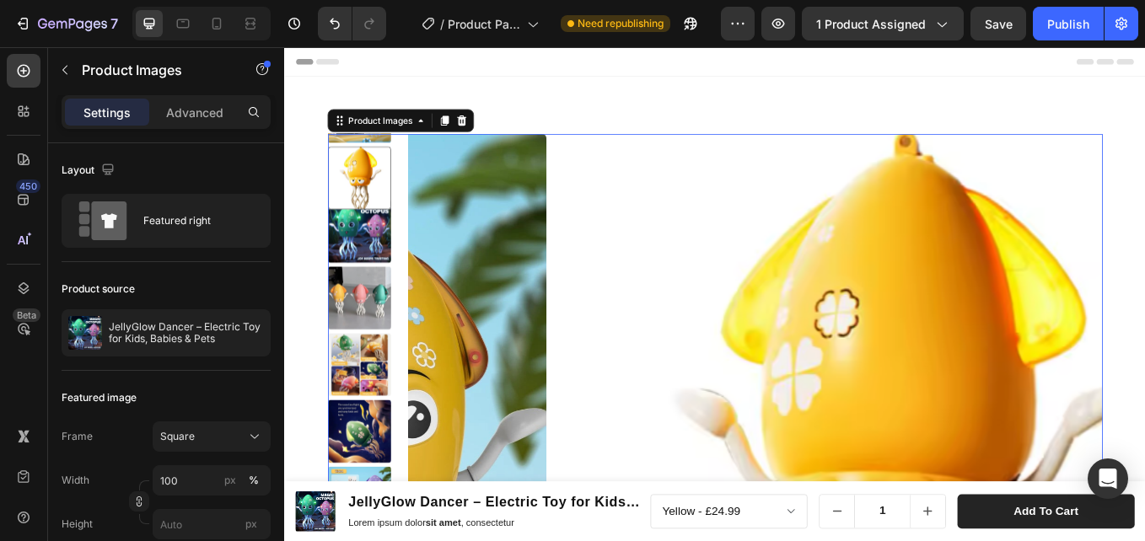
click at [248, 335] on icon "button" at bounding box center [253, 332] width 13 height 13
click at [178, 172] on div "Layout" at bounding box center [166, 170] width 209 height 27
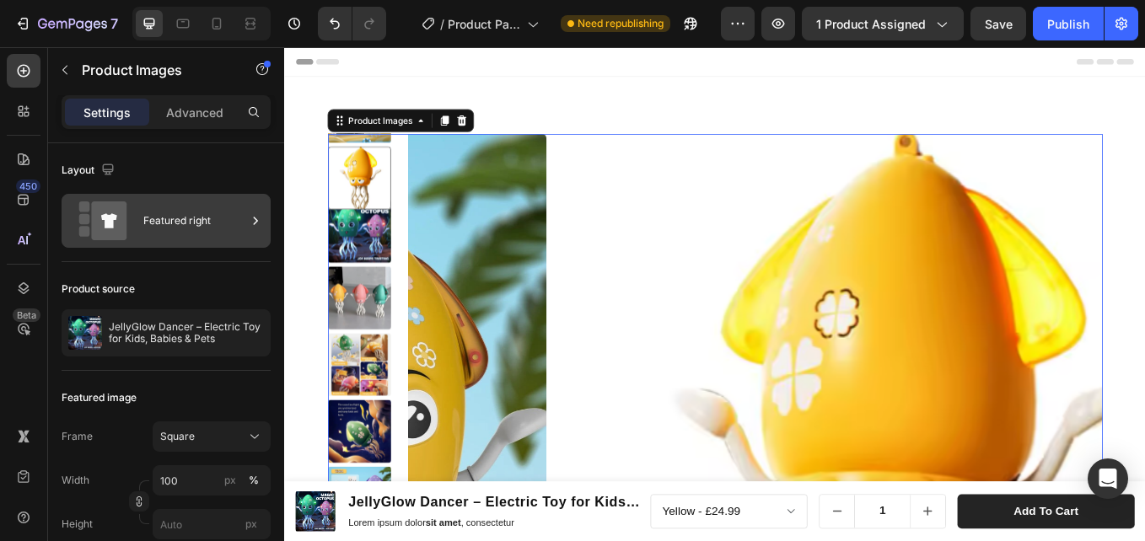
click at [178, 204] on div "Featured right" at bounding box center [194, 221] width 103 height 39
click at [225, 218] on div "Featured right" at bounding box center [194, 221] width 103 height 39
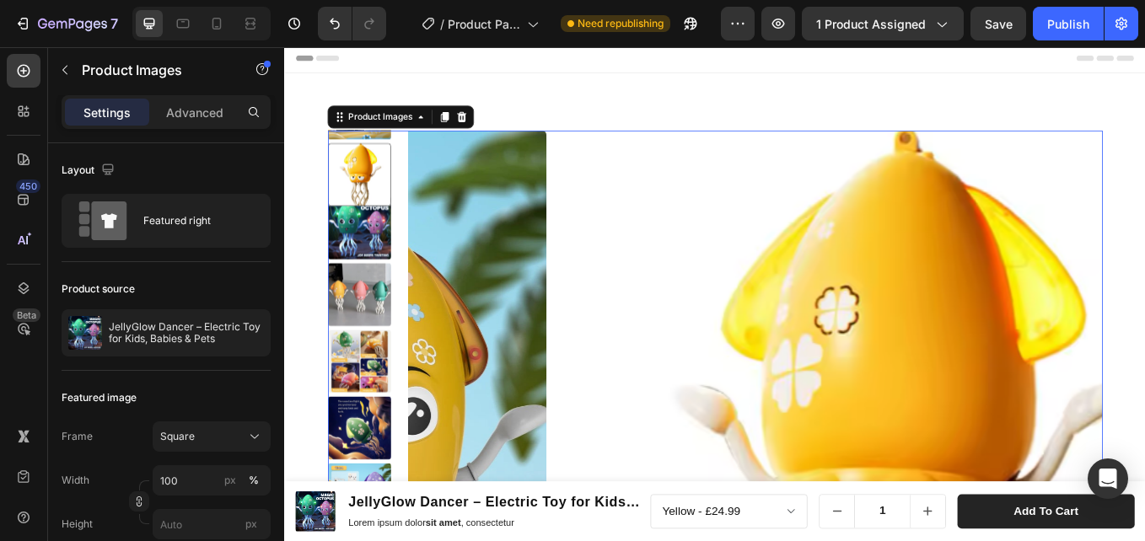
scroll to position [0, 0]
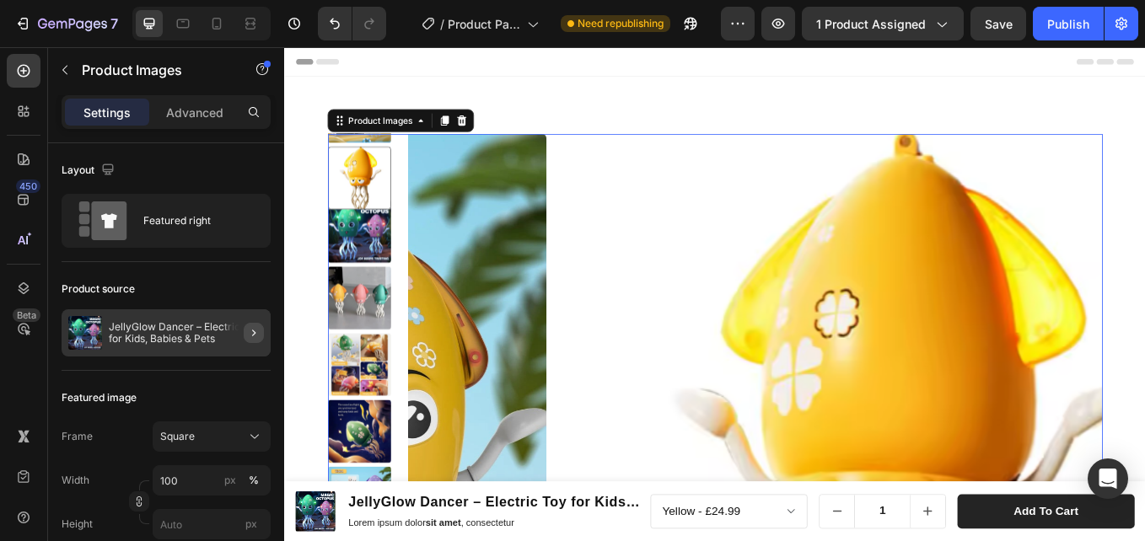
click at [255, 323] on button "button" at bounding box center [254, 333] width 20 height 20
drag, startPoint x: 253, startPoint y: 343, endPoint x: 211, endPoint y: 286, distance: 71.2
click at [253, 343] on div at bounding box center [246, 332] width 47 height 47
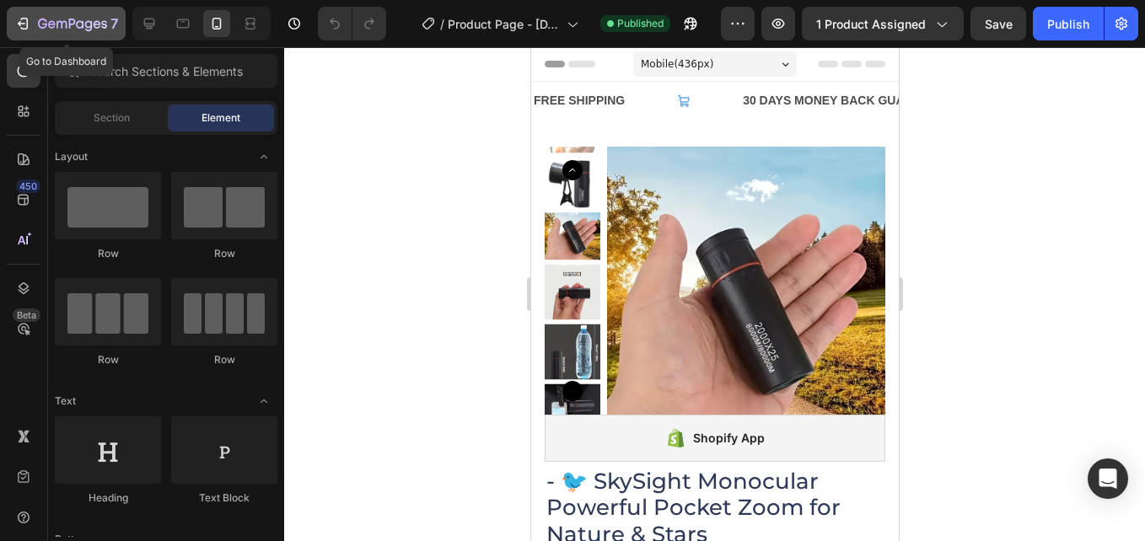
click at [12, 23] on button "7" at bounding box center [66, 24] width 119 height 34
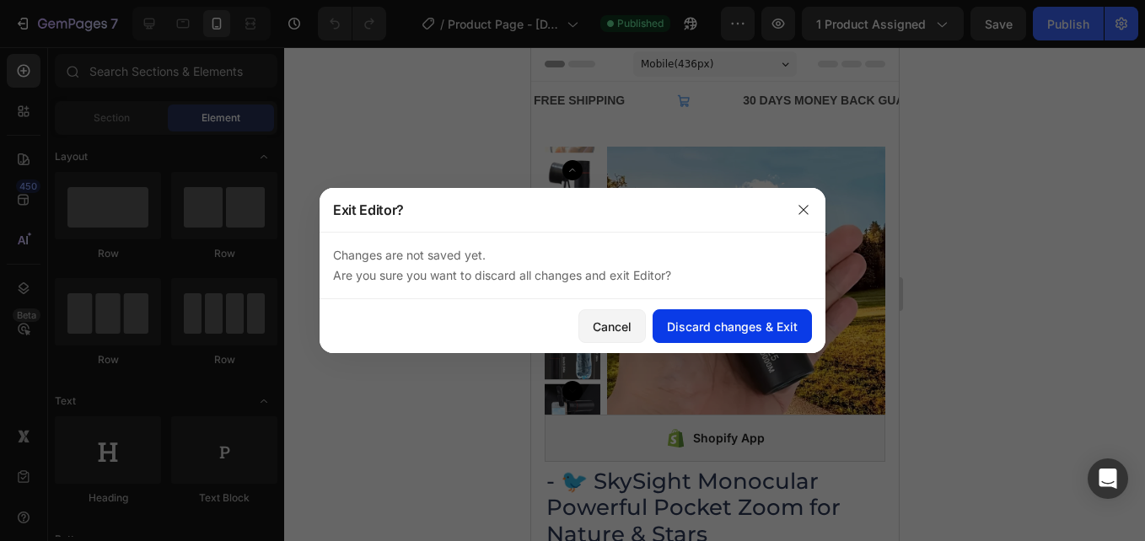
click at [766, 330] on div "Discard changes & Exit" at bounding box center [732, 327] width 131 height 18
